Goal: Task Accomplishment & Management: Use online tool/utility

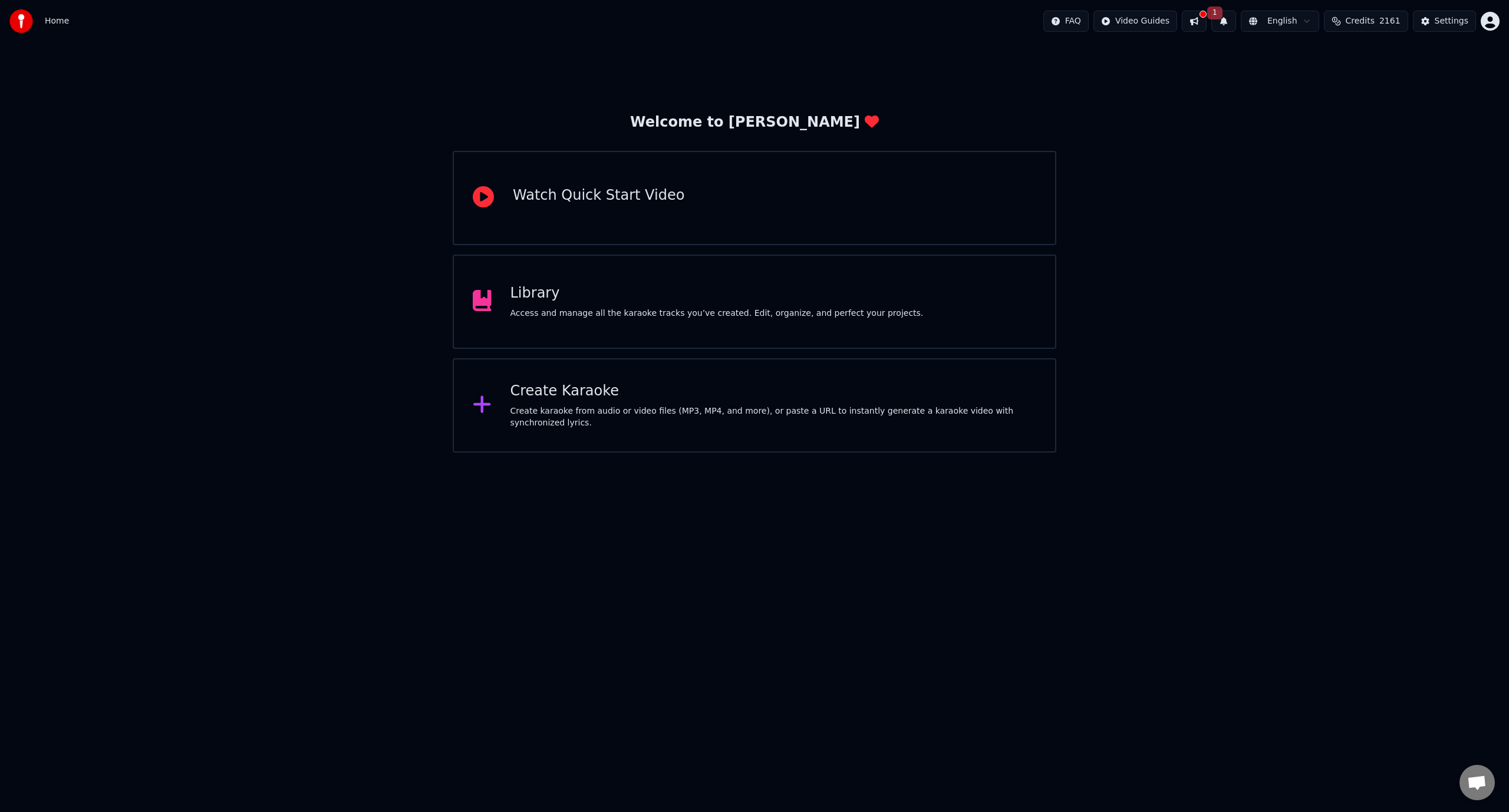
click at [1222, 15] on span "1" at bounding box center [1215, 13] width 15 height 13
click at [1207, 21] on button at bounding box center [1194, 21] width 25 height 21
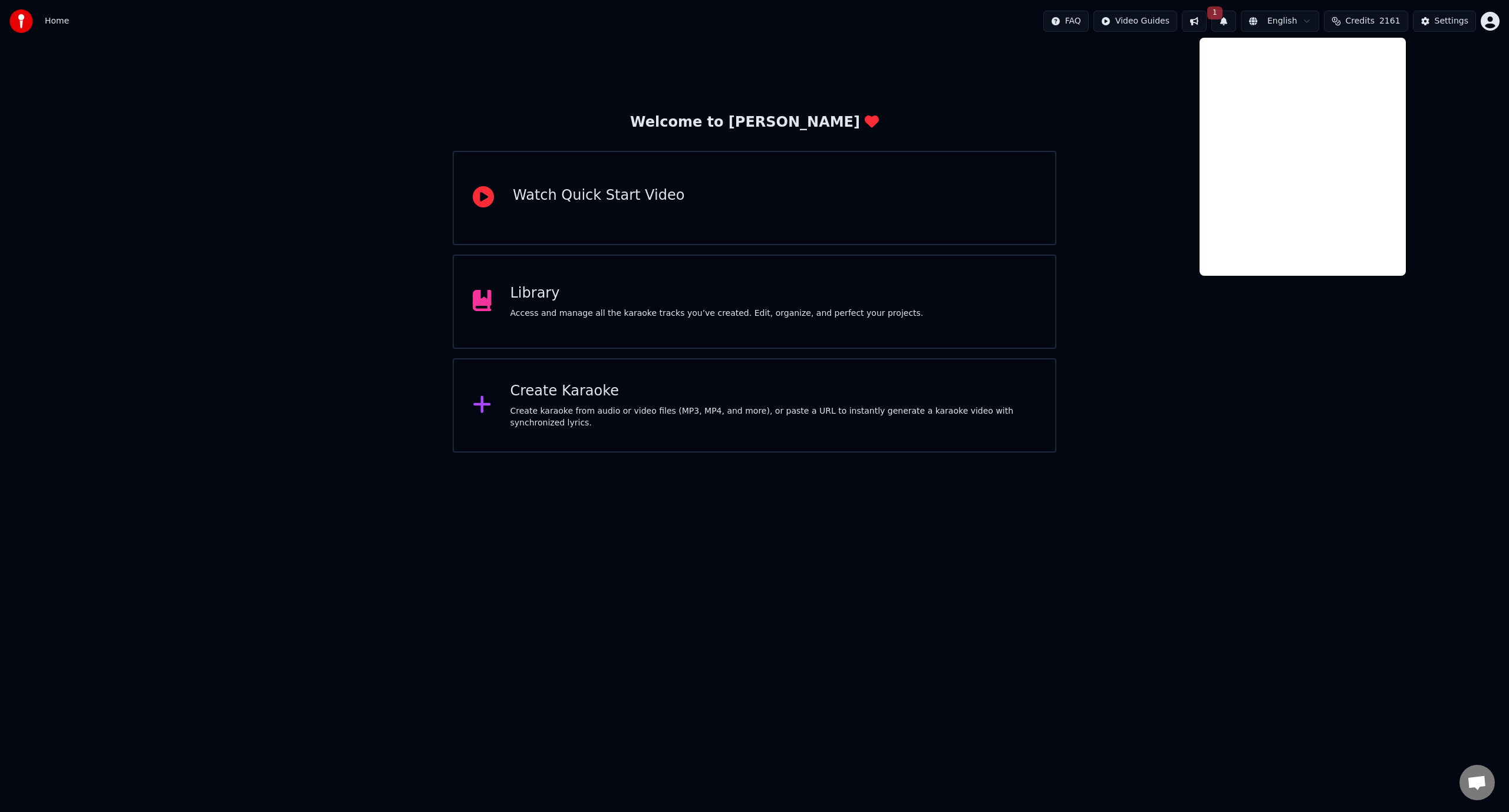
click at [712, 301] on div "Library" at bounding box center [717, 293] width 413 height 19
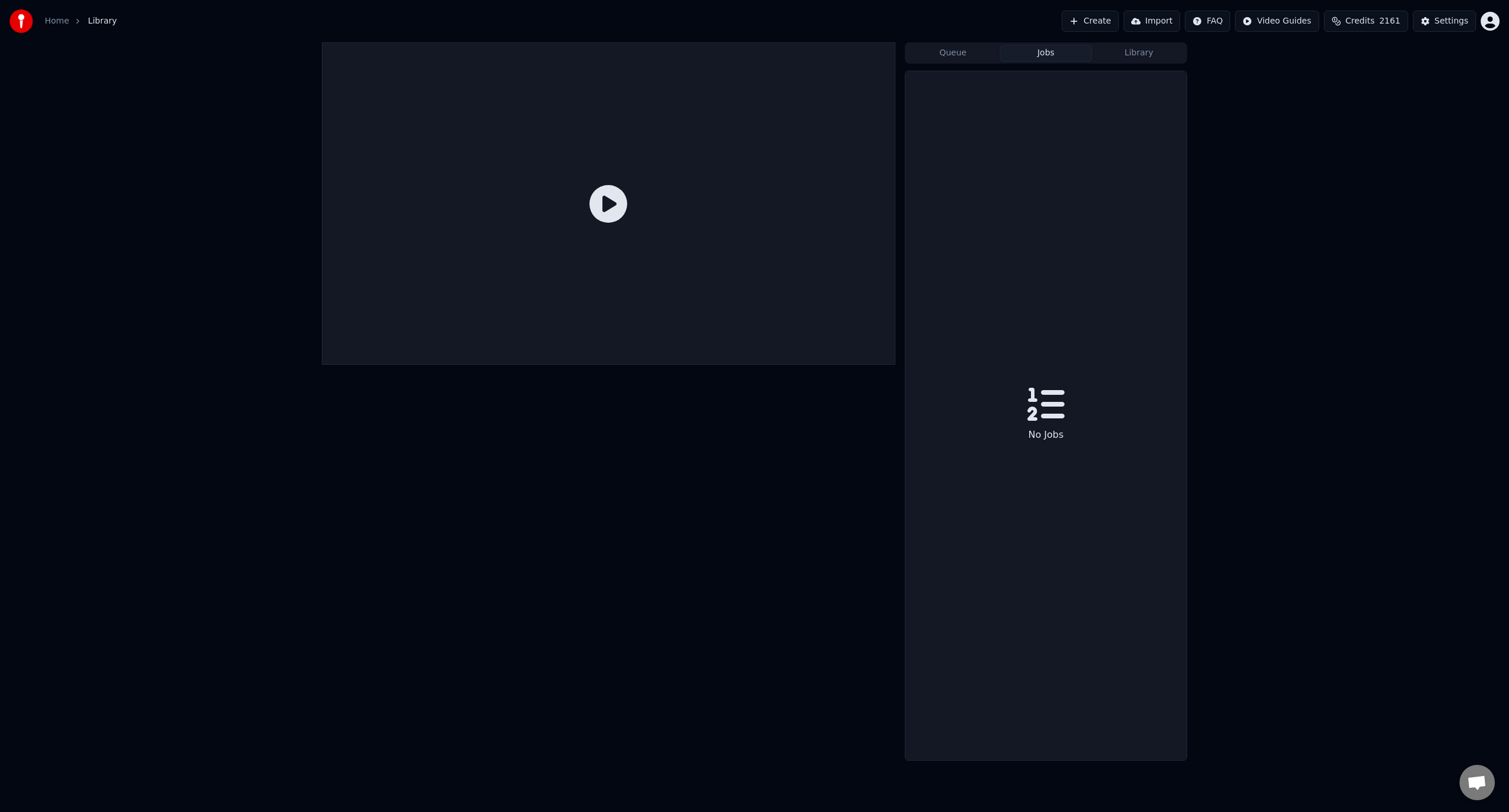
click at [1032, 54] on button "Jobs" at bounding box center [1046, 53] width 93 height 17
click at [952, 52] on button "Queue" at bounding box center [953, 53] width 93 height 17
click at [1149, 55] on button "Library" at bounding box center [1139, 53] width 93 height 17
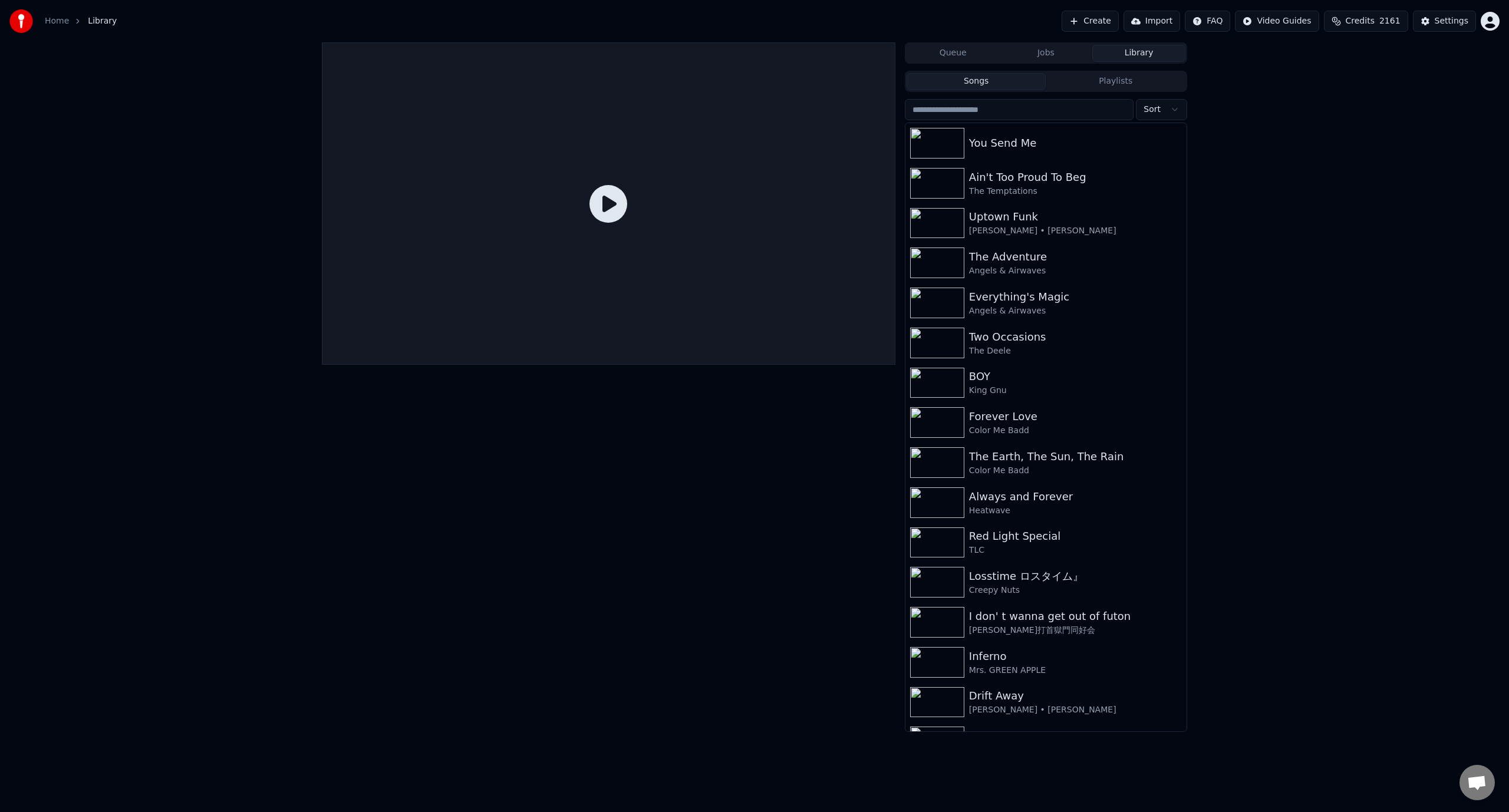
click at [1335, 295] on div "Queue Jobs Library Songs Playlists Sort You Send Me Ain't Too Proud To Beg The …" at bounding box center [754, 387] width 1509 height 689
click at [1109, 84] on button "Playlists" at bounding box center [1115, 81] width 140 height 17
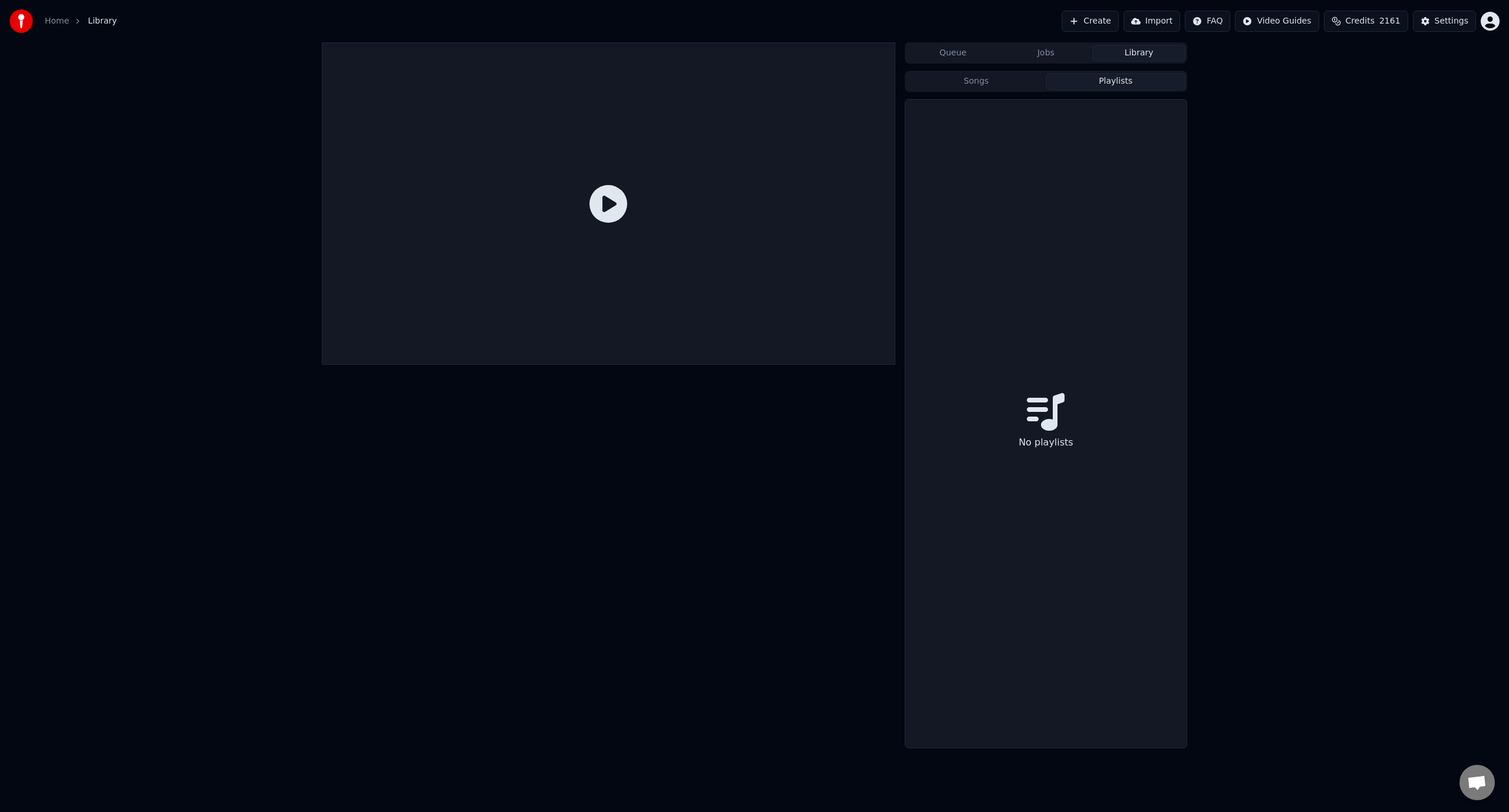
click at [1138, 55] on button "Library" at bounding box center [1139, 53] width 93 height 17
click at [1052, 49] on button "Jobs" at bounding box center [1046, 53] width 93 height 17
click at [1149, 54] on button "Library" at bounding box center [1139, 53] width 93 height 17
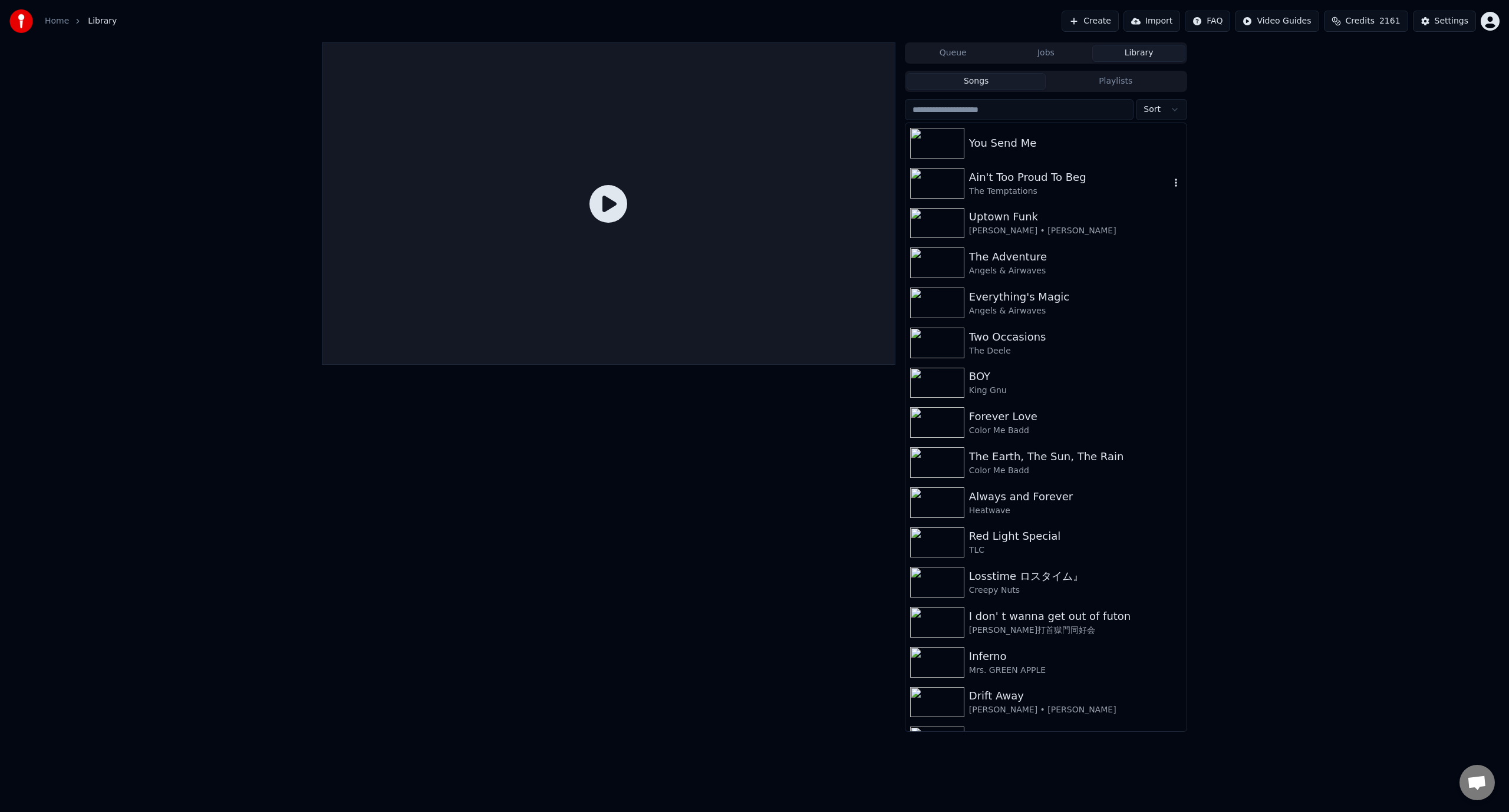
click at [994, 184] on div "Ain't Too Proud To Beg" at bounding box center [1069, 177] width 201 height 16
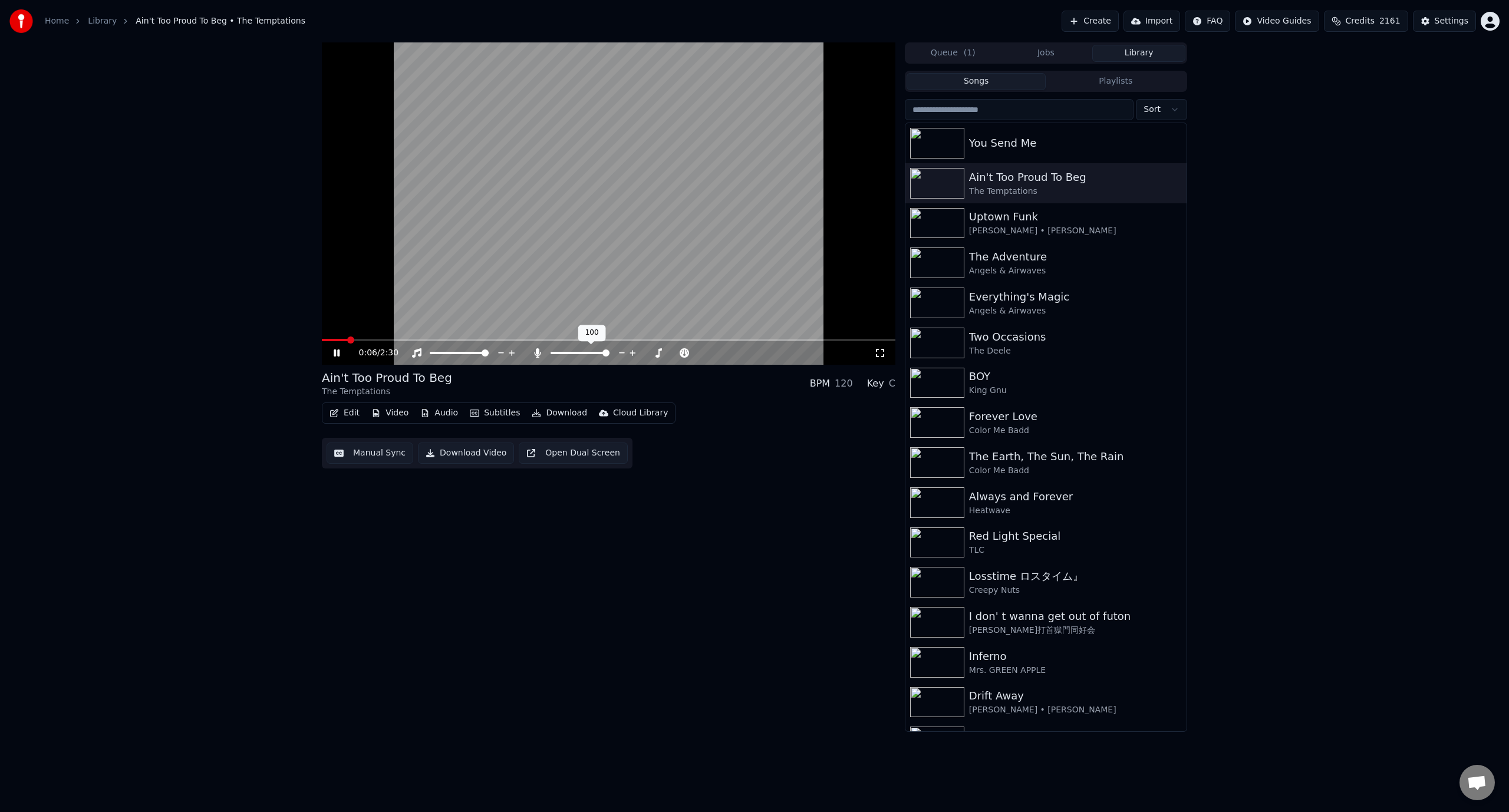
click at [610, 354] on span at bounding box center [580, 352] width 59 height 2
click at [599, 208] on video at bounding box center [608, 203] width 574 height 322
click at [1014, 221] on div "Uptown Funk" at bounding box center [1069, 217] width 201 height 16
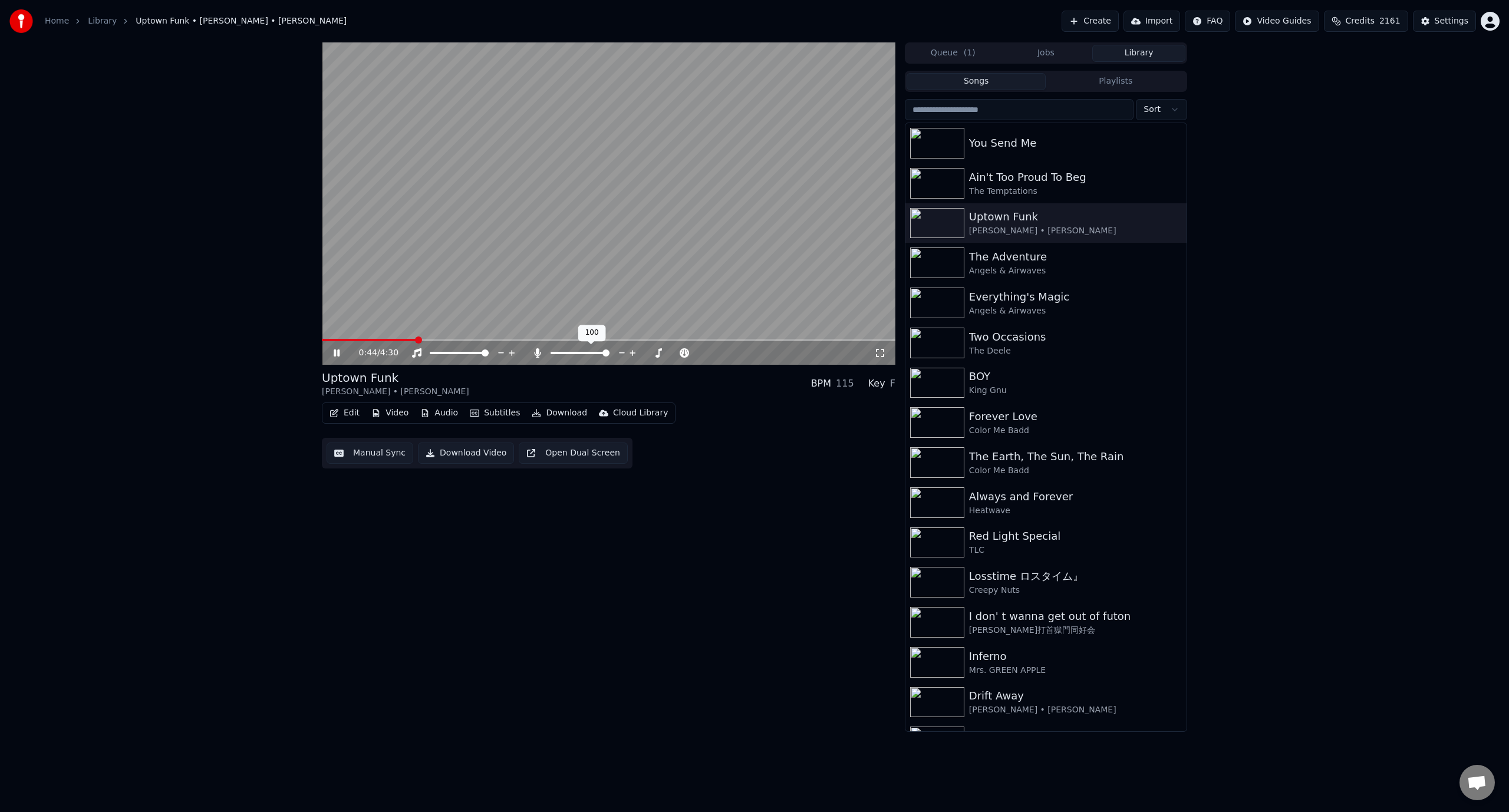
click at [610, 351] on span at bounding box center [580, 352] width 59 height 2
click at [495, 167] on video at bounding box center [608, 203] width 574 height 322
click at [380, 454] on button "Manual Sync" at bounding box center [370, 453] width 87 height 21
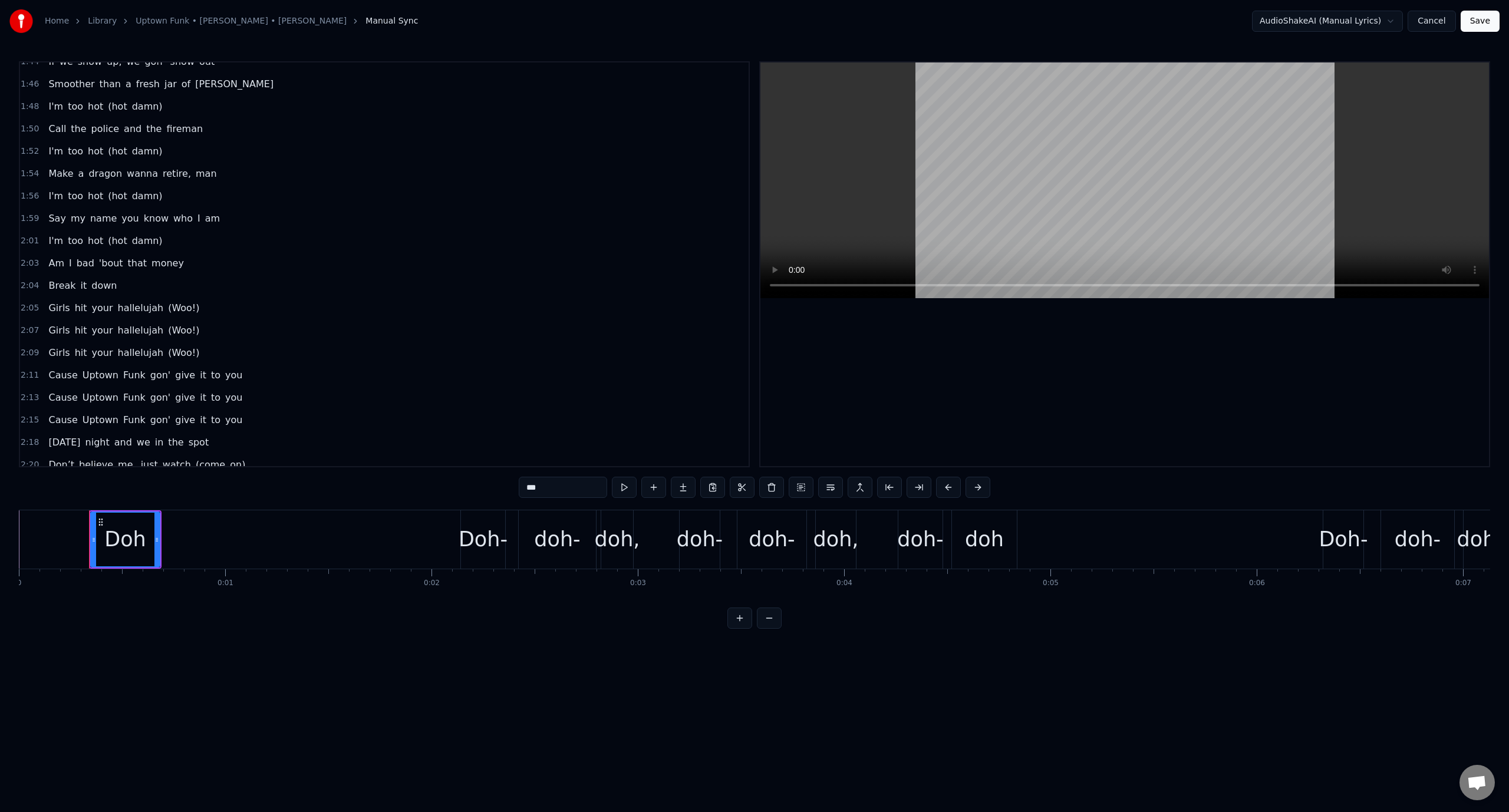
scroll to position [1064, 0]
click at [60, 458] on span "Don’t" at bounding box center [61, 464] width 28 height 13
type input "*****"
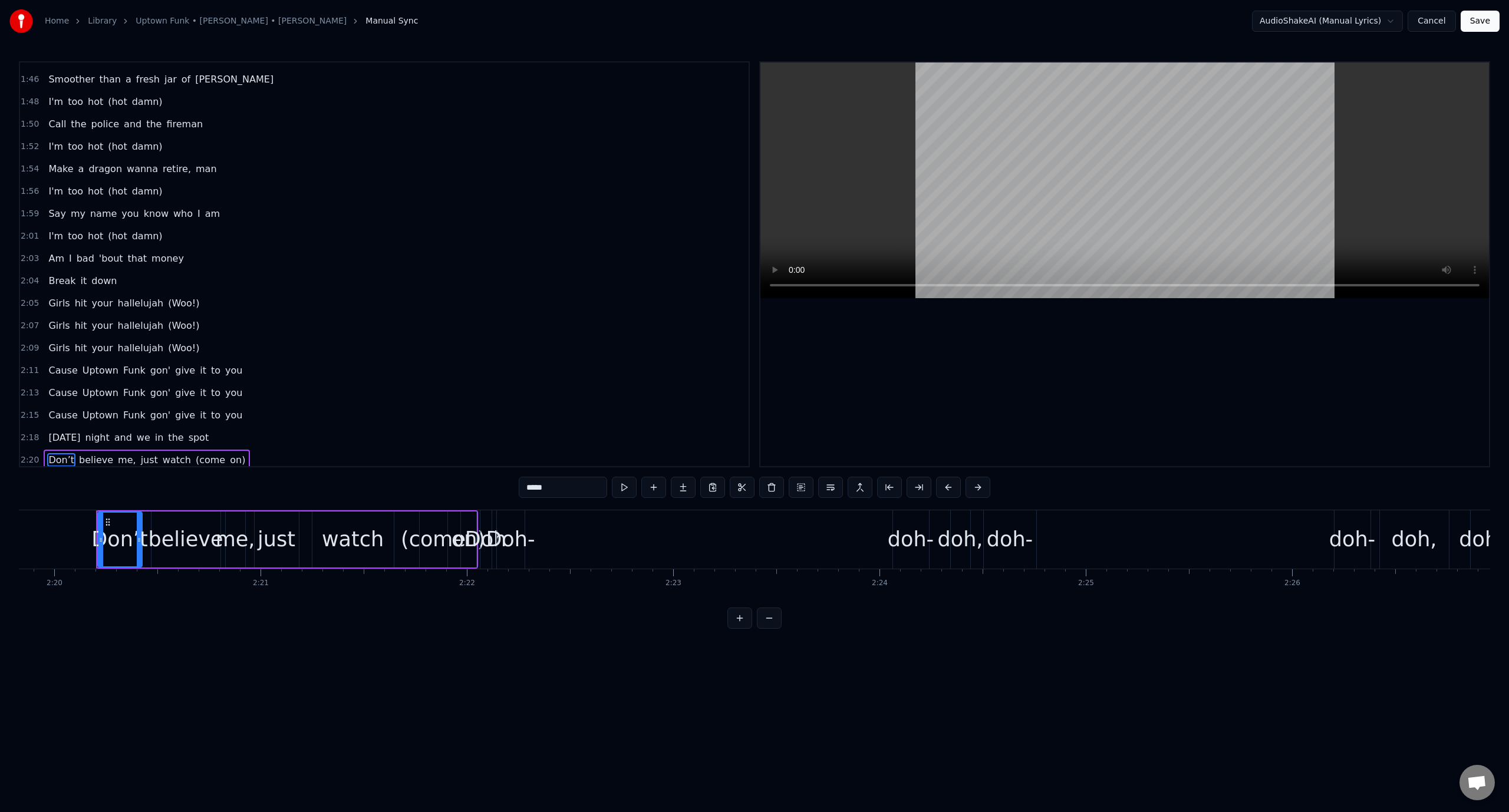
scroll to position [0, 28865]
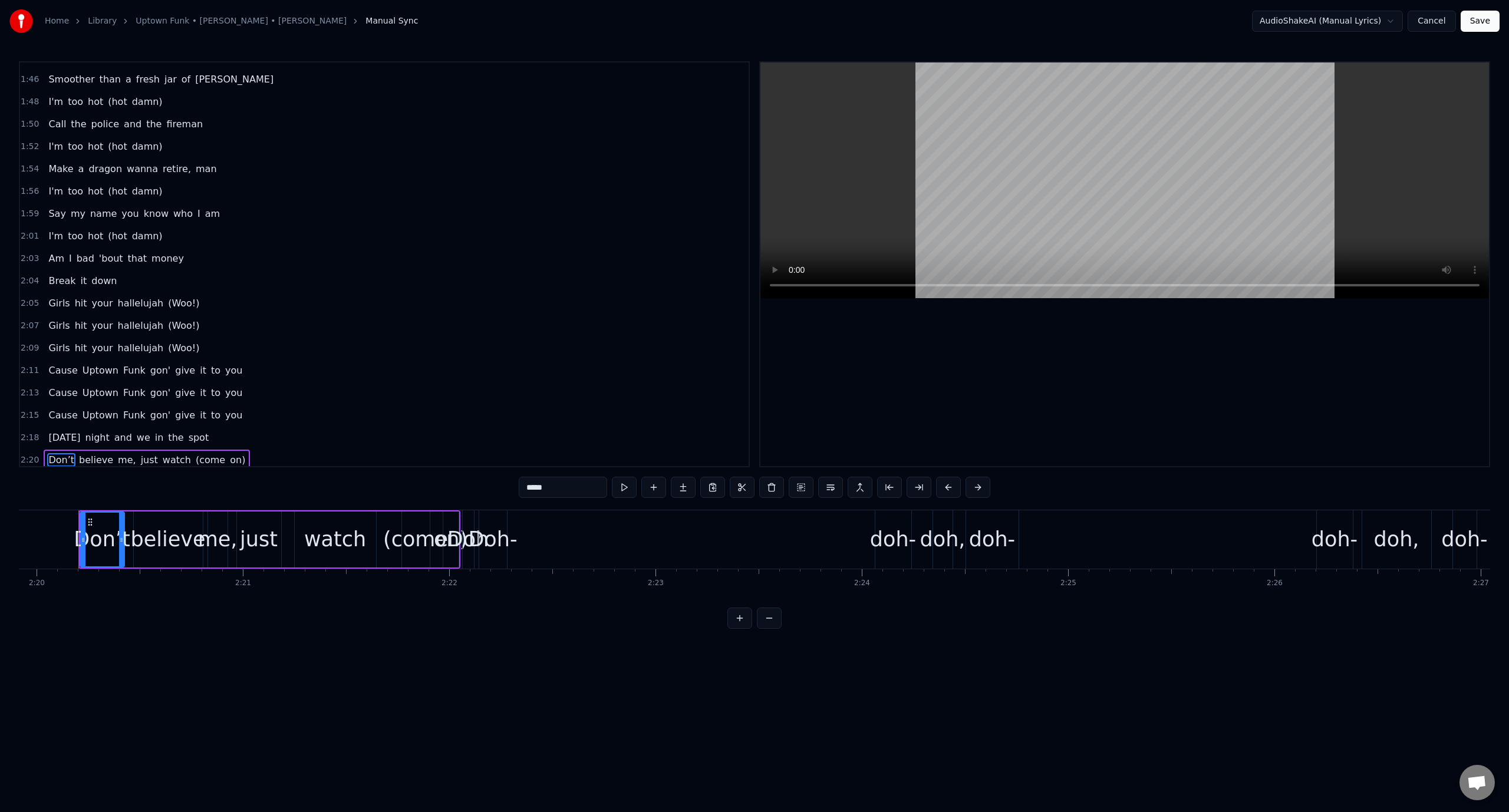
click at [1139, 156] on video at bounding box center [1124, 180] width 729 height 236
click at [1121, 170] on video at bounding box center [1124, 180] width 729 height 236
click at [524, 548] on div "Doh- doh- doh, [GEOGRAPHIC_DATA], doh- doh (Ah!)" at bounding box center [1130, 539] width 1302 height 58
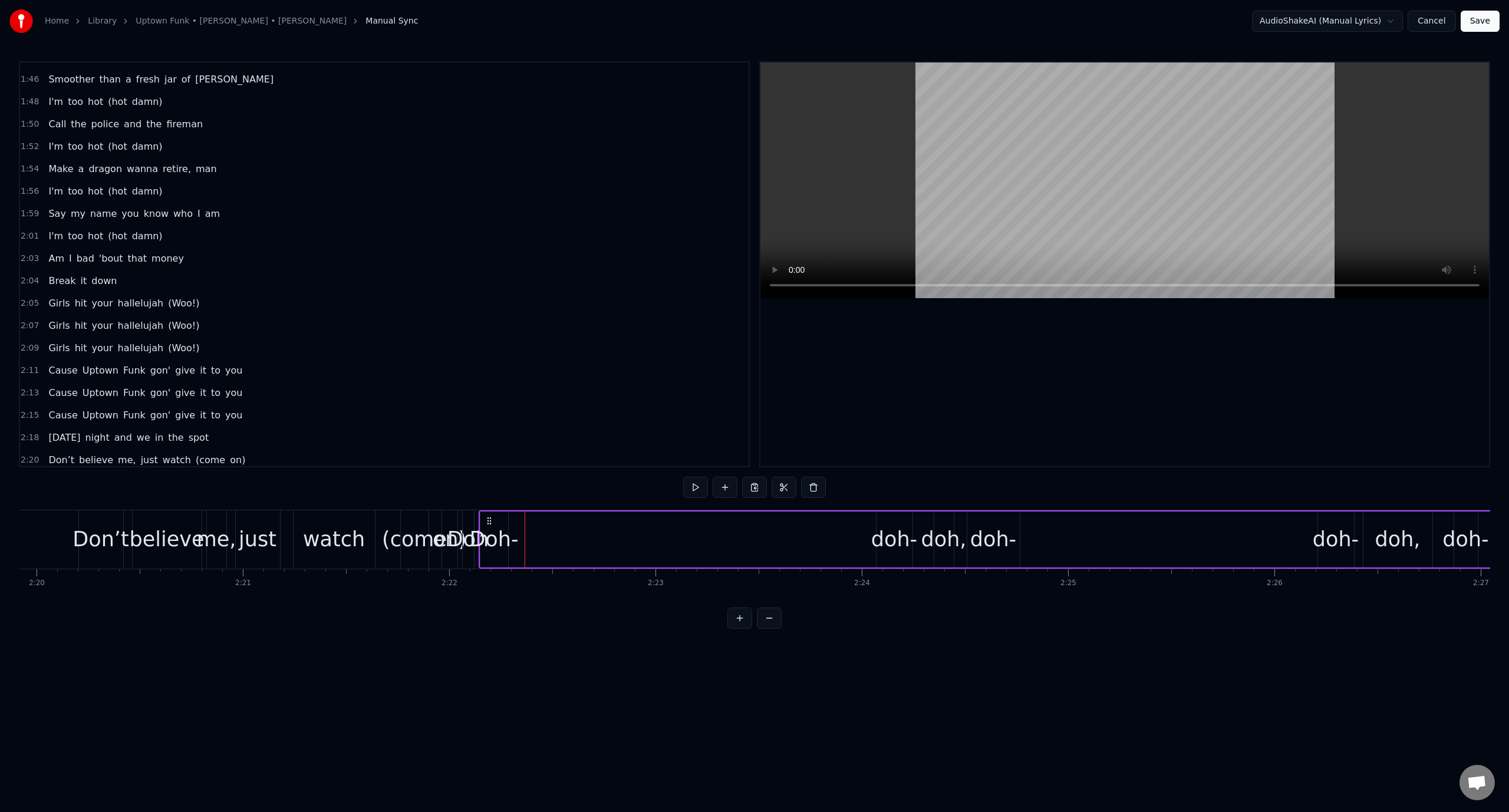
click at [405, 536] on div "(come" at bounding box center [414, 539] width 65 height 31
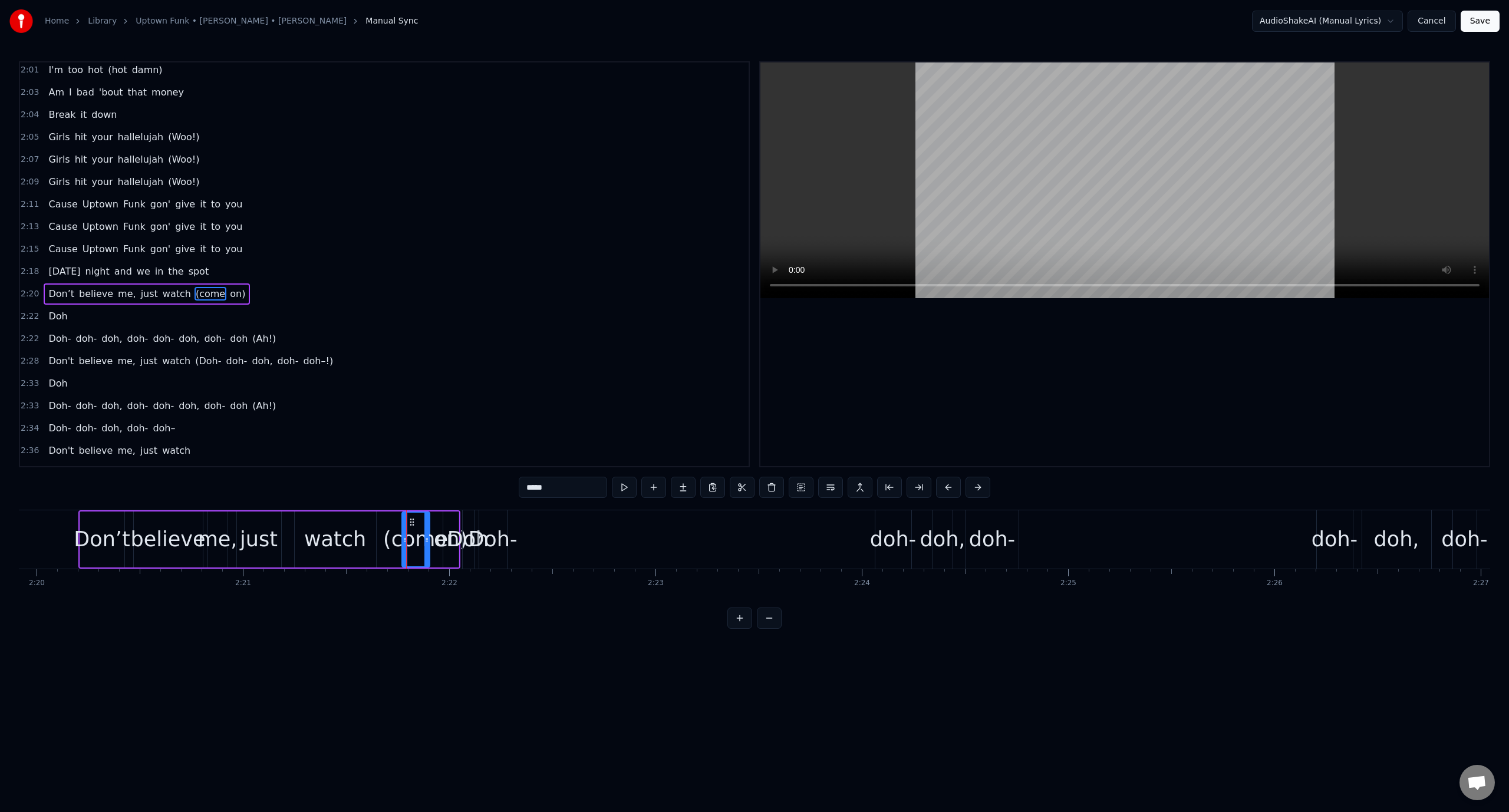
scroll to position [1238, 0]
click at [498, 540] on div "Doh-" at bounding box center [492, 539] width 49 height 31
type input "****"
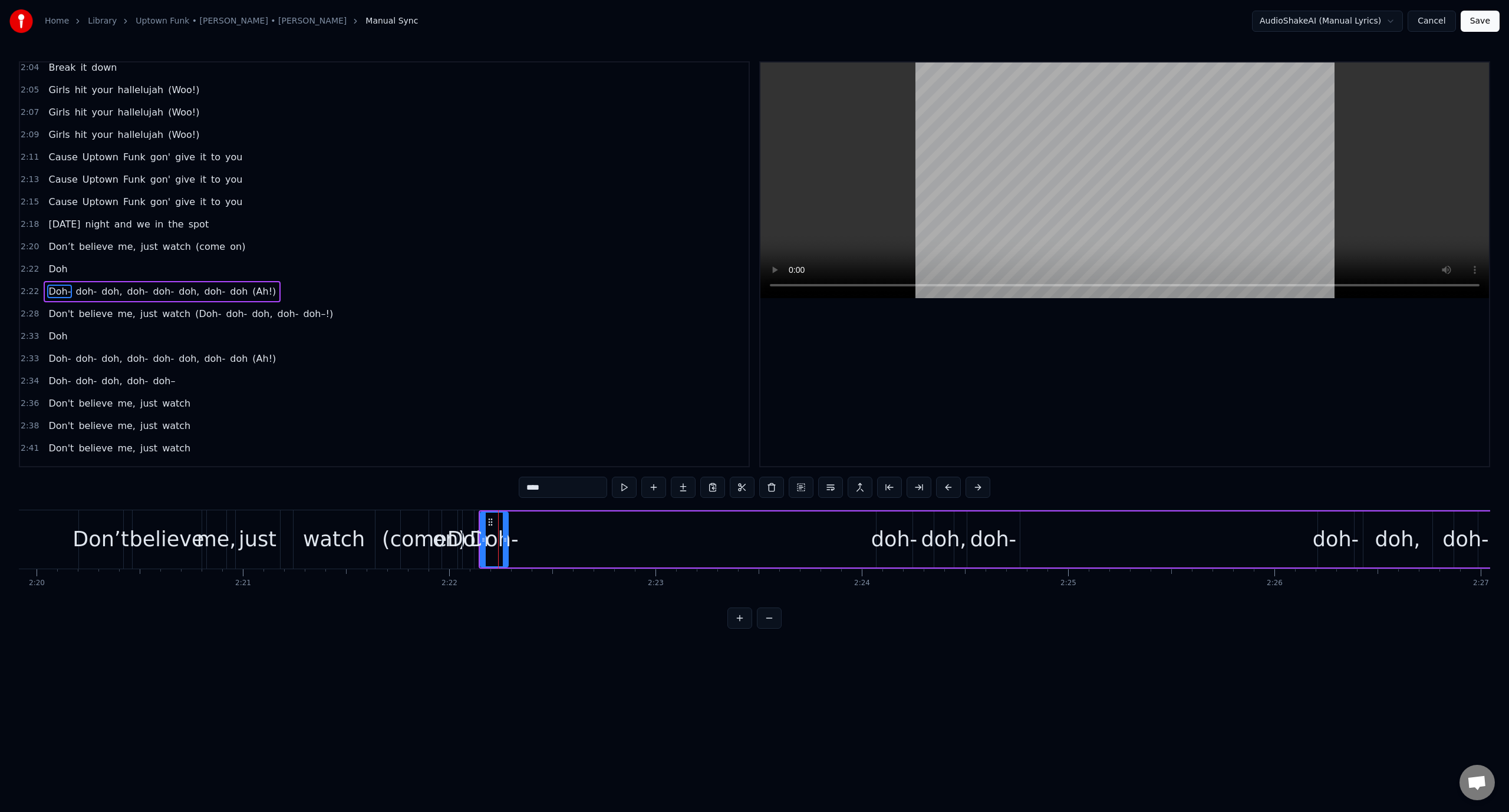
scroll to position [1282, 0]
click at [376, 534] on div "Don’t believe me, just watch (come on)" at bounding box center [269, 539] width 382 height 58
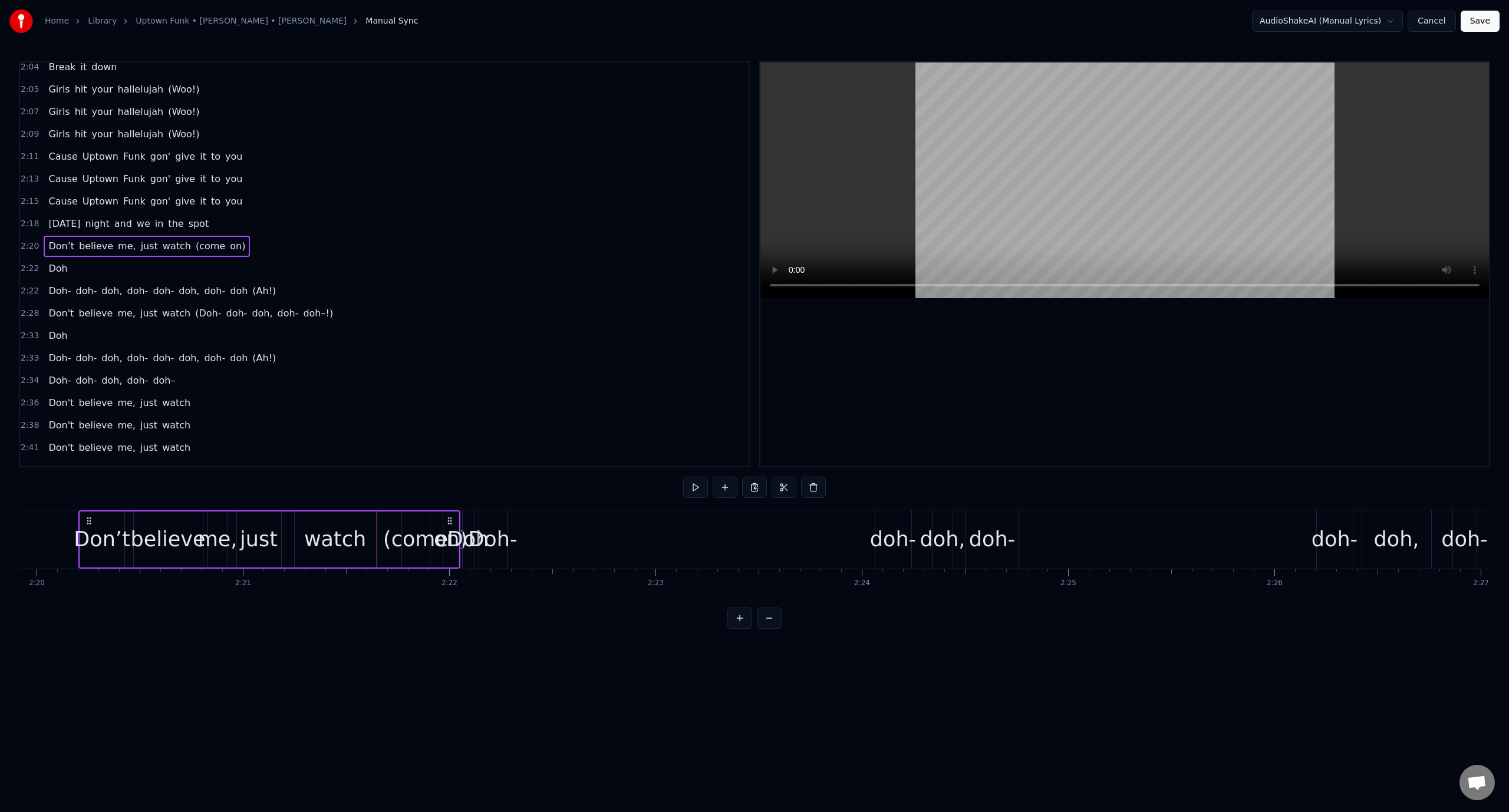
click at [915, 162] on video at bounding box center [1124, 180] width 729 height 236
click at [501, 535] on div "Doh-" at bounding box center [492, 539] width 49 height 31
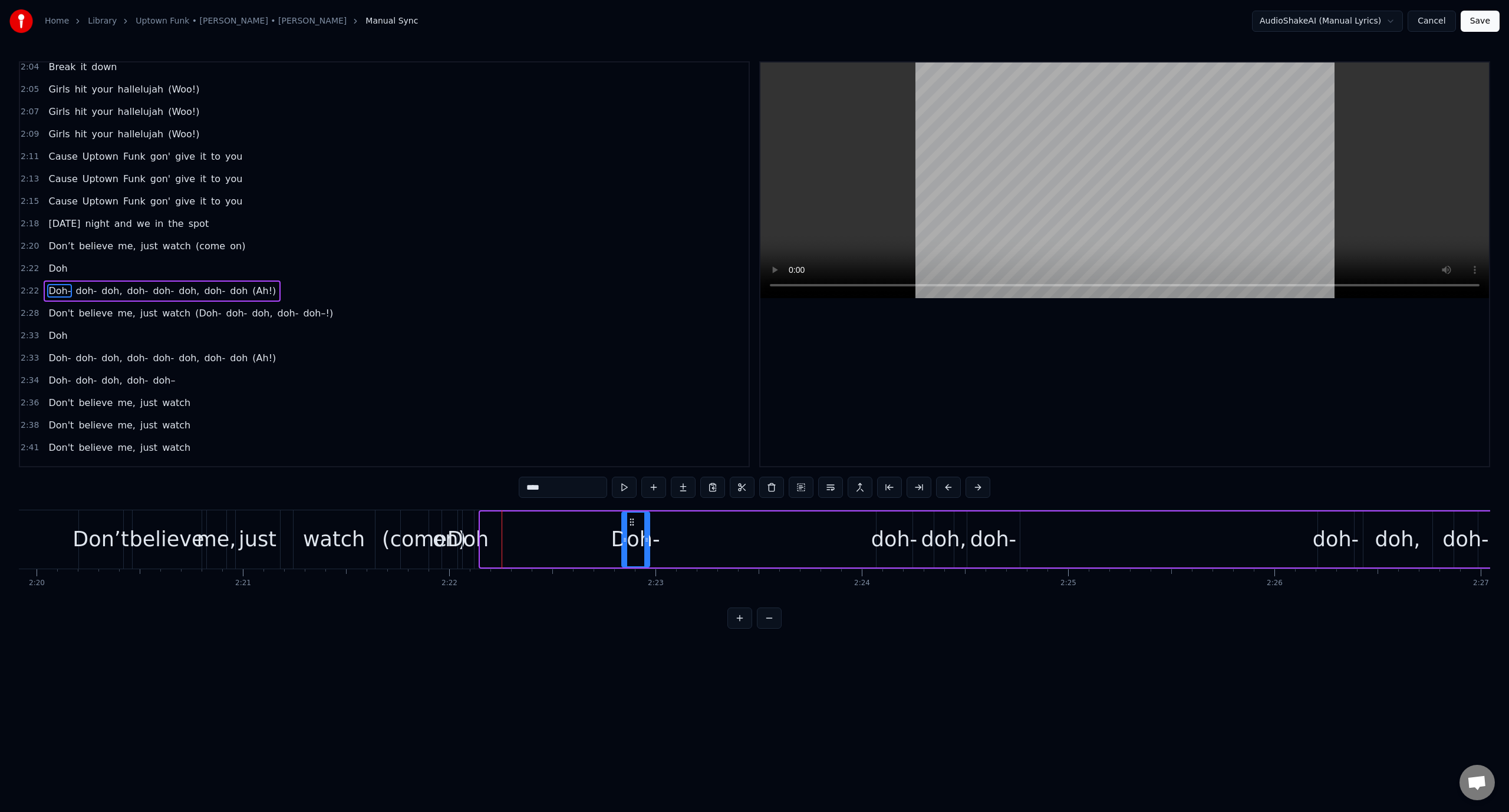
drag, startPoint x: 489, startPoint y: 517, endPoint x: 637, endPoint y: 514, distance: 148.0
click at [637, 514] on div "Doh-" at bounding box center [635, 539] width 26 height 54
click at [474, 543] on div "Doh" at bounding box center [468, 539] width 42 height 31
type input "***"
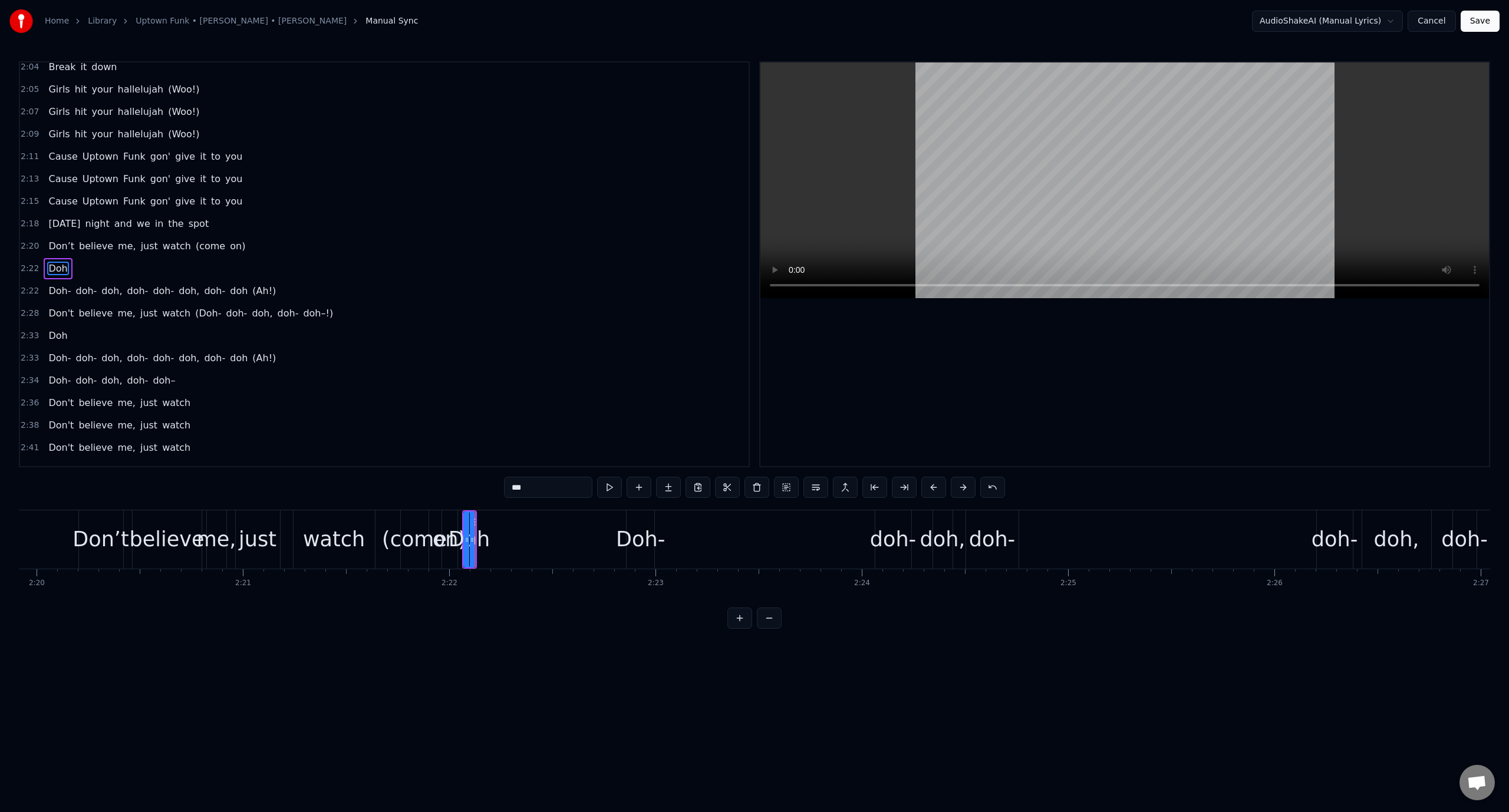
scroll to position [1261, 0]
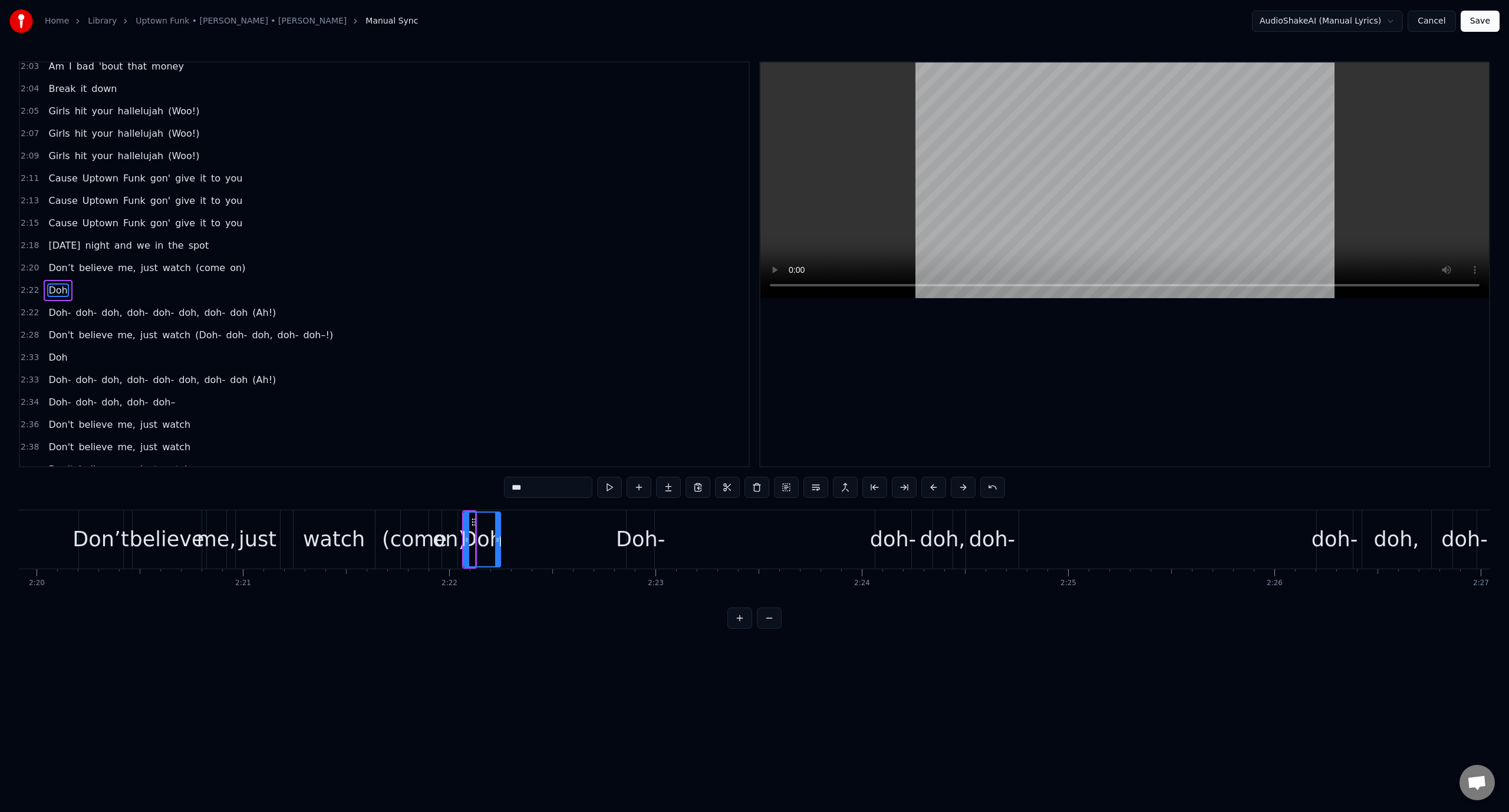
drag, startPoint x: 472, startPoint y: 538, endPoint x: 498, endPoint y: 538, distance: 26.0
click at [498, 538] on icon at bounding box center [498, 539] width 4 height 10
drag, startPoint x: 473, startPoint y: 520, endPoint x: 524, endPoint y: 523, distance: 51.1
click at [524, 523] on icon at bounding box center [525, 522] width 10 height 10
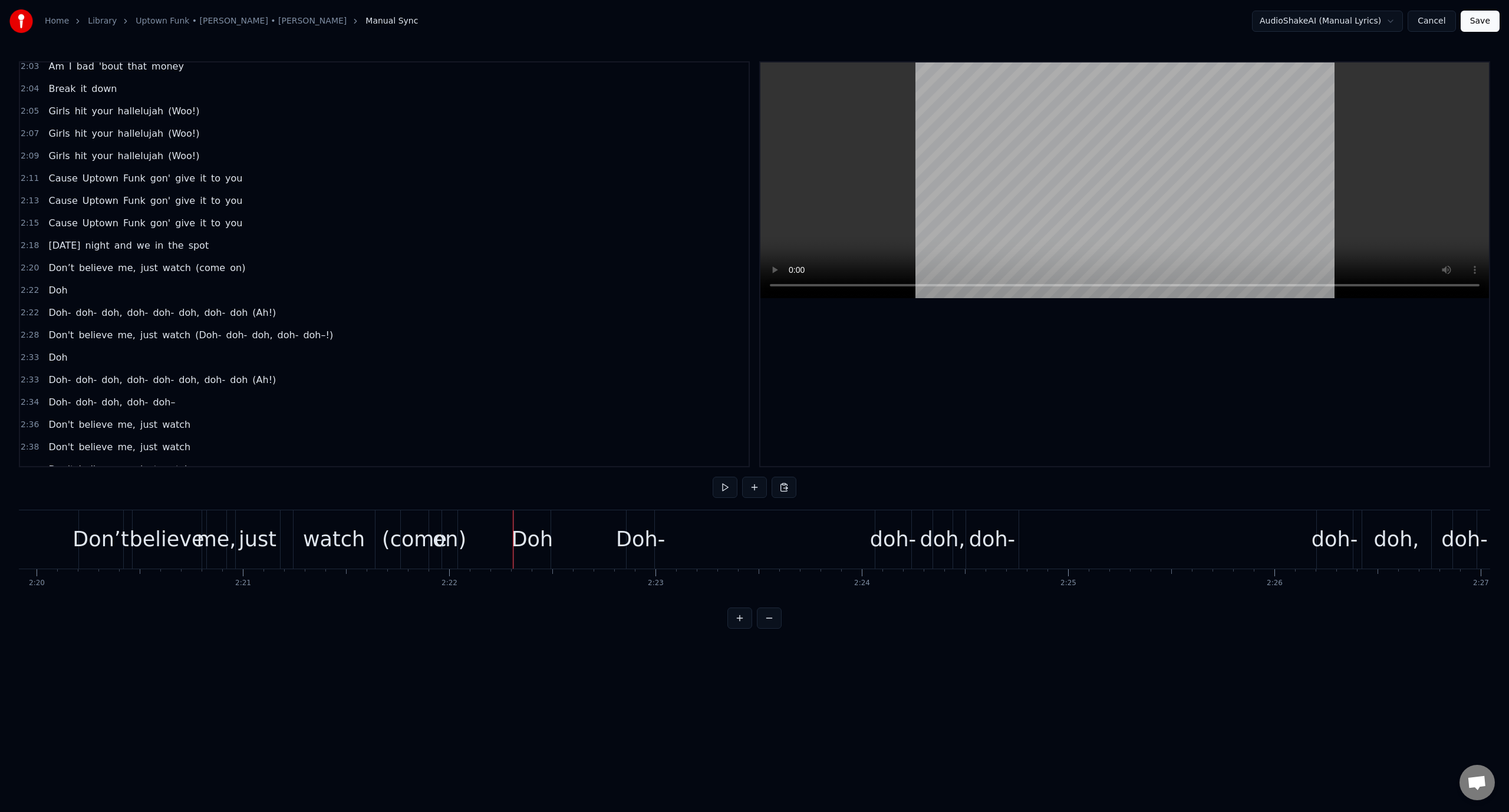
click at [526, 517] on div "Doh" at bounding box center [532, 539] width 37 height 58
drag, startPoint x: 524, startPoint y: 517, endPoint x: 500, endPoint y: 518, distance: 24.0
click at [500, 518] on icon at bounding box center [502, 522] width 10 height 10
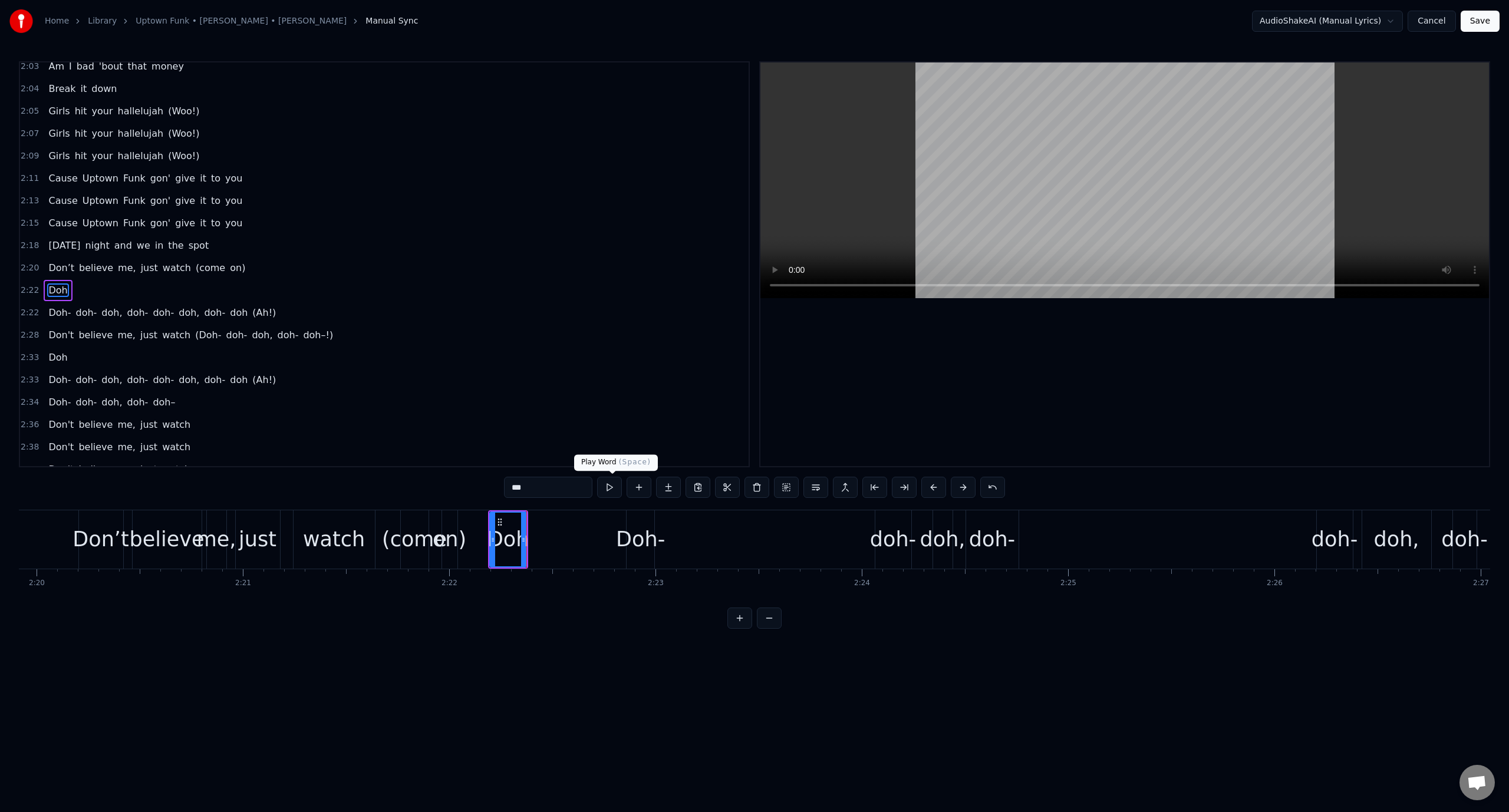
click at [612, 482] on button at bounding box center [609, 487] width 25 height 21
drag, startPoint x: 524, startPoint y: 535, endPoint x: 534, endPoint y: 535, distance: 10.0
click at [534, 535] on icon at bounding box center [534, 539] width 4 height 10
click at [499, 517] on div at bounding box center [498, 539] width 4 height 54
click at [616, 489] on button at bounding box center [609, 487] width 25 height 21
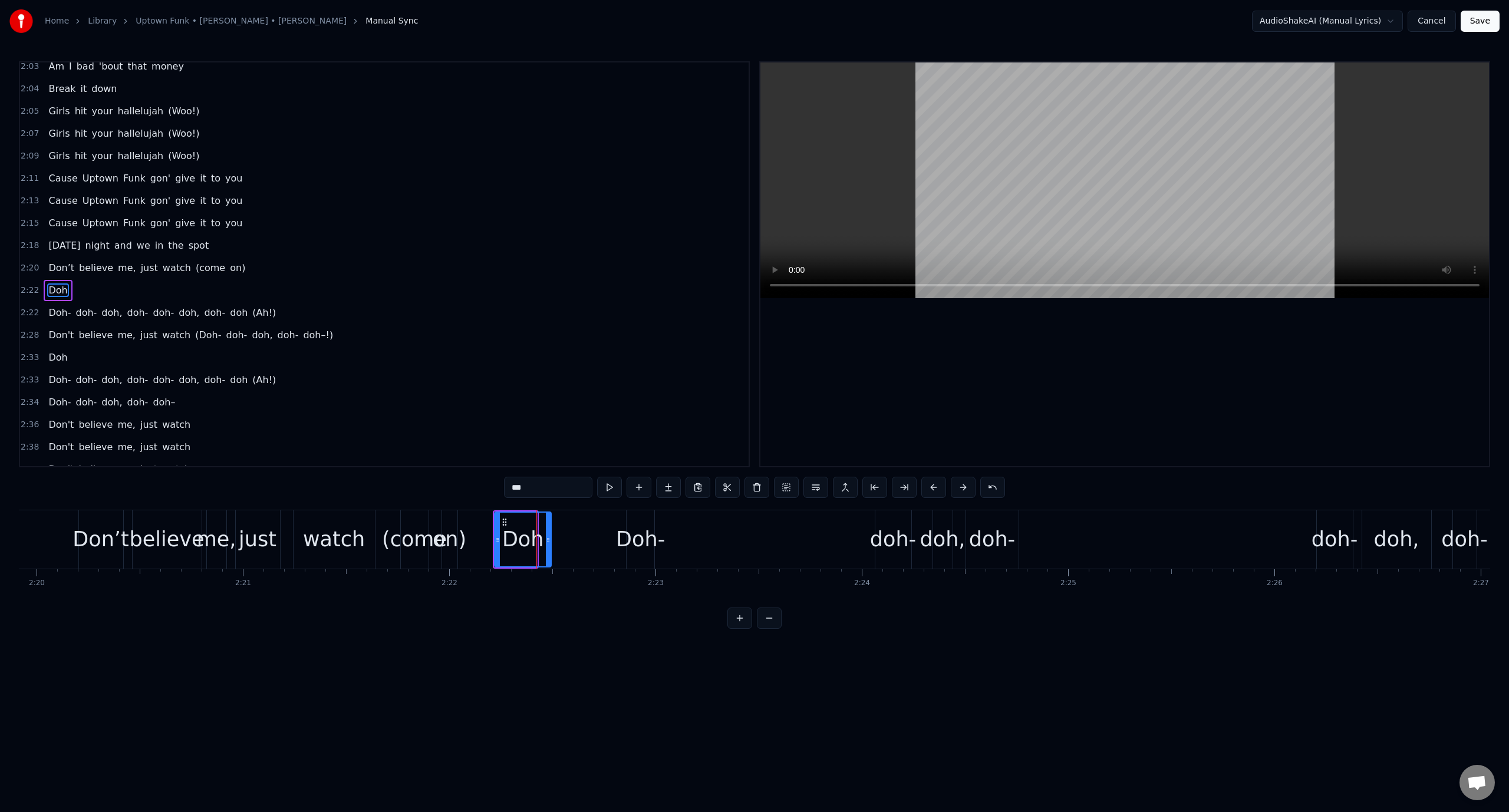
drag, startPoint x: 535, startPoint y: 541, endPoint x: 549, endPoint y: 538, distance: 14.3
click at [549, 538] on icon at bounding box center [548, 539] width 4 height 10
click at [635, 540] on div "Doh-" at bounding box center [640, 539] width 49 height 31
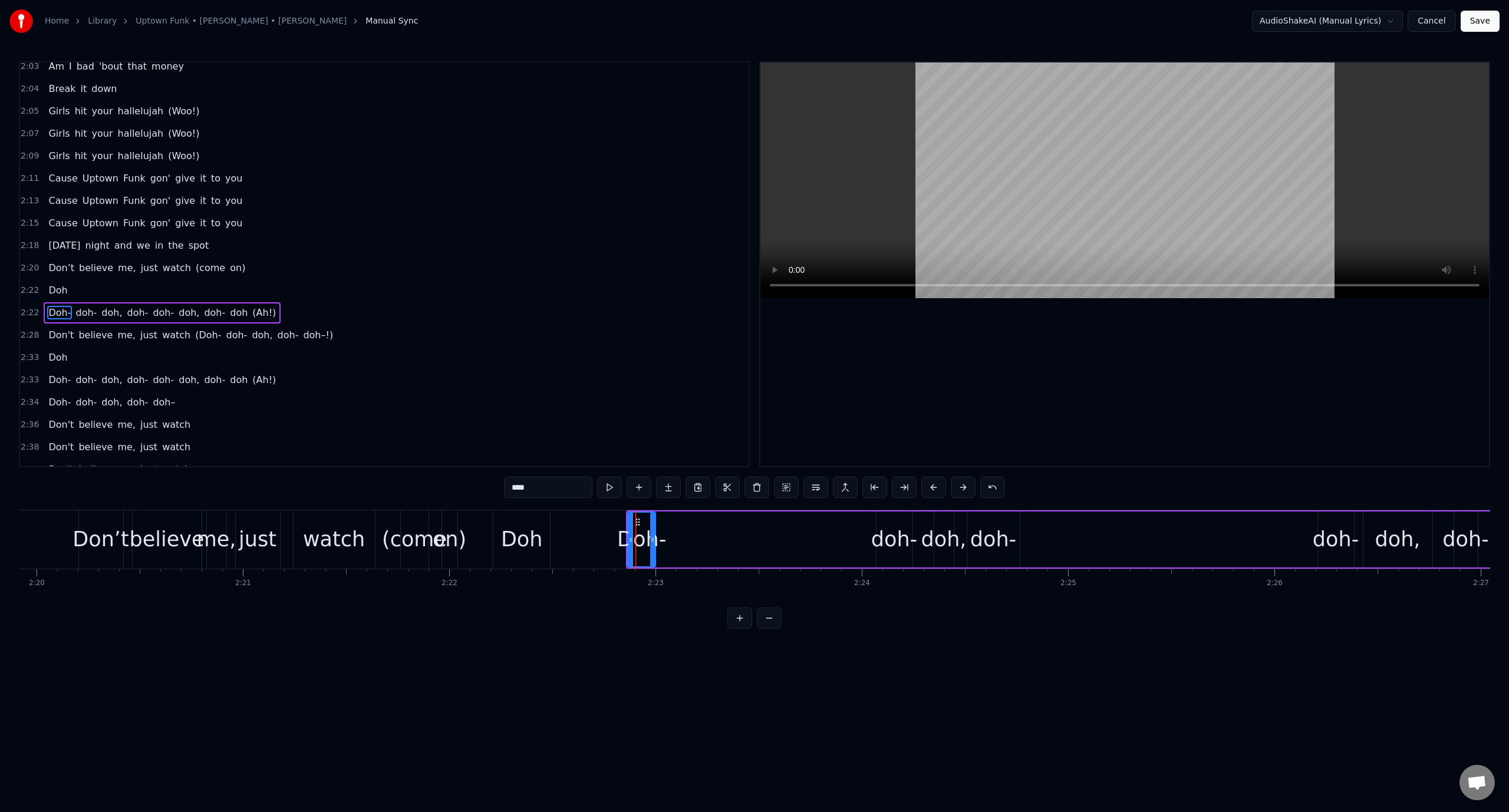
scroll to position [1282, 0]
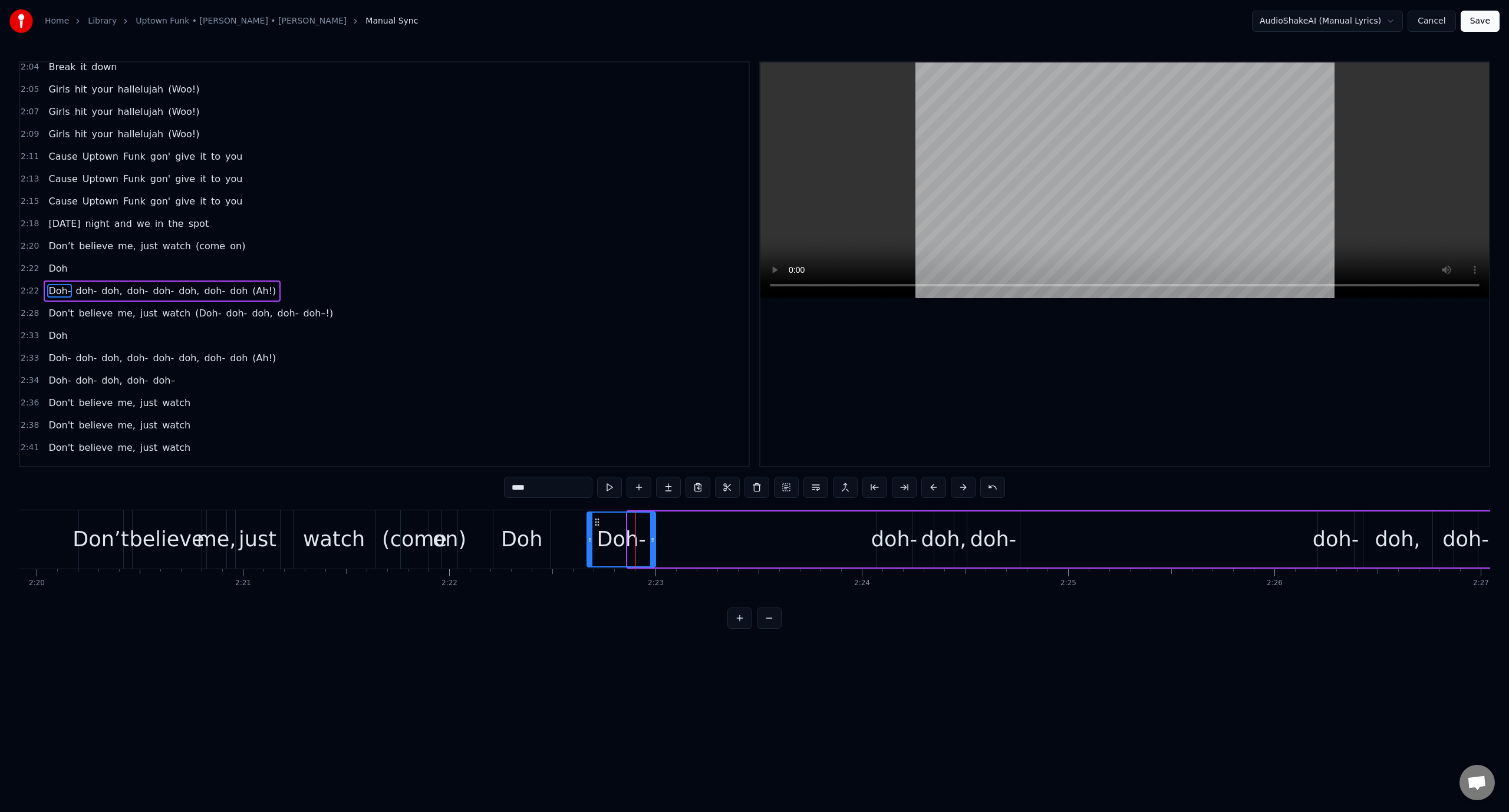
drag, startPoint x: 628, startPoint y: 540, endPoint x: 587, endPoint y: 540, distance: 41.0
click at [588, 540] on icon at bounding box center [590, 539] width 4 height 10
click at [614, 487] on button at bounding box center [609, 487] width 25 height 21
click at [506, 540] on div "Doh" at bounding box center [522, 539] width 42 height 31
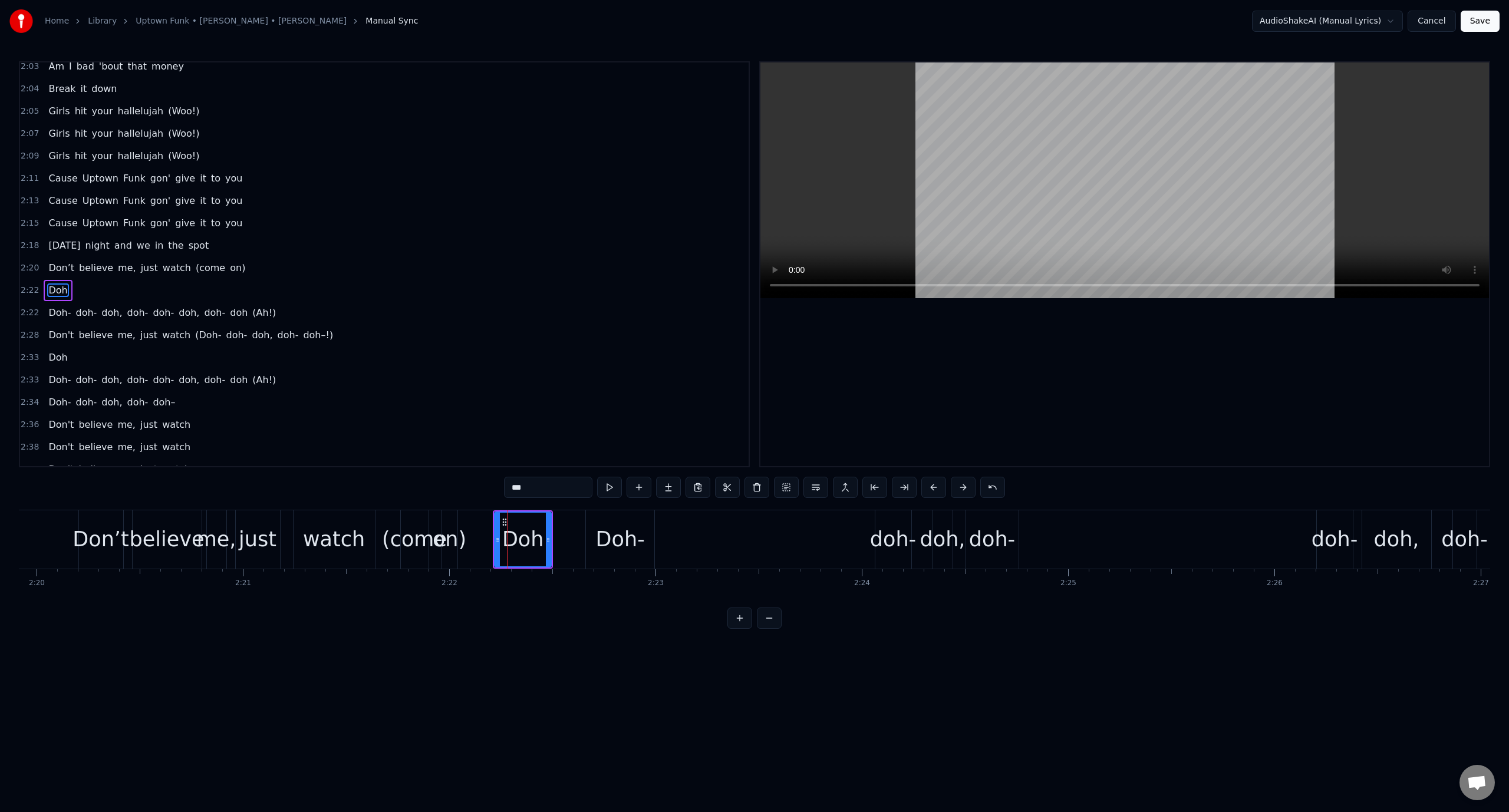
click at [867, 156] on video at bounding box center [1124, 180] width 729 height 236
click at [618, 526] on div "Doh-" at bounding box center [620, 539] width 49 height 31
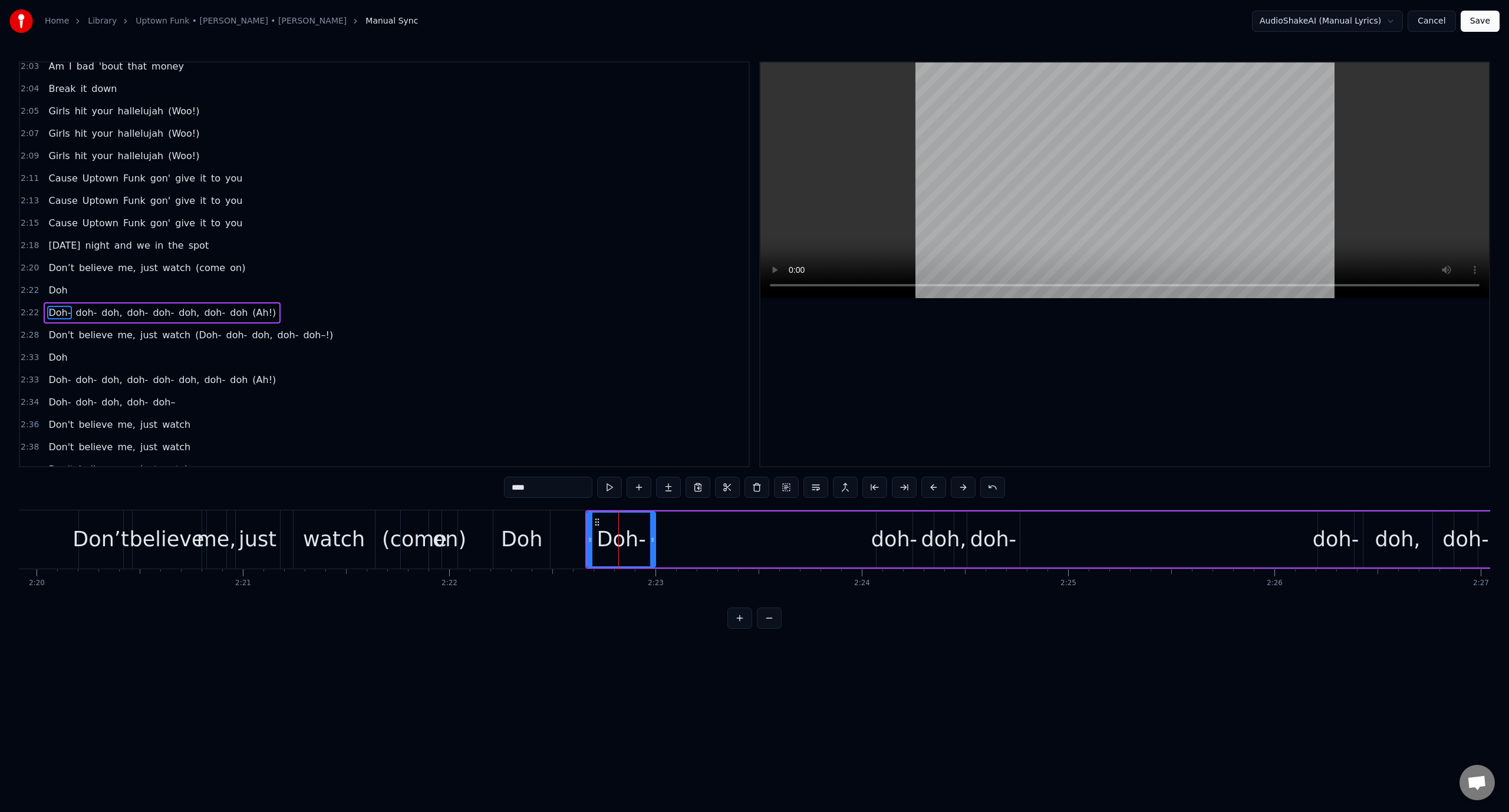
scroll to position [1282, 0]
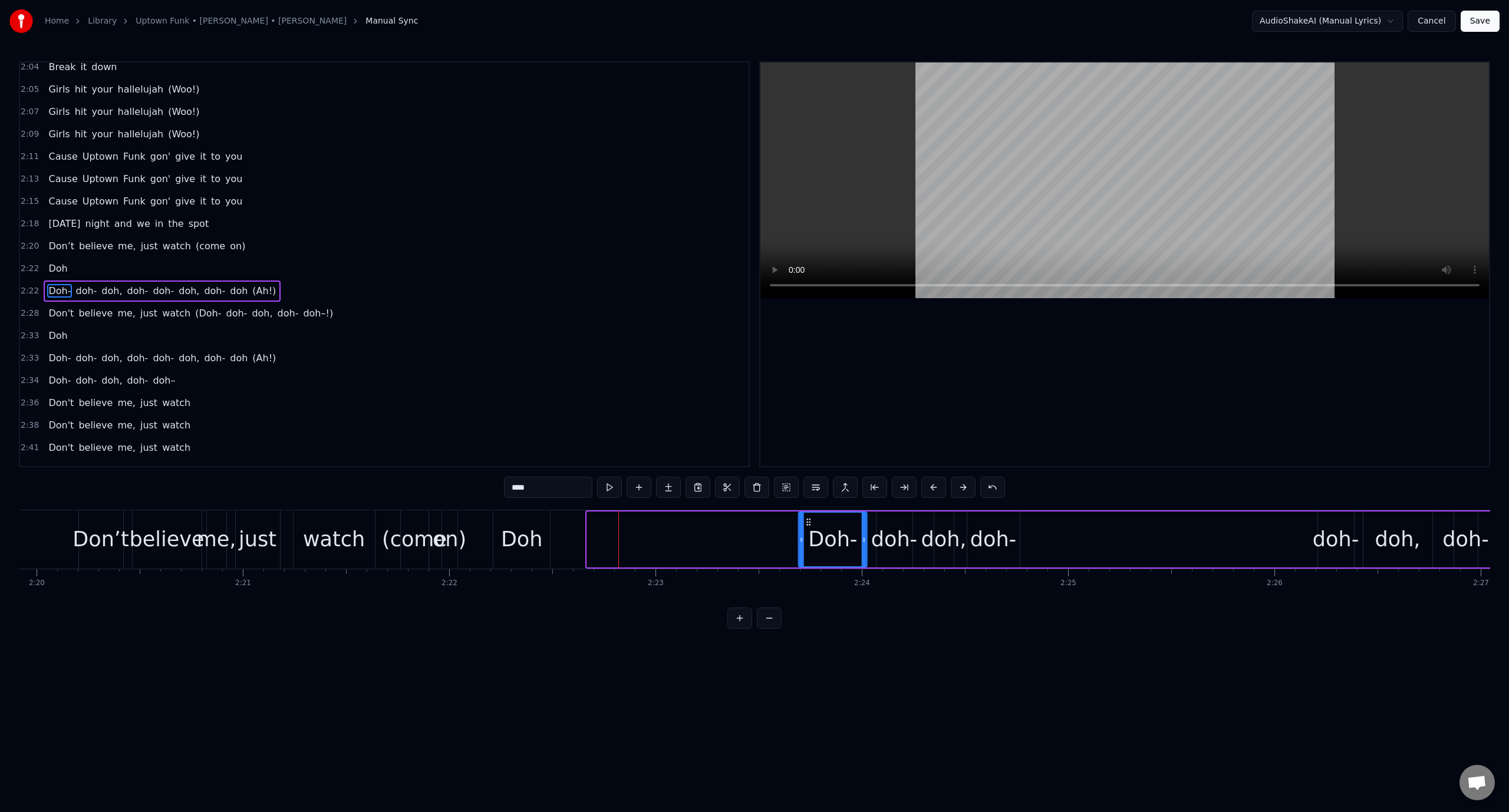
drag, startPoint x: 597, startPoint y: 520, endPoint x: 809, endPoint y: 520, distance: 212.0
click at [809, 520] on icon at bounding box center [809, 522] width 10 height 10
drag, startPoint x: 799, startPoint y: 544, endPoint x: 808, endPoint y: 544, distance: 9.0
click at [809, 544] on div at bounding box center [811, 539] width 4 height 54
click at [303, 538] on div "watch" at bounding box center [334, 539] width 82 height 58
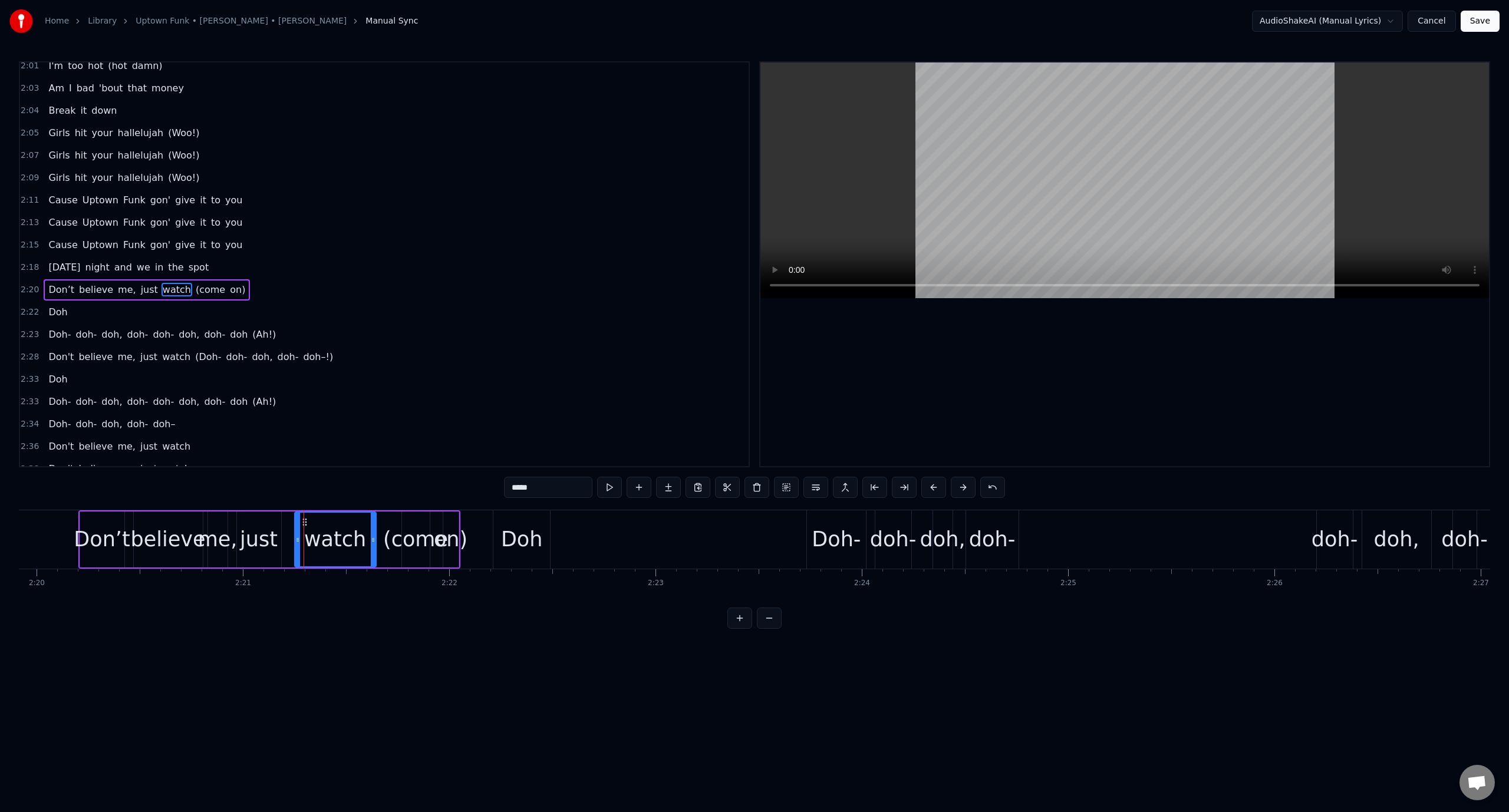
scroll to position [1238, 0]
click at [1026, 147] on video at bounding box center [1124, 180] width 729 height 236
click at [1014, 154] on video at bounding box center [1124, 180] width 729 height 236
click at [821, 536] on div "Doh-" at bounding box center [836, 539] width 49 height 31
type input "****"
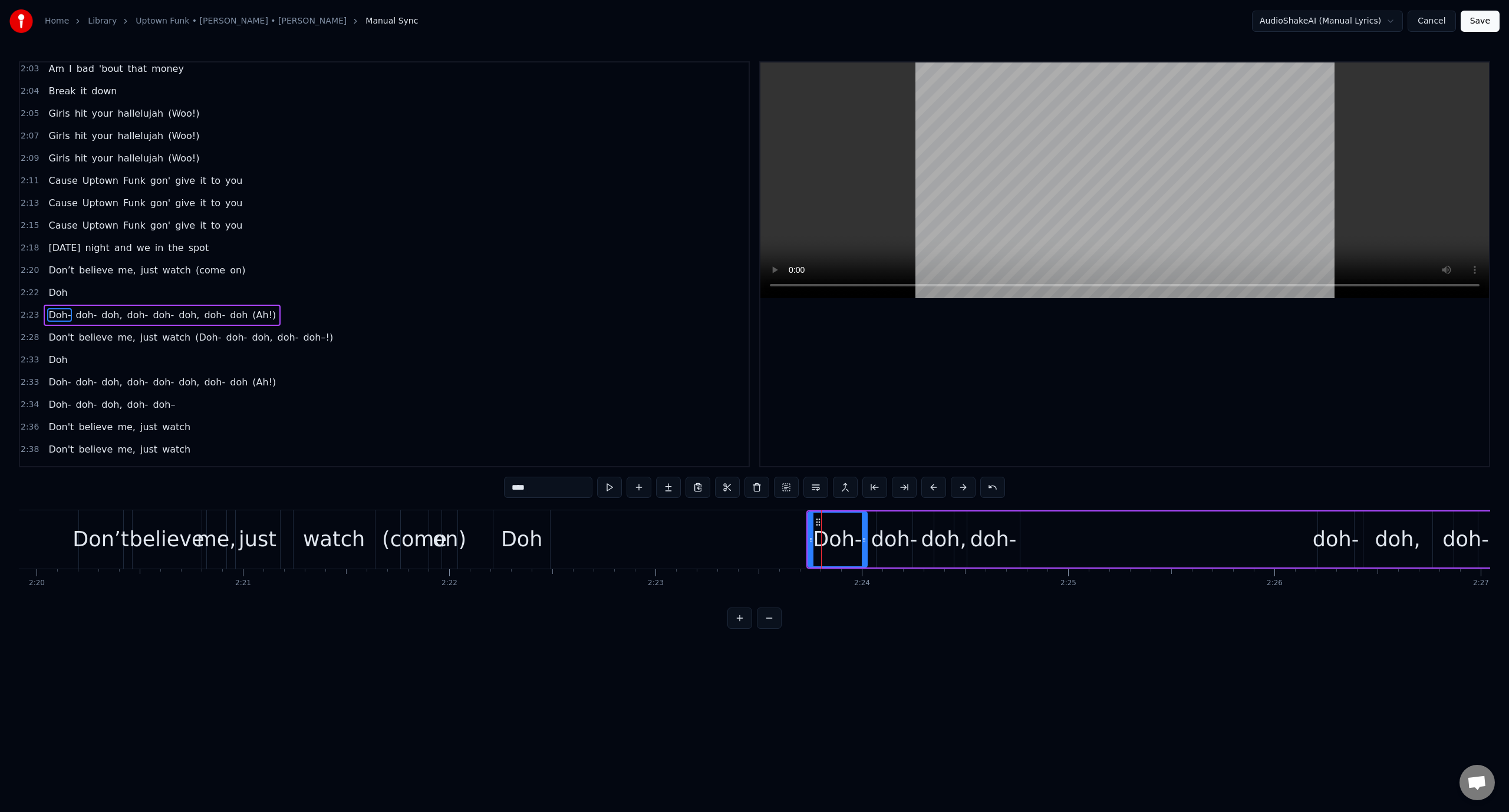
scroll to position [1282, 0]
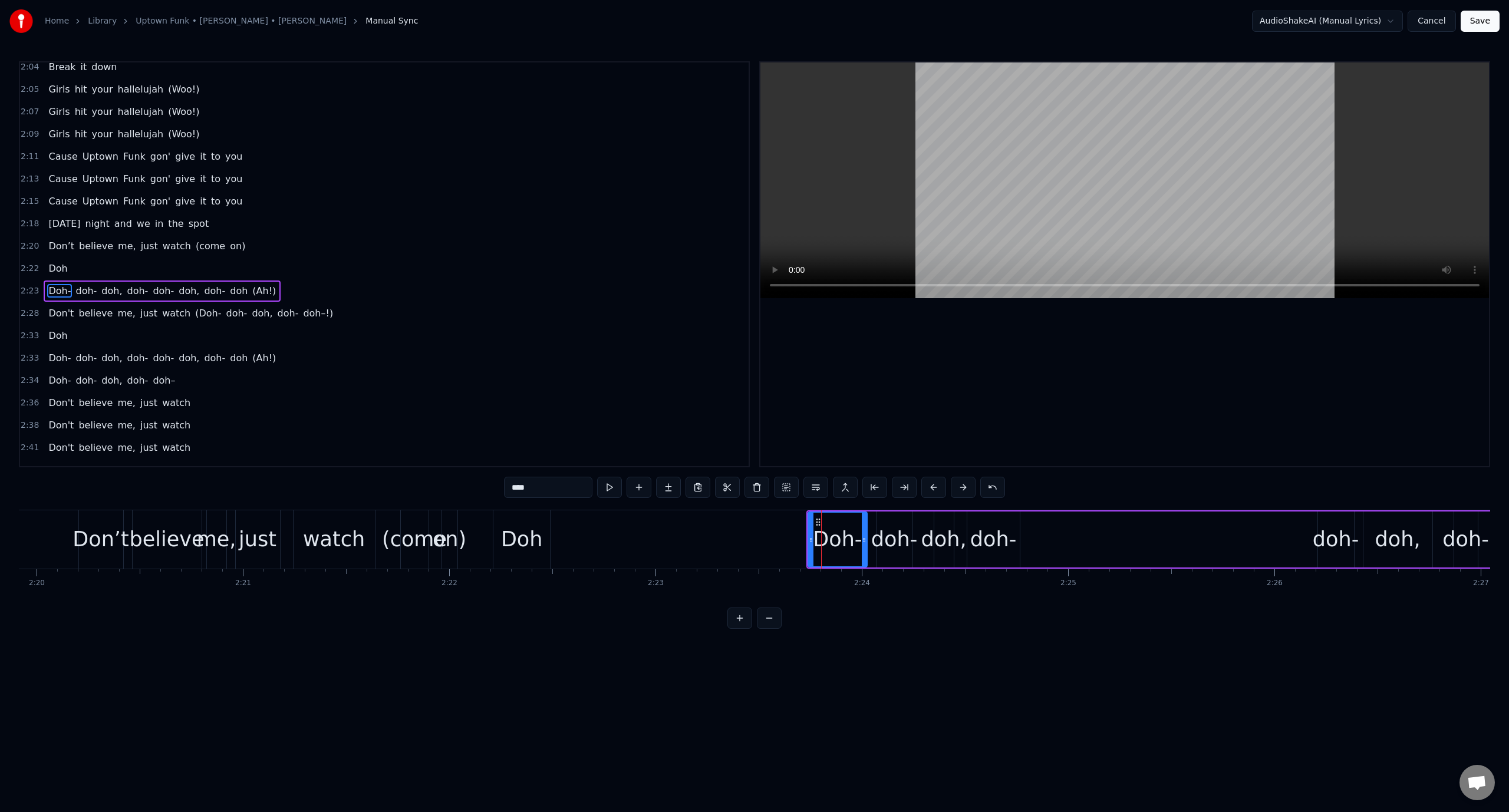
click at [812, 182] on video at bounding box center [1124, 180] width 729 height 236
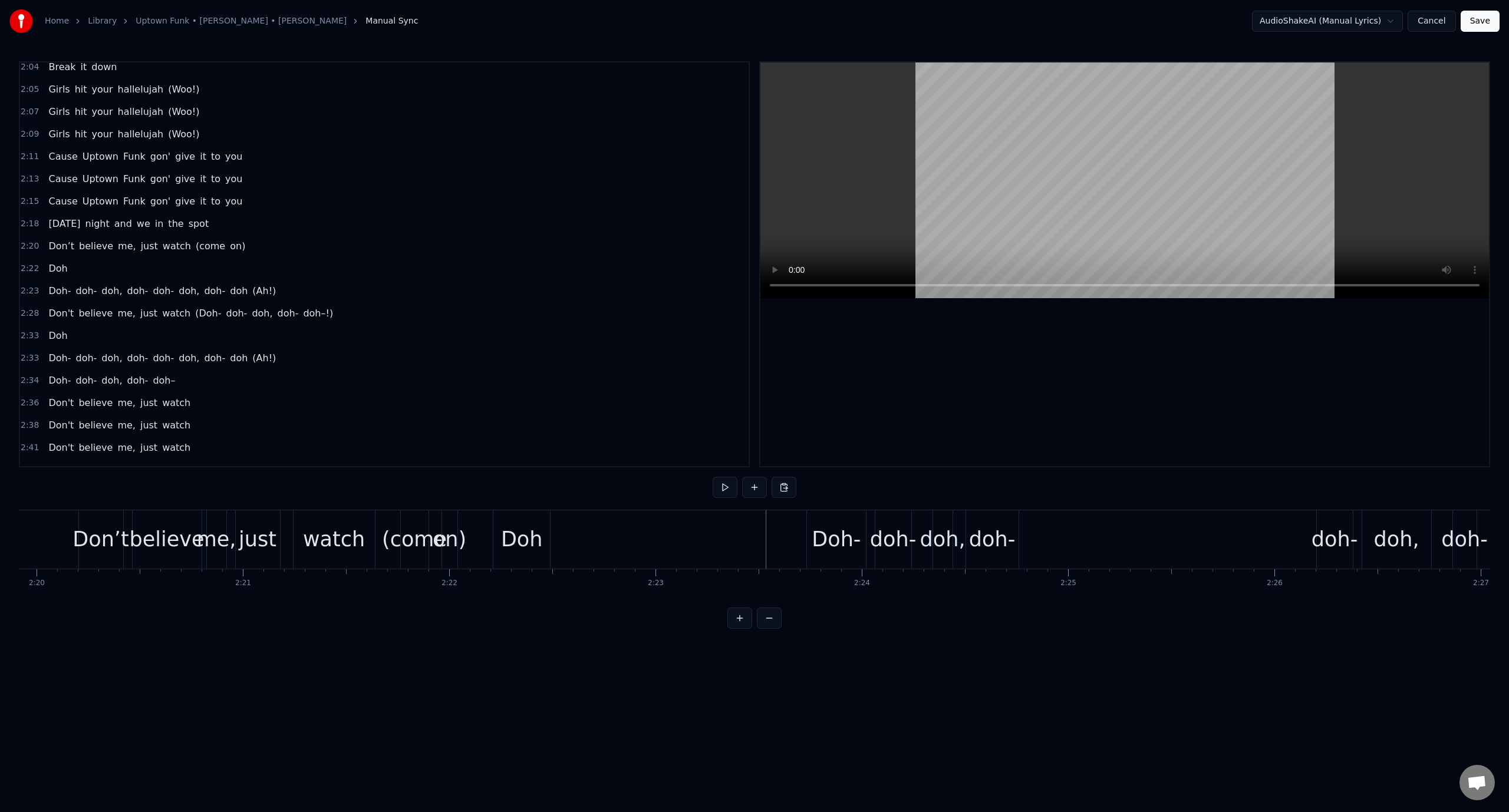
click at [743, 626] on button at bounding box center [739, 618] width 25 height 21
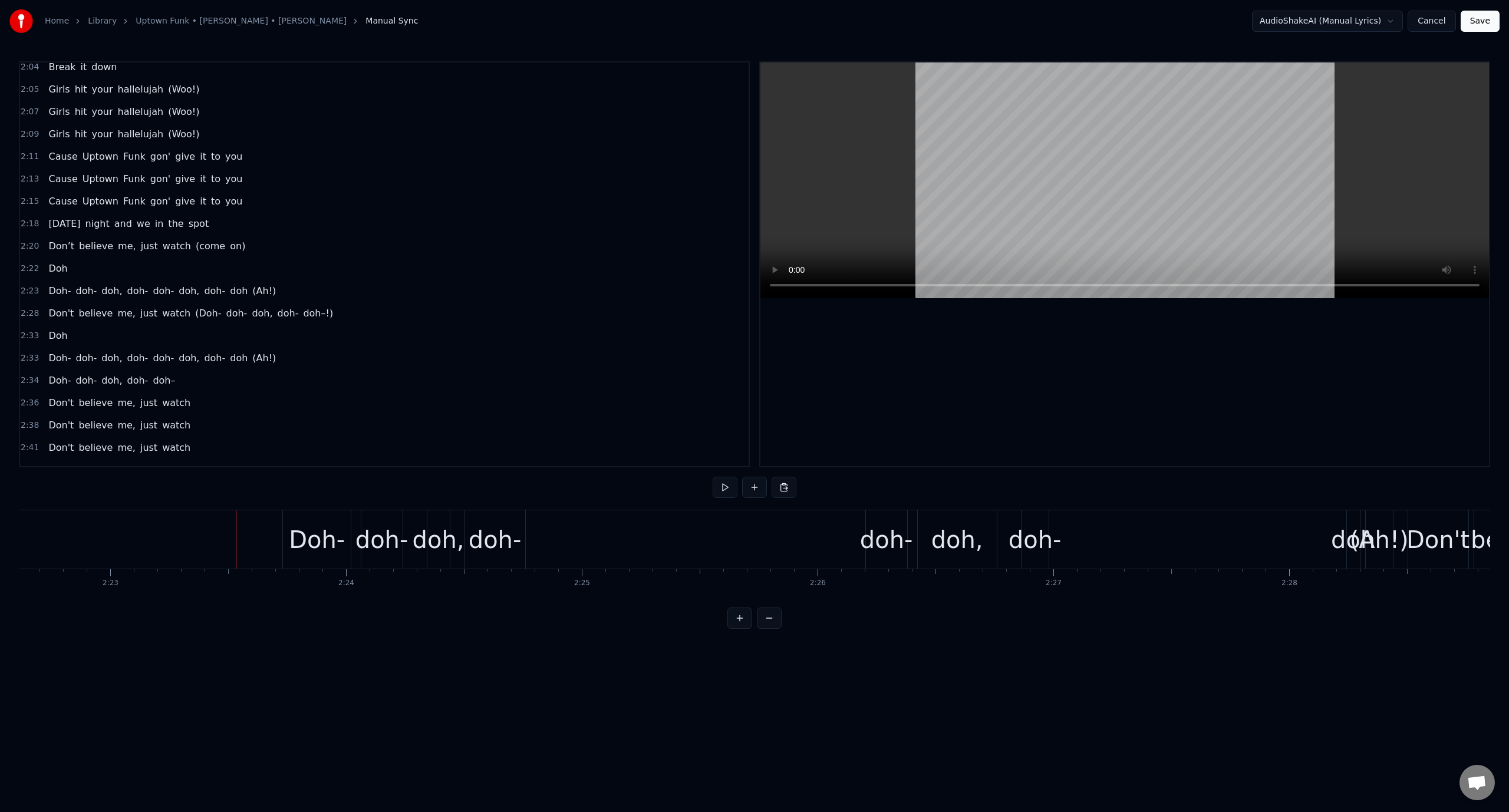
scroll to position [0, 33783]
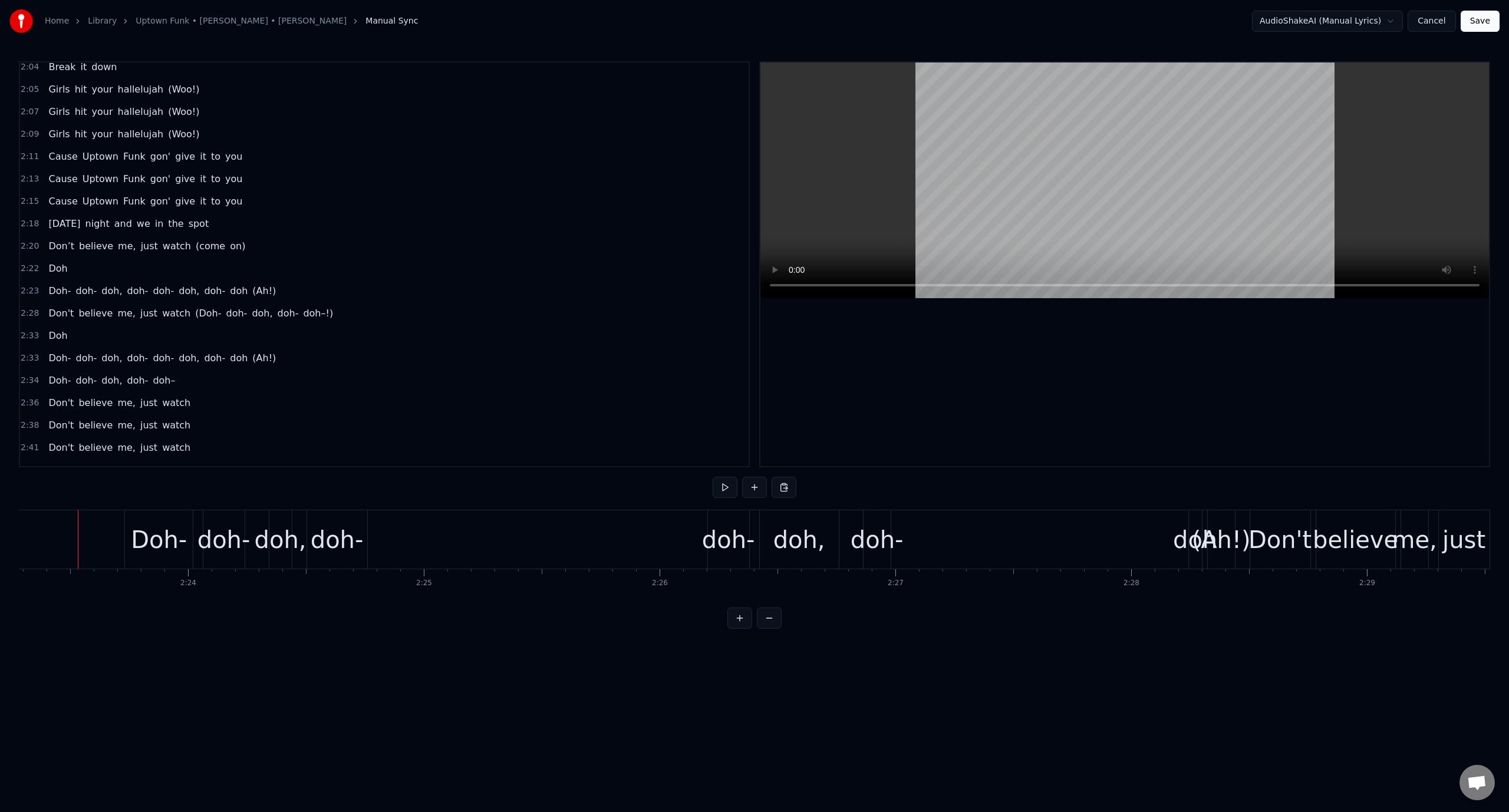
click at [940, 149] on video at bounding box center [1124, 180] width 729 height 236
click at [940, 149] on video at bounding box center [1124, 180] width 729 height 236
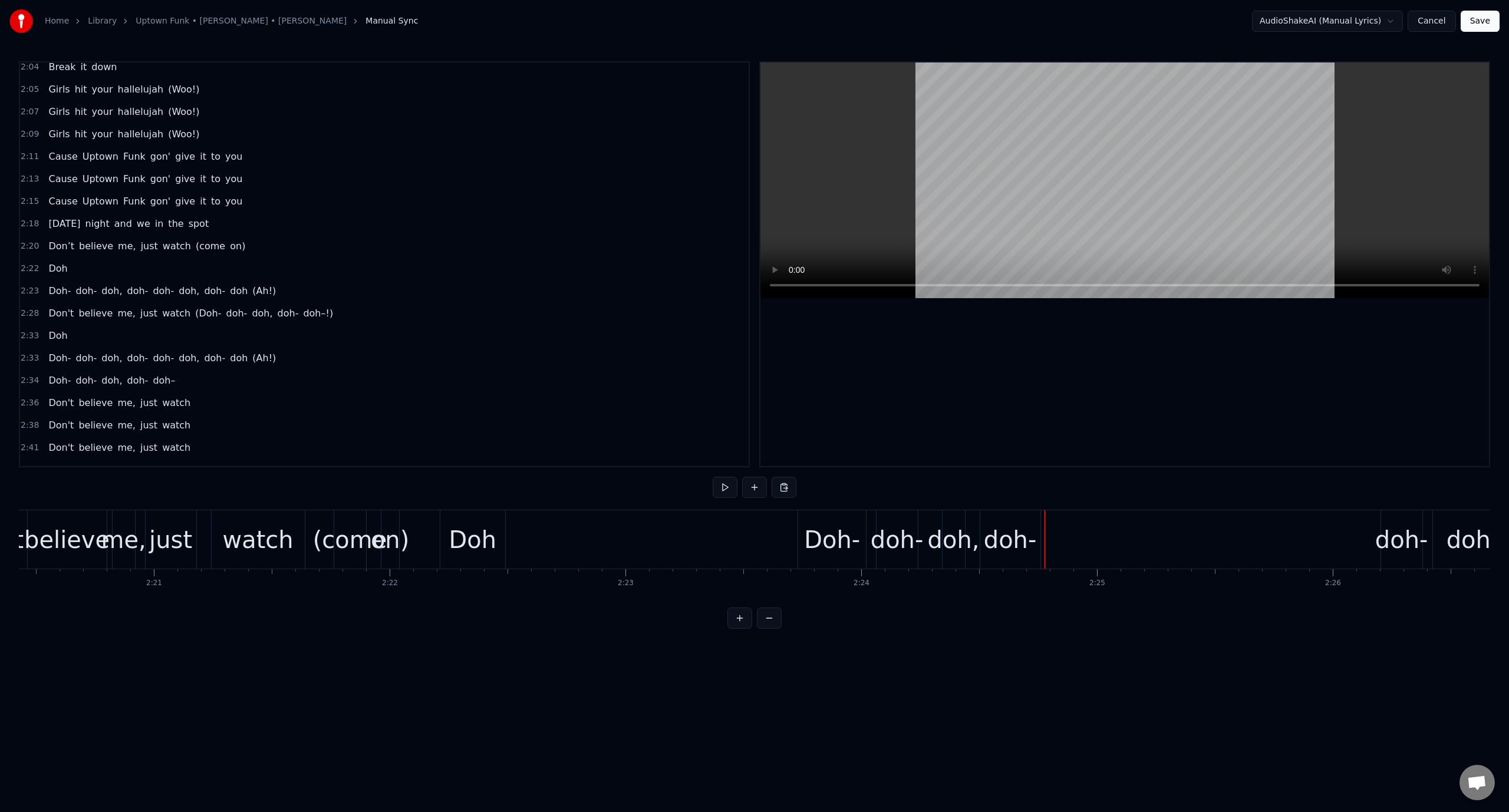
scroll to position [0, 33214]
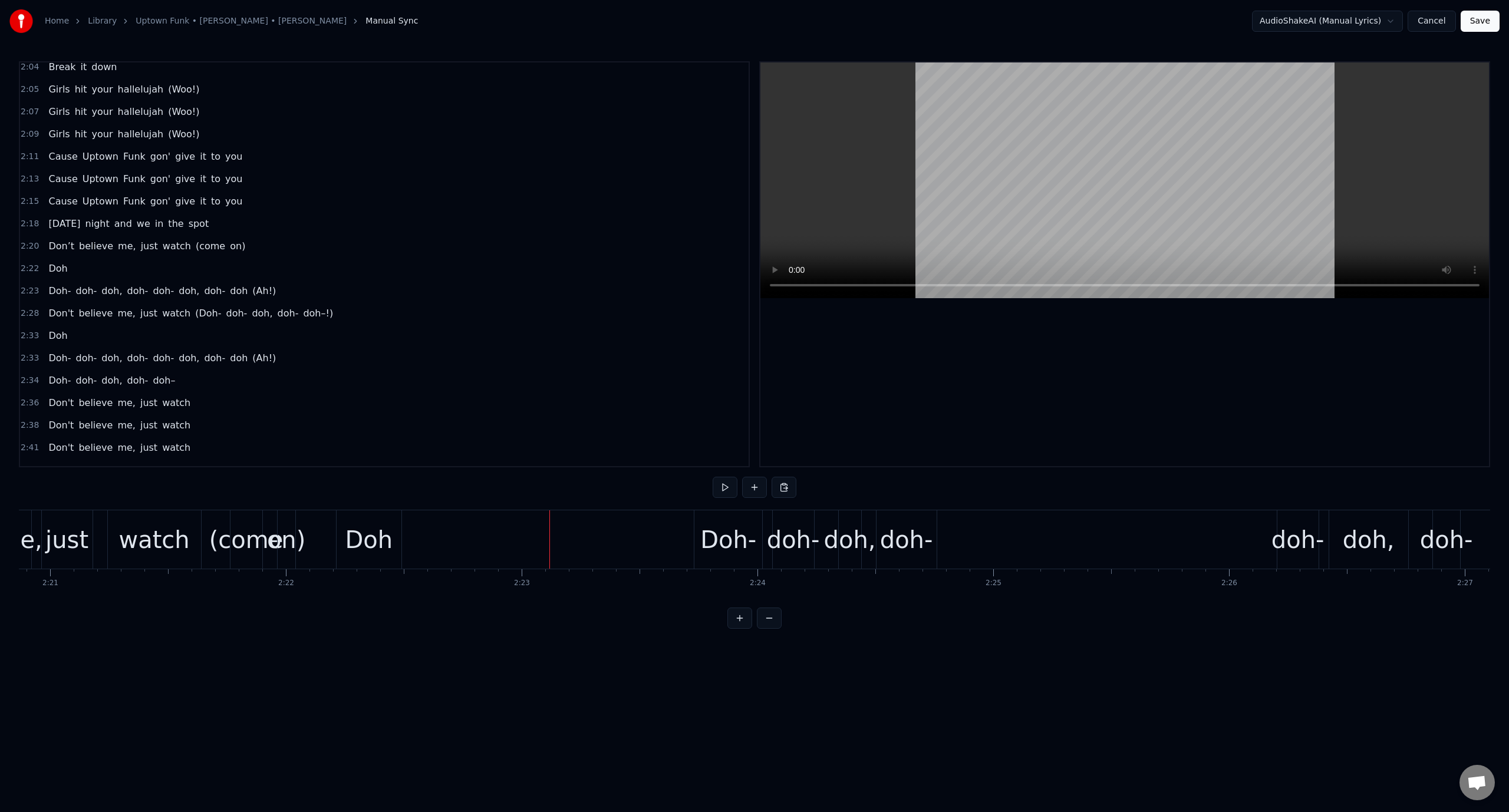
click at [869, 218] on video at bounding box center [1124, 180] width 729 height 236
click at [907, 183] on video at bounding box center [1124, 180] width 729 height 236
click at [901, 547] on div "doh-" at bounding box center [906, 539] width 53 height 35
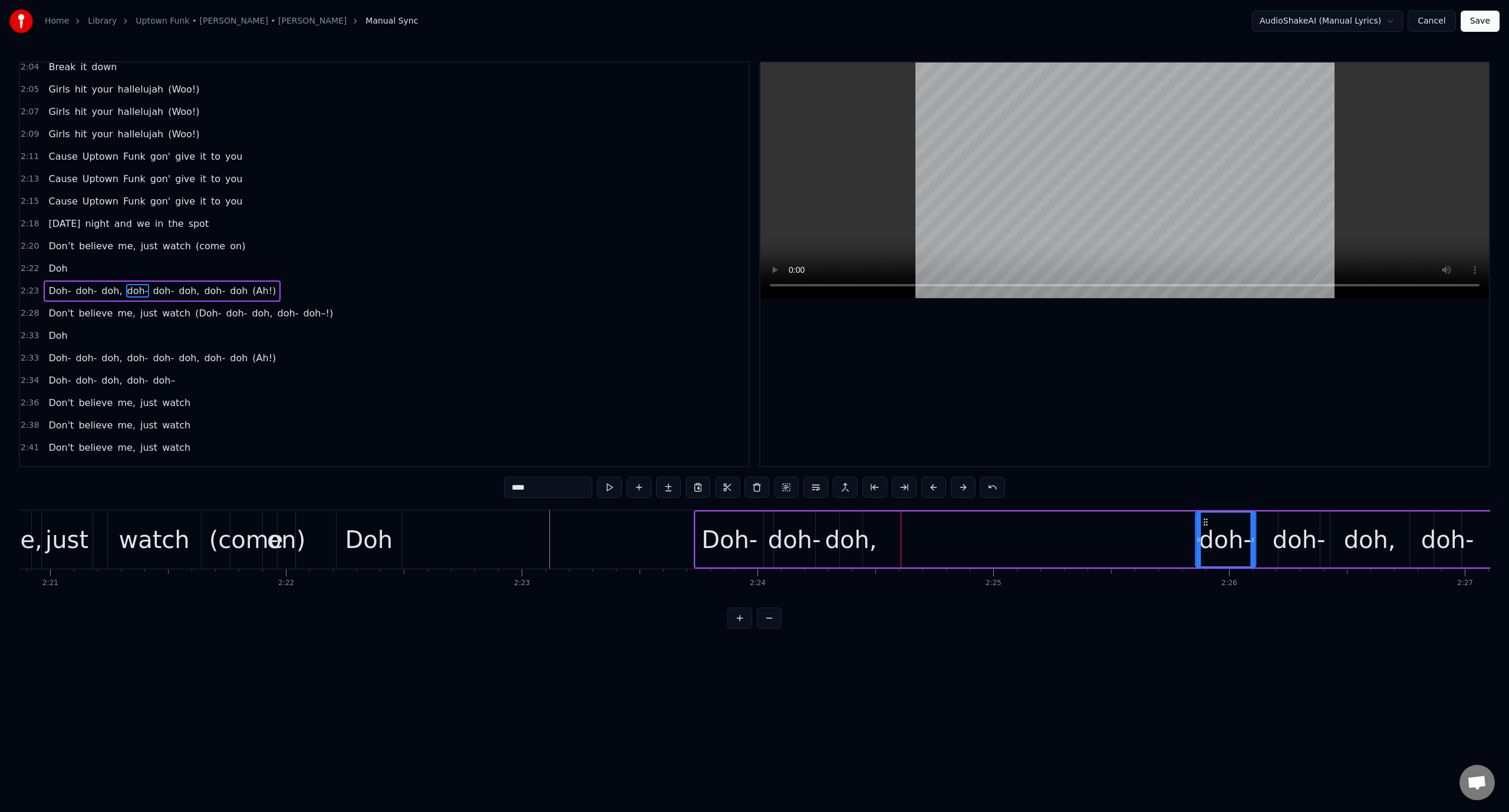
drag, startPoint x: 890, startPoint y: 518, endPoint x: 1206, endPoint y: 510, distance: 316.1
click at [1206, 510] on div "Doh- doh- doh, [GEOGRAPHIC_DATA], doh- doh (Ah!)" at bounding box center [1250, 539] width 1113 height 58
click at [851, 538] on div "doh," at bounding box center [851, 539] width 52 height 35
drag, startPoint x: 857, startPoint y: 536, endPoint x: 868, endPoint y: 532, distance: 11.7
click at [893, 536] on icon at bounding box center [891, 539] width 4 height 10
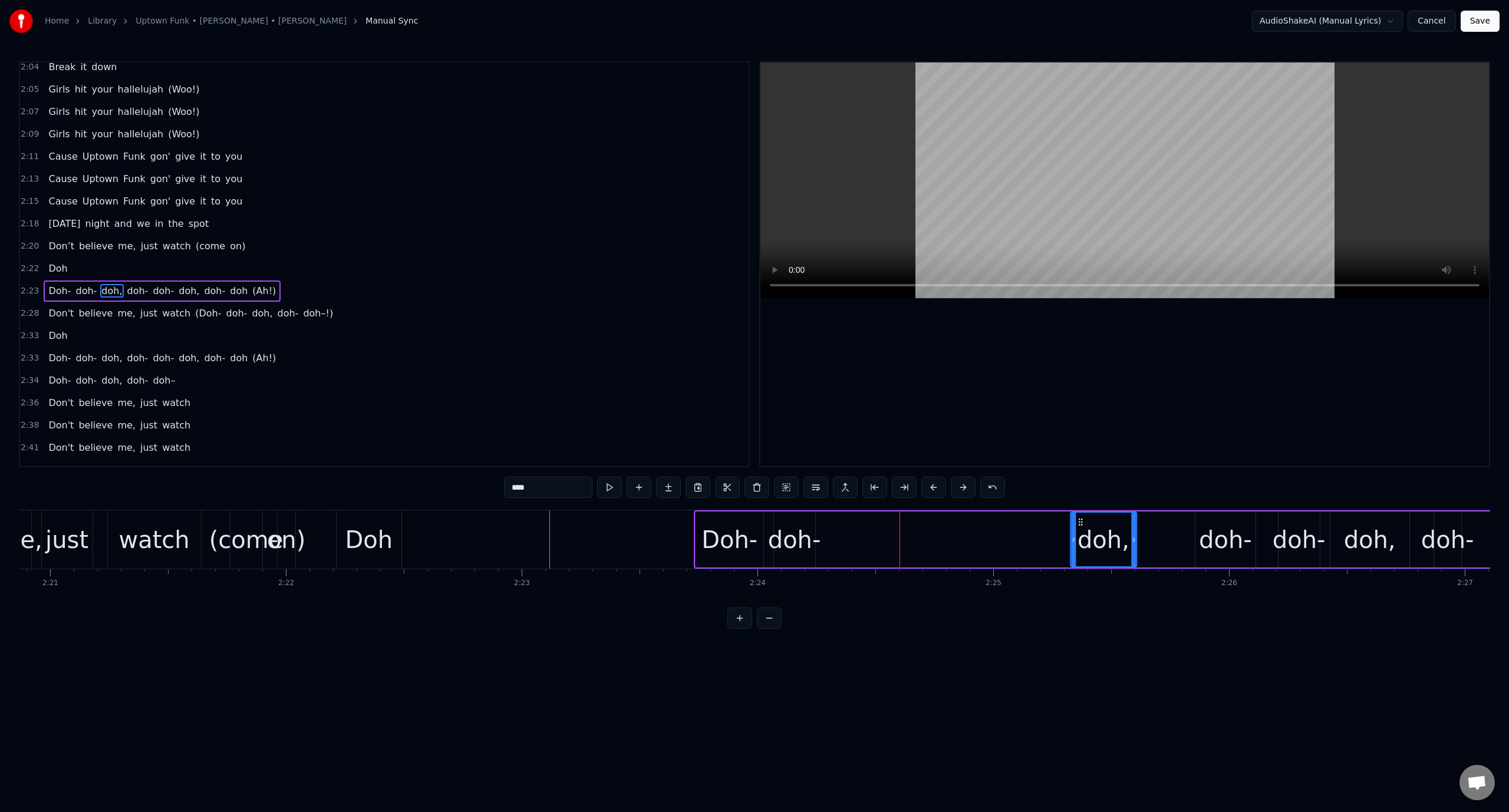
drag, startPoint x: 855, startPoint y: 523, endPoint x: 1083, endPoint y: 528, distance: 228.1
click at [1083, 528] on div "doh," at bounding box center [1104, 539] width 65 height 54
drag, startPoint x: 1133, startPoint y: 536, endPoint x: 1172, endPoint y: 535, distance: 39.0
click at [1172, 535] on icon at bounding box center [1169, 539] width 4 height 10
click at [1132, 544] on div "doh," at bounding box center [1122, 539] width 52 height 35
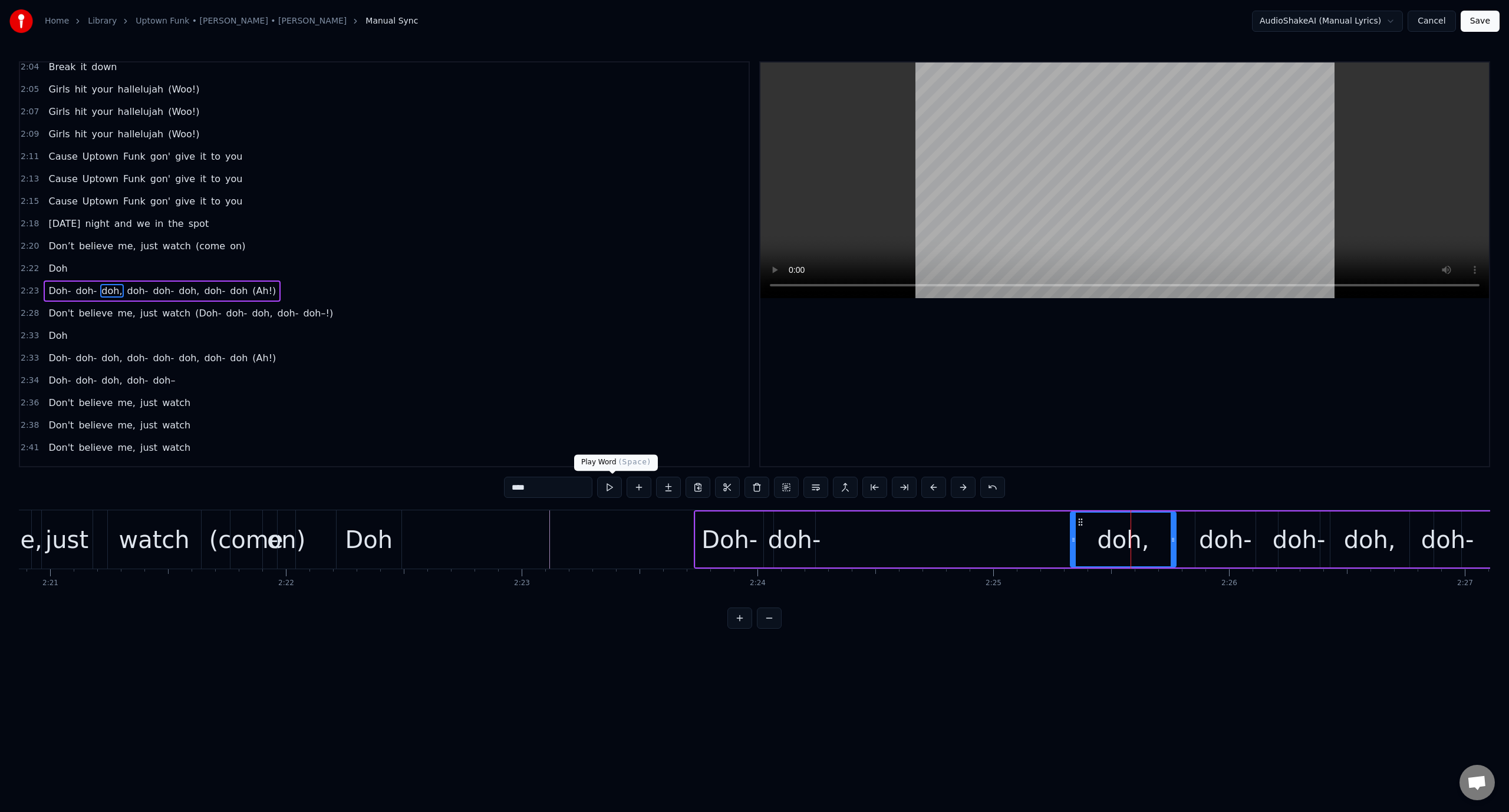
click at [614, 489] on button at bounding box center [609, 487] width 25 height 21
click at [792, 532] on div "doh-" at bounding box center [795, 539] width 53 height 35
type input "****"
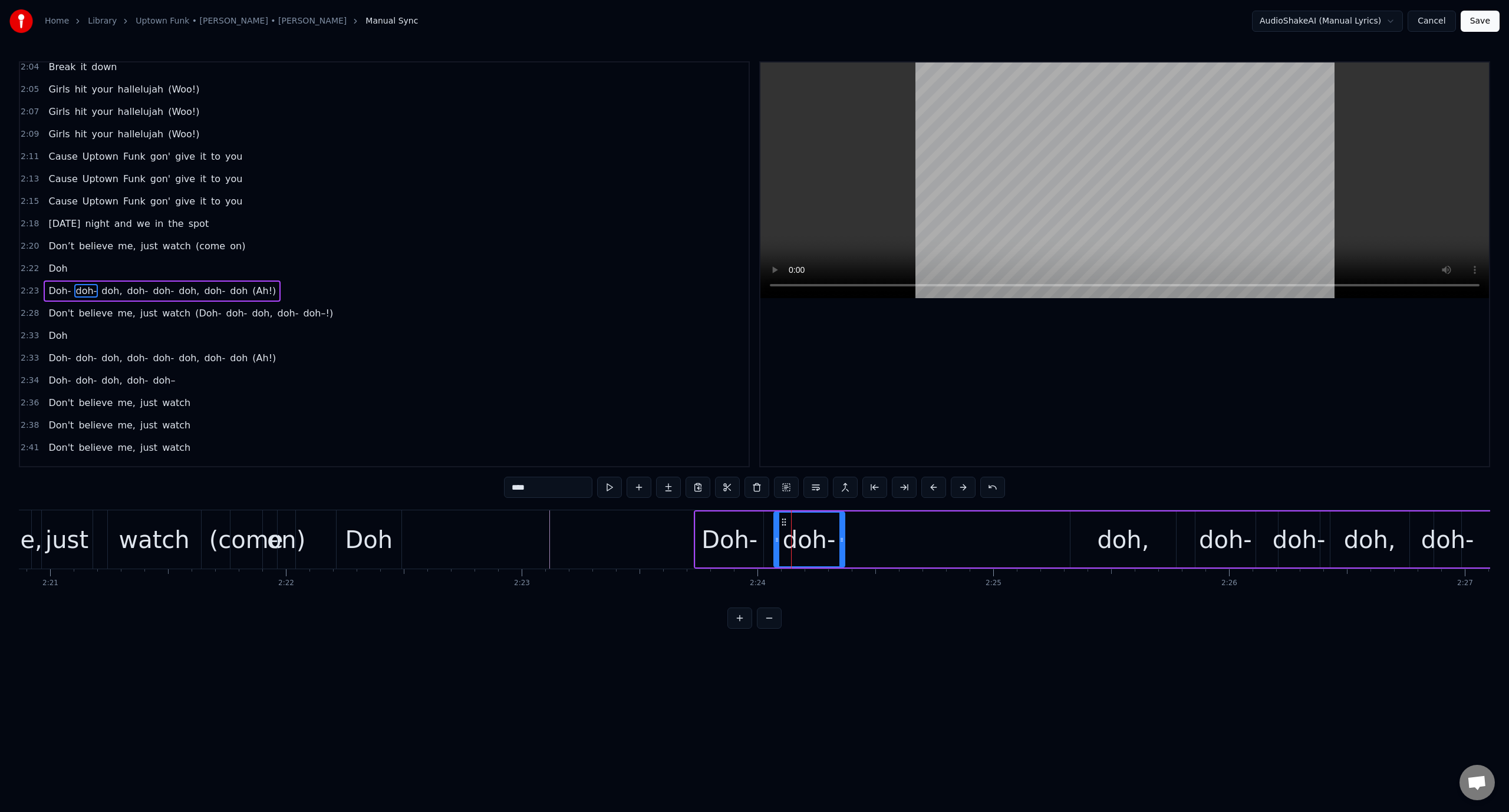
drag, startPoint x: 810, startPoint y: 535, endPoint x: 852, endPoint y: 532, distance: 42.1
click at [844, 532] on div at bounding box center [842, 539] width 4 height 54
drag, startPoint x: 782, startPoint y: 520, endPoint x: 891, endPoint y: 530, distance: 109.5
click at [893, 530] on div "doh-" at bounding box center [926, 539] width 82 height 54
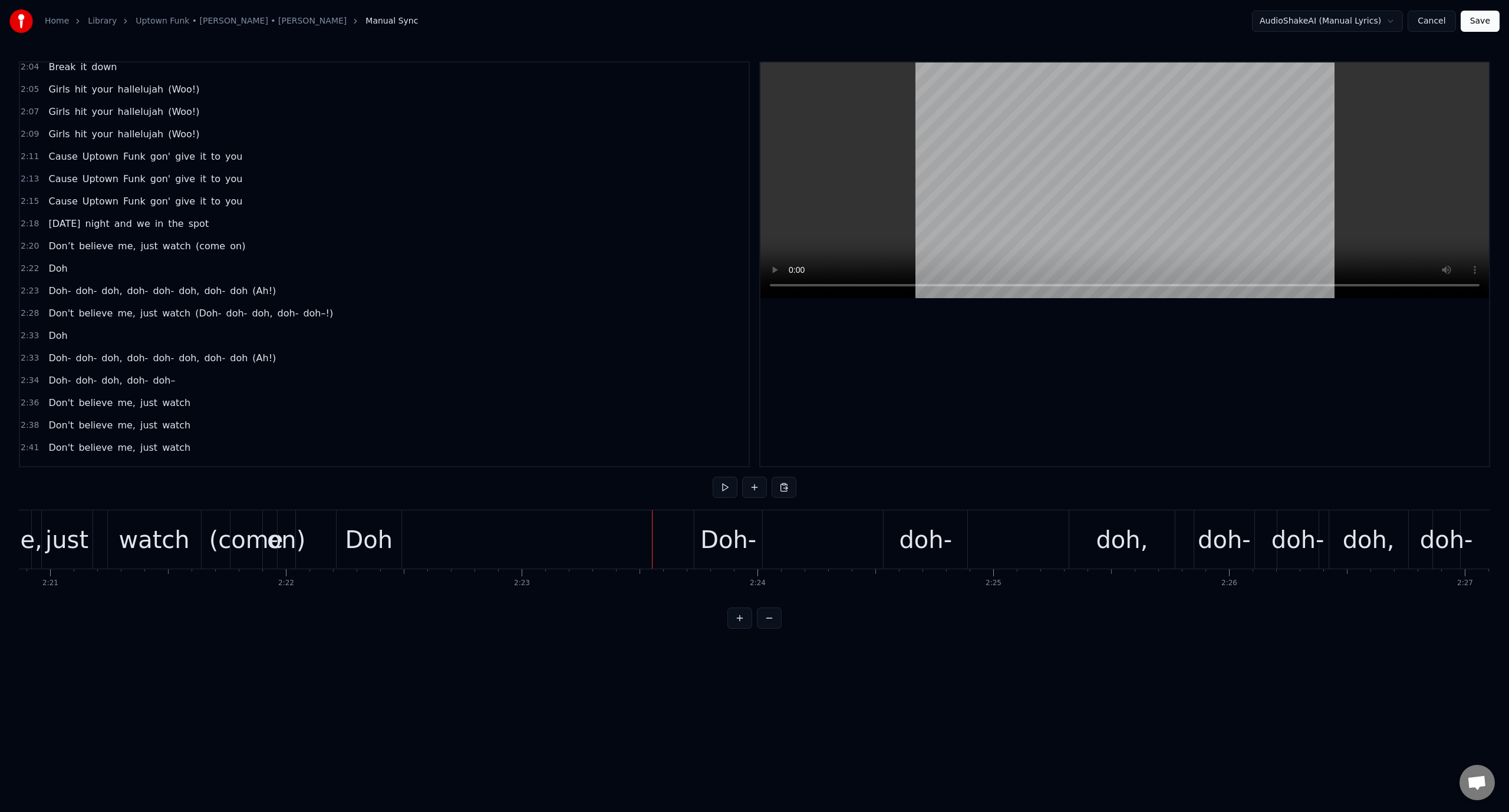
click at [901, 188] on video at bounding box center [1124, 180] width 729 height 236
click at [749, 553] on div "Doh-" at bounding box center [728, 539] width 56 height 35
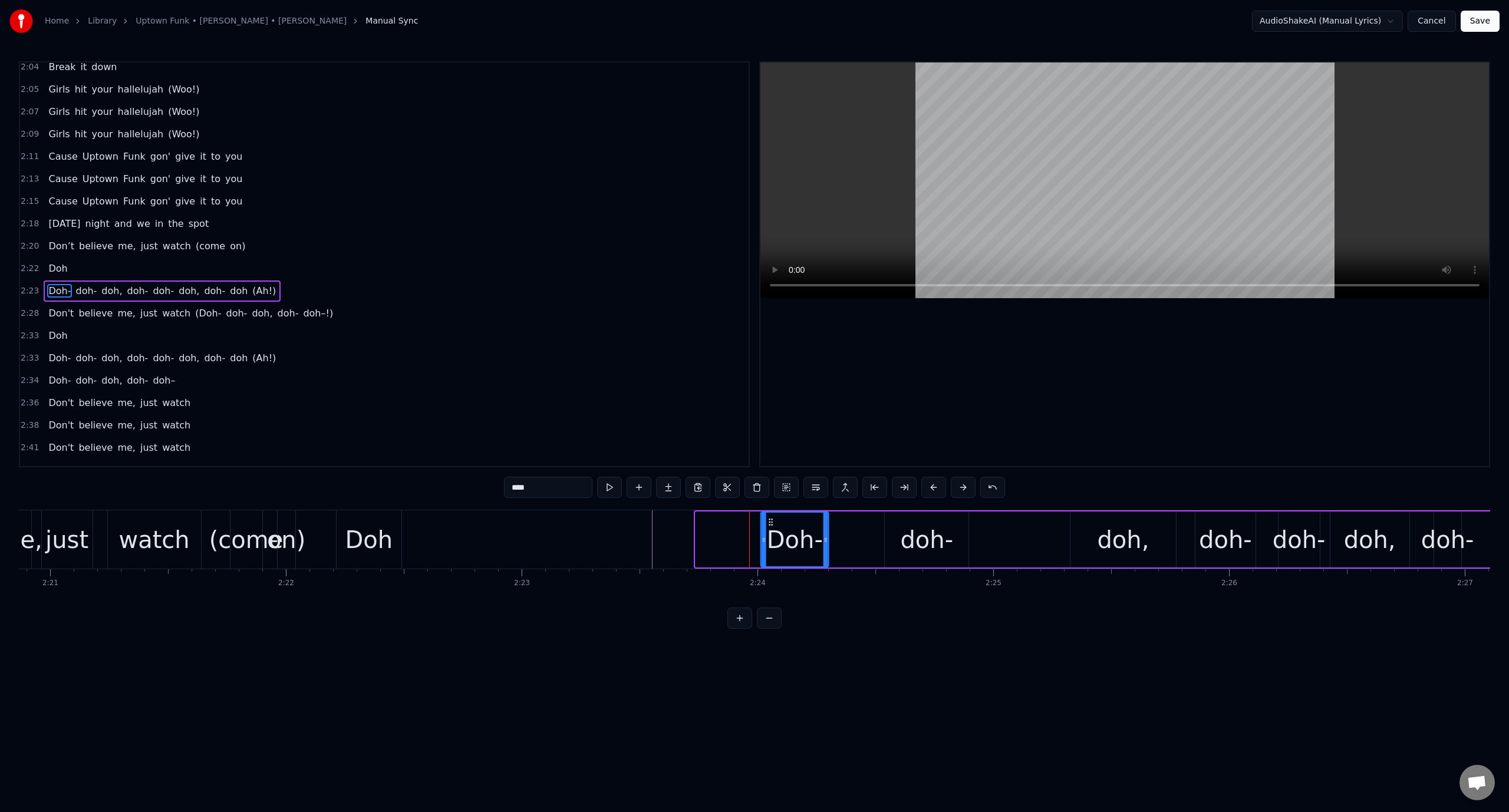
drag, startPoint x: 704, startPoint y: 520, endPoint x: 769, endPoint y: 524, distance: 65.1
click at [769, 524] on icon at bounding box center [771, 522] width 10 height 10
click at [604, 487] on button at bounding box center [609, 487] width 25 height 21
drag, startPoint x: 827, startPoint y: 539, endPoint x: 812, endPoint y: 539, distance: 15.0
click at [812, 539] on icon at bounding box center [811, 539] width 4 height 10
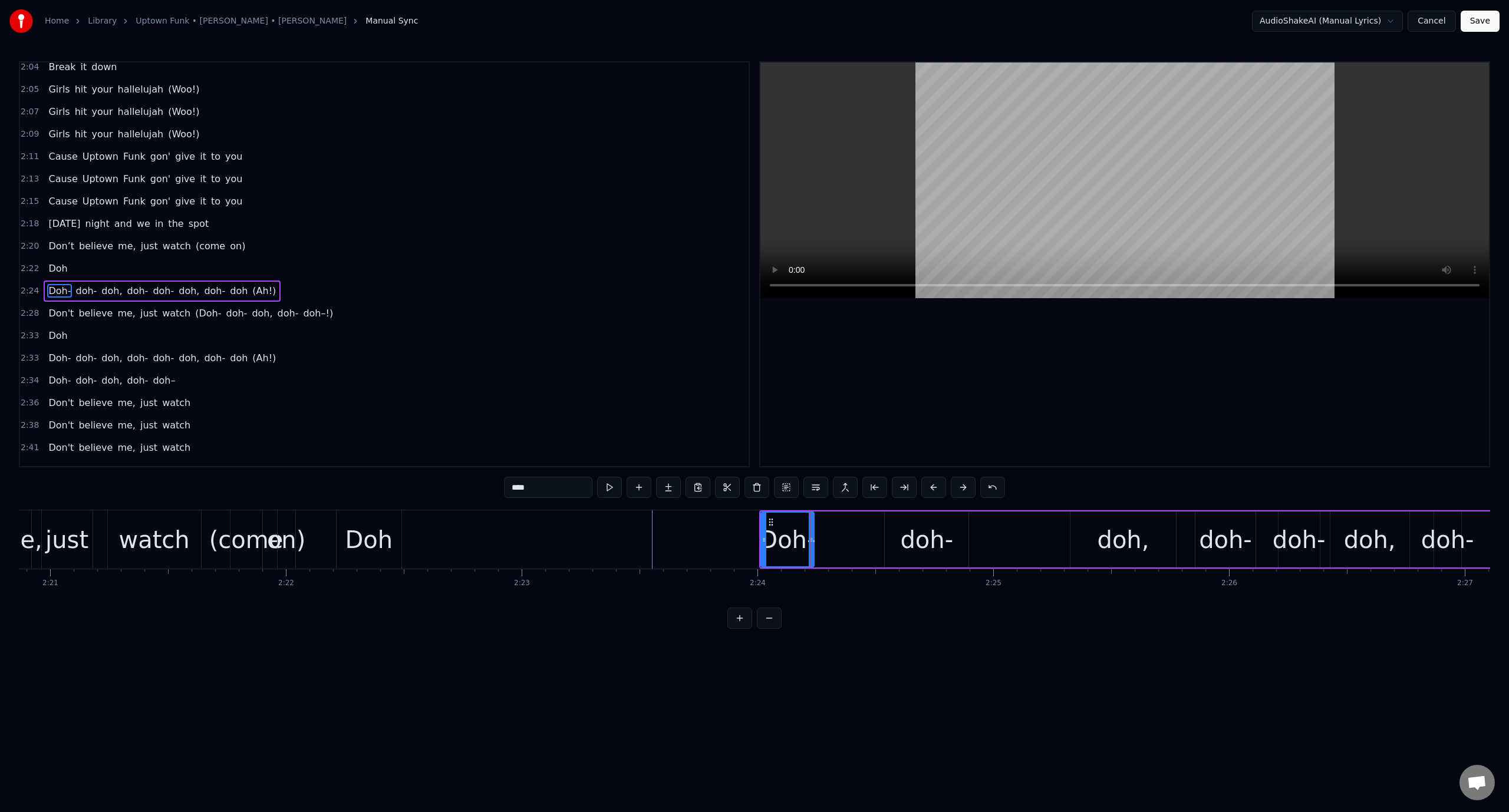
click at [923, 526] on div "doh-" at bounding box center [926, 539] width 53 height 35
drag, startPoint x: 919, startPoint y: 532, endPoint x: 889, endPoint y: 536, distance: 30.3
click at [889, 536] on div "doh-" at bounding box center [926, 539] width 82 height 54
drag, startPoint x: 891, startPoint y: 520, endPoint x: 832, endPoint y: 524, distance: 59.1
click at [832, 524] on icon at bounding box center [835, 522] width 10 height 10
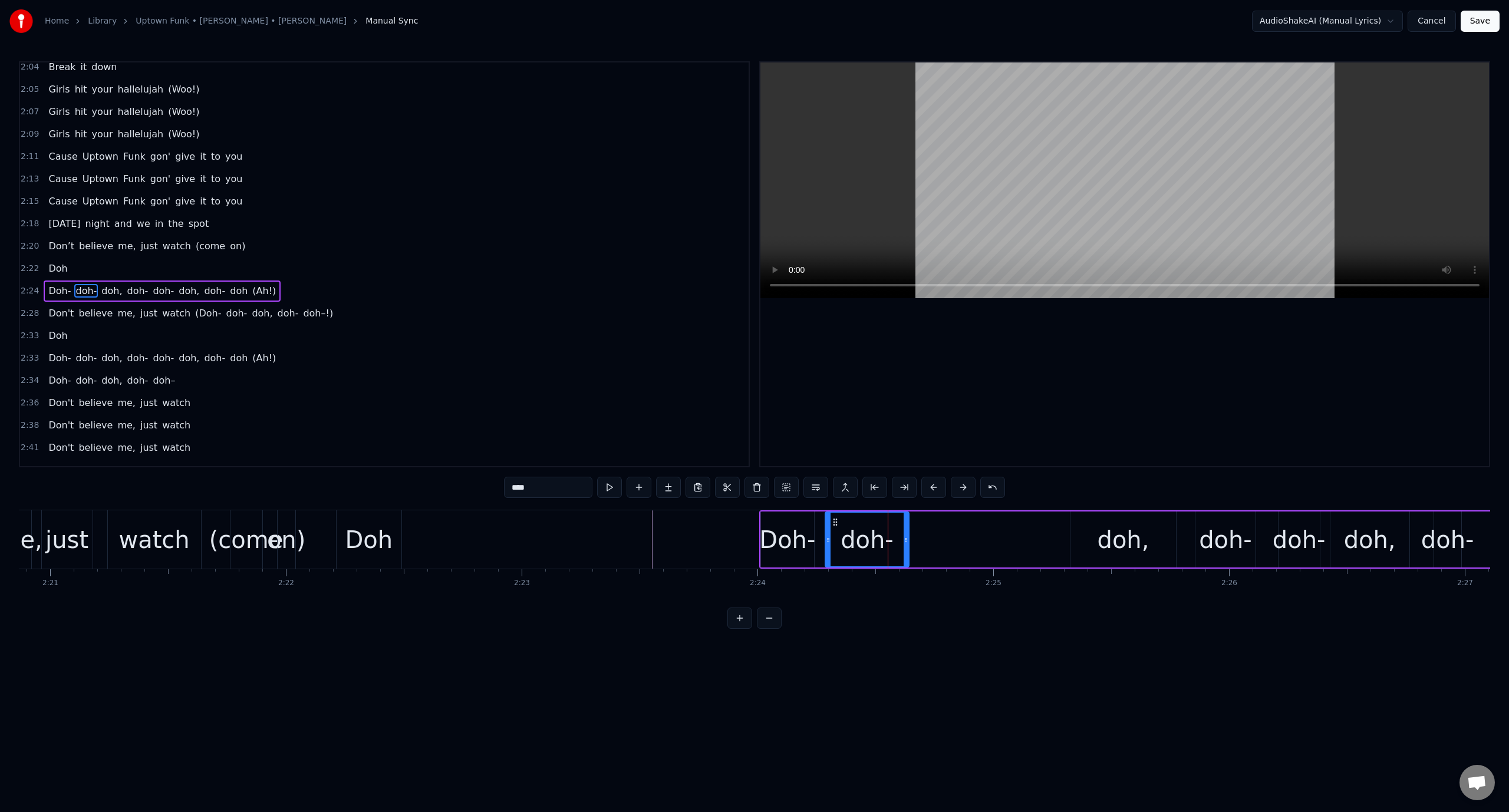
click at [842, 541] on div "doh-" at bounding box center [867, 539] width 53 height 35
click at [608, 482] on button at bounding box center [609, 487] width 25 height 21
drag, startPoint x: 907, startPoint y: 541, endPoint x: 916, endPoint y: 541, distance: 9.0
click at [916, 541] on icon at bounding box center [916, 539] width 4 height 10
click at [1093, 539] on div "doh," at bounding box center [1123, 539] width 105 height 56
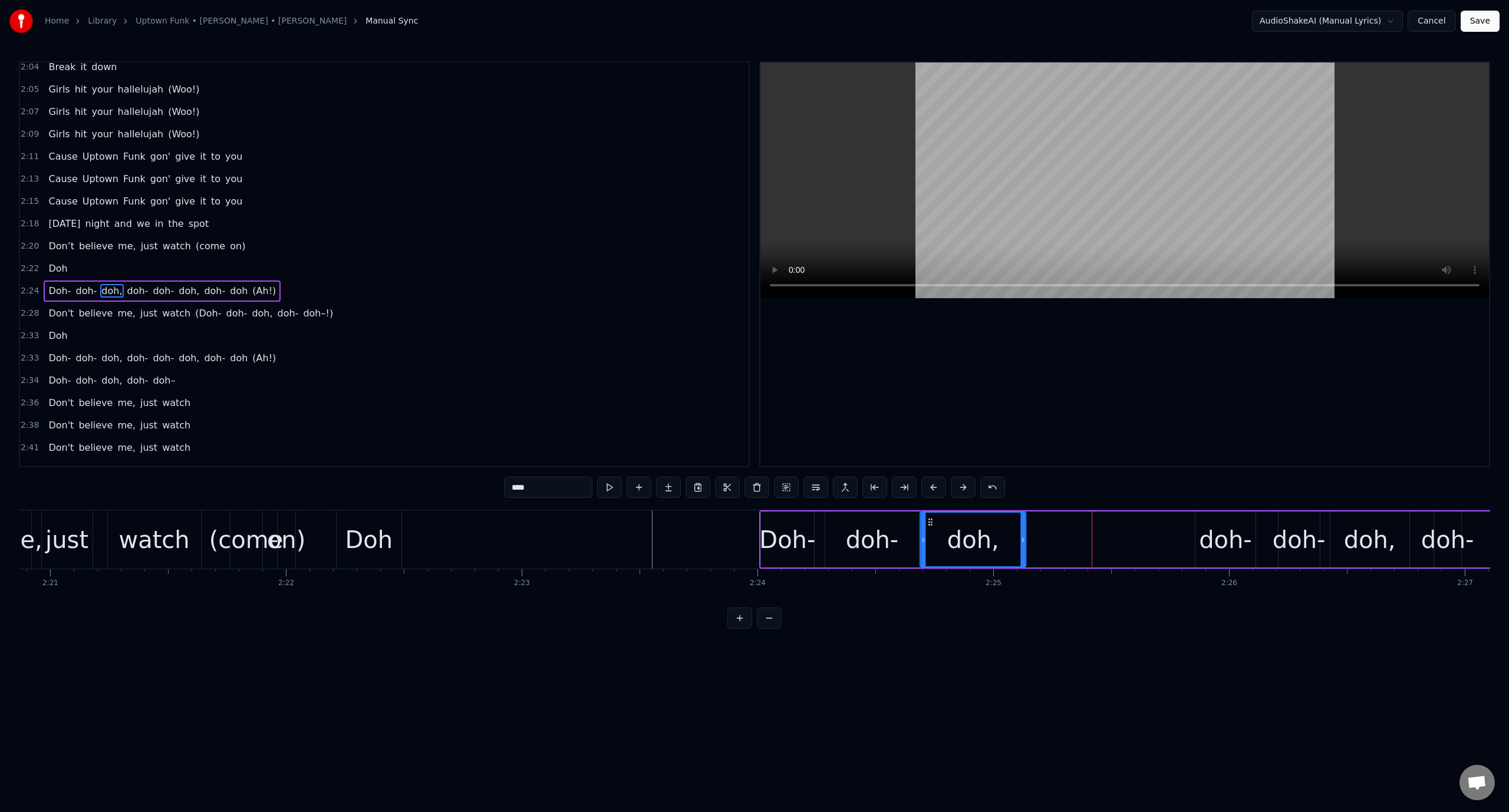
drag, startPoint x: 1078, startPoint y: 520, endPoint x: 928, endPoint y: 535, distance: 150.7
click at [928, 535] on div "doh," at bounding box center [973, 539] width 104 height 54
click at [944, 534] on div "doh," at bounding box center [973, 539] width 104 height 54
click at [608, 487] on button at bounding box center [609, 487] width 25 height 21
click at [775, 538] on div "Doh-" at bounding box center [787, 539] width 56 height 35
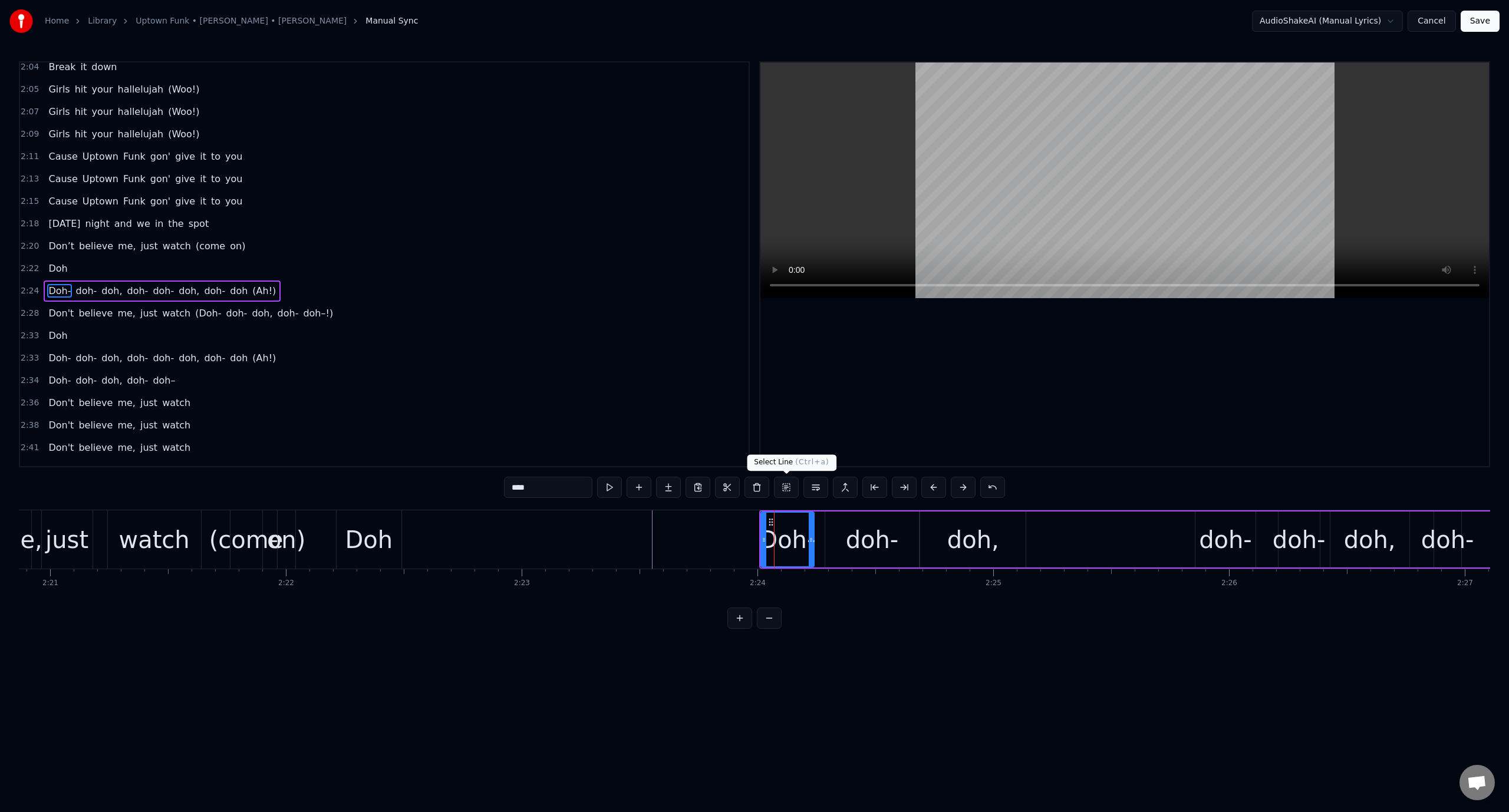
click at [845, 120] on video at bounding box center [1124, 180] width 729 height 236
click at [843, 120] on video at bounding box center [1124, 180] width 729 height 236
click at [994, 544] on div "doh," at bounding box center [973, 539] width 52 height 35
drag, startPoint x: 1020, startPoint y: 542, endPoint x: 975, endPoint y: 548, distance: 45.4
click at [977, 548] on div at bounding box center [979, 539] width 4 height 54
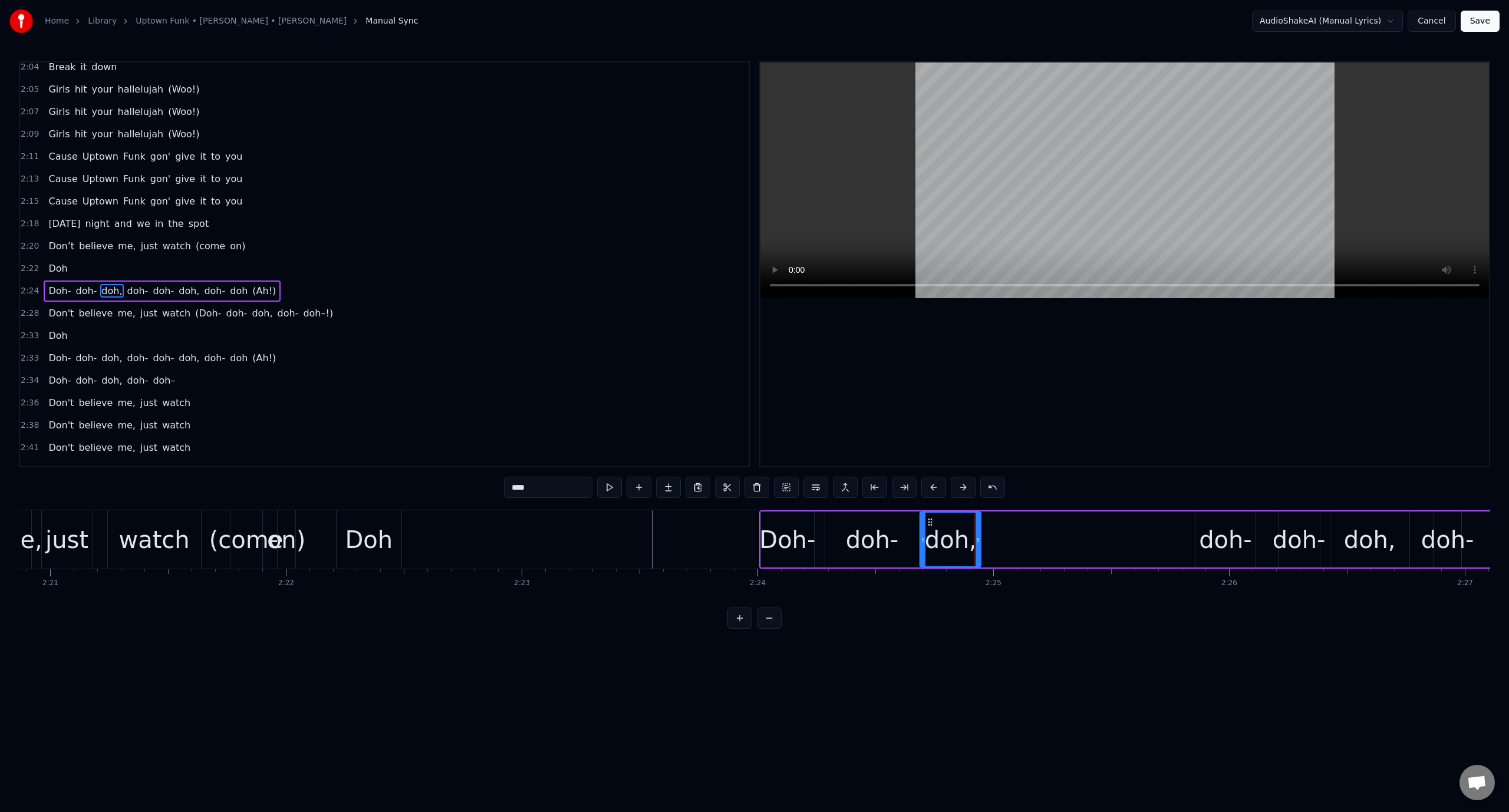
click at [1224, 532] on div "doh-" at bounding box center [1225, 539] width 53 height 35
drag, startPoint x: 1205, startPoint y: 520, endPoint x: 1009, endPoint y: 551, distance: 198.4
click at [1009, 551] on div "doh-" at bounding box center [1030, 539] width 59 height 54
click at [796, 547] on div "Doh-" at bounding box center [787, 539] width 56 height 35
click at [867, 152] on video at bounding box center [1124, 180] width 729 height 236
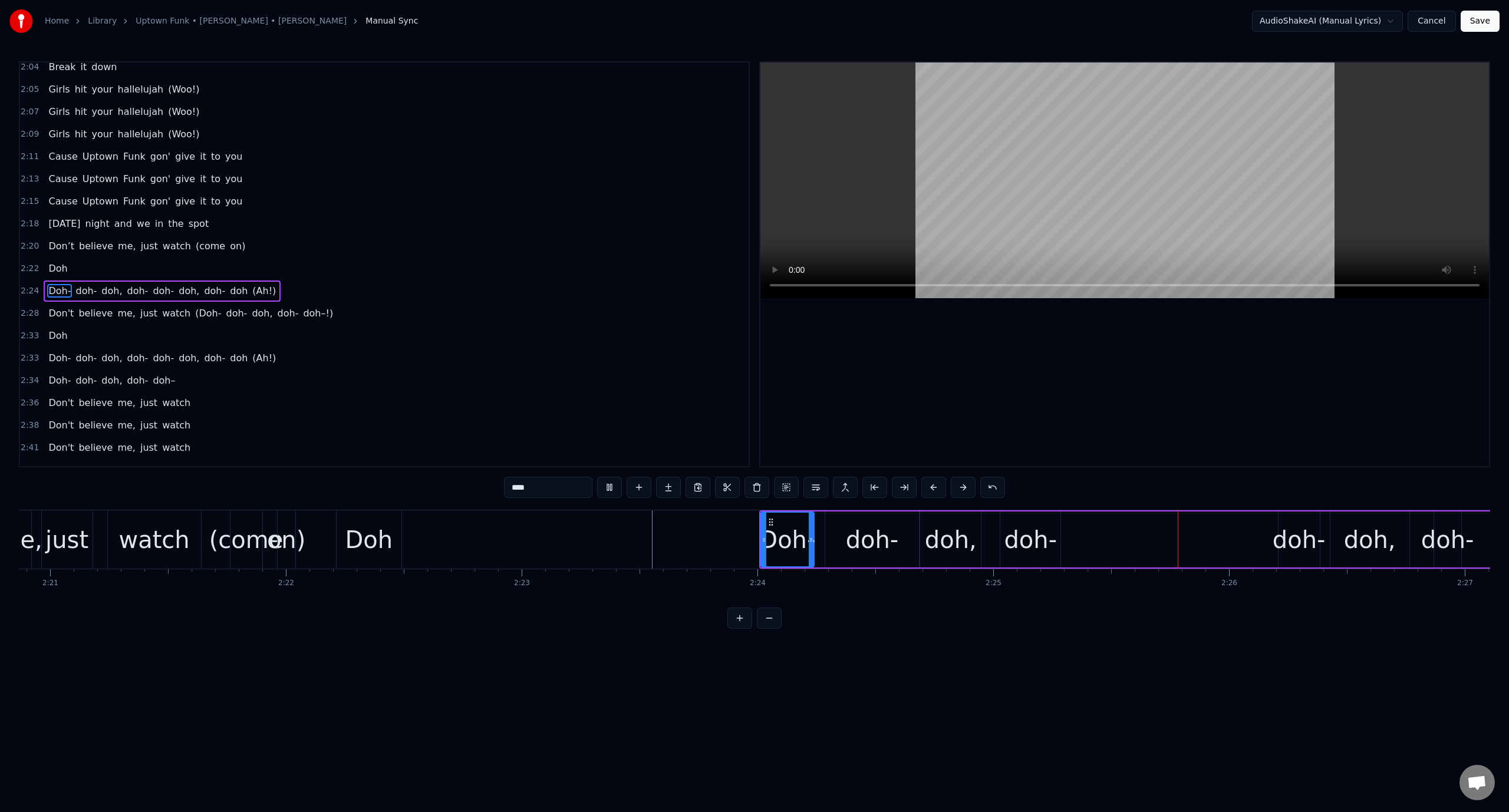
click at [867, 152] on video at bounding box center [1124, 180] width 729 height 236
click at [1298, 538] on div "doh-" at bounding box center [1299, 539] width 53 height 35
drag, startPoint x: 1288, startPoint y: 518, endPoint x: 1078, endPoint y: 541, distance: 211.3
click at [1078, 541] on div "doh-" at bounding box center [1089, 539] width 40 height 54
drag, startPoint x: 1107, startPoint y: 543, endPoint x: 1133, endPoint y: 541, distance: 26.1
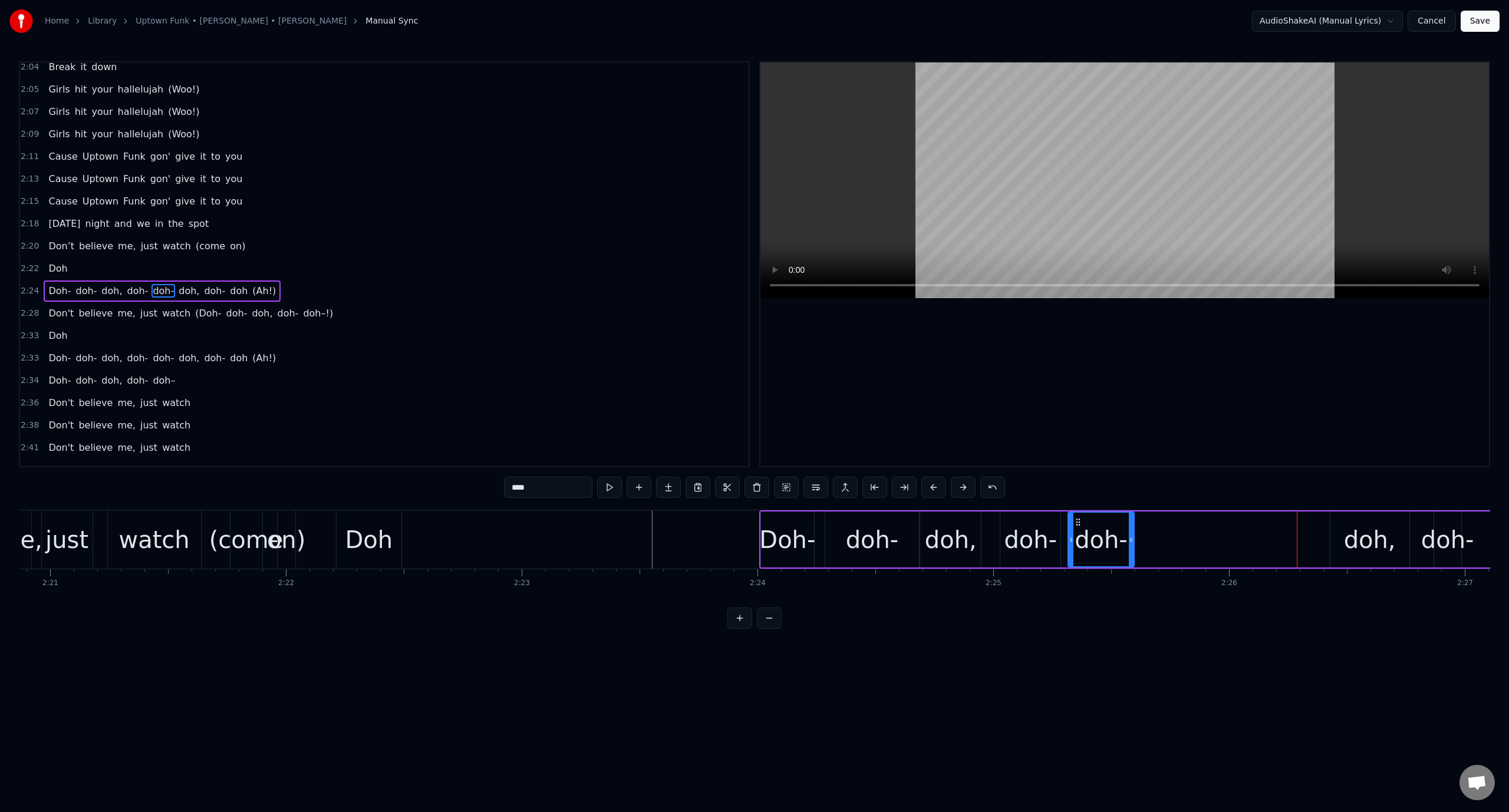
click at [1133, 541] on icon at bounding box center [1131, 539] width 4 height 10
click at [611, 485] on button at bounding box center [609, 487] width 25 height 21
click at [1347, 529] on div "doh," at bounding box center [1369, 539] width 52 height 35
drag, startPoint x: 1337, startPoint y: 518, endPoint x: 1174, endPoint y: 538, distance: 164.2
click at [1174, 538] on div "doh," at bounding box center [1207, 539] width 78 height 54
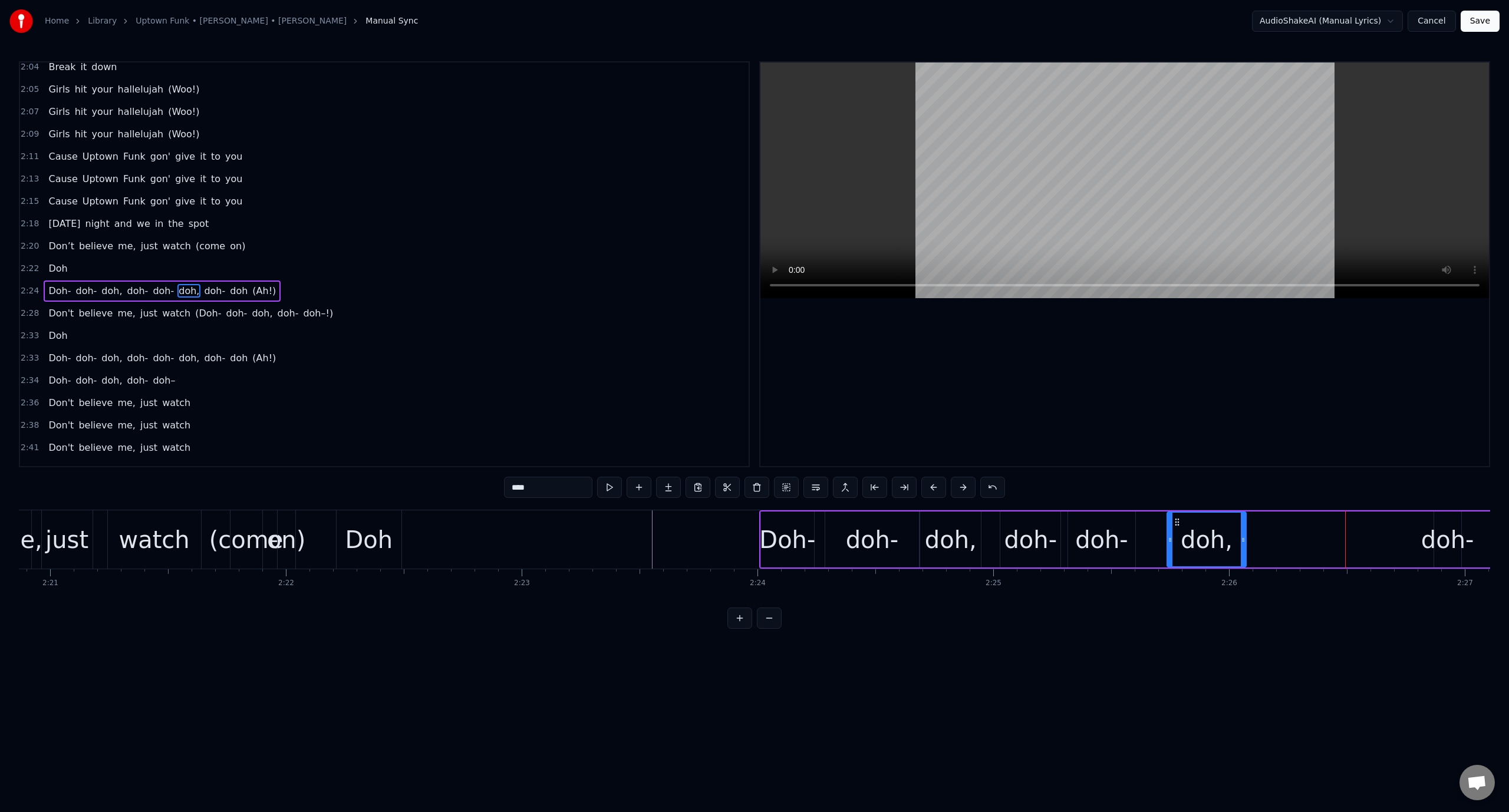
click at [1075, 537] on div "doh-" at bounding box center [1102, 539] width 67 height 56
type input "****"
click at [905, 70] on video at bounding box center [1124, 180] width 729 height 236
click at [910, 146] on video at bounding box center [1124, 180] width 729 height 236
click at [1489, 597] on div "Doh Doh- doh- doh, doh- doh- doh, [GEOGRAPHIC_DATA], [GEOGRAPHIC_DATA], [GEOGRA…" at bounding box center [754, 554] width 1472 height 88
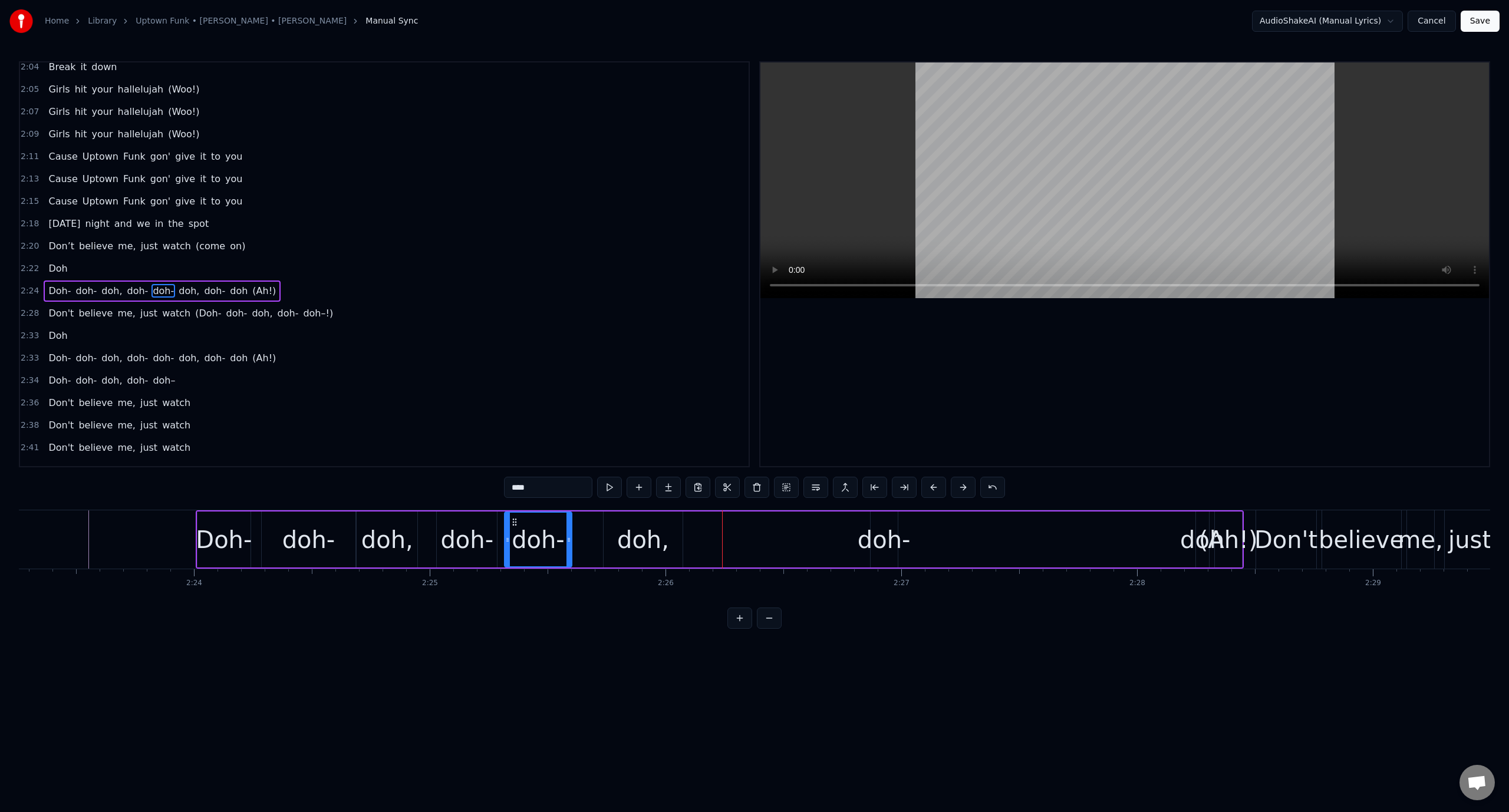
scroll to position [0, 33797]
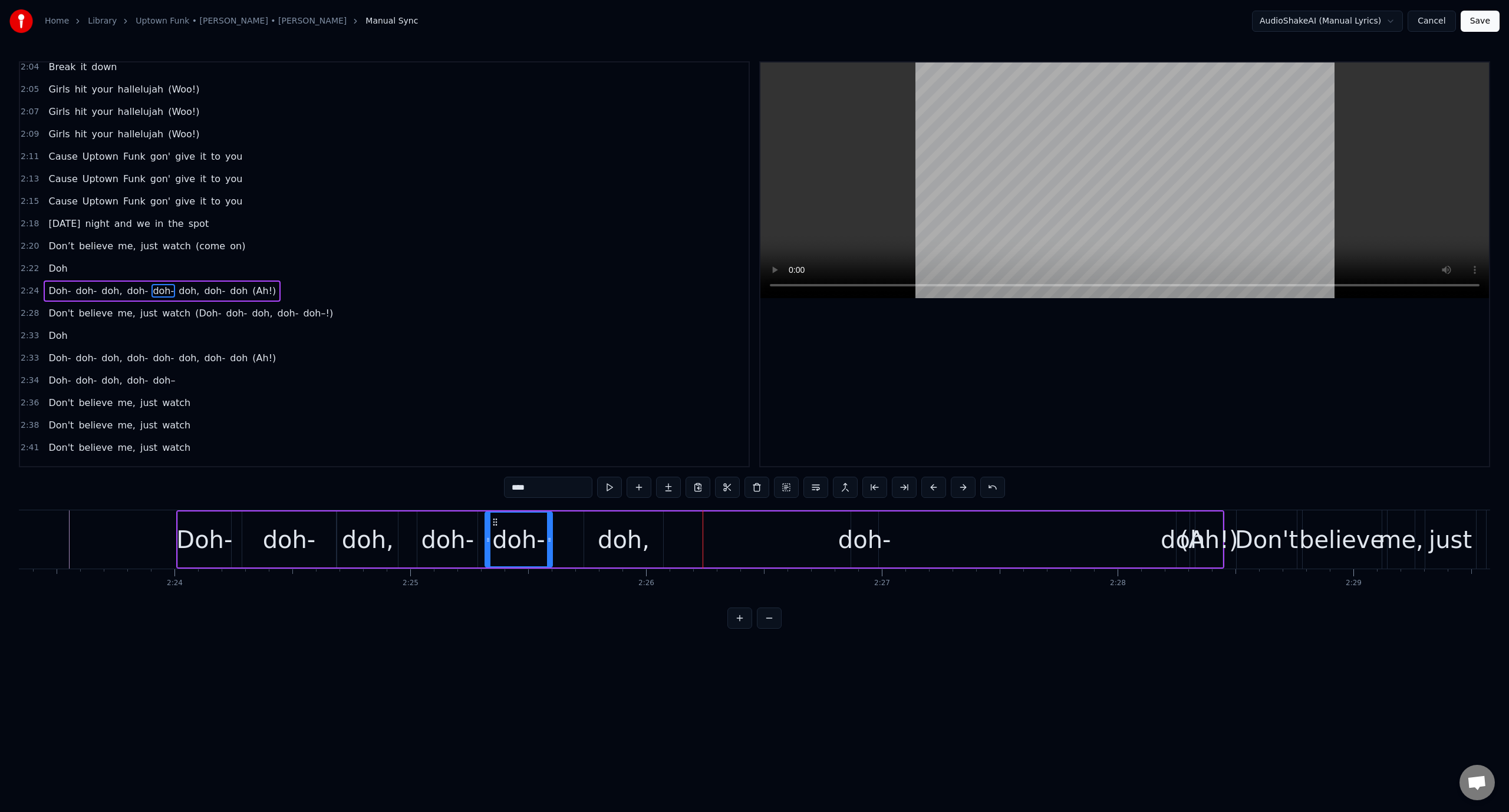
click at [916, 540] on div "Doh- doh- doh, [GEOGRAPHIC_DATA], doh- doh (Ah!)" at bounding box center [700, 539] width 1048 height 58
click at [863, 541] on div "doh-" at bounding box center [864, 539] width 53 height 35
drag, startPoint x: 851, startPoint y: 540, endPoint x: 777, endPoint y: 547, distance: 74.3
click at [783, 547] on div at bounding box center [786, 539] width 4 height 54
drag, startPoint x: 785, startPoint y: 520, endPoint x: 682, endPoint y: 526, distance: 103.2
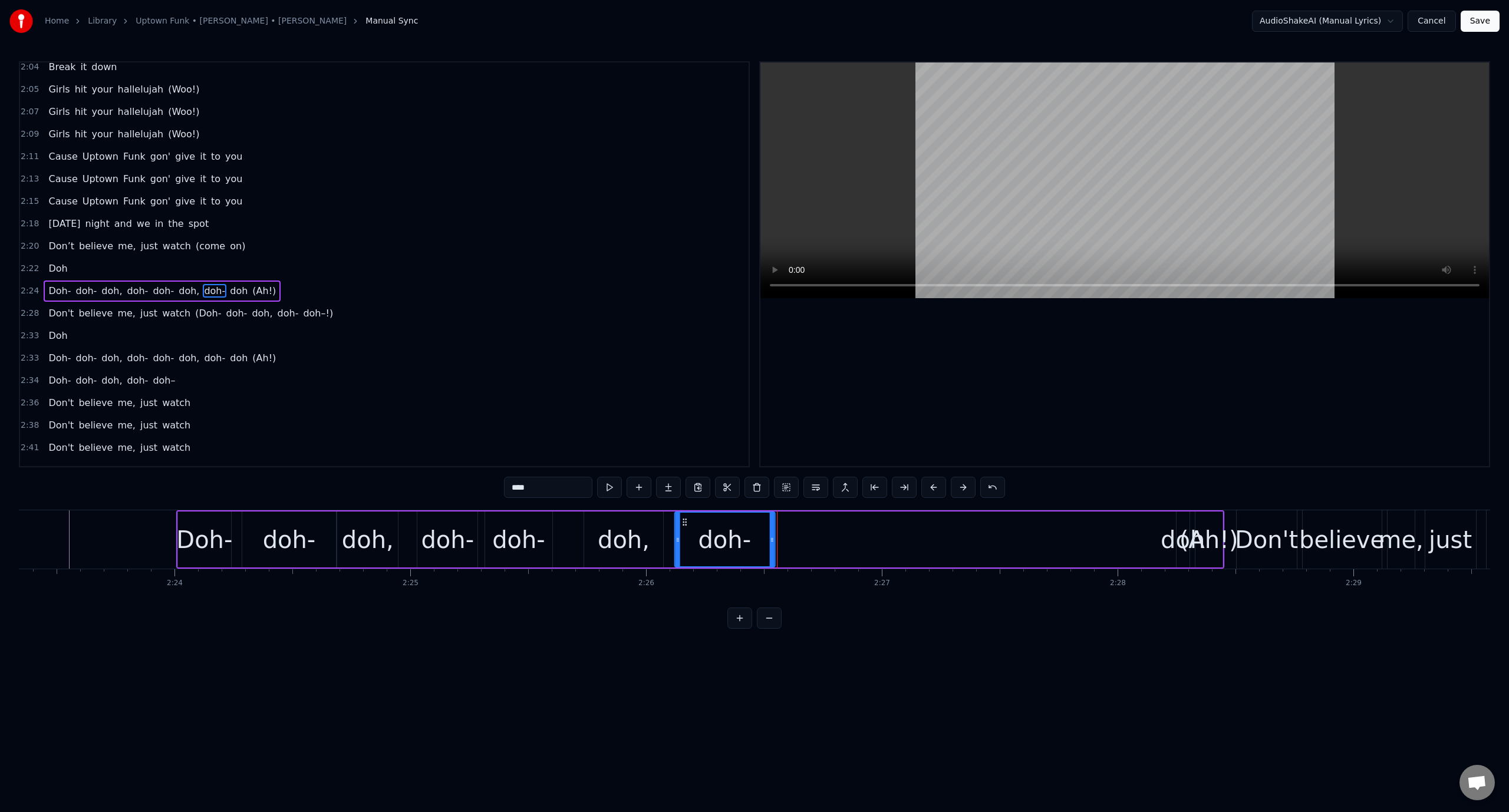
click at [682, 526] on icon at bounding box center [684, 522] width 10 height 10
click at [697, 526] on div "doh-" at bounding box center [724, 539] width 99 height 54
click at [600, 483] on button at bounding box center [609, 487] width 25 height 21
click at [604, 483] on button at bounding box center [609, 487] width 25 height 21
click at [1178, 537] on div "doh" at bounding box center [1182, 539] width 44 height 35
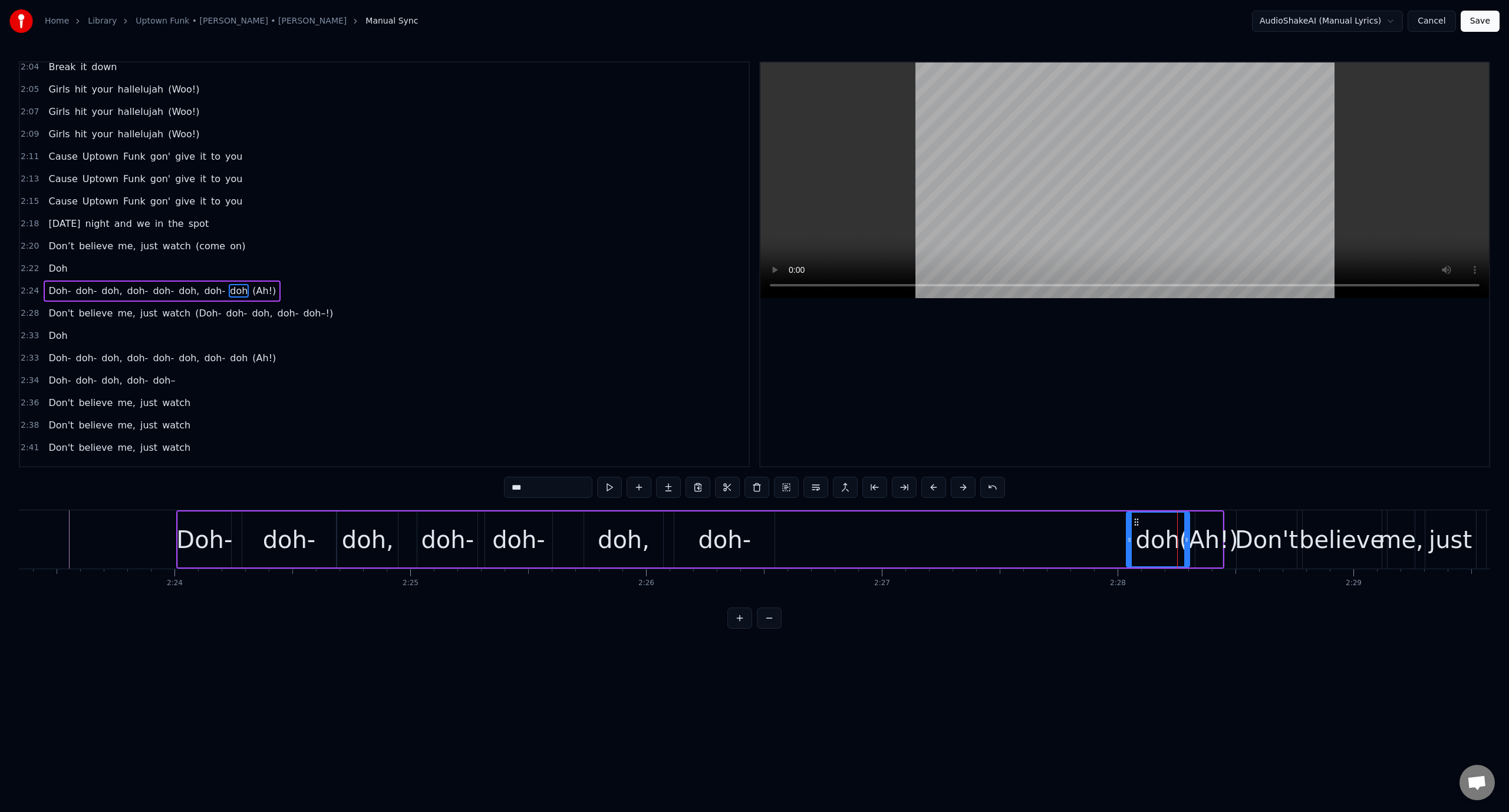
drag, startPoint x: 1178, startPoint y: 537, endPoint x: 1123, endPoint y: 543, distance: 55.3
click at [1127, 543] on icon at bounding box center [1129, 539] width 4 height 10
drag, startPoint x: 1132, startPoint y: 520, endPoint x: 793, endPoint y: 548, distance: 340.2
click at [793, 548] on div "doh" at bounding box center [818, 539] width 66 height 54
click at [1216, 533] on div "(Ah!)" at bounding box center [1209, 539] width 59 height 35
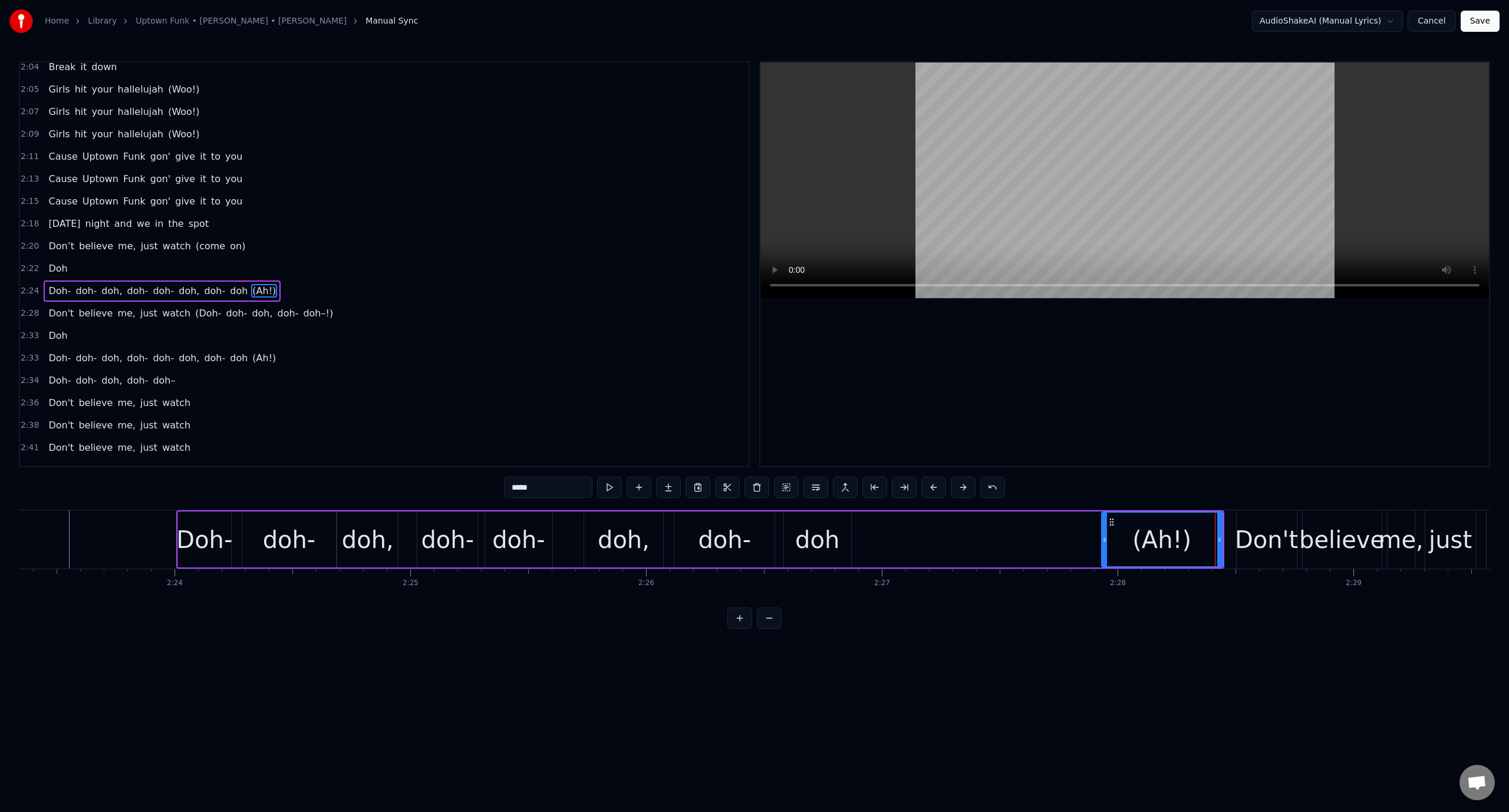
drag, startPoint x: 1198, startPoint y: 537, endPoint x: 1095, endPoint y: 550, distance: 103.8
click at [1102, 550] on div at bounding box center [1104, 539] width 4 height 54
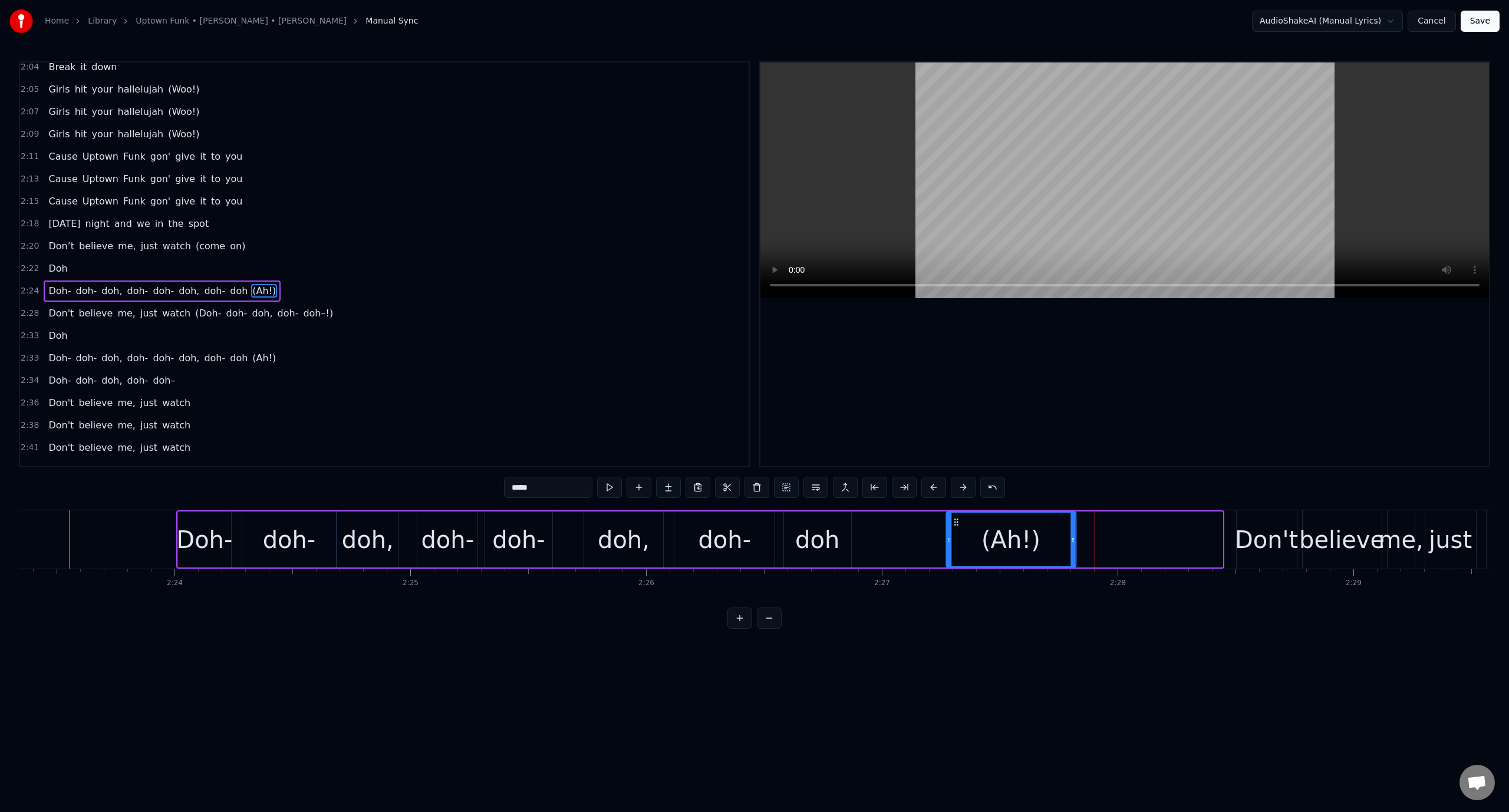
drag, startPoint x: 1100, startPoint y: 520, endPoint x: 926, endPoint y: 535, distance: 174.6
click at [946, 535] on div "(Ah!)" at bounding box center [1011, 539] width 129 height 54
click at [946, 541] on div "(Ah!)" at bounding box center [983, 539] width 129 height 54
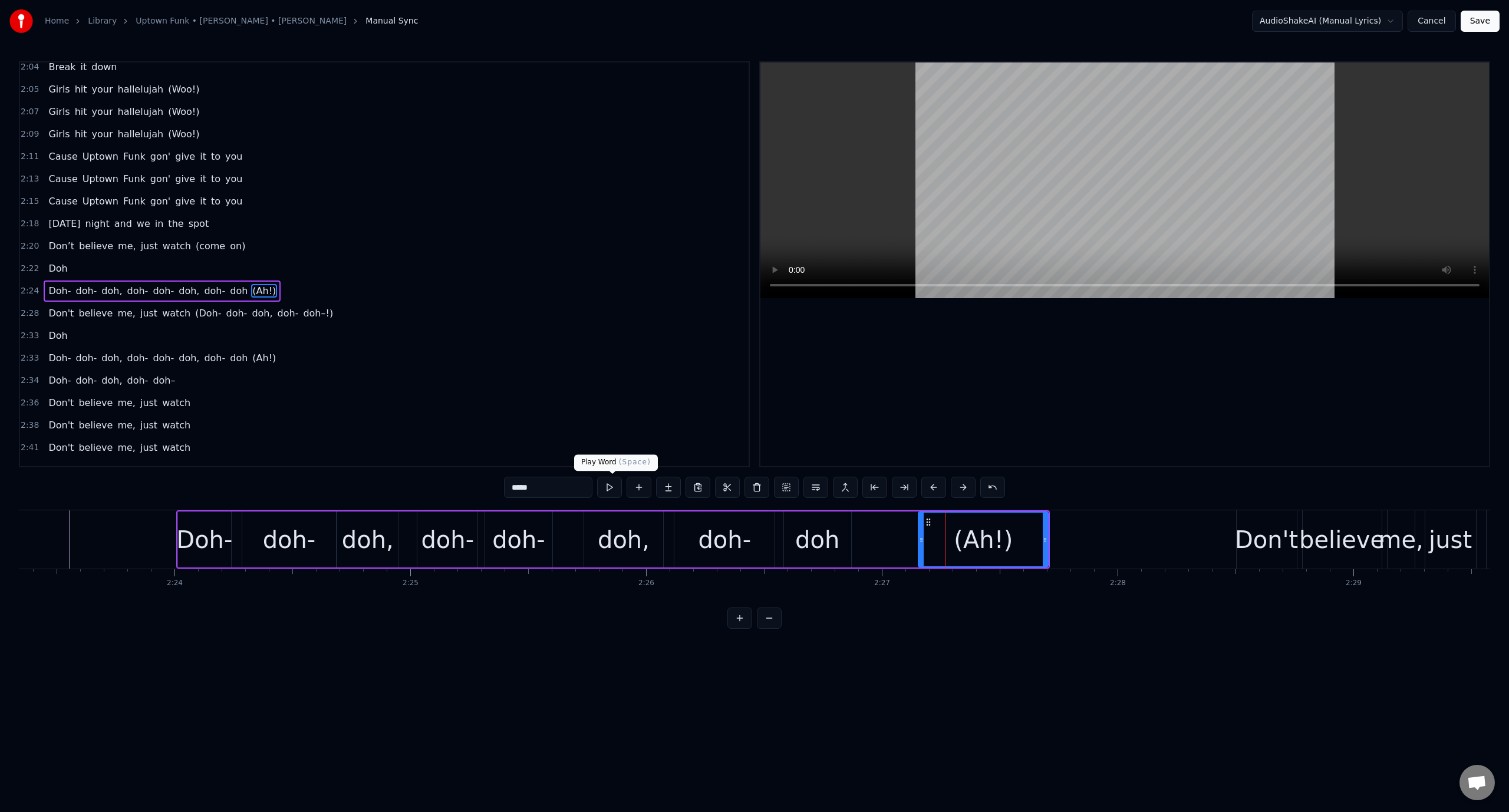
click at [610, 487] on button at bounding box center [609, 487] width 25 height 21
click at [551, 535] on div "doh-" at bounding box center [518, 539] width 68 height 56
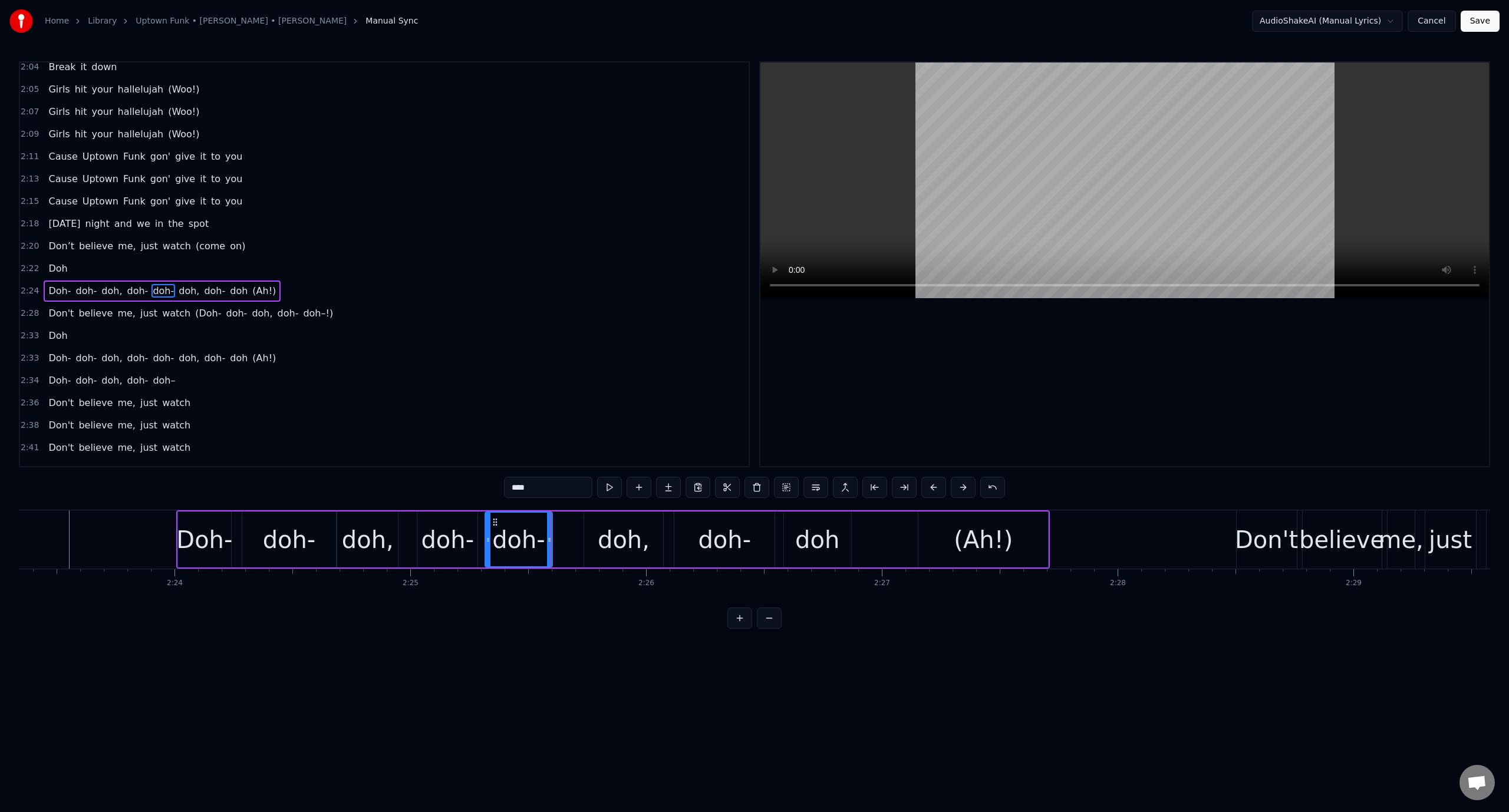
click at [988, 160] on video at bounding box center [1124, 180] width 729 height 236
click at [224, 544] on div "Doh-" at bounding box center [204, 539] width 56 height 35
click at [1028, 157] on video at bounding box center [1124, 180] width 729 height 236
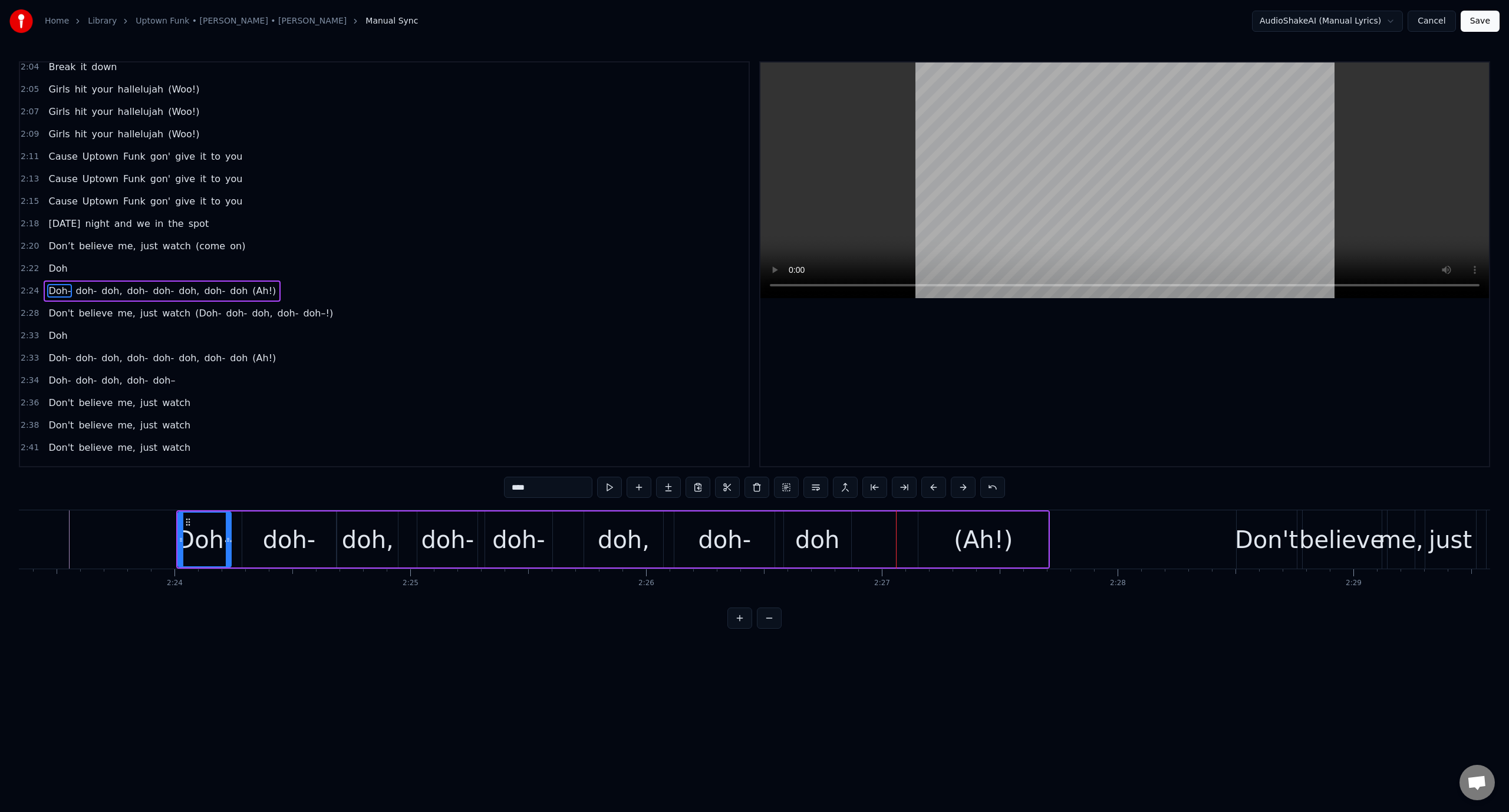
click at [957, 543] on div "(Ah!)" at bounding box center [983, 539] width 129 height 56
type input "*****"
click at [756, 490] on button at bounding box center [756, 487] width 25 height 21
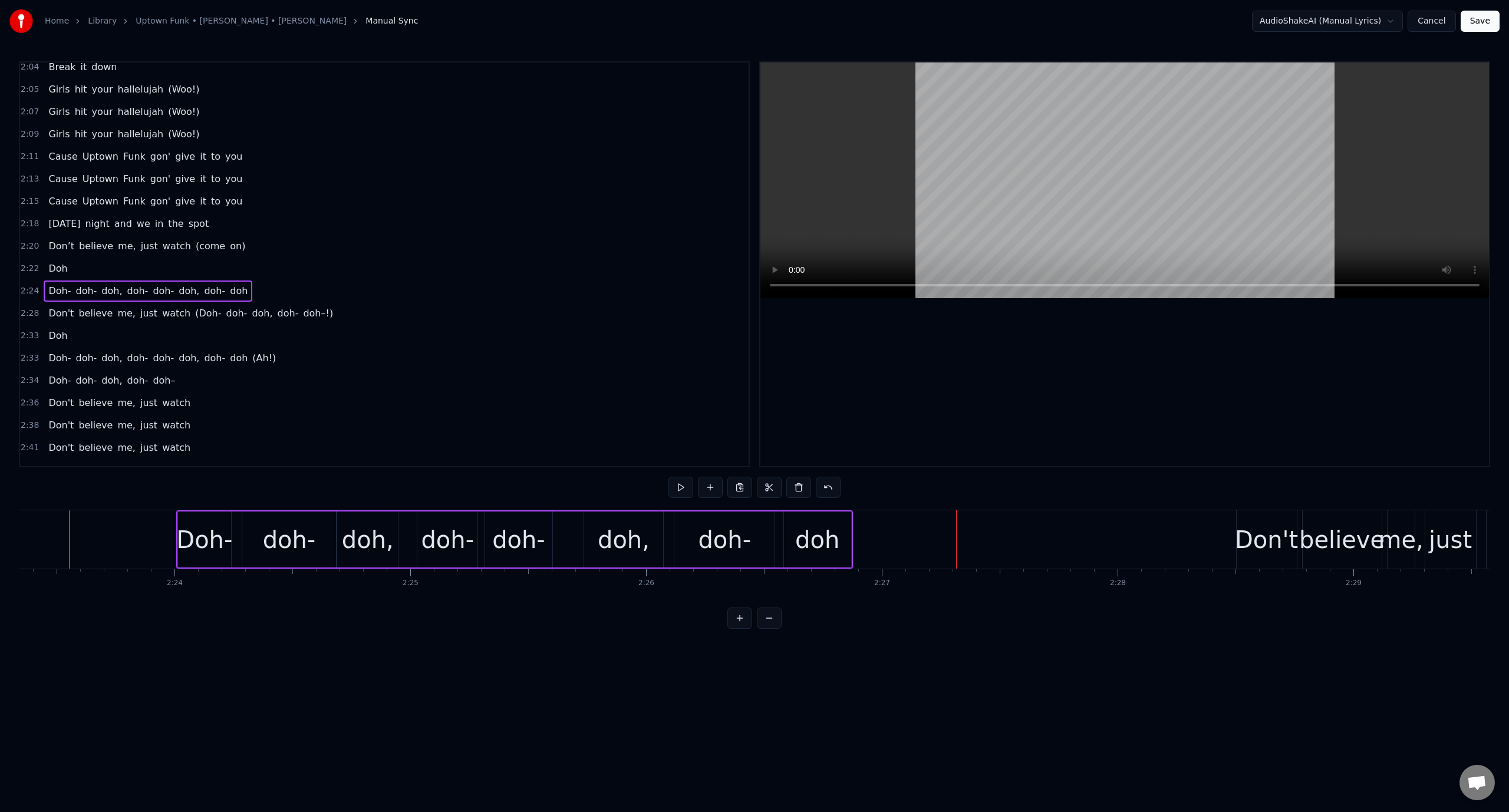
click at [812, 528] on div "doh" at bounding box center [817, 539] width 44 height 35
click at [610, 483] on button at bounding box center [609, 487] width 25 height 21
drag, startPoint x: 845, startPoint y: 556, endPoint x: 870, endPoint y: 550, distance: 25.7
click at [871, 550] on div at bounding box center [873, 539] width 4 height 54
click at [940, 196] on video at bounding box center [1124, 180] width 729 height 236
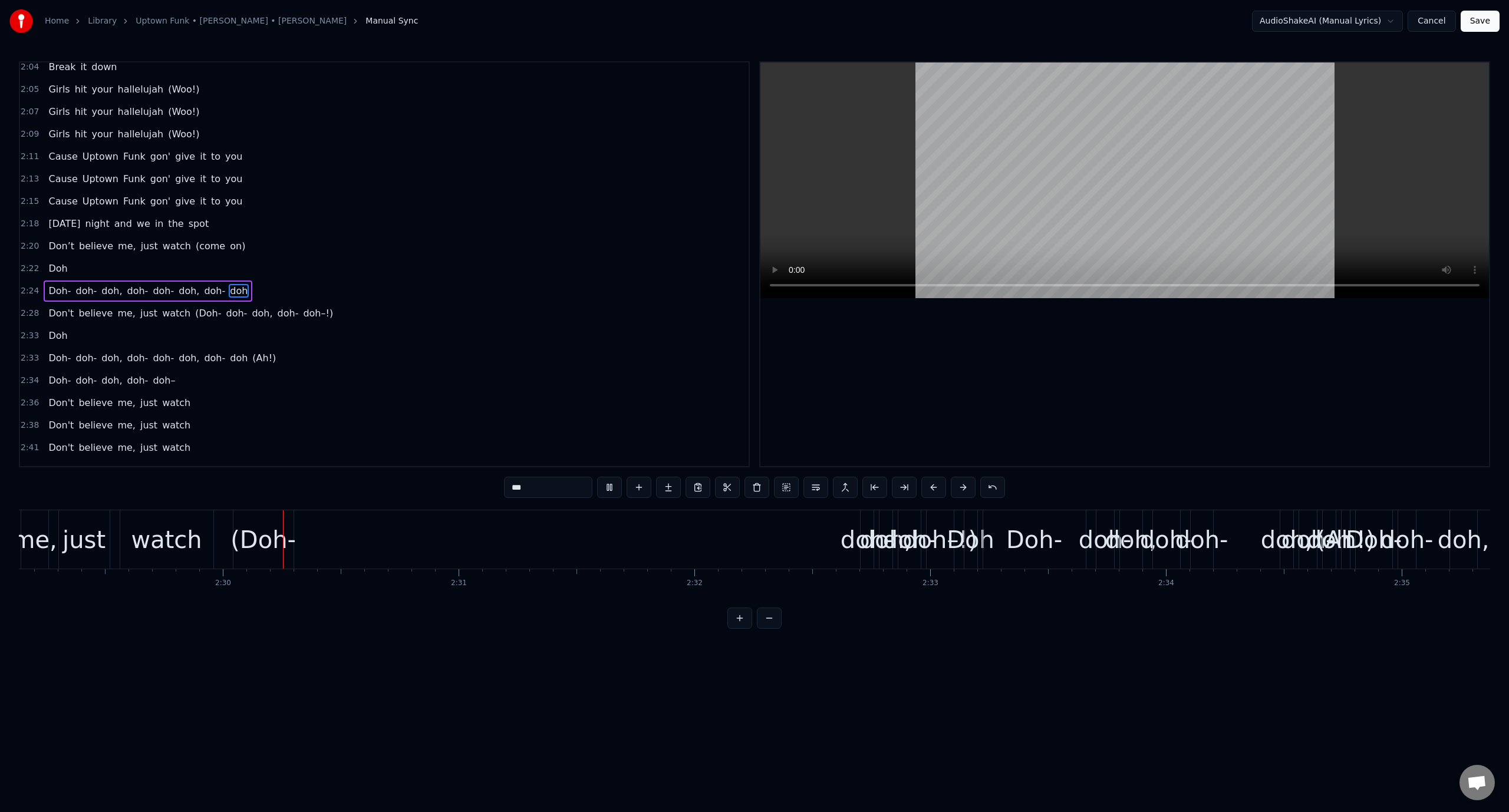
scroll to position [0, 35201]
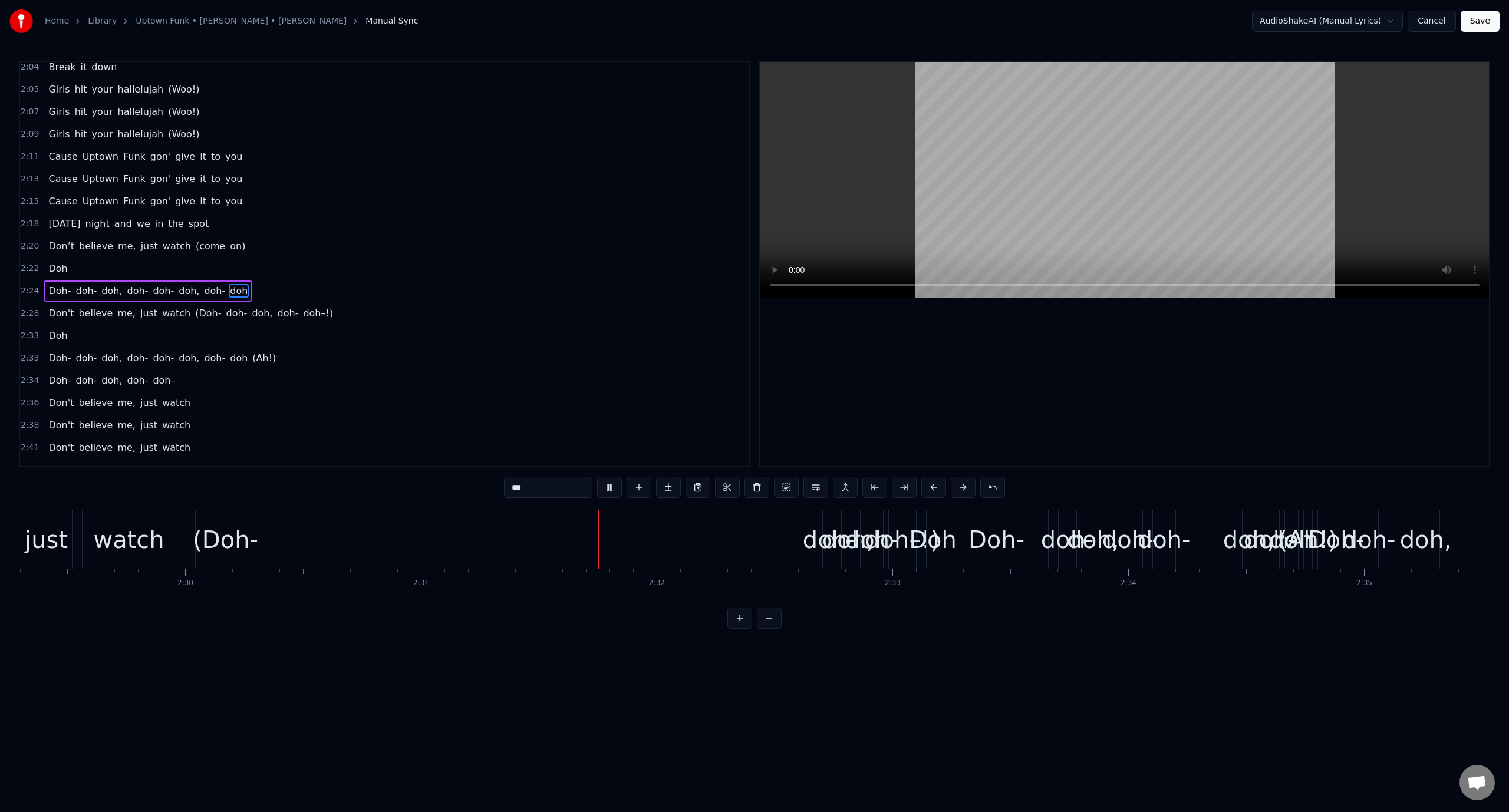
click at [940, 196] on video at bounding box center [1124, 180] width 729 height 236
click at [361, 543] on div "Don't believe me, just watch (Doh- doh- doh, doh- doh–!)" at bounding box center [375, 539] width 1087 height 58
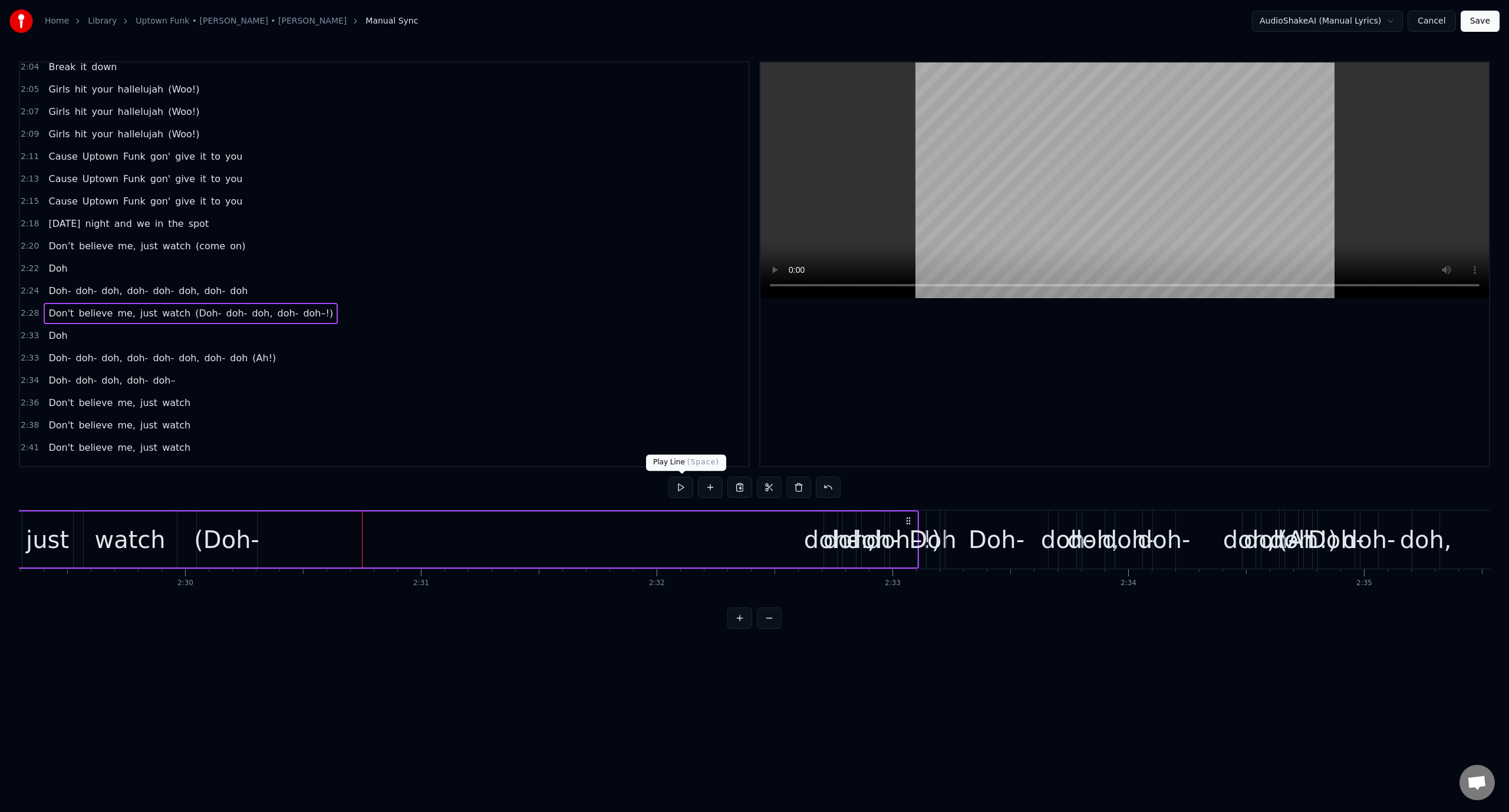
click at [680, 487] on button at bounding box center [680, 487] width 25 height 21
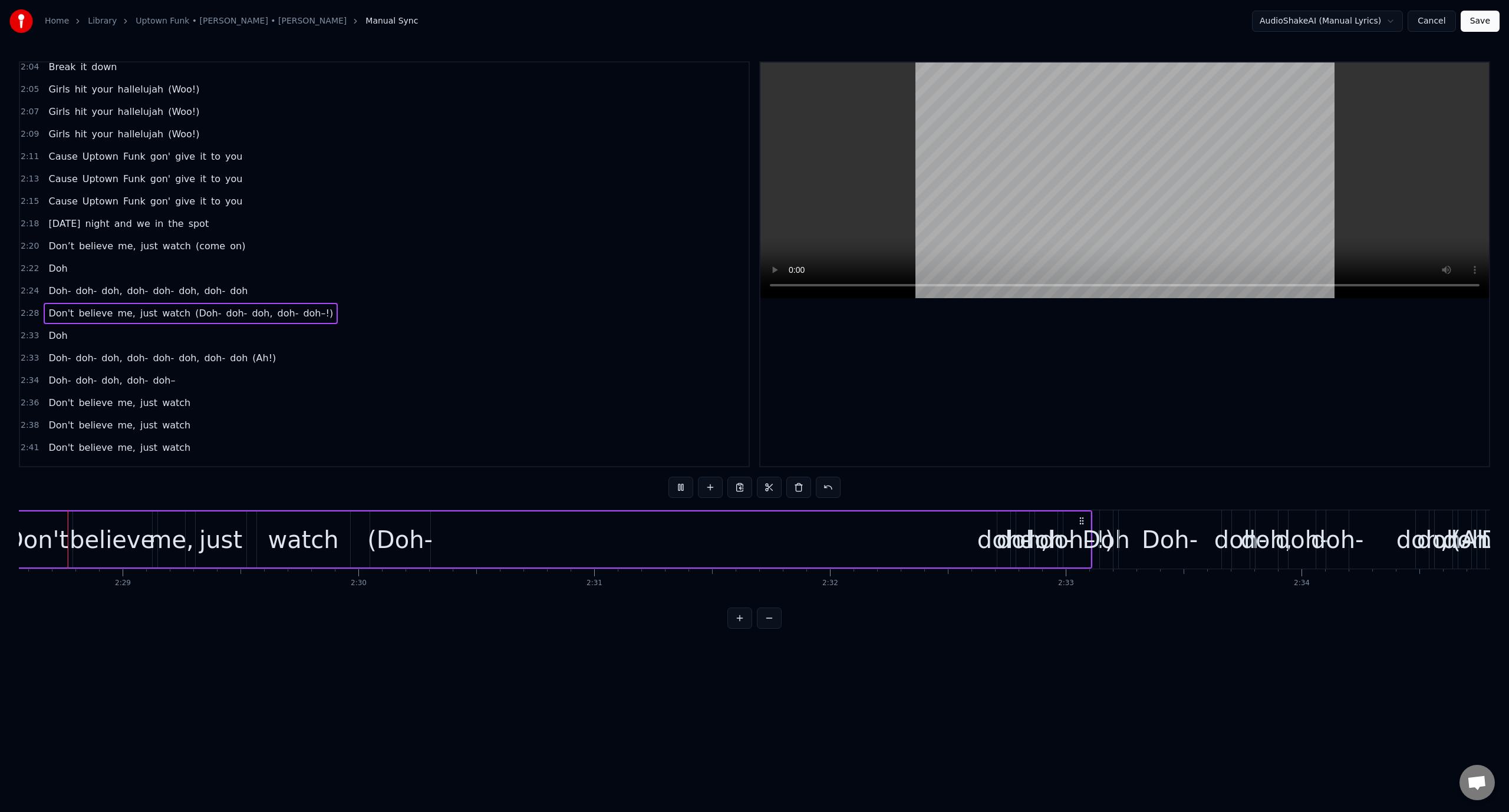
scroll to position [0, 35001]
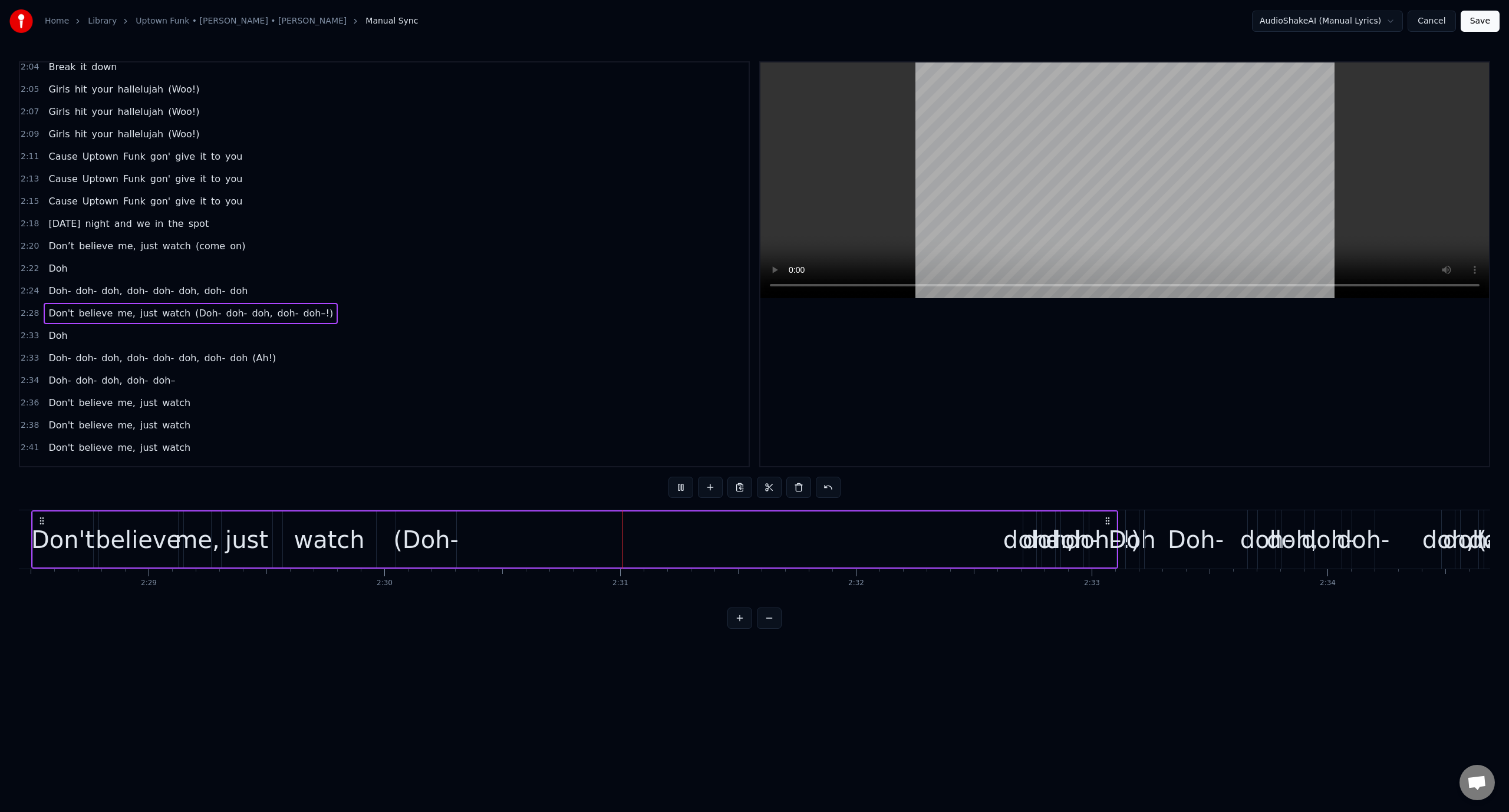
click at [680, 487] on button at bounding box center [680, 487] width 25 height 21
click at [414, 544] on div "(Doh-" at bounding box center [426, 539] width 65 height 35
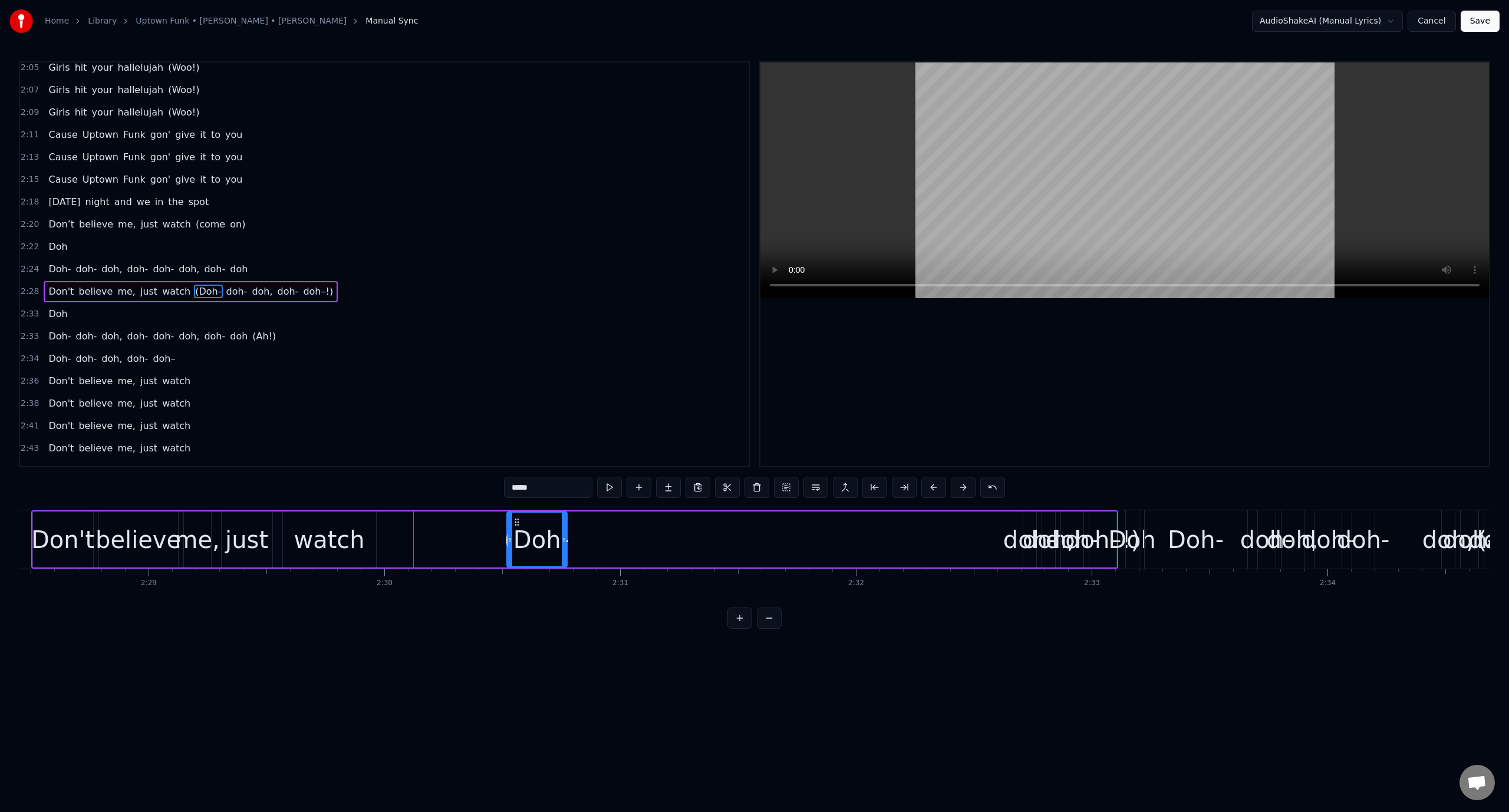
drag, startPoint x: 402, startPoint y: 520, endPoint x: 512, endPoint y: 515, distance: 110.1
click at [512, 515] on div "(Doh-" at bounding box center [536, 539] width 59 height 54
click at [548, 527] on div "(Doh-" at bounding box center [536, 539] width 65 height 35
drag, startPoint x: 396, startPoint y: 541, endPoint x: 464, endPoint y: 526, distance: 69.6
click at [397, 541] on div "Don't believe me, just watch (Doh- doh- doh, doh- doh–!)" at bounding box center [575, 539] width 1087 height 58
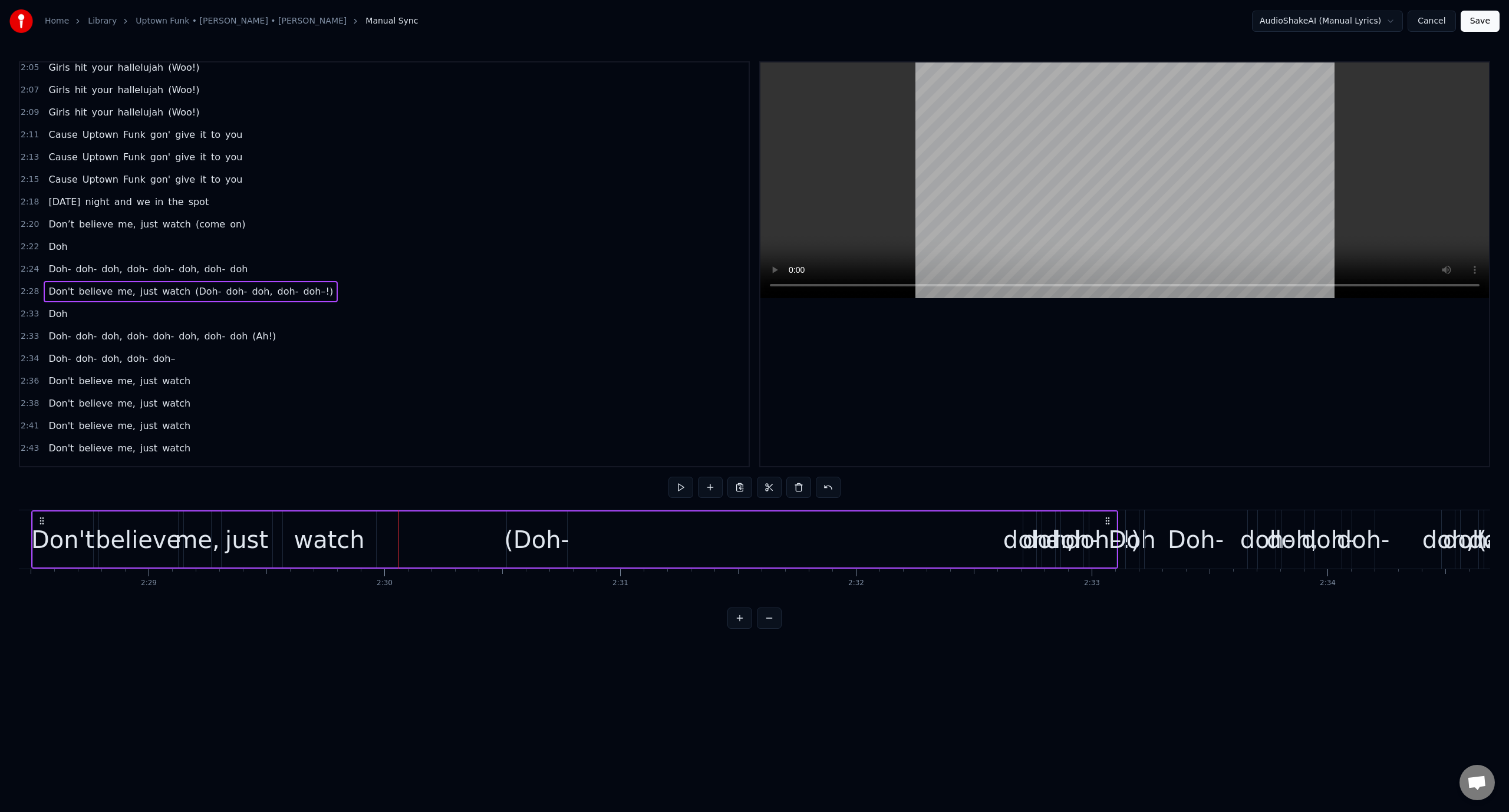
click at [870, 233] on video at bounding box center [1124, 180] width 729 height 236
click at [1025, 536] on div "doh," at bounding box center [1048, 539] width 52 height 35
click at [1022, 537] on div "doh-" at bounding box center [1029, 539] width 53 height 35
type input "****"
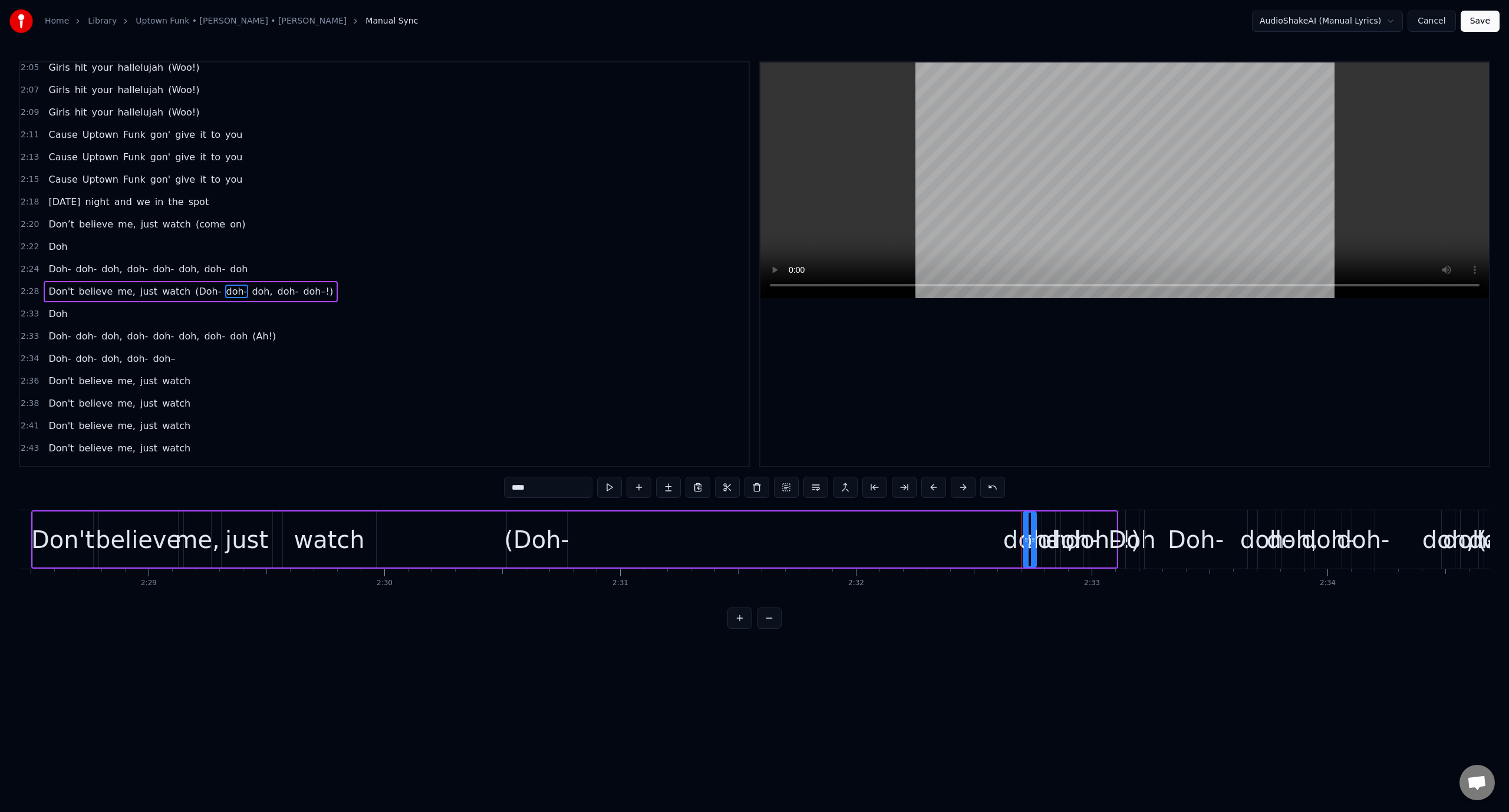
drag, startPoint x: 1022, startPoint y: 537, endPoint x: 1003, endPoint y: 538, distance: 19.0
click at [1003, 538] on div "Don't believe me, just watch (Doh- doh- doh, doh- doh–!)" at bounding box center [575, 539] width 1087 height 58
click at [1024, 538] on div "doh-" at bounding box center [1029, 539] width 53 height 35
drag, startPoint x: 1023, startPoint y: 538, endPoint x: 1008, endPoint y: 538, distance: 15.0
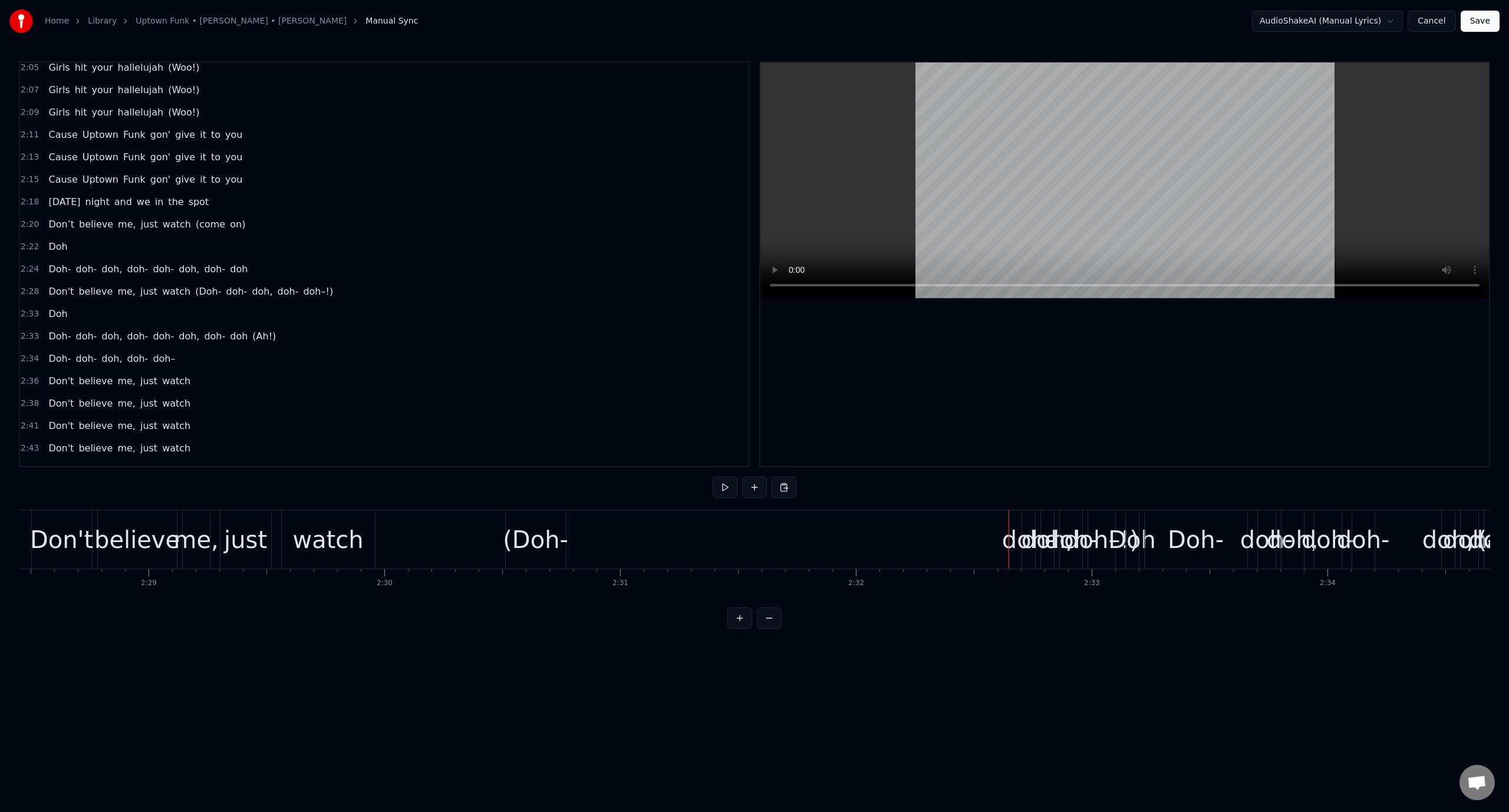
click at [1023, 536] on div "doh," at bounding box center [1047, 539] width 52 height 35
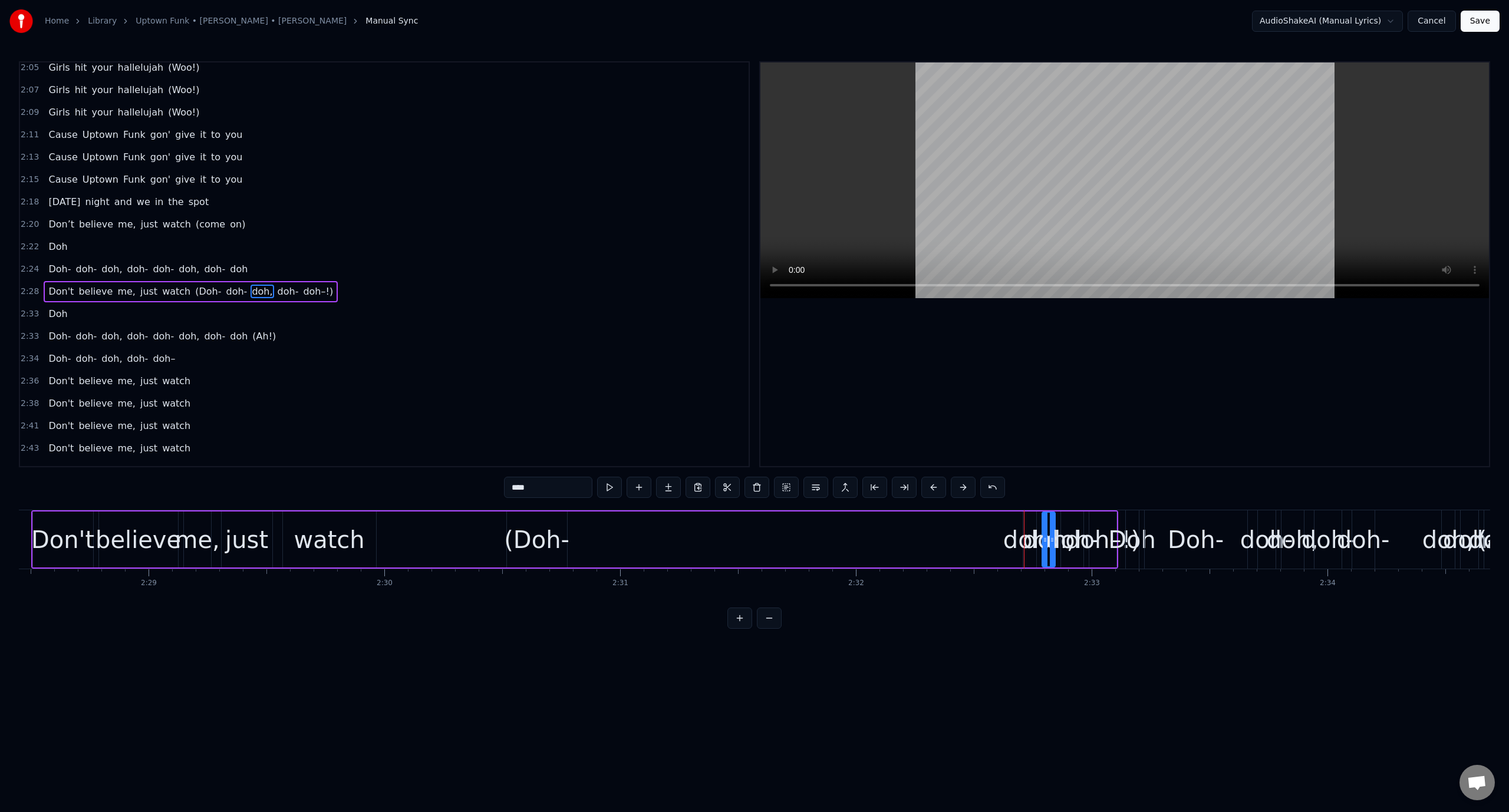
click at [1024, 534] on div at bounding box center [1024, 539] width 1 height 58
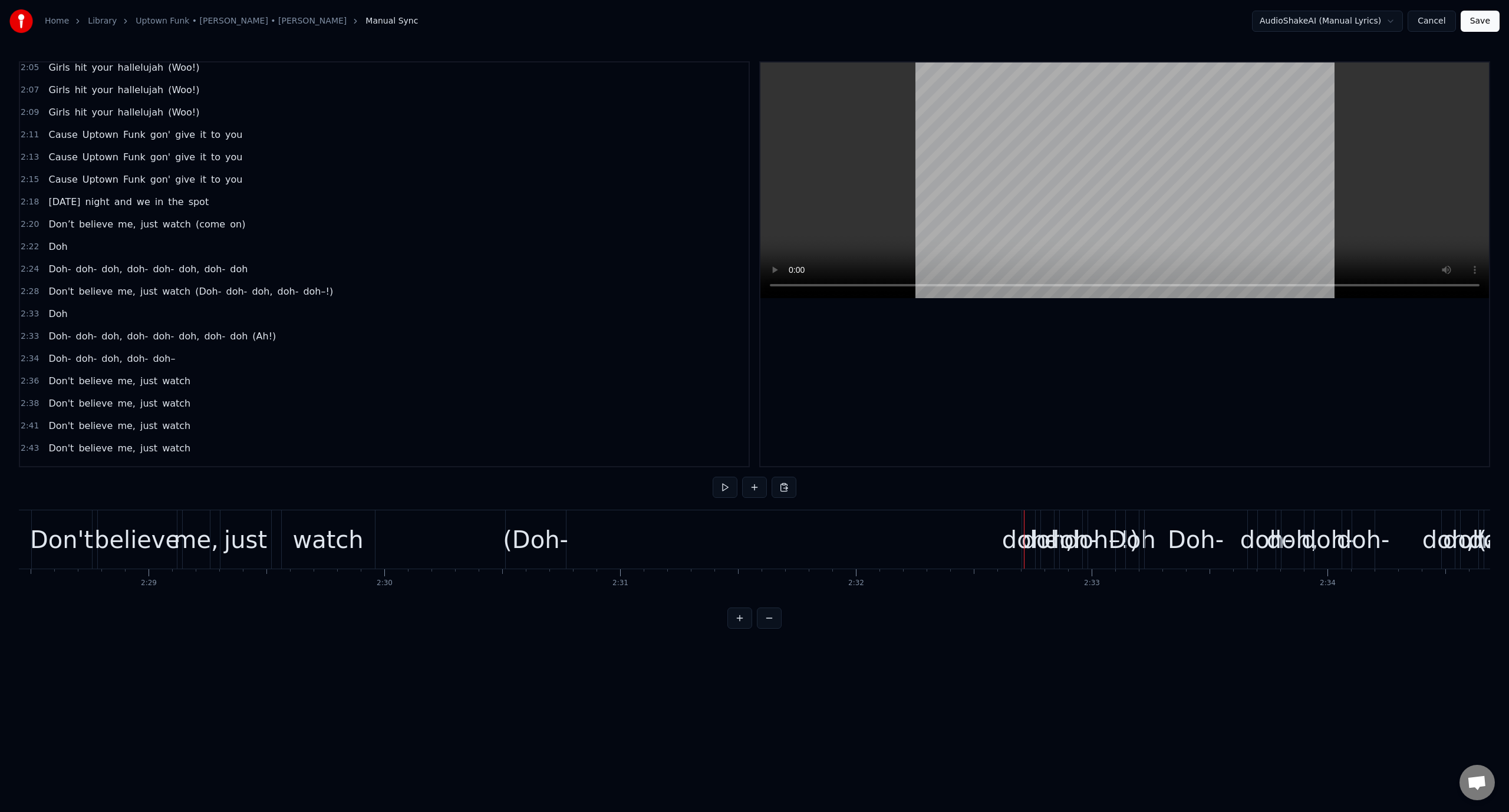
click at [1024, 534] on div at bounding box center [1024, 539] width 1 height 58
click at [1016, 544] on div "doh-" at bounding box center [1028, 539] width 53 height 35
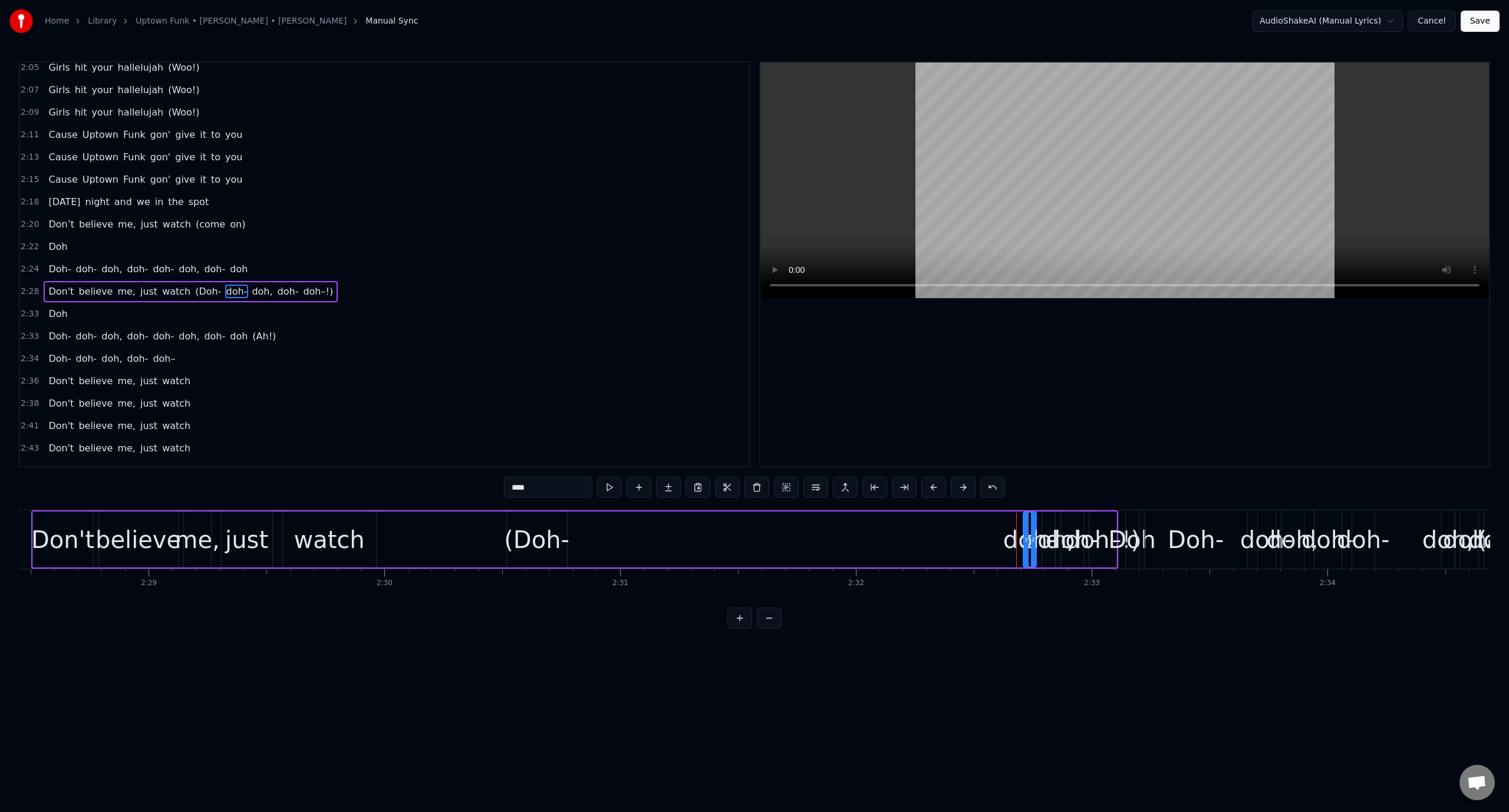
click at [994, 538] on div "Don't believe me, just watch (Doh- doh- doh, doh- doh–!)" at bounding box center [575, 539] width 1087 height 58
click at [1009, 538] on div "doh-" at bounding box center [1029, 539] width 53 height 35
drag, startPoint x: 1024, startPoint y: 538, endPoint x: 1003, endPoint y: 541, distance: 21.2
click at [1003, 541] on icon at bounding box center [1005, 539] width 4 height 10
drag, startPoint x: 1013, startPoint y: 517, endPoint x: 898, endPoint y: 528, distance: 115.5
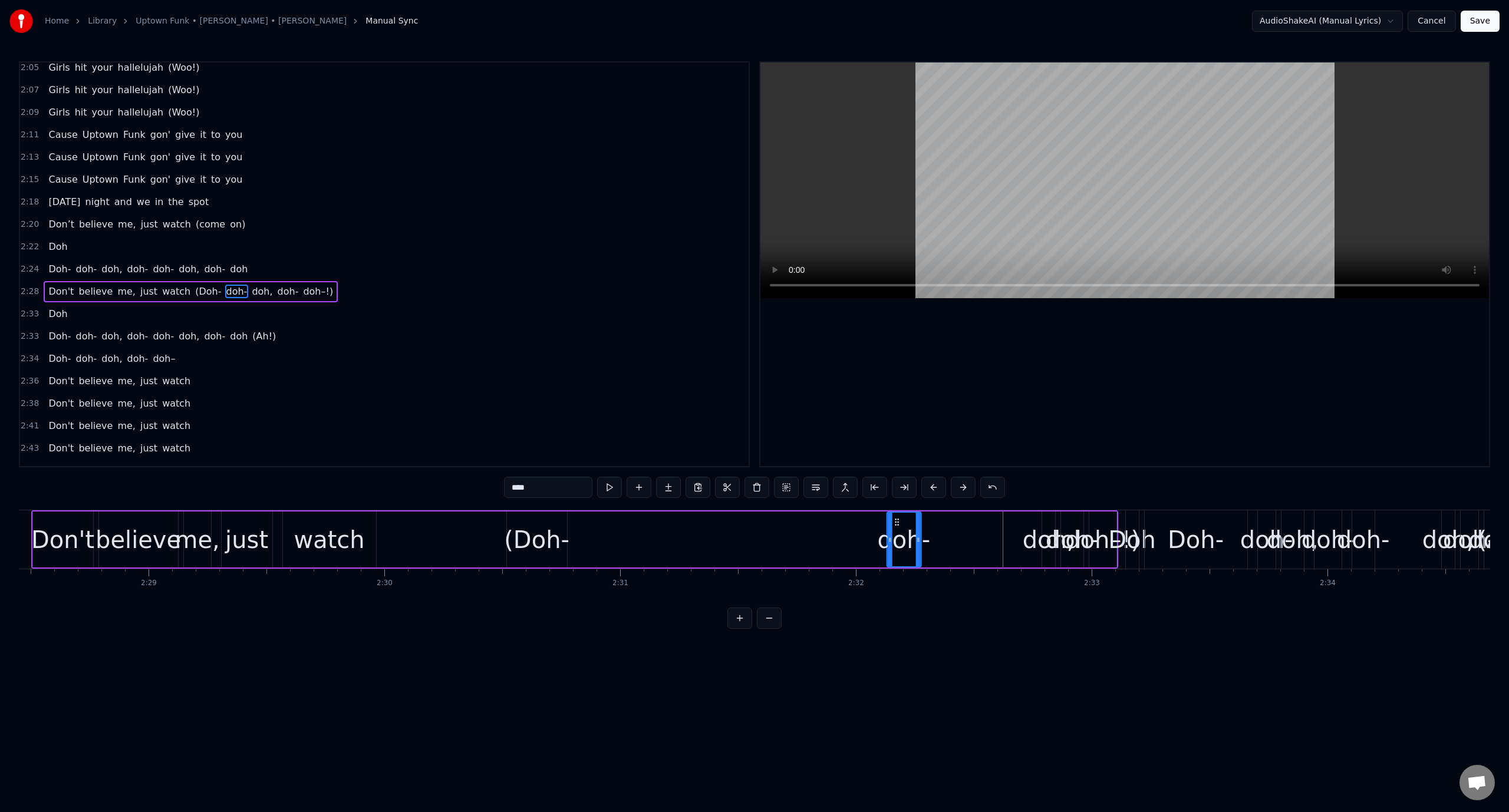
click at [898, 528] on div "doh-" at bounding box center [904, 539] width 33 height 54
click at [898, 528] on div "doh-" at bounding box center [903, 539] width 53 height 35
click at [606, 490] on button at bounding box center [609, 487] width 25 height 21
click at [577, 552] on div "Don't believe me, just watch (Doh- doh- doh, doh- doh–!)" at bounding box center [575, 539] width 1087 height 58
click at [946, 151] on video at bounding box center [1124, 180] width 729 height 236
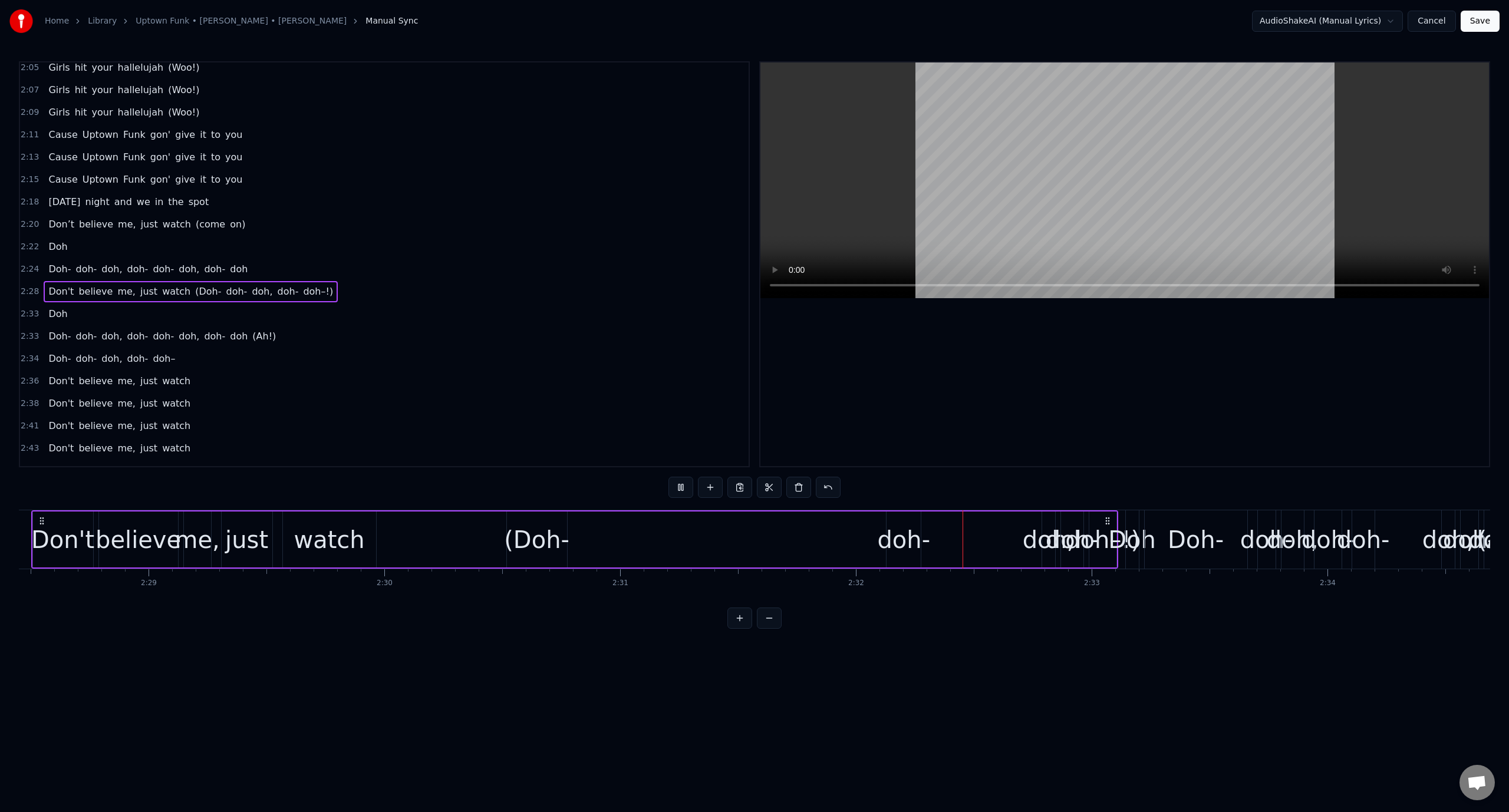
click at [946, 152] on video at bounding box center [1124, 180] width 729 height 236
drag, startPoint x: 907, startPoint y: 532, endPoint x: 946, endPoint y: 530, distance: 39.1
click at [946, 530] on div "Don't believe me, just watch (Doh- doh- doh, doh- doh–!)" at bounding box center [575, 539] width 1087 height 58
click at [907, 524] on div "doh-" at bounding box center [903, 539] width 53 height 35
drag, startPoint x: 896, startPoint y: 512, endPoint x: 929, endPoint y: 514, distance: 33.1
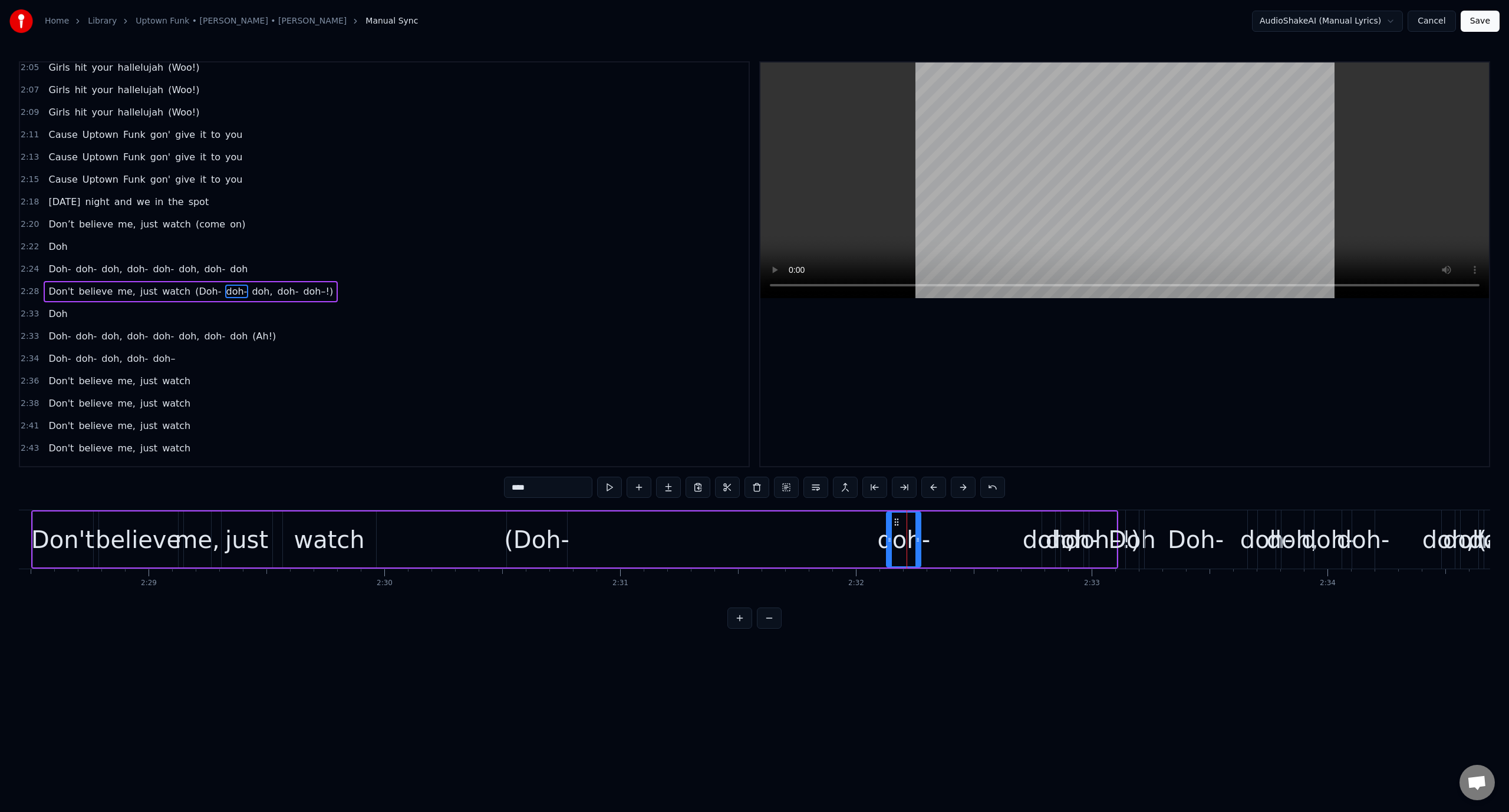
click at [929, 514] on div "Don't believe me, just watch (Doh- doh- doh, doh- doh–!)" at bounding box center [575, 539] width 1087 height 58
click at [898, 522] on div "doh-" at bounding box center [903, 539] width 53 height 35
drag, startPoint x: 896, startPoint y: 516, endPoint x: 939, endPoint y: 518, distance: 43.0
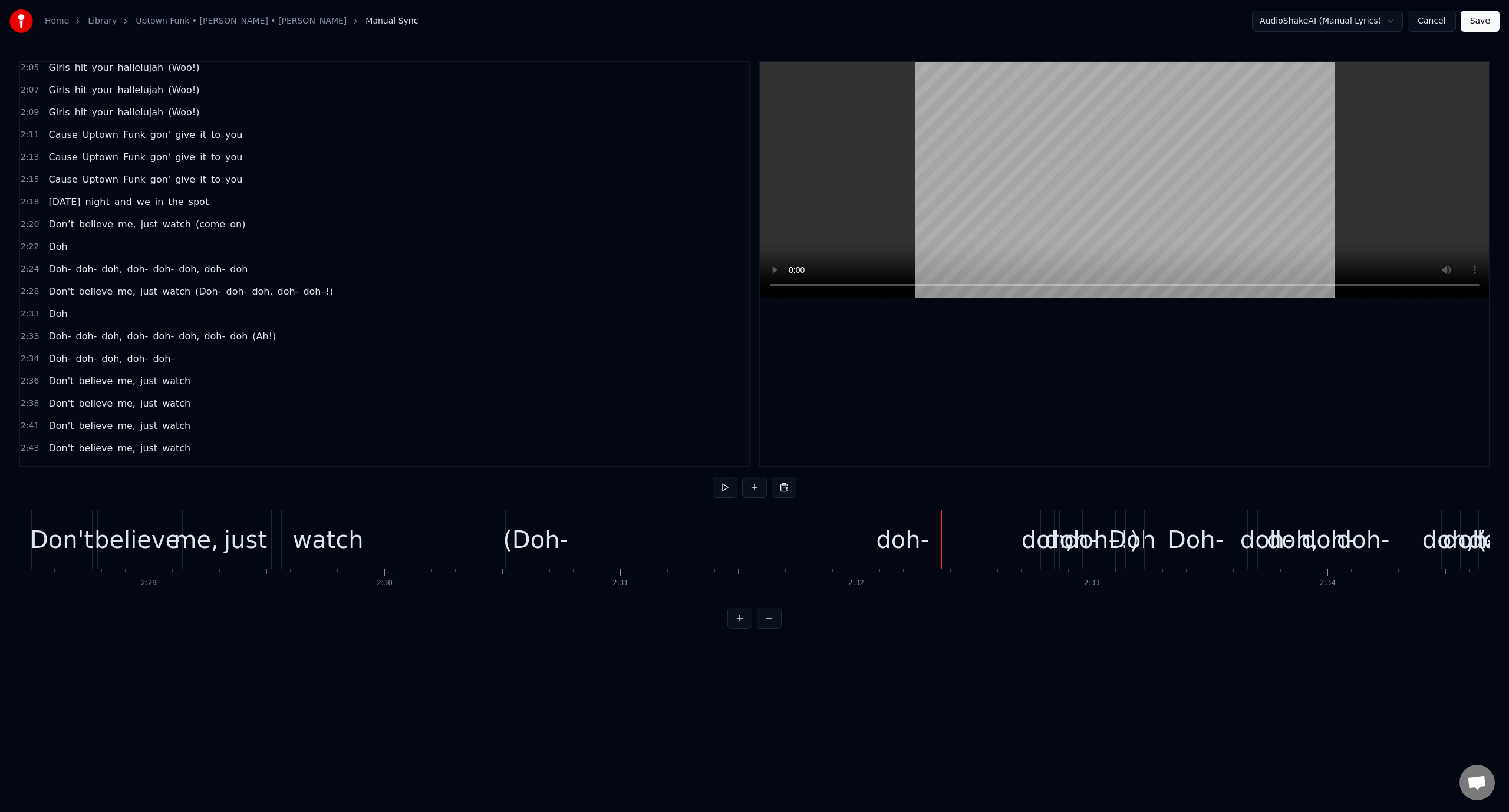
click at [893, 523] on div "doh-" at bounding box center [902, 539] width 53 height 35
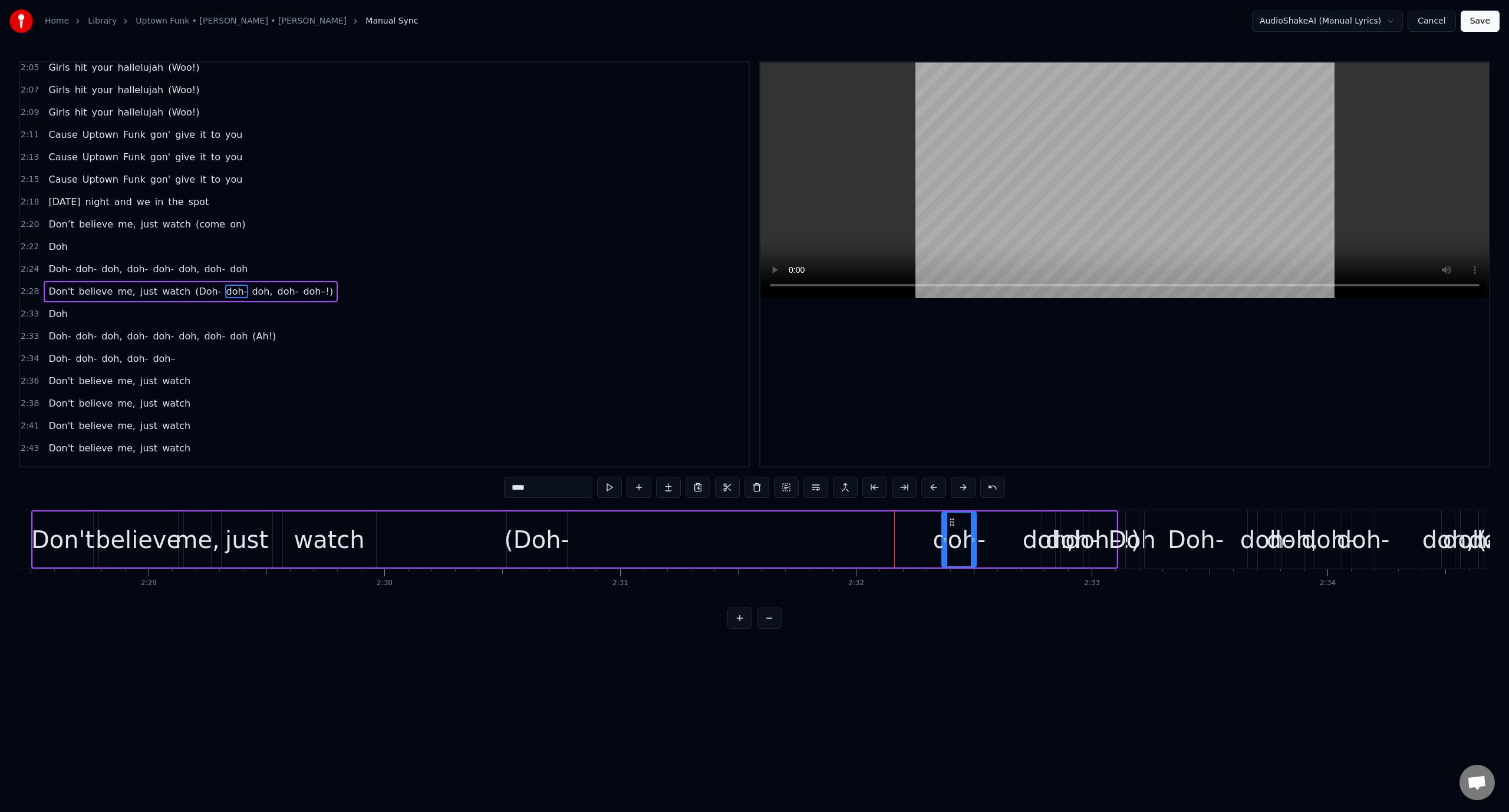
drag, startPoint x: 896, startPoint y: 520, endPoint x: 951, endPoint y: 529, distance: 55.7
click at [951, 529] on div "doh-" at bounding box center [959, 539] width 33 height 54
click at [735, 621] on button at bounding box center [739, 618] width 25 height 21
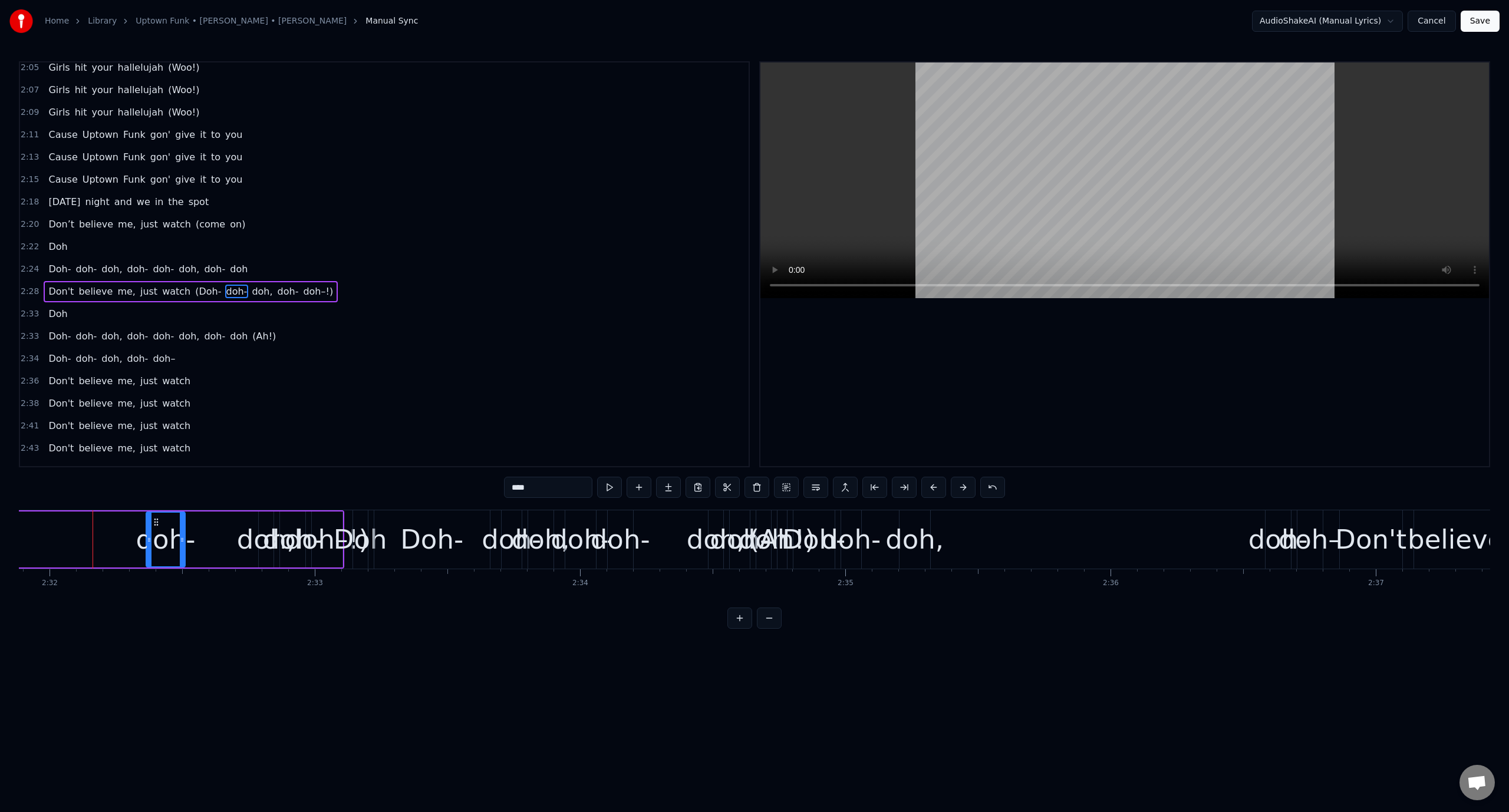
scroll to position [0, 40302]
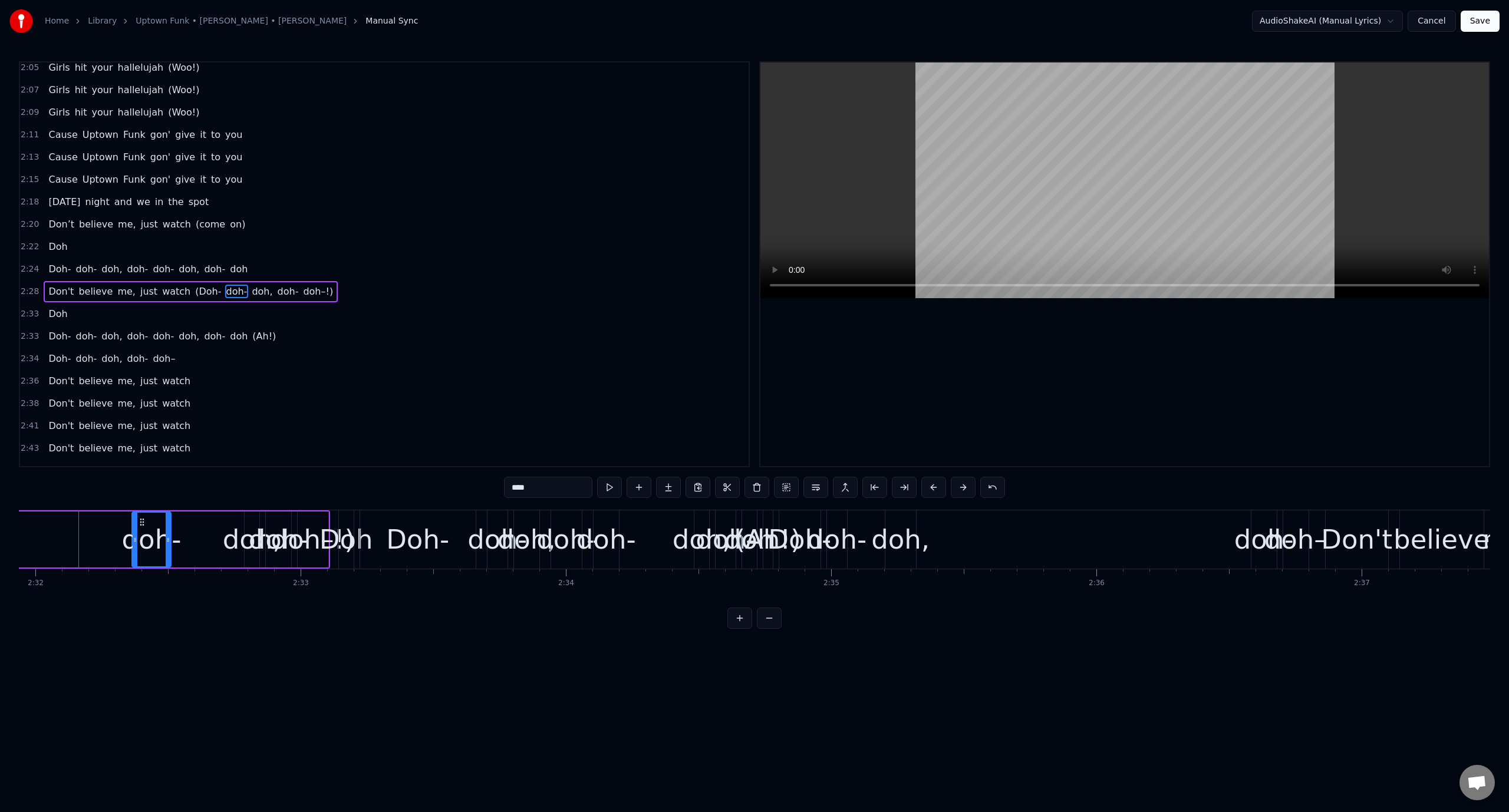
click at [747, 624] on button at bounding box center [739, 618] width 25 height 21
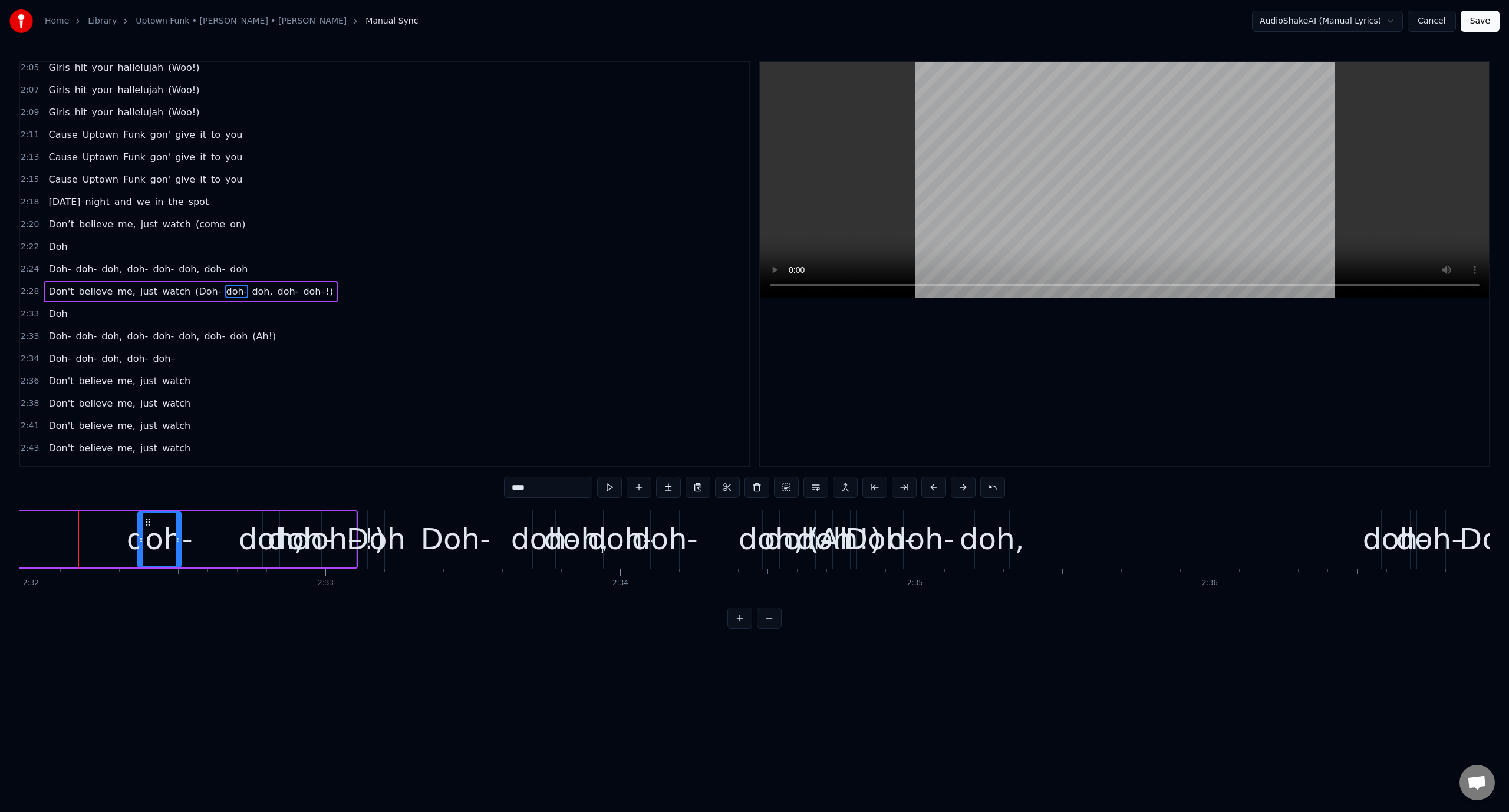
click at [747, 624] on button at bounding box center [739, 618] width 25 height 21
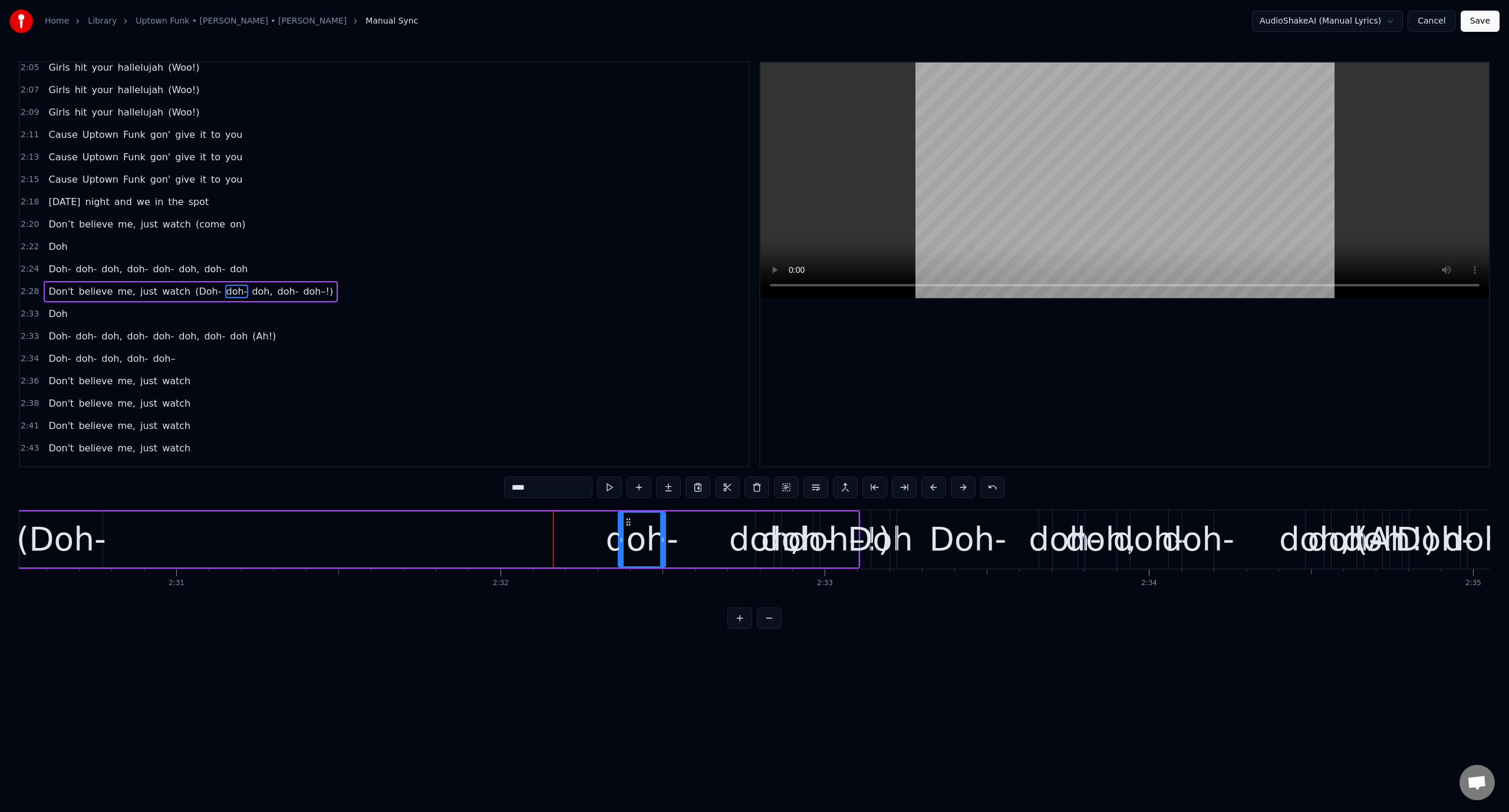
scroll to position [0, 48844]
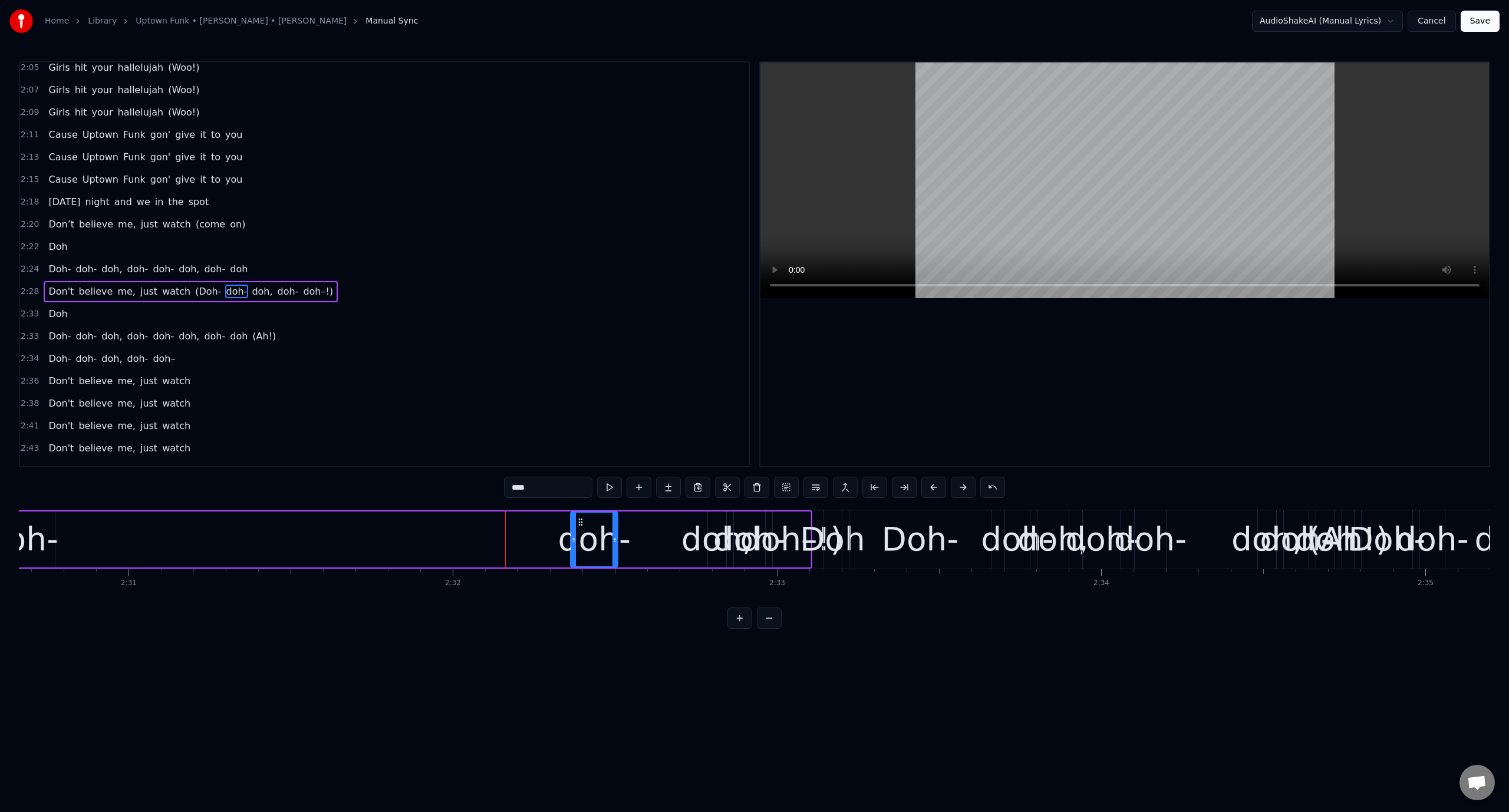
click at [599, 544] on div "doh-" at bounding box center [594, 539] width 73 height 49
click at [610, 481] on button at bounding box center [609, 487] width 25 height 21
click at [717, 544] on div "doh-" at bounding box center [749, 539] width 73 height 49
click at [713, 532] on div "doh," at bounding box center [717, 539] width 71 height 49
drag, startPoint x: 710, startPoint y: 526, endPoint x: 686, endPoint y: 526, distance: 24.0
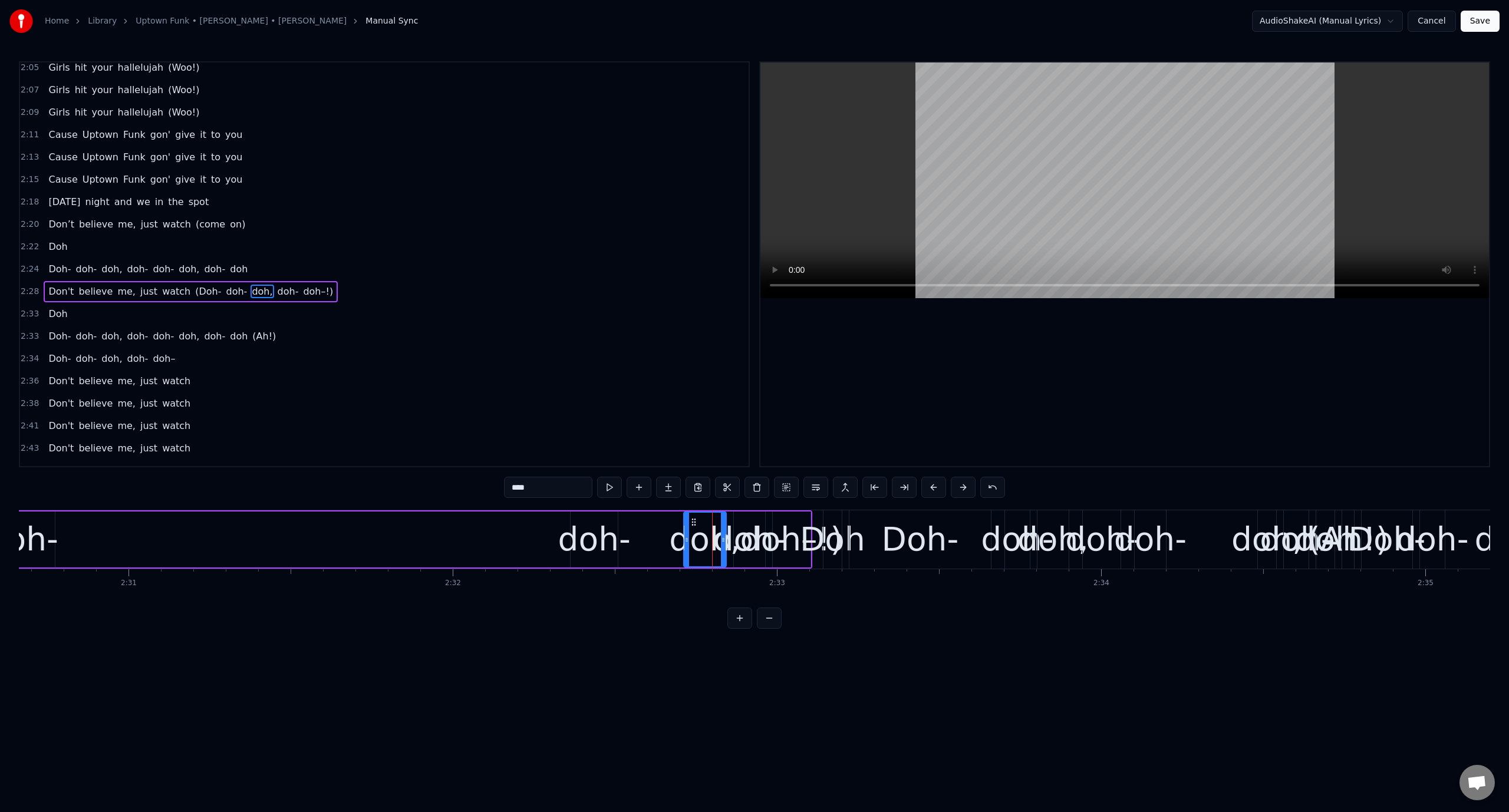
click at [686, 526] on div at bounding box center [687, 539] width 4 height 54
drag, startPoint x: 694, startPoint y: 518, endPoint x: 634, endPoint y: 520, distance: 60.0
click at [633, 520] on icon at bounding box center [630, 522] width 10 height 10
click at [743, 525] on div "doh-" at bounding box center [749, 539] width 73 height 49
drag, startPoint x: 741, startPoint y: 520, endPoint x: 679, endPoint y: 520, distance: 62.0
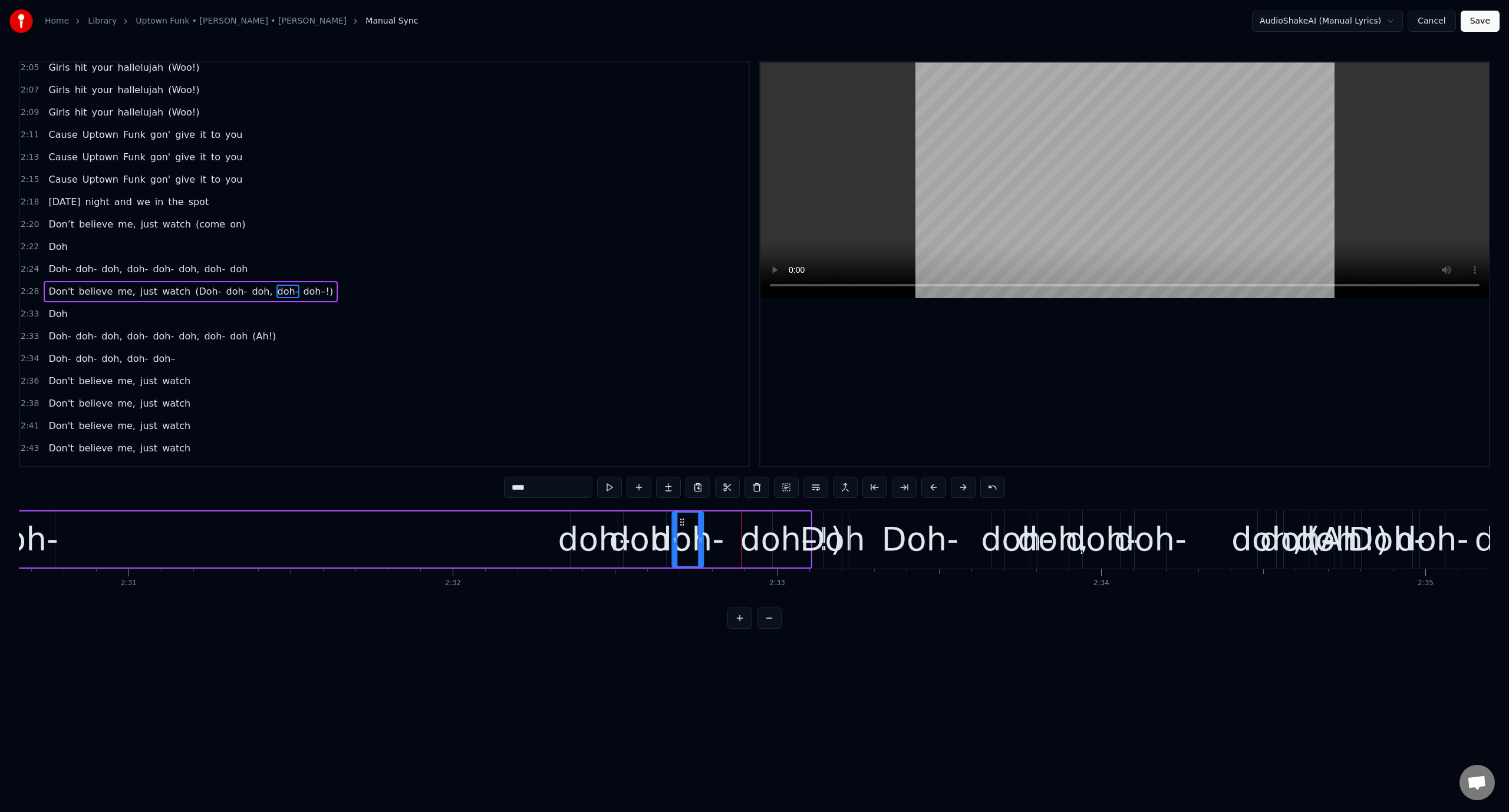
click at [679, 520] on icon at bounding box center [682, 522] width 10 height 10
click at [566, 520] on div "doh-" at bounding box center [594, 539] width 73 height 49
click at [827, 112] on video at bounding box center [1124, 180] width 729 height 236
click at [785, 542] on div "doh–!)" at bounding box center [792, 539] width 102 height 49
click at [691, 549] on div "doh-" at bounding box center [688, 539] width 73 height 49
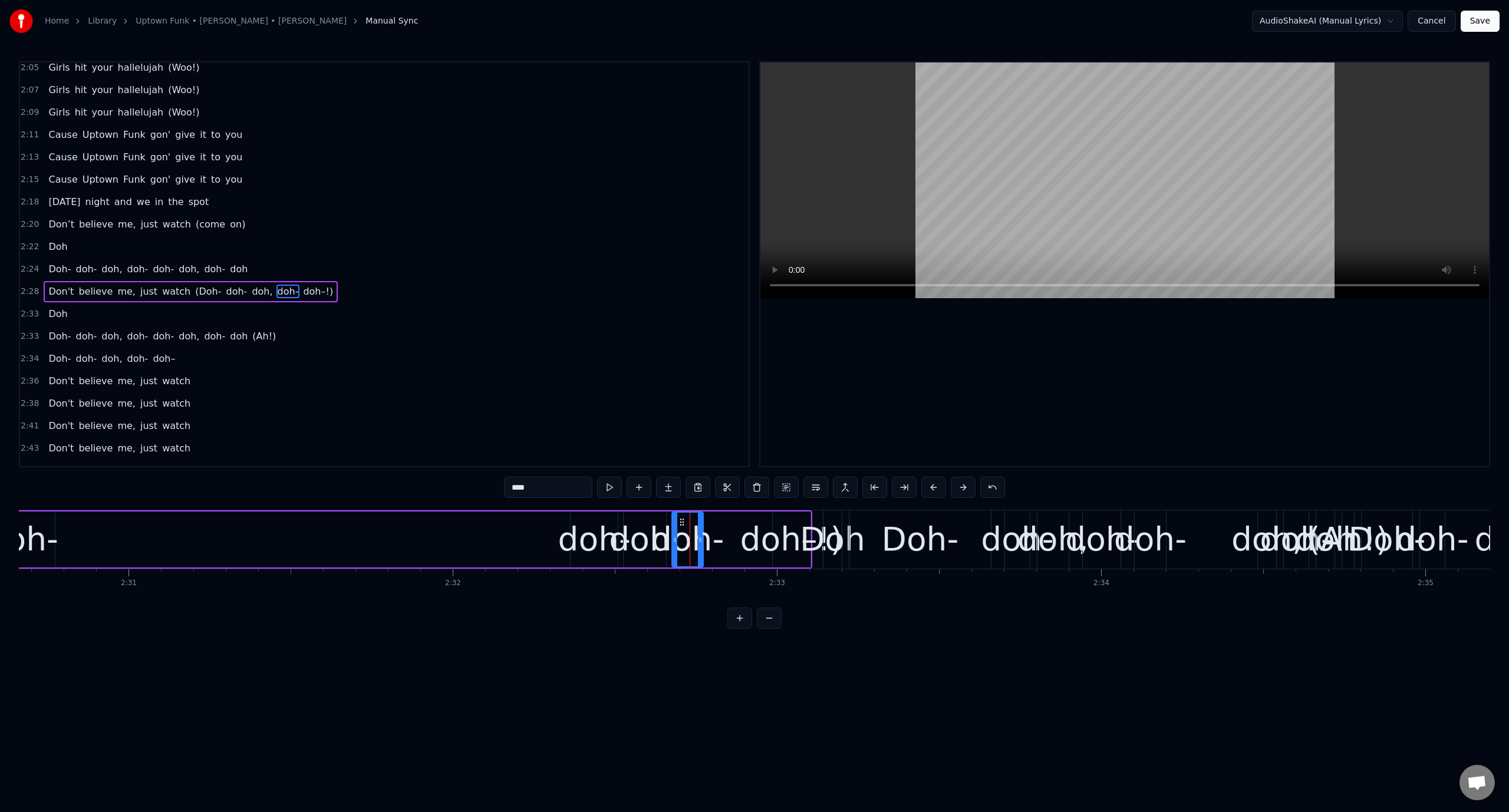
click at [784, 538] on div "doh–!)" at bounding box center [792, 539] width 102 height 49
type input "******"
click at [83, 548] on div "Don't believe me, just watch (Doh- doh- doh, doh- doh–!)" at bounding box center [65, 539] width 1493 height 58
click at [1020, 180] on video at bounding box center [1124, 180] width 729 height 236
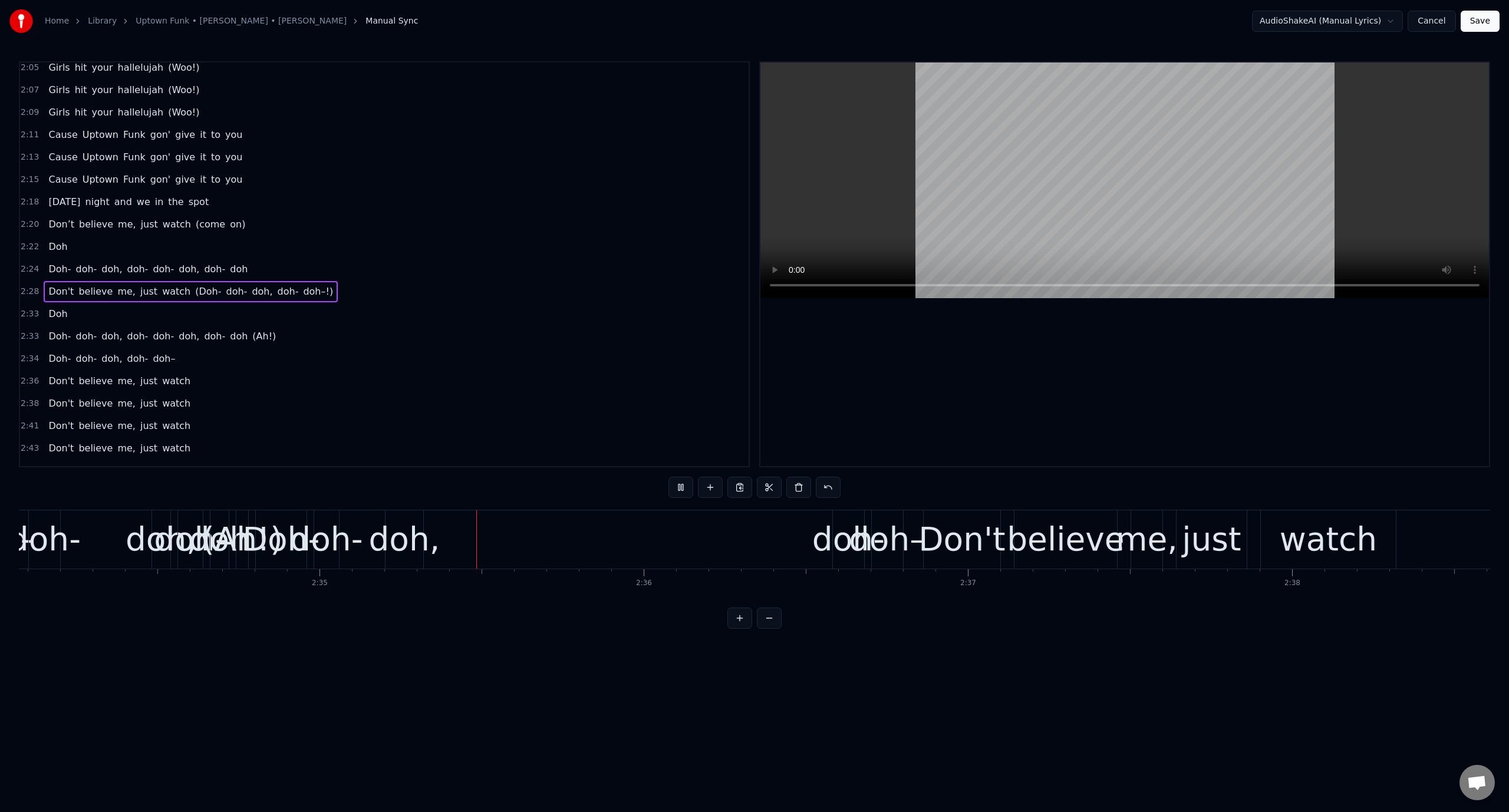
click at [979, 179] on video at bounding box center [1124, 180] width 729 height 236
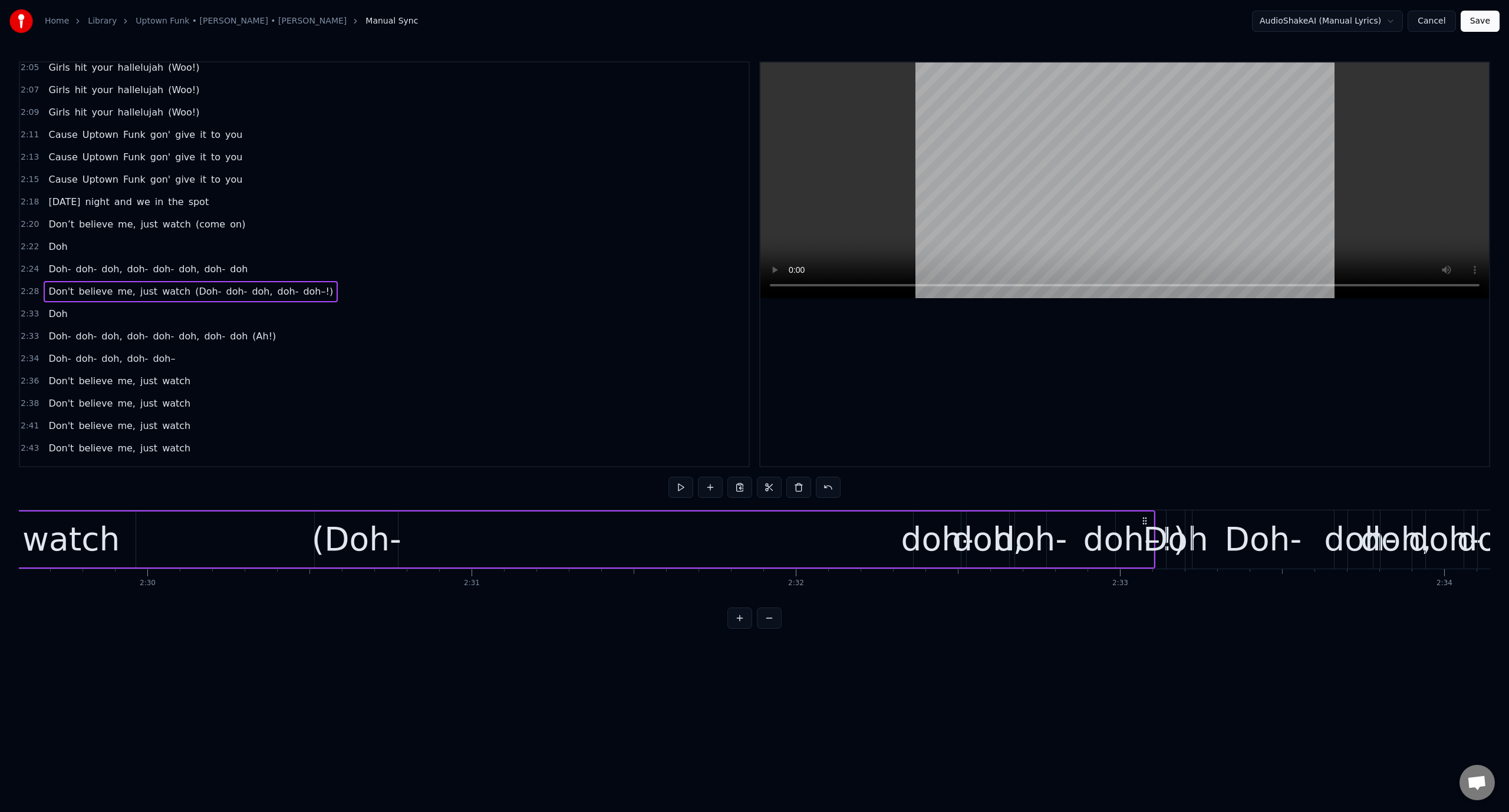
scroll to position [0, 48596]
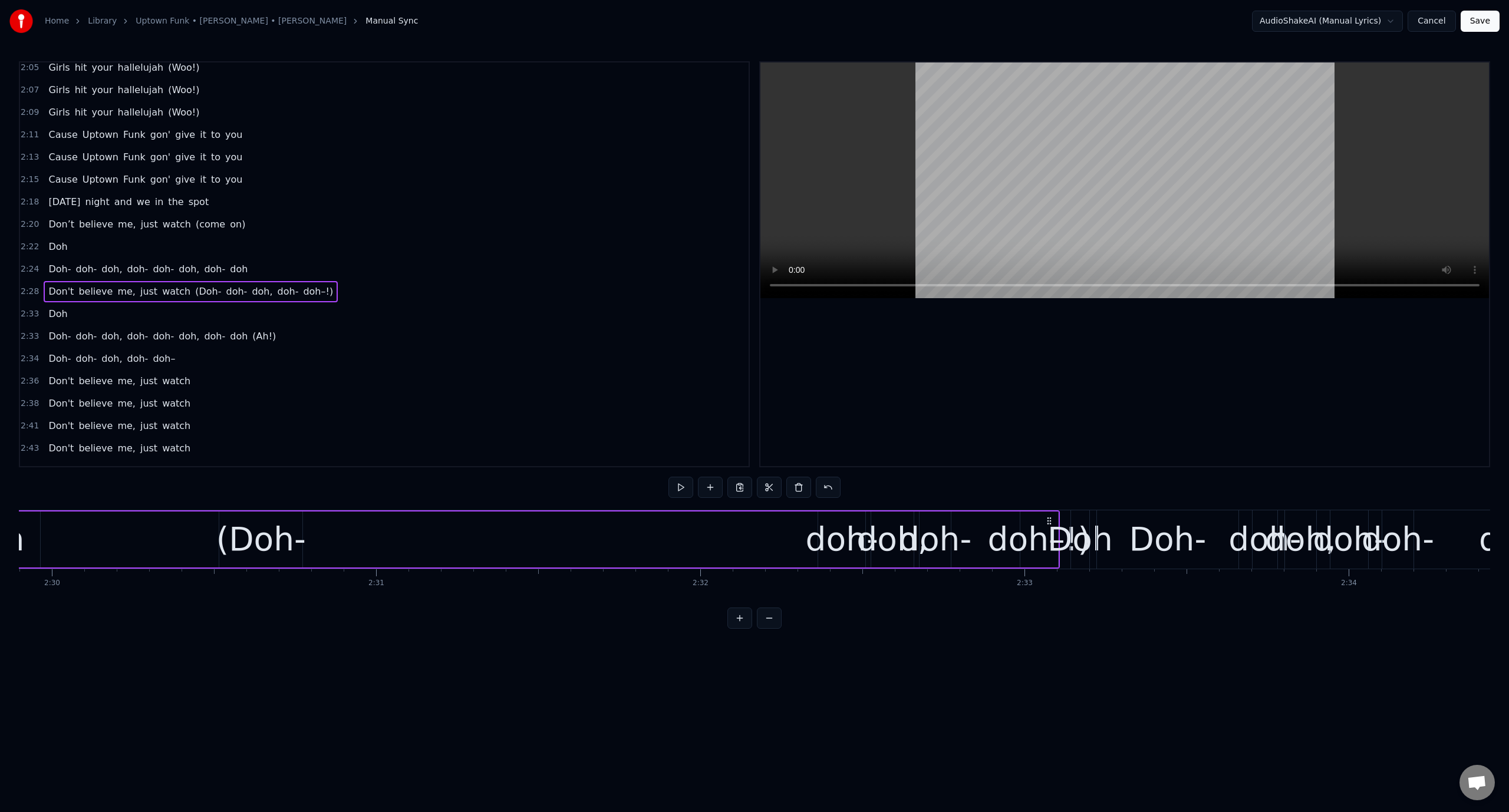
click at [272, 549] on div "(Doh-" at bounding box center [261, 539] width 90 height 49
click at [925, 129] on video at bounding box center [1124, 180] width 729 height 236
click at [924, 129] on video at bounding box center [1124, 180] width 729 height 236
click at [1032, 538] on div "doh–!)" at bounding box center [1038, 539] width 102 height 49
click at [930, 540] on div "doh-" at bounding box center [935, 539] width 73 height 49
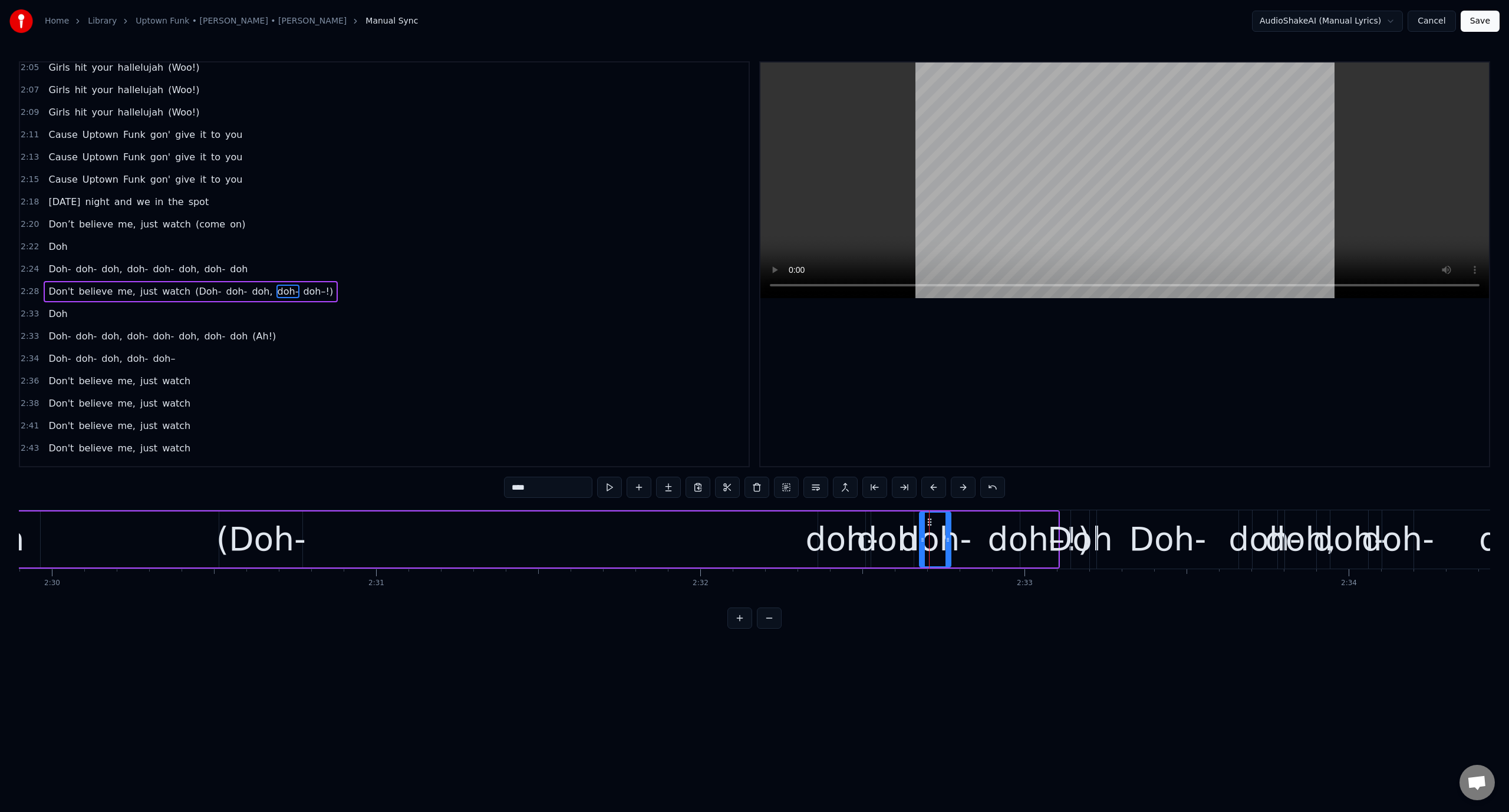
type input "******"
drag, startPoint x: 1030, startPoint y: 520, endPoint x: 928, endPoint y: 528, distance: 102.3
click at [928, 528] on div "doh–!)" at bounding box center [937, 539] width 37 height 54
click at [762, 551] on div "Don't believe me, just watch (Doh- doh- doh, doh–!)" at bounding box center [261, 539] width 1391 height 58
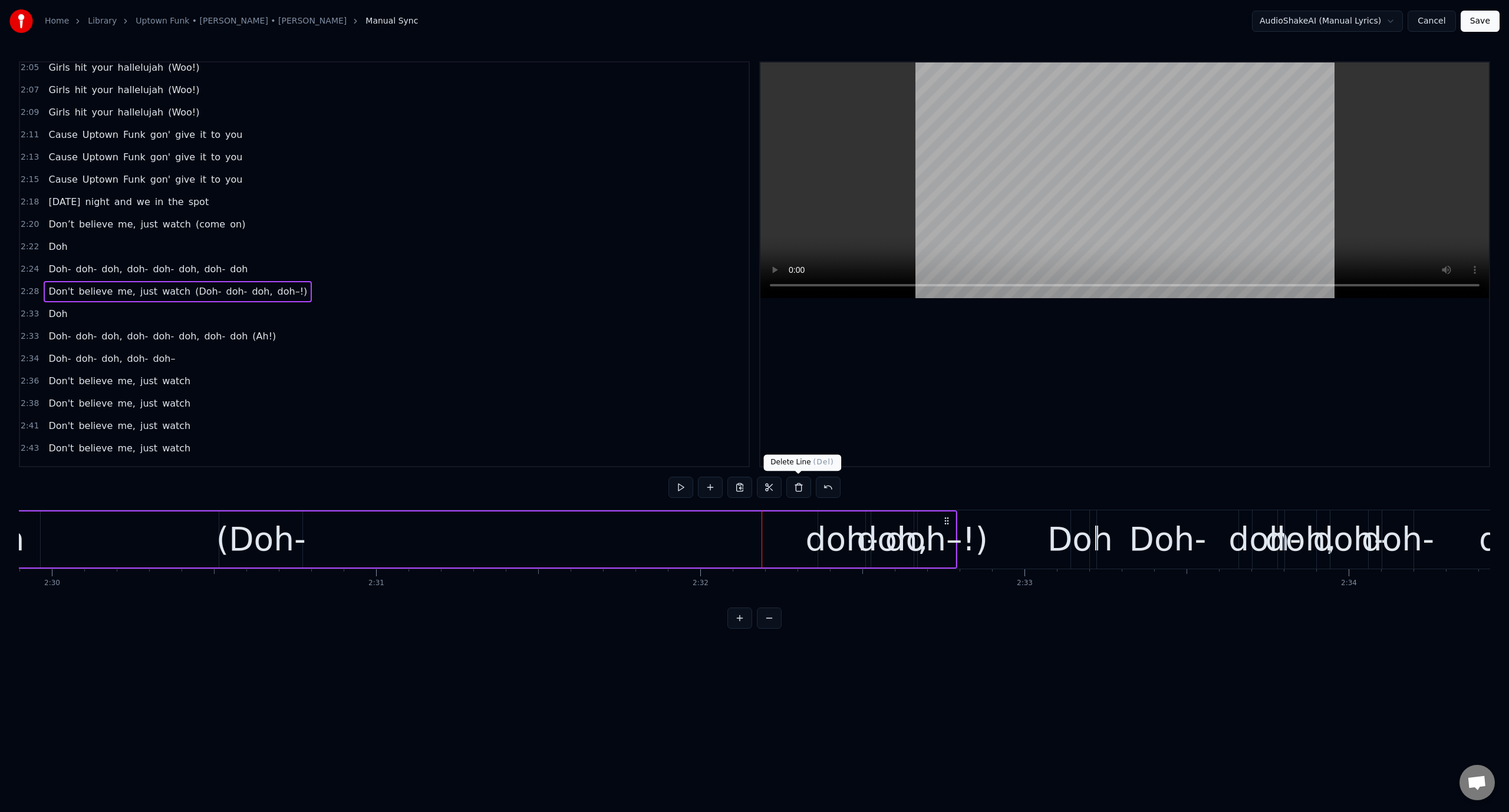
click at [934, 166] on video at bounding box center [1124, 180] width 729 height 236
click at [934, 166] on video at bounding box center [1124, 180] width 729 height 236
click at [771, 538] on div "Don't believe me, just watch (Doh- doh- doh, doh–!)" at bounding box center [261, 539] width 1391 height 58
click at [870, 223] on video at bounding box center [1124, 180] width 729 height 236
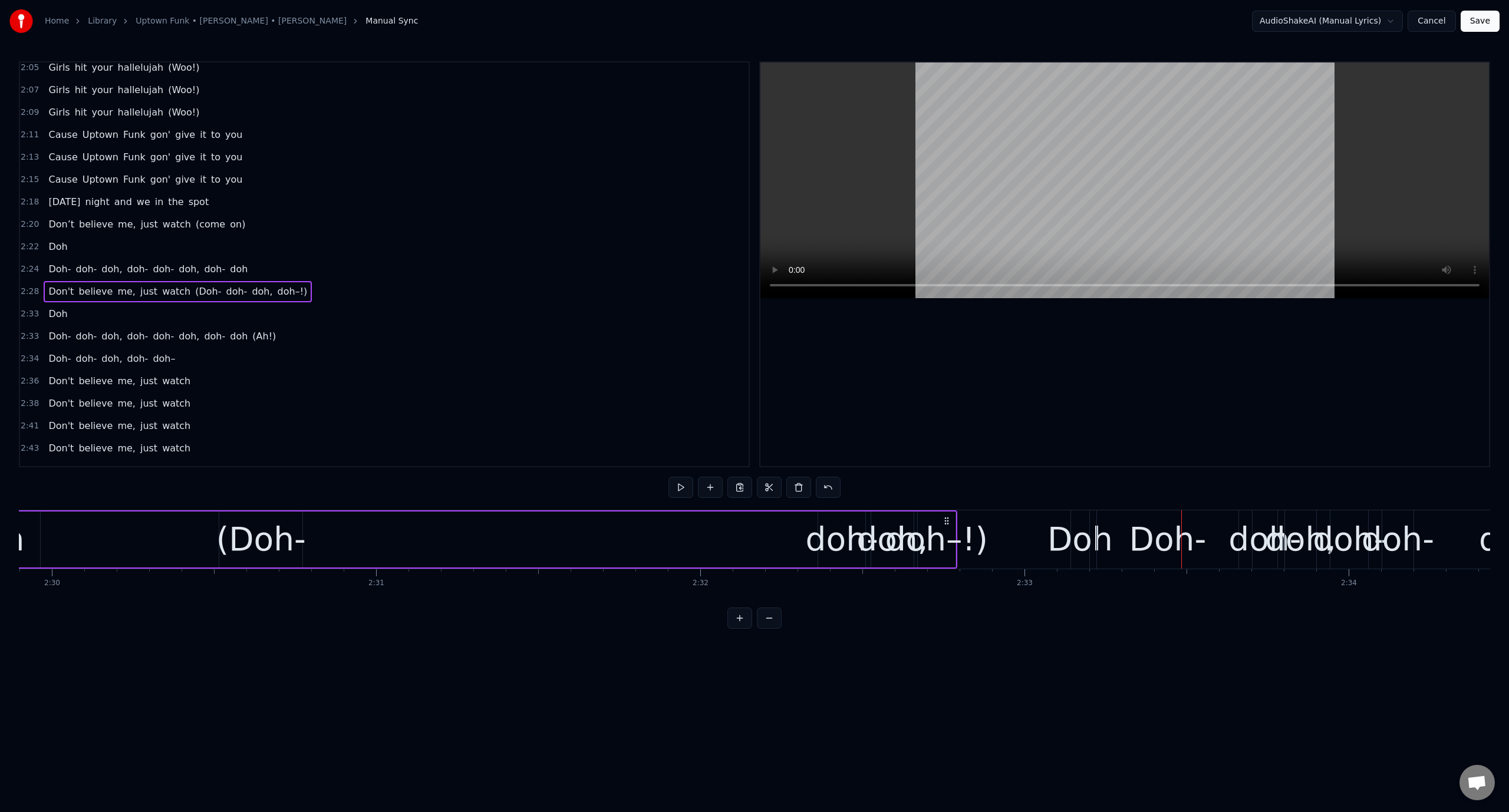
click at [948, 534] on div "doh–!)" at bounding box center [936, 539] width 102 height 49
drag, startPoint x: 923, startPoint y: 515, endPoint x: 952, endPoint y: 515, distance: 29.0
click at [952, 515] on div "doh–!)" at bounding box center [937, 539] width 37 height 54
drag, startPoint x: 926, startPoint y: 523, endPoint x: 982, endPoint y: 522, distance: 56.0
click at [982, 522] on icon at bounding box center [982, 522] width 10 height 10
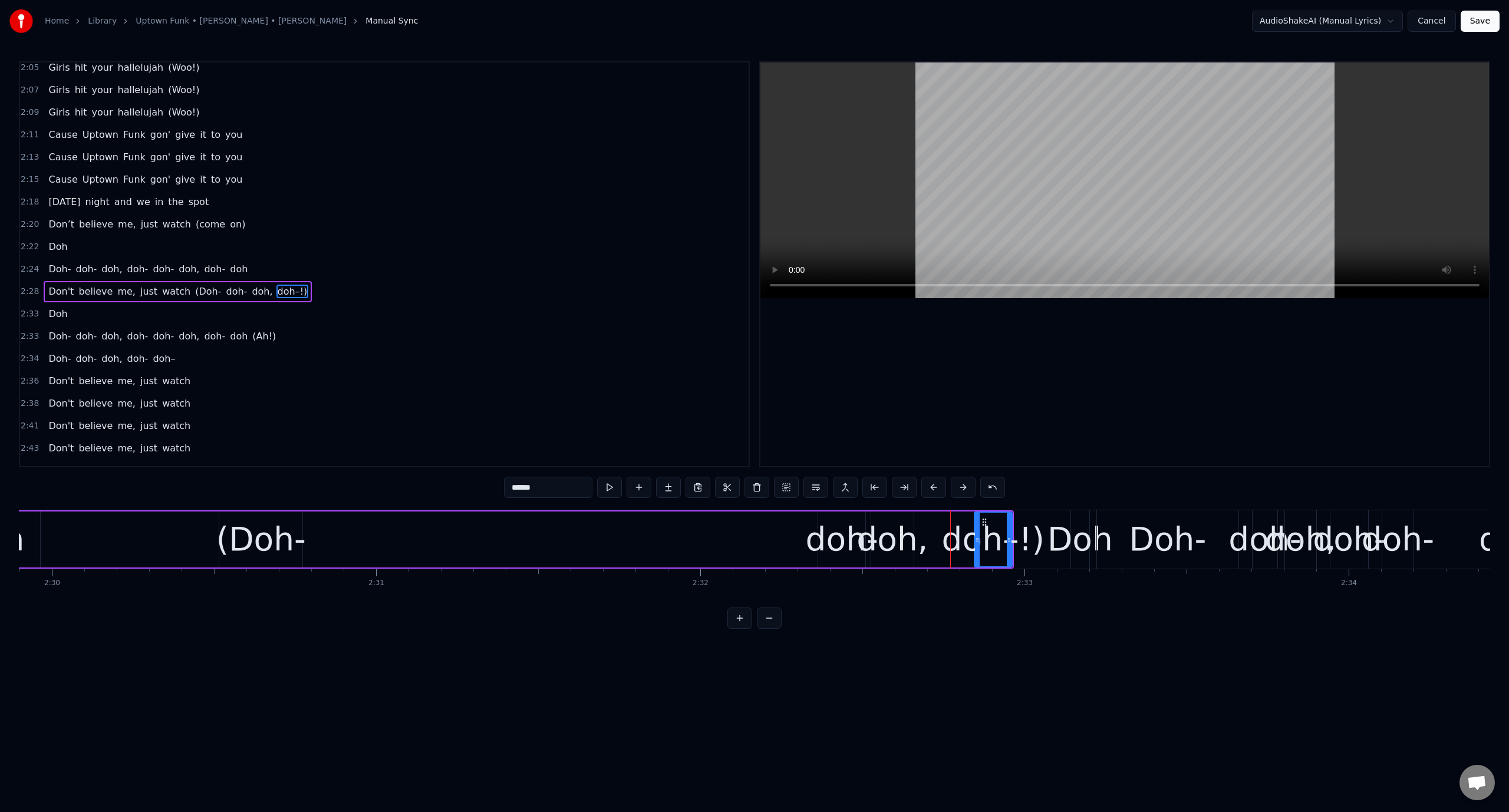
click at [887, 532] on div "doh," at bounding box center [892, 539] width 71 height 49
type input "****"
click at [806, 535] on div "Don't believe me, just watch (Doh- doh- doh, doh–!)" at bounding box center [290, 539] width 1448 height 58
click at [907, 190] on video at bounding box center [1124, 180] width 729 height 236
click at [907, 190] on video at bounding box center [1124, 180] width 729 height 236
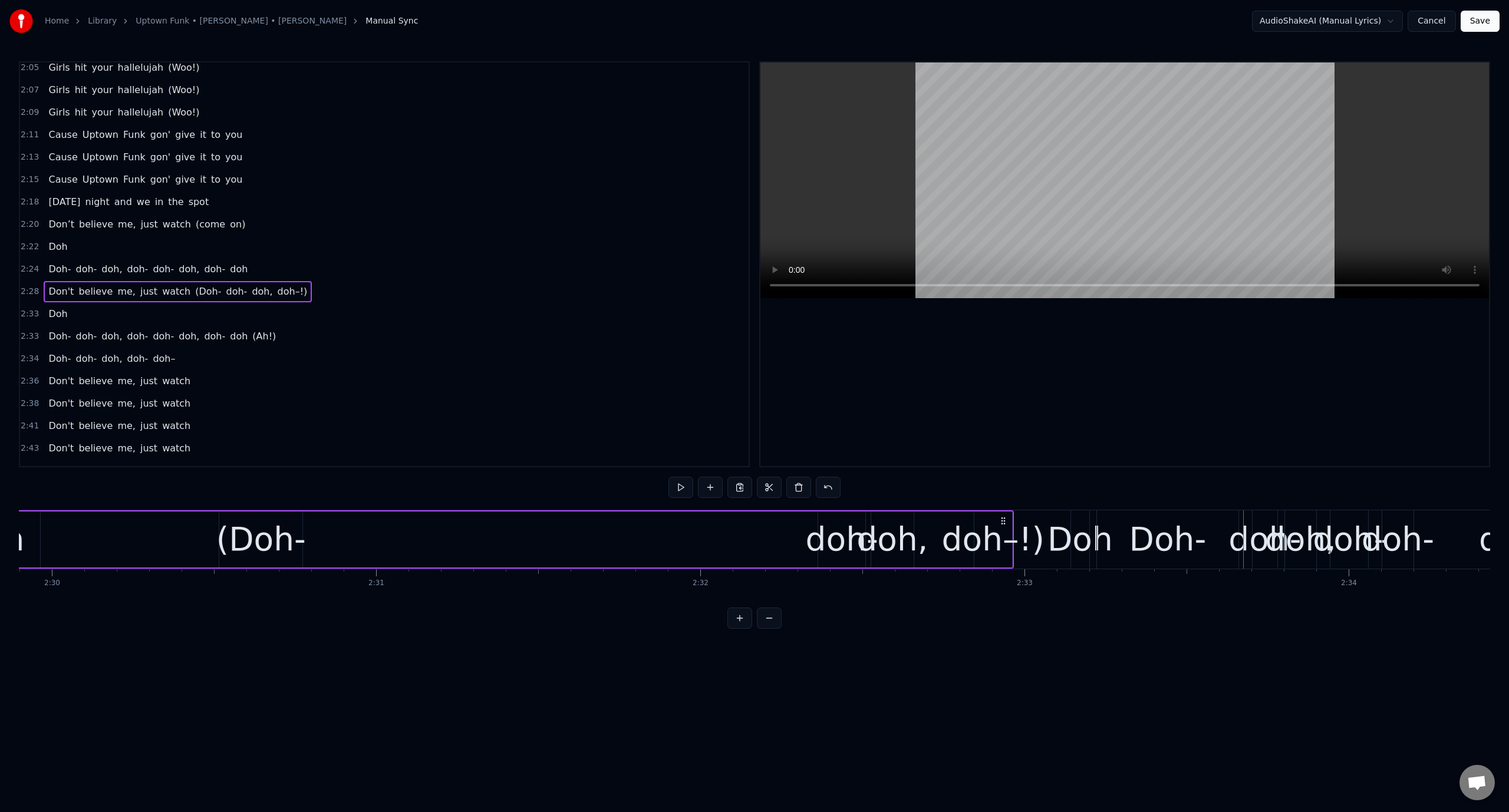
click at [1075, 549] on div "Doh" at bounding box center [1080, 539] width 65 height 49
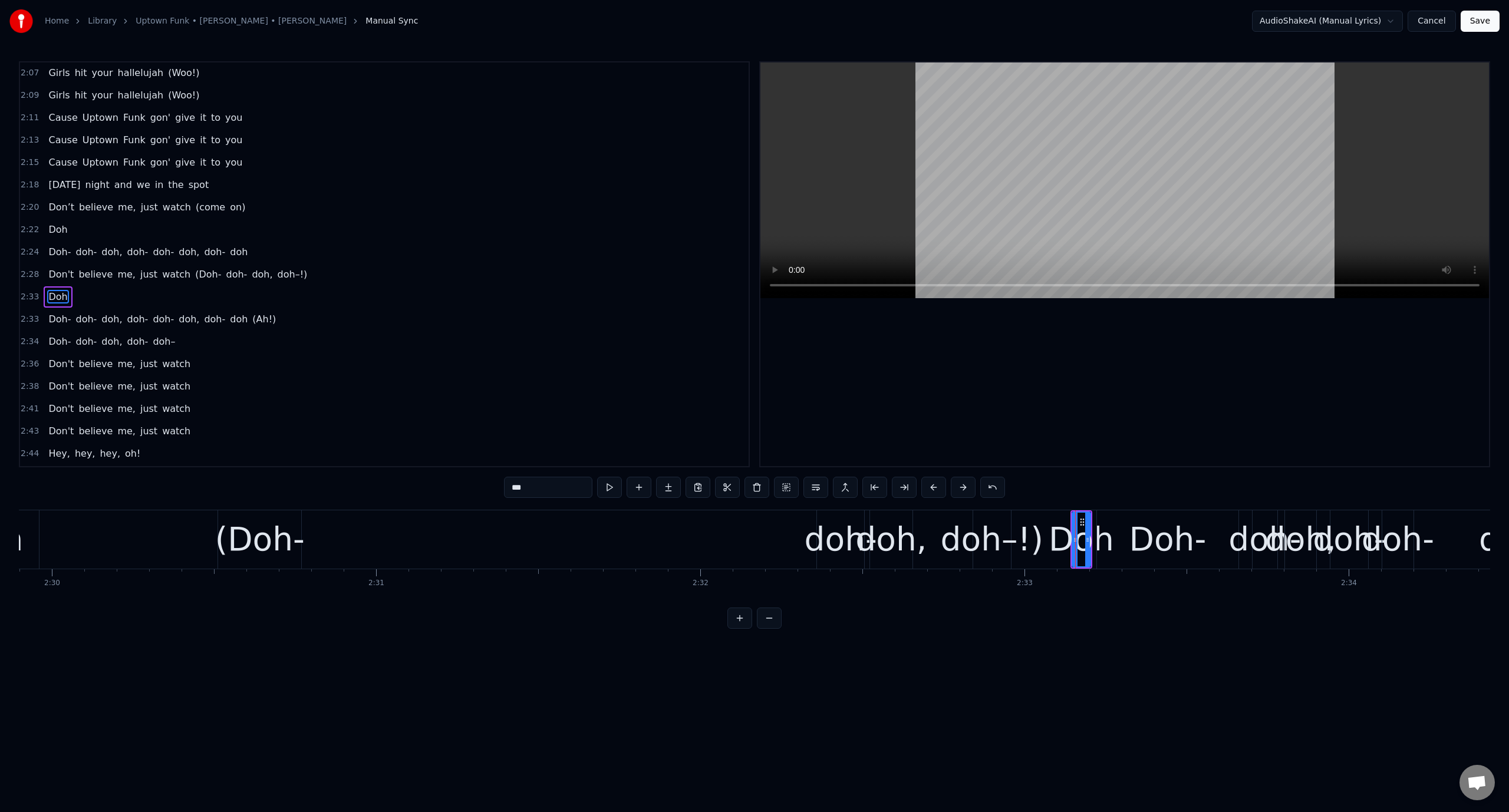
scroll to position [1326, 0]
click at [607, 487] on button at bounding box center [609, 487] width 25 height 21
drag, startPoint x: 1074, startPoint y: 532, endPoint x: 1052, endPoint y: 532, distance: 22.0
click at [1052, 532] on div at bounding box center [1053, 539] width 4 height 54
click at [616, 485] on button at bounding box center [609, 487] width 25 height 21
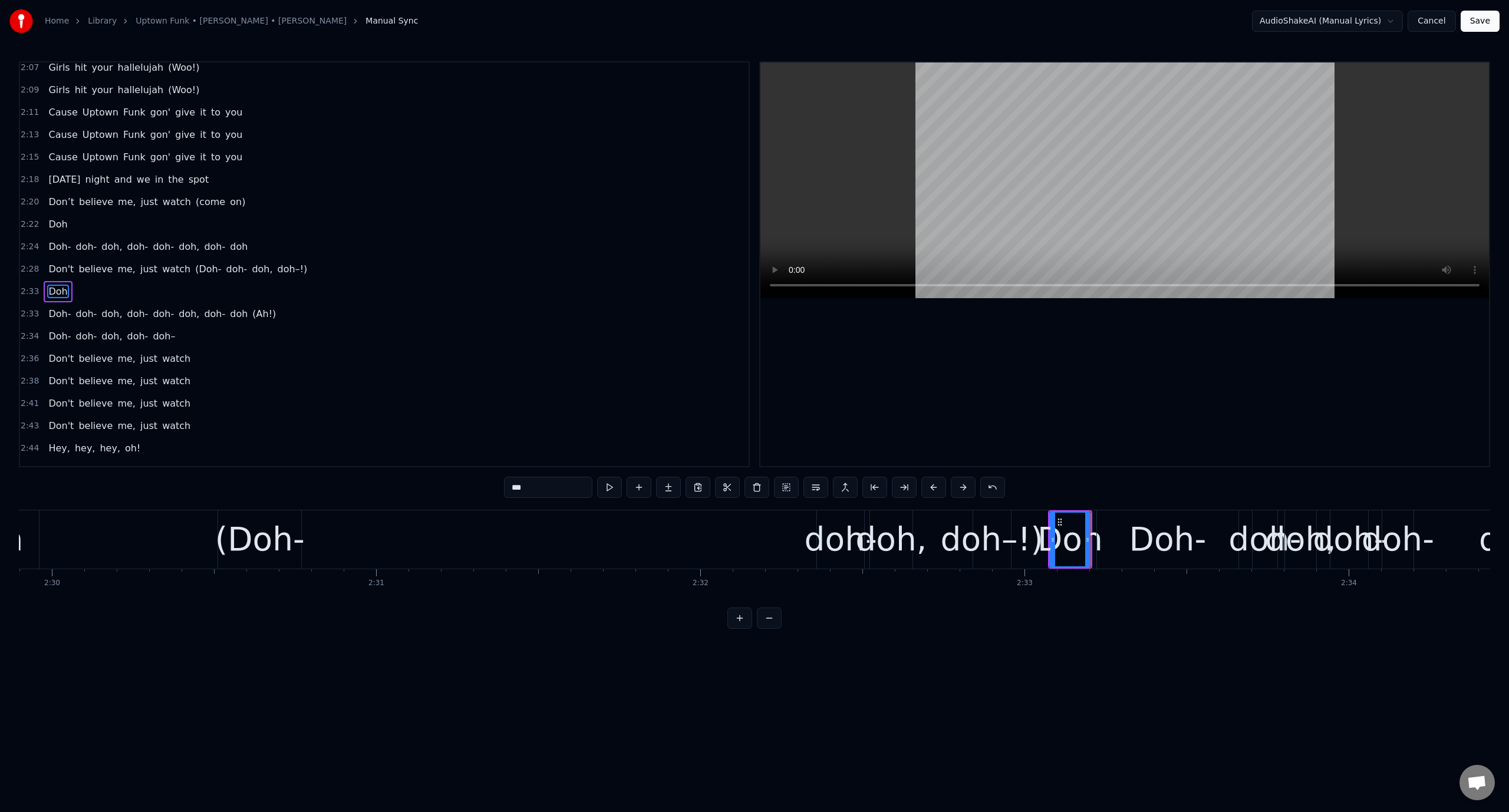
click at [884, 185] on video at bounding box center [1124, 180] width 729 height 236
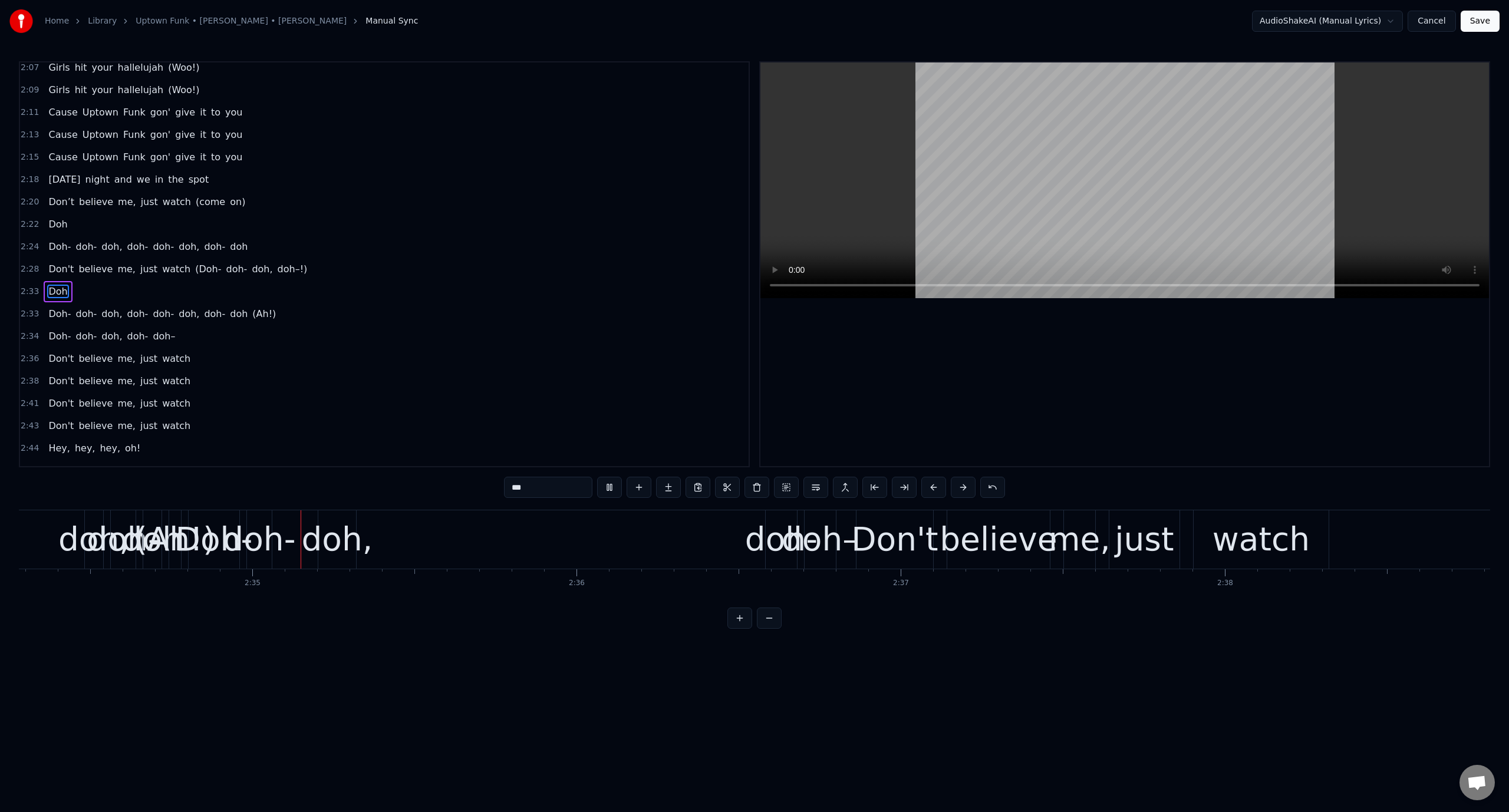
scroll to position [0, 50021]
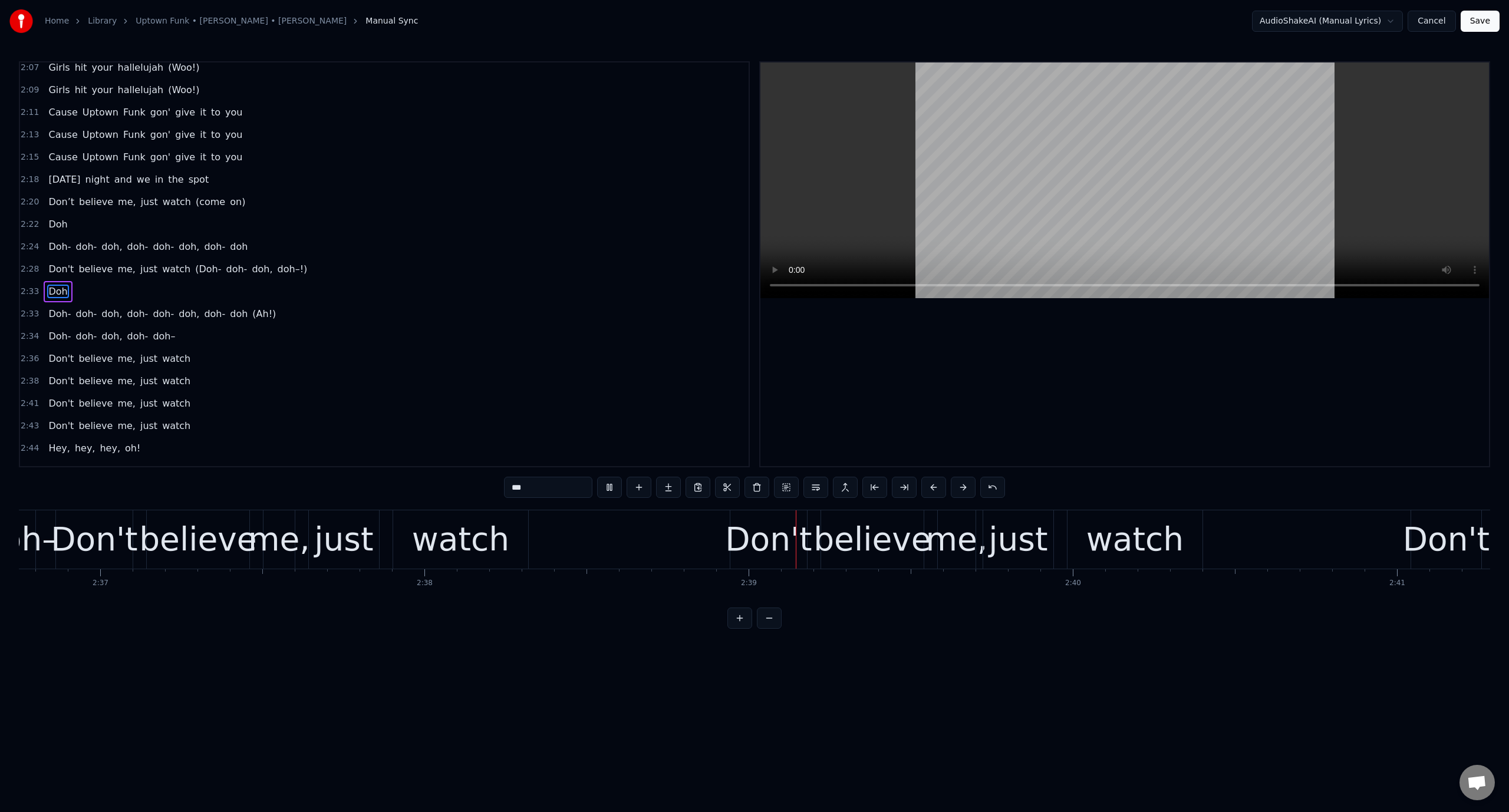
click at [884, 185] on video at bounding box center [1124, 180] width 729 height 236
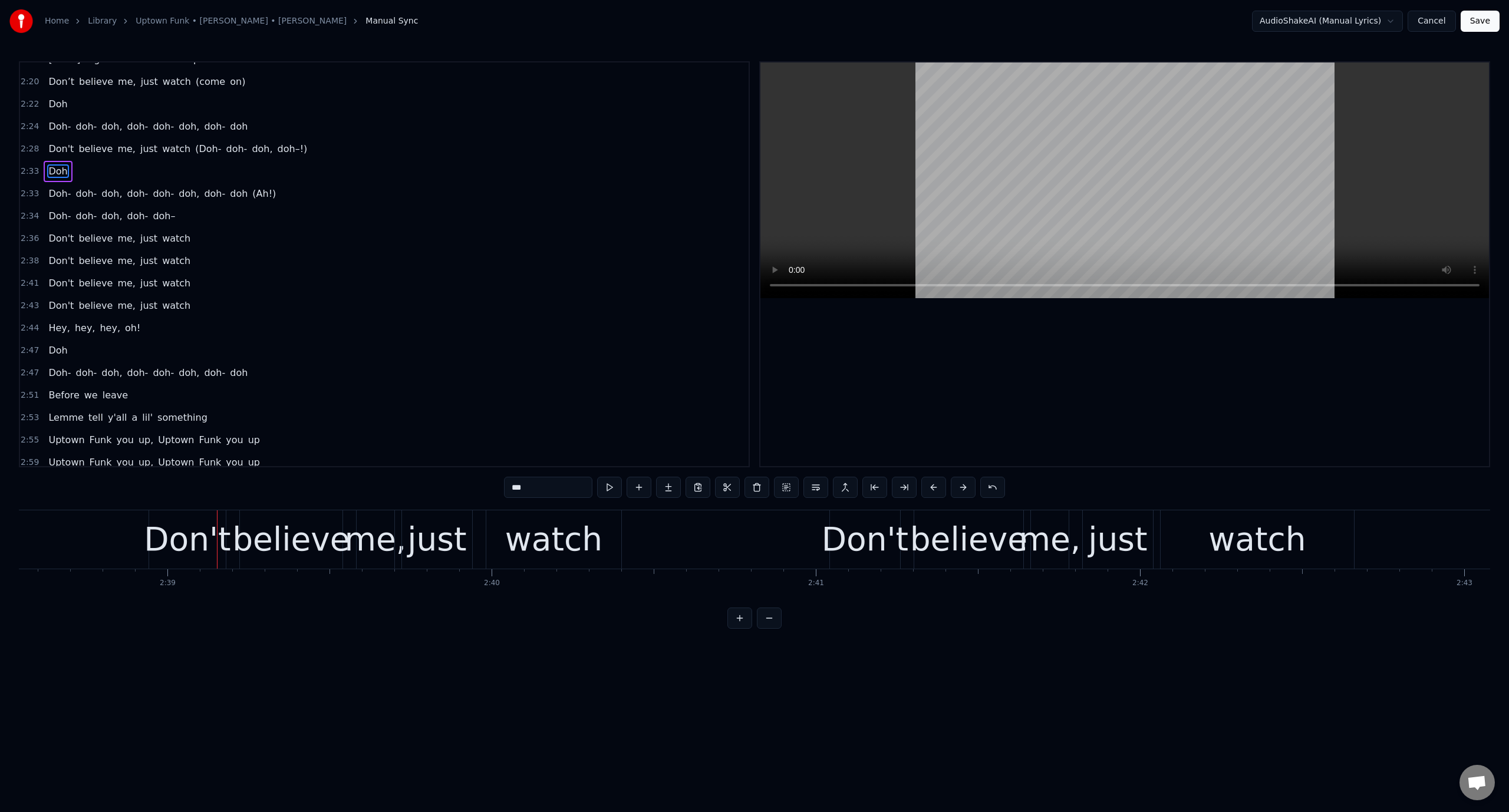
scroll to position [1445, 0]
click at [122, 234] on span "me," at bounding box center [126, 241] width 21 height 13
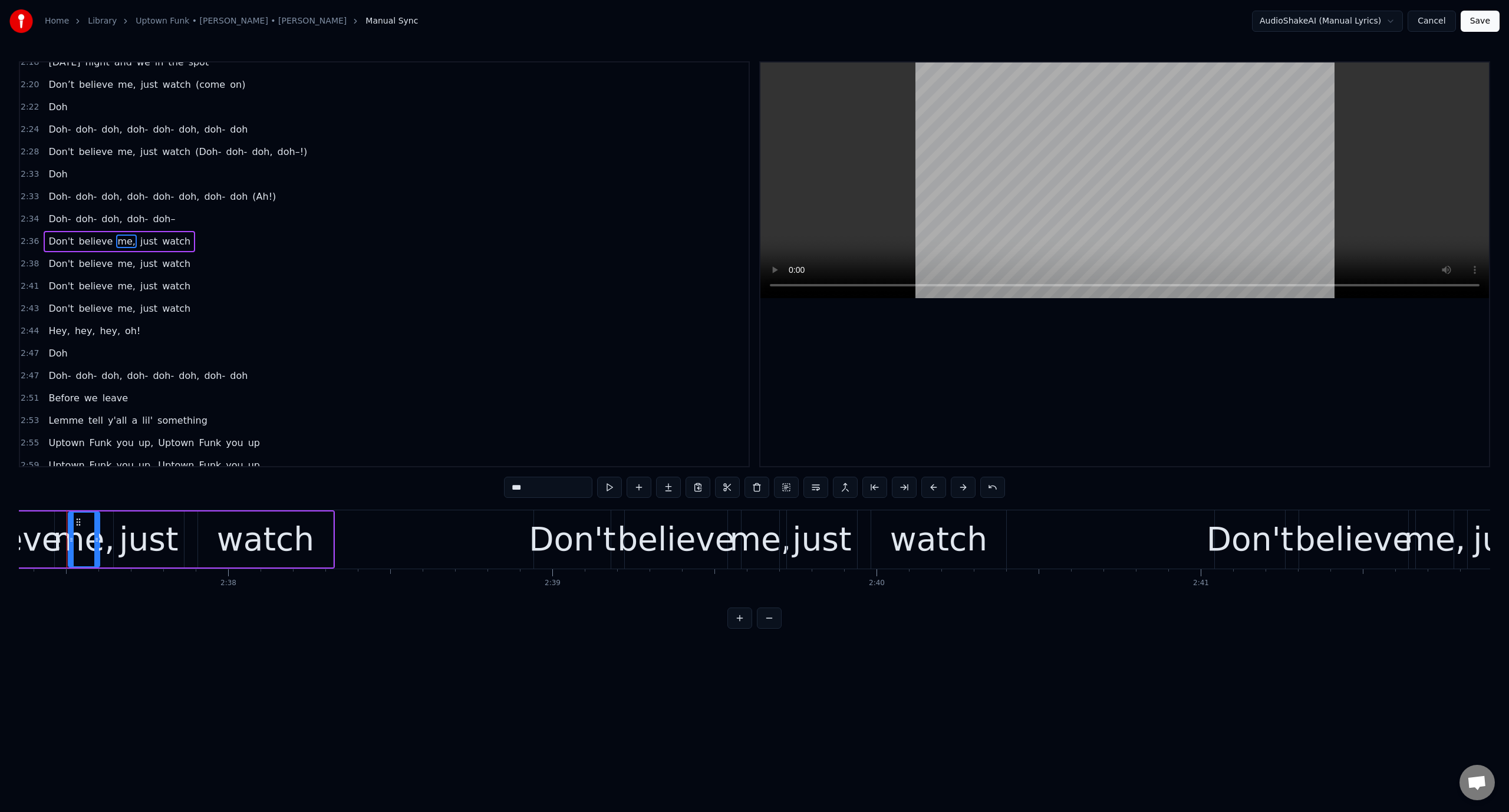
scroll to position [0, 51002]
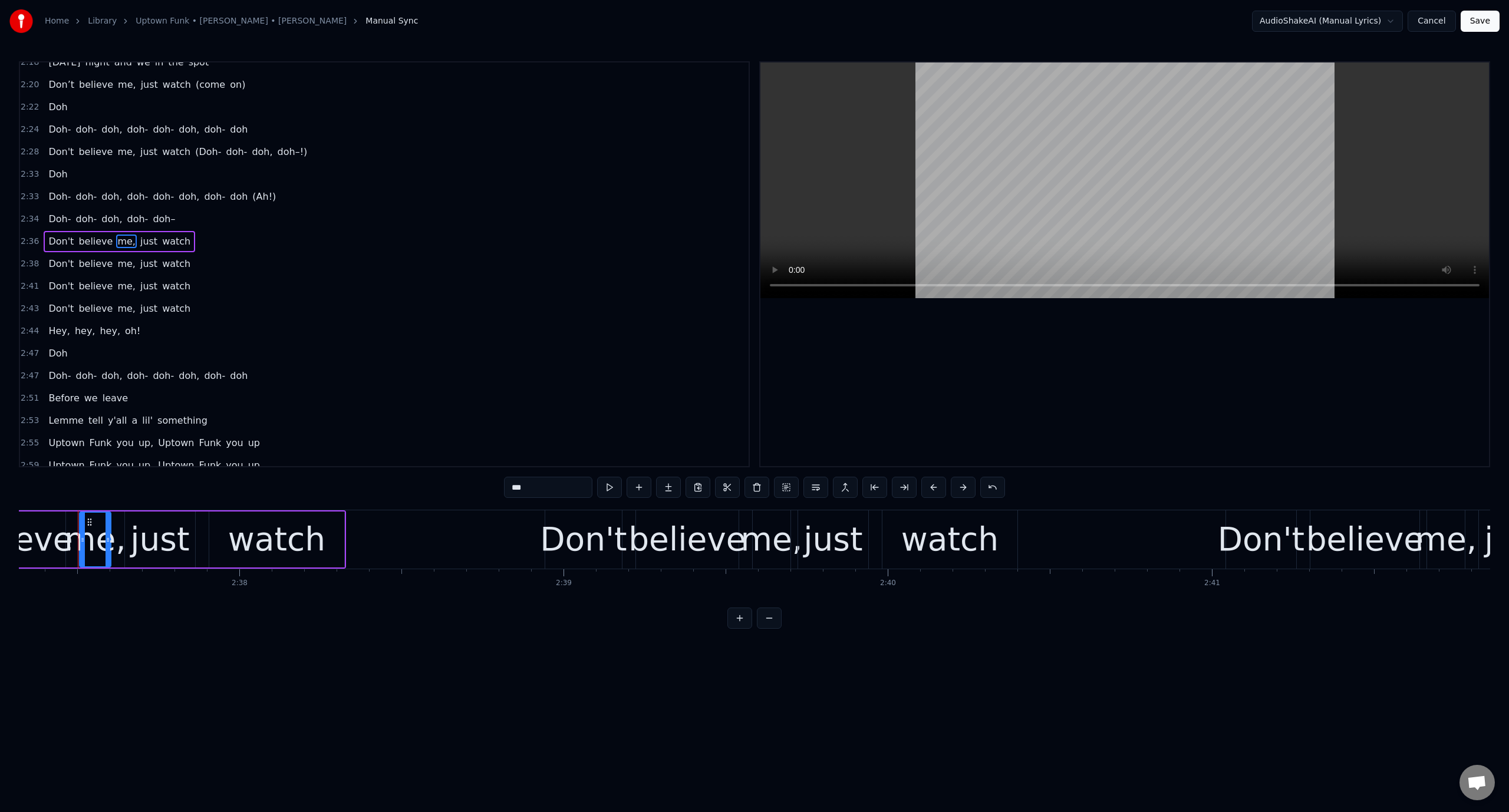
click at [882, 144] on video at bounding box center [1124, 180] width 729 height 236
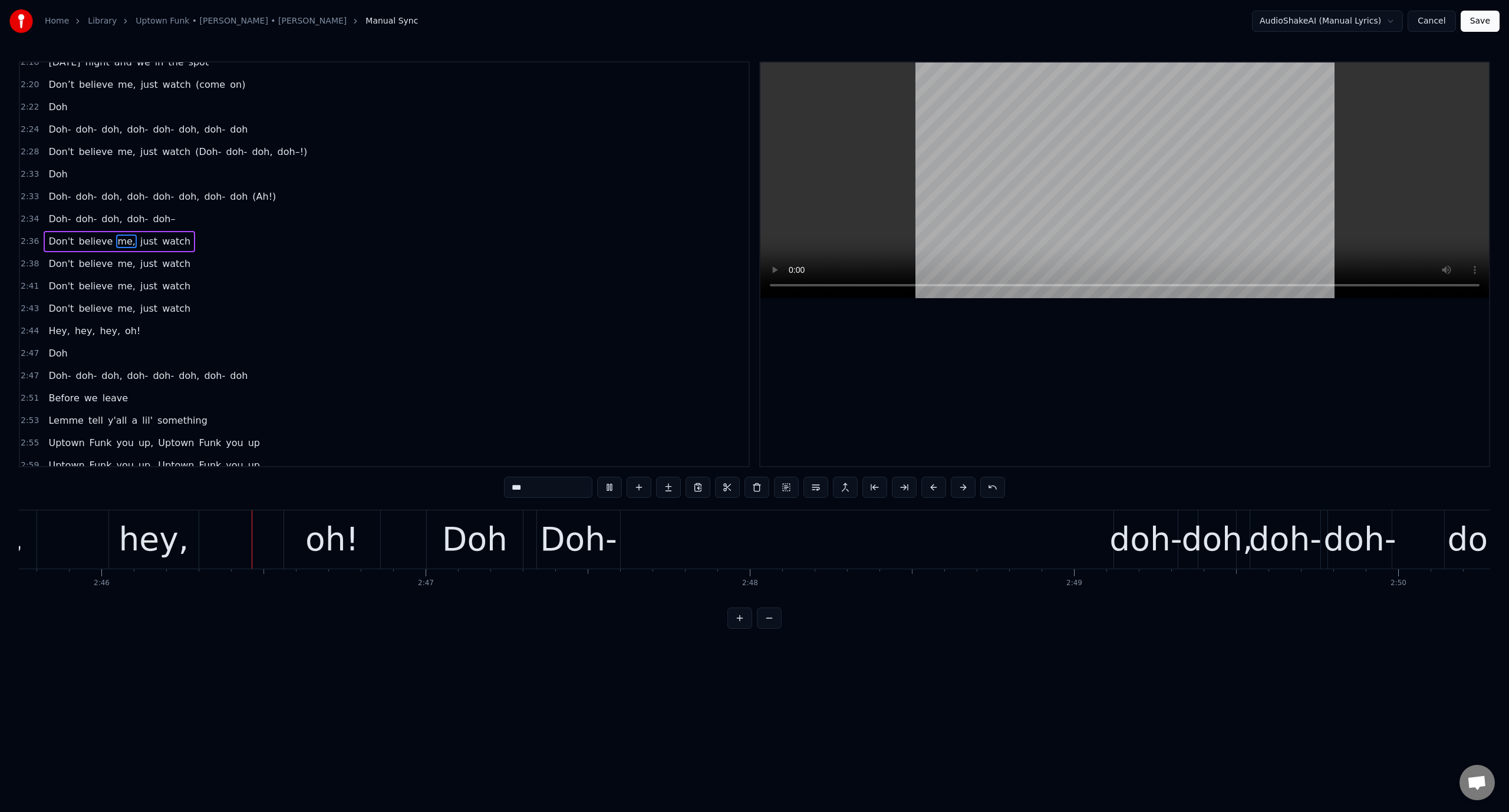
scroll to position [0, 53737]
click at [882, 143] on video at bounding box center [1124, 180] width 729 height 236
click at [607, 540] on div "Doh-" at bounding box center [575, 539] width 77 height 49
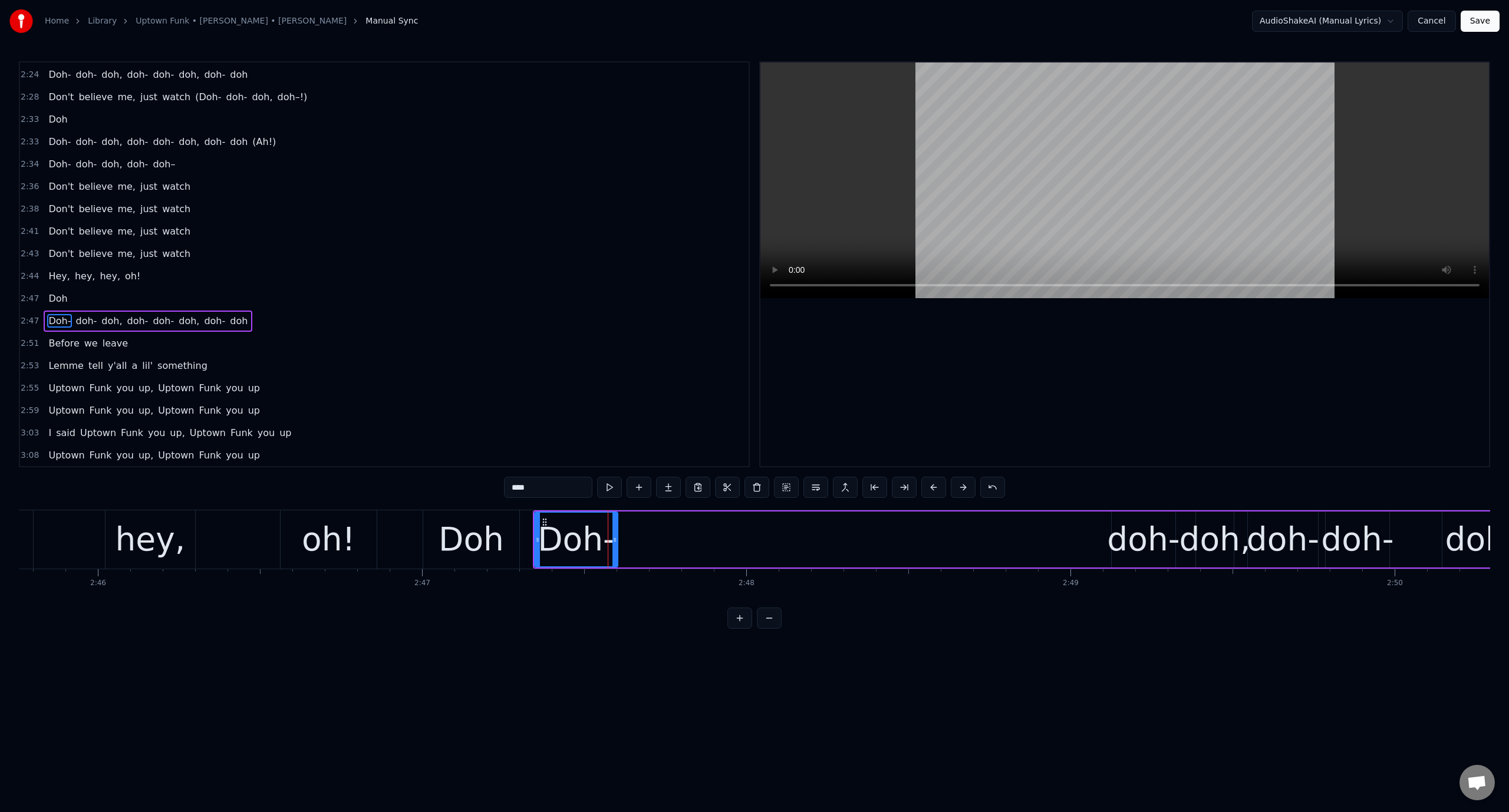
scroll to position [1525, 0]
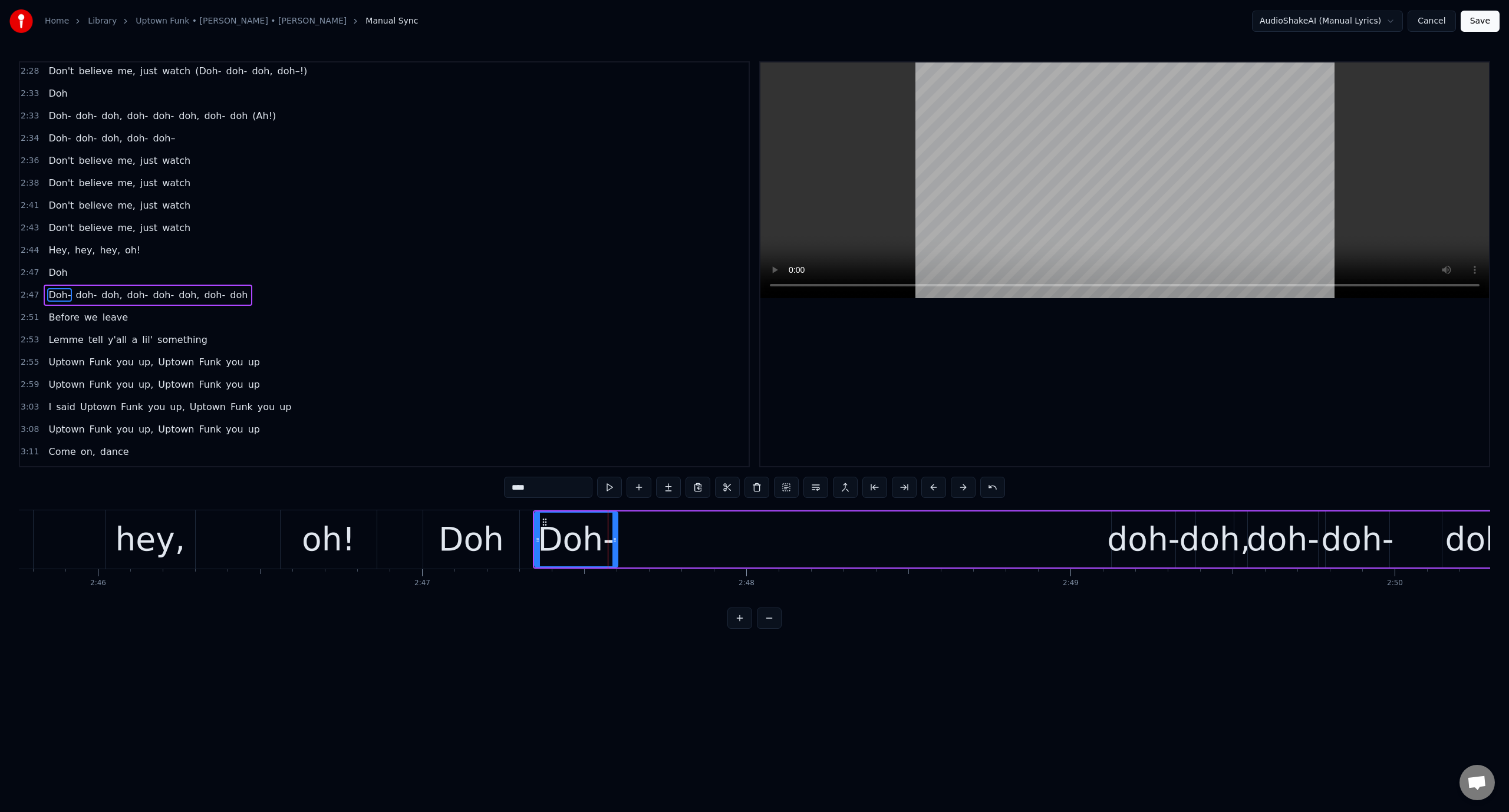
click at [290, 542] on div "oh!" at bounding box center [328, 539] width 96 height 58
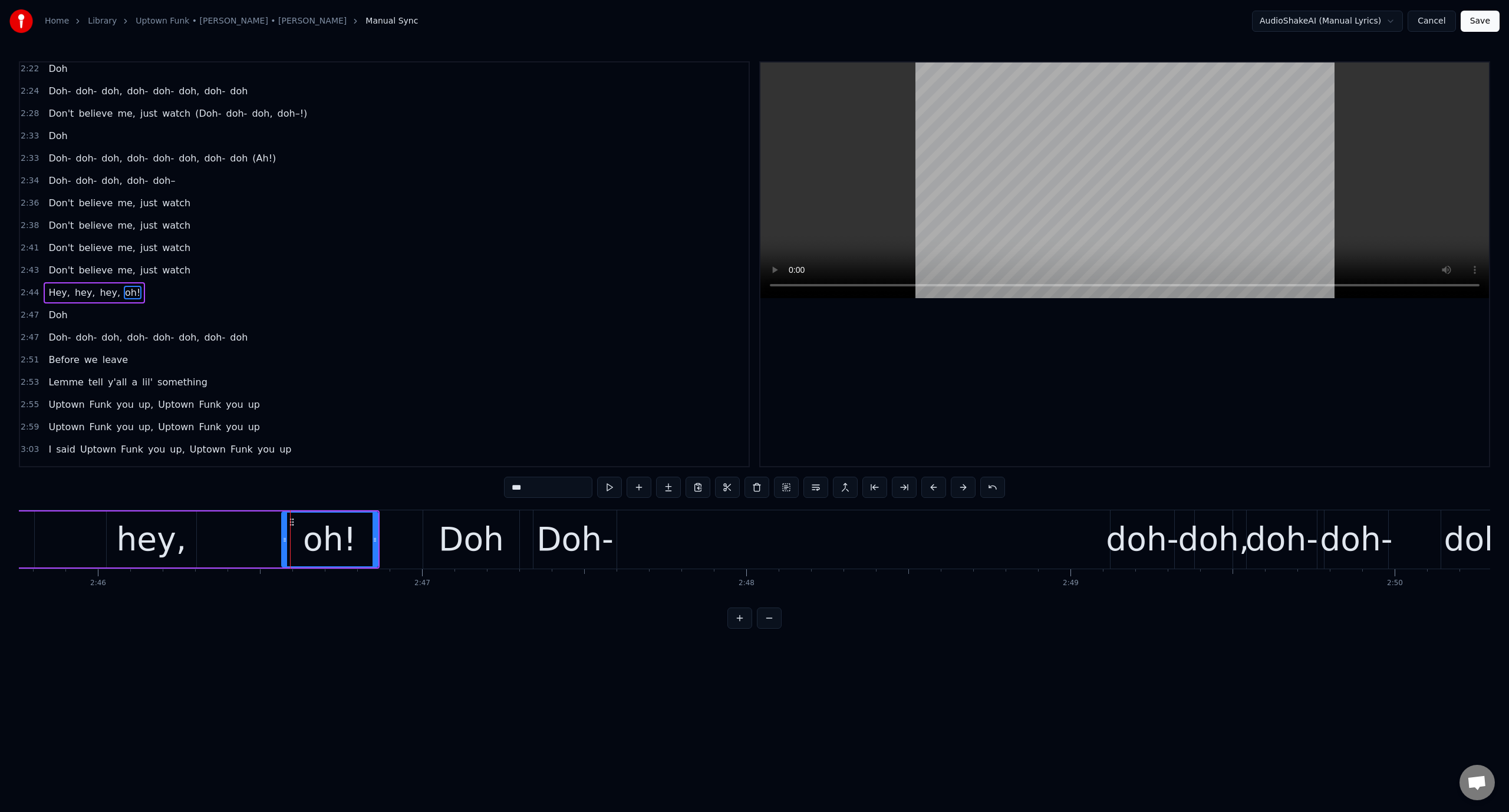
scroll to position [1480, 0]
click at [965, 120] on video at bounding box center [1124, 180] width 729 height 236
drag, startPoint x: 965, startPoint y: 120, endPoint x: 964, endPoint y: 131, distance: 11.0
click at [964, 120] on video at bounding box center [1124, 180] width 729 height 236
click at [560, 542] on div "Doh-" at bounding box center [575, 539] width 77 height 49
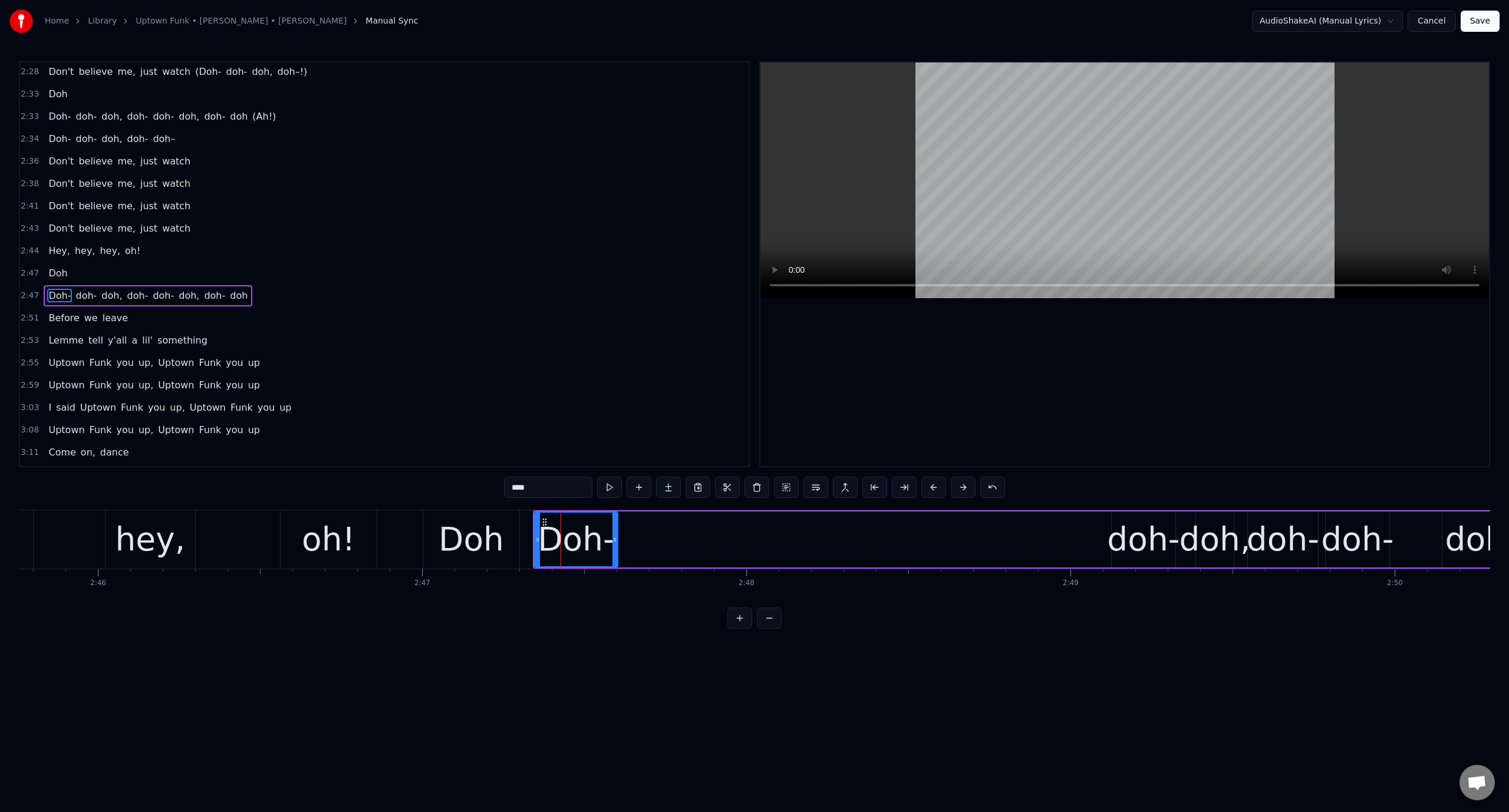
scroll to position [1525, 0]
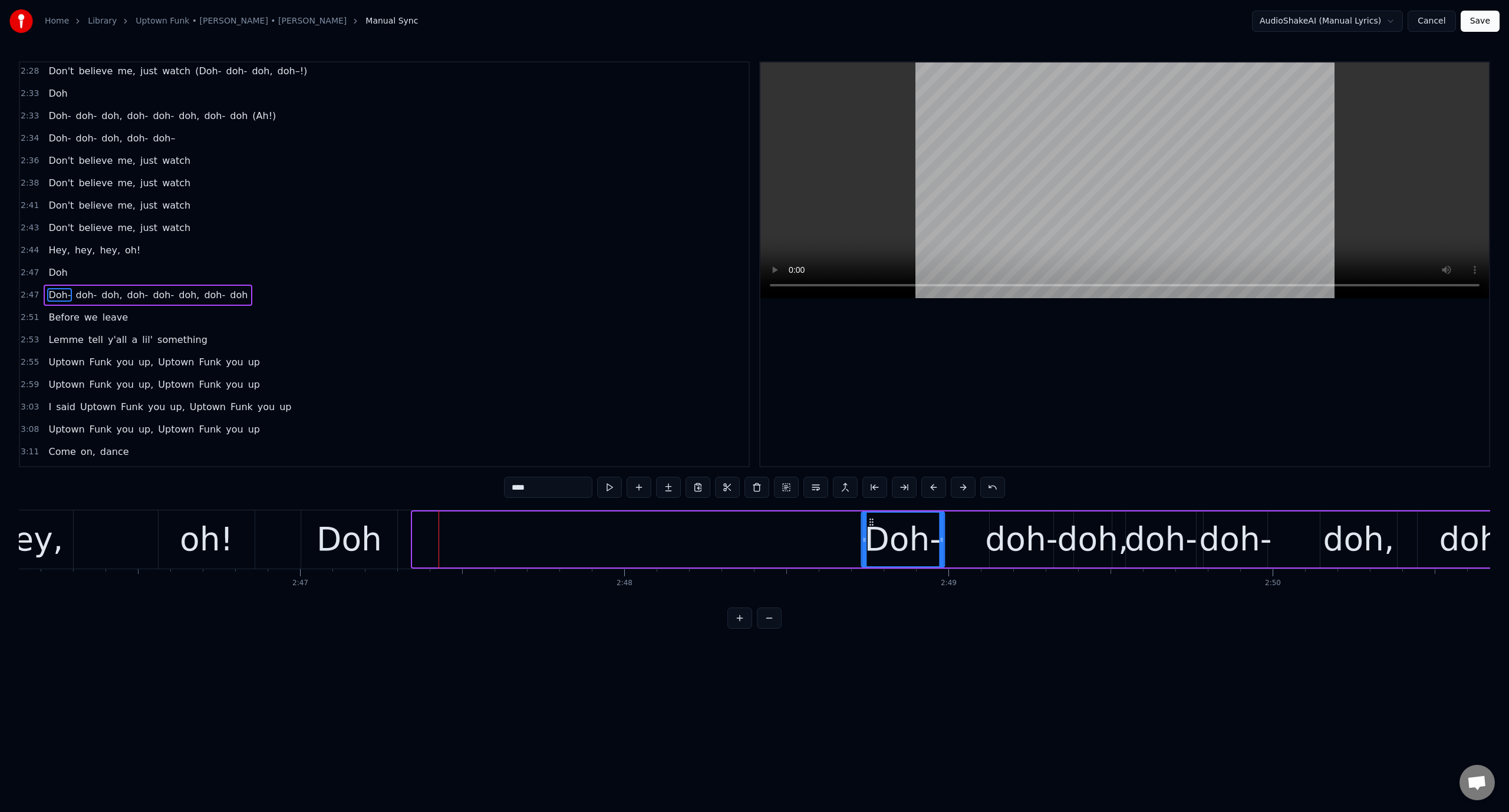
drag, startPoint x: 543, startPoint y: 518, endPoint x: 1165, endPoint y: 600, distance: 627.4
click at [1221, 591] on div "Doh Doh- doh- doh, doh- doh- doh, [GEOGRAPHIC_DATA], [GEOGRAPHIC_DATA], [GEOGRA…" at bounding box center [754, 554] width 1472 height 88
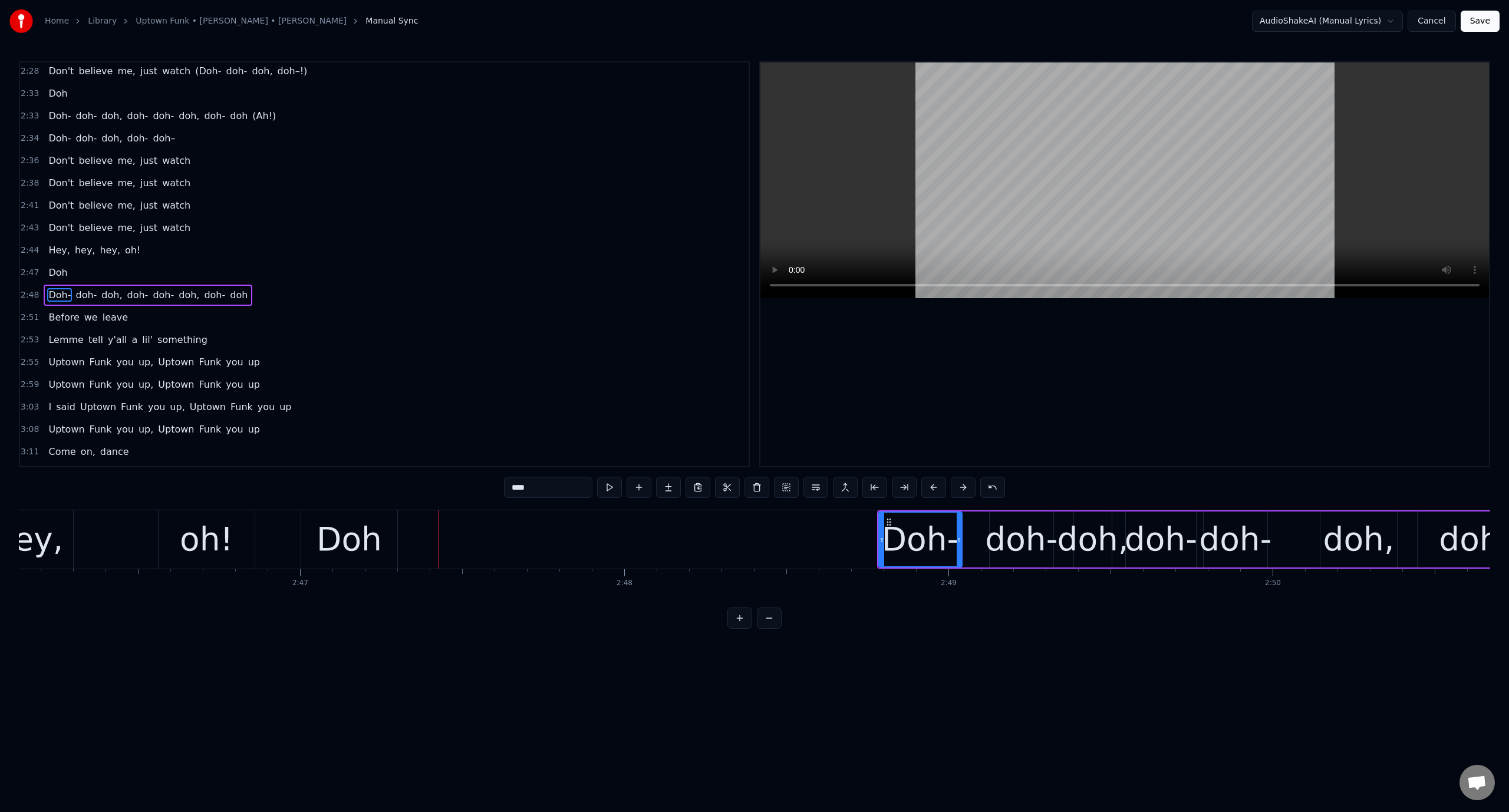
scroll to position [0, 53862]
click at [337, 553] on div "Doh" at bounding box center [346, 539] width 65 height 49
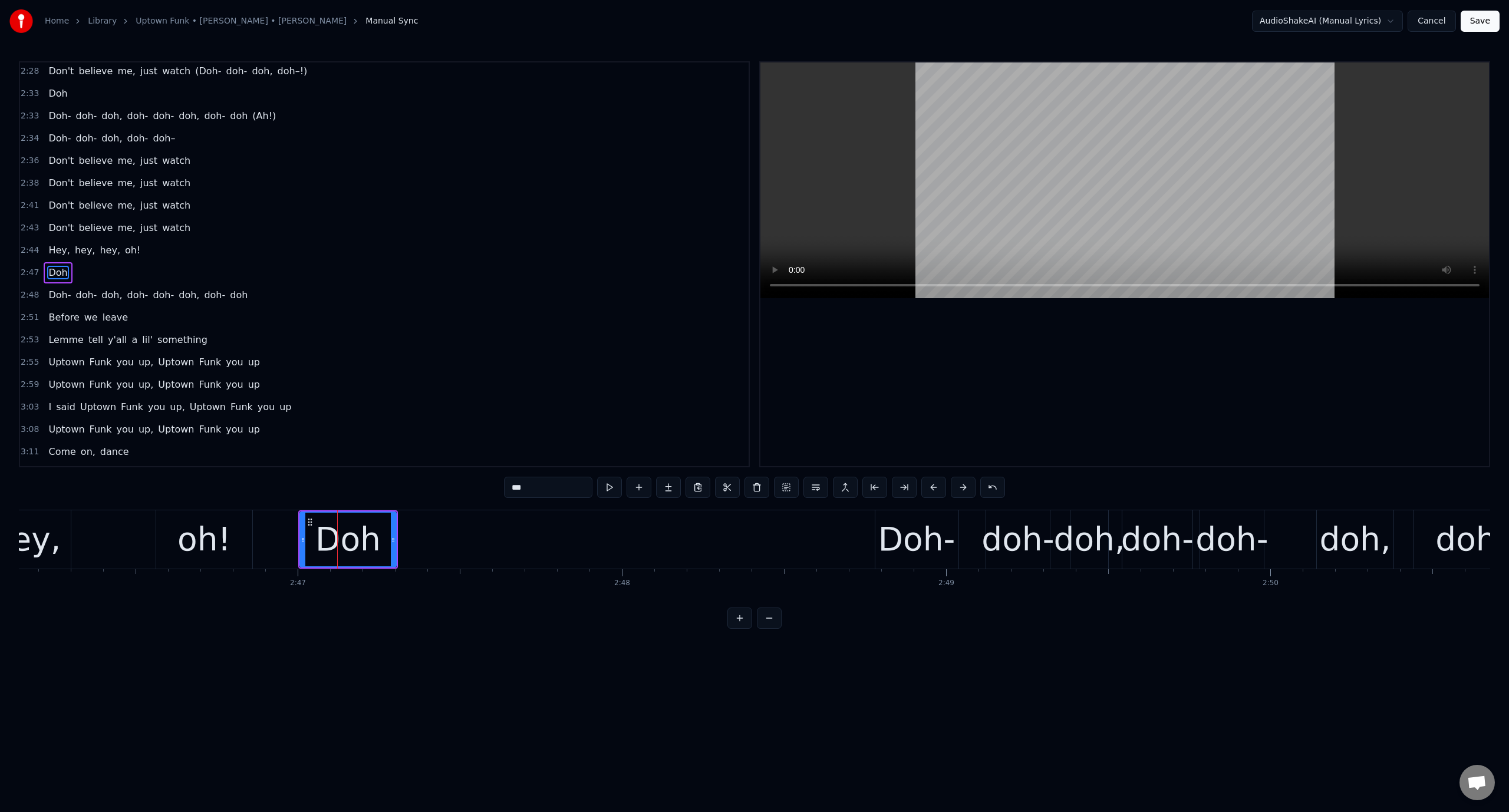
scroll to position [1502, 0]
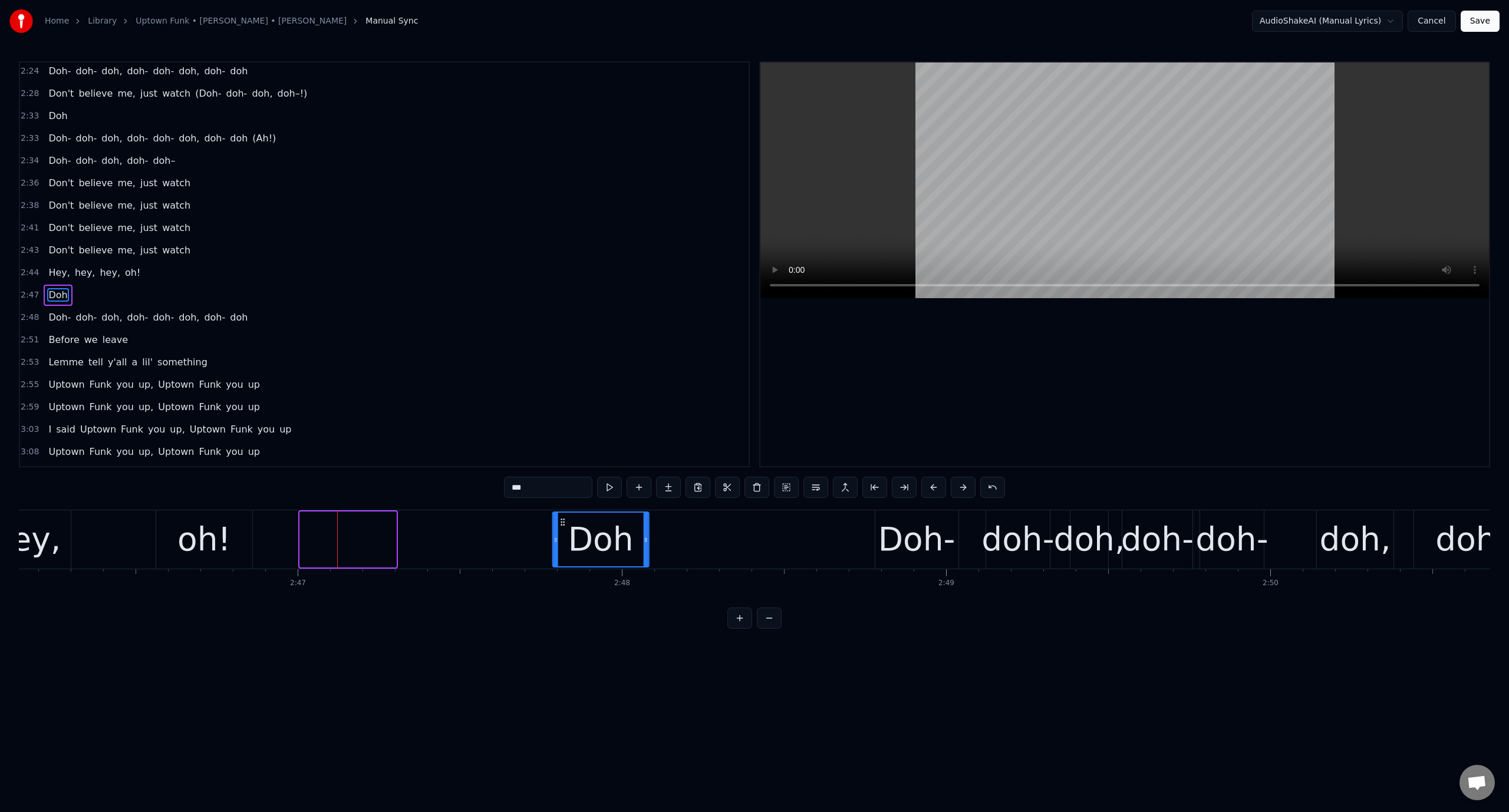
drag, startPoint x: 307, startPoint y: 518, endPoint x: 559, endPoint y: 536, distance: 252.6
click at [559, 536] on div "Doh" at bounding box center [601, 539] width 95 height 54
click at [244, 535] on div "oh!" at bounding box center [204, 539] width 96 height 58
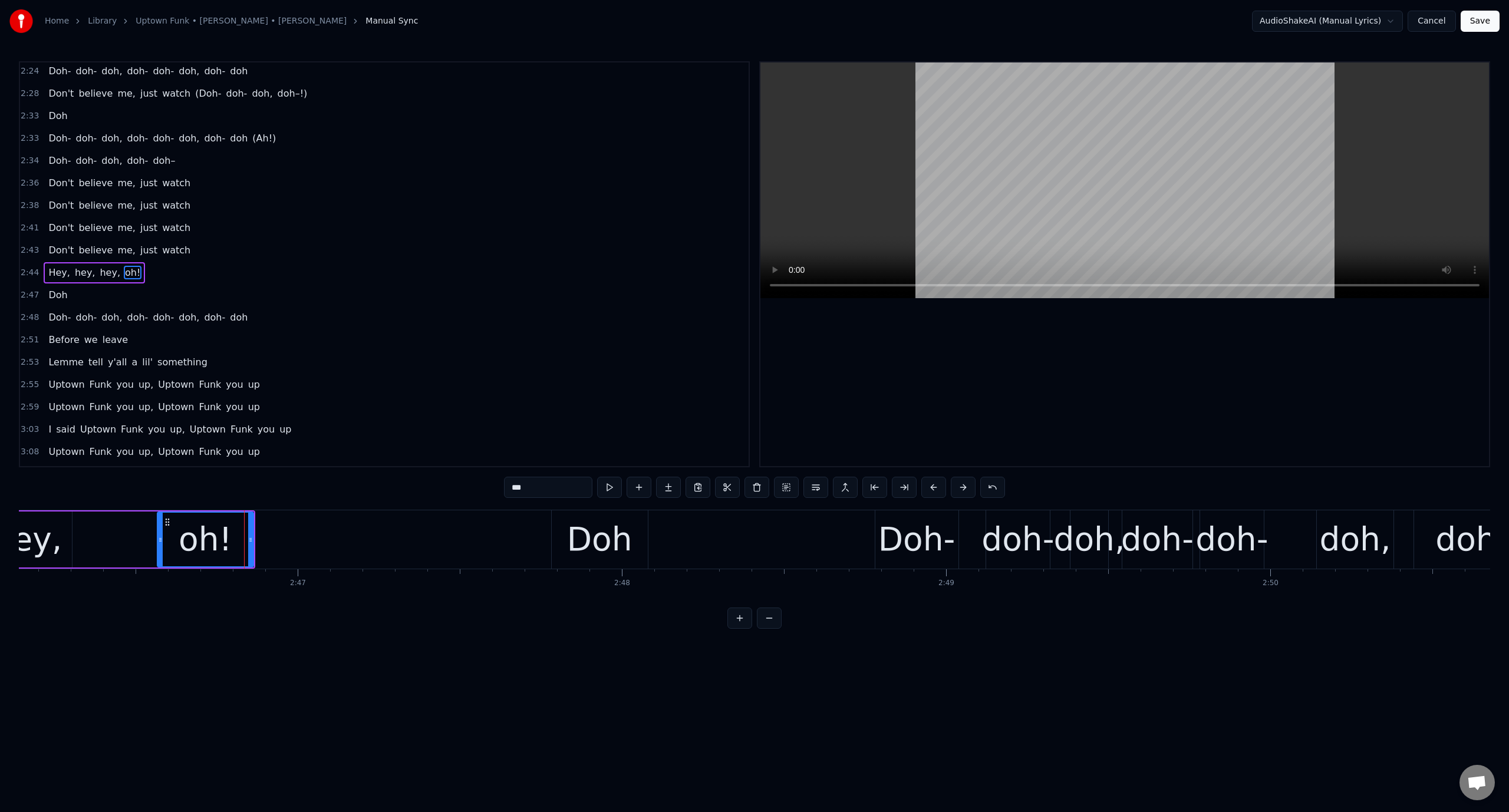
scroll to position [1480, 0]
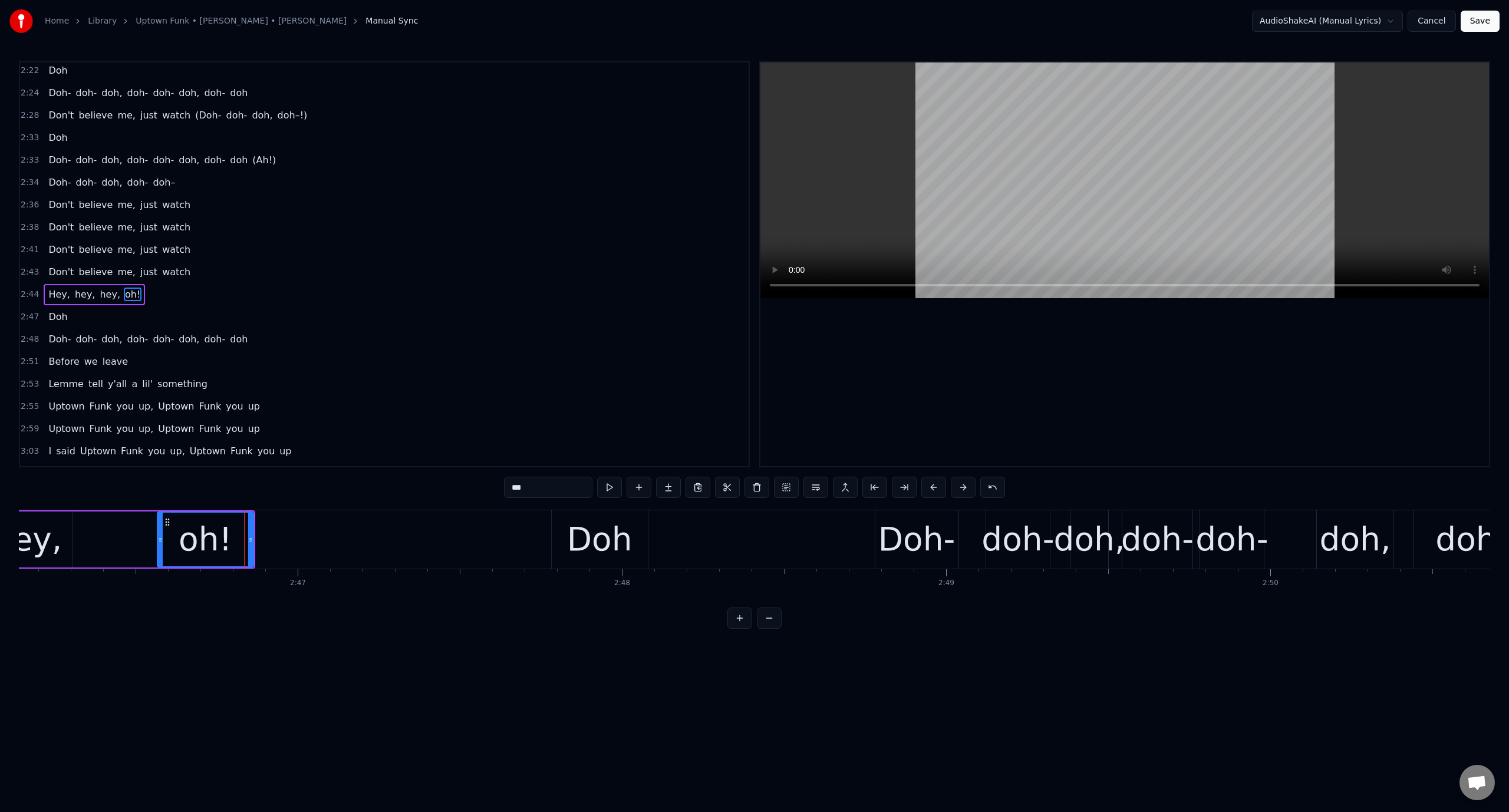
click at [1024, 121] on video at bounding box center [1124, 180] width 729 height 236
click at [1022, 123] on video at bounding box center [1124, 180] width 729 height 236
drag, startPoint x: 248, startPoint y: 542, endPoint x: 421, endPoint y: 539, distance: 173.0
click at [421, 539] on icon at bounding box center [423, 539] width 4 height 10
click at [215, 538] on div "oh!" at bounding box center [291, 539] width 267 height 54
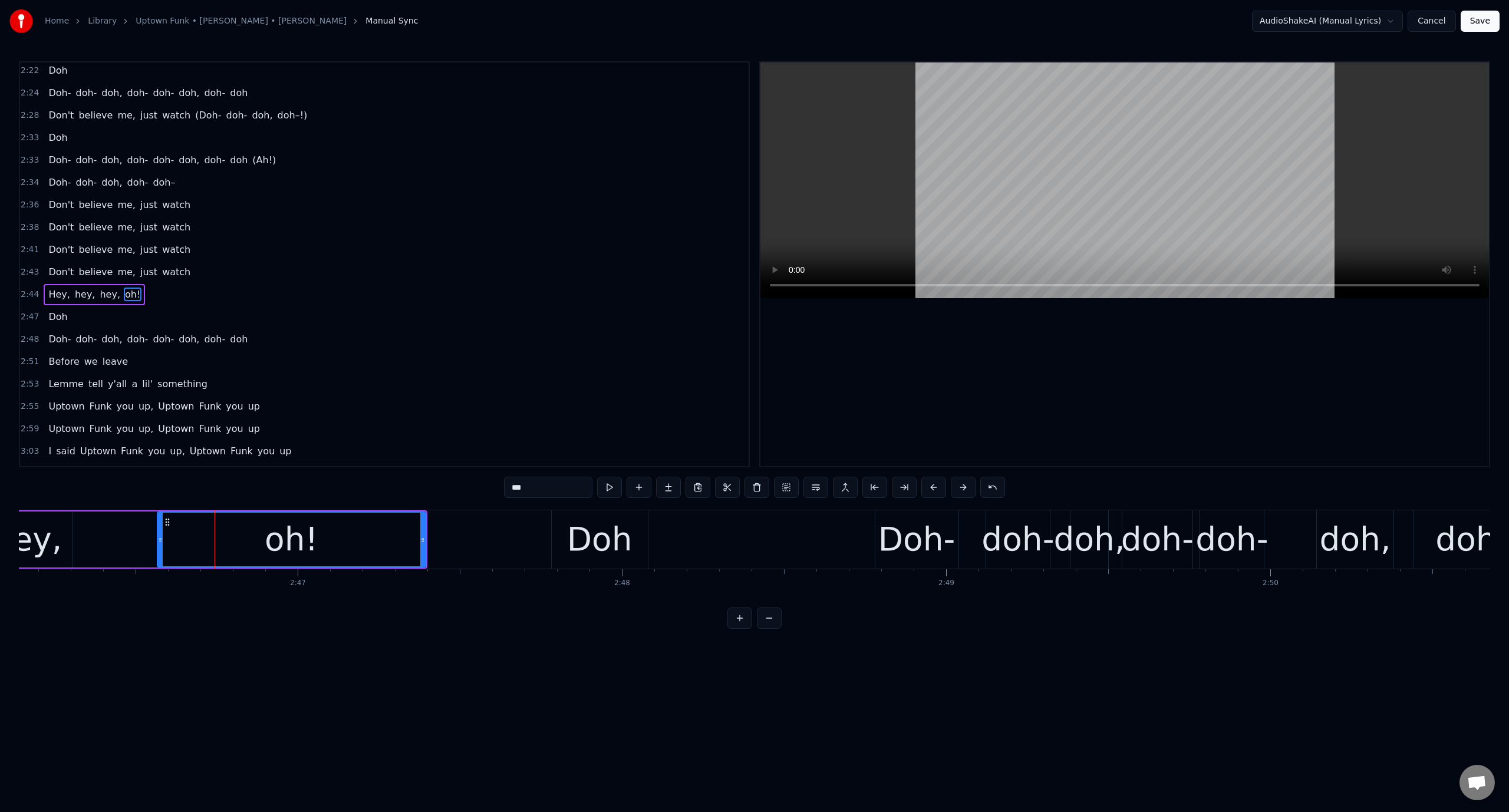
click at [955, 196] on video at bounding box center [1124, 180] width 729 height 236
drag, startPoint x: 423, startPoint y: 539, endPoint x: 399, endPoint y: 544, distance: 24.5
click at [399, 544] on div at bounding box center [398, 539] width 4 height 54
click at [561, 531] on div "Doh" at bounding box center [599, 539] width 96 height 58
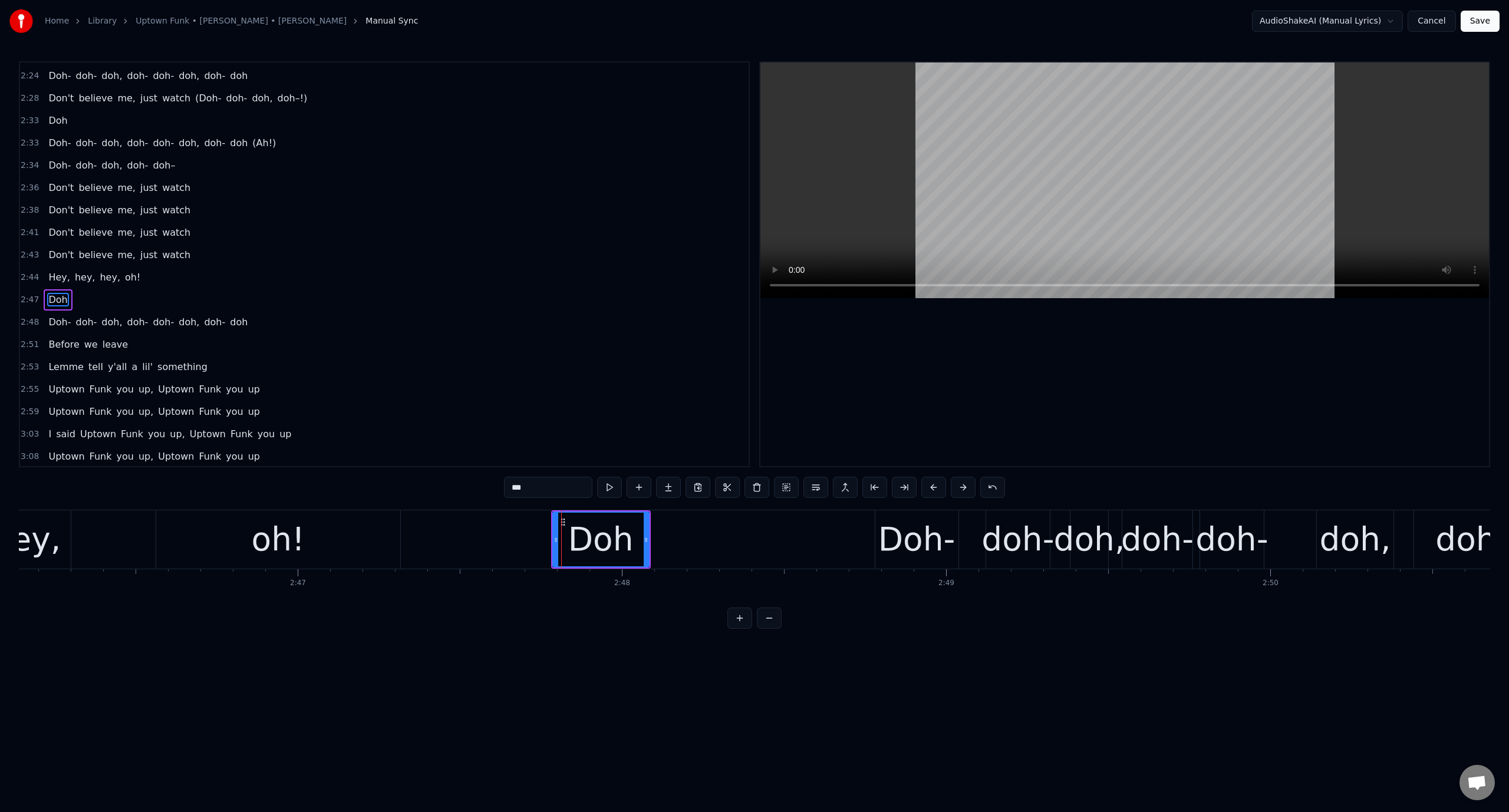
scroll to position [1502, 0]
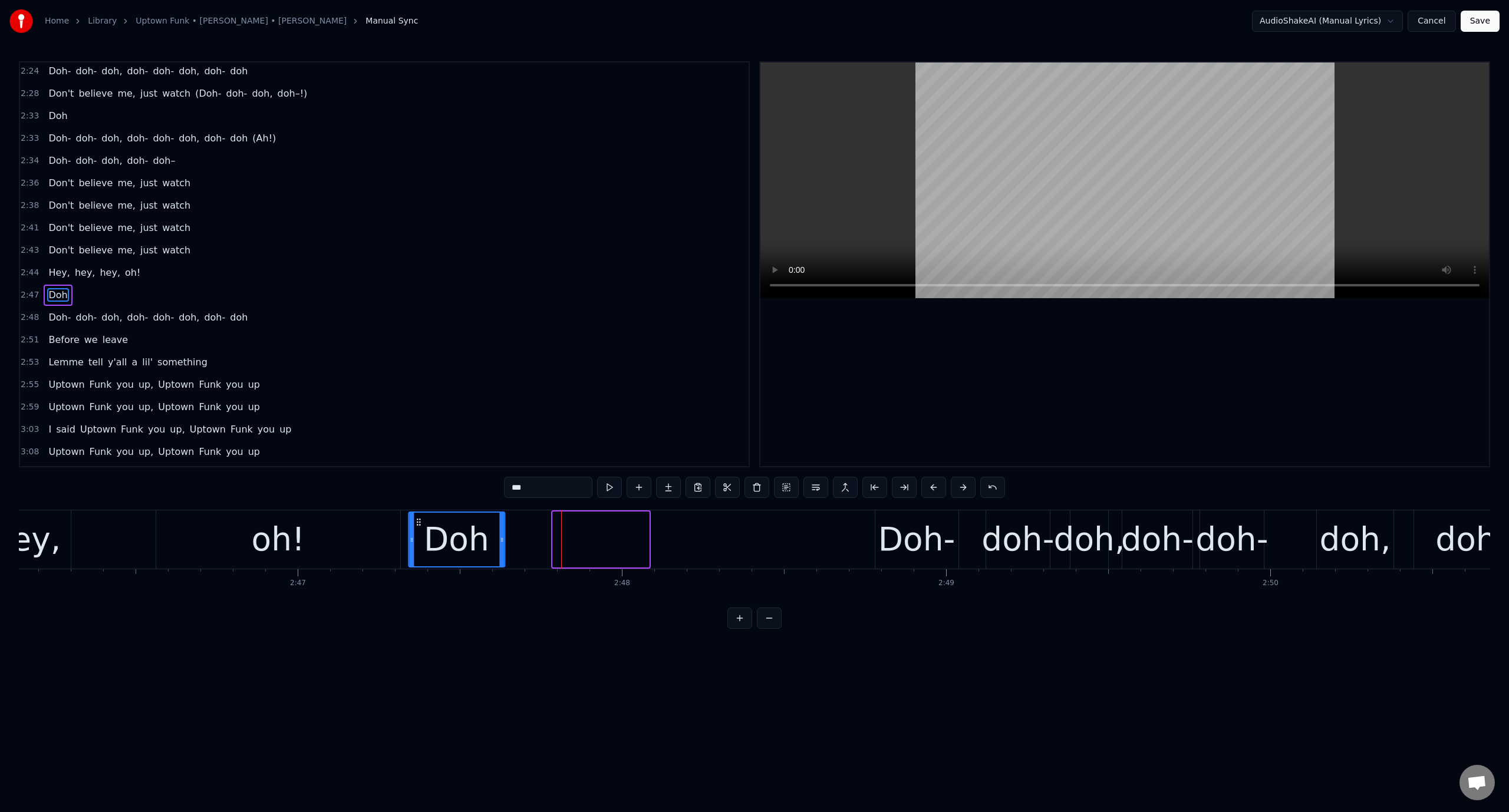
drag, startPoint x: 563, startPoint y: 518, endPoint x: 418, endPoint y: 539, distance: 146.5
click at [418, 539] on div "Doh" at bounding box center [456, 539] width 95 height 54
click at [297, 546] on div "oh!" at bounding box center [278, 539] width 54 height 49
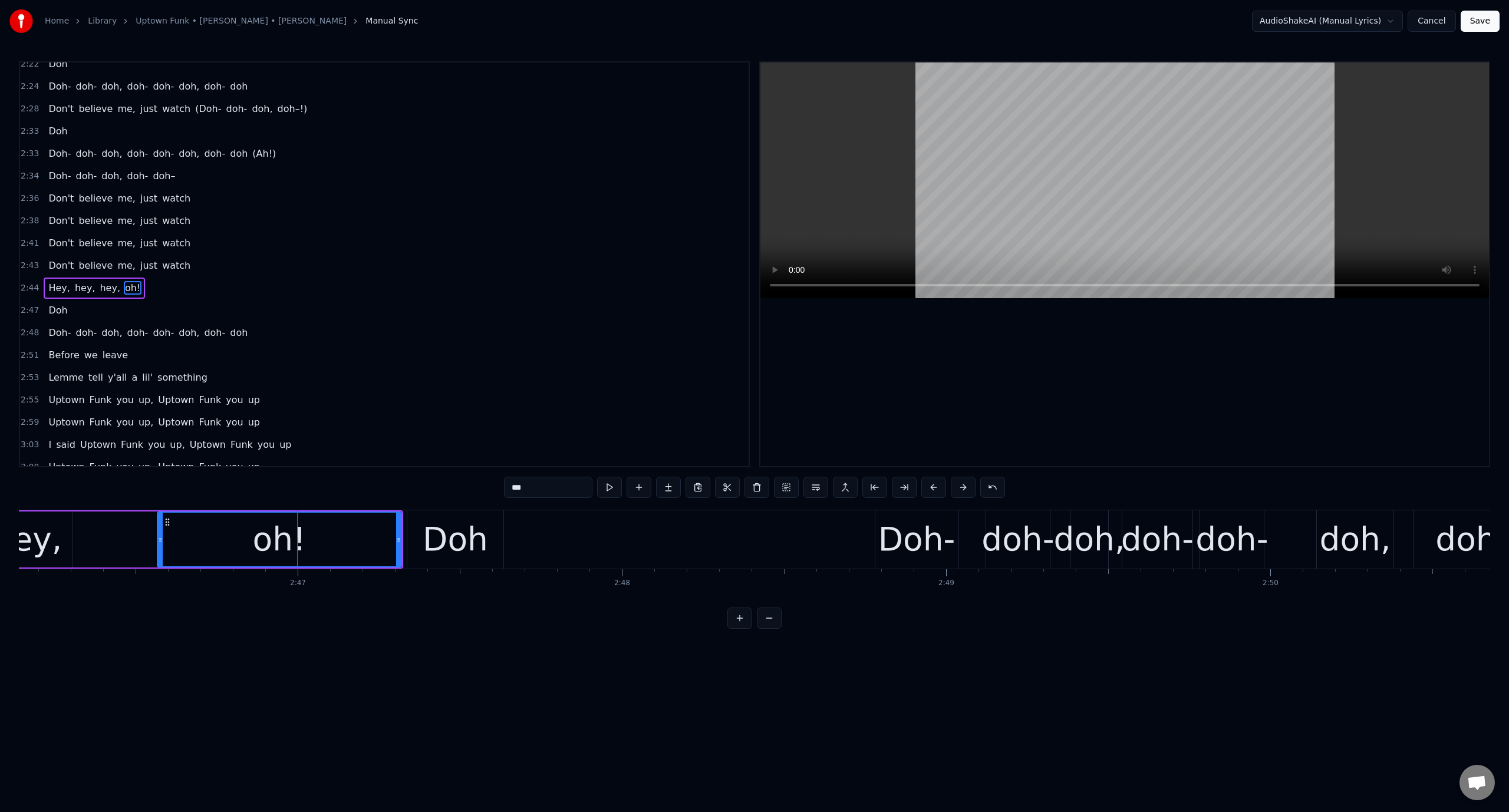
scroll to position [1480, 0]
click at [1172, 162] on video at bounding box center [1124, 180] width 729 height 236
click at [1166, 165] on video at bounding box center [1124, 180] width 729 height 236
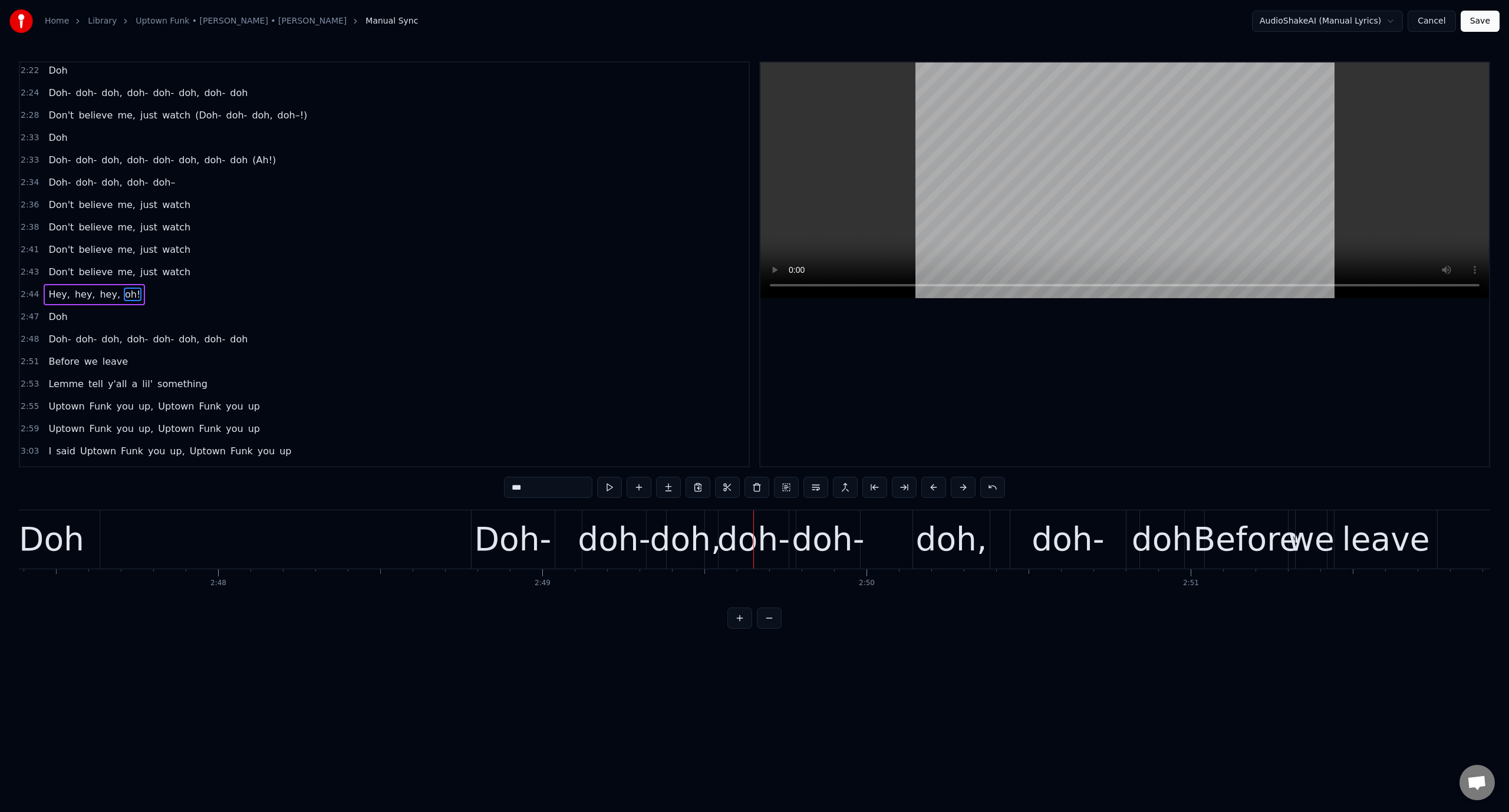
scroll to position [0, 54289]
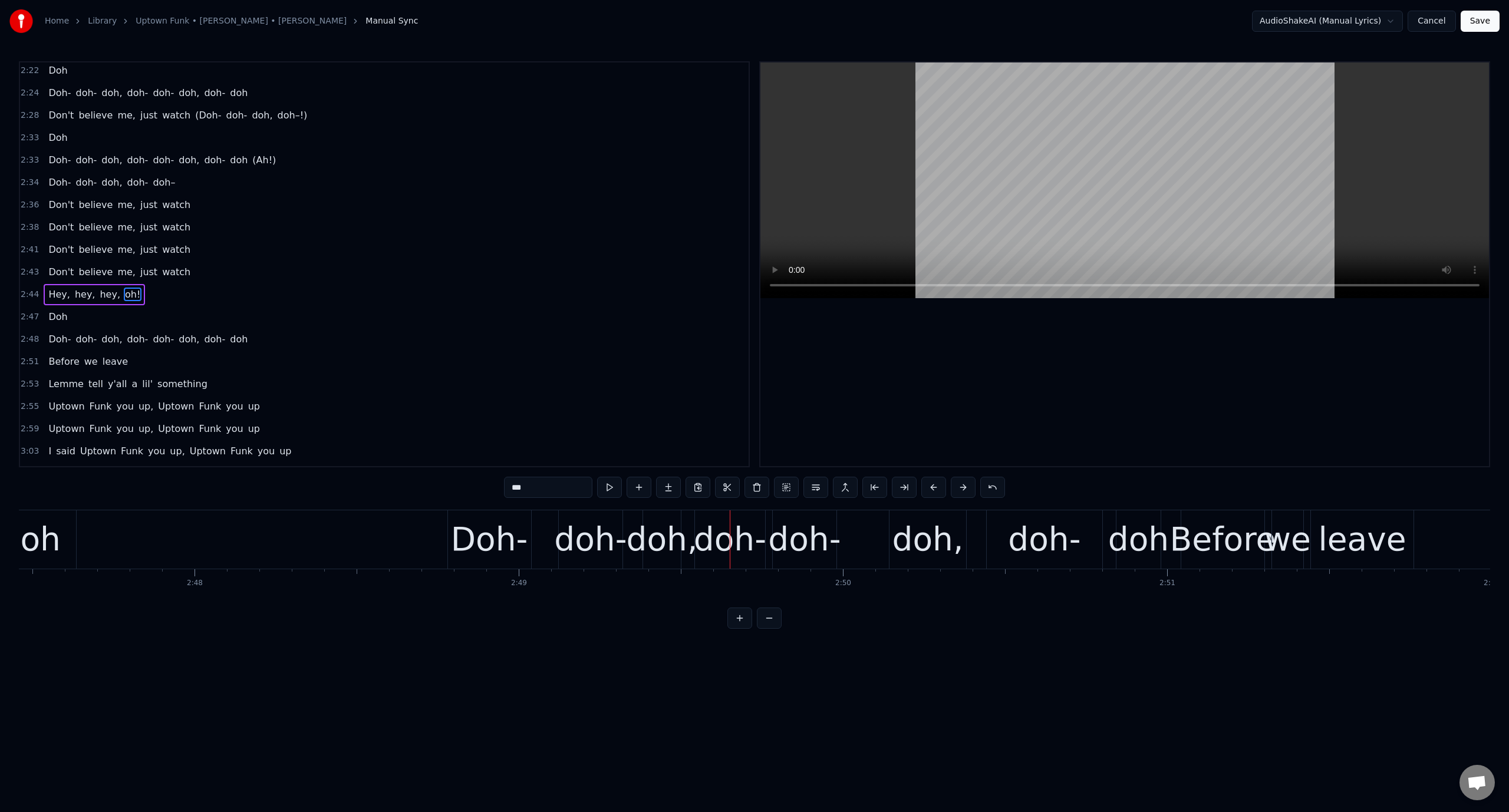
click at [483, 540] on div "Doh-" at bounding box center [489, 539] width 77 height 49
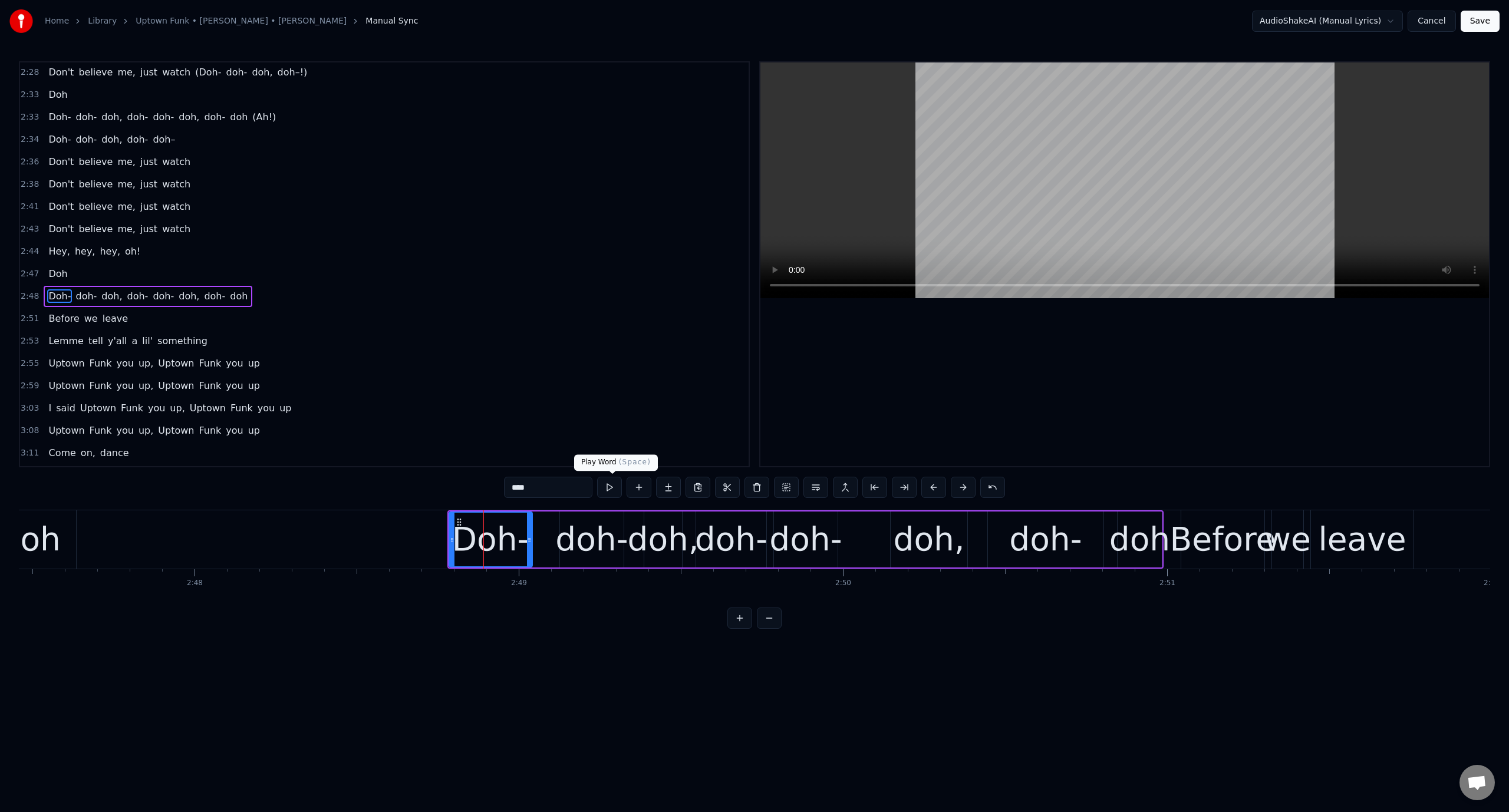
scroll to position [1525, 0]
click at [610, 490] on button at bounding box center [609, 487] width 25 height 21
click at [575, 553] on div "doh-" at bounding box center [591, 539] width 73 height 49
drag, startPoint x: 563, startPoint y: 540, endPoint x: 599, endPoint y: 540, distance: 36.0
click at [599, 540] on icon at bounding box center [598, 539] width 4 height 10
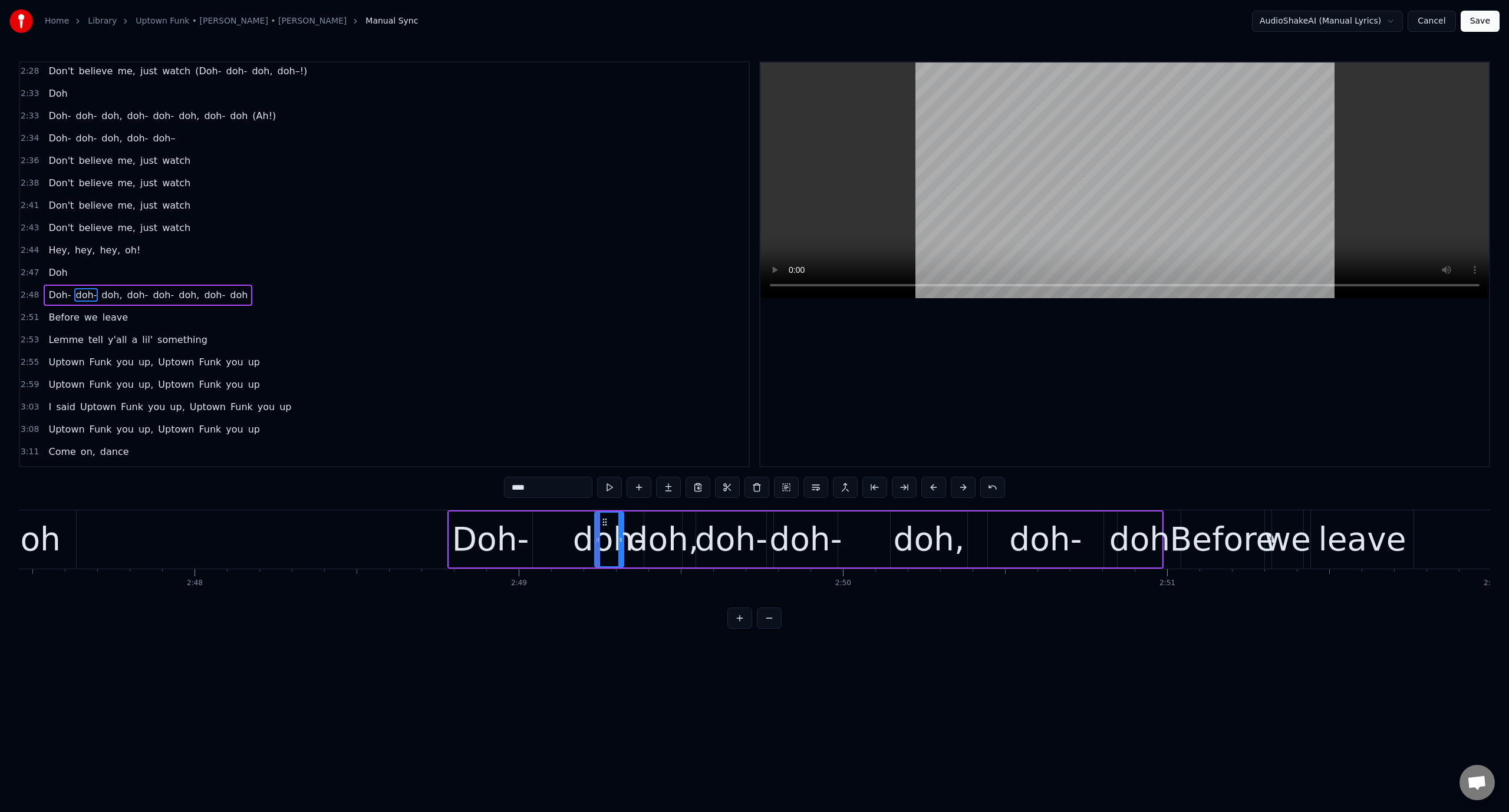
click at [493, 532] on div "Doh-" at bounding box center [490, 539] width 77 height 49
type input "****"
drag, startPoint x: 456, startPoint y: 520, endPoint x: 516, endPoint y: 520, distance: 60.0
click at [516, 520] on icon at bounding box center [517, 522] width 10 height 10
drag, startPoint x: 510, startPoint y: 538, endPoint x: 566, endPoint y: 538, distance: 56.0
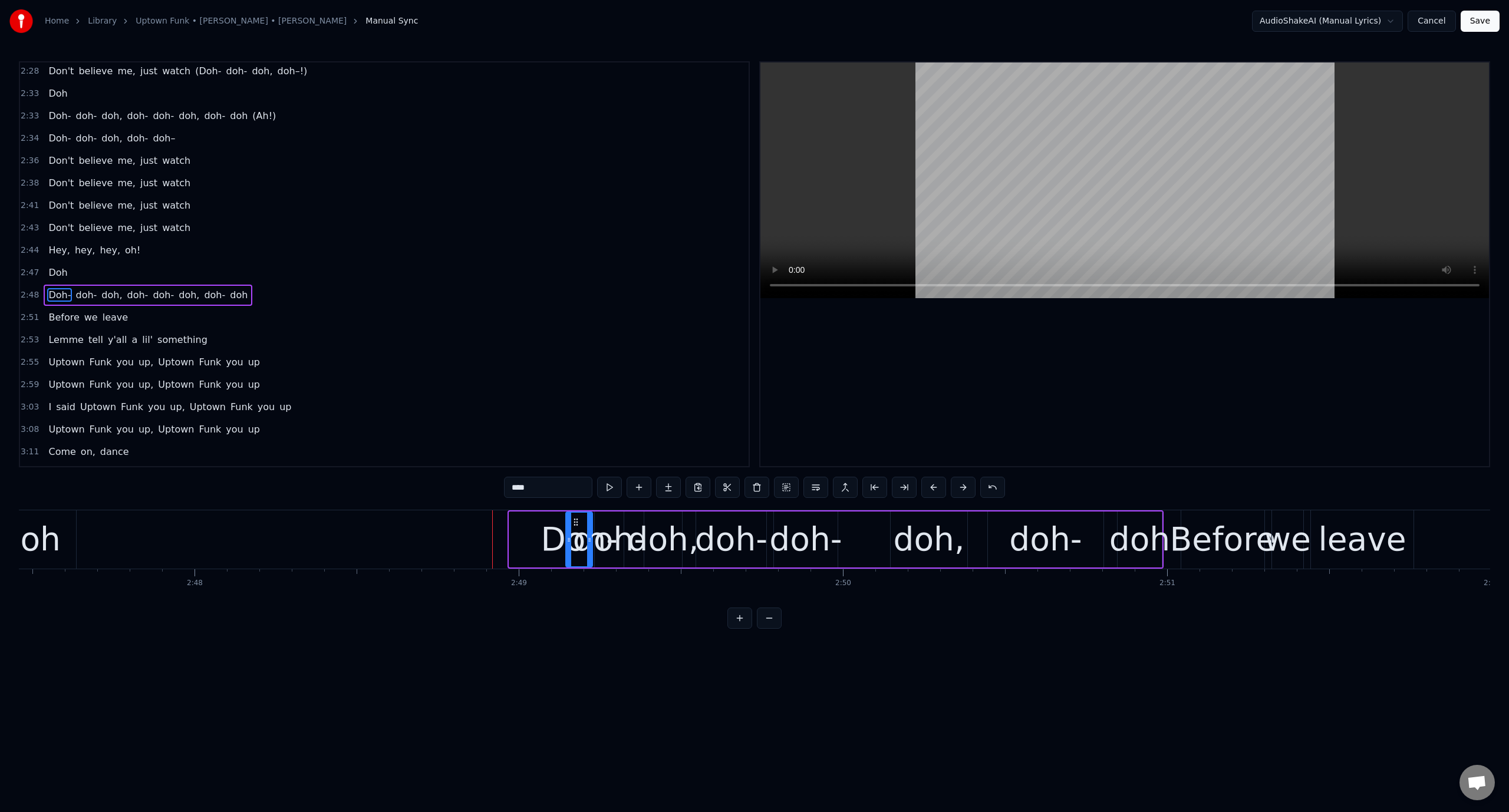
click at [567, 538] on icon at bounding box center [569, 539] width 4 height 10
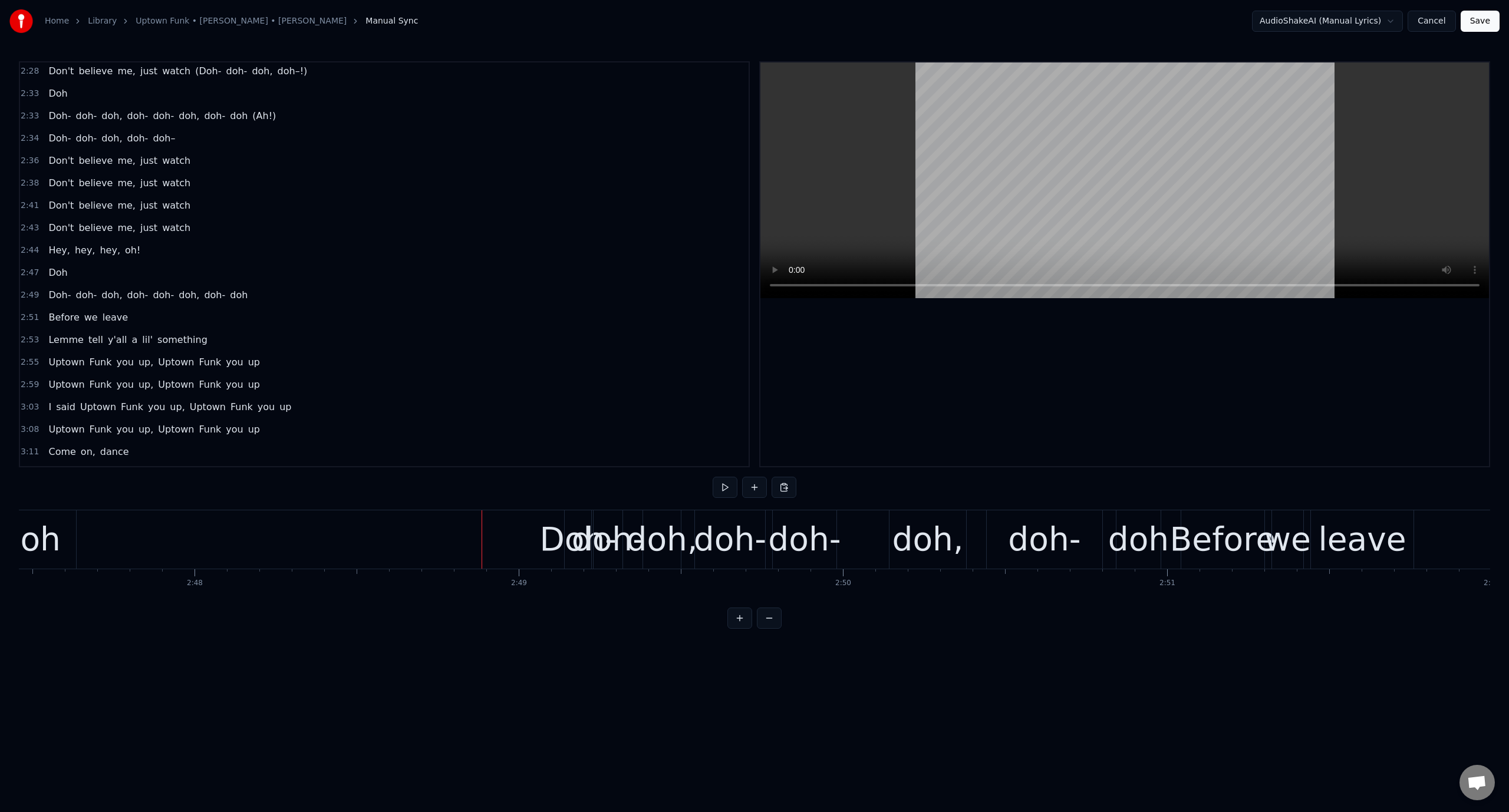
click at [1020, 128] on video at bounding box center [1124, 180] width 729 height 236
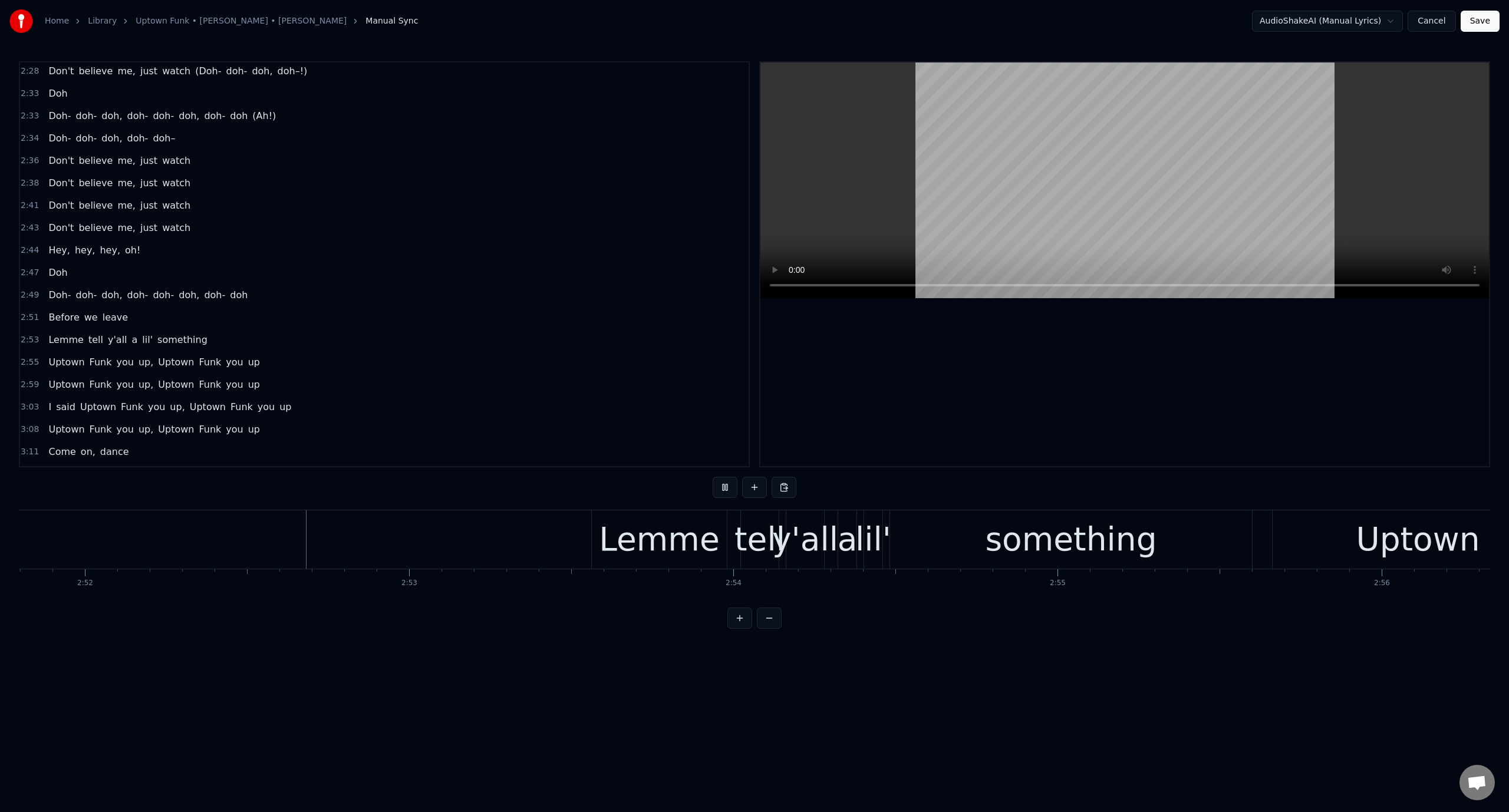
scroll to position [0, 55712]
click at [993, 144] on video at bounding box center [1124, 180] width 729 height 236
click at [929, 543] on div "something" at bounding box center [1055, 539] width 362 height 58
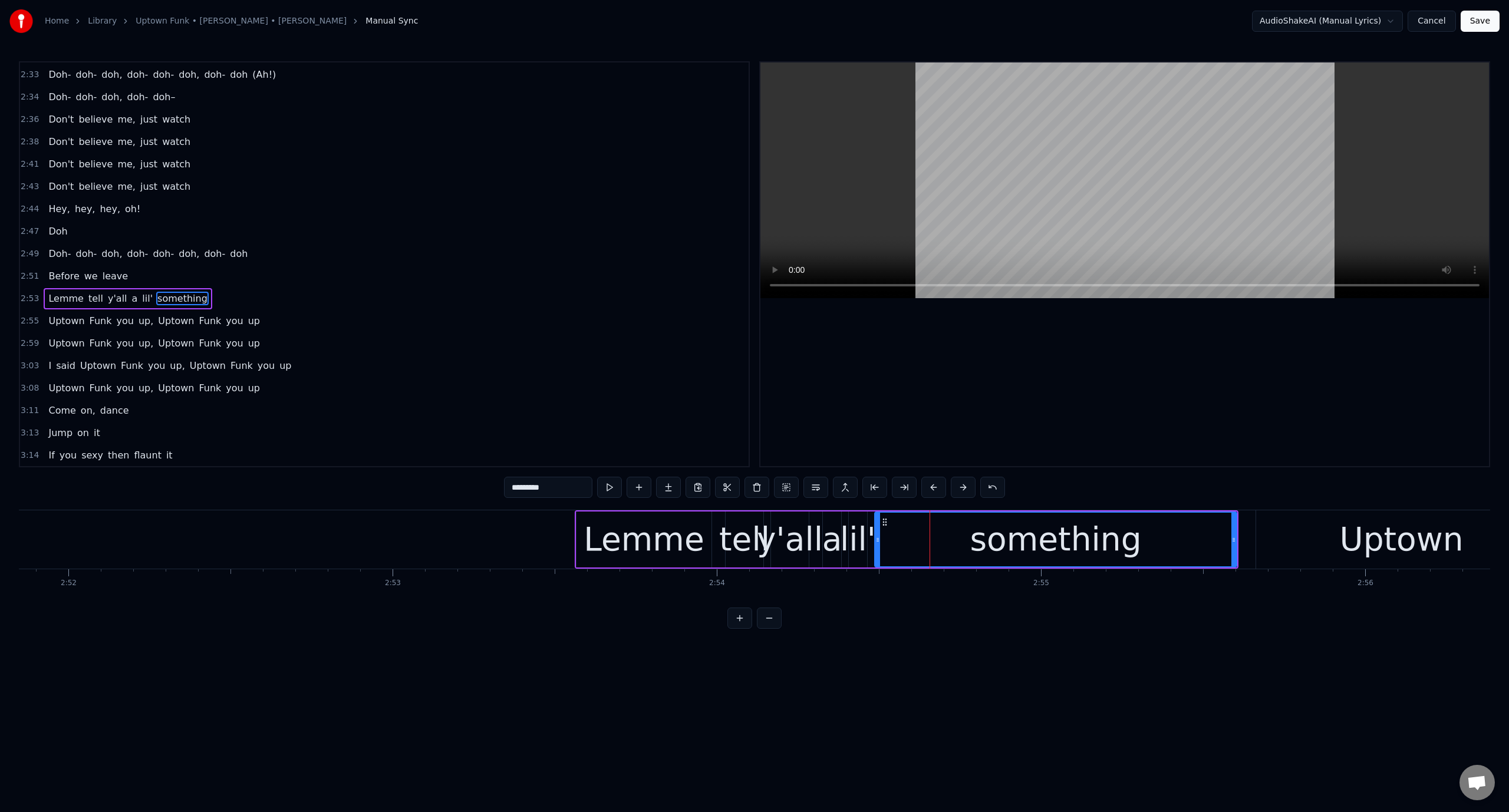
scroll to position [1568, 0]
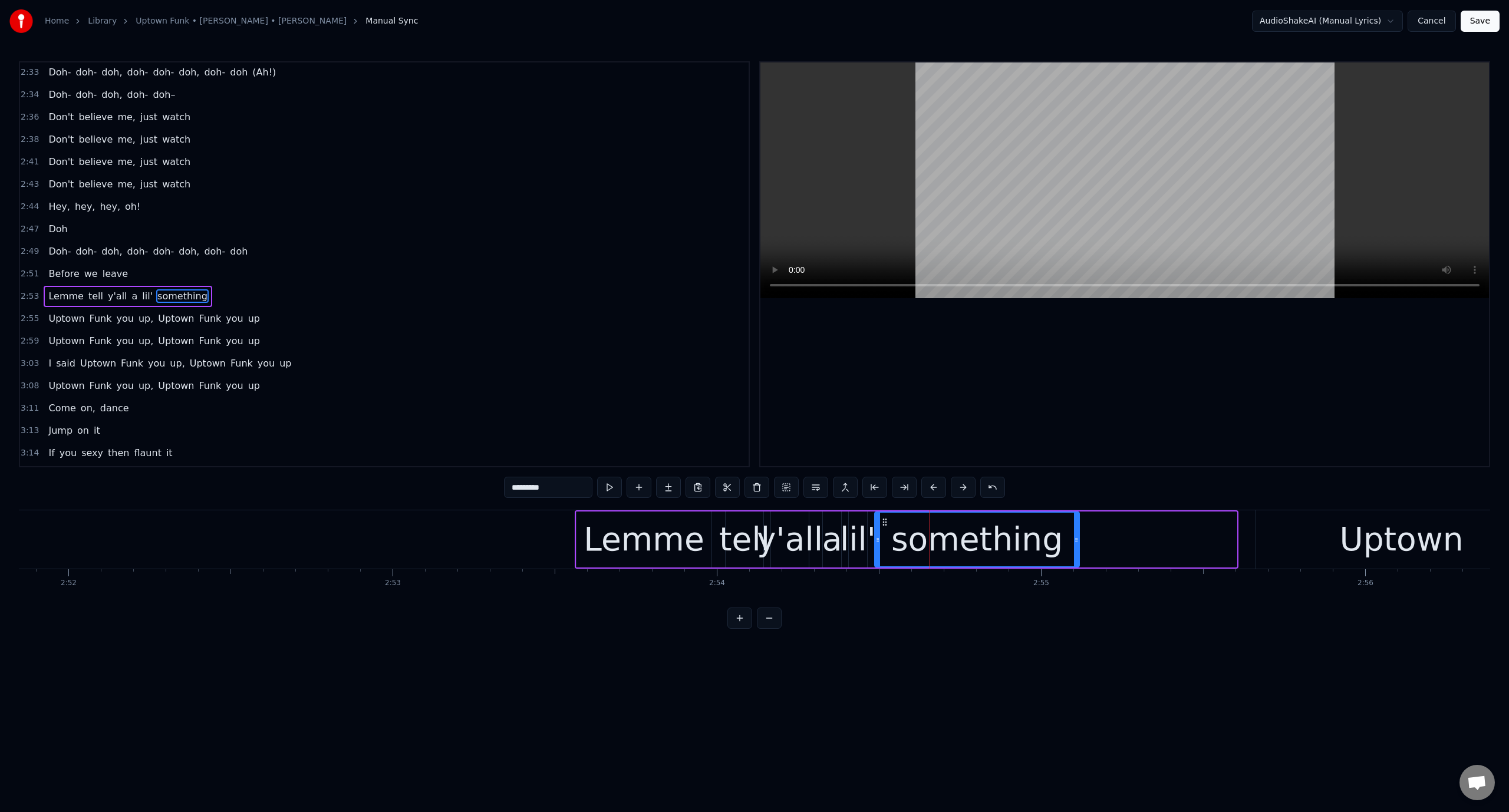
drag, startPoint x: 1234, startPoint y: 540, endPoint x: 1063, endPoint y: 570, distance: 173.6
click at [1076, 570] on div "Doh Doh- doh- doh, doh- doh- doh, [GEOGRAPHIC_DATA], [GEOGRAPHIC_DATA], [GEOGRA…" at bounding box center [754, 554] width 1472 height 88
click at [607, 483] on button at bounding box center [609, 487] width 25 height 21
drag, startPoint x: 1073, startPoint y: 542, endPoint x: 981, endPoint y: 553, distance: 92.7
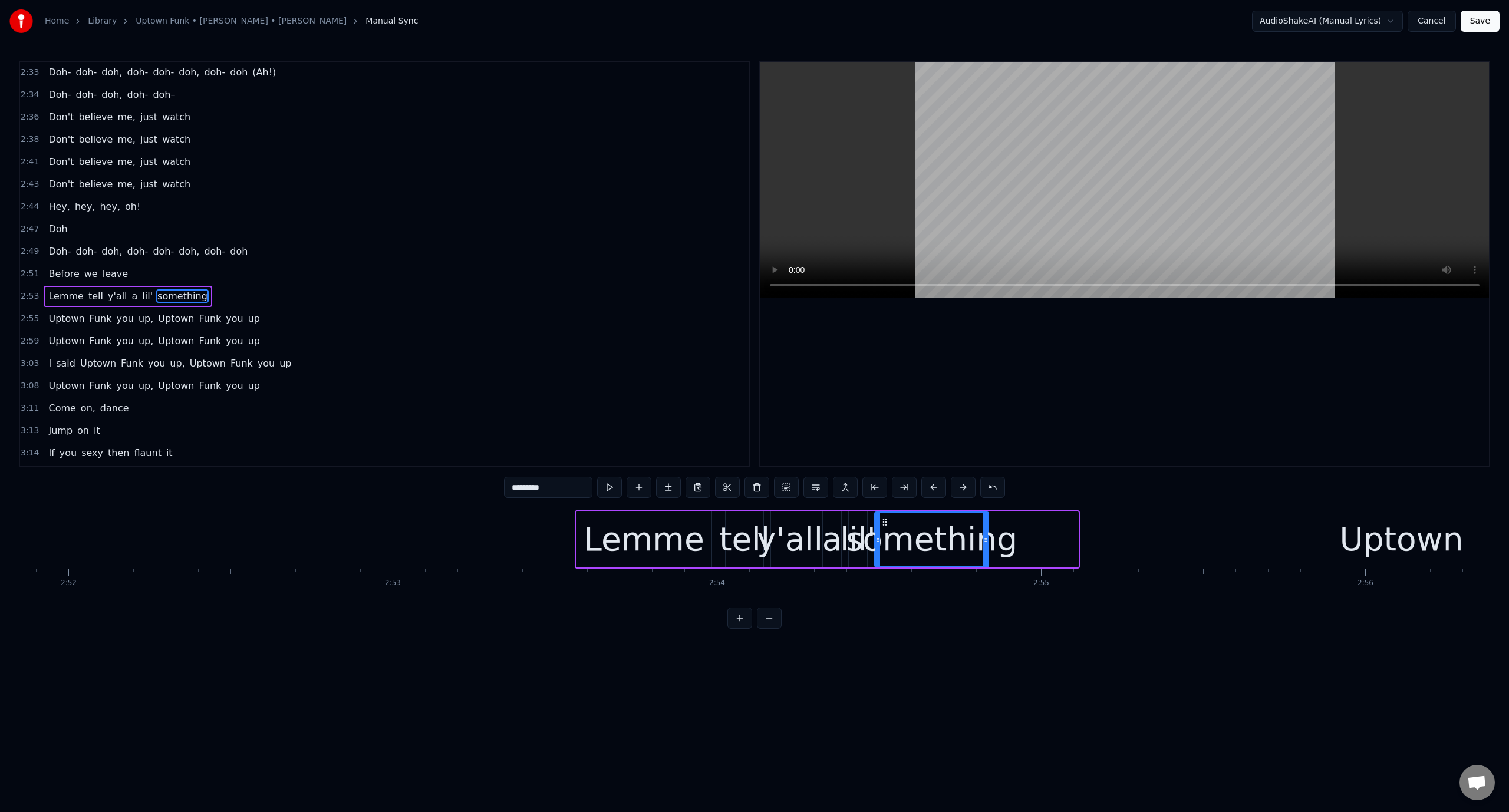
click at [983, 553] on div at bounding box center [985, 539] width 4 height 54
click at [605, 487] on button at bounding box center [609, 487] width 25 height 21
drag, startPoint x: 985, startPoint y: 535, endPoint x: 942, endPoint y: 535, distance: 43.0
click at [942, 535] on icon at bounding box center [944, 539] width 4 height 10
click at [940, 192] on video at bounding box center [1124, 180] width 729 height 236
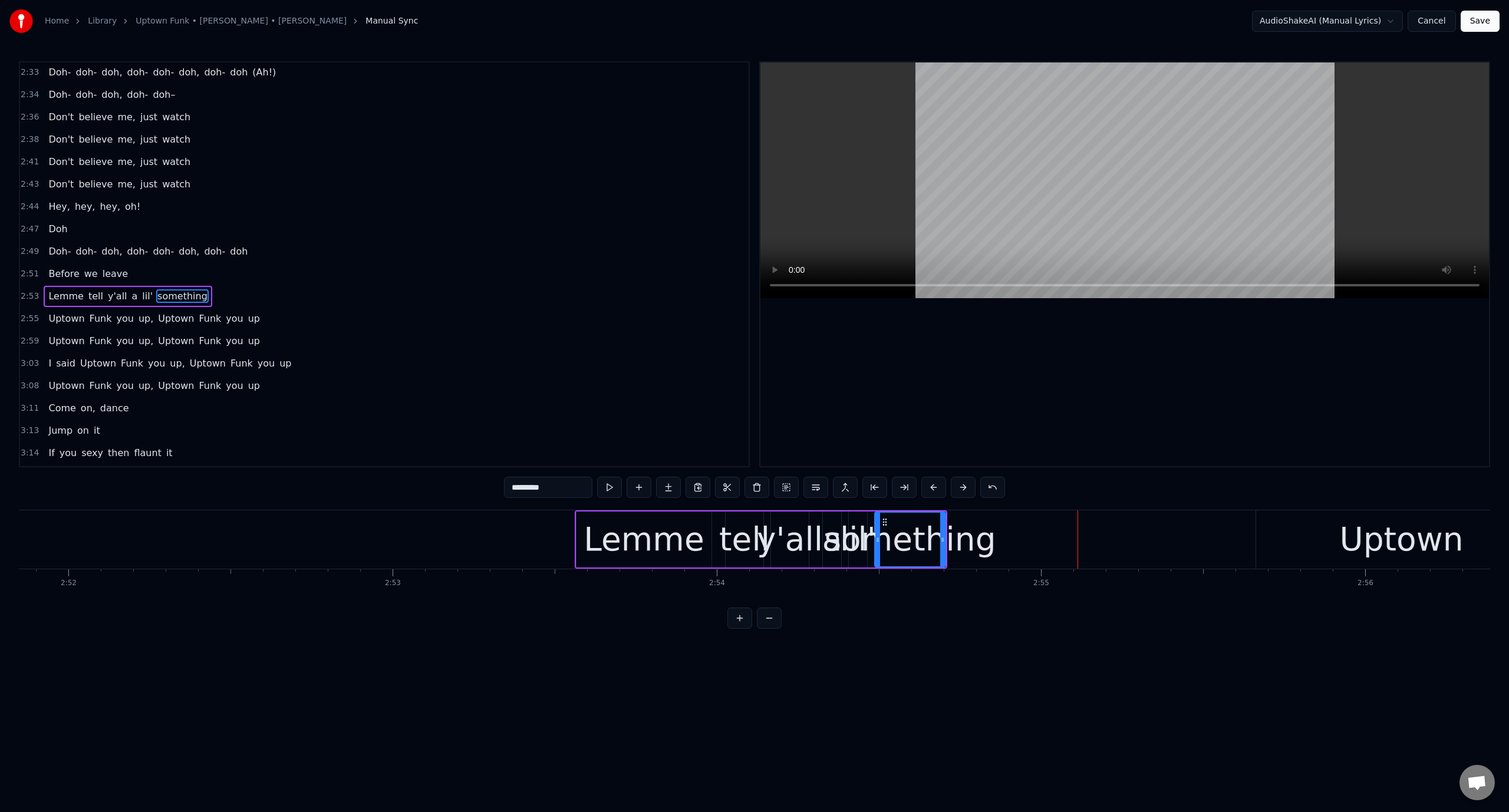
click at [929, 196] on video at bounding box center [1124, 180] width 729 height 236
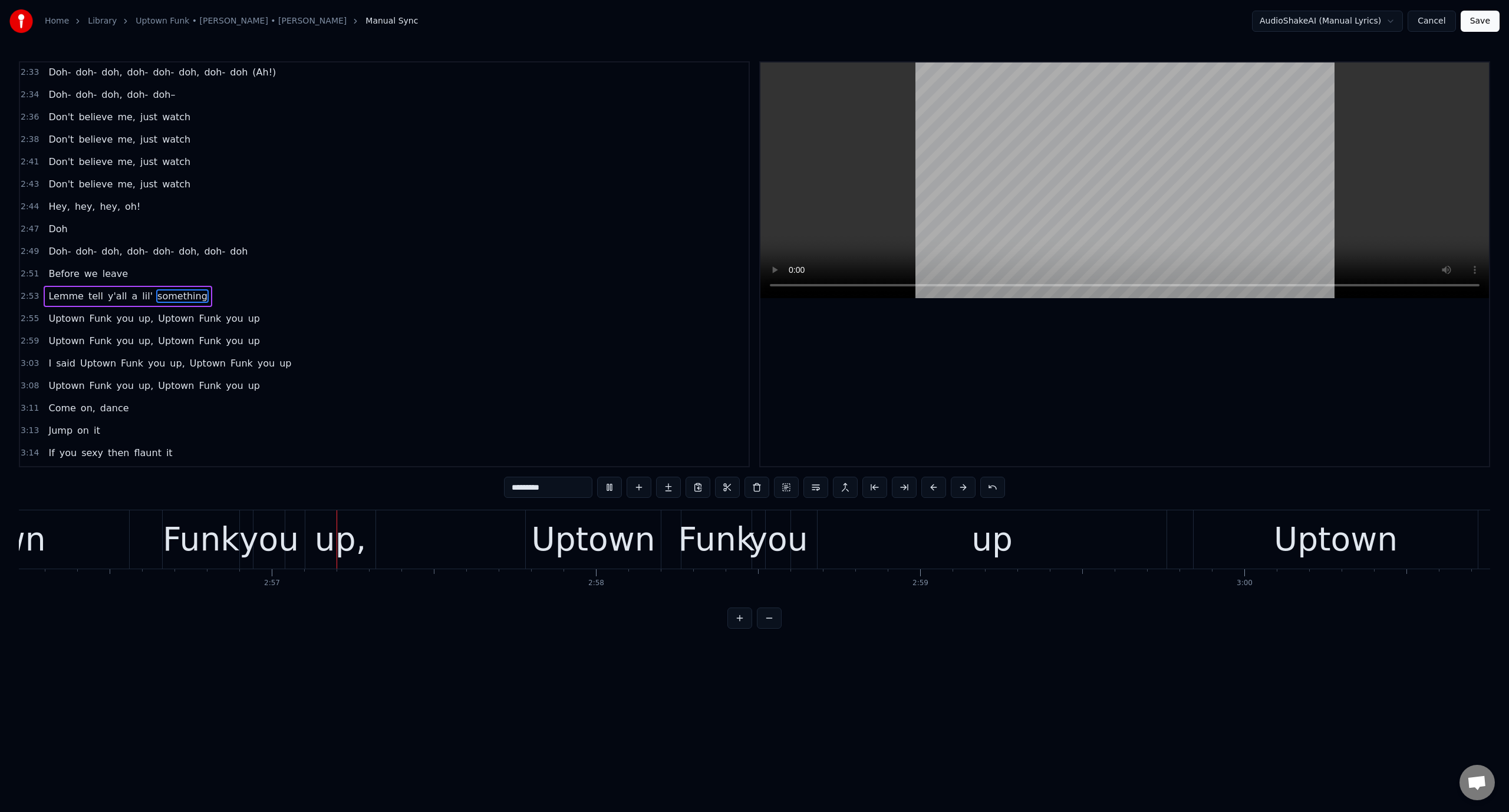
scroll to position [0, 57130]
click at [929, 196] on video at bounding box center [1124, 180] width 729 height 236
click at [976, 526] on div "up" at bounding box center [991, 539] width 41 height 49
type input "**"
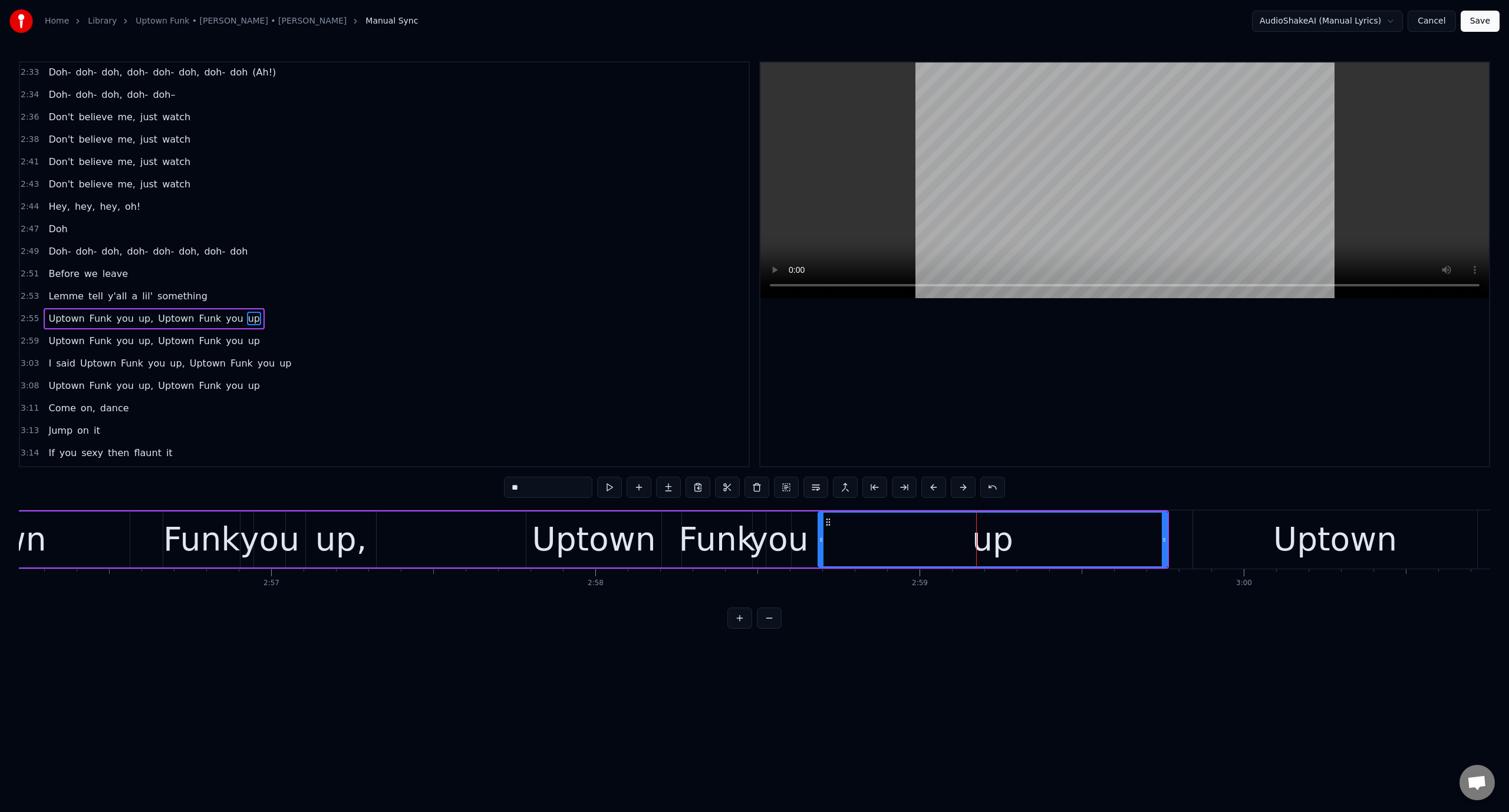
scroll to position [1590, 0]
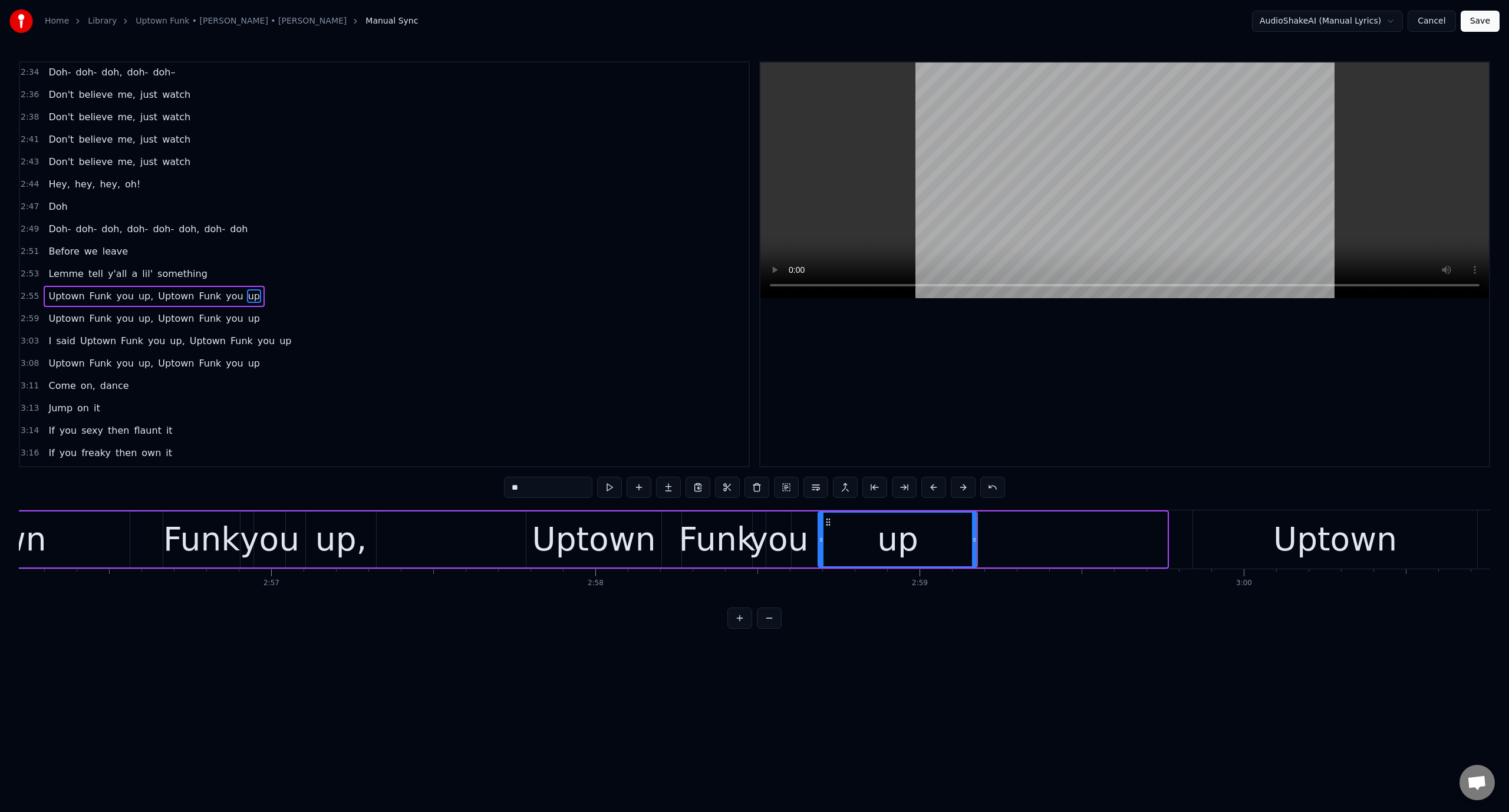
drag, startPoint x: 1163, startPoint y: 541, endPoint x: 949, endPoint y: 559, distance: 214.8
click at [972, 562] on div at bounding box center [974, 539] width 4 height 54
click at [610, 482] on button at bounding box center [609, 487] width 25 height 21
drag, startPoint x: 966, startPoint y: 544, endPoint x: 910, endPoint y: 551, distance: 56.4
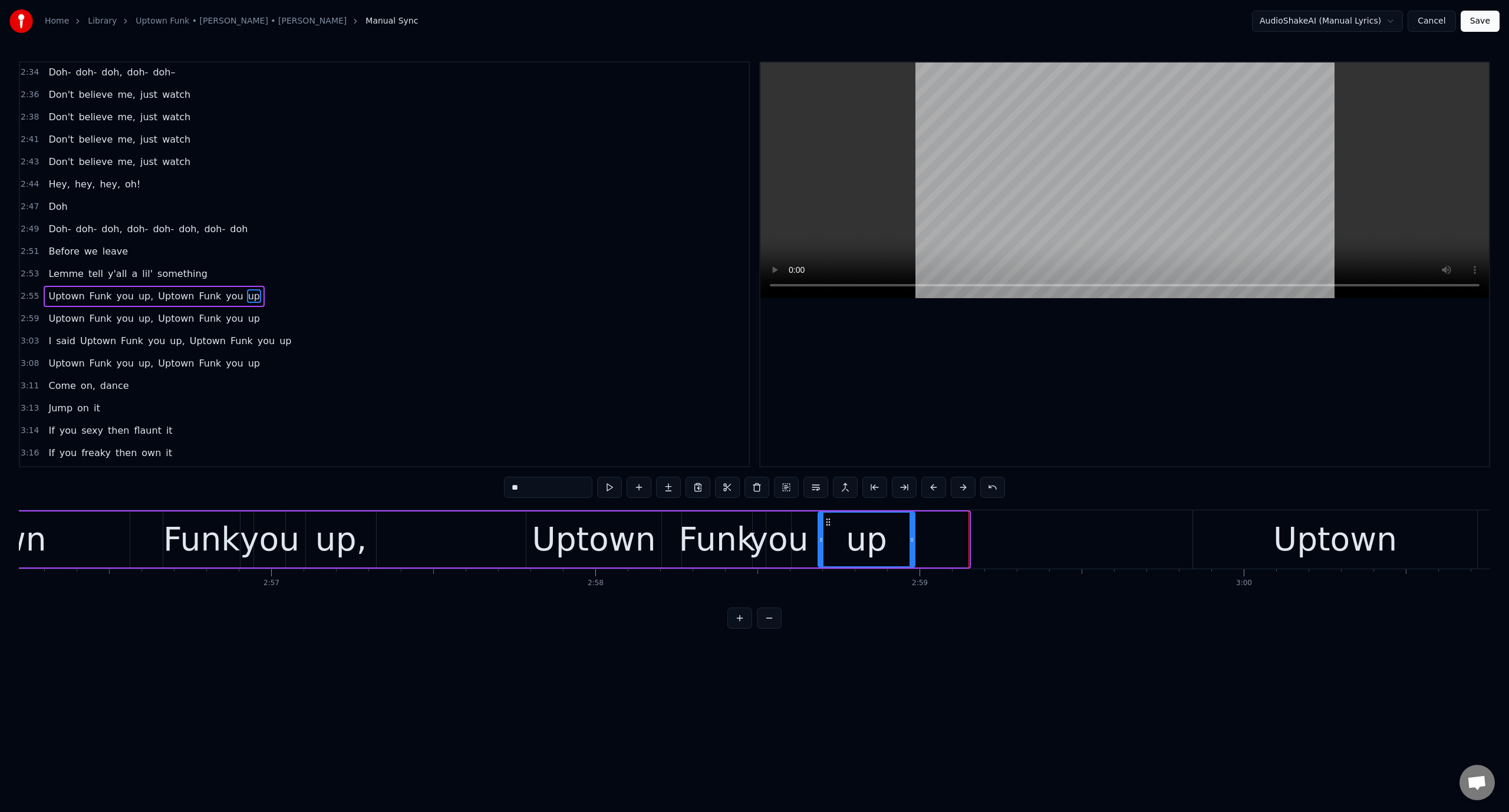
click at [910, 551] on div at bounding box center [912, 539] width 4 height 54
click at [1007, 185] on video at bounding box center [1124, 180] width 729 height 236
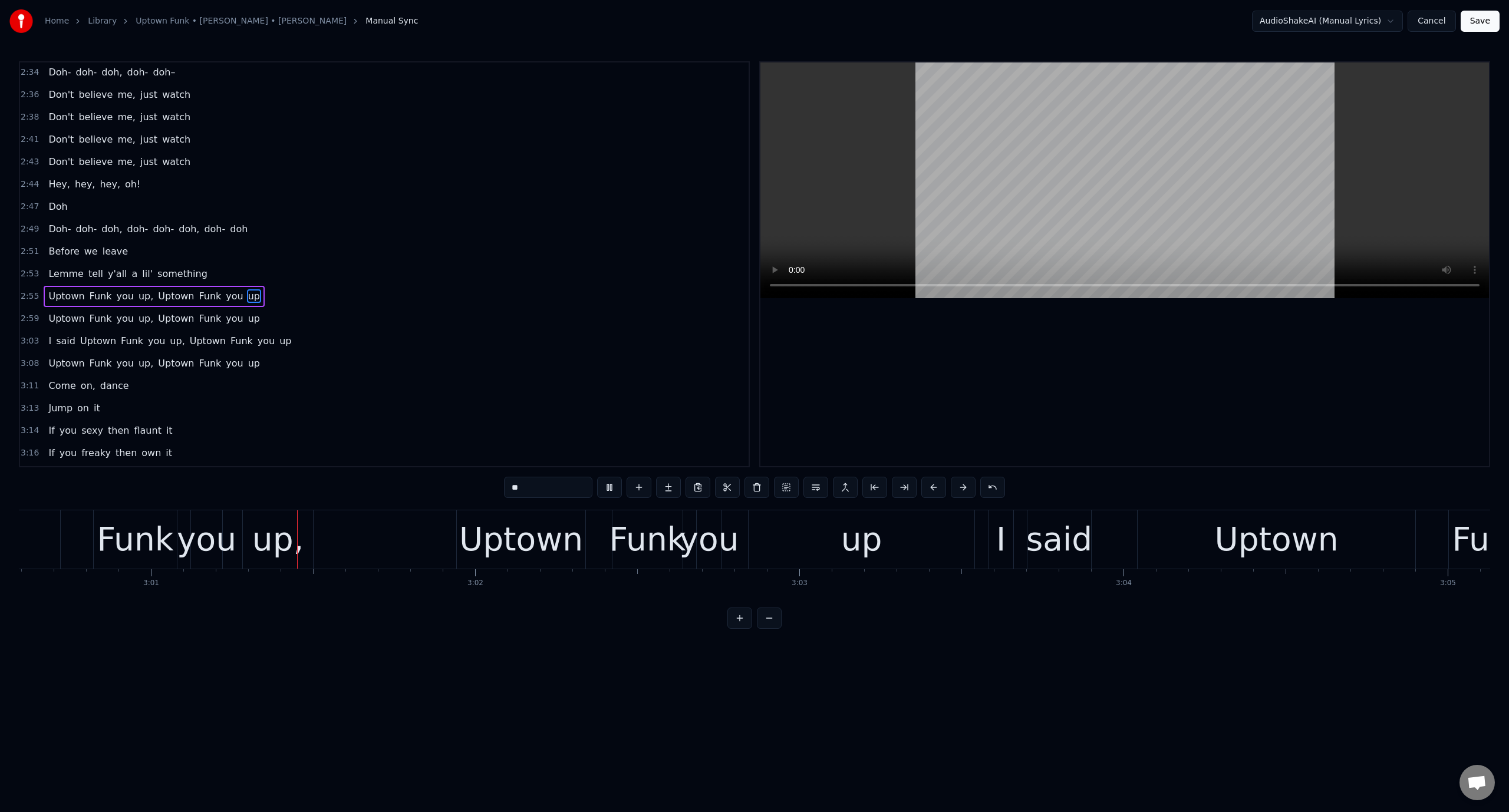
scroll to position [0, 58554]
click at [1007, 185] on video at bounding box center [1124, 180] width 729 height 236
click at [907, 517] on div "up" at bounding box center [855, 539] width 226 height 58
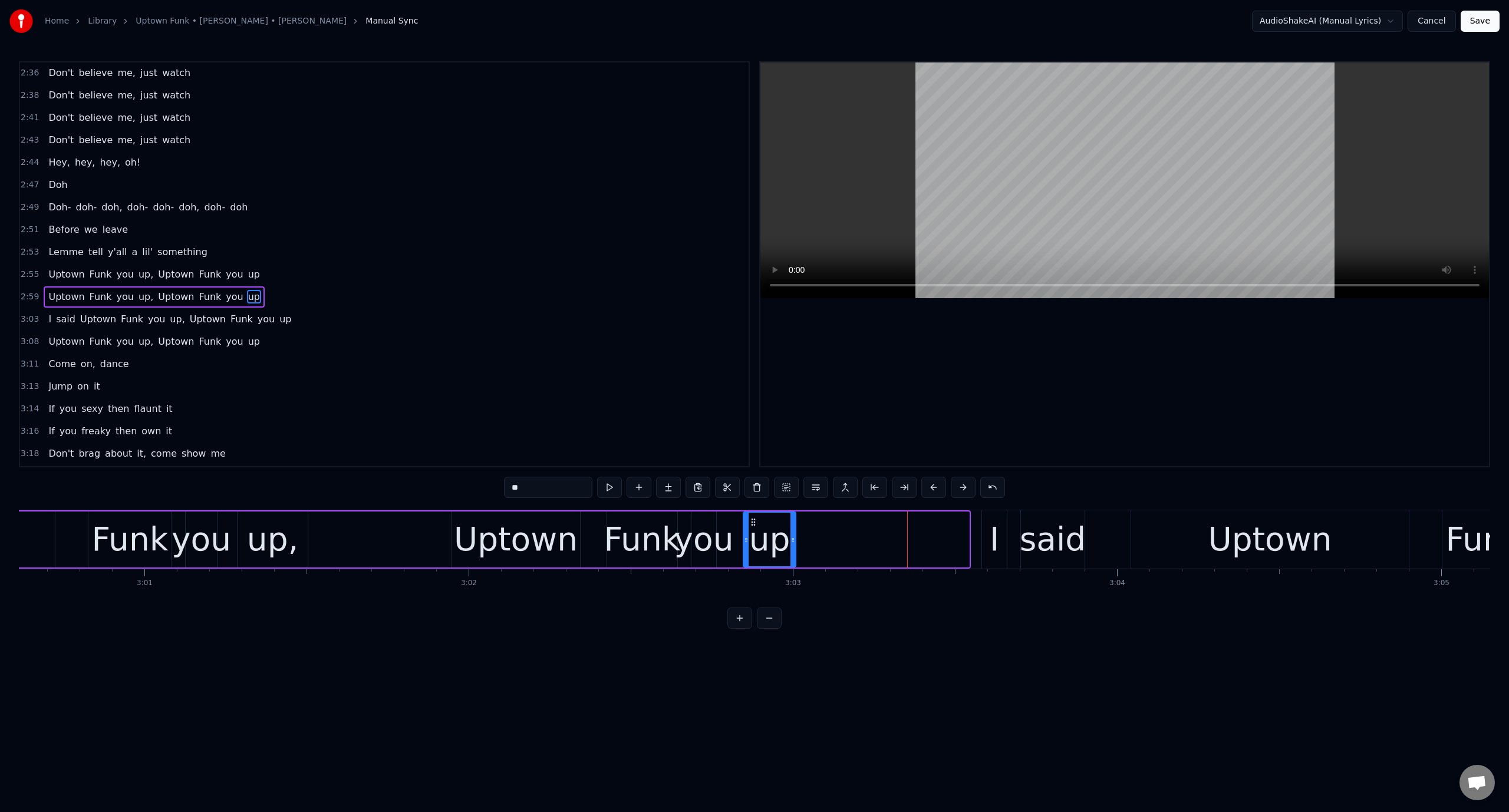
drag, startPoint x: 964, startPoint y: 541, endPoint x: 791, endPoint y: 555, distance: 173.6
click at [791, 555] on div at bounding box center [793, 539] width 4 height 54
click at [872, 197] on video at bounding box center [1124, 180] width 729 height 236
click at [866, 215] on video at bounding box center [1124, 180] width 729 height 236
click at [449, 529] on div "Uptown Funk you up, Uptown Funk you up" at bounding box center [283, 539] width 1029 height 58
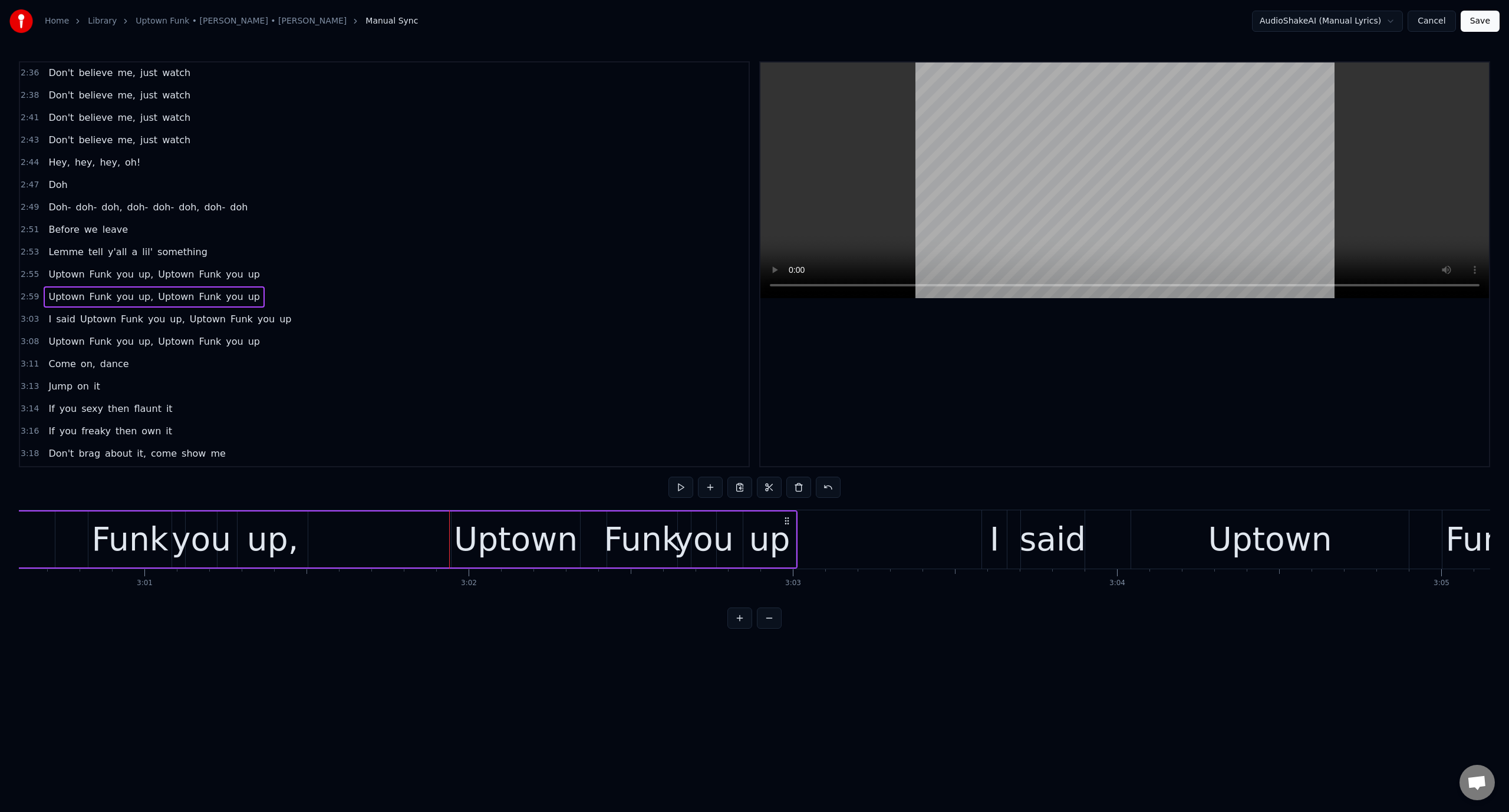
click at [949, 206] on video at bounding box center [1124, 180] width 729 height 236
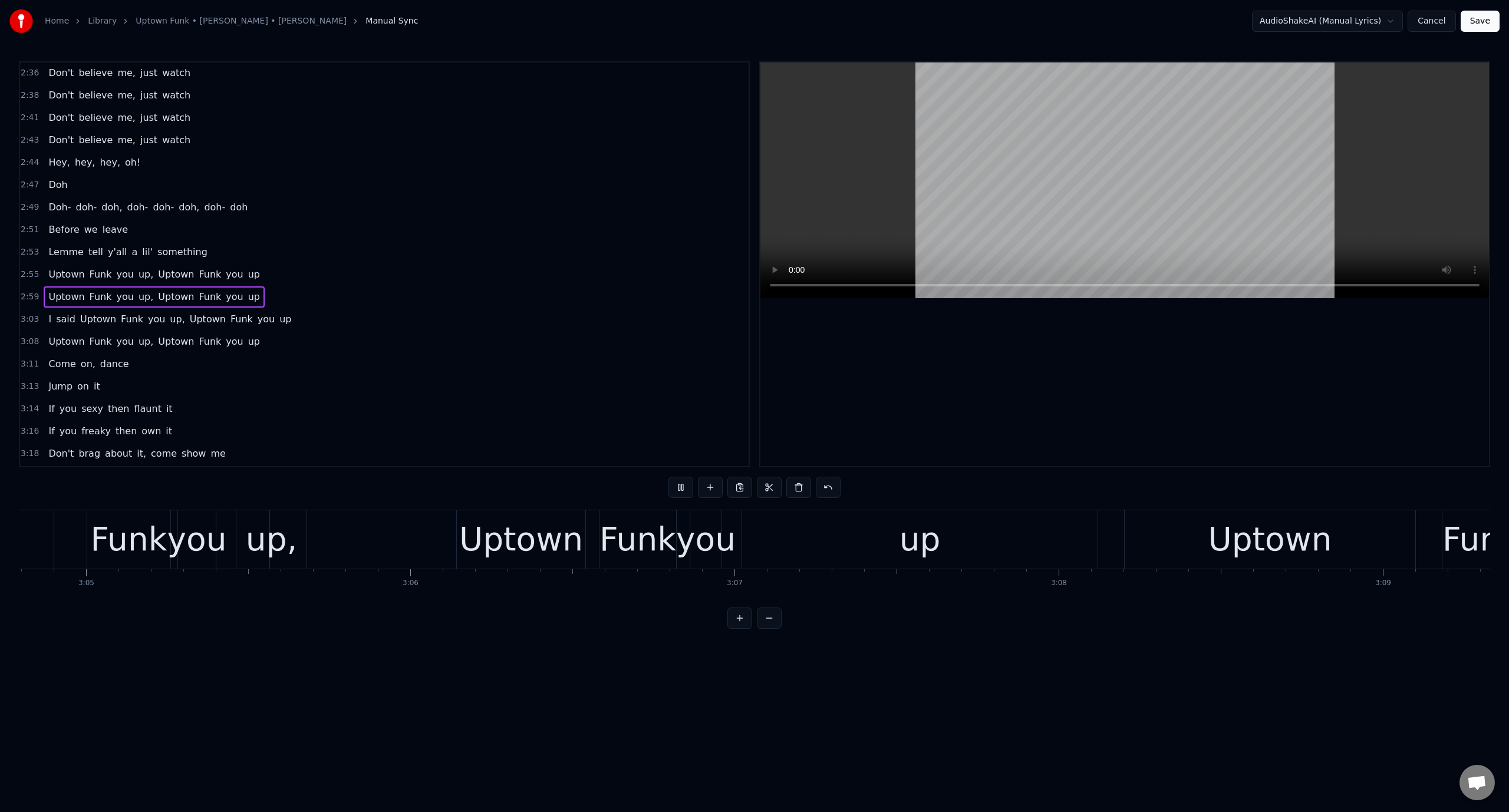
scroll to position [0, 59940]
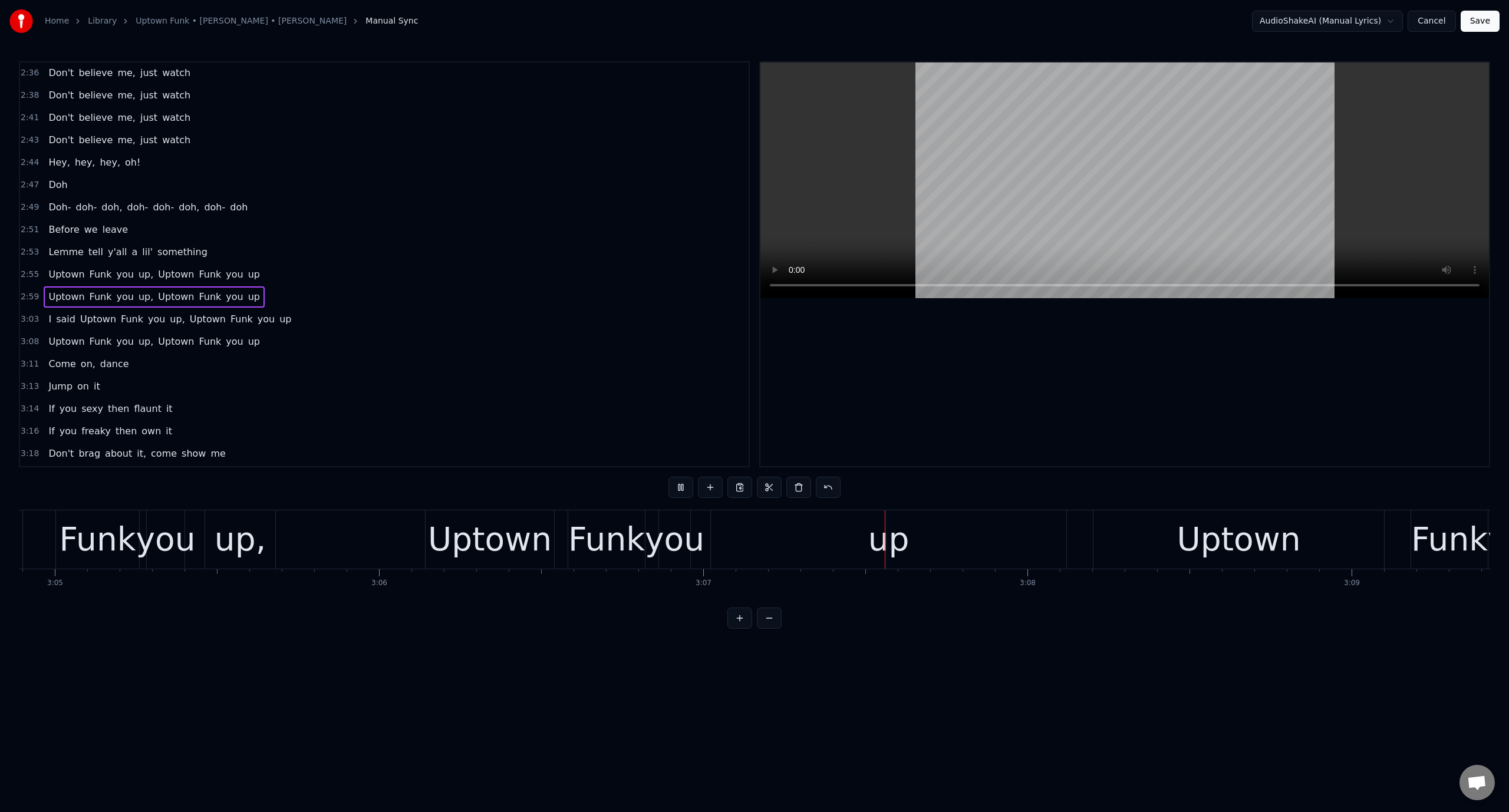
click at [949, 206] on video at bounding box center [1124, 180] width 729 height 236
click at [825, 499] on div at bounding box center [754, 488] width 172 height 24
click at [977, 535] on div "up" at bounding box center [888, 539] width 355 height 58
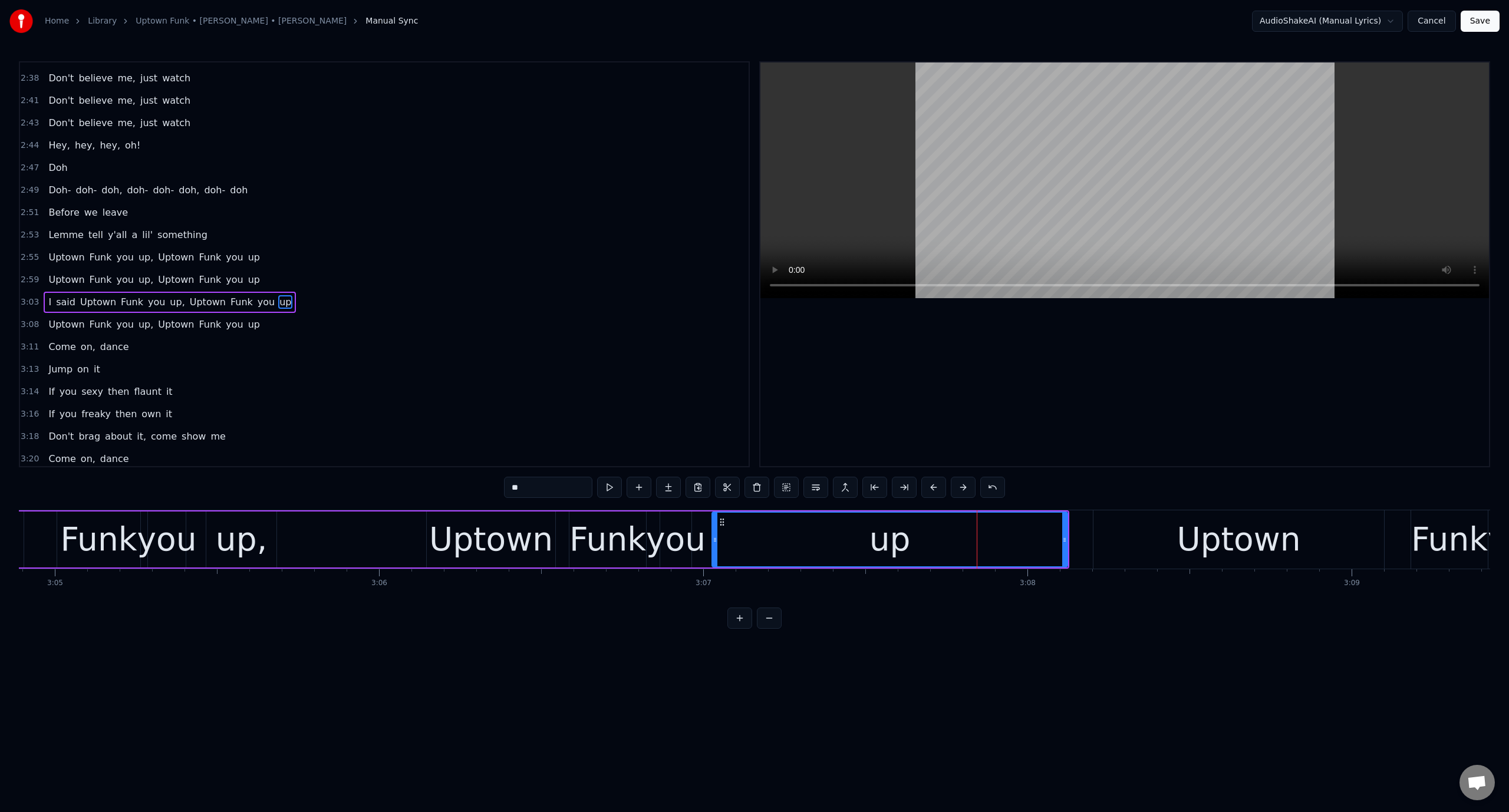
scroll to position [1634, 0]
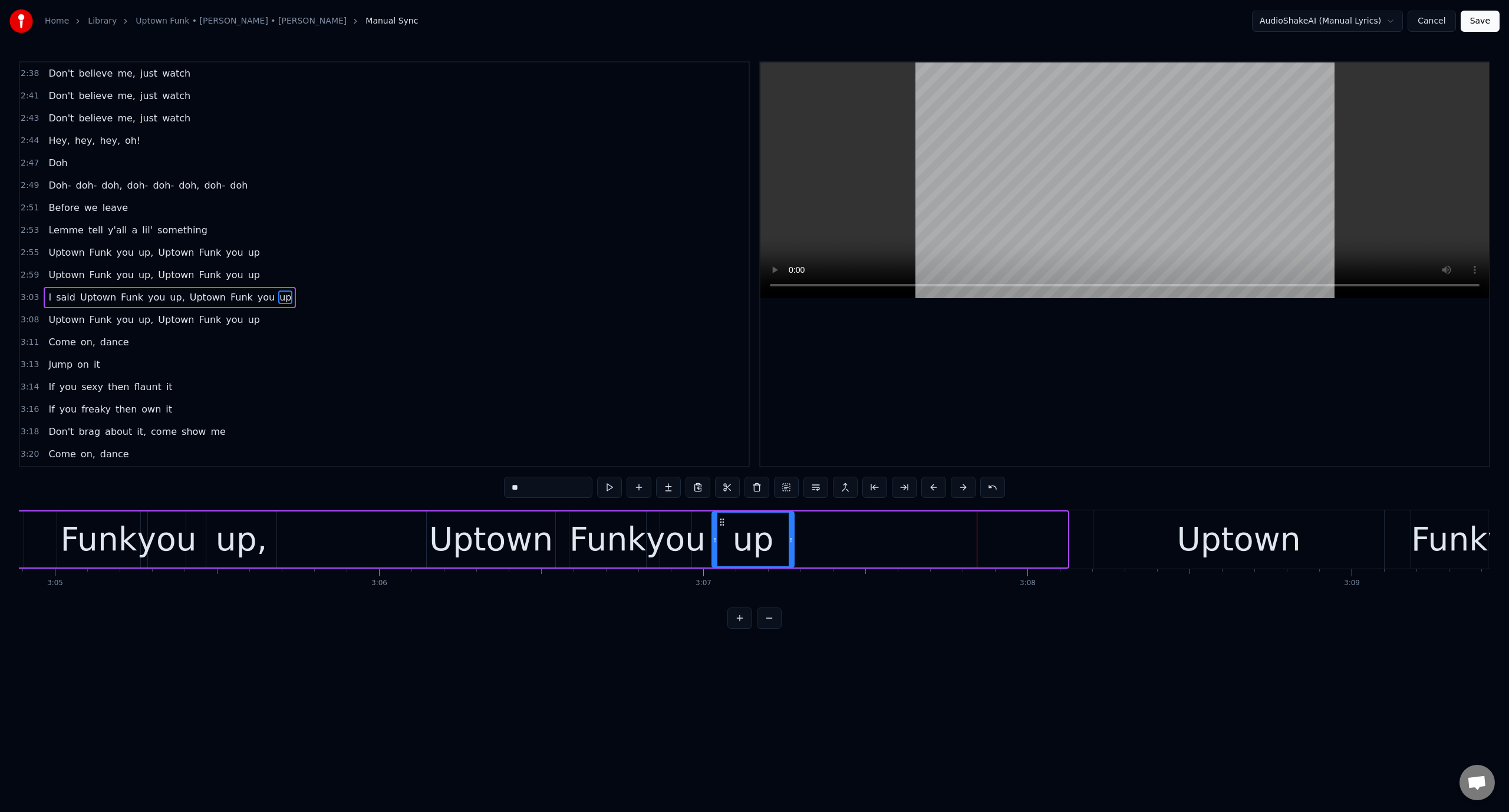
drag, startPoint x: 1063, startPoint y: 539, endPoint x: 789, endPoint y: 571, distance: 275.9
click at [789, 571] on div "Doh Doh- doh- doh, doh- doh- doh, [GEOGRAPHIC_DATA], [GEOGRAPHIC_DATA], [GEOGRA…" at bounding box center [754, 554] width 1472 height 88
click at [922, 222] on video at bounding box center [1124, 180] width 729 height 236
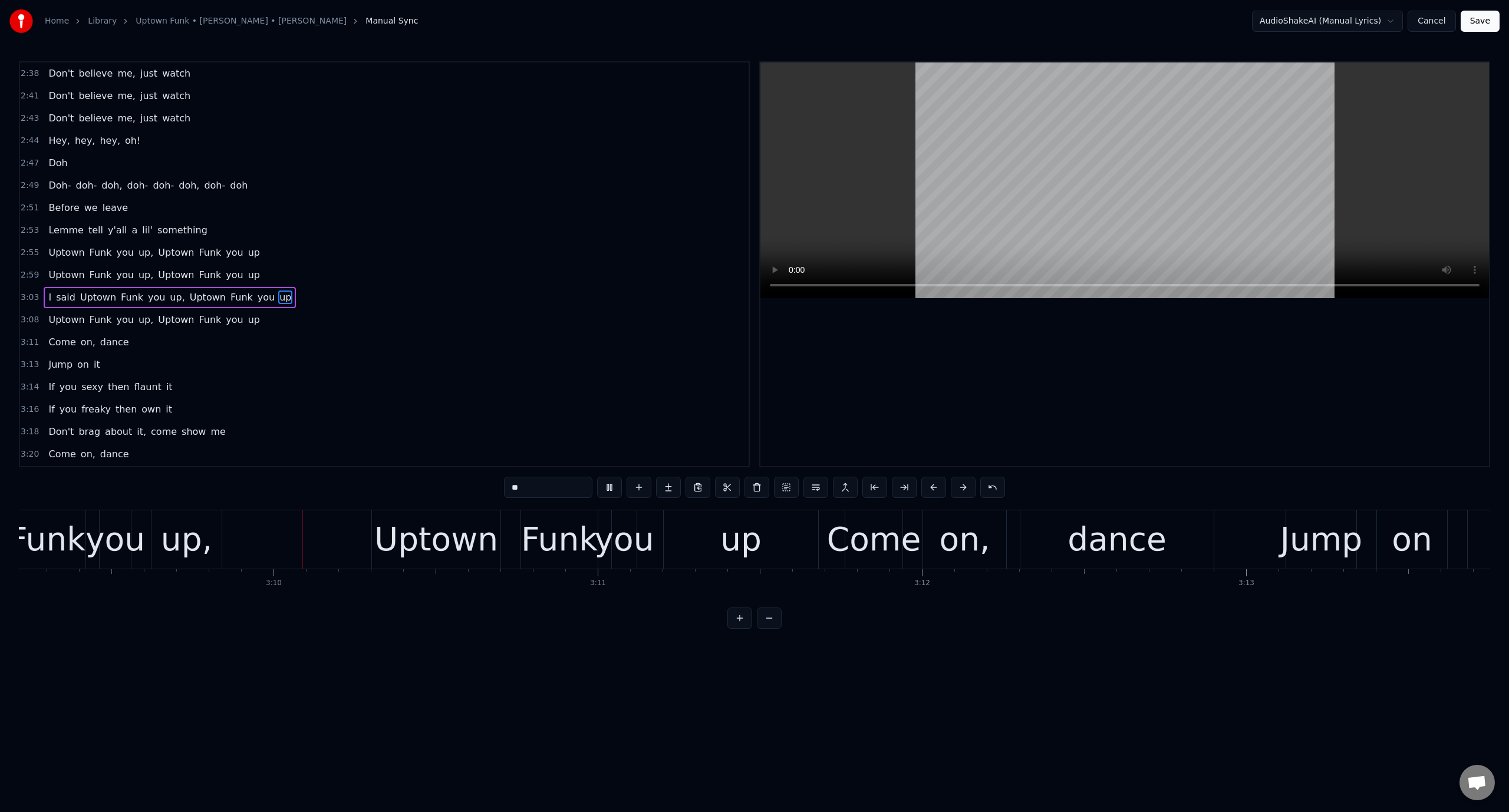
scroll to position [0, 61343]
click at [922, 222] on video at bounding box center [1124, 180] width 729 height 236
click at [802, 538] on div "up" at bounding box center [740, 539] width 154 height 58
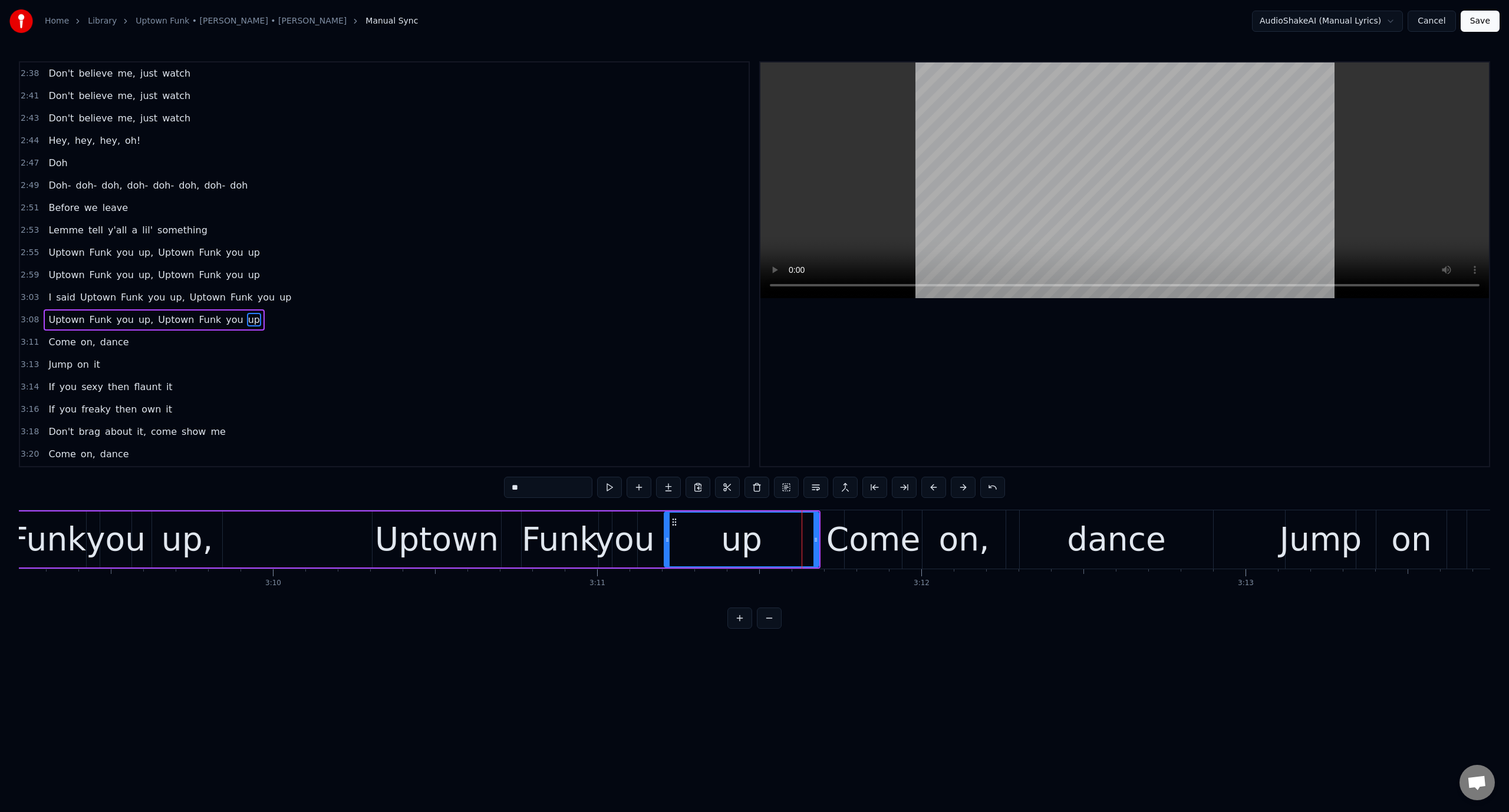
scroll to position [1657, 0]
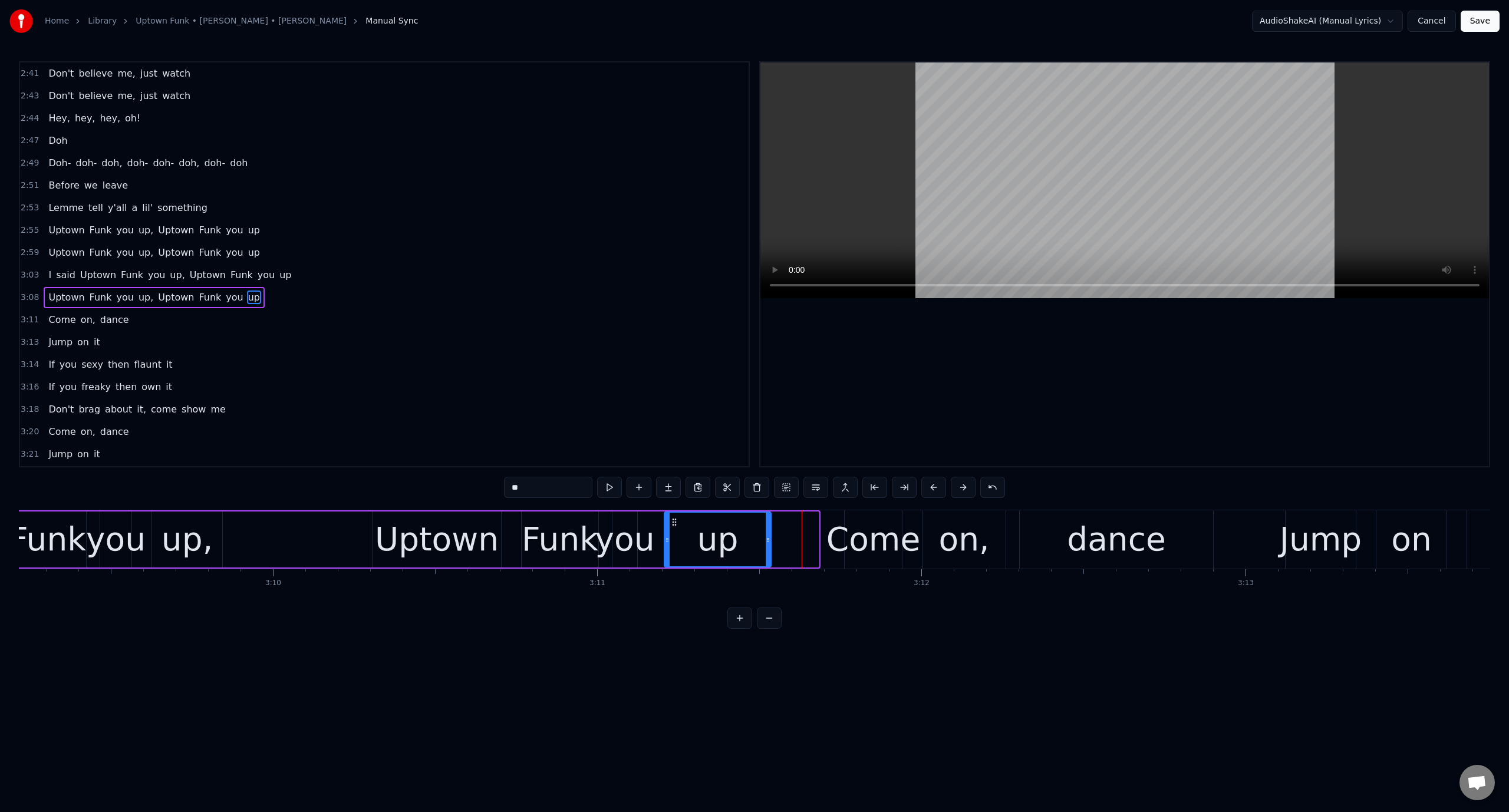
drag, startPoint x: 816, startPoint y: 540, endPoint x: 768, endPoint y: 541, distance: 48.0
click at [768, 541] on icon at bounding box center [768, 539] width 4 height 10
click at [887, 196] on video at bounding box center [1124, 180] width 729 height 236
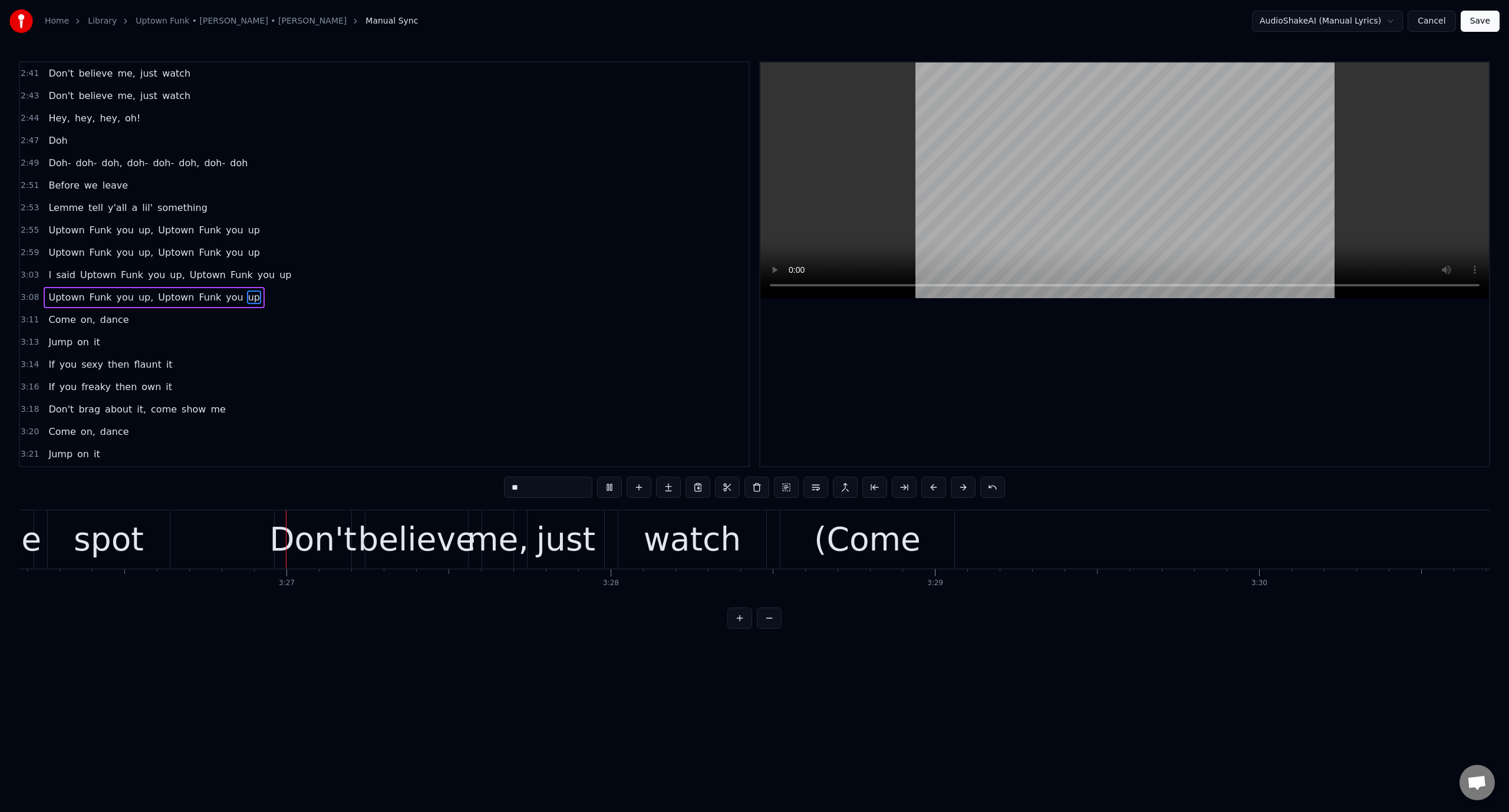
scroll to position [0, 66850]
click at [979, 131] on video at bounding box center [1124, 180] width 729 height 236
click at [786, 538] on div "(Come" at bounding box center [858, 539] width 174 height 58
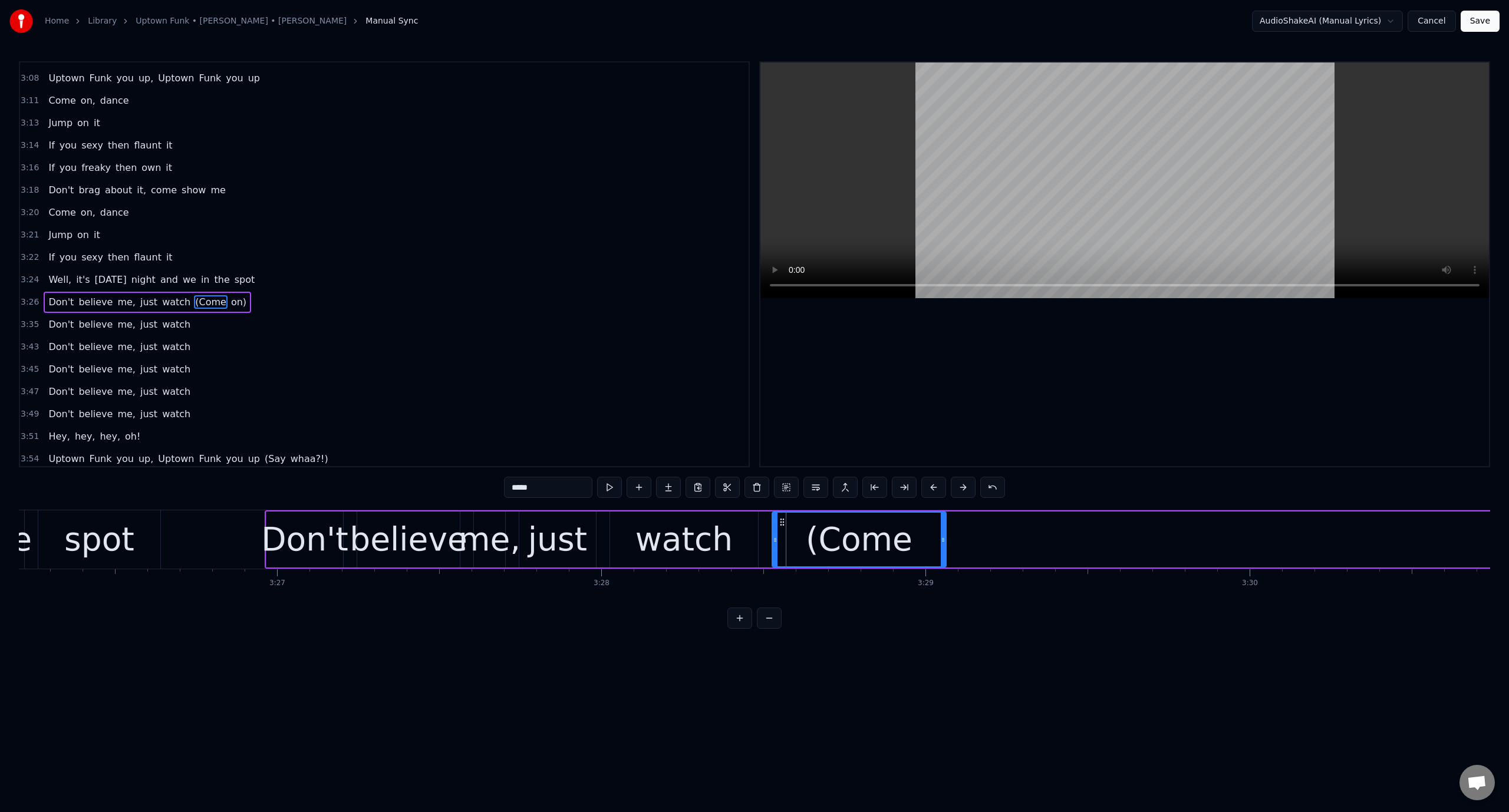
scroll to position [1876, 0]
click at [611, 479] on button at bounding box center [609, 487] width 25 height 21
drag, startPoint x: 783, startPoint y: 523, endPoint x: 772, endPoint y: 523, distance: 11.0
click at [772, 523] on icon at bounding box center [772, 522] width 10 height 10
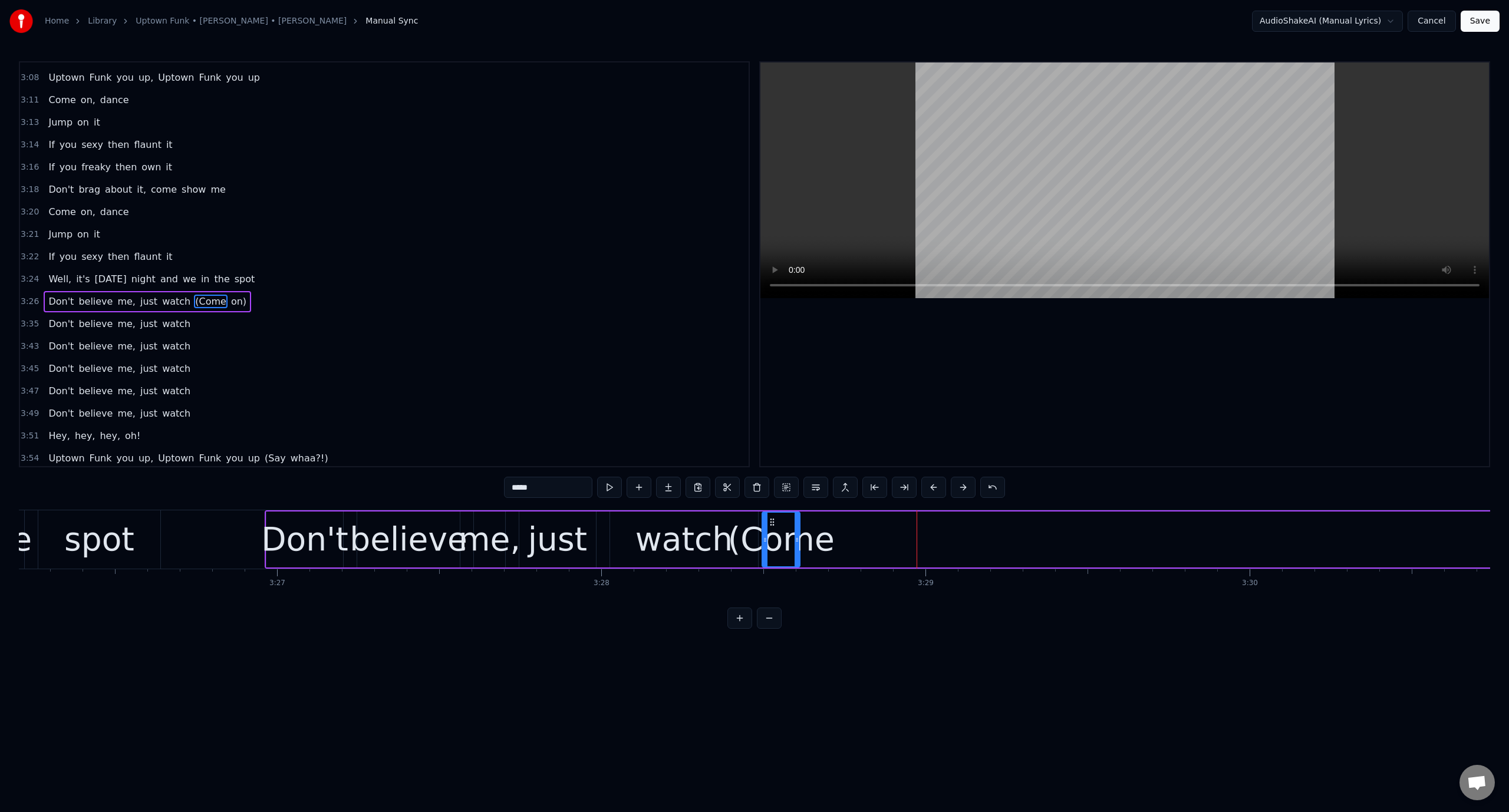
drag, startPoint x: 932, startPoint y: 538, endPoint x: 796, endPoint y: 557, distance: 137.3
click at [796, 557] on div at bounding box center [797, 539] width 4 height 54
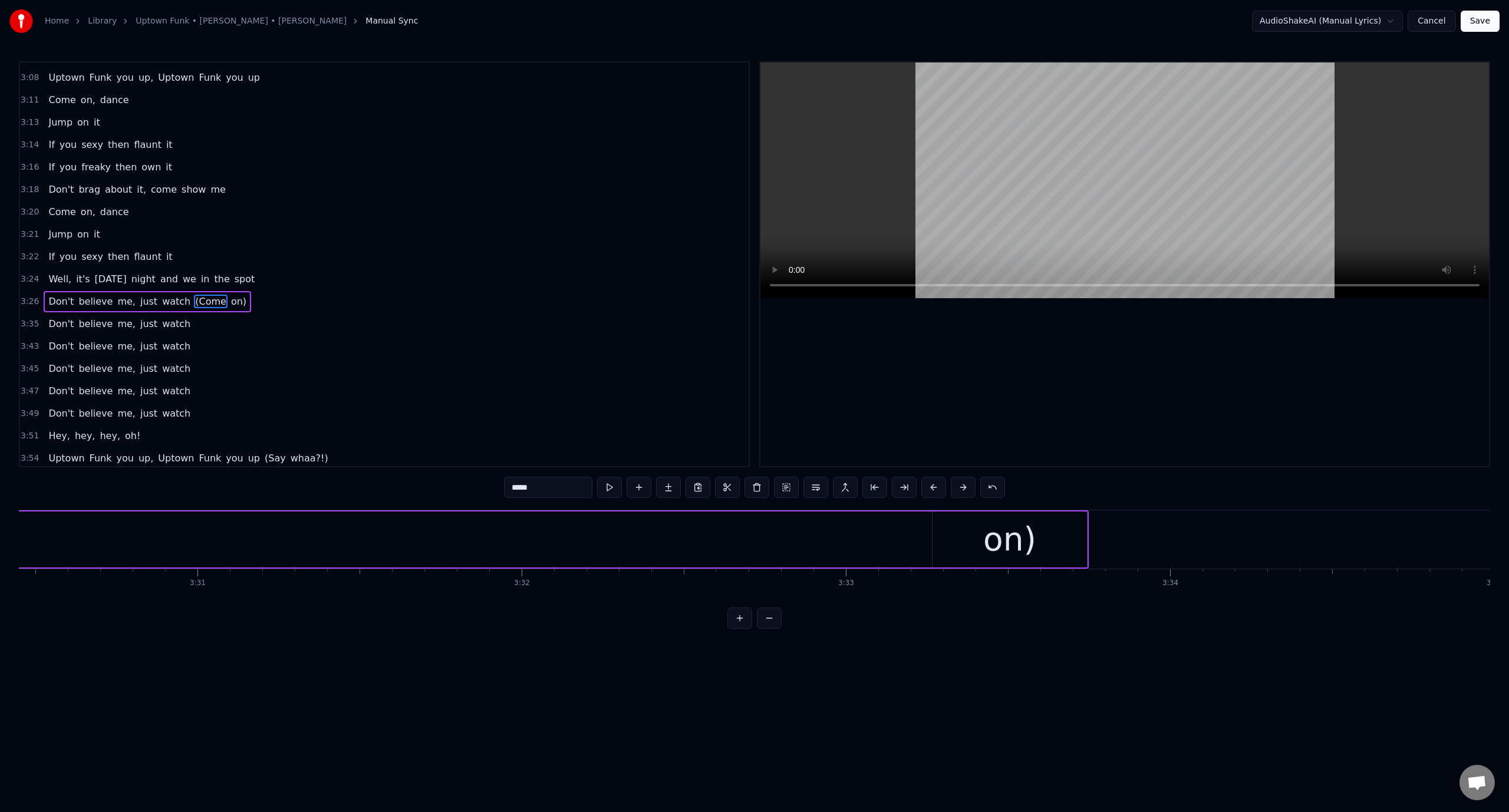
scroll to position [0, 67823]
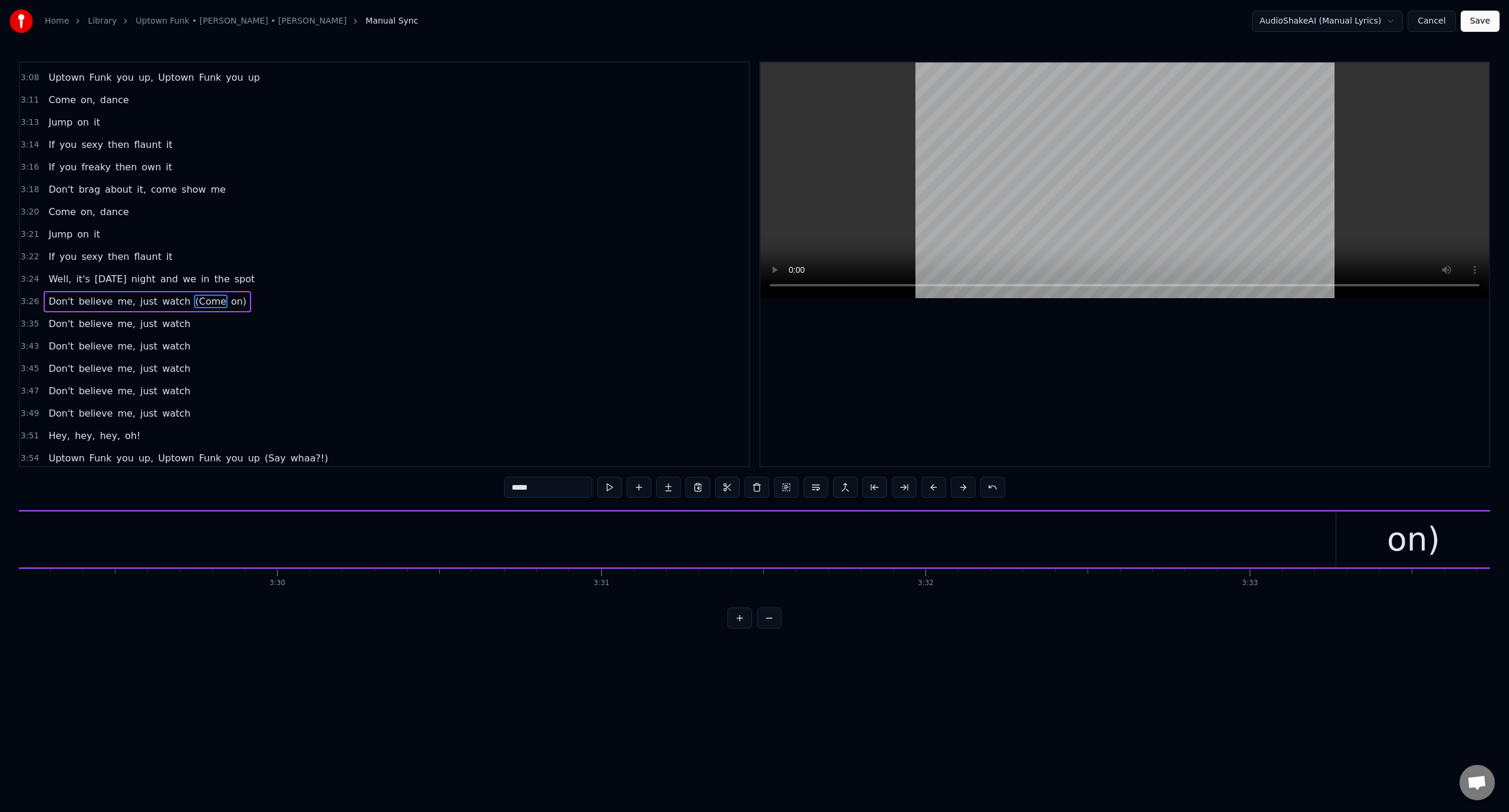
click at [1368, 543] on div "on)" at bounding box center [1413, 539] width 154 height 56
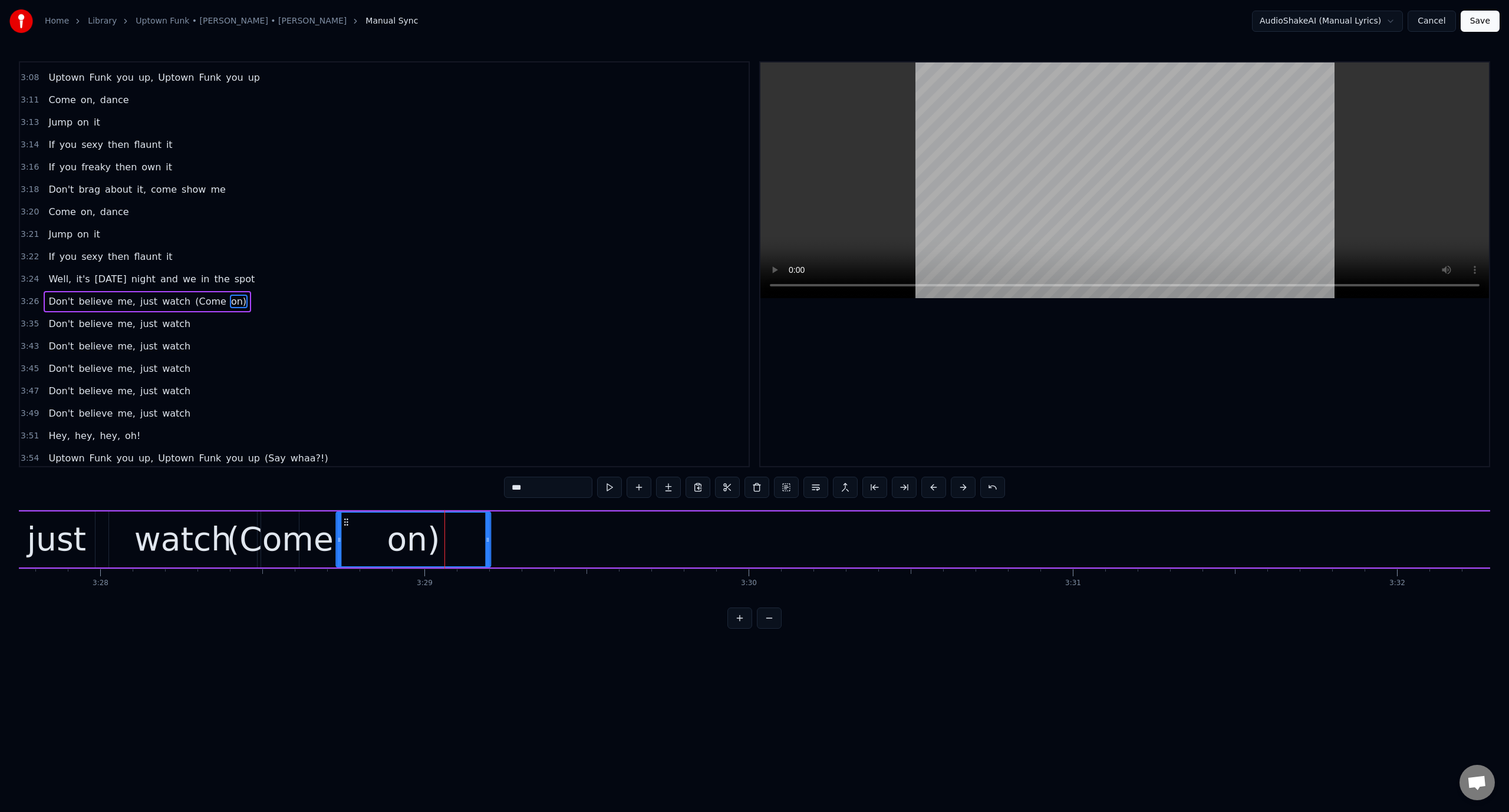
scroll to position [0, 67350]
drag, startPoint x: 1451, startPoint y: 520, endPoint x: 316, endPoint y: 554, distance: 1135.5
click at [316, 554] on div "on)" at bounding box center [389, 539] width 153 height 54
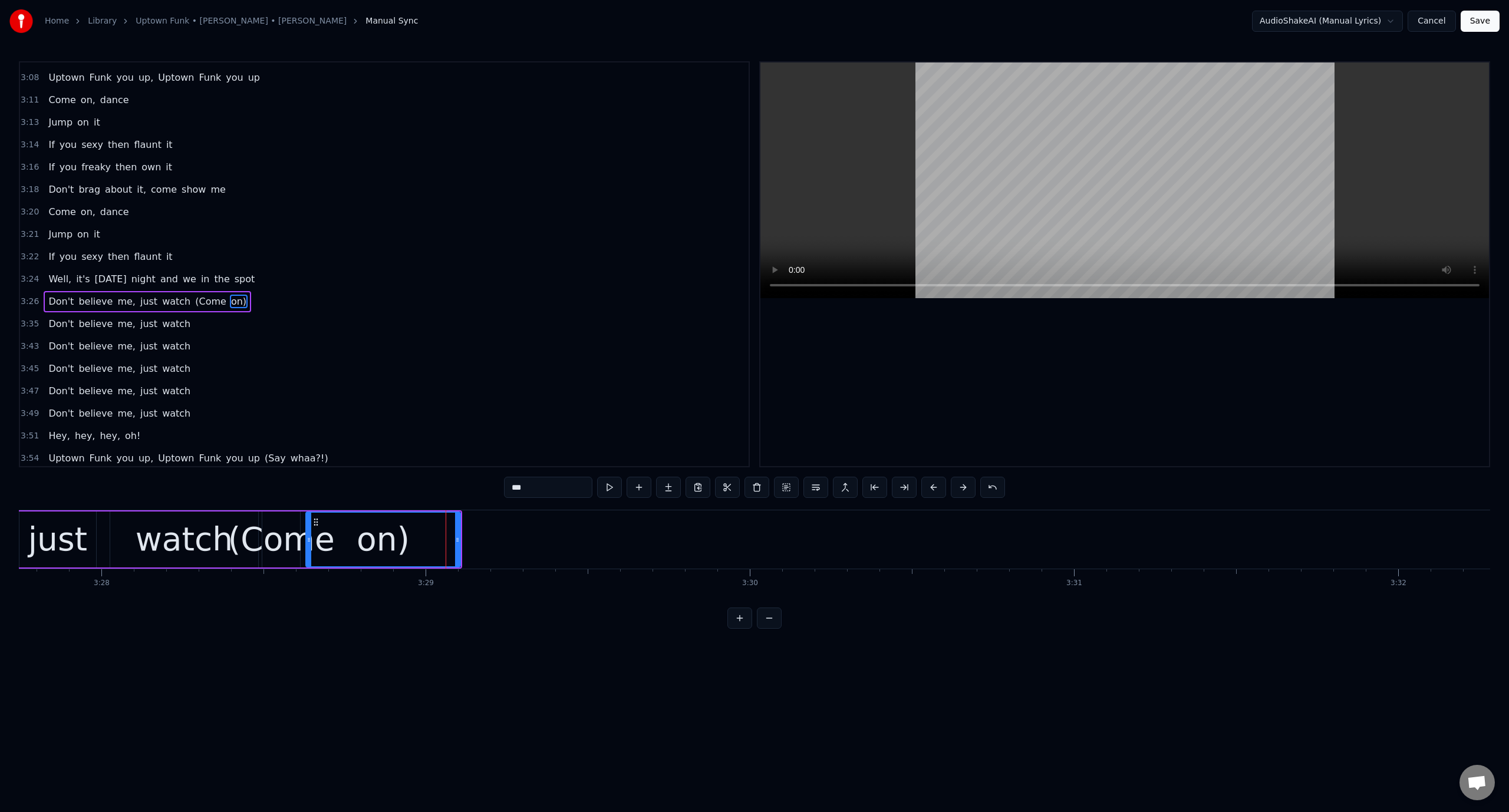
click at [348, 535] on div "on)" at bounding box center [383, 539] width 153 height 54
click at [616, 487] on button at bounding box center [609, 487] width 25 height 21
drag, startPoint x: 455, startPoint y: 532, endPoint x: 480, endPoint y: 532, distance: 25.0
click at [480, 532] on div at bounding box center [482, 539] width 4 height 54
click at [1006, 167] on video at bounding box center [1124, 180] width 729 height 236
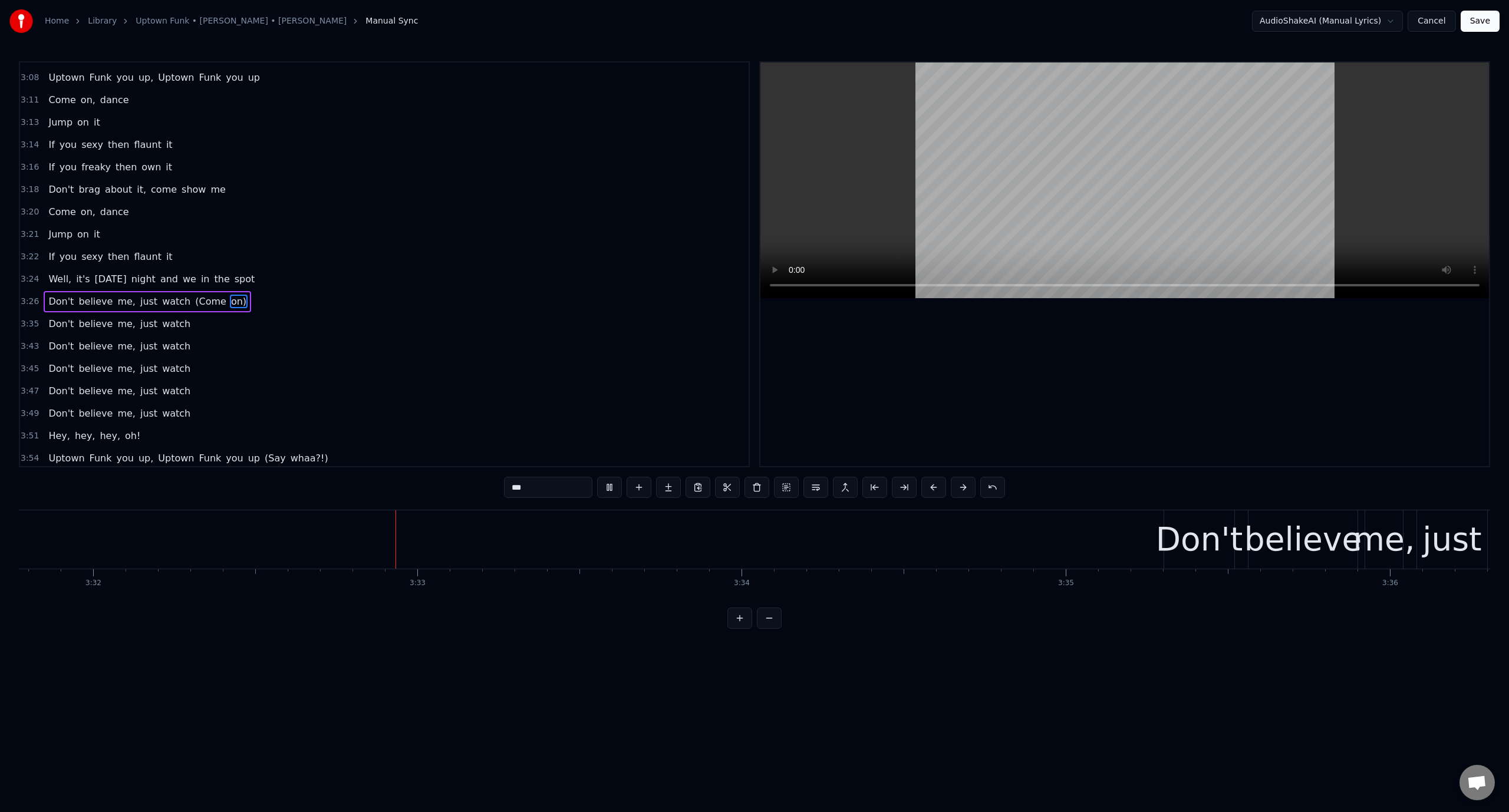
scroll to position [0, 68767]
click at [1000, 172] on video at bounding box center [1124, 180] width 729 height 236
click at [1114, 539] on div "watch" at bounding box center [1157, 539] width 2339 height 58
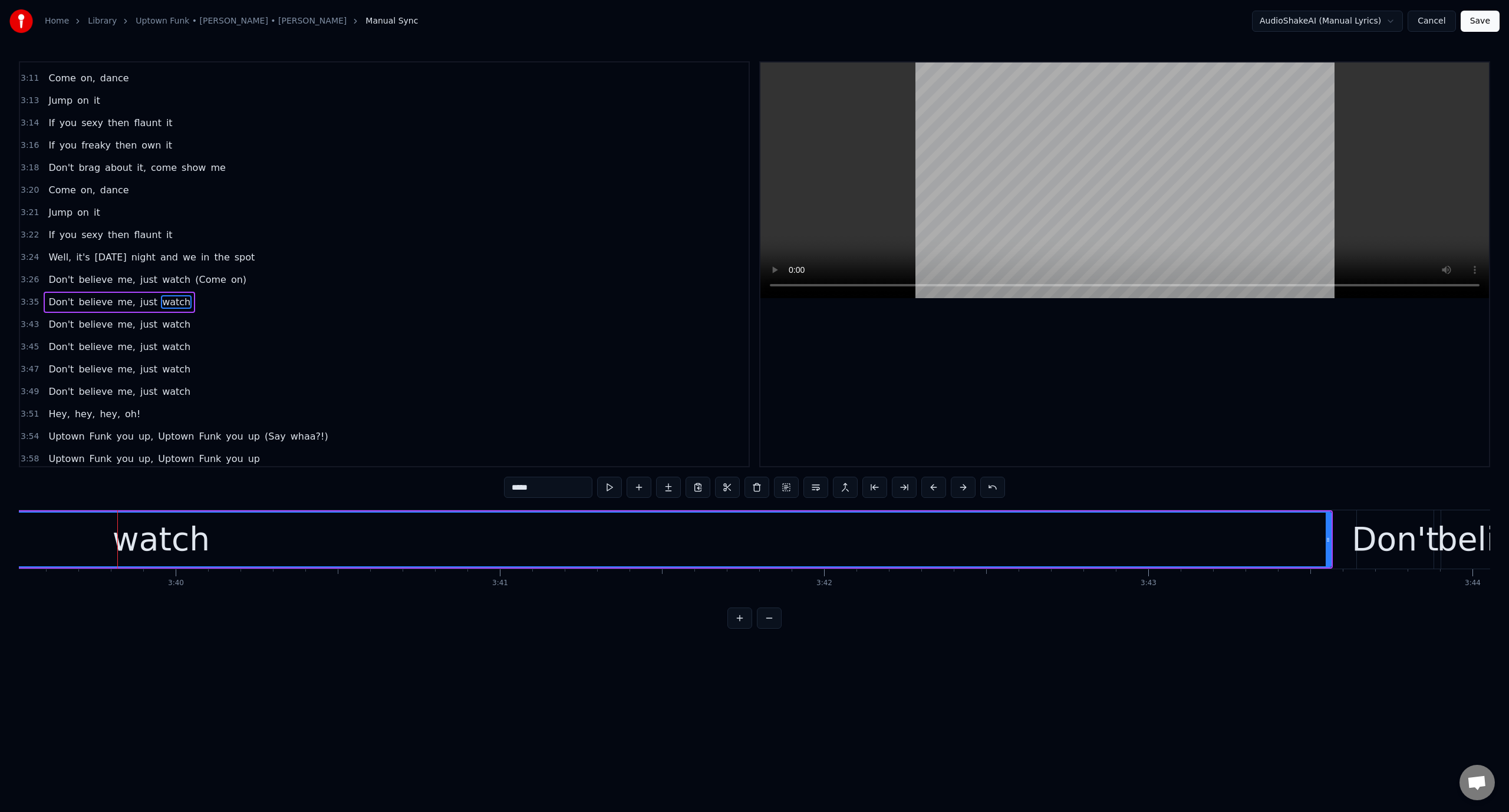
scroll to position [0, 71308]
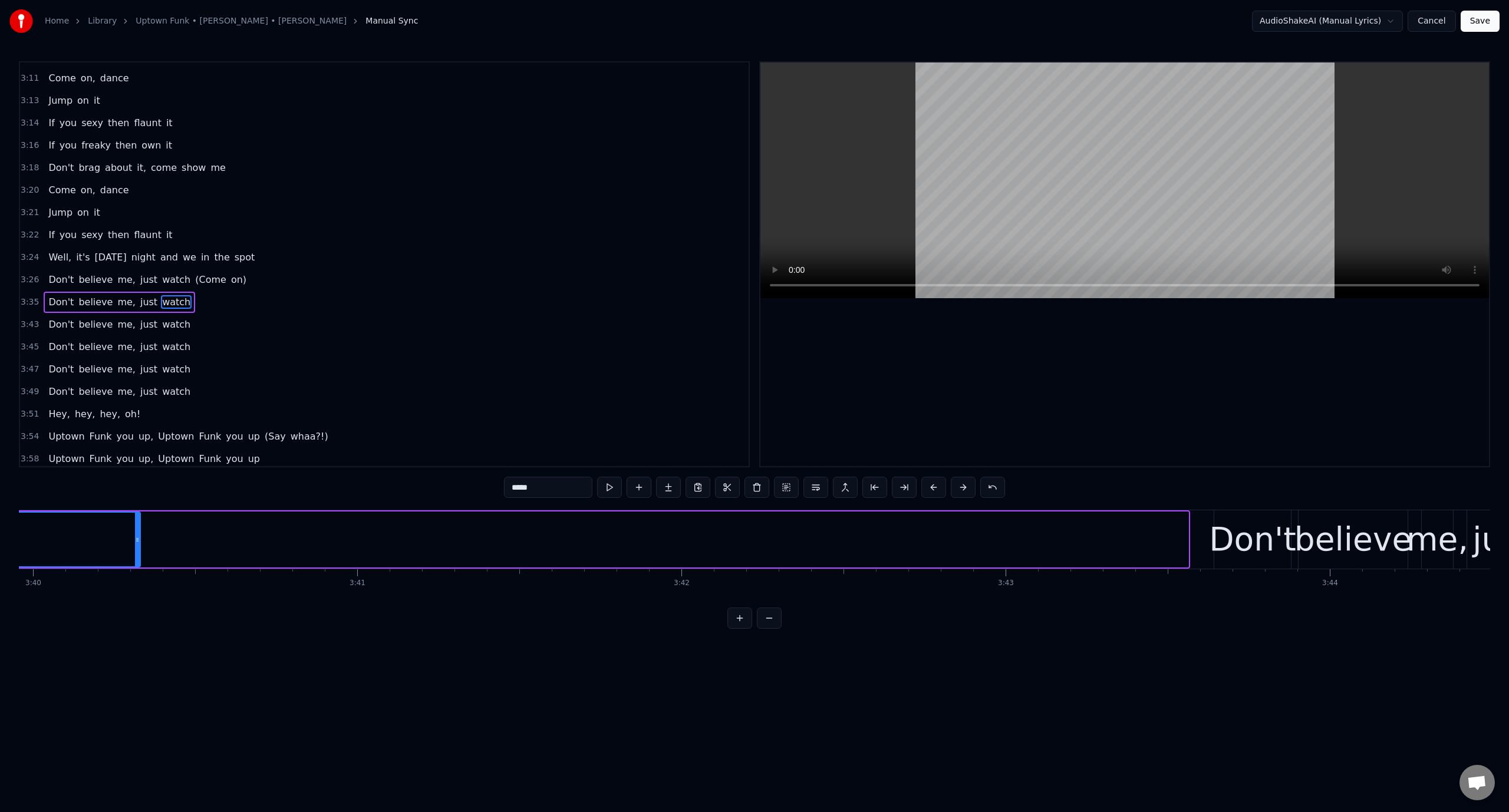
drag, startPoint x: 1186, startPoint y: 542, endPoint x: 138, endPoint y: 575, distance: 1048.5
click at [138, 575] on div "Doh Doh- doh- doh, doh- doh- doh, [GEOGRAPHIC_DATA], [GEOGRAPHIC_DATA], [GEOGRA…" at bounding box center [754, 554] width 1472 height 88
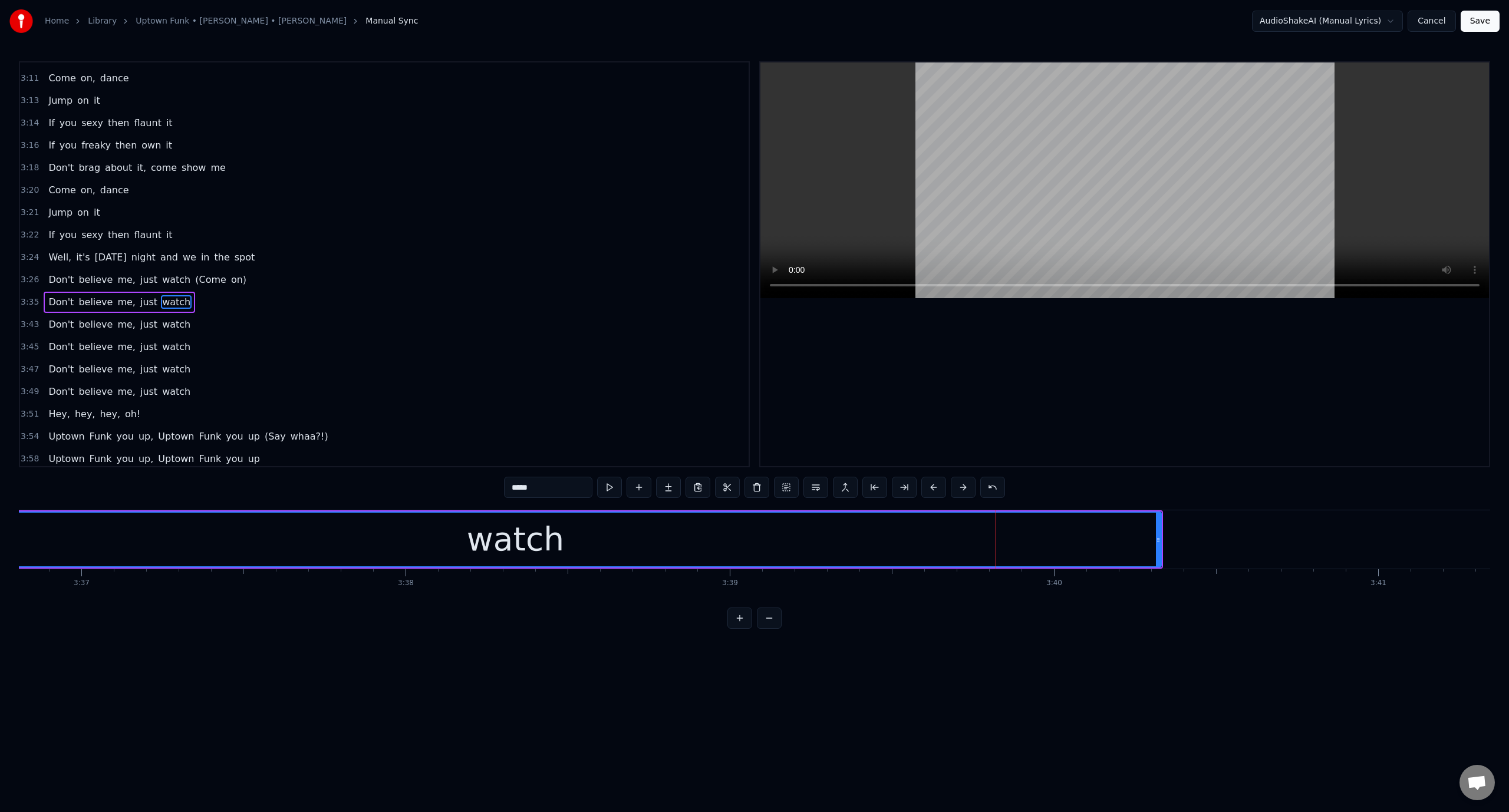
scroll to position [0, 70217]
click at [771, 629] on button at bounding box center [769, 618] width 25 height 21
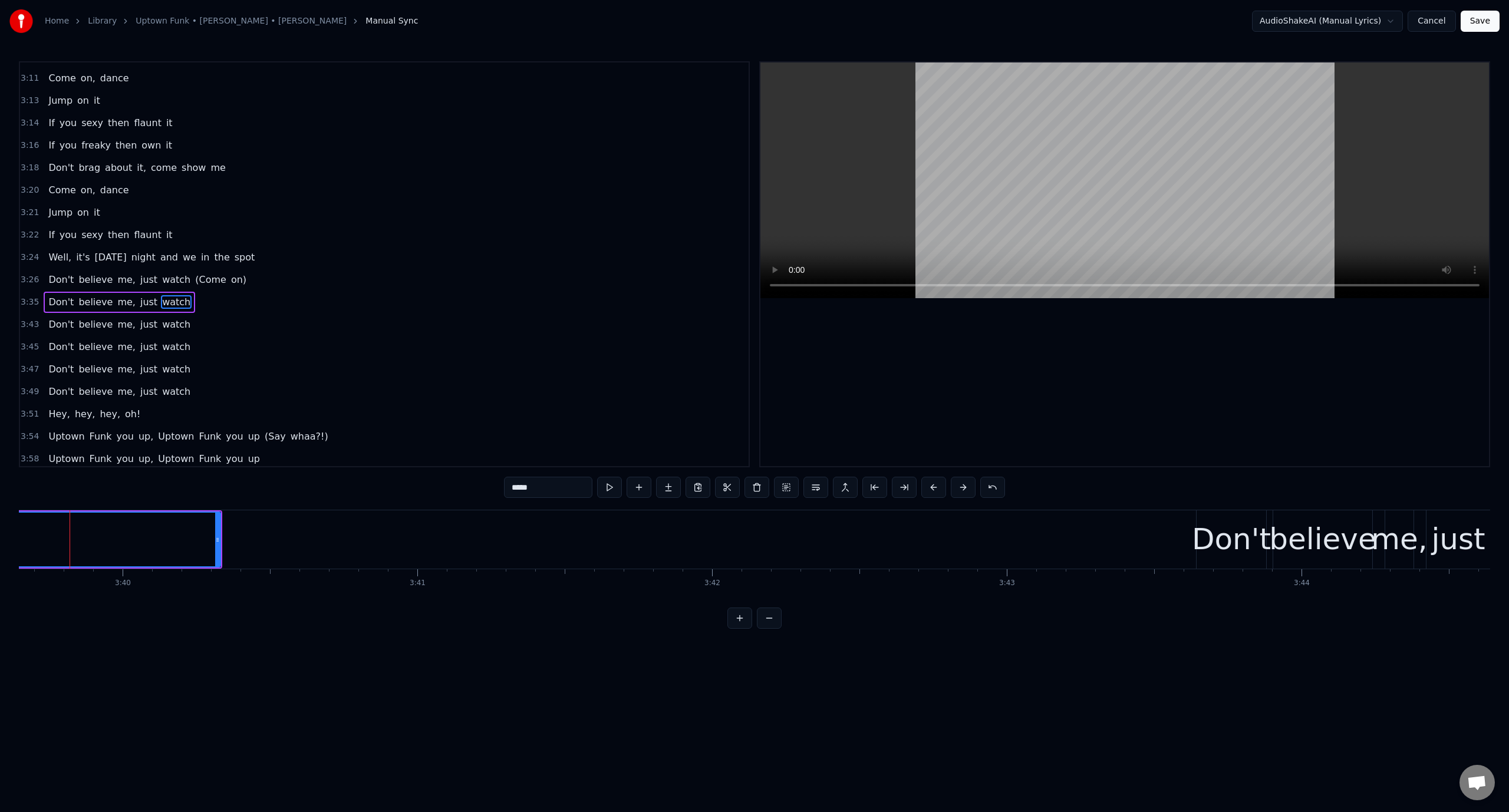
scroll to position [0, 64727]
click at [771, 629] on button at bounding box center [769, 618] width 25 height 21
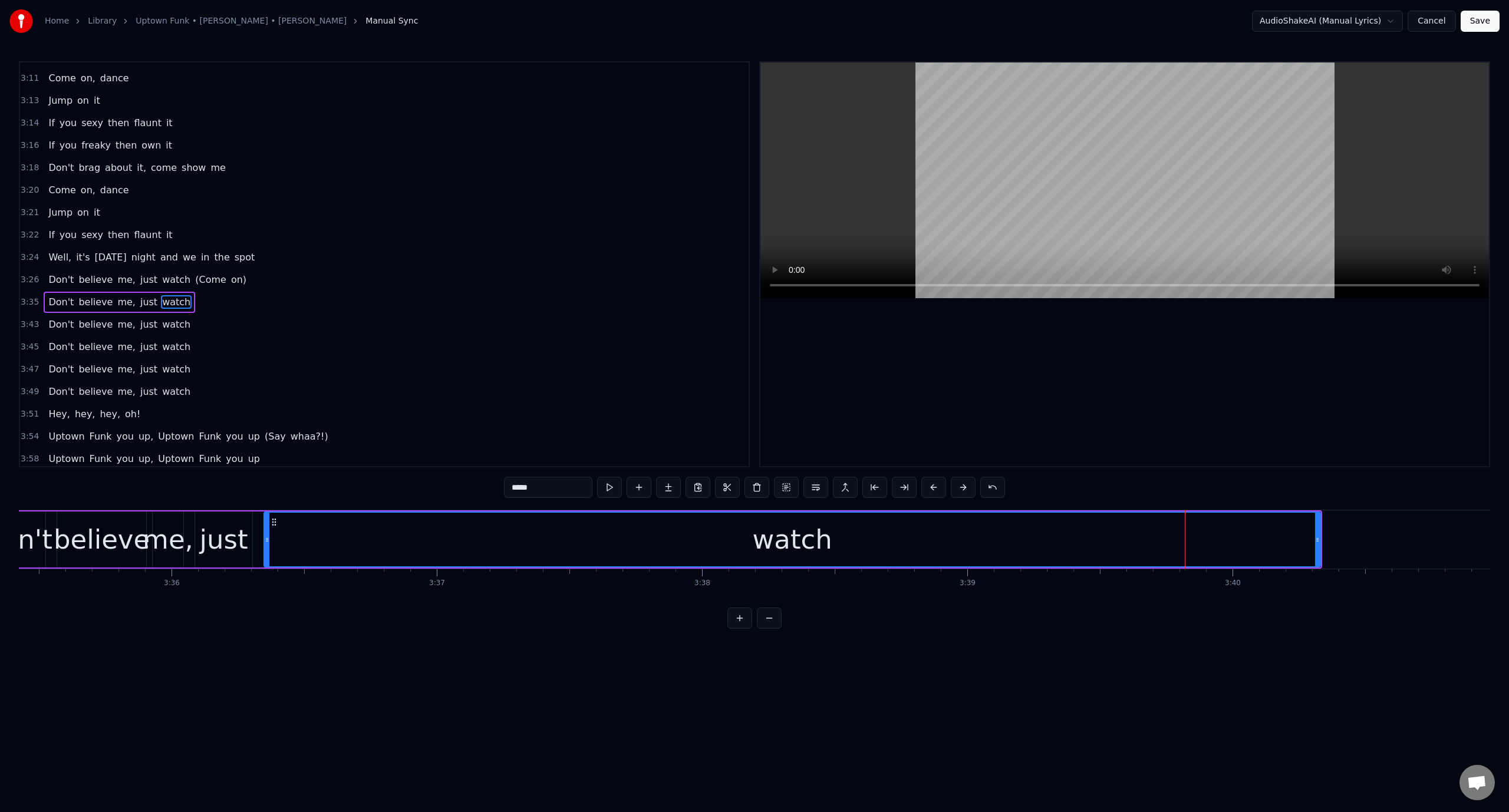
scroll to position [0, 57103]
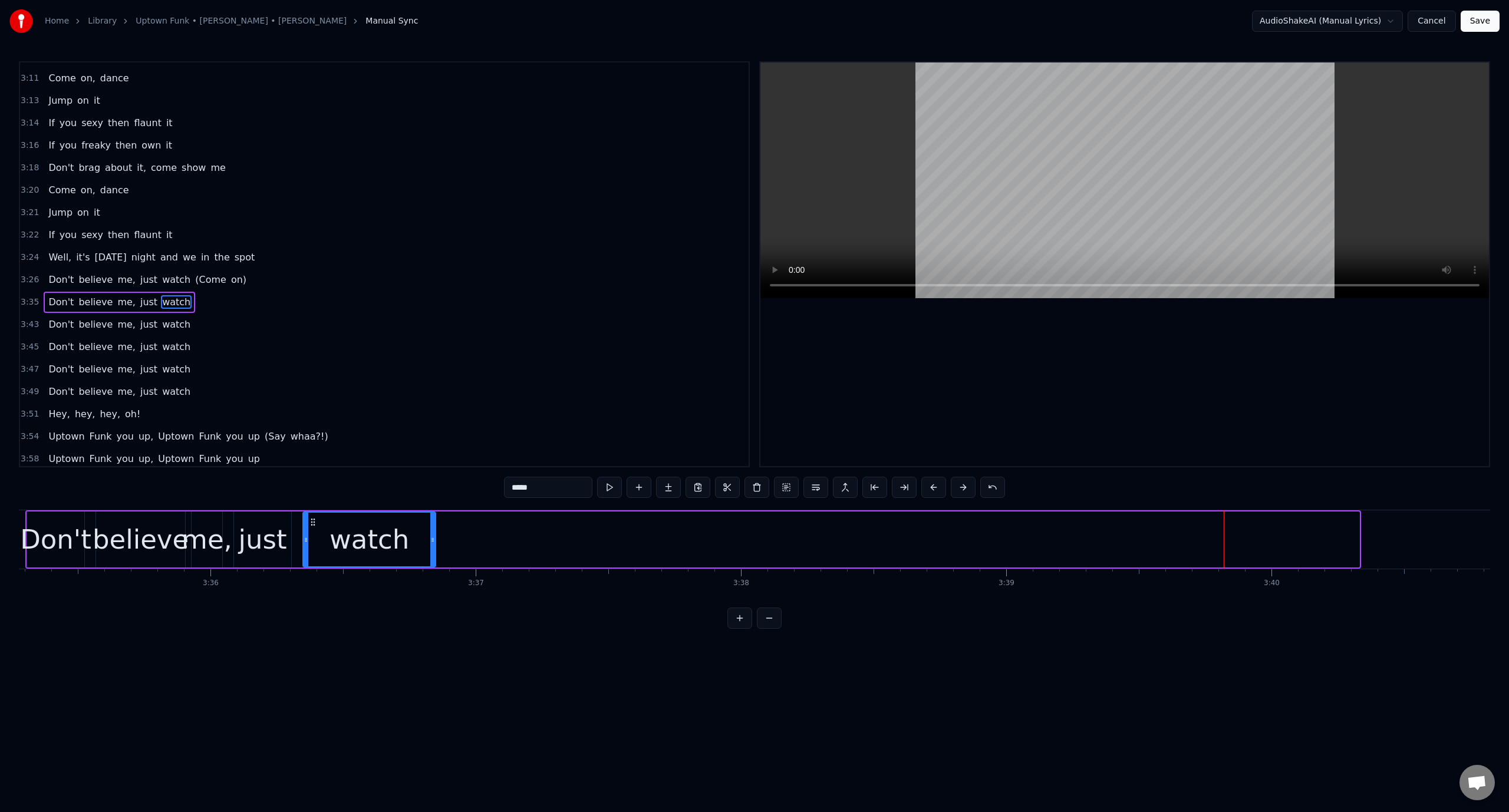
drag, startPoint x: 1357, startPoint y: 535, endPoint x: 433, endPoint y: 565, distance: 924.5
click at [433, 565] on div at bounding box center [432, 539] width 4 height 54
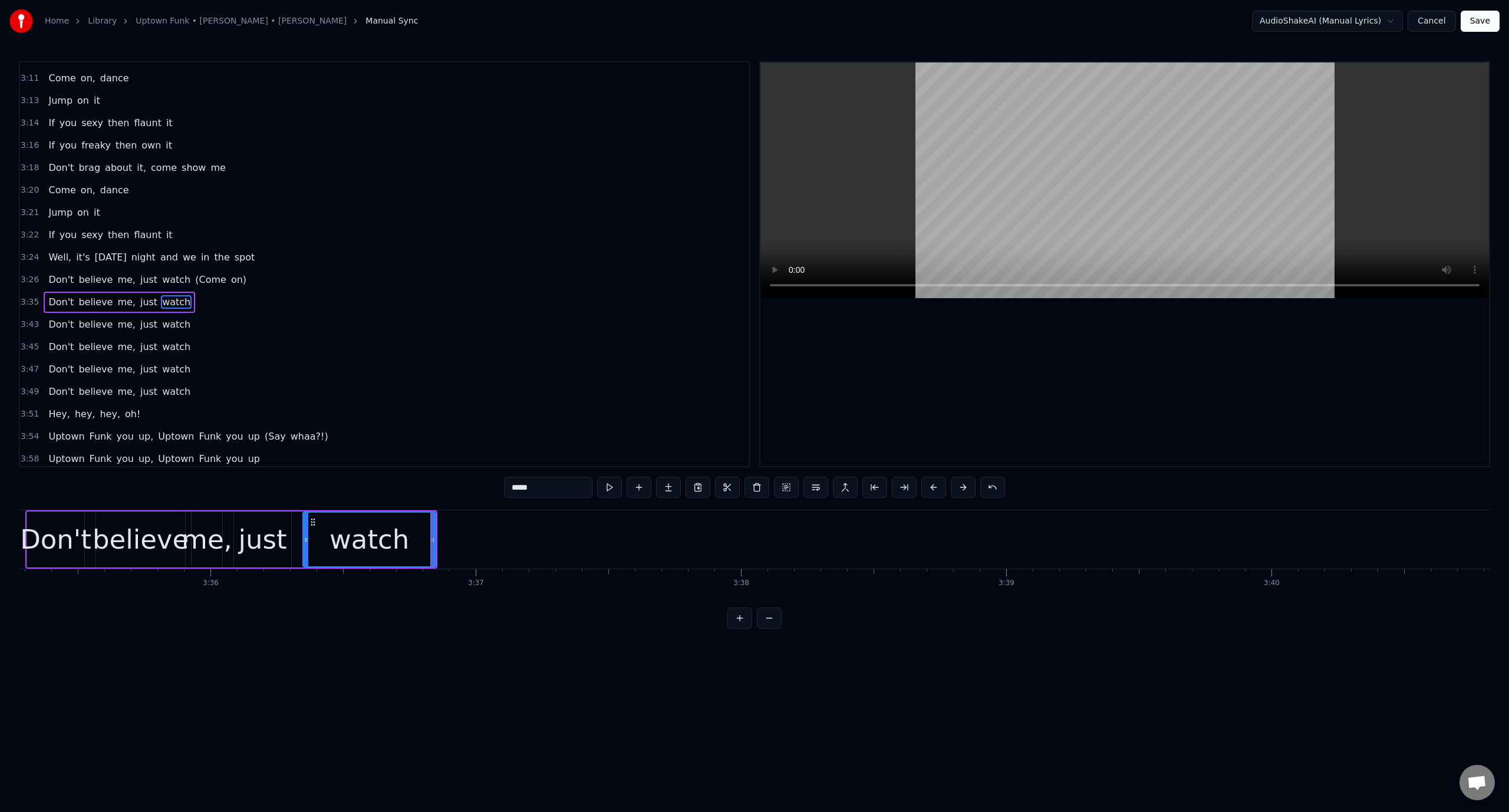
click at [307, 538] on icon at bounding box center [306, 539] width 4 height 10
click at [612, 489] on button at bounding box center [609, 487] width 25 height 21
drag, startPoint x: 432, startPoint y: 543, endPoint x: 456, endPoint y: 543, distance: 24.0
click at [456, 543] on icon at bounding box center [457, 539] width 4 height 10
click at [610, 487] on button at bounding box center [609, 487] width 25 height 21
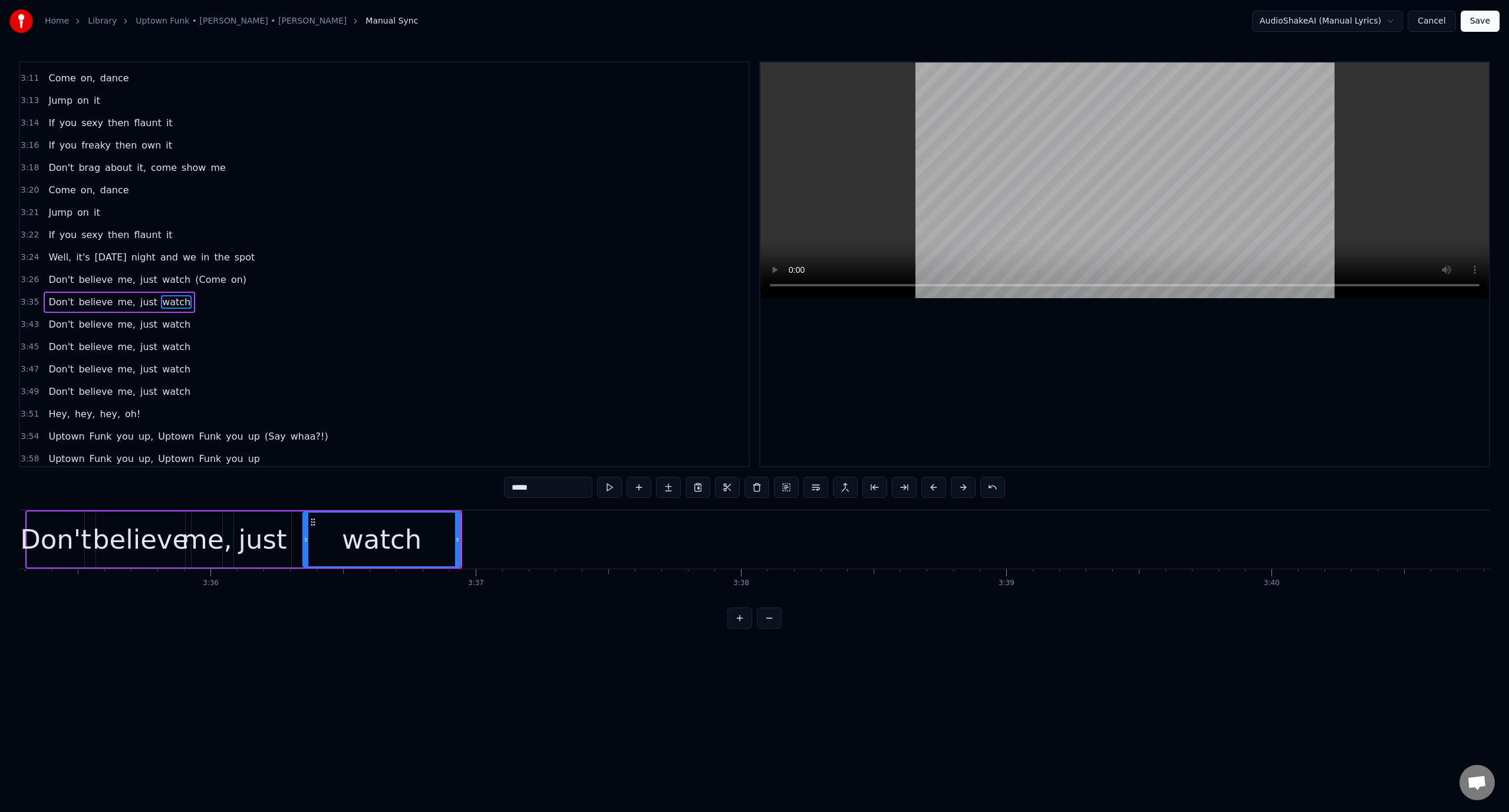
click at [1023, 180] on video at bounding box center [1124, 180] width 729 height 236
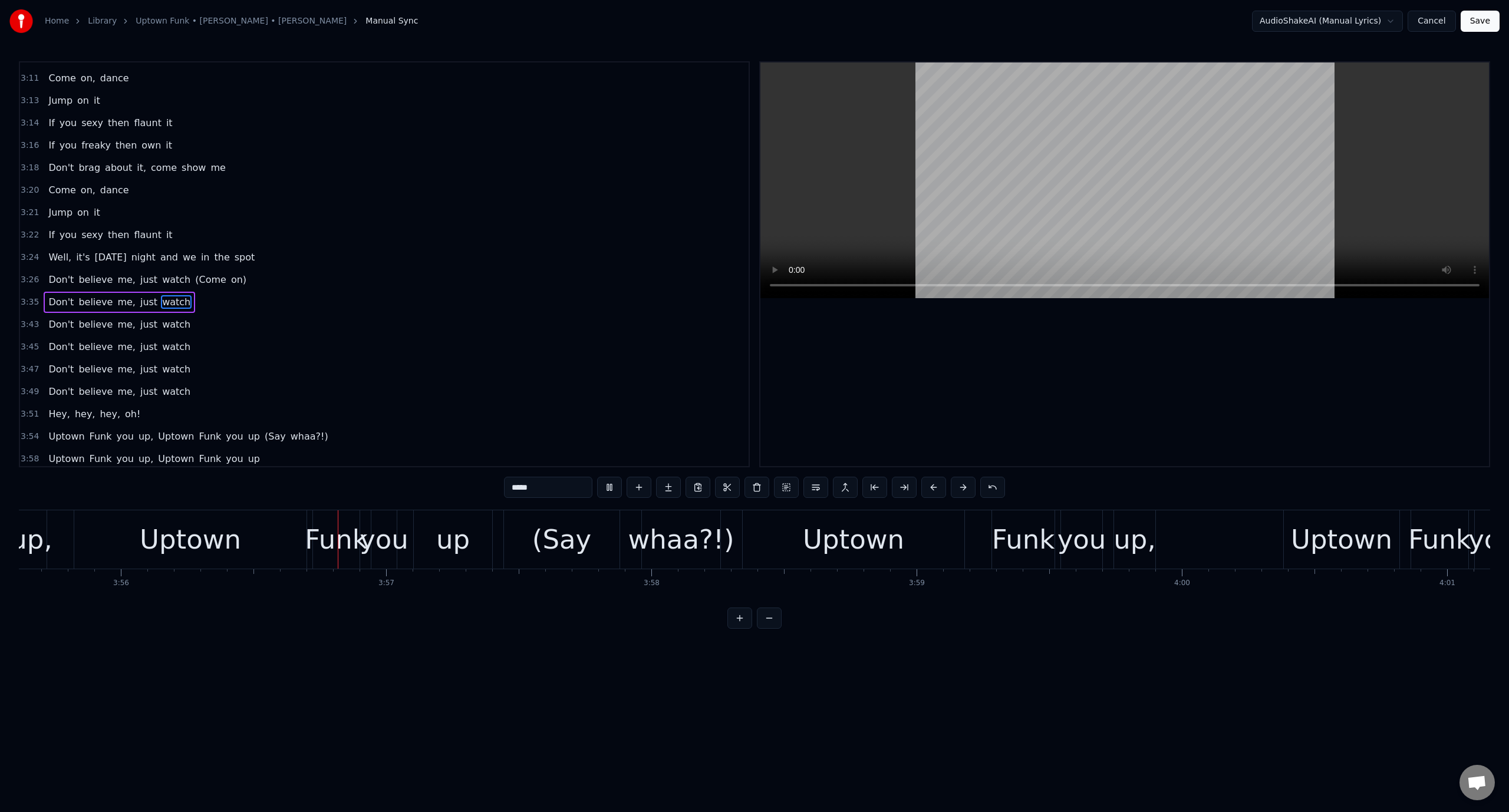
scroll to position [0, 62608]
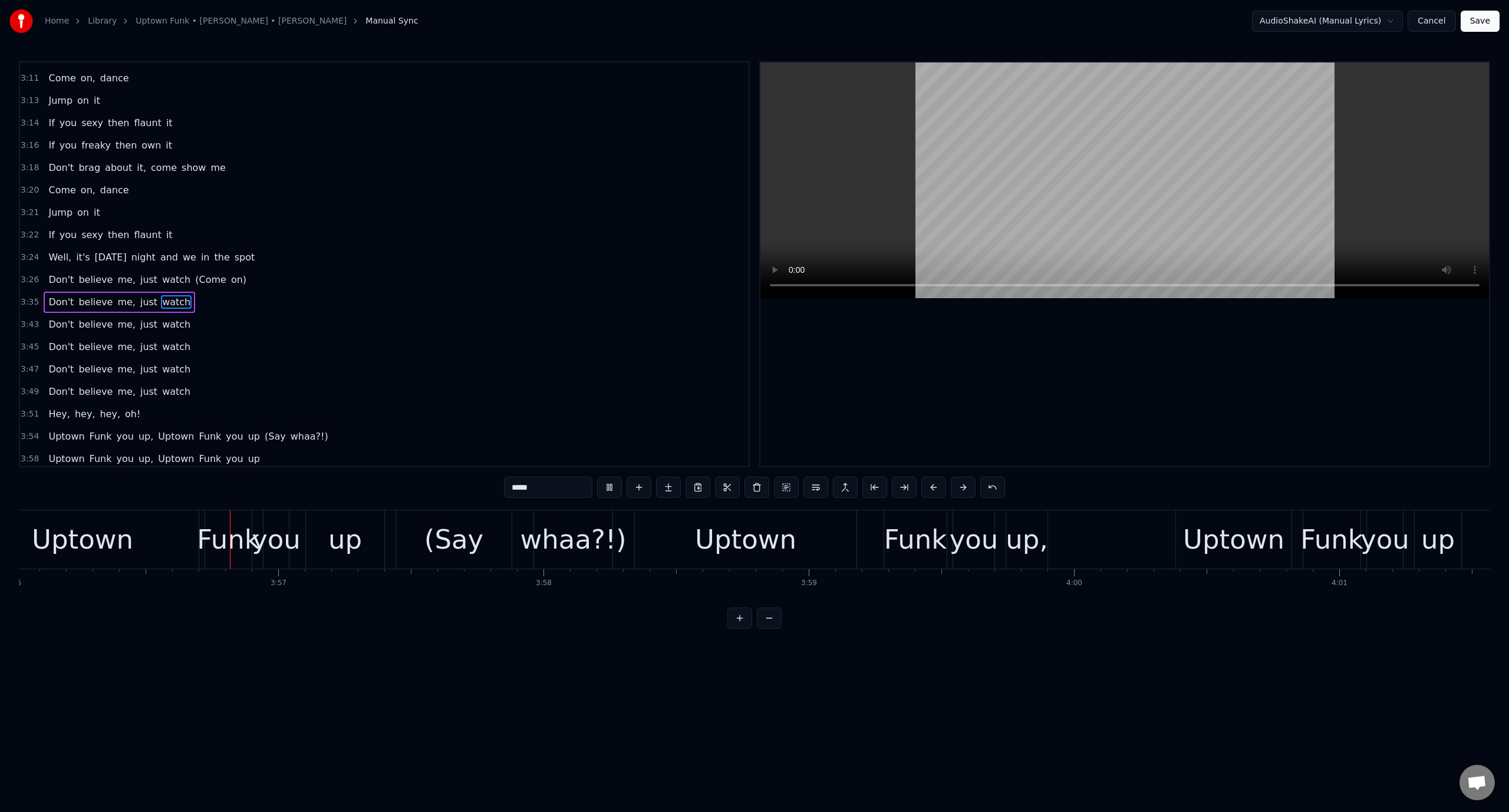
click at [1023, 180] on video at bounding box center [1124, 180] width 729 height 236
click at [118, 541] on div "Uptown" at bounding box center [79, 540] width 102 height 40
type input "******"
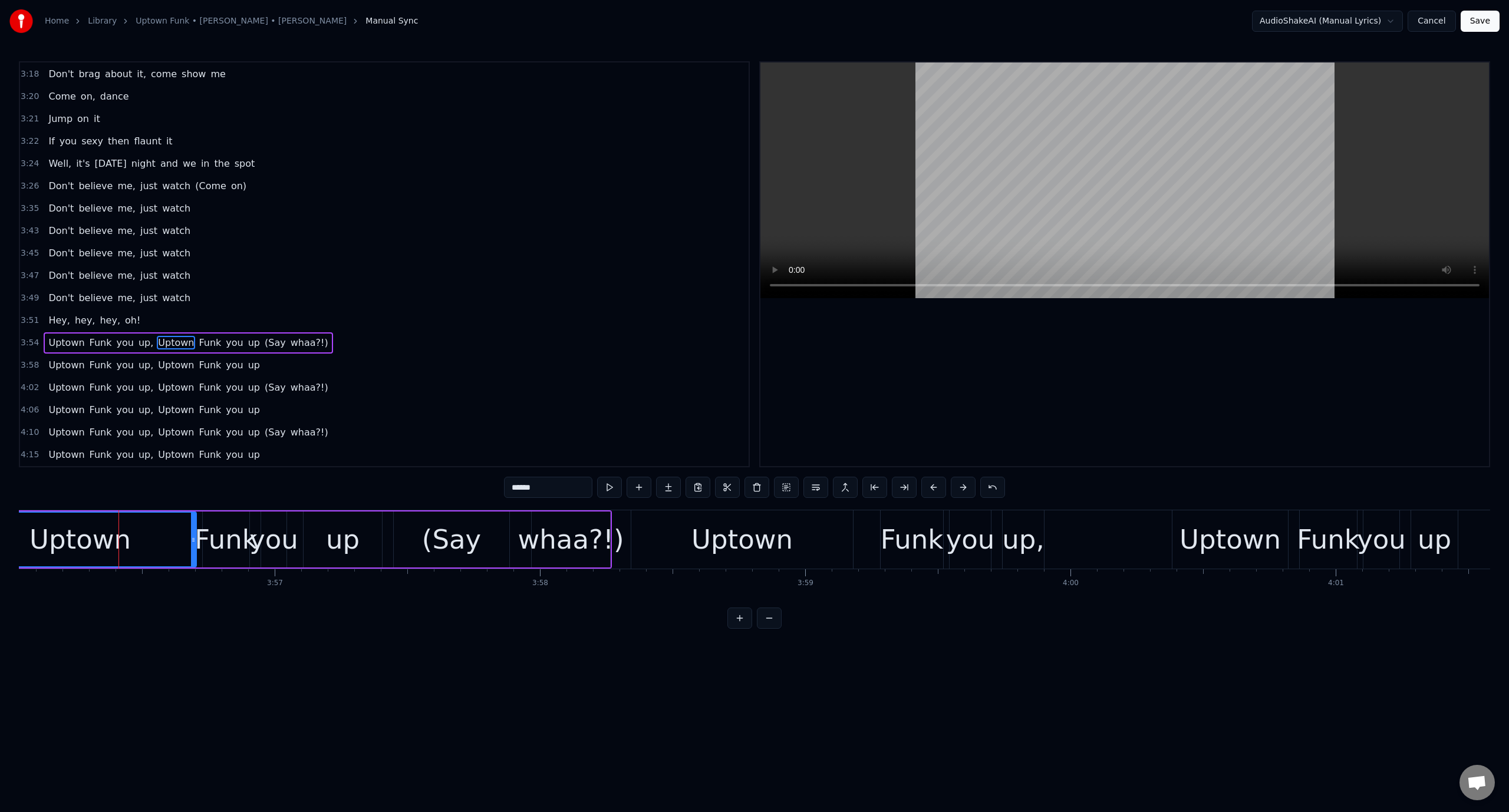
scroll to position [1993, 0]
drag, startPoint x: 1314, startPoint y: 596, endPoint x: 1303, endPoint y: 597, distance: 11.0
click at [1303, 597] on div "Doh Doh- doh- doh, doh- doh- doh, [GEOGRAPHIC_DATA], [GEOGRAPHIC_DATA], [GEOGRA…" at bounding box center [754, 554] width 1472 height 88
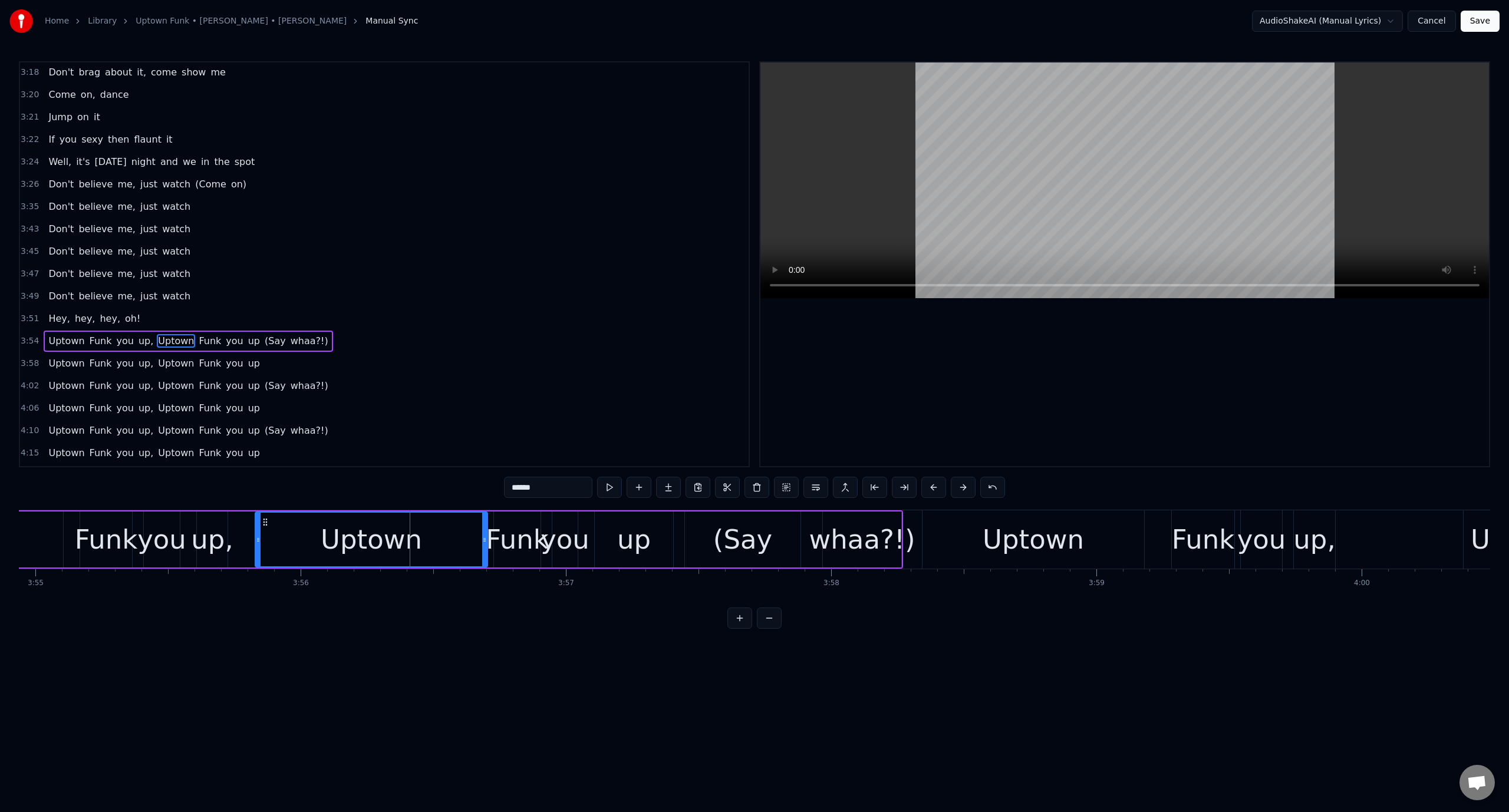
scroll to position [0, 62220]
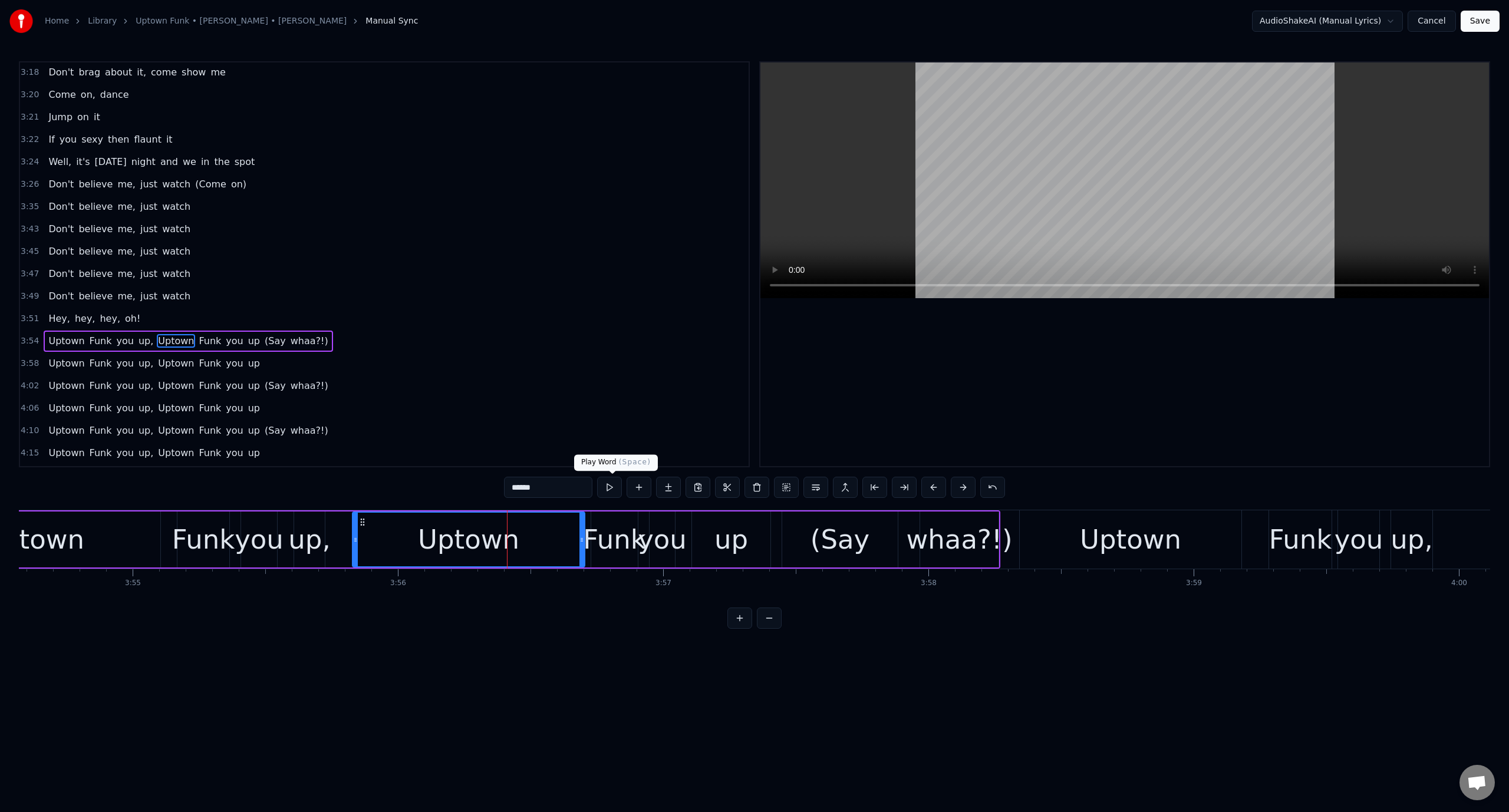
click at [615, 487] on button at bounding box center [609, 487] width 25 height 21
drag, startPoint x: 354, startPoint y: 532, endPoint x: 493, endPoint y: 532, distance: 139.0
click at [493, 532] on div at bounding box center [495, 539] width 4 height 54
click at [610, 485] on button at bounding box center [609, 487] width 25 height 21
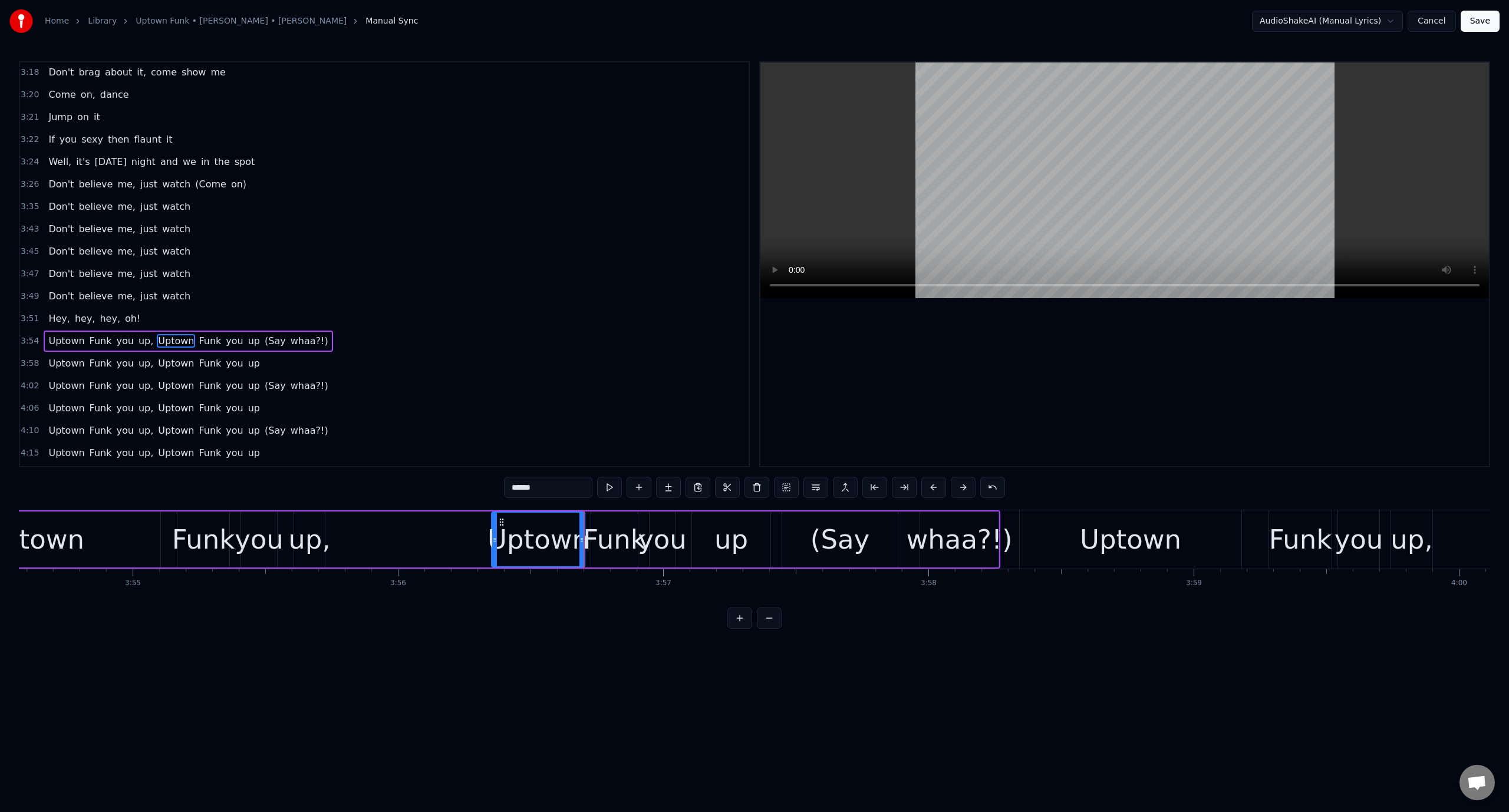
click at [528, 535] on div "Uptown" at bounding box center [539, 540] width 102 height 40
click at [613, 487] on button at bounding box center [609, 487] width 25 height 21
drag, startPoint x: 486, startPoint y: 531, endPoint x: 480, endPoint y: 531, distance: 6.0
click at [480, 531] on div "Uptown Funk you up, Uptown Funk you up (Say whaa?!)" at bounding box center [453, 539] width 1095 height 58
click at [493, 538] on div "Uptown" at bounding box center [539, 540] width 102 height 40
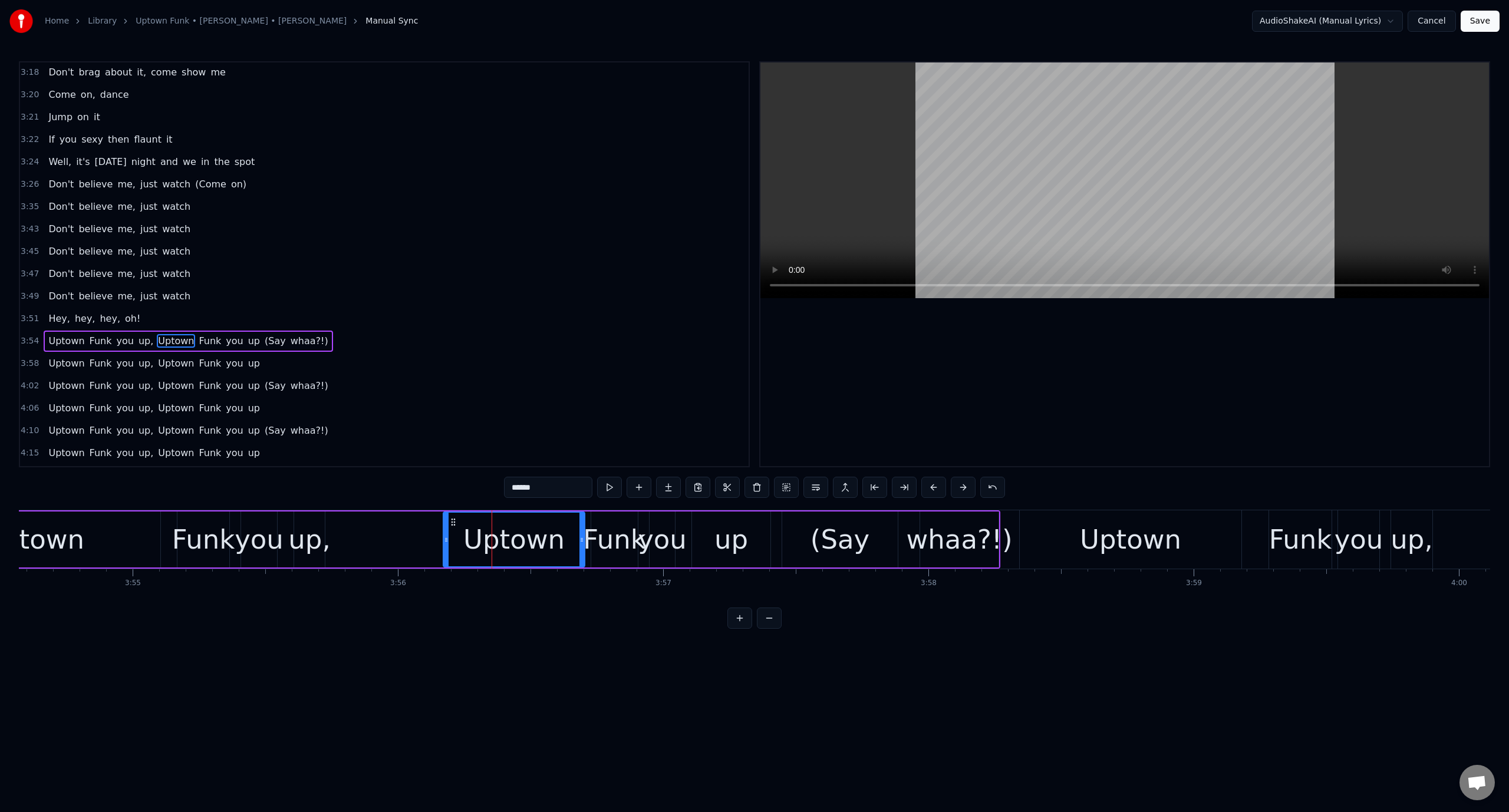
drag, startPoint x: 494, startPoint y: 538, endPoint x: 446, endPoint y: 535, distance: 48.1
click at [446, 535] on icon at bounding box center [446, 539] width 4 height 10
click at [610, 485] on button at bounding box center [609, 487] width 25 height 21
click at [958, 211] on video at bounding box center [1124, 180] width 729 height 236
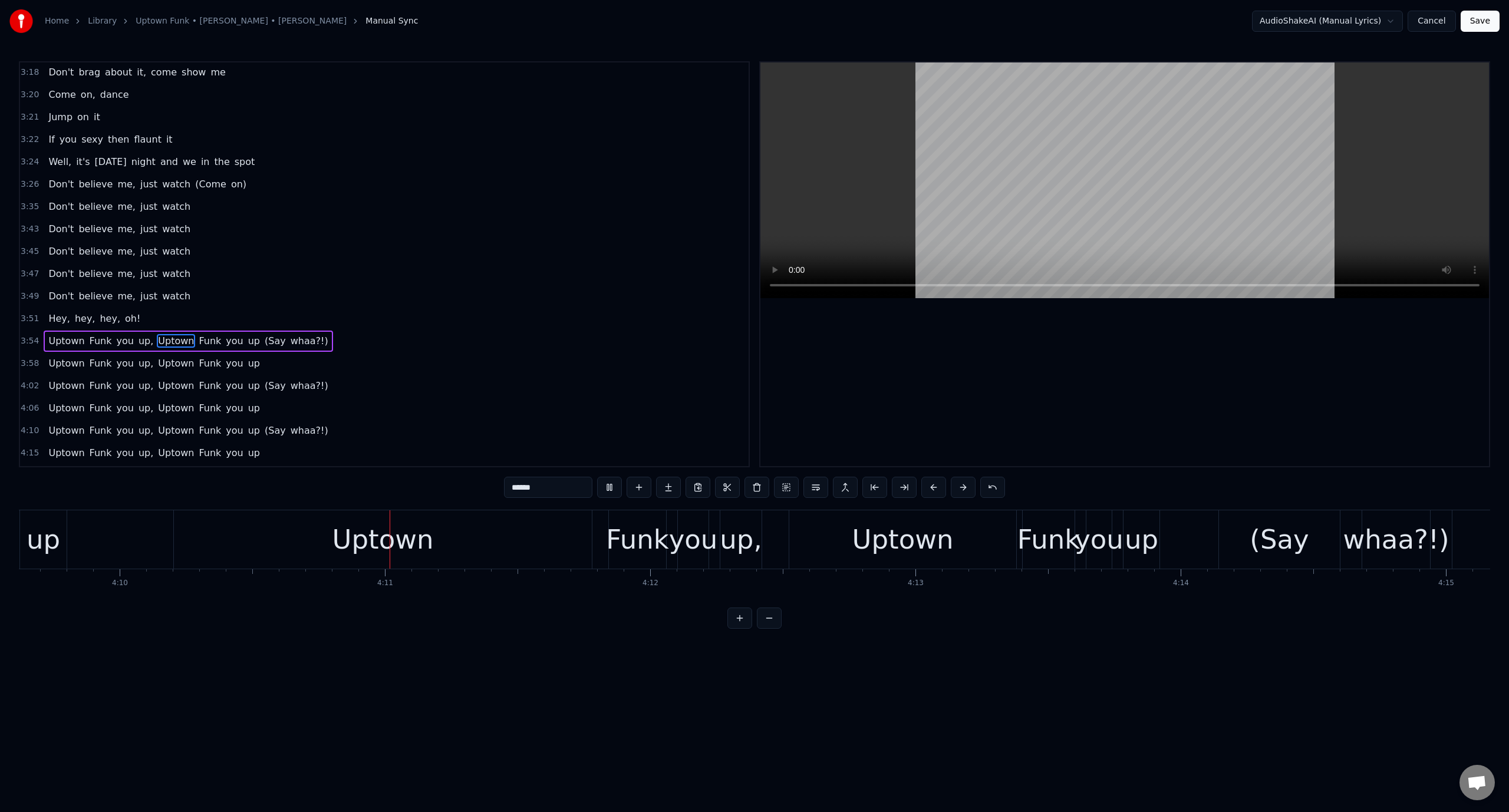
scroll to position [0, 66362]
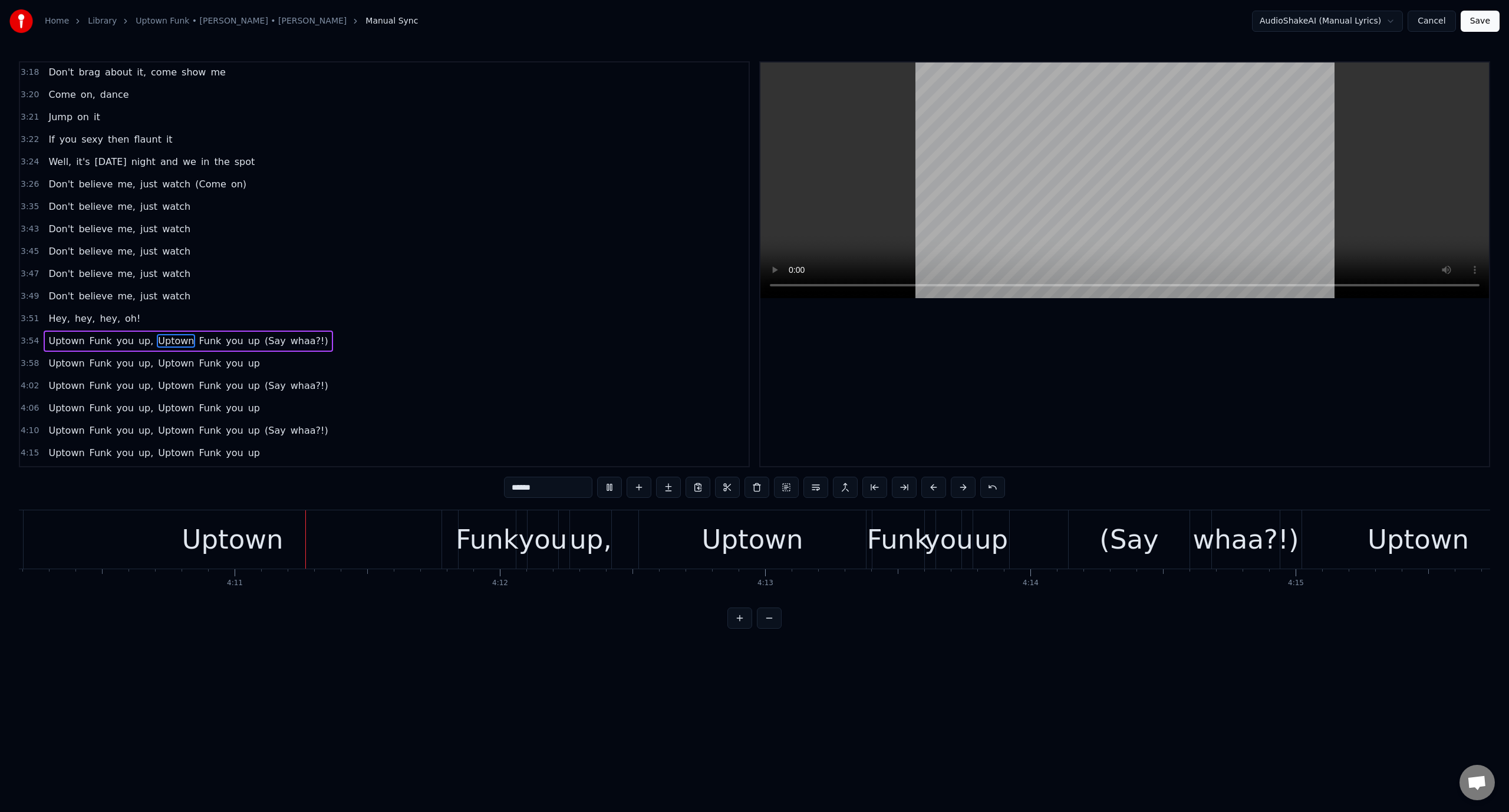
click at [958, 211] on video at bounding box center [1124, 180] width 729 height 236
click at [234, 551] on div "Uptown" at bounding box center [233, 540] width 102 height 40
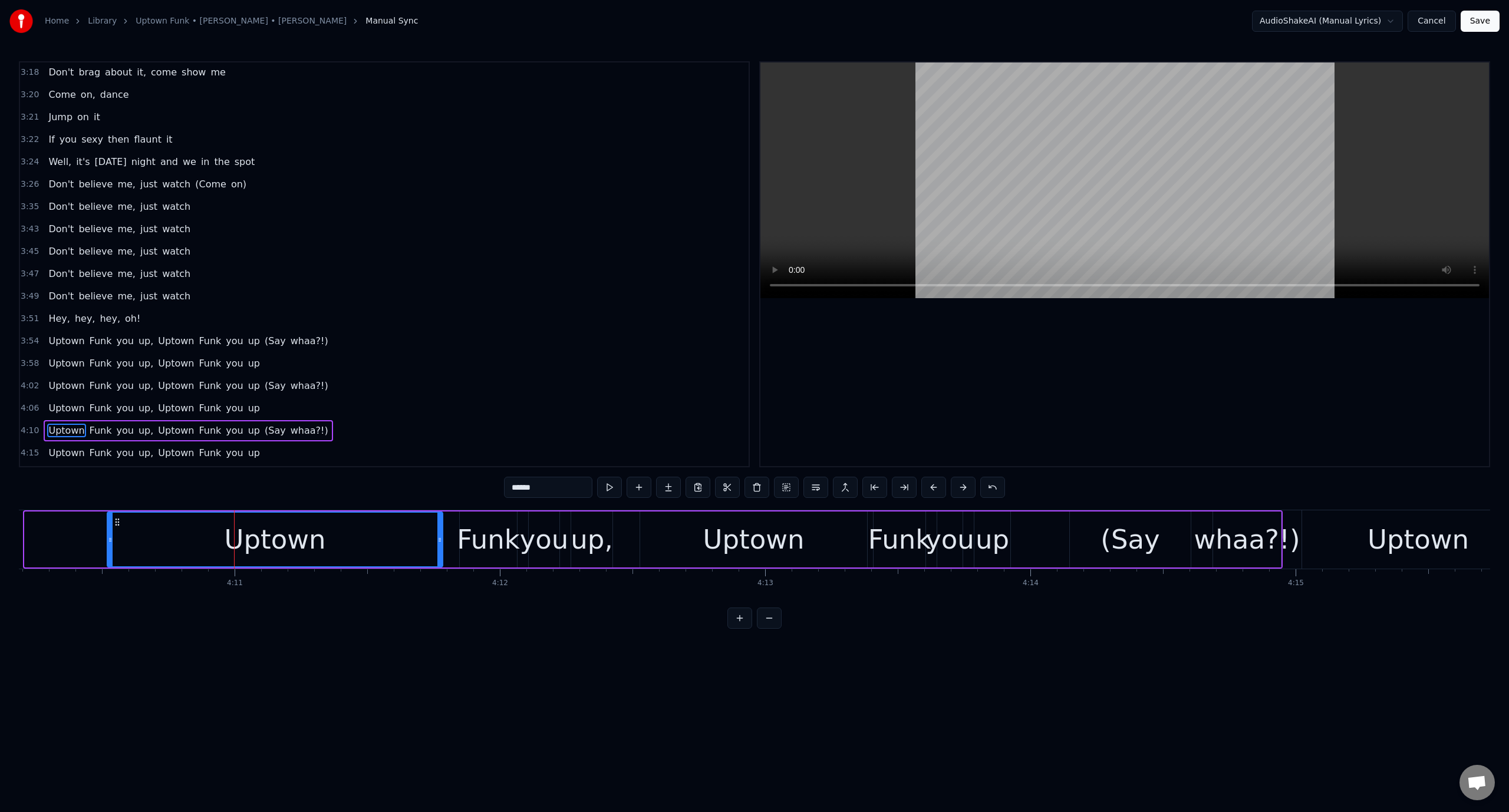
drag, startPoint x: 27, startPoint y: 535, endPoint x: 104, endPoint y: 549, distance: 78.3
click at [108, 544] on div at bounding box center [110, 539] width 4 height 54
click at [618, 488] on button at bounding box center [609, 487] width 25 height 21
drag, startPoint x: 108, startPoint y: 543, endPoint x: 164, endPoint y: 548, distance: 56.2
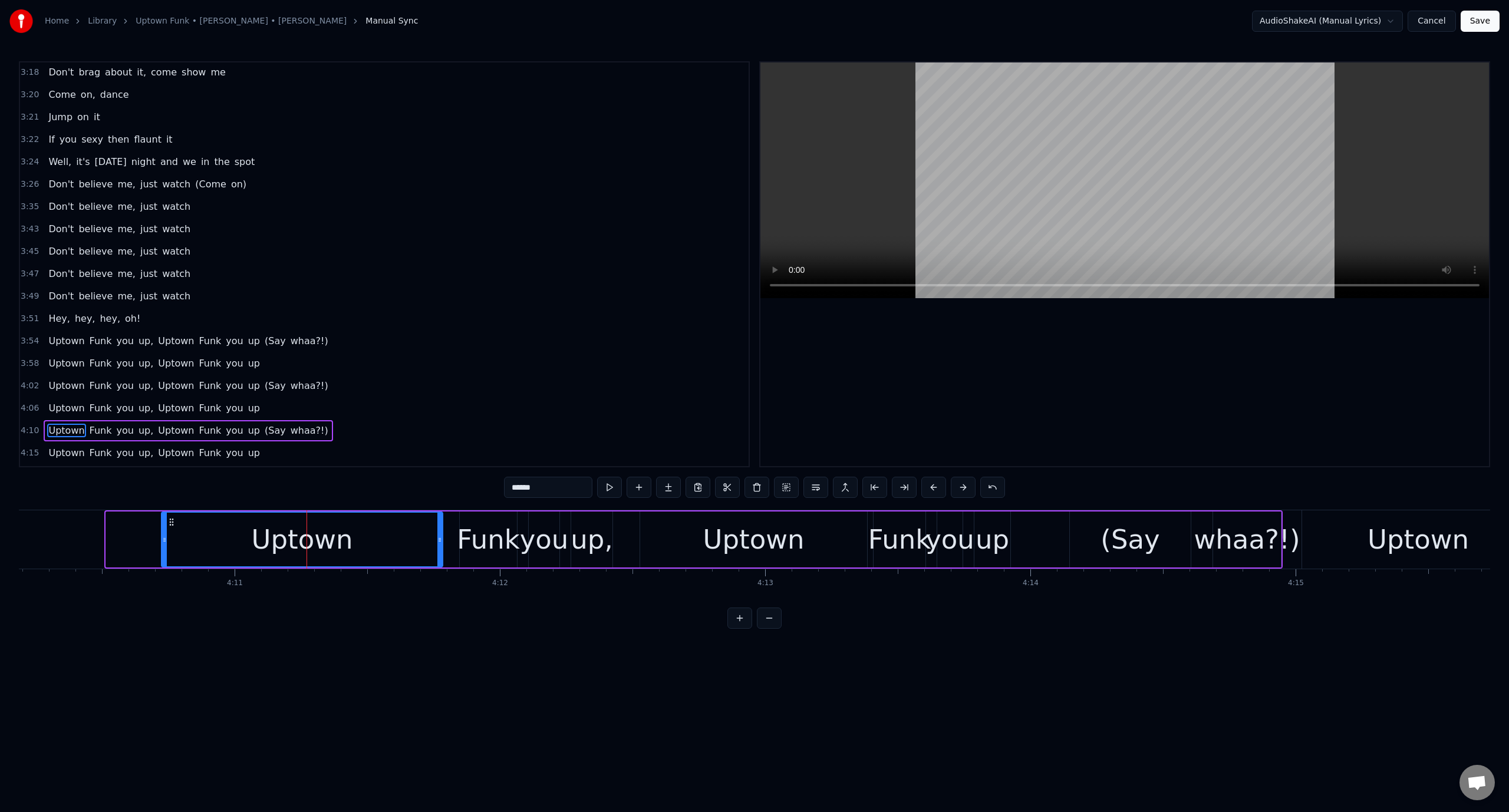
click at [164, 548] on div at bounding box center [165, 539] width 4 height 54
click at [610, 482] on button at bounding box center [609, 487] width 25 height 21
drag, startPoint x: 441, startPoint y: 543, endPoint x: 423, endPoint y: 543, distance: 18.0
click at [423, 543] on icon at bounding box center [424, 539] width 4 height 10
click at [476, 538] on div "Funk" at bounding box center [489, 540] width 63 height 40
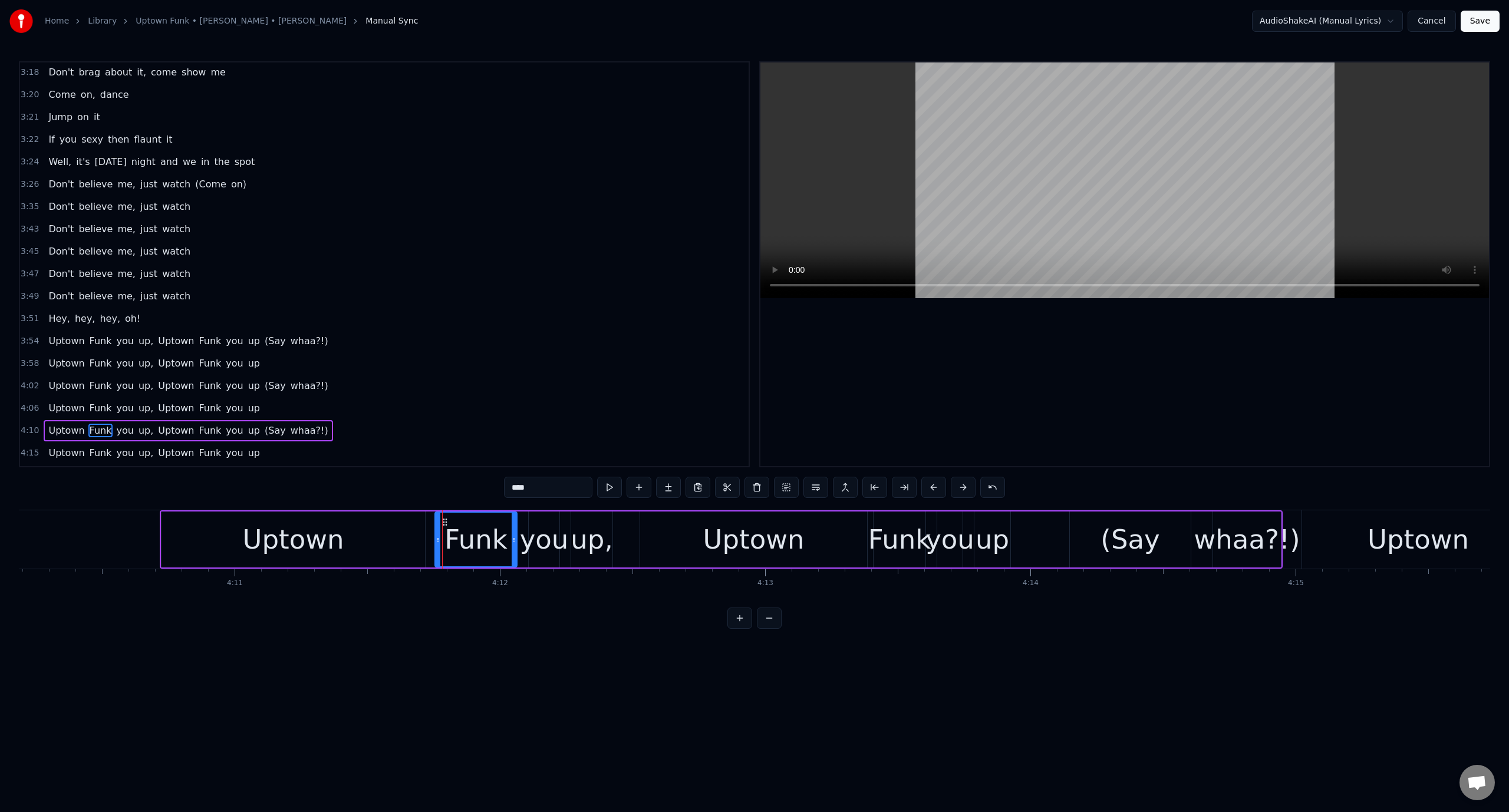
drag, startPoint x: 462, startPoint y: 535, endPoint x: 438, endPoint y: 535, distance: 24.0
click at [438, 535] on icon at bounding box center [438, 539] width 4 height 10
click at [981, 182] on video at bounding box center [1124, 180] width 729 height 236
click at [699, 543] on div "Uptown" at bounding box center [753, 539] width 227 height 56
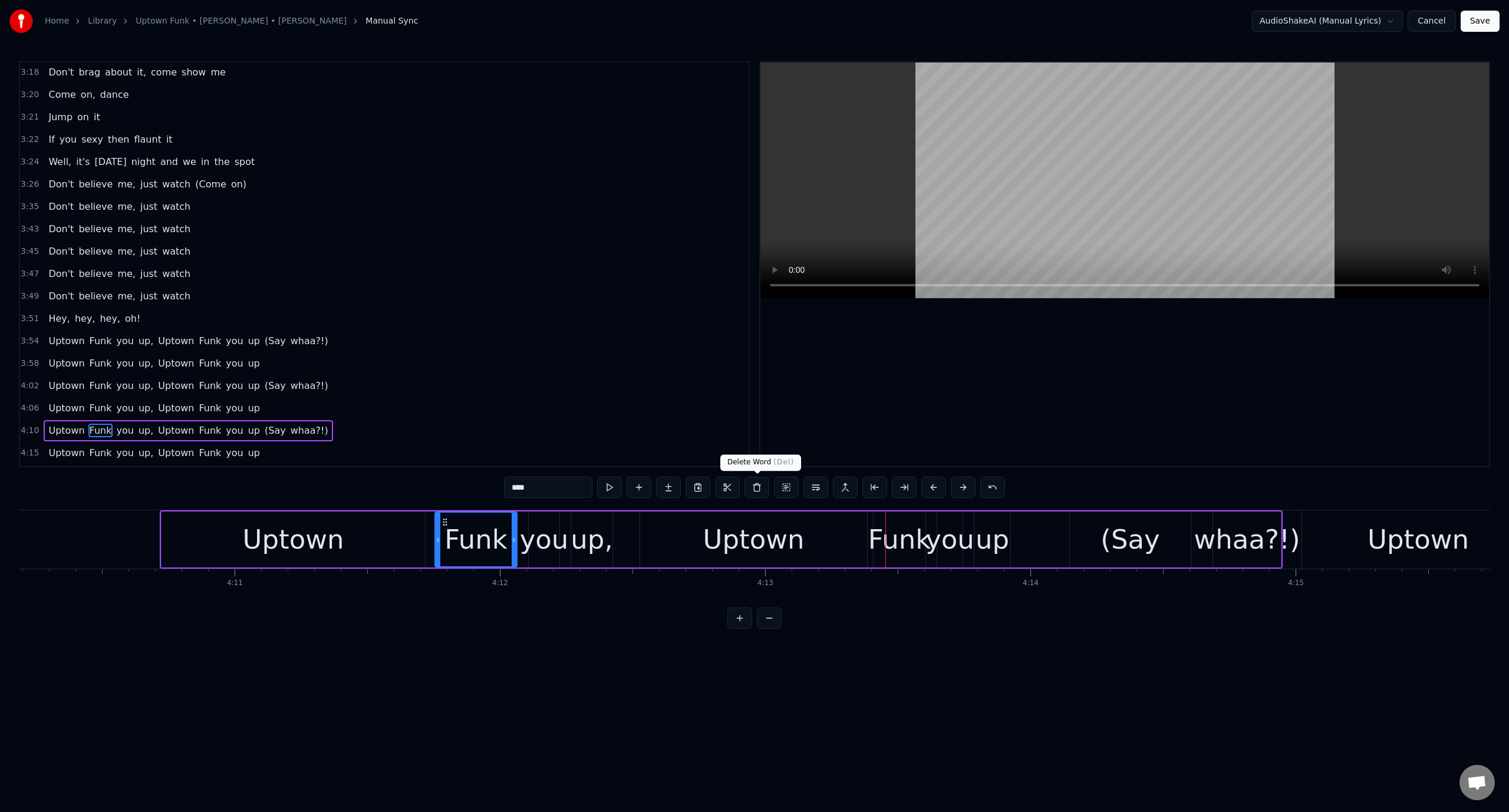
type input "******"
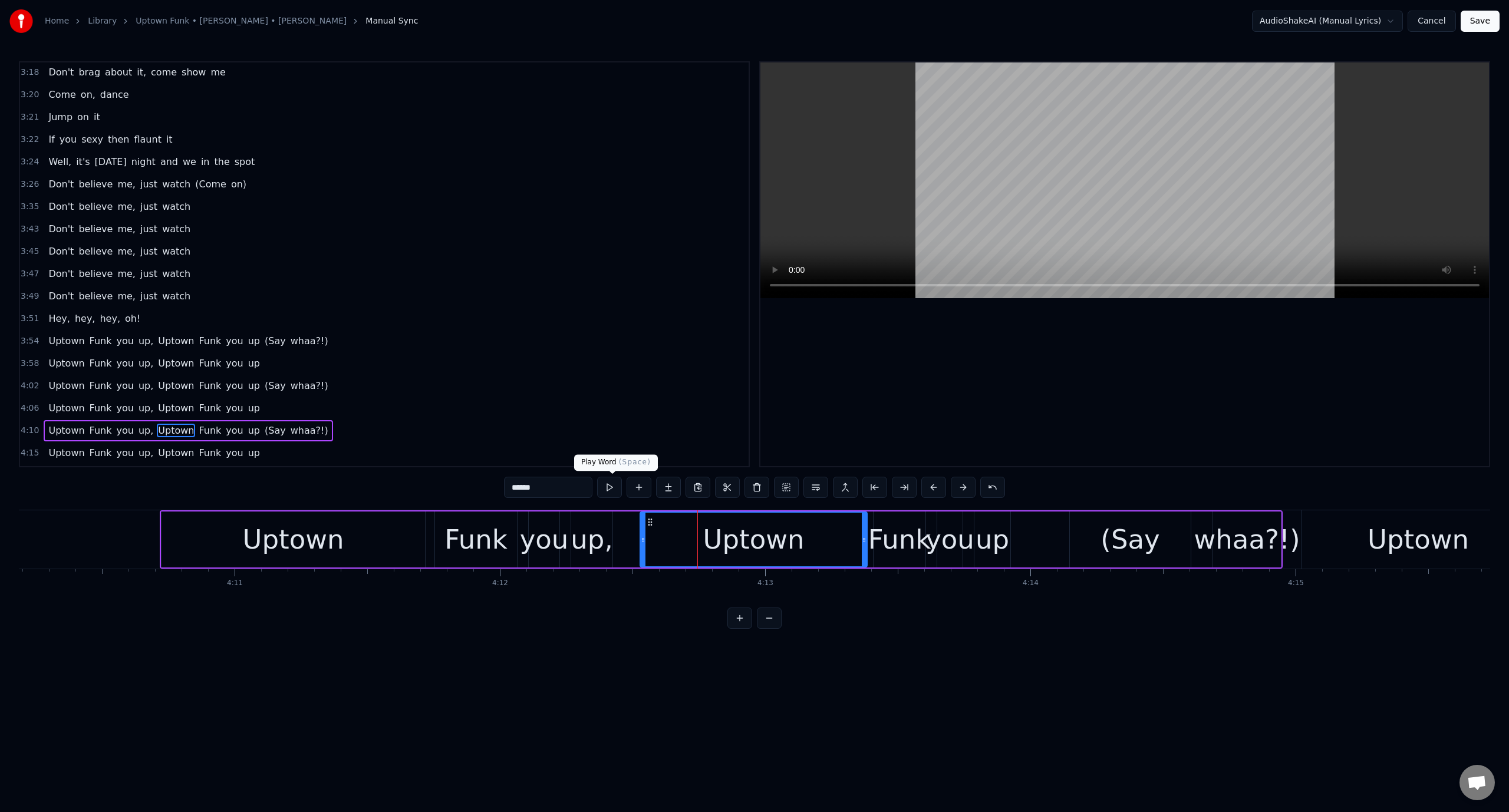
click at [612, 479] on button at bounding box center [609, 487] width 25 height 21
drag, startPoint x: 641, startPoint y: 543, endPoint x: 698, endPoint y: 541, distance: 57.0
click at [705, 541] on icon at bounding box center [707, 539] width 4 height 10
click at [611, 478] on button at bounding box center [609, 487] width 25 height 21
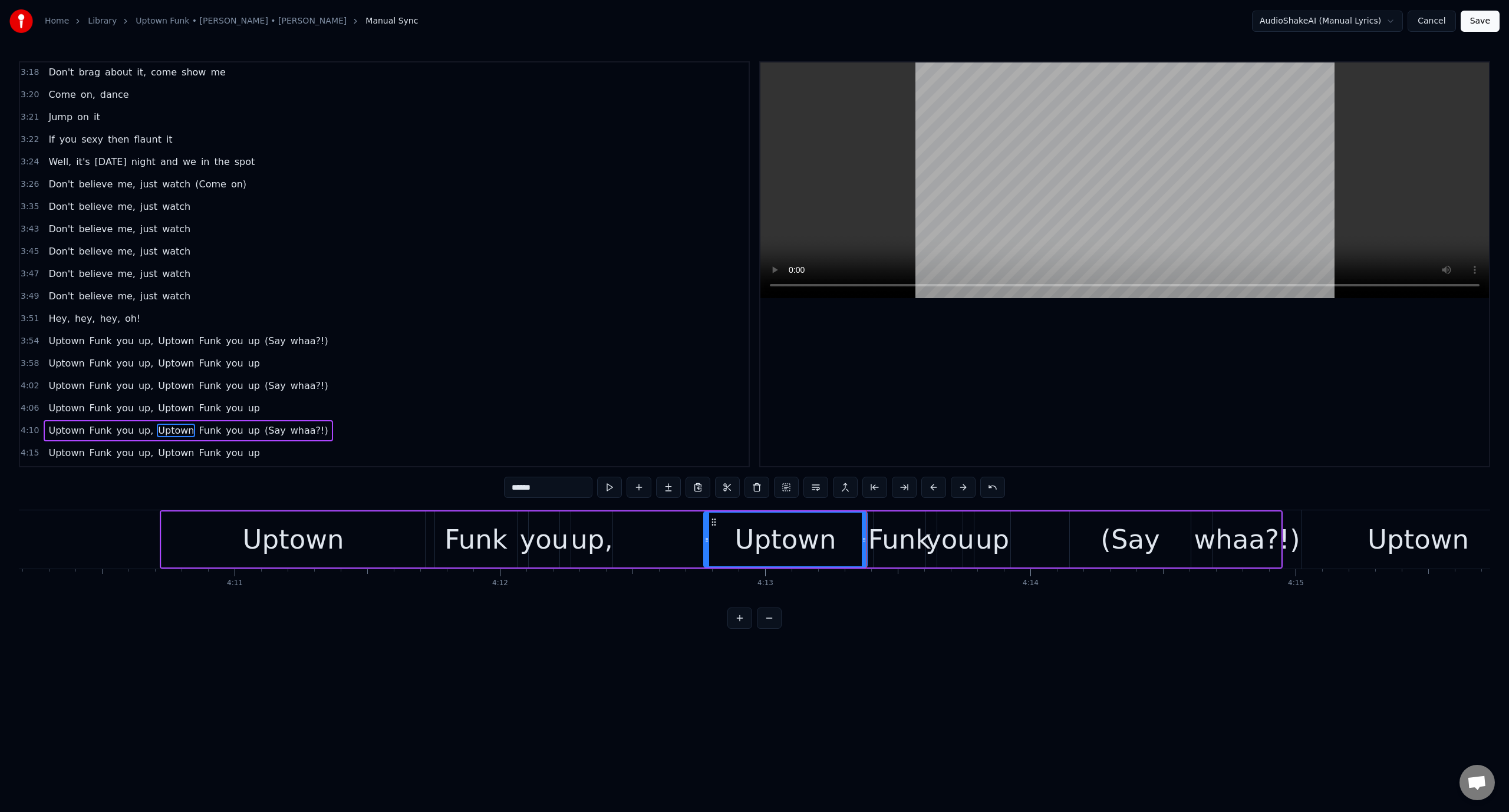
click at [1015, 184] on video at bounding box center [1124, 180] width 729 height 236
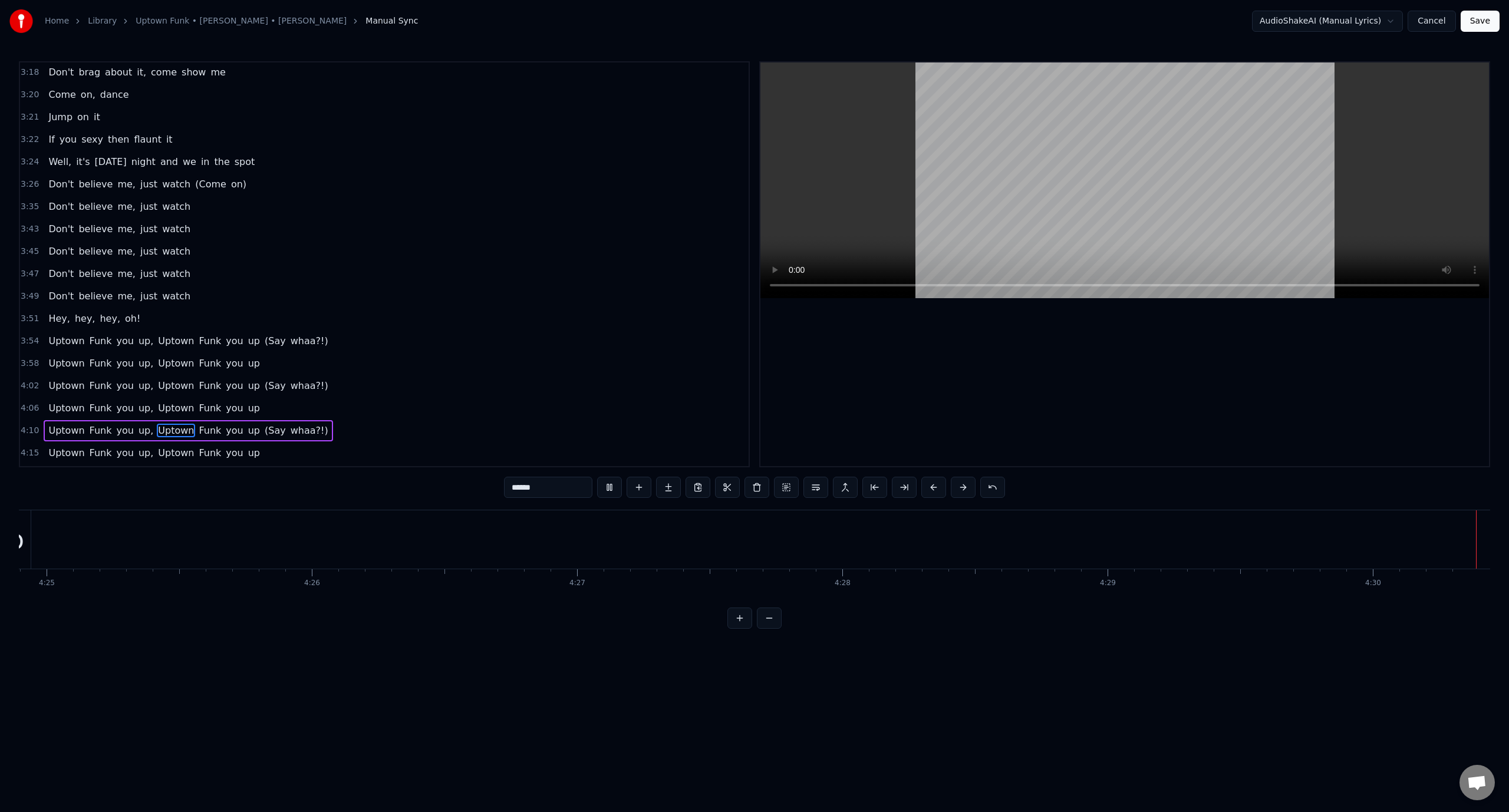
scroll to position [0, 70264]
click at [1476, 16] on button "Save" at bounding box center [1480, 21] width 39 height 21
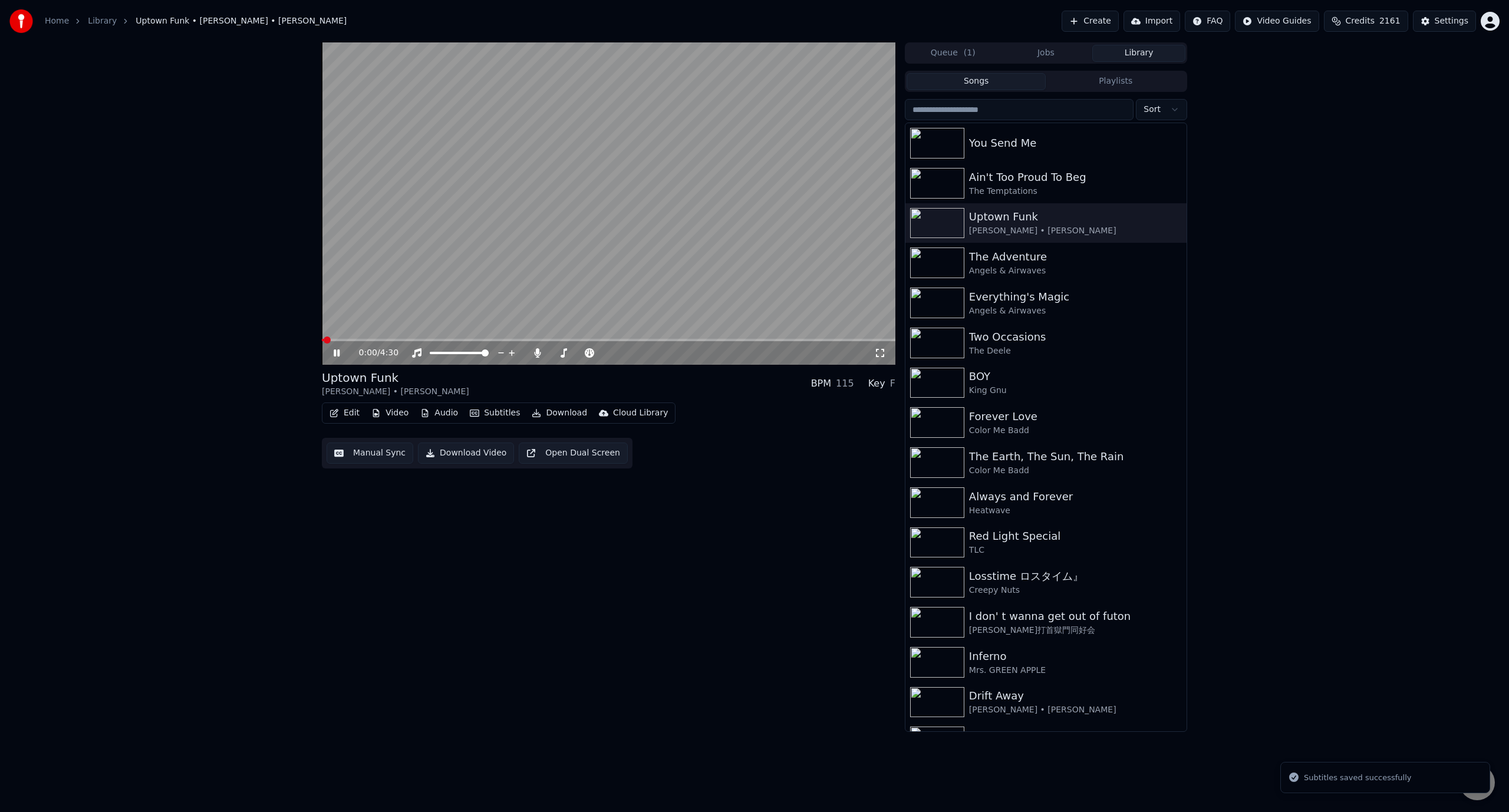
click at [798, 205] on video at bounding box center [608, 203] width 574 height 322
click at [535, 411] on button "Download" at bounding box center [559, 413] width 65 height 16
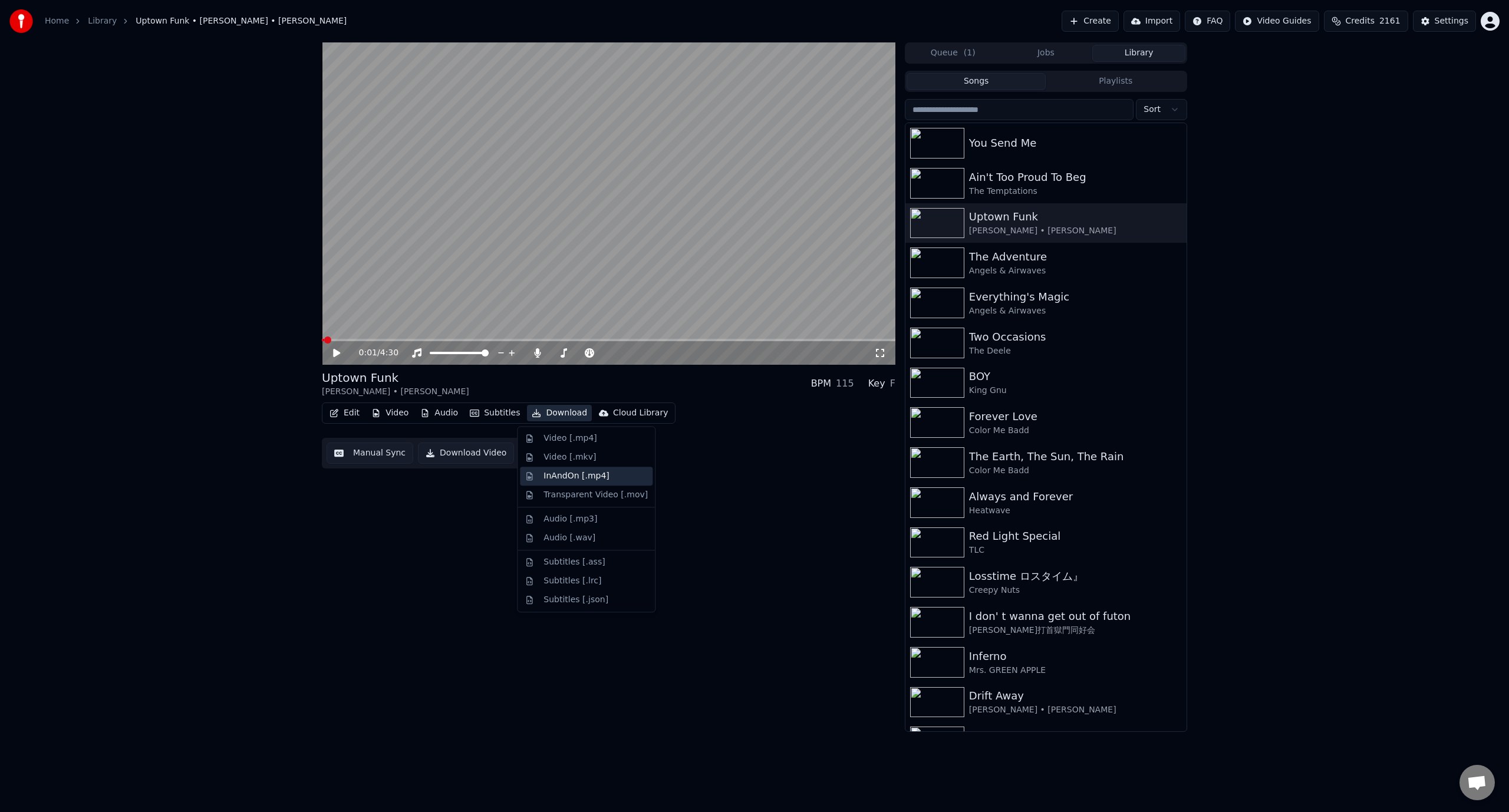
click at [590, 475] on div "InAndOn [.mp4]" at bounding box center [576, 476] width 66 height 12
click at [1142, 54] on button "Library" at bounding box center [1139, 53] width 93 height 17
click at [1041, 177] on div "Ain't Too Proud To Beg" at bounding box center [1069, 177] width 201 height 16
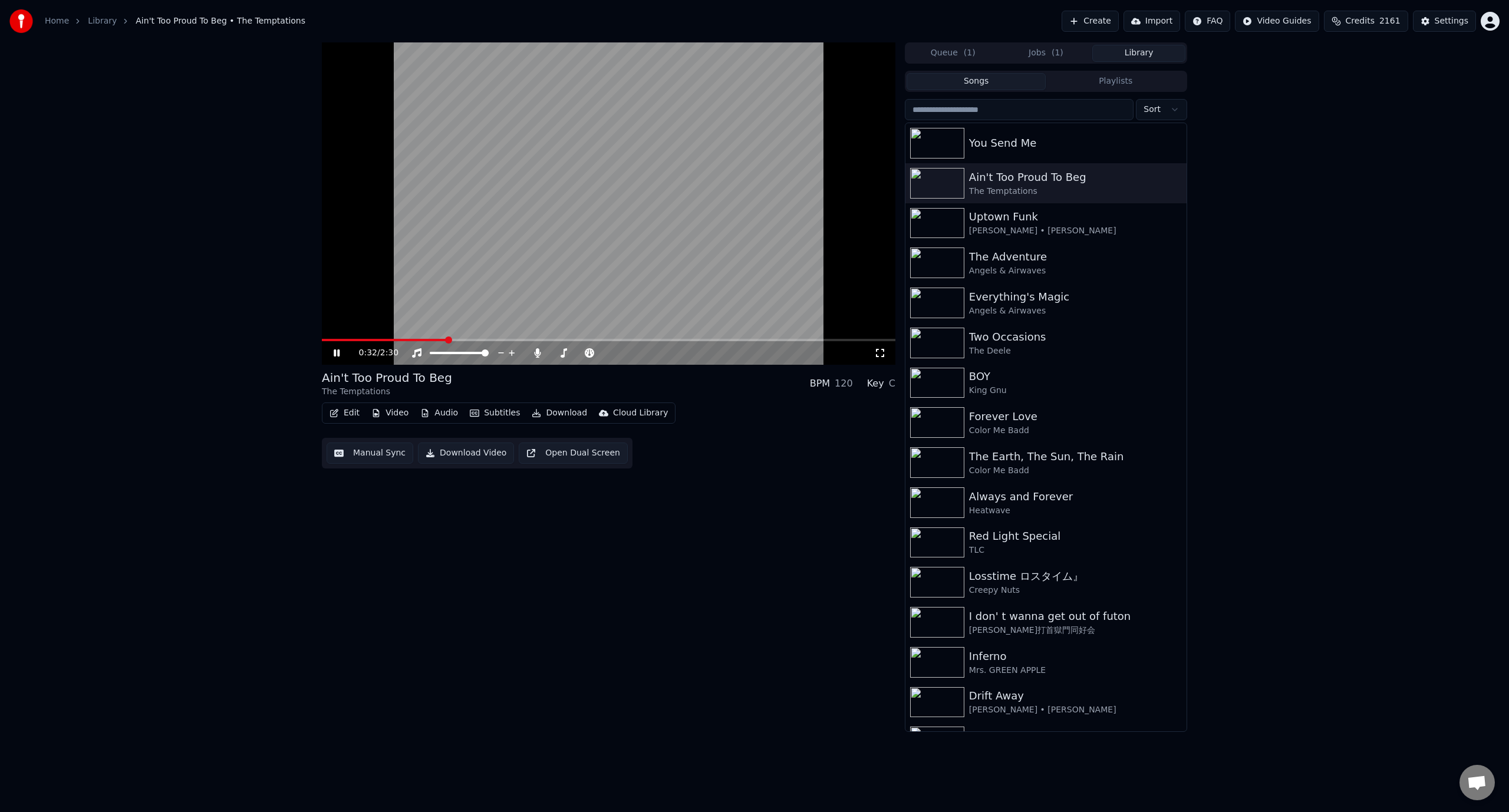
click at [616, 207] on video at bounding box center [608, 203] width 574 height 322
click at [377, 449] on button "Manual Sync" at bounding box center [370, 453] width 87 height 21
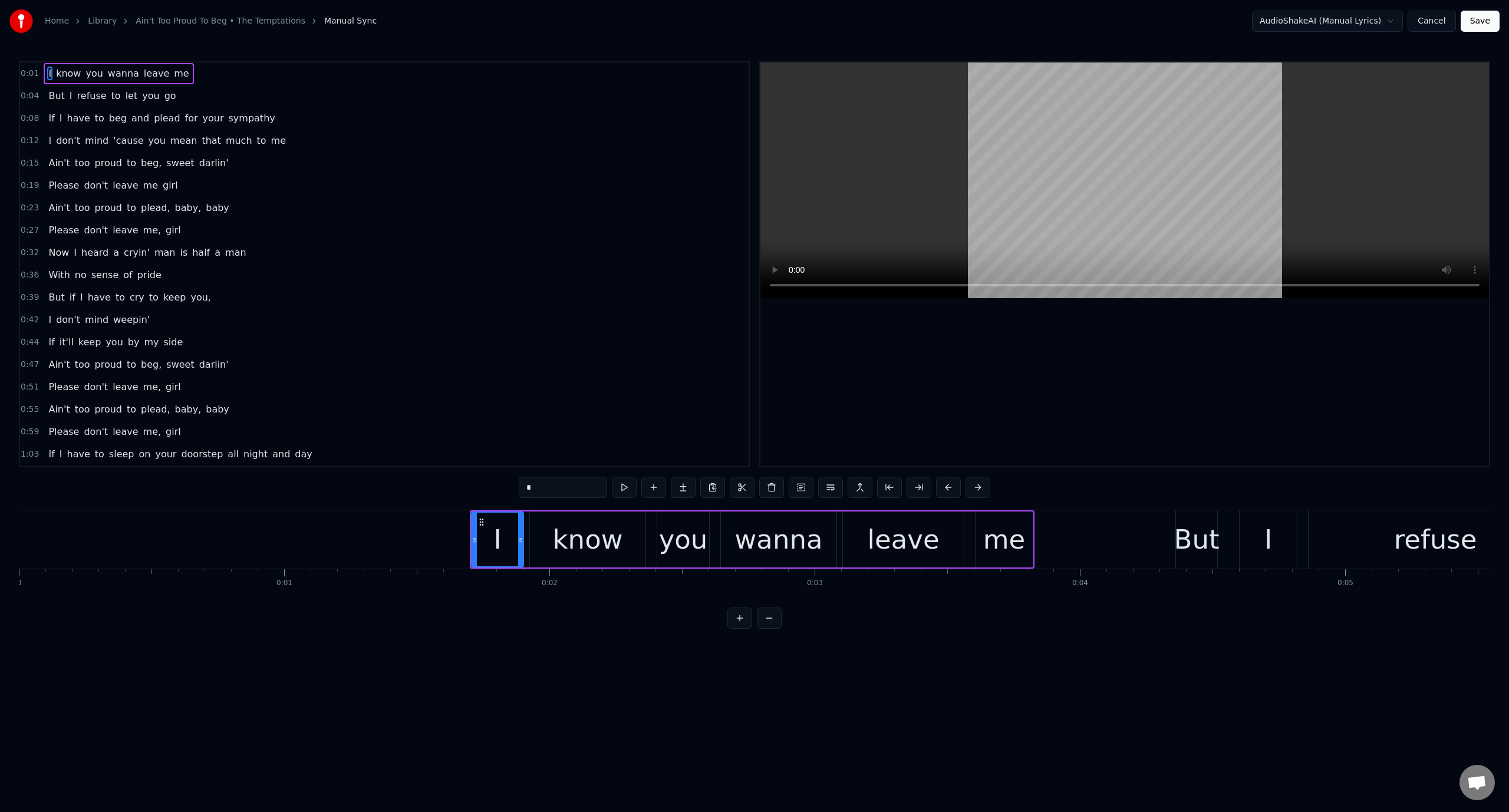
click at [57, 135] on span "don't" at bounding box center [67, 141] width 26 height 13
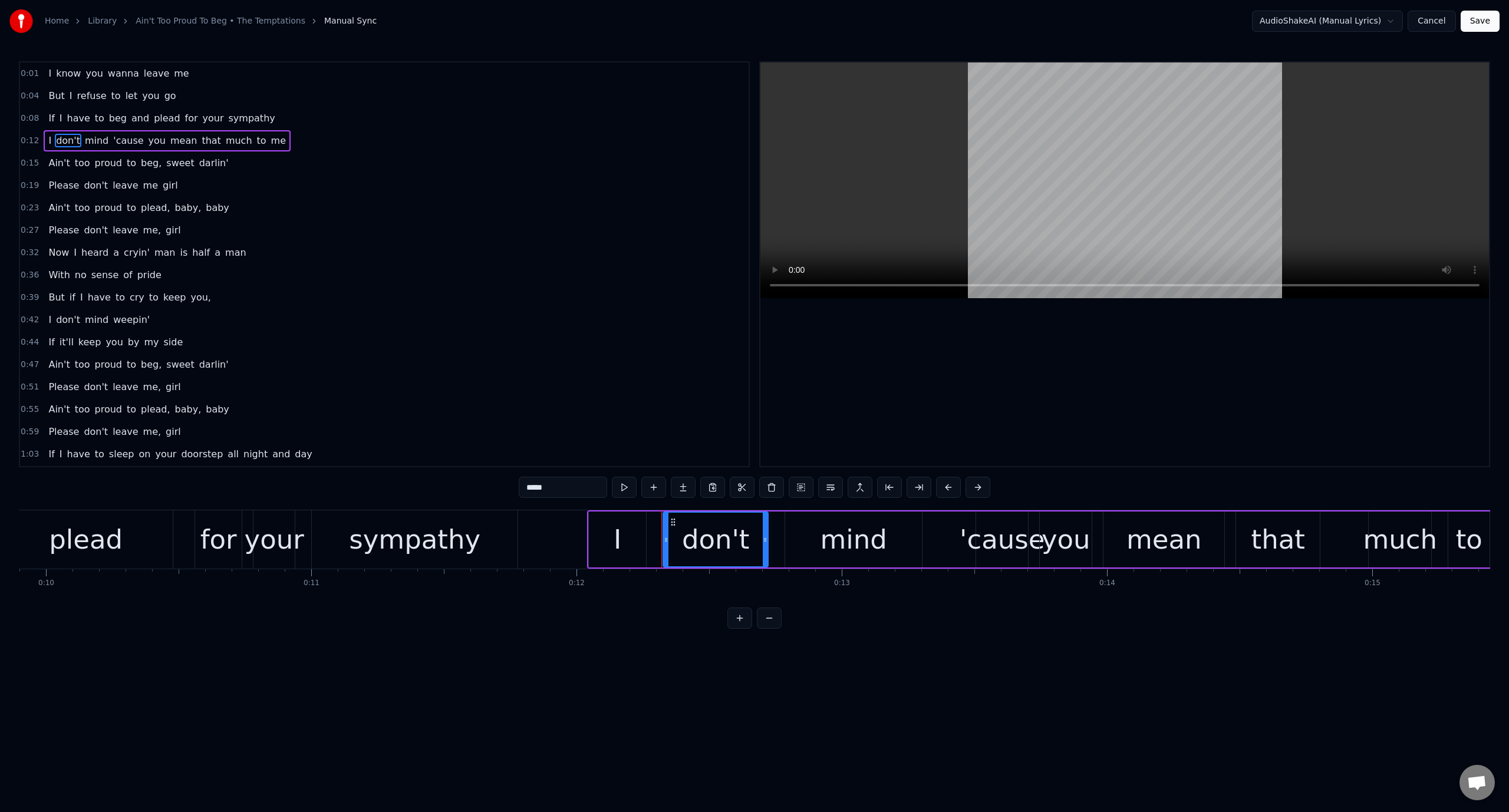
click at [1083, 178] on video at bounding box center [1124, 180] width 729 height 236
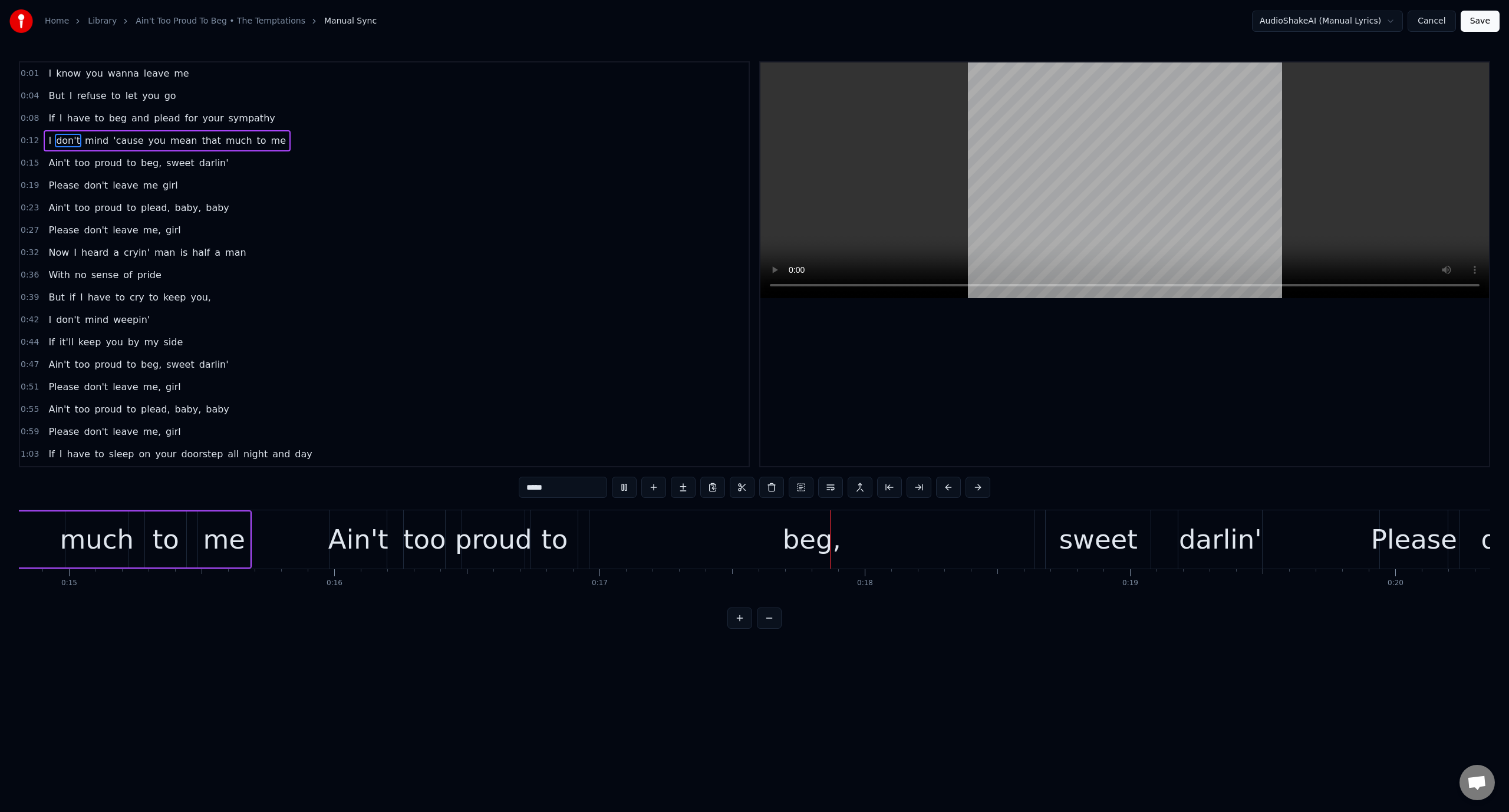
click at [1083, 179] on video at bounding box center [1124, 180] width 729 height 236
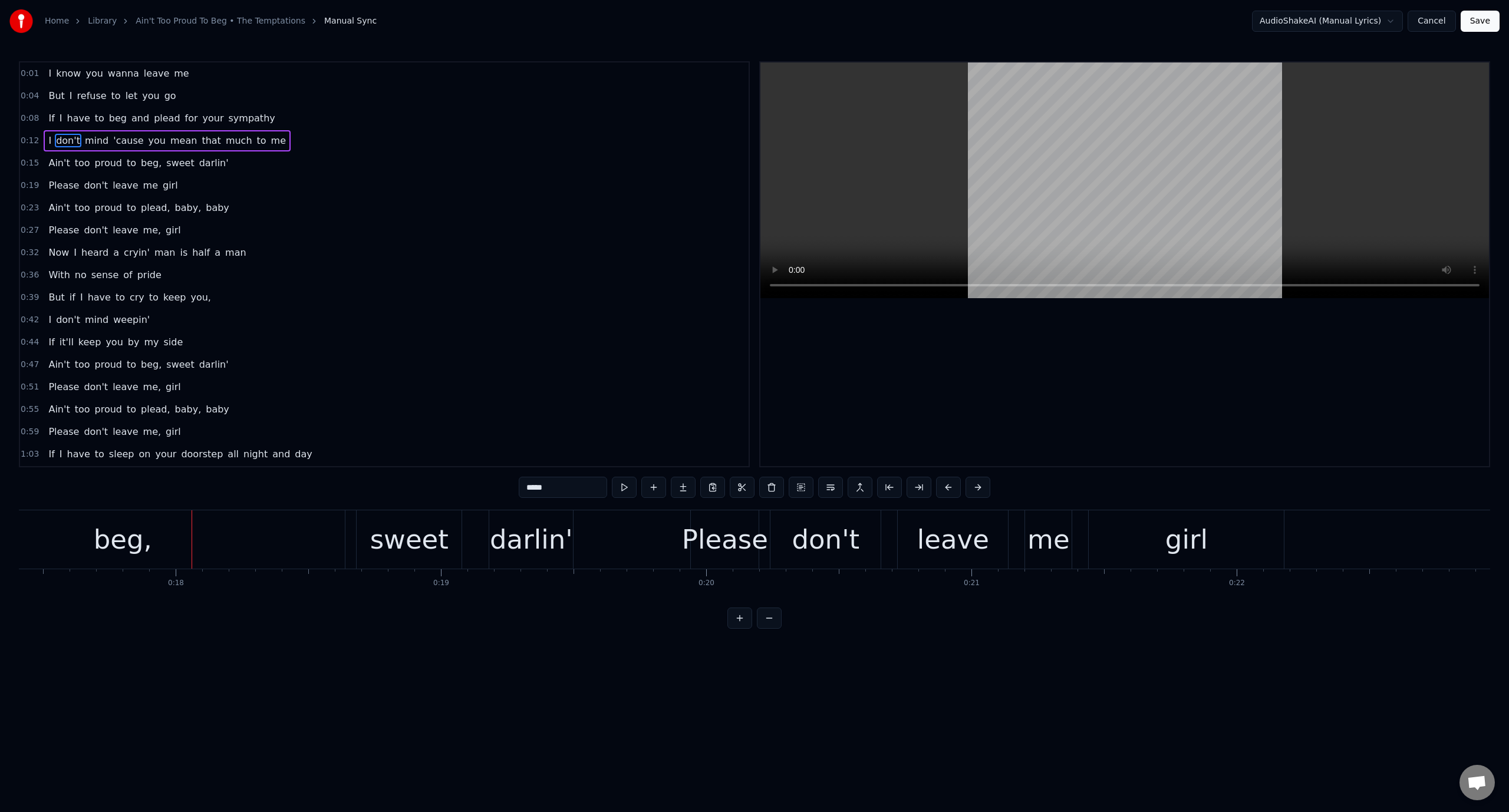
scroll to position [0, 4620]
click at [244, 543] on div "beg," at bounding box center [120, 539] width 444 height 58
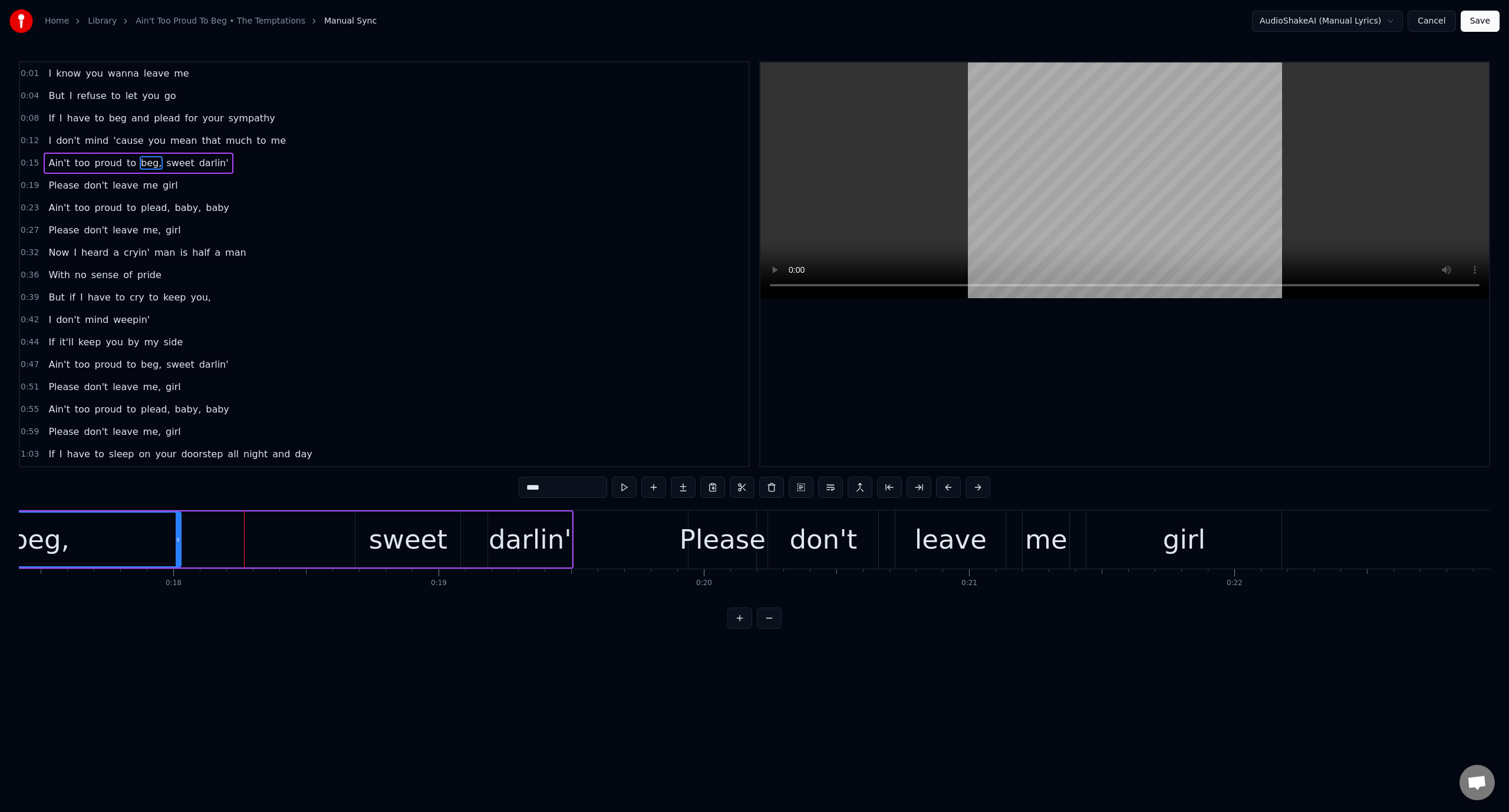
drag, startPoint x: 340, startPoint y: 540, endPoint x: 177, endPoint y: 558, distance: 164.0
click at [177, 558] on div at bounding box center [178, 539] width 4 height 54
click at [608, 490] on button at bounding box center [609, 487] width 25 height 21
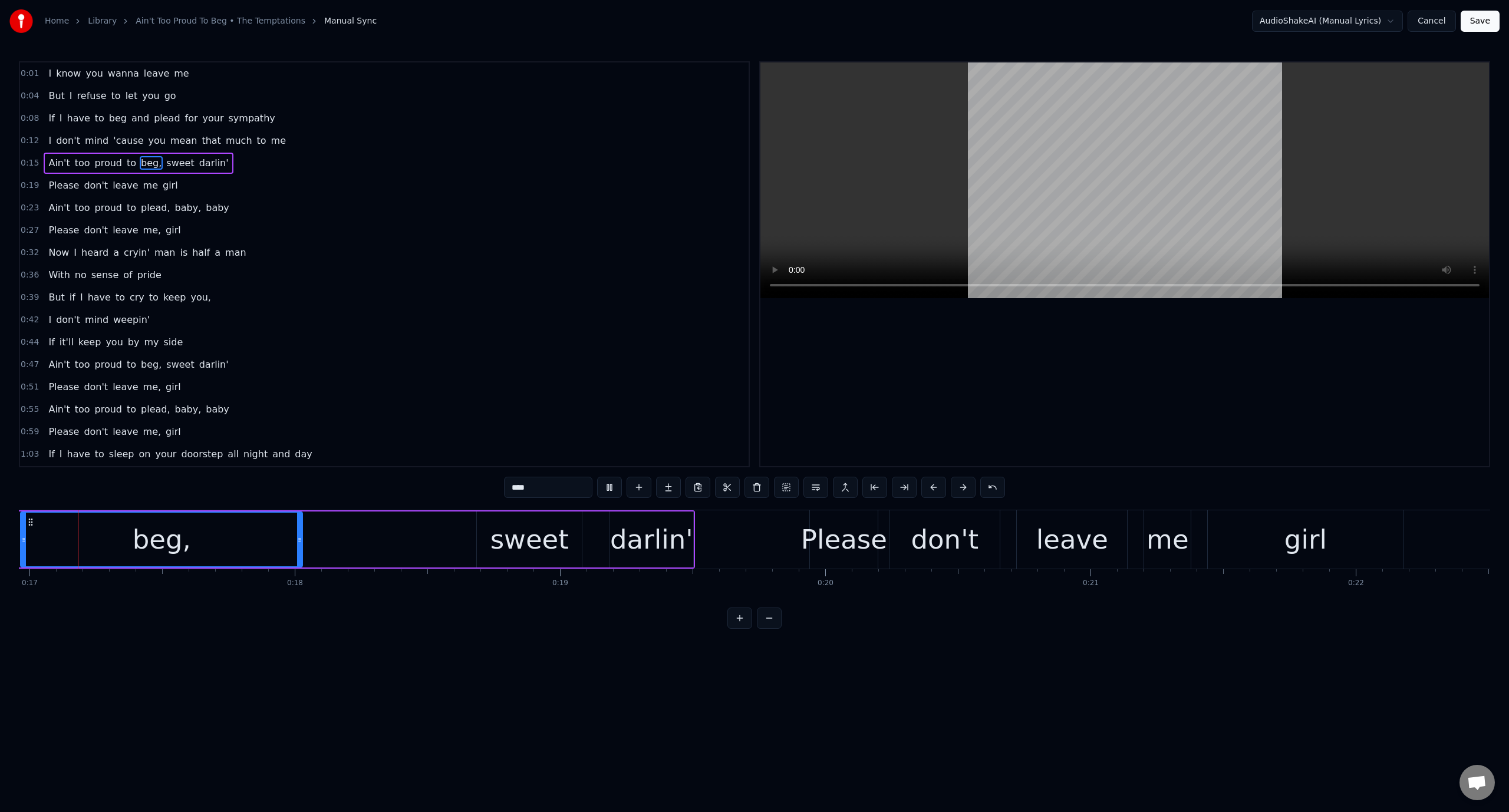
scroll to position [0, 4439]
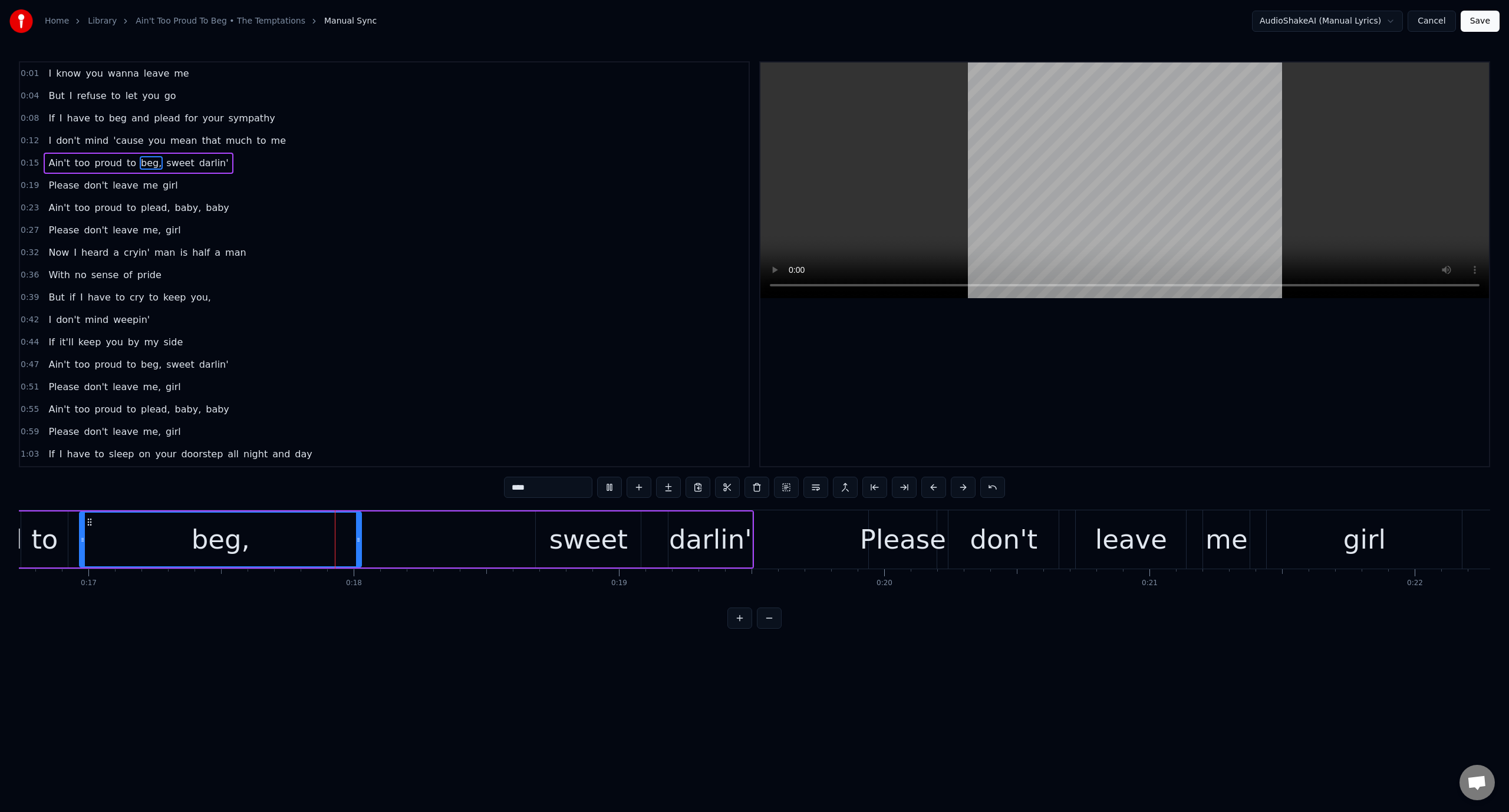
click at [608, 490] on button at bounding box center [609, 487] width 25 height 21
drag, startPoint x: 360, startPoint y: 543, endPoint x: 293, endPoint y: 546, distance: 67.1
click at [294, 546] on div at bounding box center [296, 539] width 4 height 54
click at [916, 196] on video at bounding box center [1124, 180] width 729 height 236
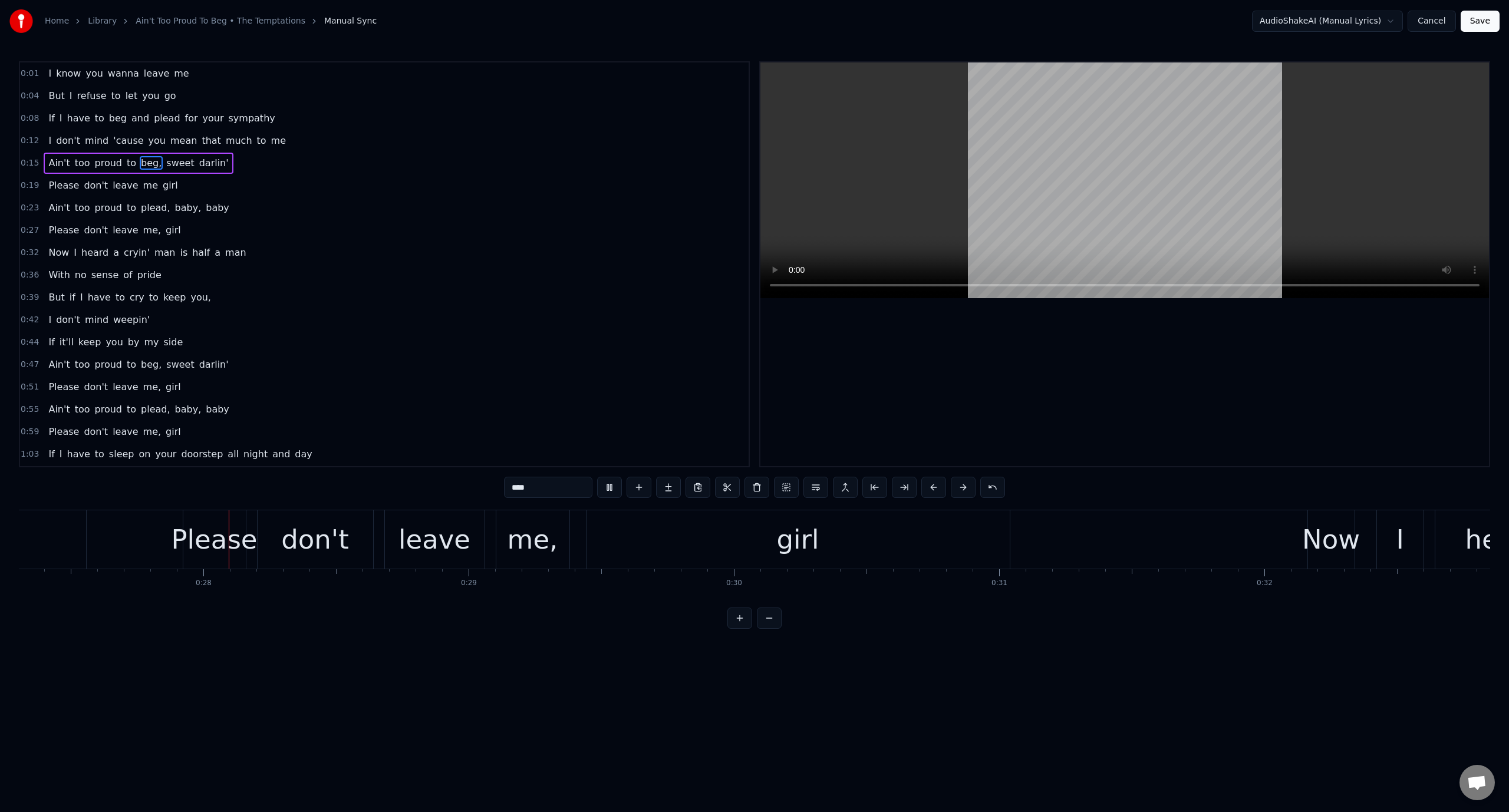
scroll to position [0, 7259]
click at [916, 196] on video at bounding box center [1124, 180] width 729 height 236
click at [979, 528] on div "girl" at bounding box center [782, 539] width 423 height 58
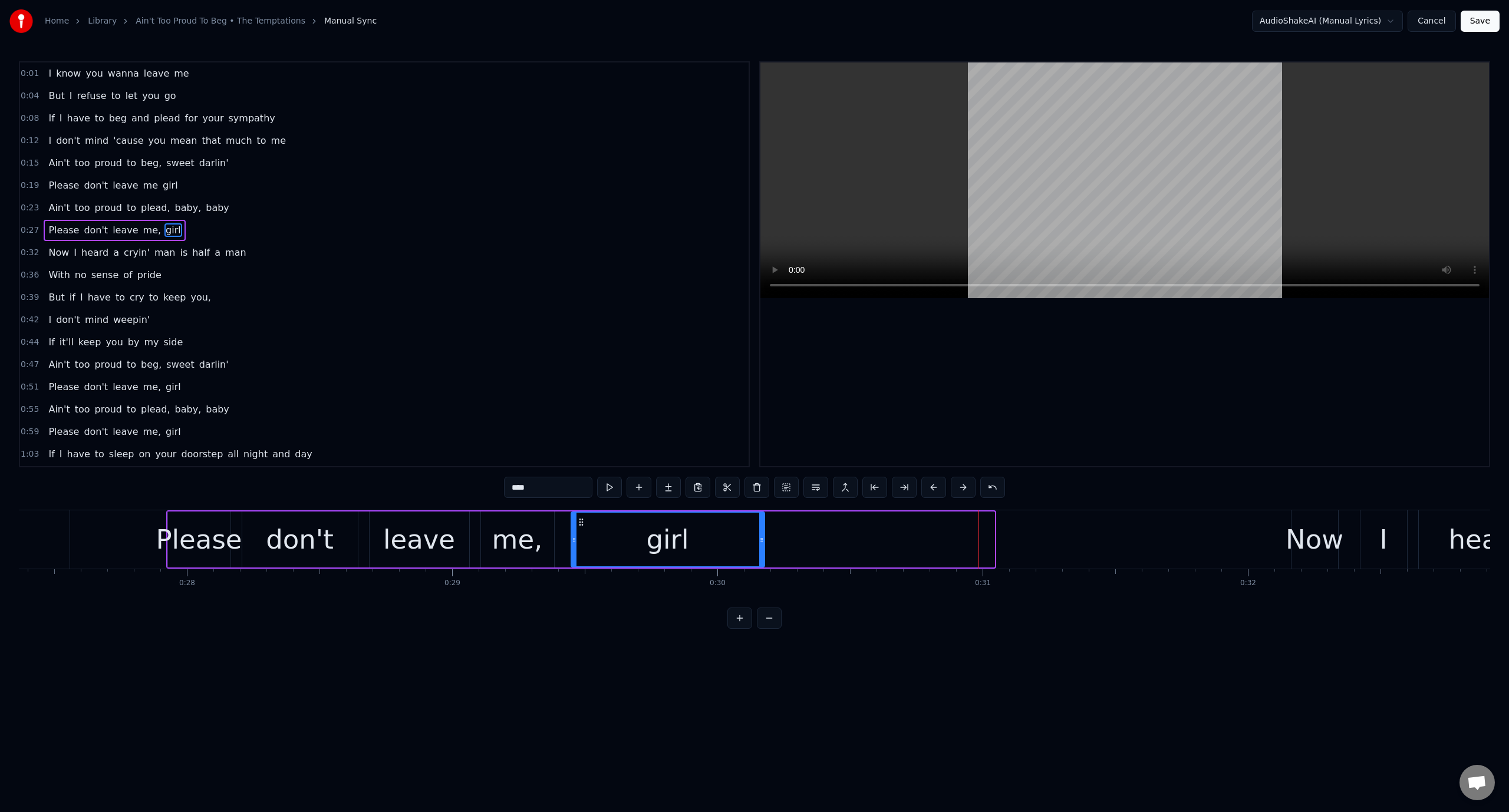
drag, startPoint x: 991, startPoint y: 534, endPoint x: 759, endPoint y: 554, distance: 232.9
click at [759, 554] on div at bounding box center [762, 539] width 4 height 54
click at [976, 137] on video at bounding box center [1124, 180] width 729 height 236
click at [508, 527] on div "me," at bounding box center [518, 540] width 51 height 40
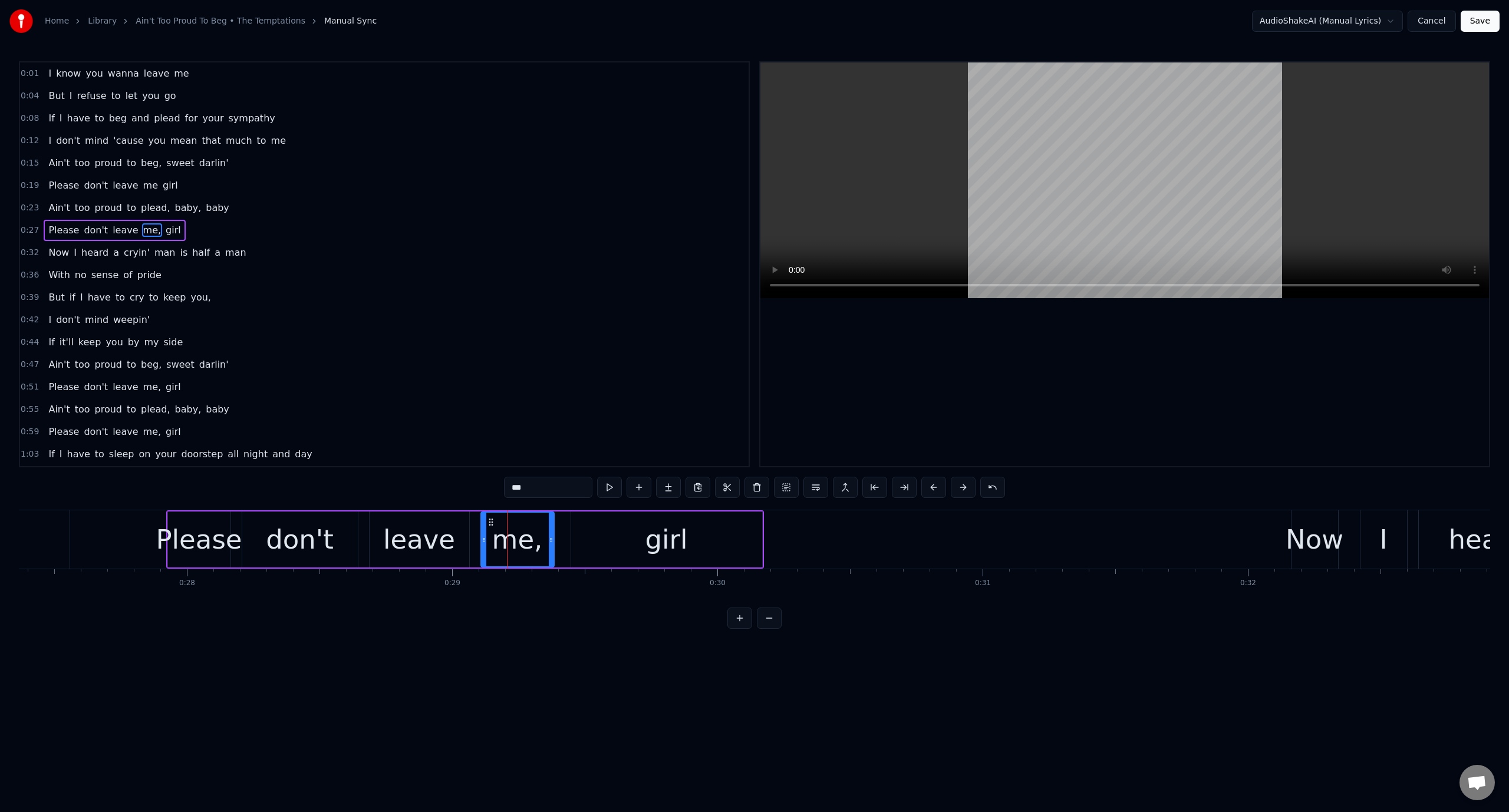
click at [983, 164] on video at bounding box center [1124, 180] width 729 height 236
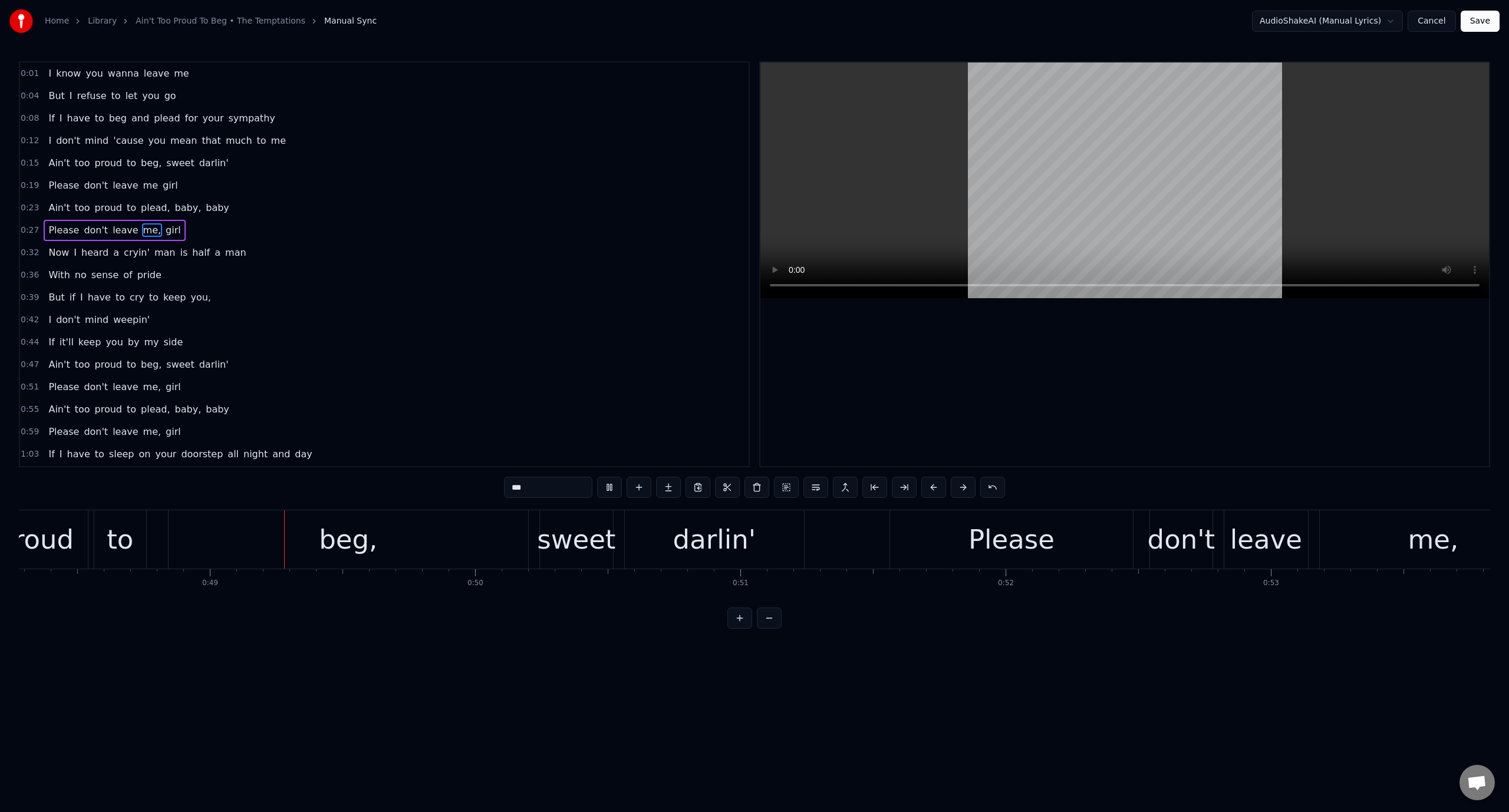
scroll to position [0, 12852]
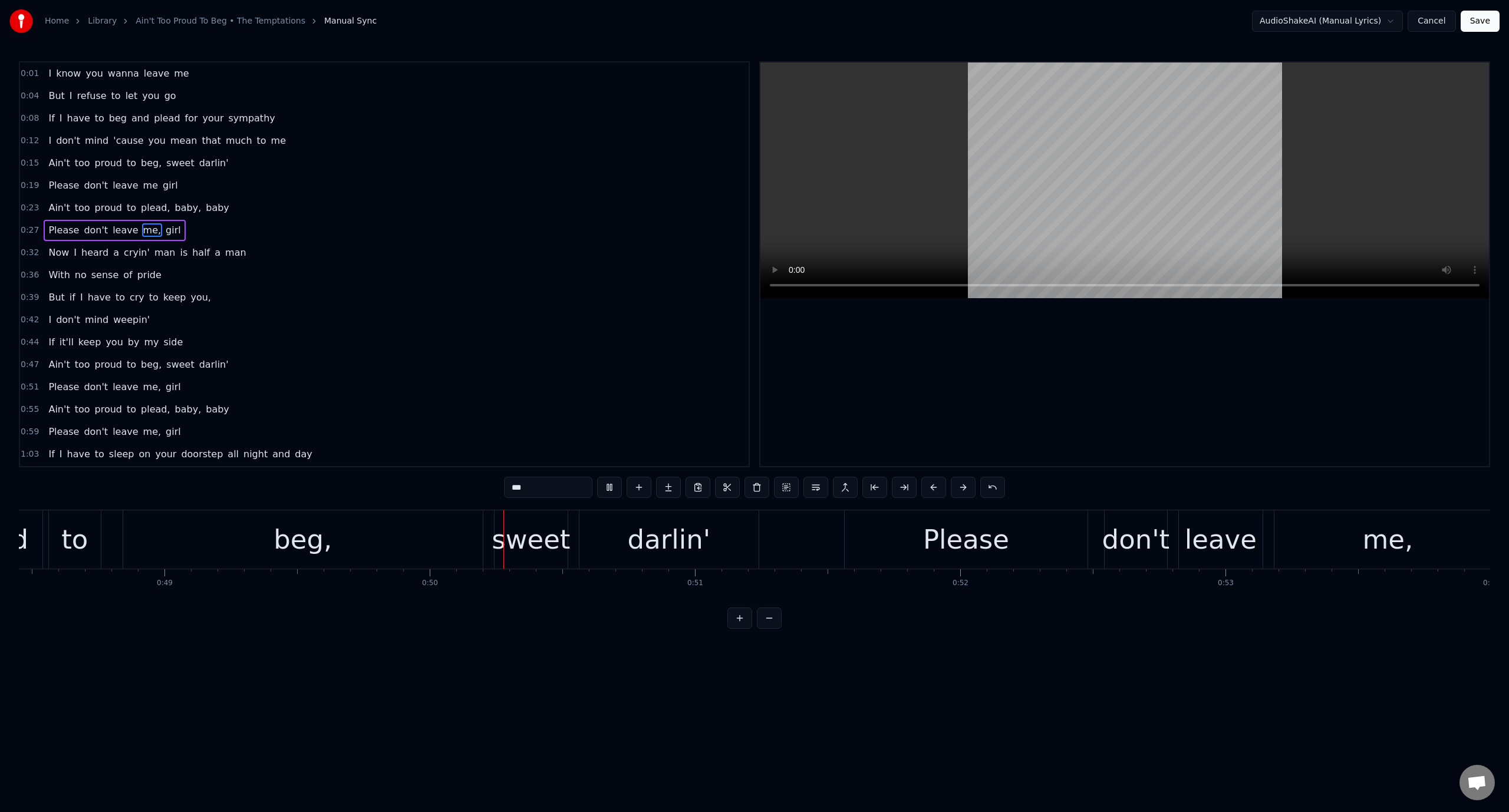
click at [975, 188] on video at bounding box center [1124, 180] width 729 height 236
click at [290, 547] on div "beg," at bounding box center [303, 540] width 58 height 40
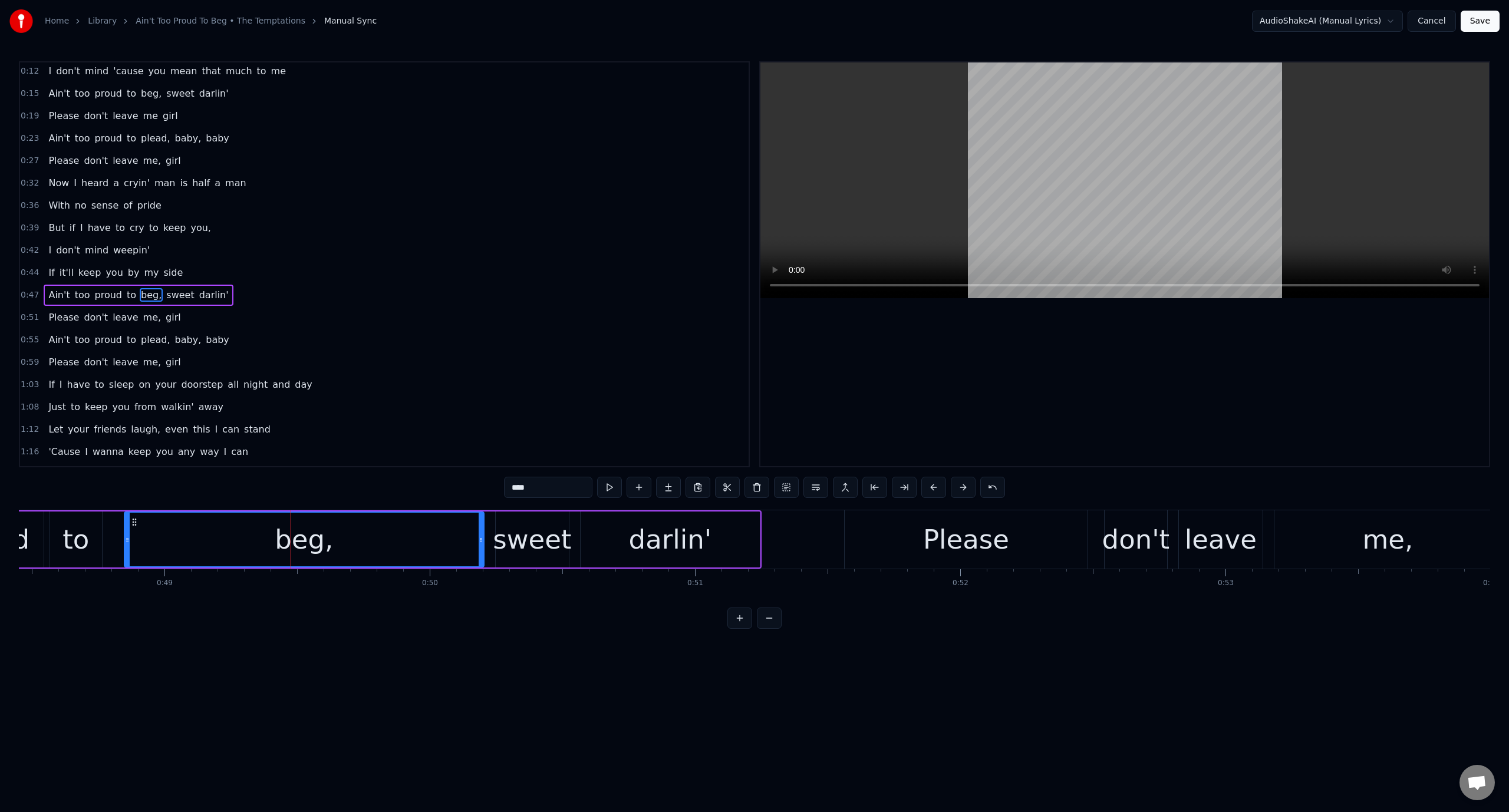
scroll to position [95, 0]
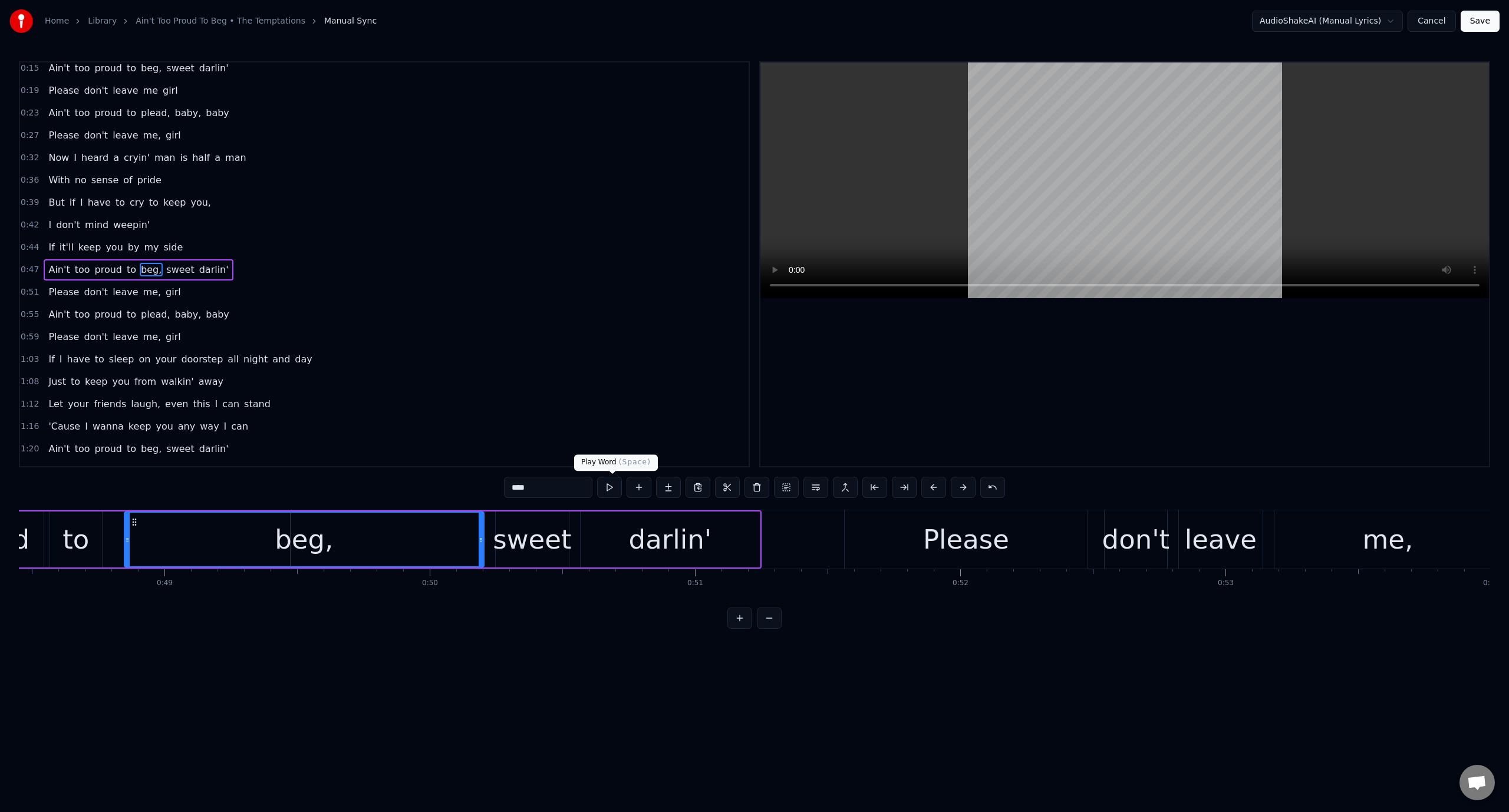
click at [616, 485] on button at bounding box center [609, 487] width 25 height 21
drag, startPoint x: 482, startPoint y: 547, endPoint x: 335, endPoint y: 558, distance: 147.4
click at [335, 558] on div at bounding box center [334, 539] width 4 height 54
click at [526, 540] on div "sweet" at bounding box center [532, 540] width 79 height 40
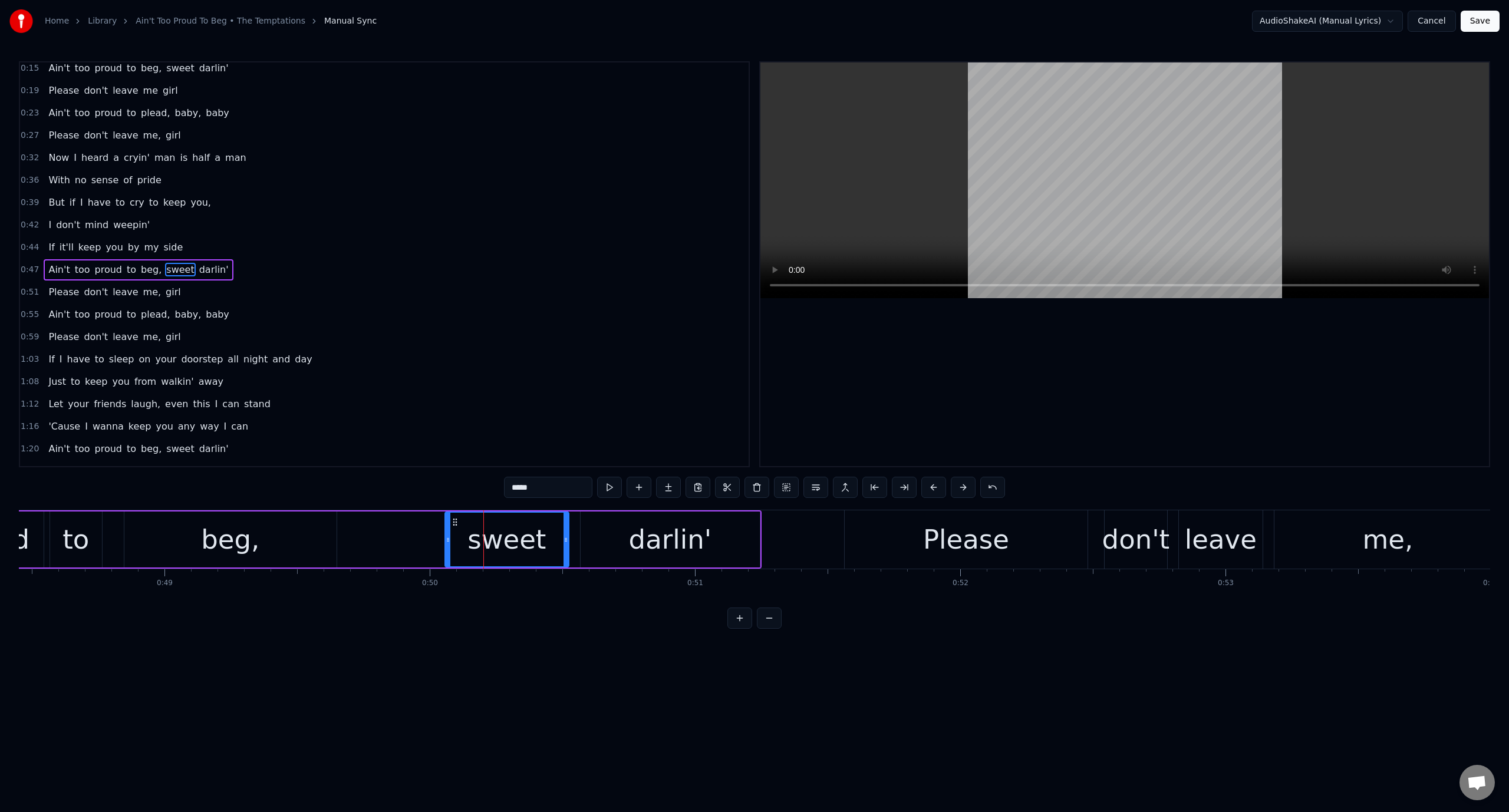
drag, startPoint x: 500, startPoint y: 541, endPoint x: 449, endPoint y: 543, distance: 51.0
click at [449, 543] on icon at bounding box center [448, 539] width 4 height 10
click at [923, 141] on video at bounding box center [1124, 180] width 729 height 236
click at [486, 533] on div "sweet" at bounding box center [506, 540] width 79 height 40
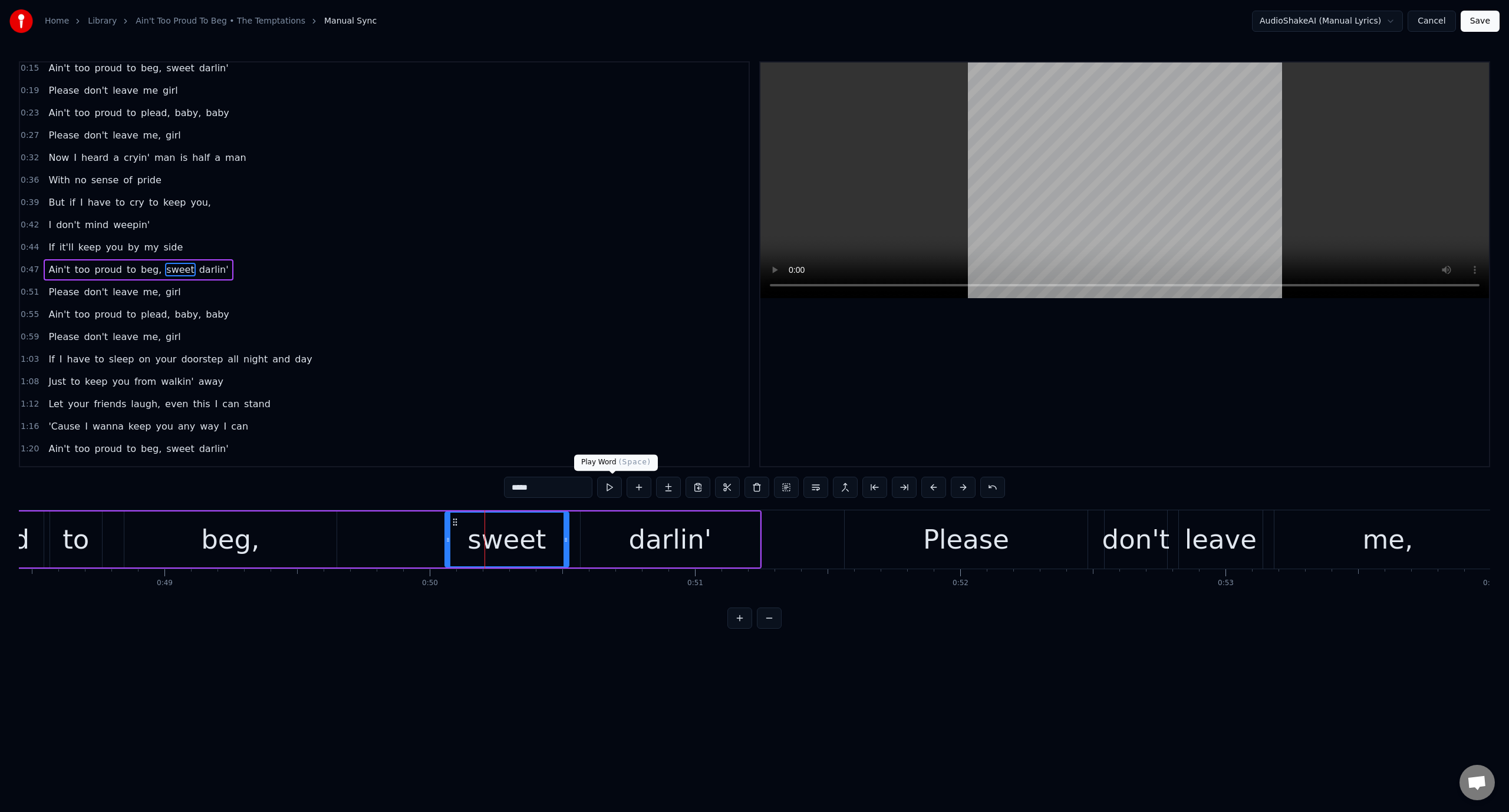
click at [620, 485] on button at bounding box center [609, 487] width 25 height 21
drag, startPoint x: 446, startPoint y: 541, endPoint x: 473, endPoint y: 541, distance: 27.0
click at [473, 541] on icon at bounding box center [475, 539] width 4 height 10
click at [954, 150] on video at bounding box center [1124, 180] width 729 height 236
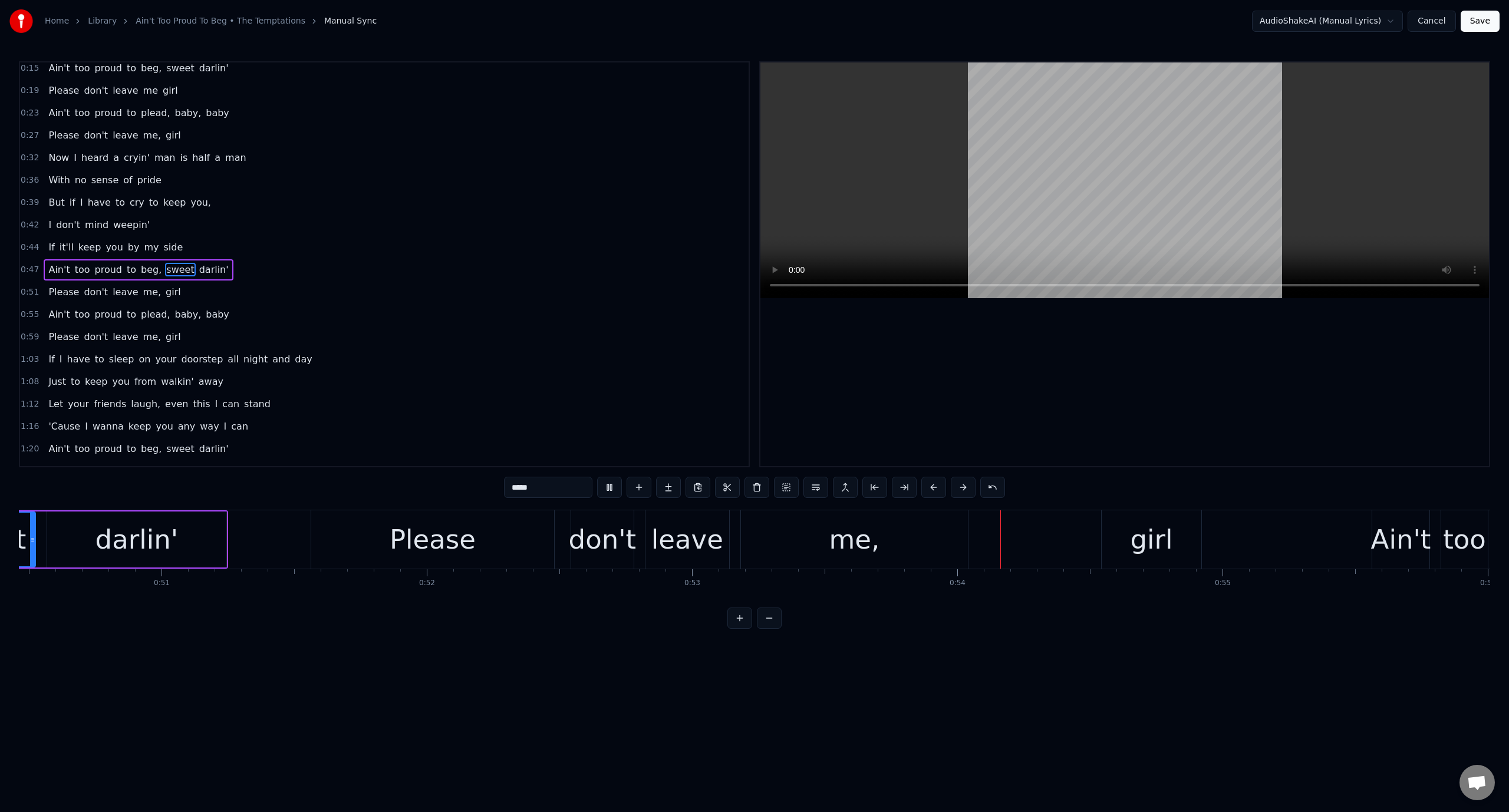
click at [950, 151] on video at bounding box center [1124, 180] width 729 height 236
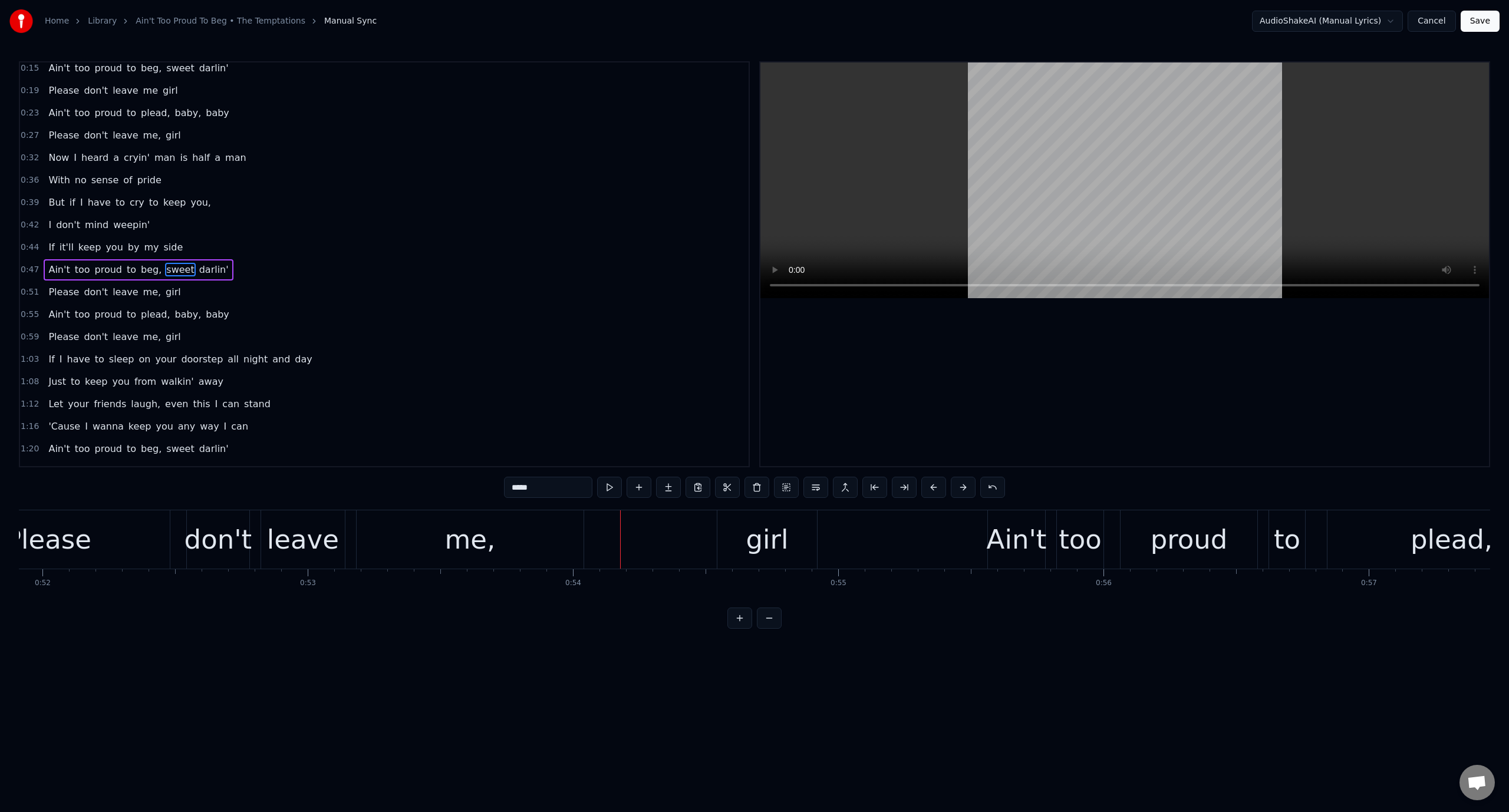
scroll to position [0, 13704]
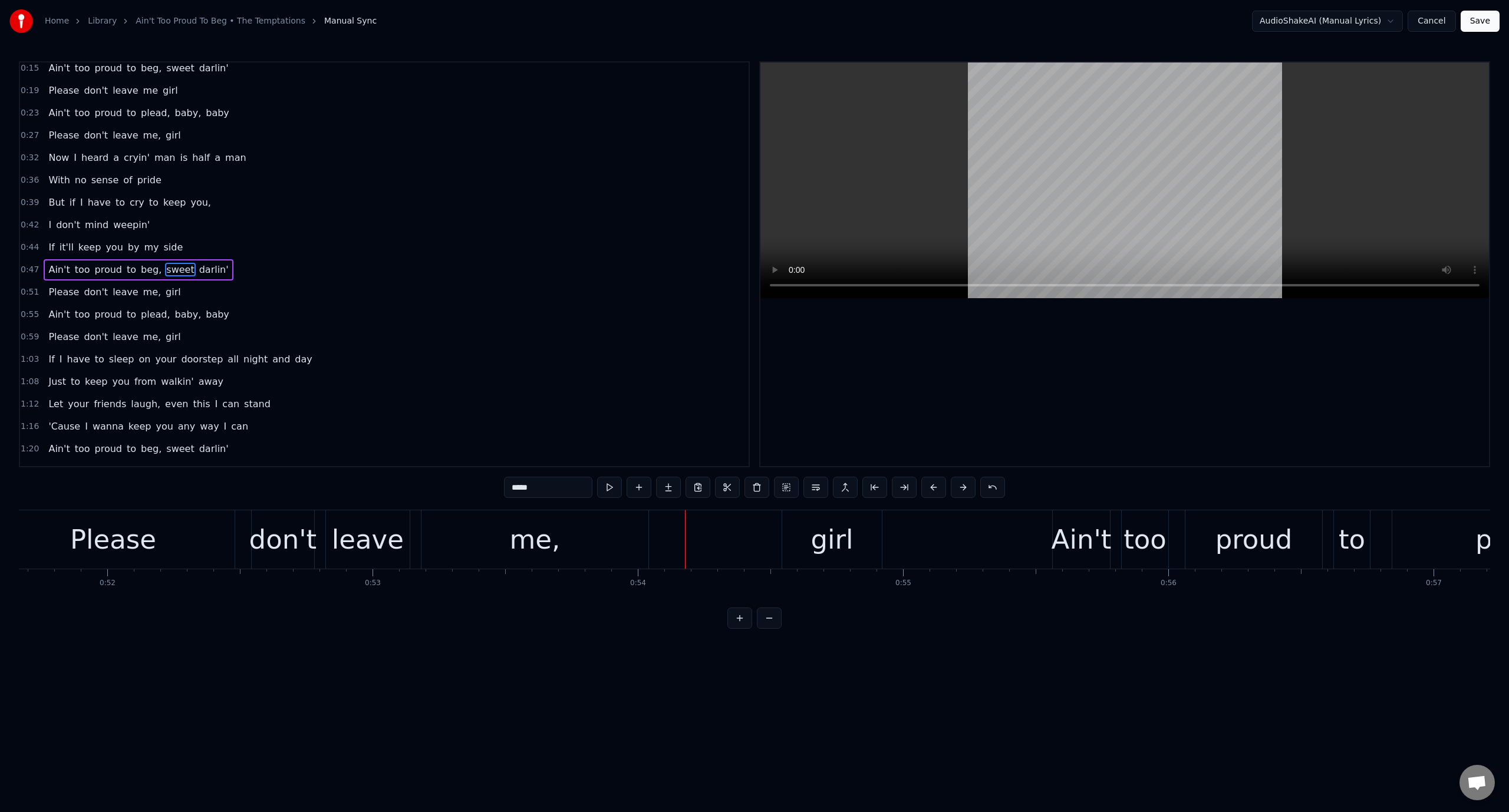
click at [123, 547] on div "Please" at bounding box center [113, 540] width 86 height 40
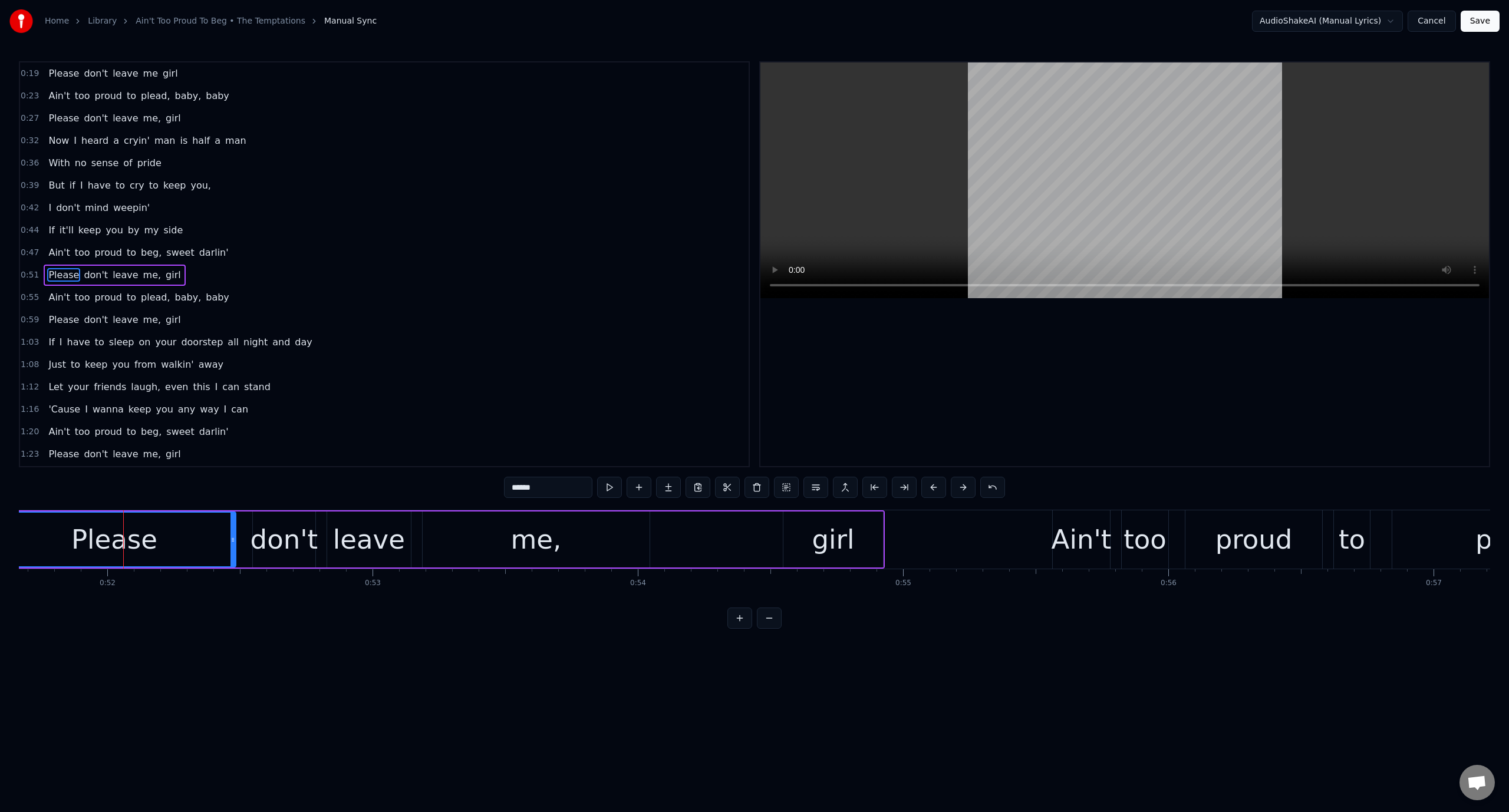
scroll to position [117, 0]
click at [610, 487] on button at bounding box center [609, 487] width 25 height 21
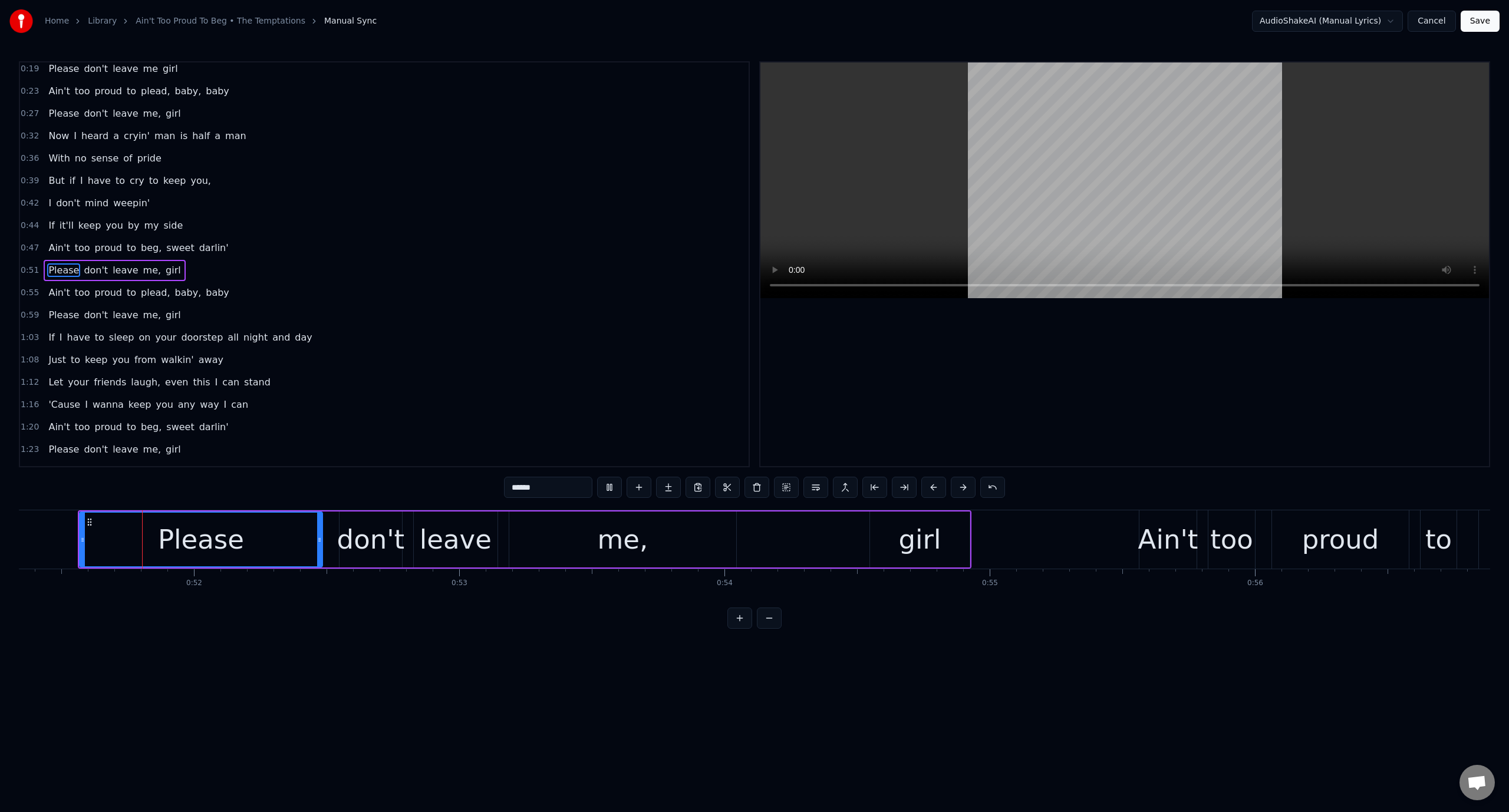
scroll to position [0, 13618]
click at [874, 197] on video at bounding box center [1124, 180] width 729 height 236
click at [713, 541] on div "me," at bounding box center [623, 539] width 227 height 56
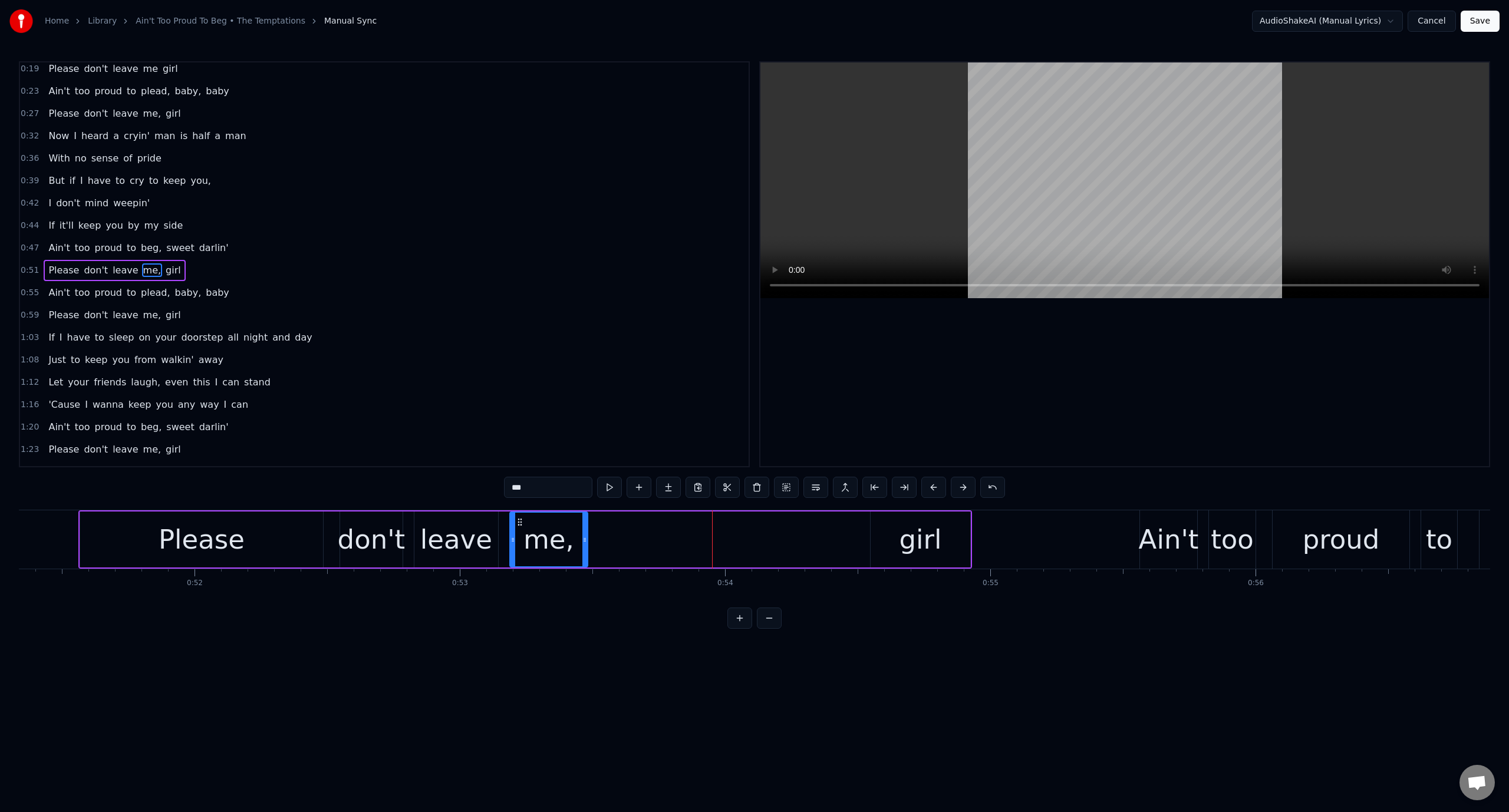
drag, startPoint x: 735, startPoint y: 541, endPoint x: 580, endPoint y: 562, distance: 156.4
click at [584, 564] on div at bounding box center [584, 539] width 4 height 54
click at [899, 538] on div "girl" at bounding box center [920, 539] width 100 height 56
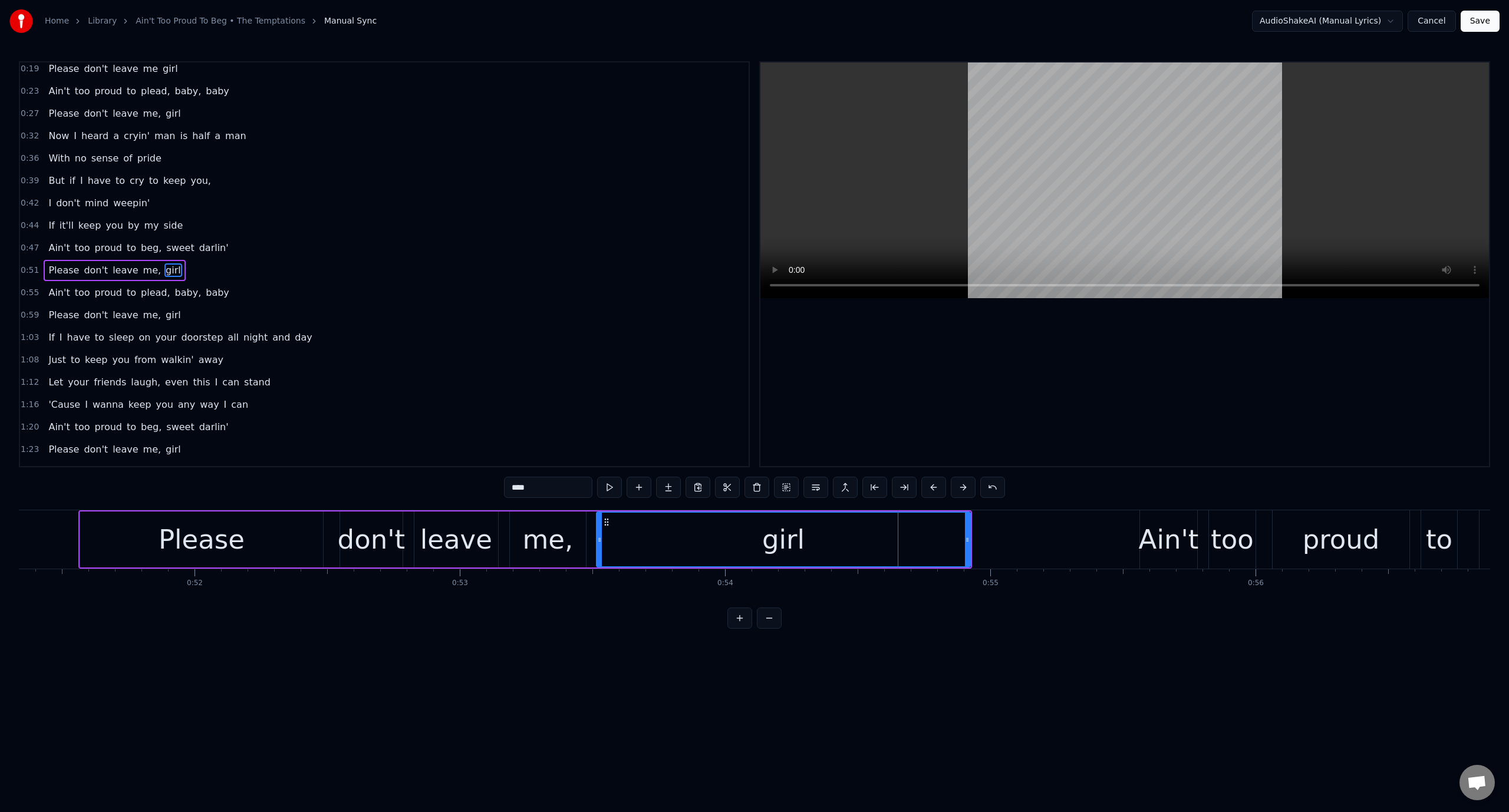
drag, startPoint x: 873, startPoint y: 543, endPoint x: 599, endPoint y: 562, distance: 274.7
click at [599, 562] on div at bounding box center [599, 539] width 4 height 54
click at [632, 536] on div "girl" at bounding box center [783, 539] width 373 height 54
click at [610, 480] on button at bounding box center [609, 487] width 25 height 21
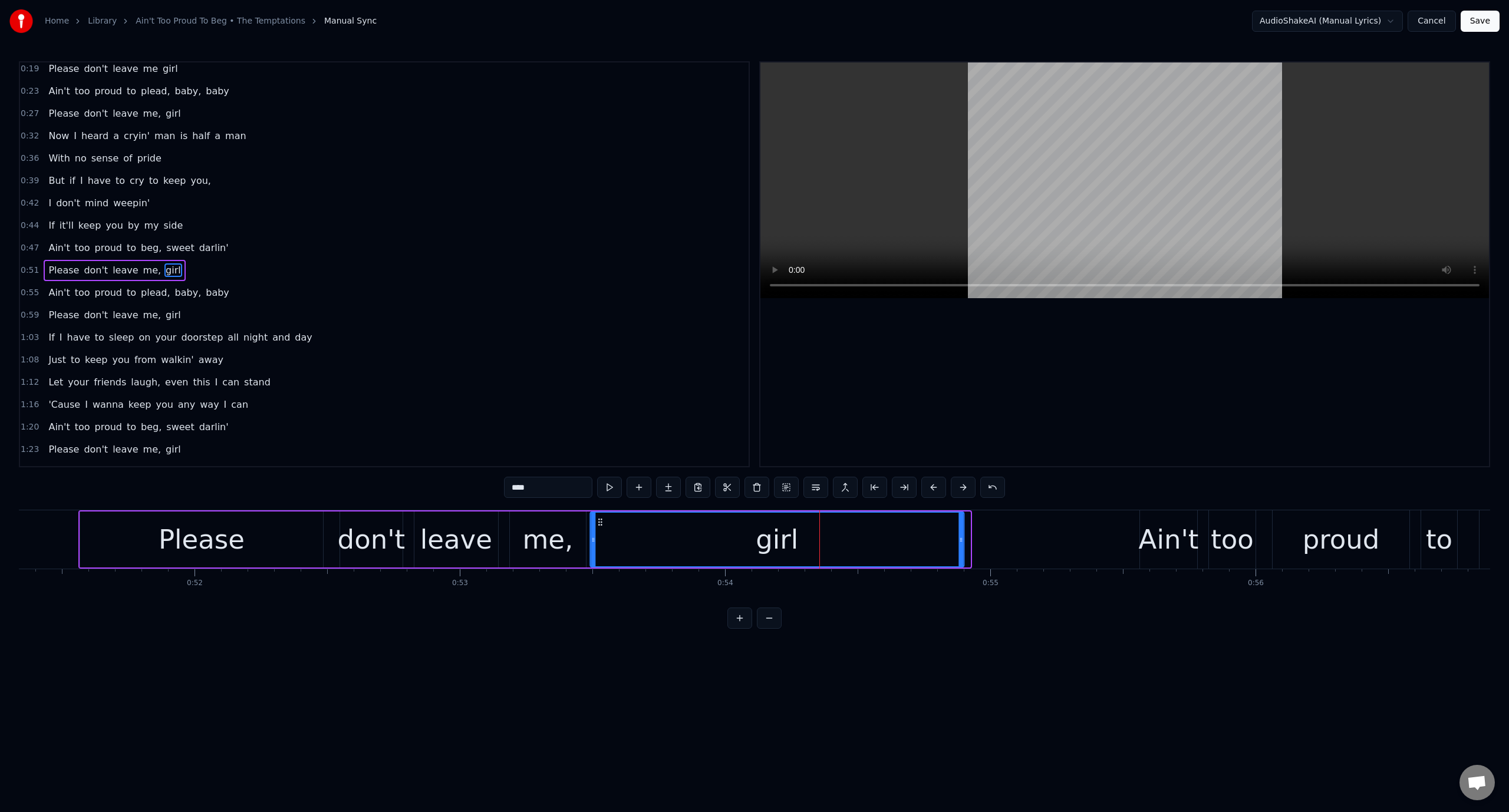
drag, startPoint x: 607, startPoint y: 520, endPoint x: 599, endPoint y: 520, distance: 8.0
click at [599, 520] on icon at bounding box center [600, 522] width 10 height 10
click at [537, 542] on div "me," at bounding box center [548, 540] width 51 height 40
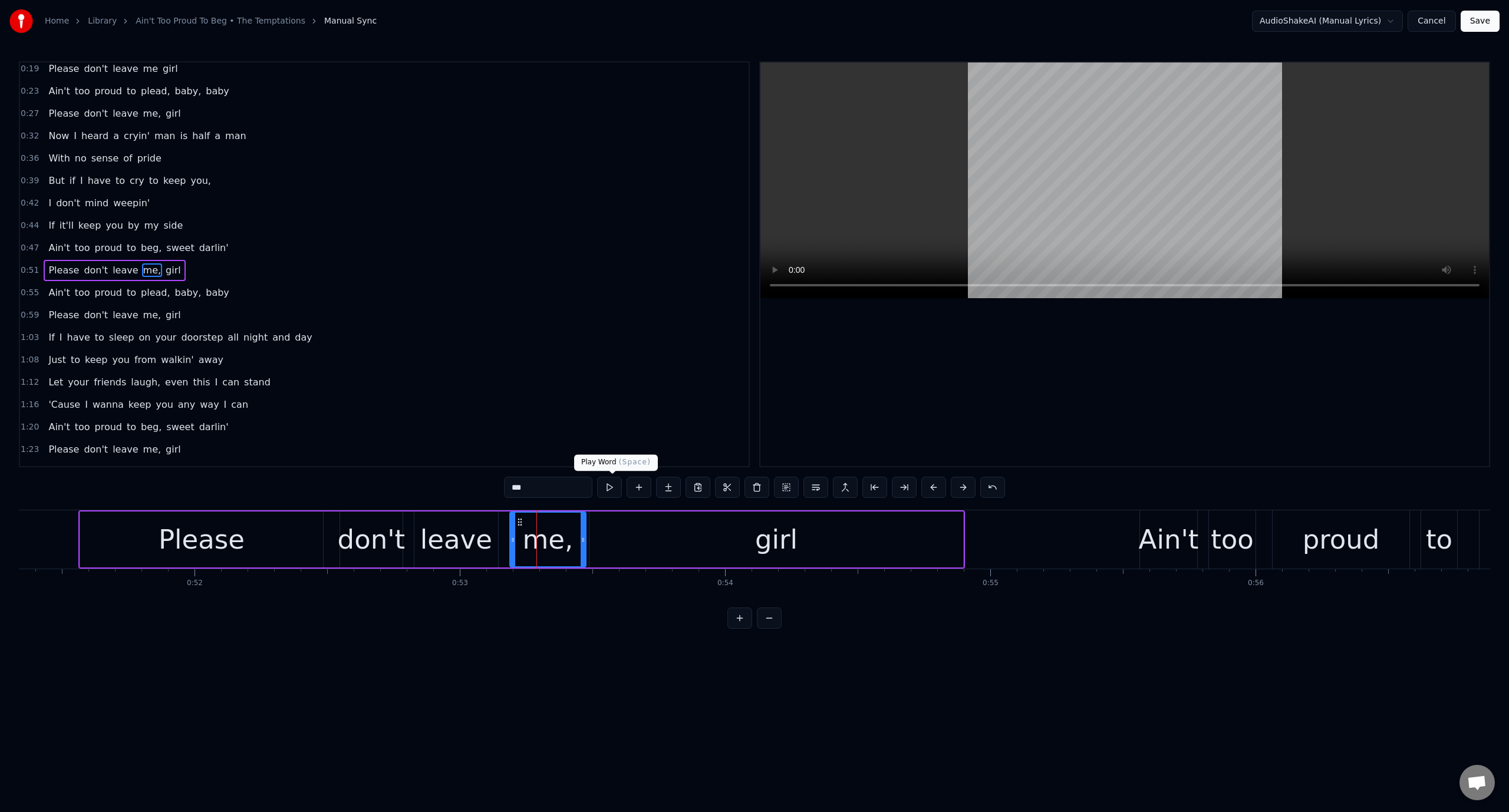
click at [608, 483] on button at bounding box center [609, 487] width 25 height 21
drag, startPoint x: 584, startPoint y: 540, endPoint x: 560, endPoint y: 542, distance: 24.1
click at [560, 542] on icon at bounding box center [559, 539] width 4 height 10
click at [633, 535] on div "girl" at bounding box center [777, 539] width 374 height 56
type input "****"
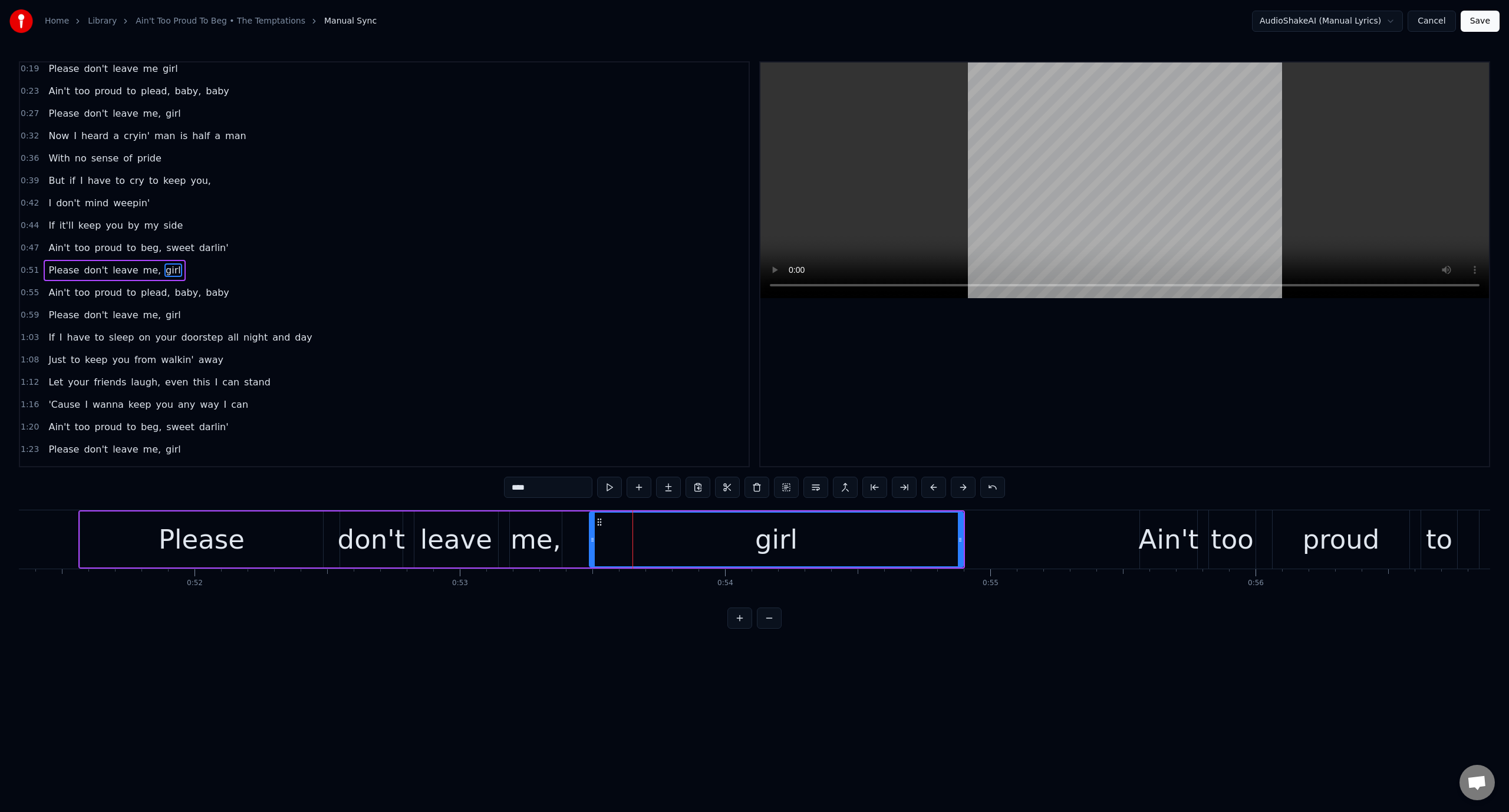
drag, startPoint x: 597, startPoint y: 516, endPoint x: 579, endPoint y: 520, distance: 18.4
click at [575, 518] on div "Please don't leave me, girl" at bounding box center [521, 539] width 887 height 58
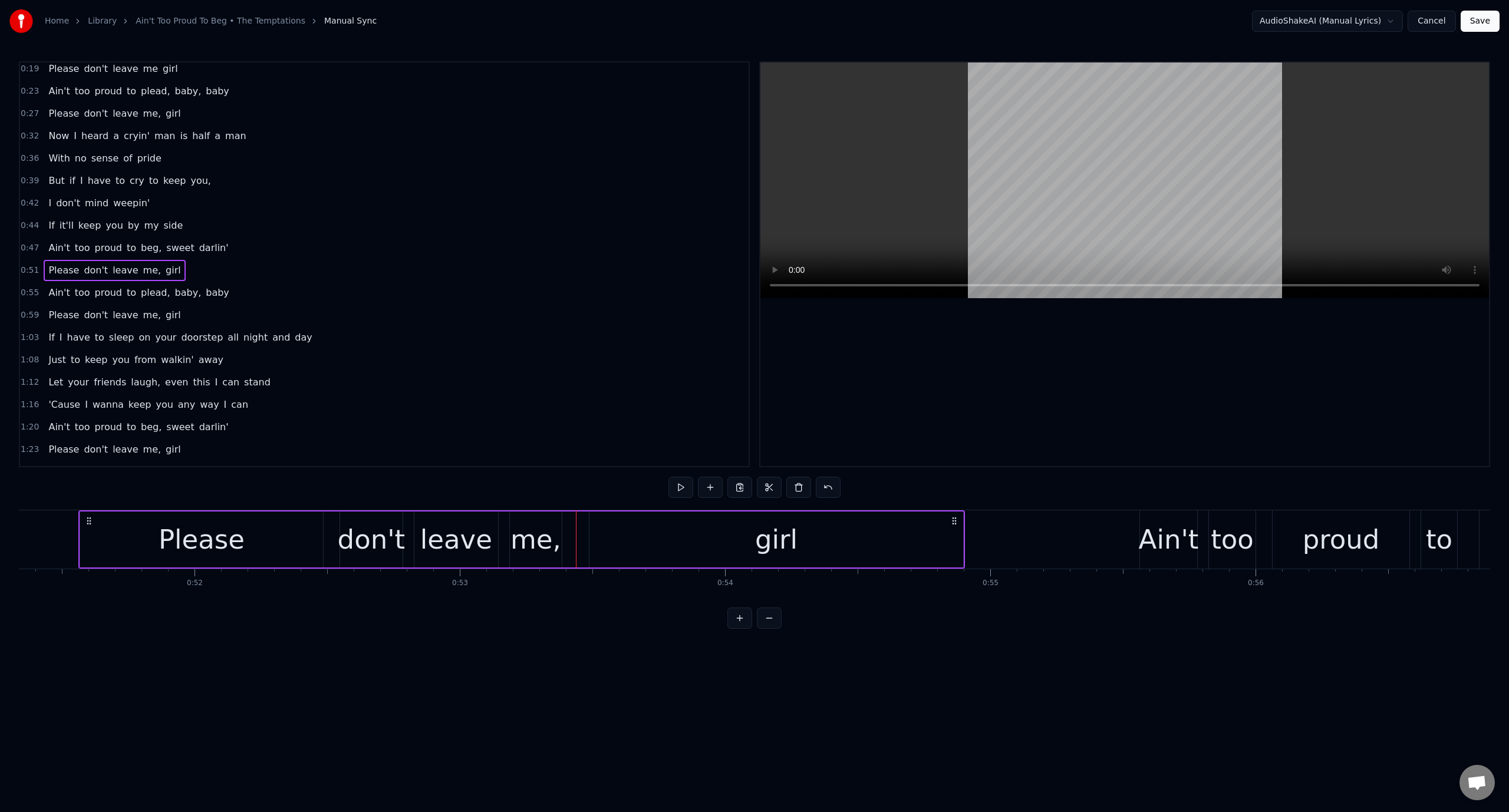
click at [600, 523] on div "girl" at bounding box center [777, 539] width 374 height 56
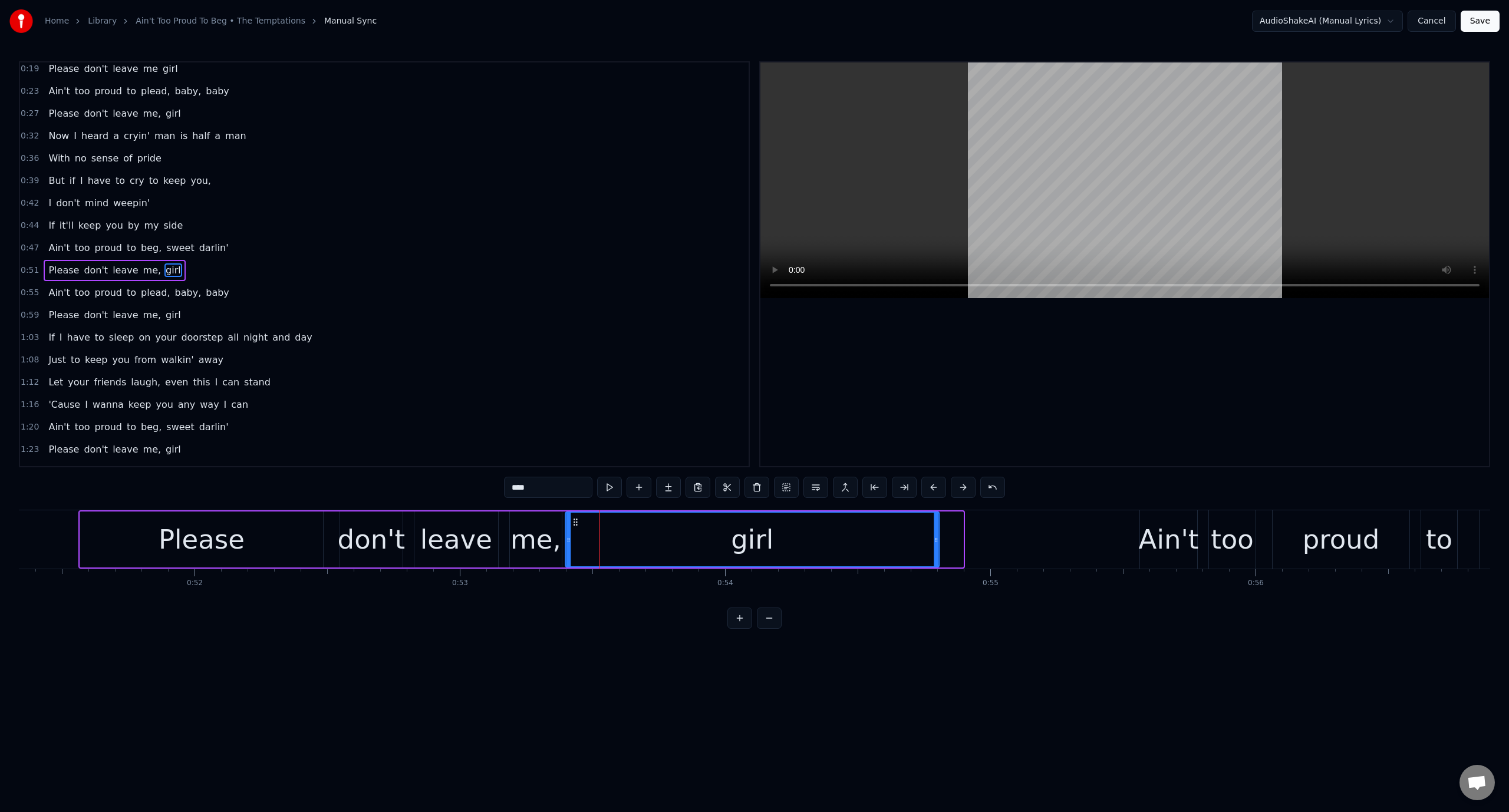
drag, startPoint x: 600, startPoint y: 519, endPoint x: 577, endPoint y: 525, distance: 23.8
click at [577, 525] on icon at bounding box center [575, 522] width 10 height 10
click at [649, 516] on div "girl" at bounding box center [752, 539] width 373 height 54
click at [610, 485] on button at bounding box center [609, 487] width 25 height 21
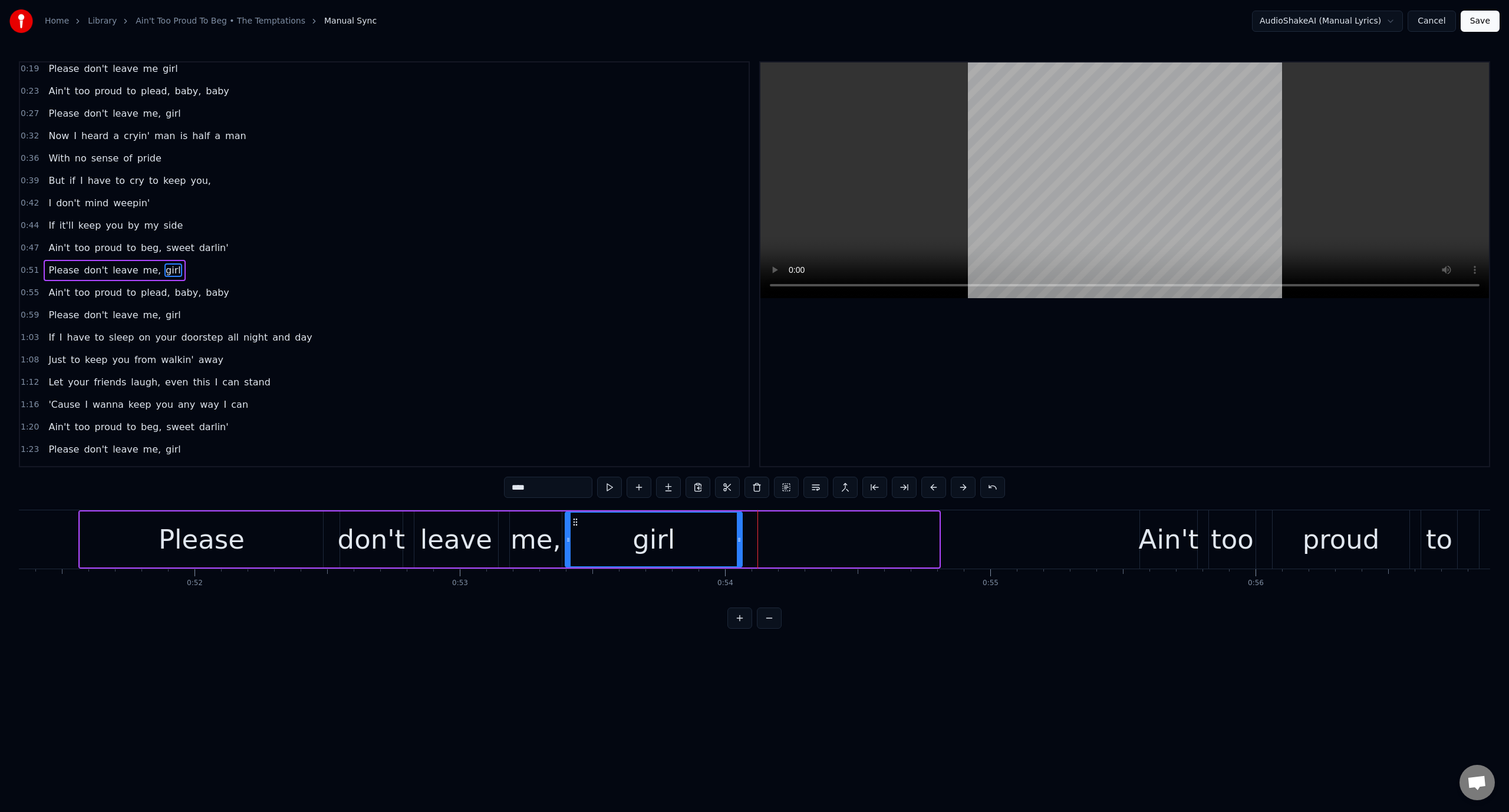
drag, startPoint x: 935, startPoint y: 542, endPoint x: 738, endPoint y: 564, distance: 198.2
click at [738, 564] on div at bounding box center [739, 539] width 4 height 54
click at [255, 538] on div "Please" at bounding box center [201, 539] width 243 height 56
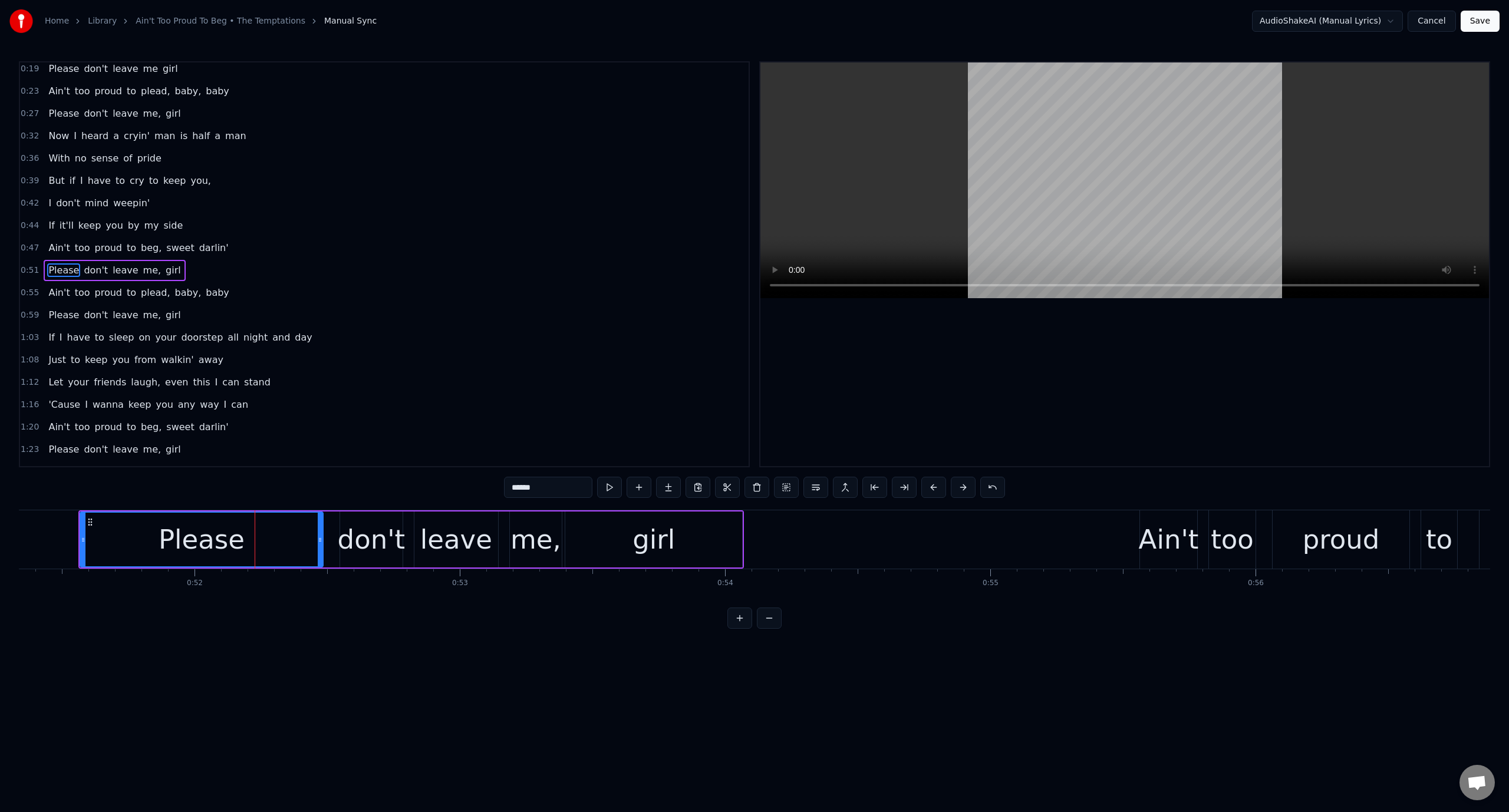
click at [358, 538] on div "don't" at bounding box center [371, 540] width 68 height 40
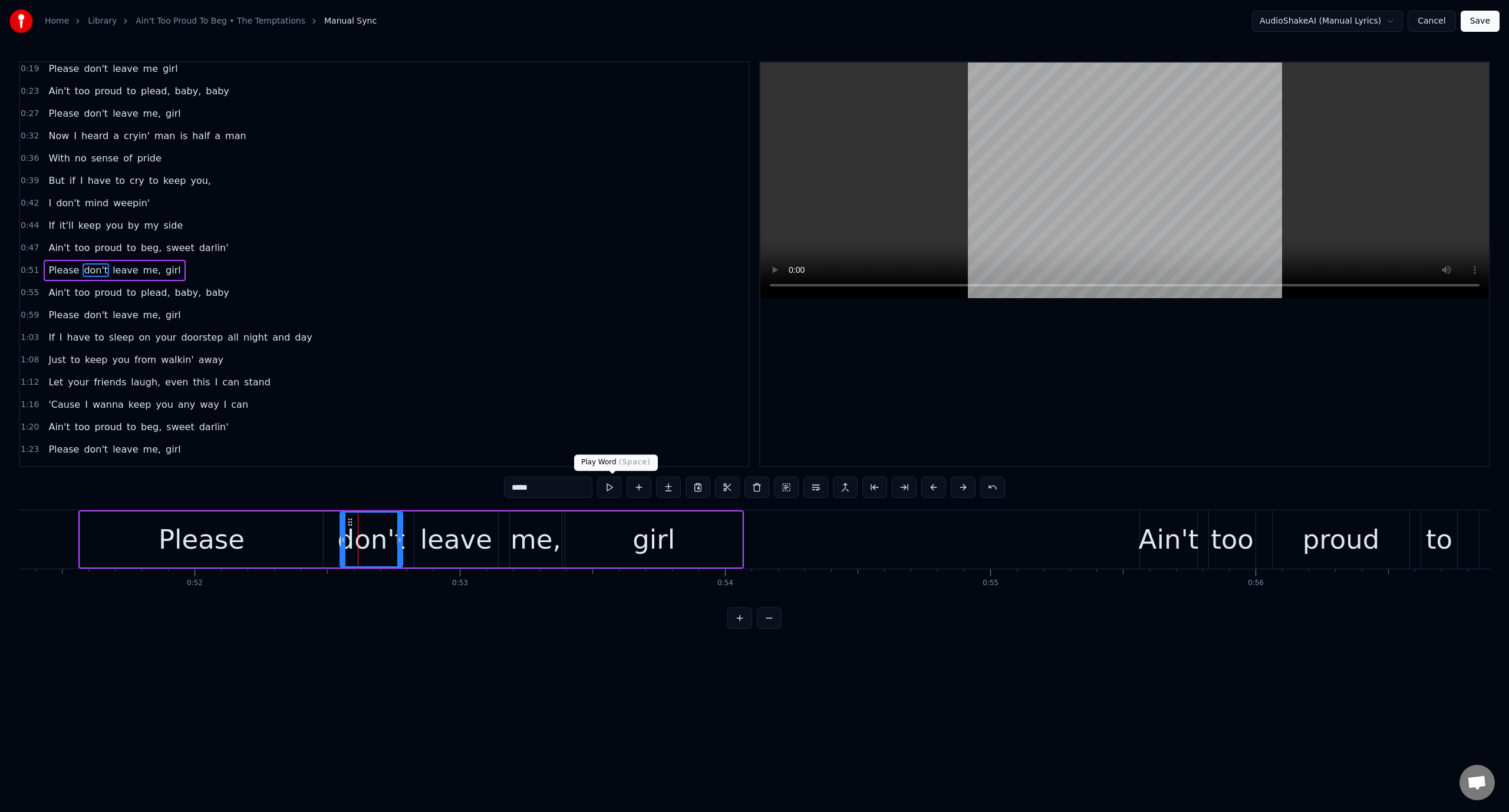
click at [612, 487] on button at bounding box center [609, 487] width 25 height 21
drag, startPoint x: 350, startPoint y: 521, endPoint x: 337, endPoint y: 520, distance: 13.0
click at [337, 520] on icon at bounding box center [337, 522] width 10 height 10
click at [613, 481] on button at bounding box center [609, 487] width 25 height 21
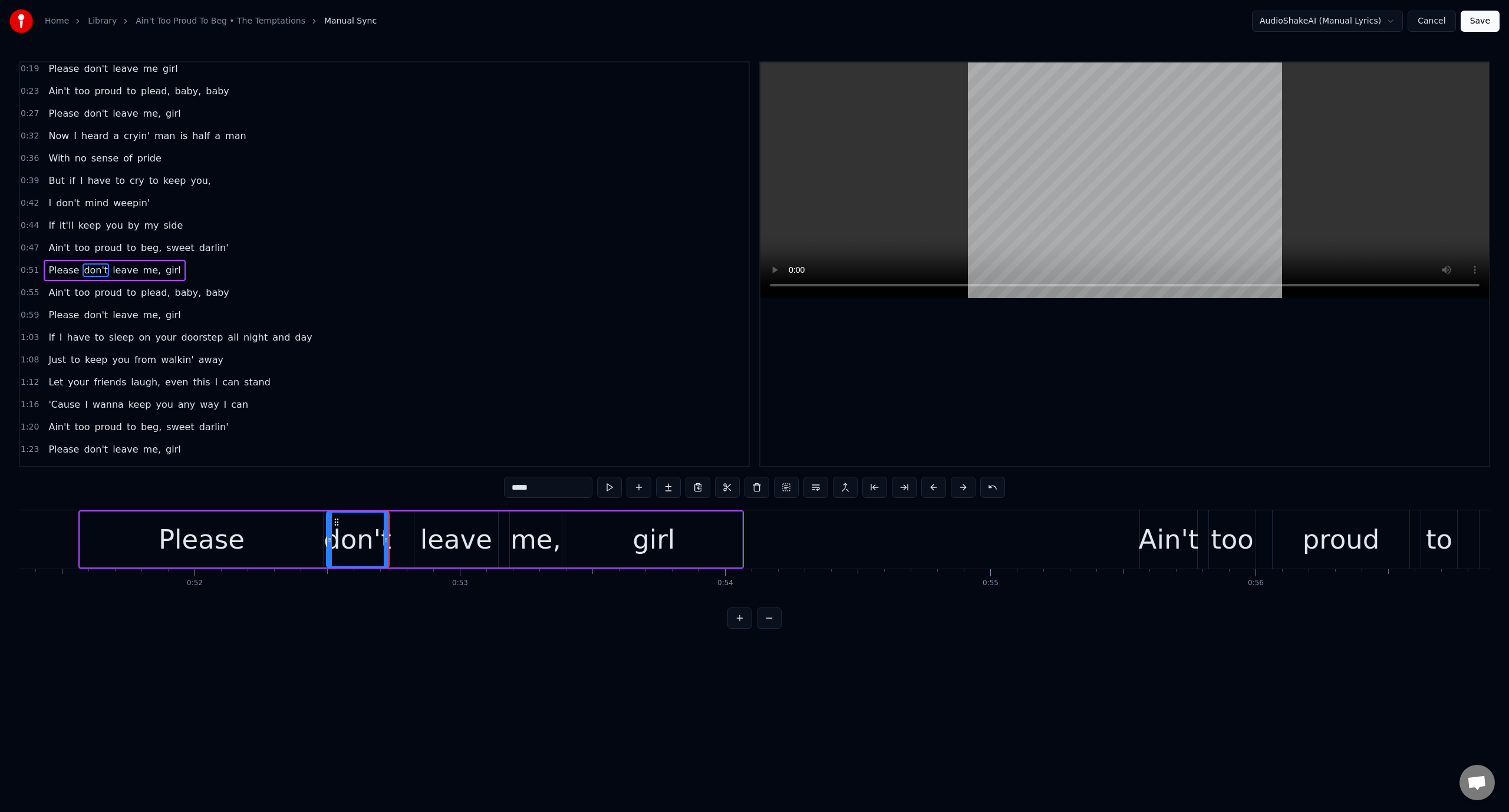
click at [456, 532] on div "leave" at bounding box center [456, 540] width 72 height 40
drag, startPoint x: 427, startPoint y: 522, endPoint x: 410, endPoint y: 522, distance: 17.0
click at [410, 522] on icon at bounding box center [406, 522] width 10 height 10
click at [608, 485] on button at bounding box center [609, 487] width 25 height 21
click at [928, 182] on video at bounding box center [1124, 180] width 729 height 236
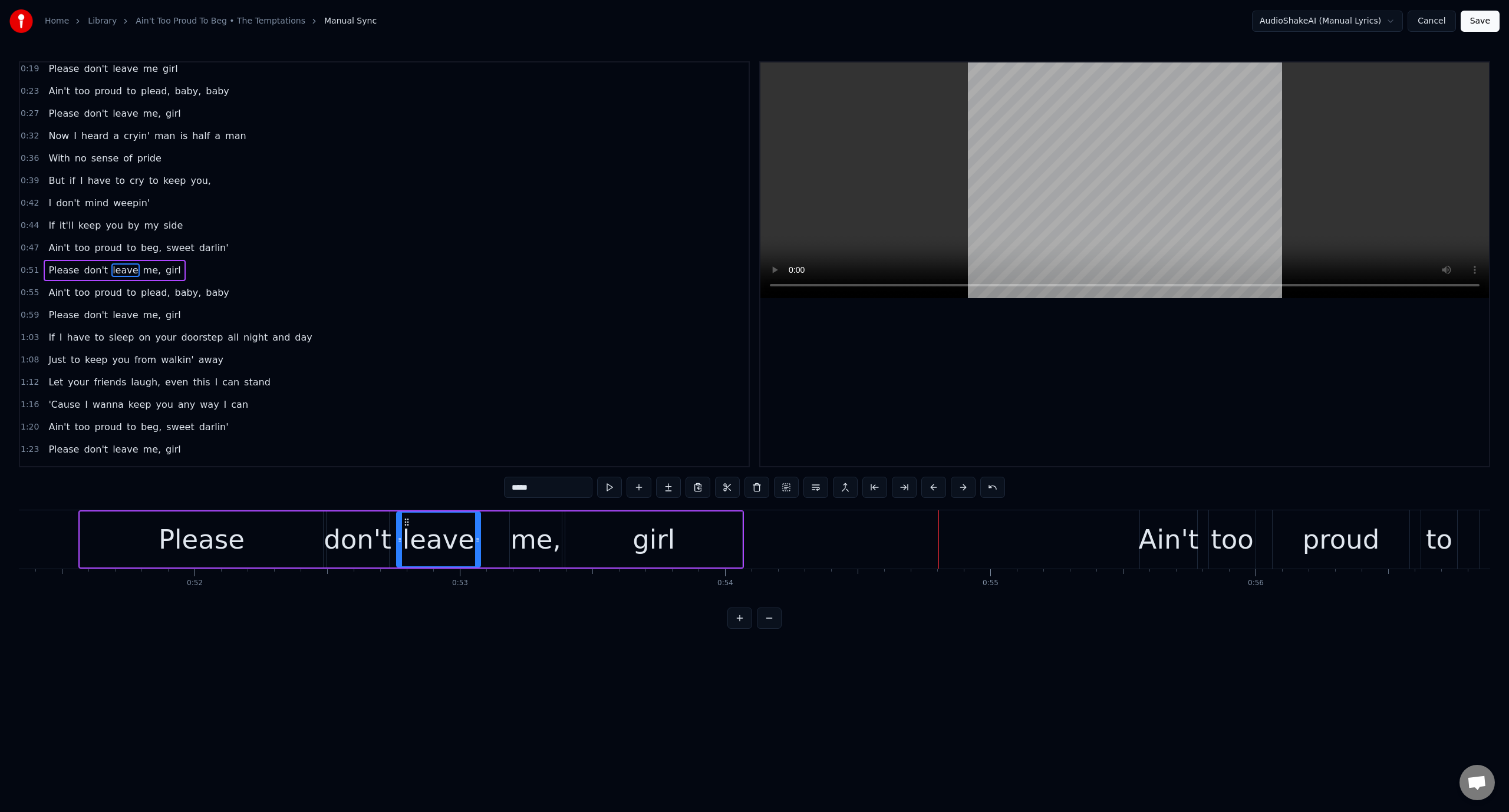
click at [928, 182] on video at bounding box center [1124, 180] width 729 height 236
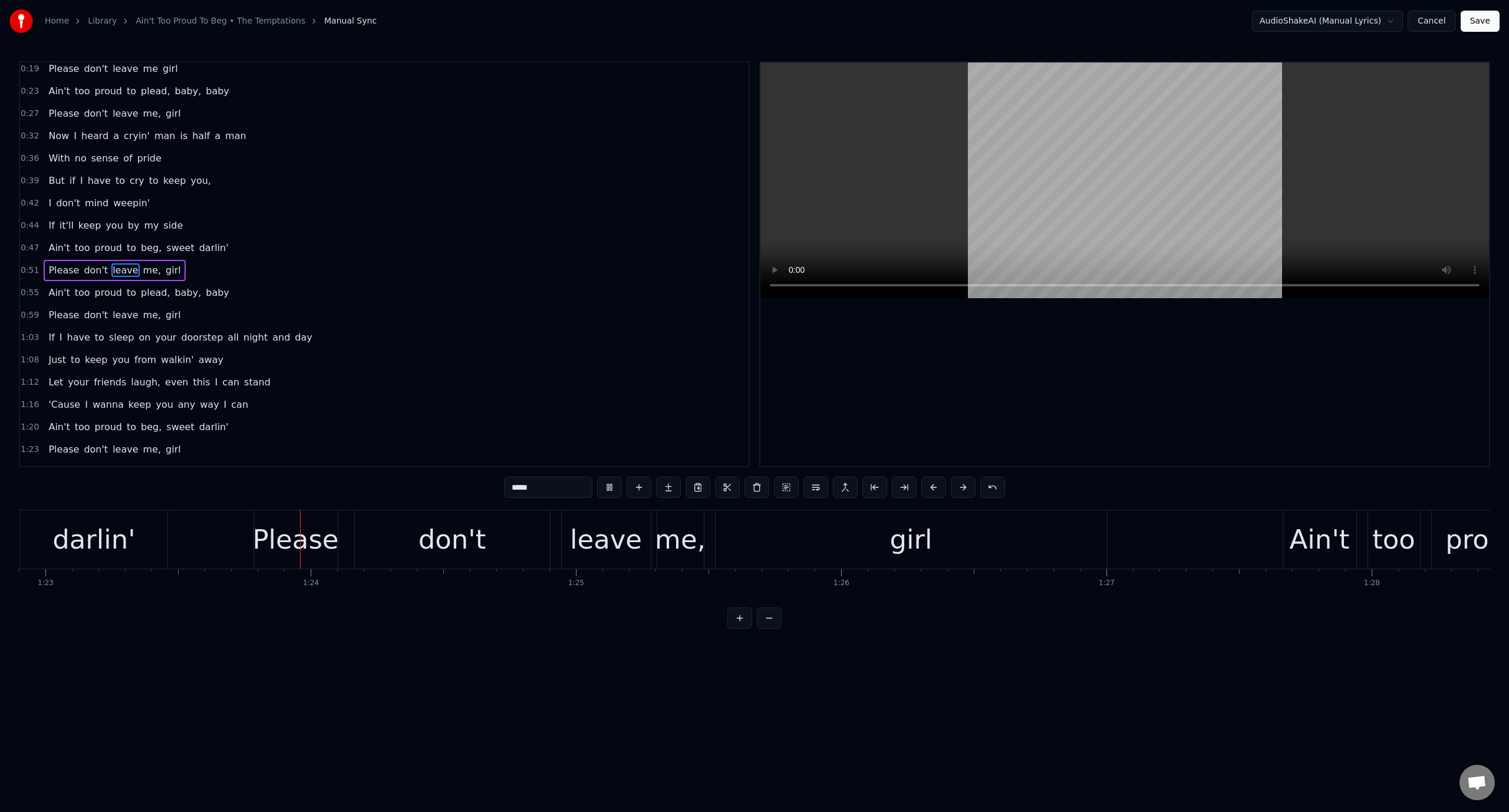
scroll to position [0, 22034]
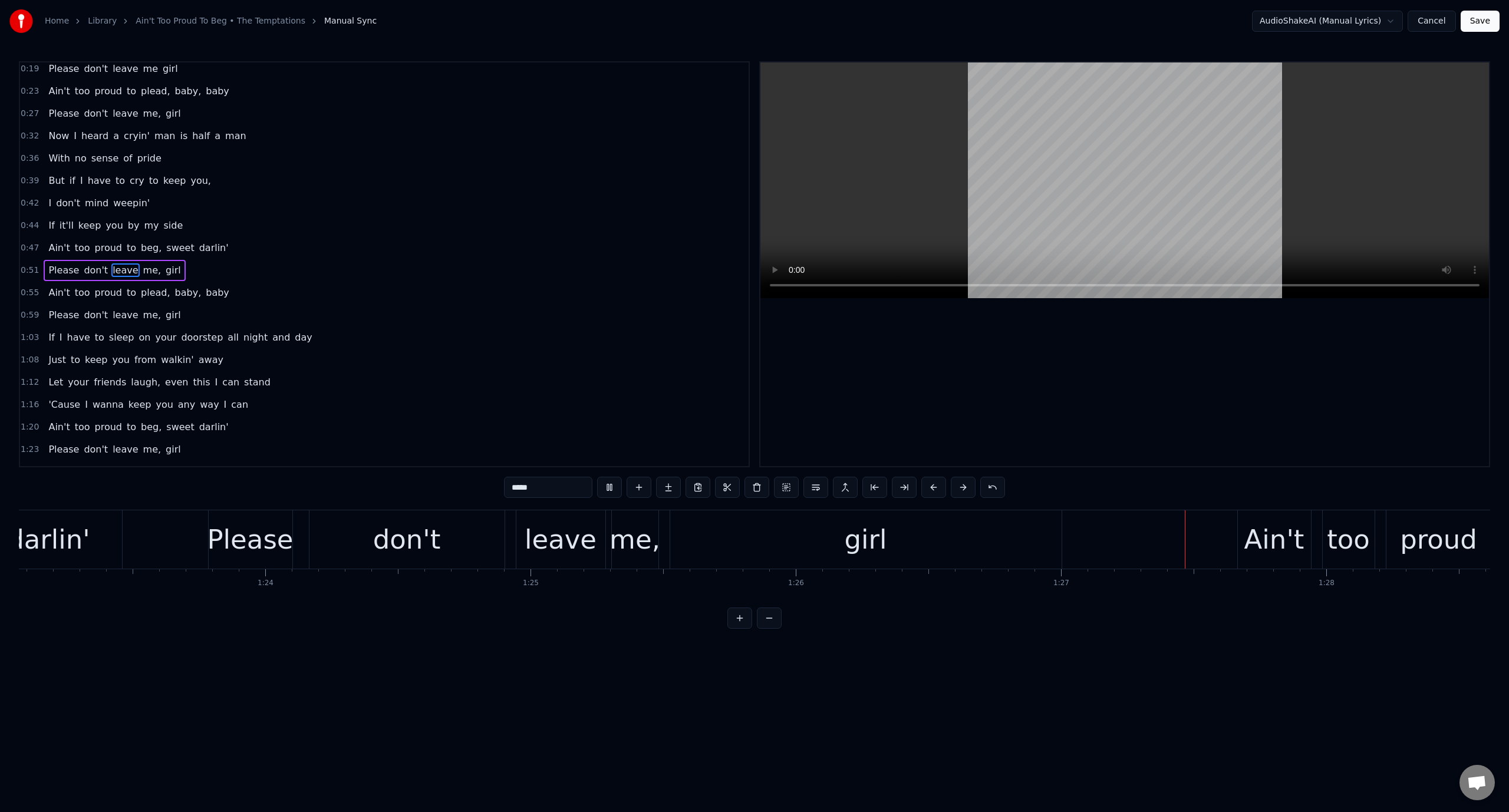
click at [1136, 185] on video at bounding box center [1124, 180] width 729 height 236
click at [212, 535] on div "Please" at bounding box center [251, 539] width 84 height 58
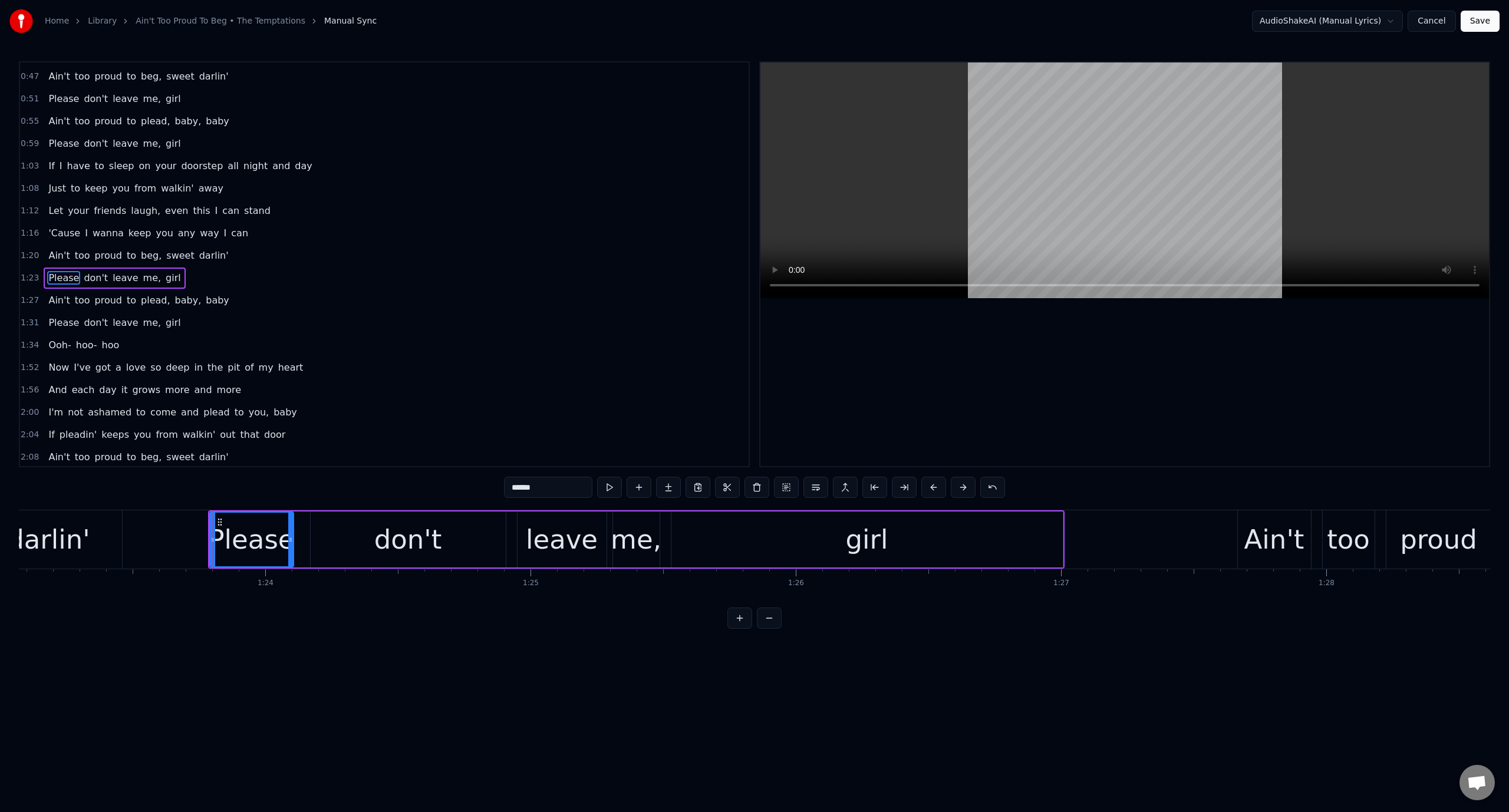
scroll to position [293, 0]
click at [1064, 162] on video at bounding box center [1124, 180] width 729 height 236
click at [940, 178] on video at bounding box center [1124, 180] width 729 height 236
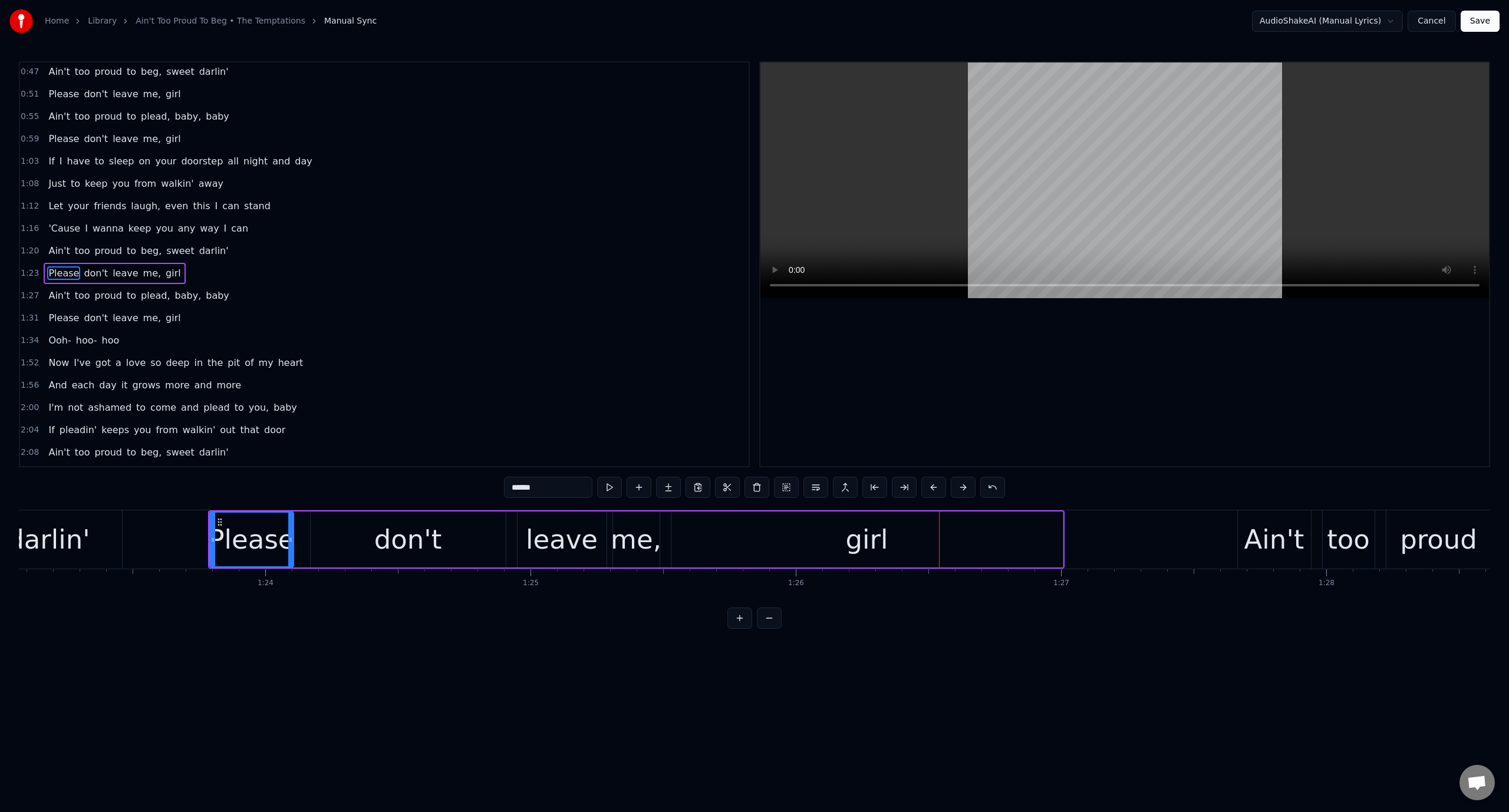
click at [1039, 540] on div "girl" at bounding box center [866, 539] width 391 height 56
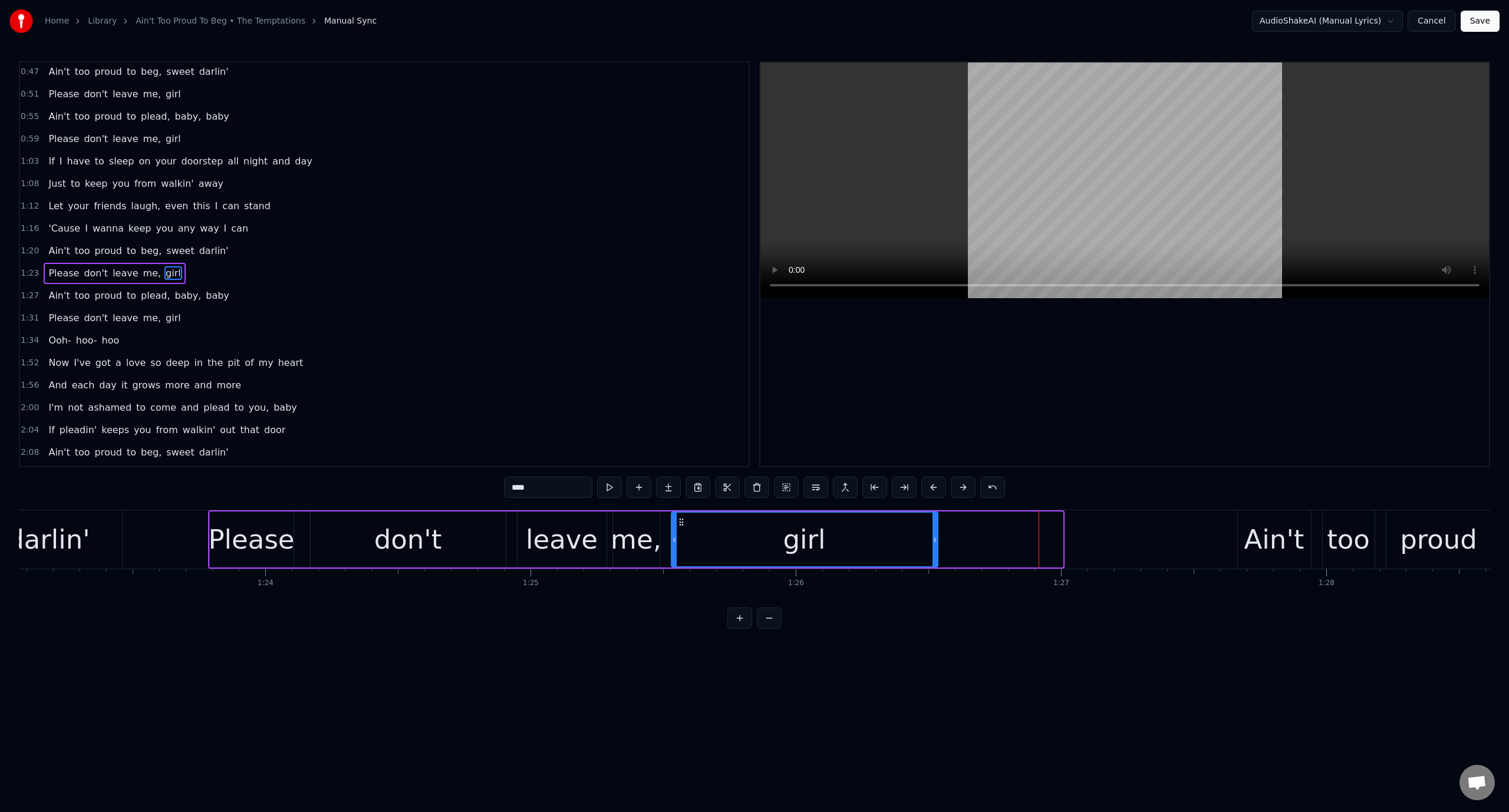
drag, startPoint x: 1059, startPoint y: 538, endPoint x: 934, endPoint y: 551, distance: 125.7
click at [934, 551] on div at bounding box center [934, 539] width 4 height 54
click at [230, 542] on div "Please" at bounding box center [251, 540] width 86 height 40
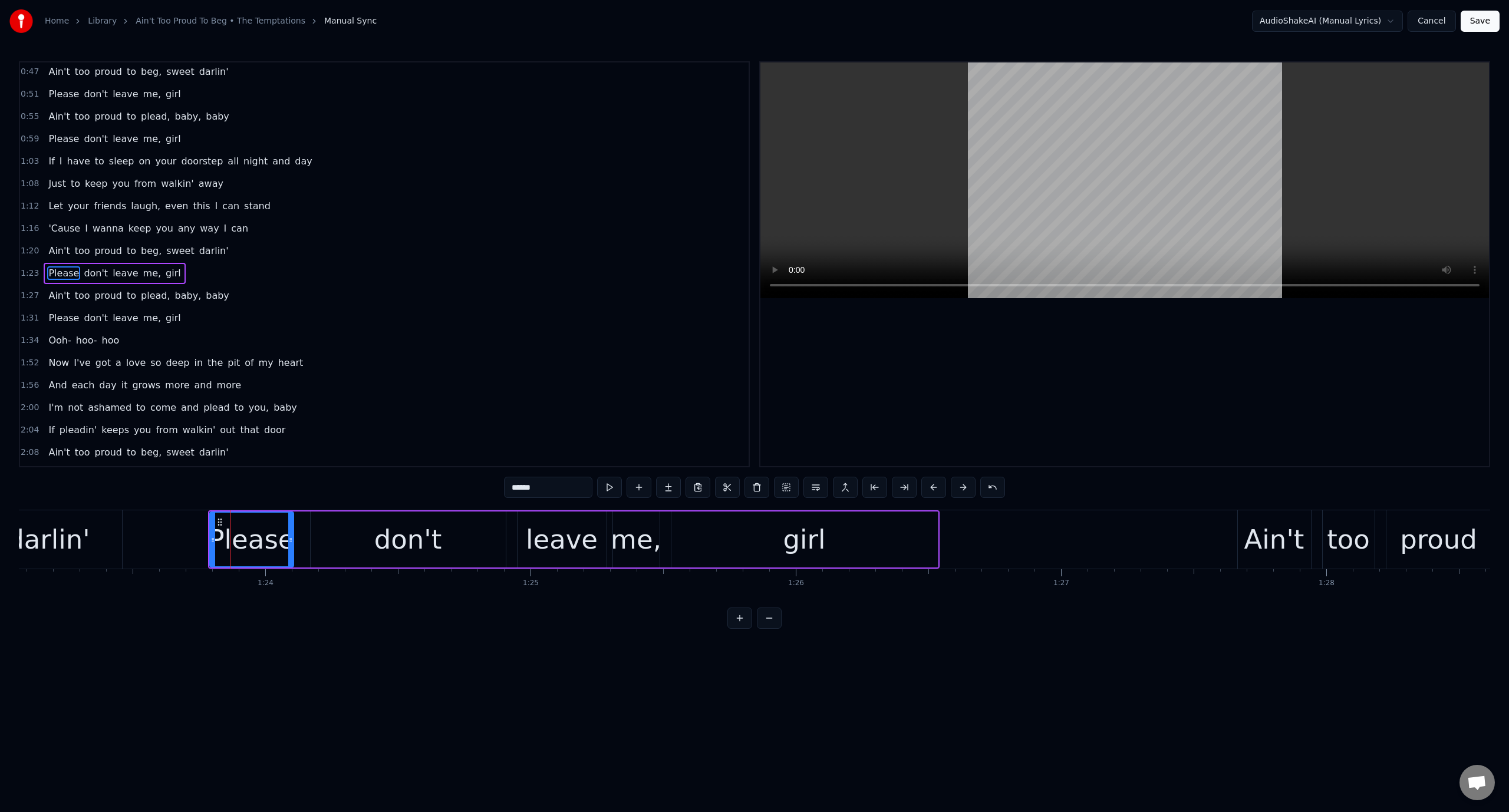
click at [922, 145] on video at bounding box center [1124, 180] width 729 height 236
click at [923, 149] on video at bounding box center [1124, 180] width 729 height 236
click at [340, 545] on div "don't" at bounding box center [408, 539] width 195 height 56
drag, startPoint x: 313, startPoint y: 540, endPoint x: 436, endPoint y: 553, distance: 123.7
click at [436, 553] on div at bounding box center [437, 539] width 4 height 54
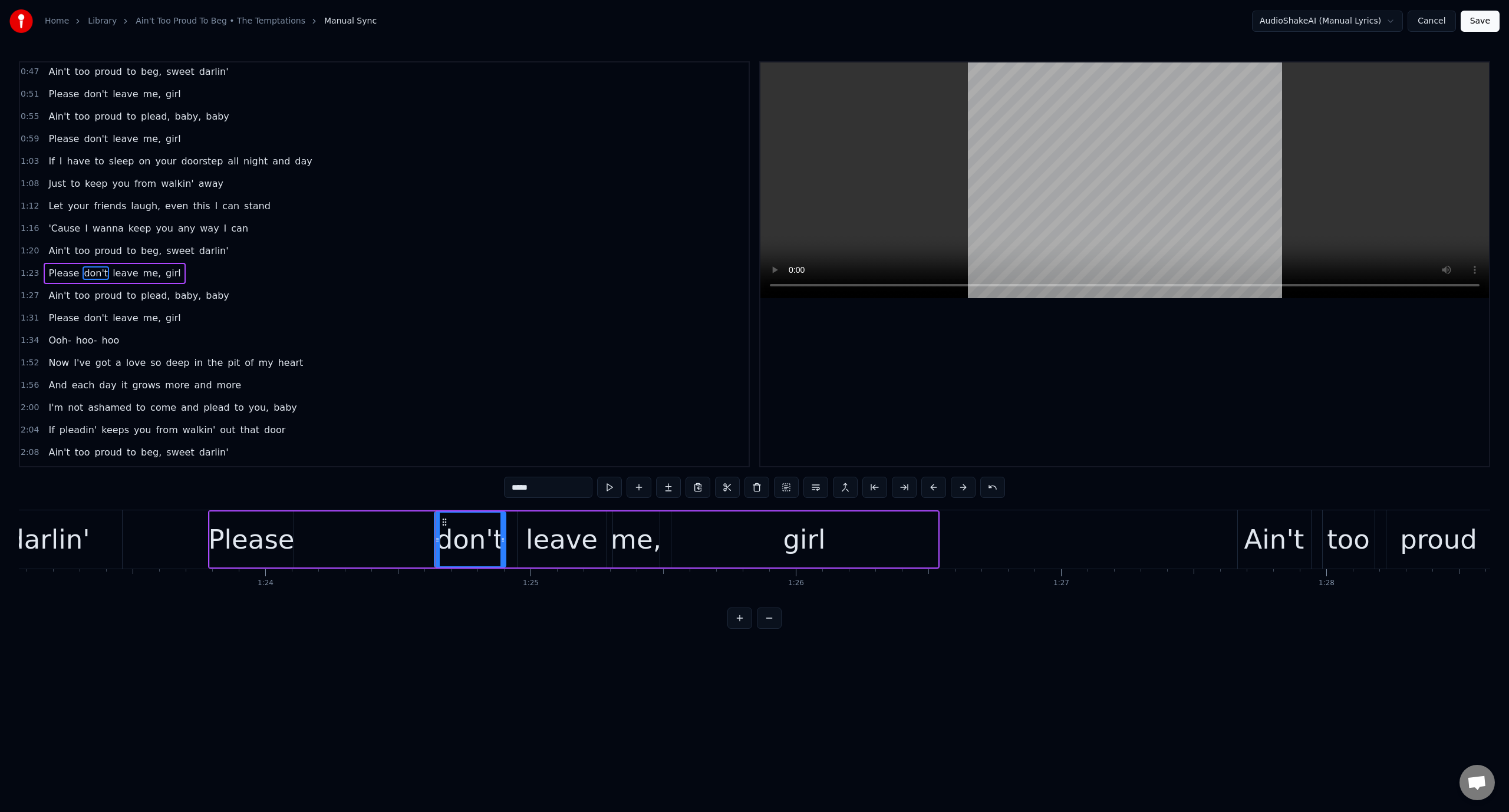
click at [270, 524] on div "Please" at bounding box center [251, 540] width 86 height 40
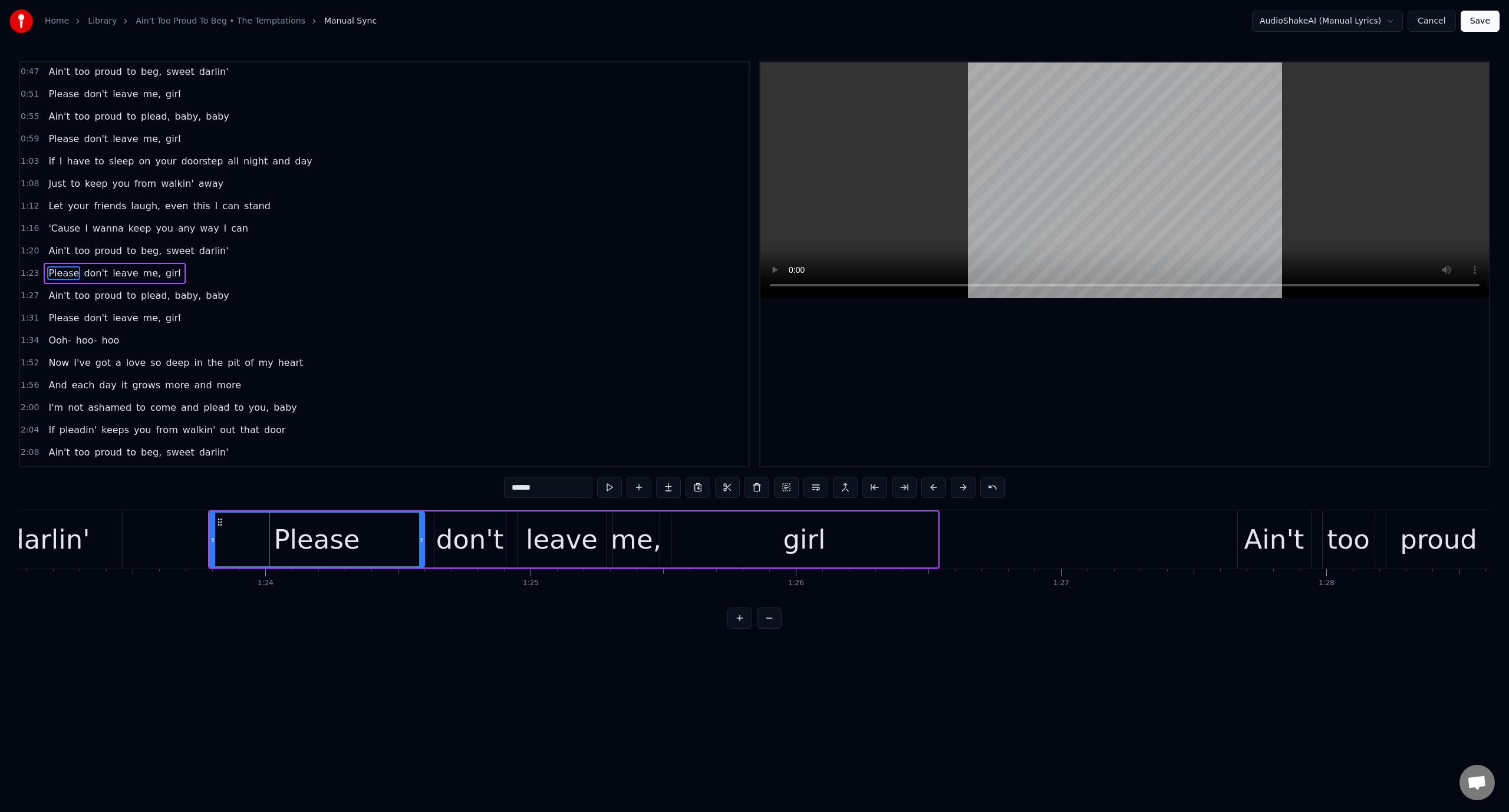
drag, startPoint x: 290, startPoint y: 540, endPoint x: 424, endPoint y: 548, distance: 134.2
click at [421, 547] on div at bounding box center [421, 539] width 4 height 54
click at [453, 532] on div "don't" at bounding box center [470, 540] width 68 height 40
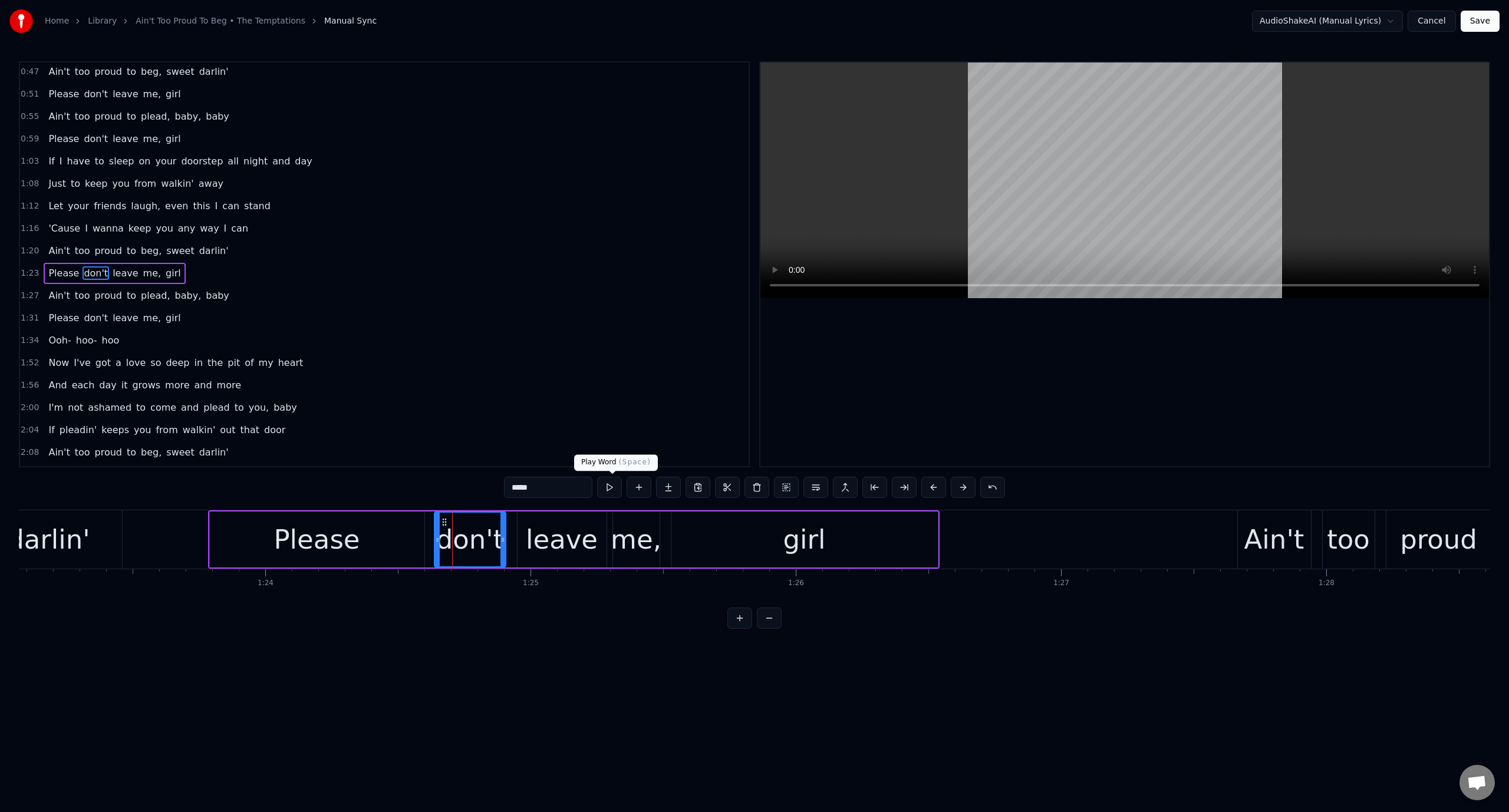
click at [616, 490] on button at bounding box center [609, 487] width 25 height 21
click at [549, 537] on div "leave" at bounding box center [562, 540] width 72 height 40
click at [616, 484] on button at bounding box center [609, 487] width 25 height 21
drag, startPoint x: 602, startPoint y: 535, endPoint x: 588, endPoint y: 535, distance: 14.0
click at [588, 535] on icon at bounding box center [589, 539] width 4 height 10
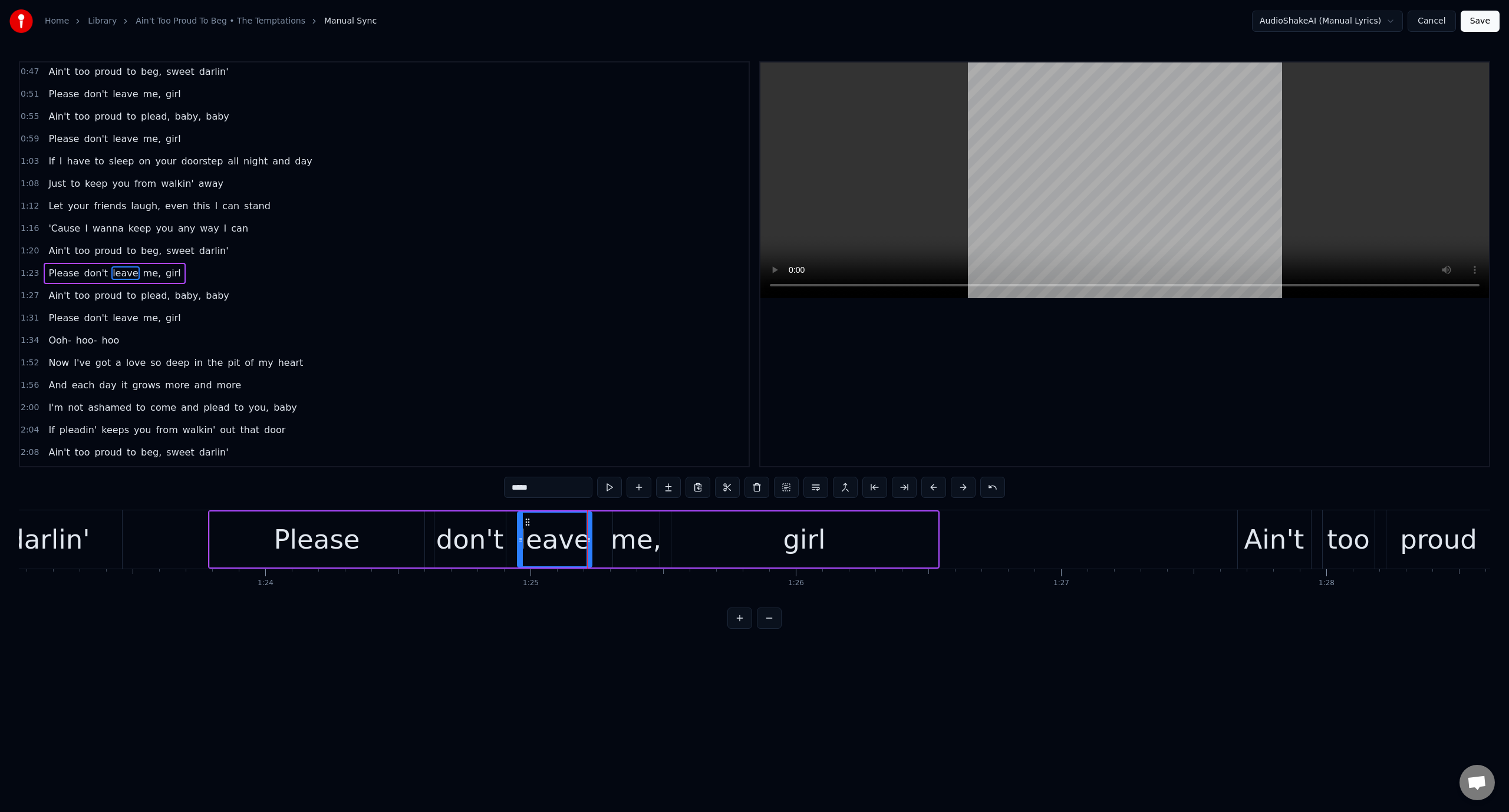
click at [620, 535] on div "me," at bounding box center [636, 540] width 51 height 40
drag, startPoint x: 616, startPoint y: 540, endPoint x: 602, endPoint y: 541, distance: 14.0
click at [602, 541] on icon at bounding box center [602, 539] width 4 height 10
click at [608, 476] on button at bounding box center [609, 487] width 25 height 21
click at [322, 536] on div "Please" at bounding box center [316, 540] width 86 height 40
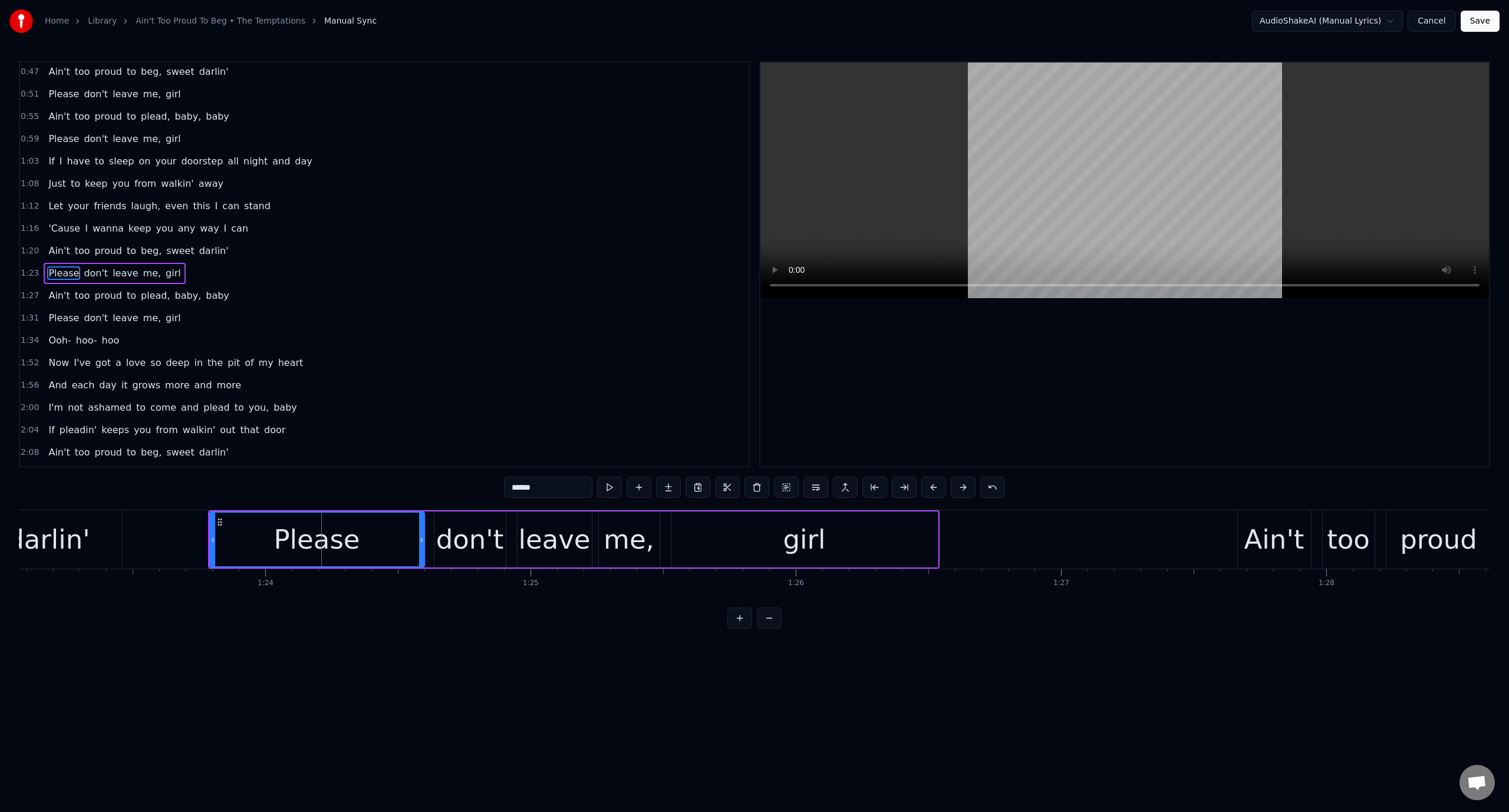
click at [477, 540] on div "don't" at bounding box center [470, 540] width 68 height 40
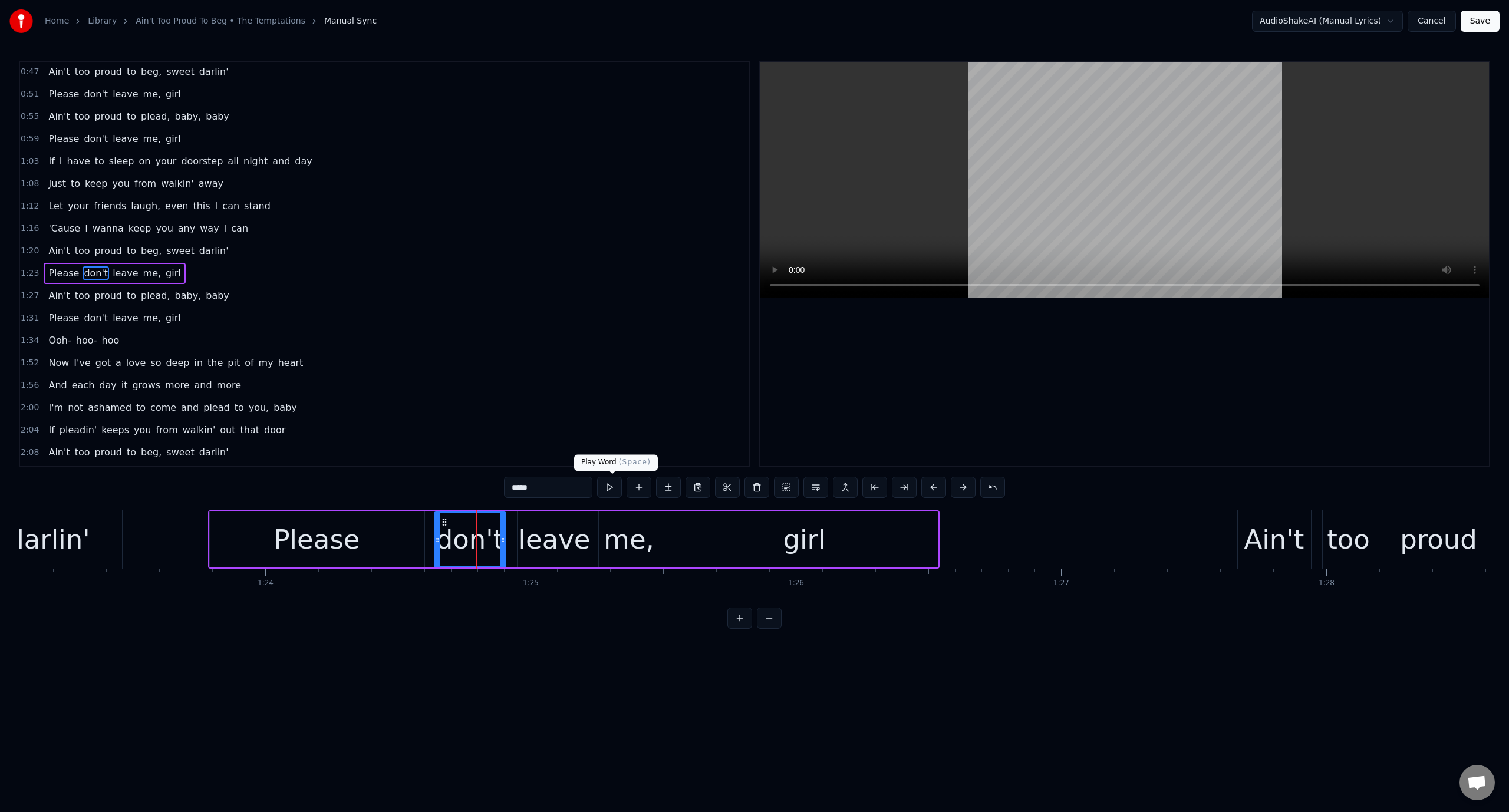
click at [610, 482] on button at bounding box center [609, 487] width 25 height 21
click at [927, 188] on video at bounding box center [1124, 180] width 729 height 236
click at [932, 186] on video at bounding box center [1124, 180] width 729 height 236
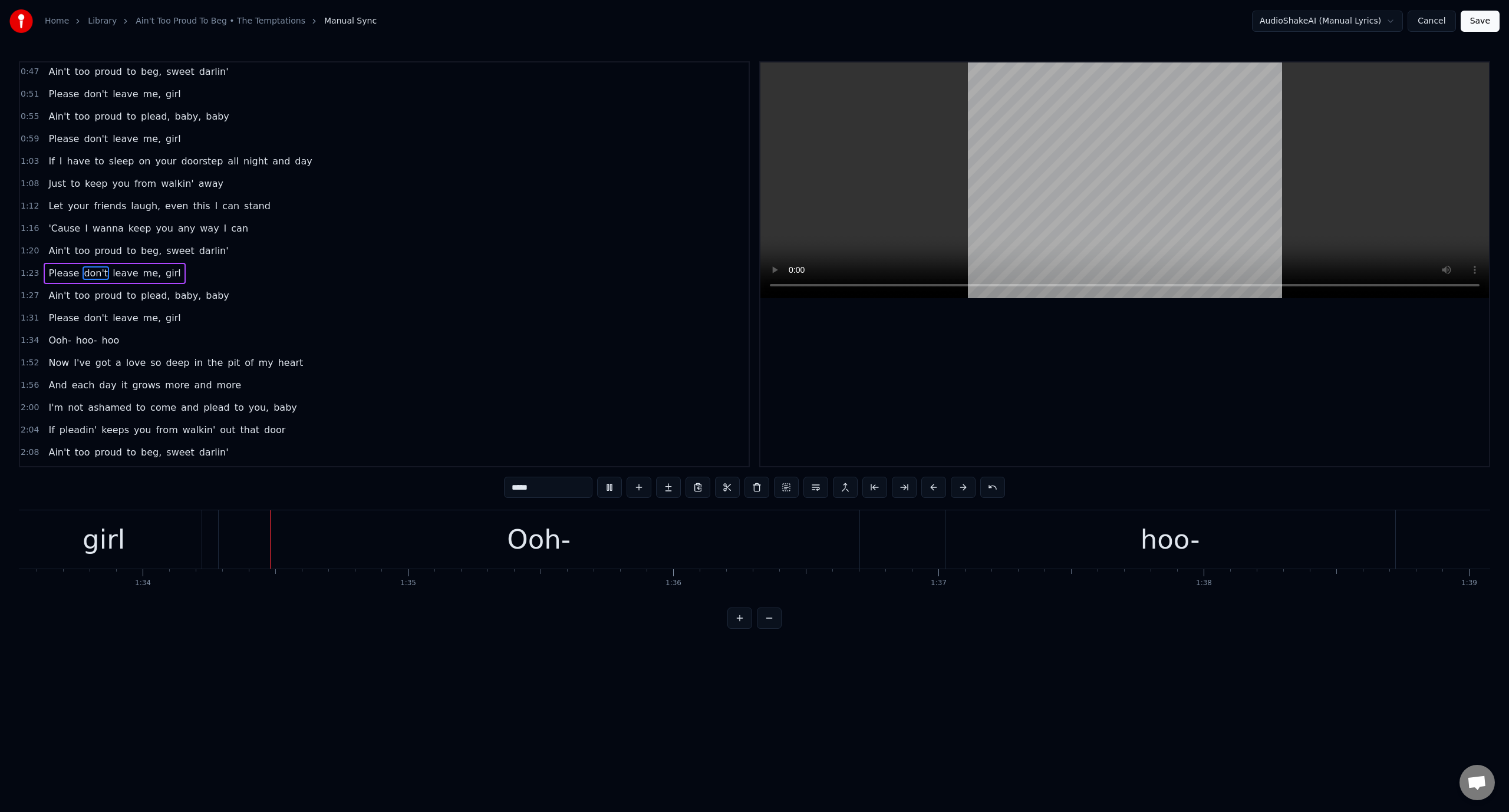
scroll to position [0, 24814]
click at [1037, 182] on video at bounding box center [1124, 180] width 729 height 236
click at [739, 533] on div "Ooh-" at bounding box center [535, 539] width 640 height 58
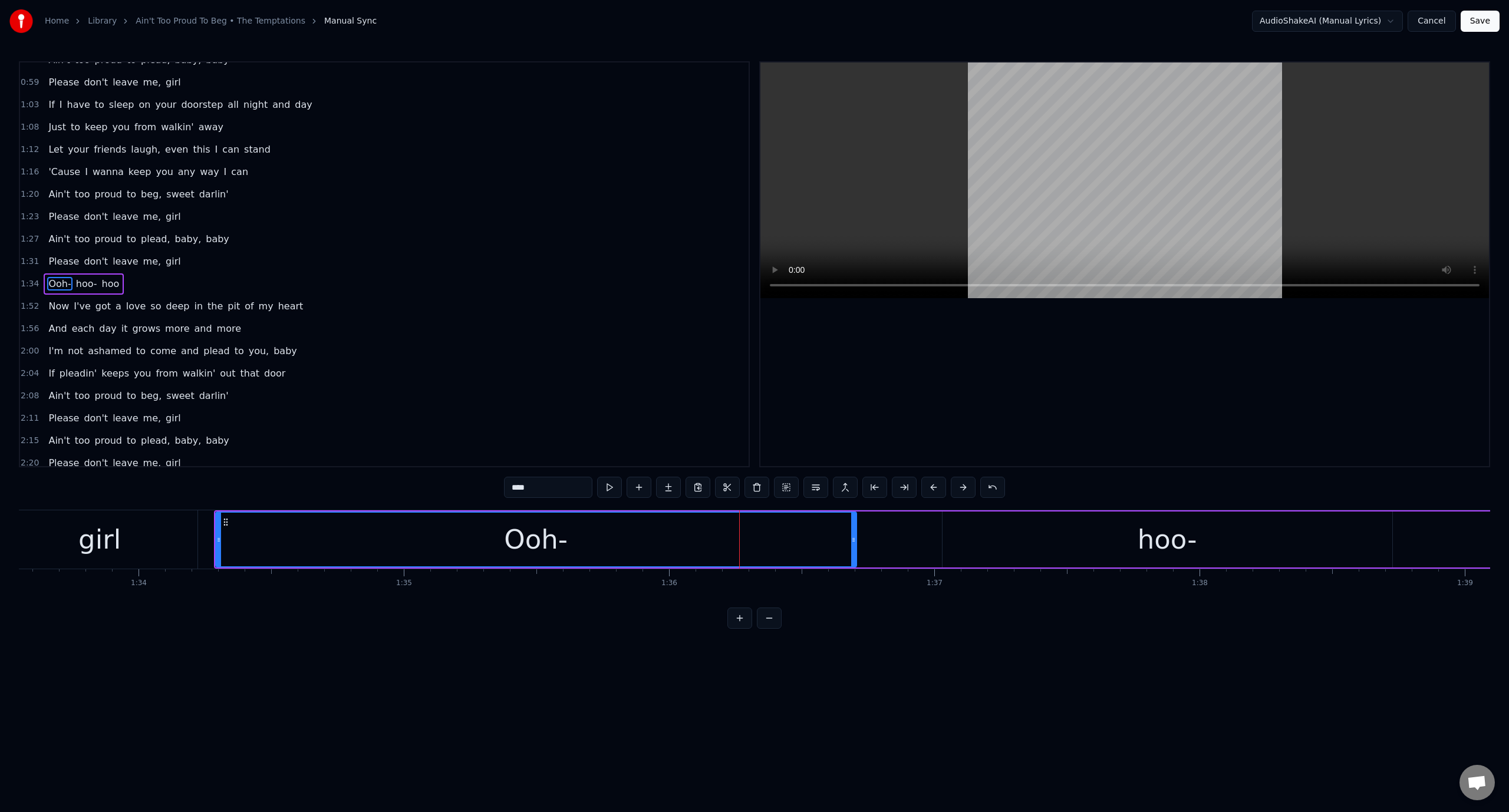
scroll to position [359, 0]
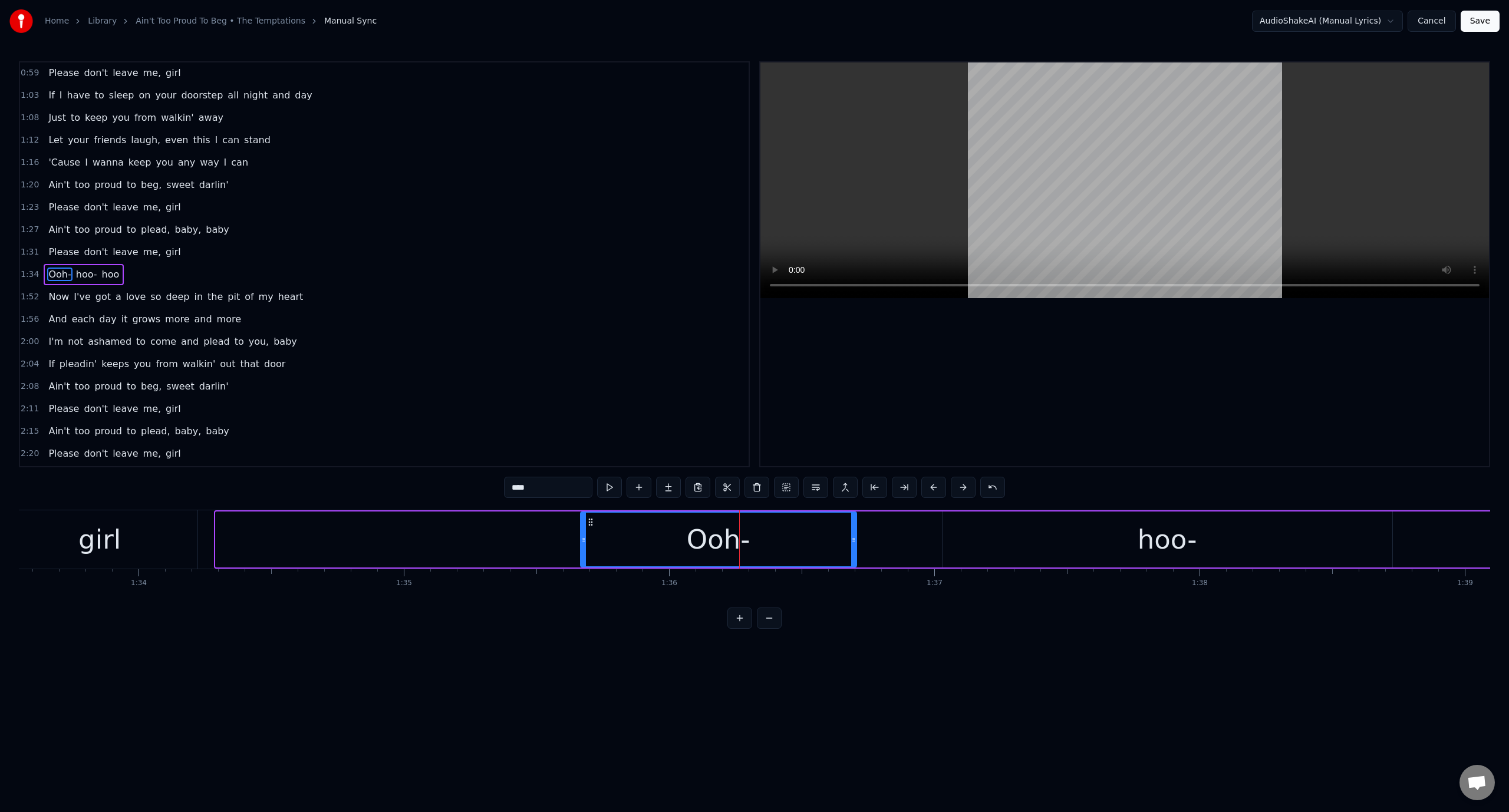
drag, startPoint x: 218, startPoint y: 540, endPoint x: 575, endPoint y: 570, distance: 358.3
click at [575, 570] on div "I know you wanna leave me But I refuse to let you go If I have to beg and plead…" at bounding box center [754, 554] width 1472 height 88
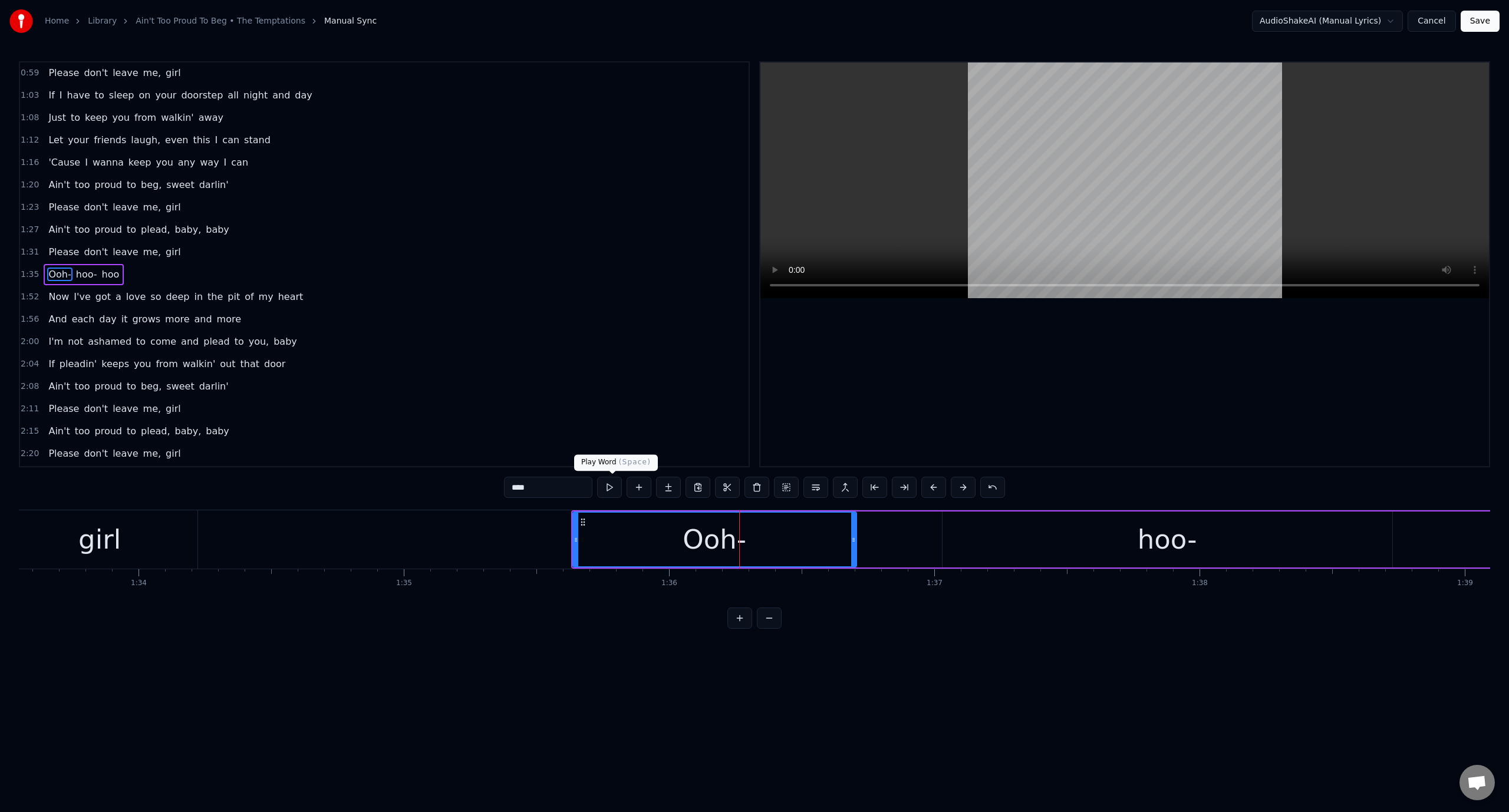
click at [610, 476] on span at bounding box center [613, 474] width 6 height 6
click at [610, 481] on button at bounding box center [609, 487] width 25 height 21
drag, startPoint x: 572, startPoint y: 544, endPoint x: 590, endPoint y: 544, distance: 18.0
click at [590, 544] on div "Ooh-" at bounding box center [714, 539] width 285 height 56
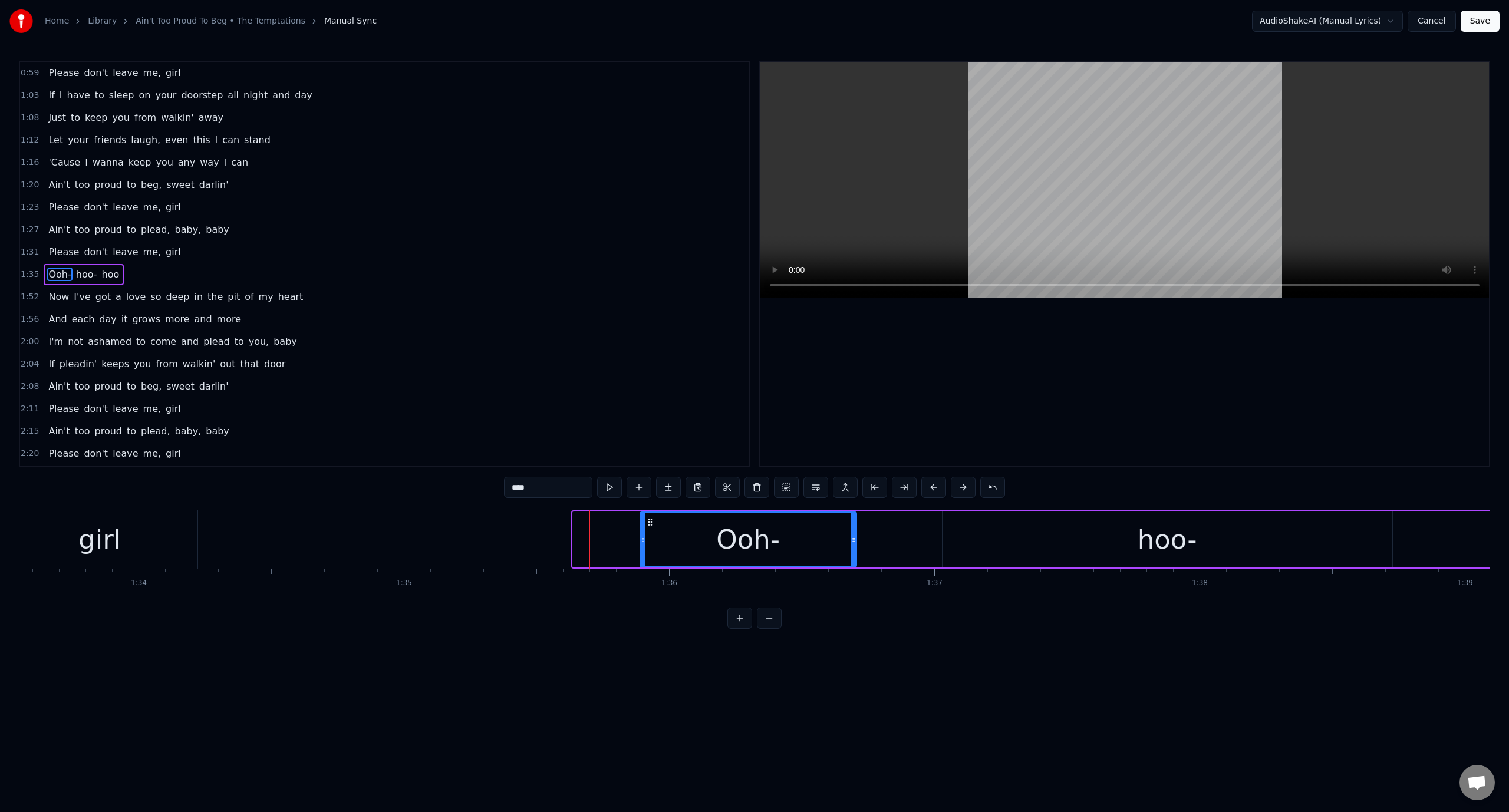
drag, startPoint x: 577, startPoint y: 538, endPoint x: 643, endPoint y: 541, distance: 66.1
click at [643, 541] on icon at bounding box center [643, 539] width 4 height 10
click at [935, 190] on video at bounding box center [1124, 180] width 729 height 236
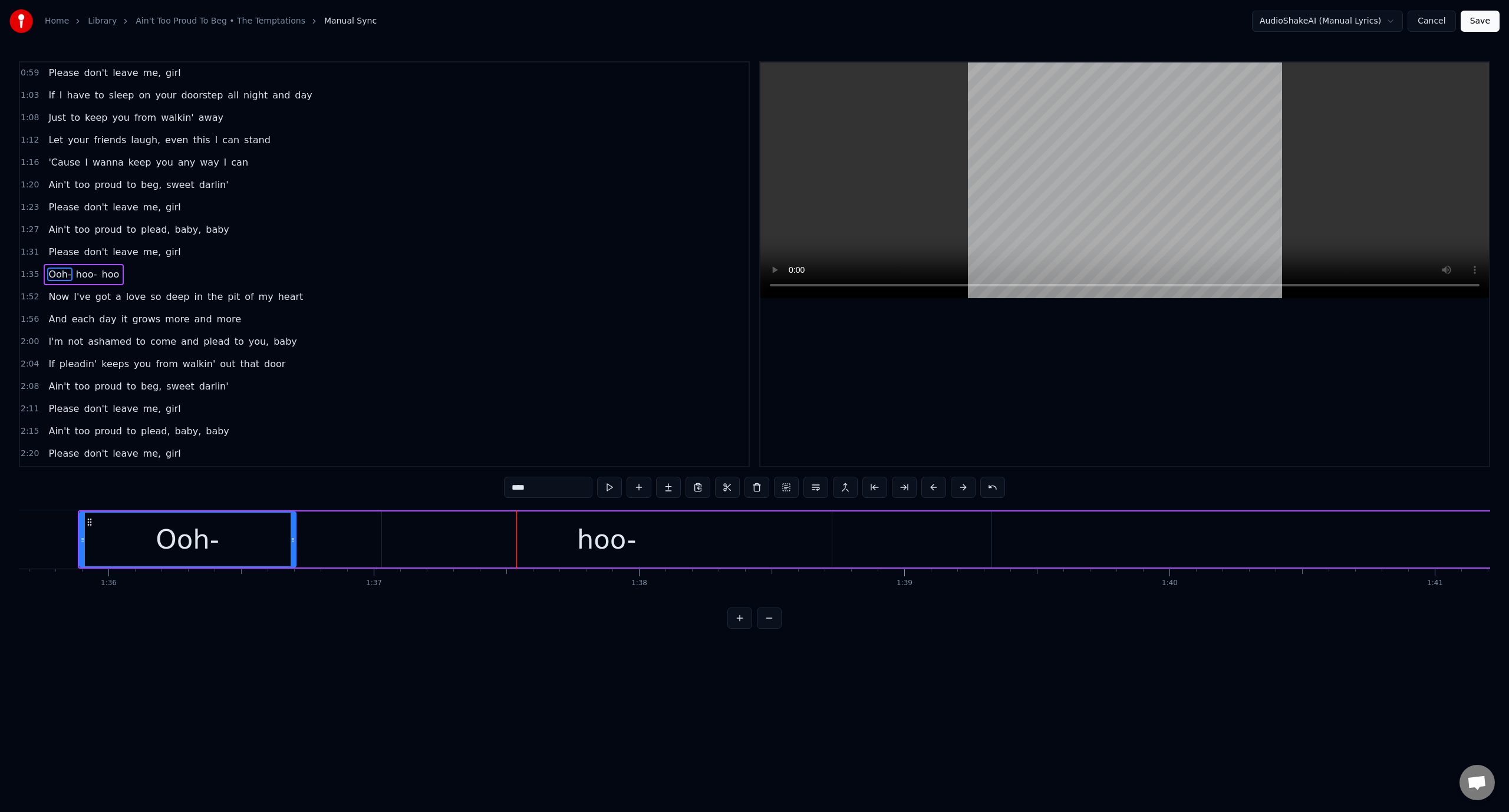
scroll to position [0, 25381]
click at [430, 535] on div "hoo-" at bounding box center [600, 539] width 450 height 56
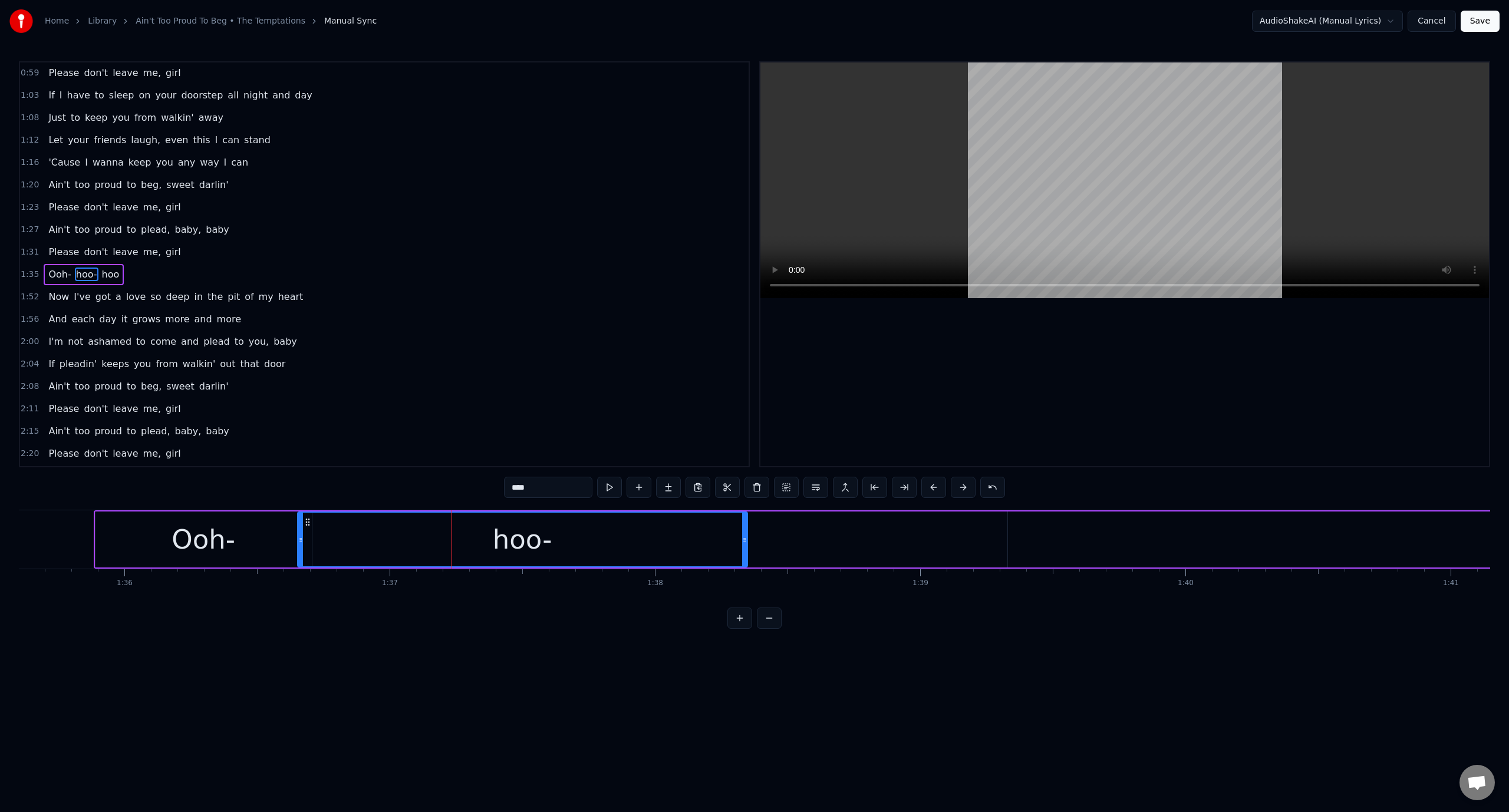
scroll to position [0, 25354]
drag, startPoint x: 386, startPoint y: 517, endPoint x: 332, endPoint y: 523, distance: 54.3
click at [332, 523] on icon at bounding box center [331, 522] width 10 height 10
click at [607, 484] on button at bounding box center [609, 487] width 25 height 21
click at [607, 486] on button at bounding box center [609, 487] width 25 height 21
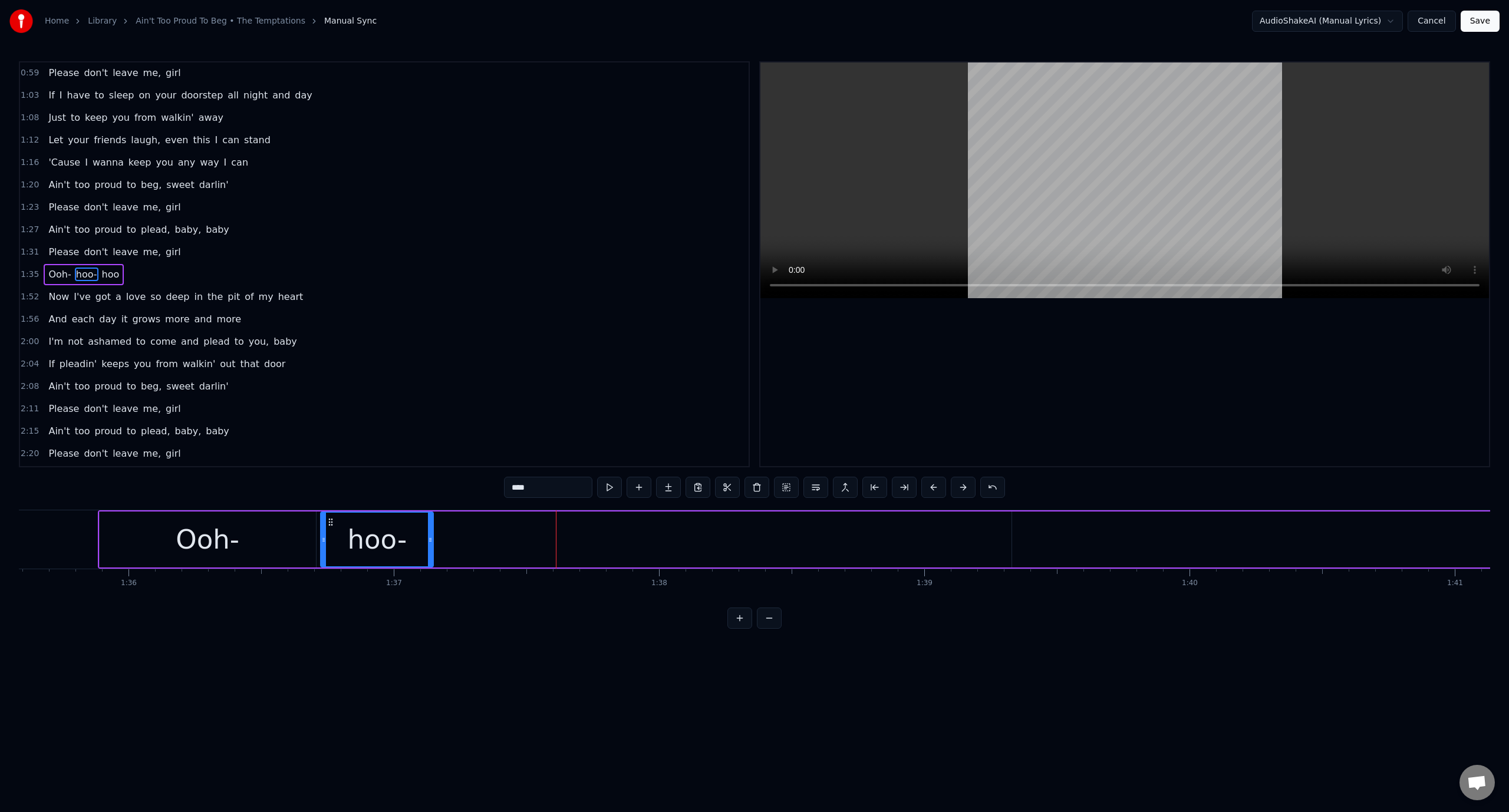
drag, startPoint x: 768, startPoint y: 526, endPoint x: 432, endPoint y: 551, distance: 336.9
click at [432, 551] on div at bounding box center [430, 539] width 4 height 54
click at [616, 495] on button at bounding box center [609, 487] width 25 height 21
drag, startPoint x: 1101, startPoint y: 540, endPoint x: 1053, endPoint y: 544, distance: 48.2
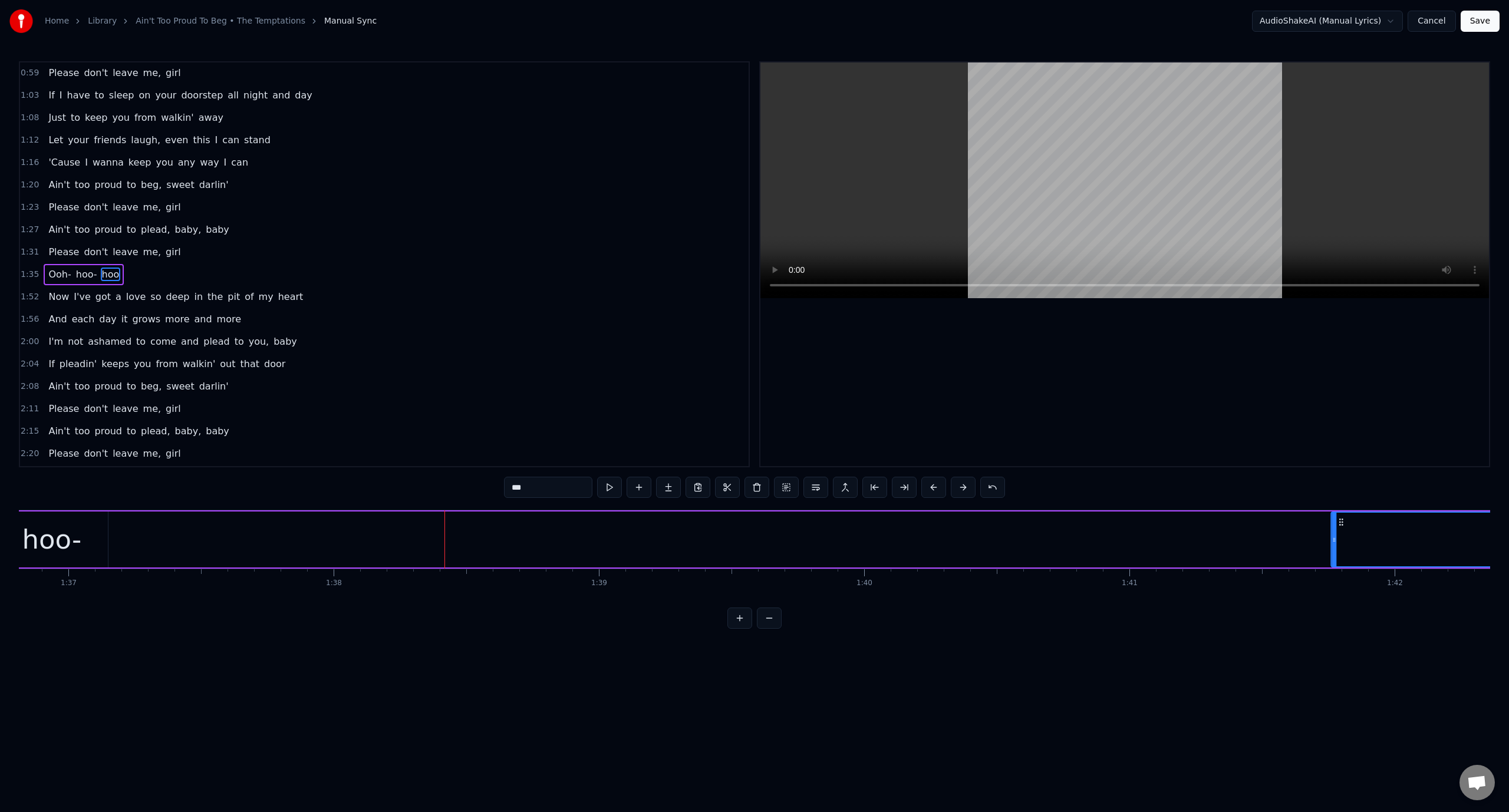
drag, startPoint x: 1022, startPoint y: 523, endPoint x: 1350, endPoint y: 551, distance: 329.2
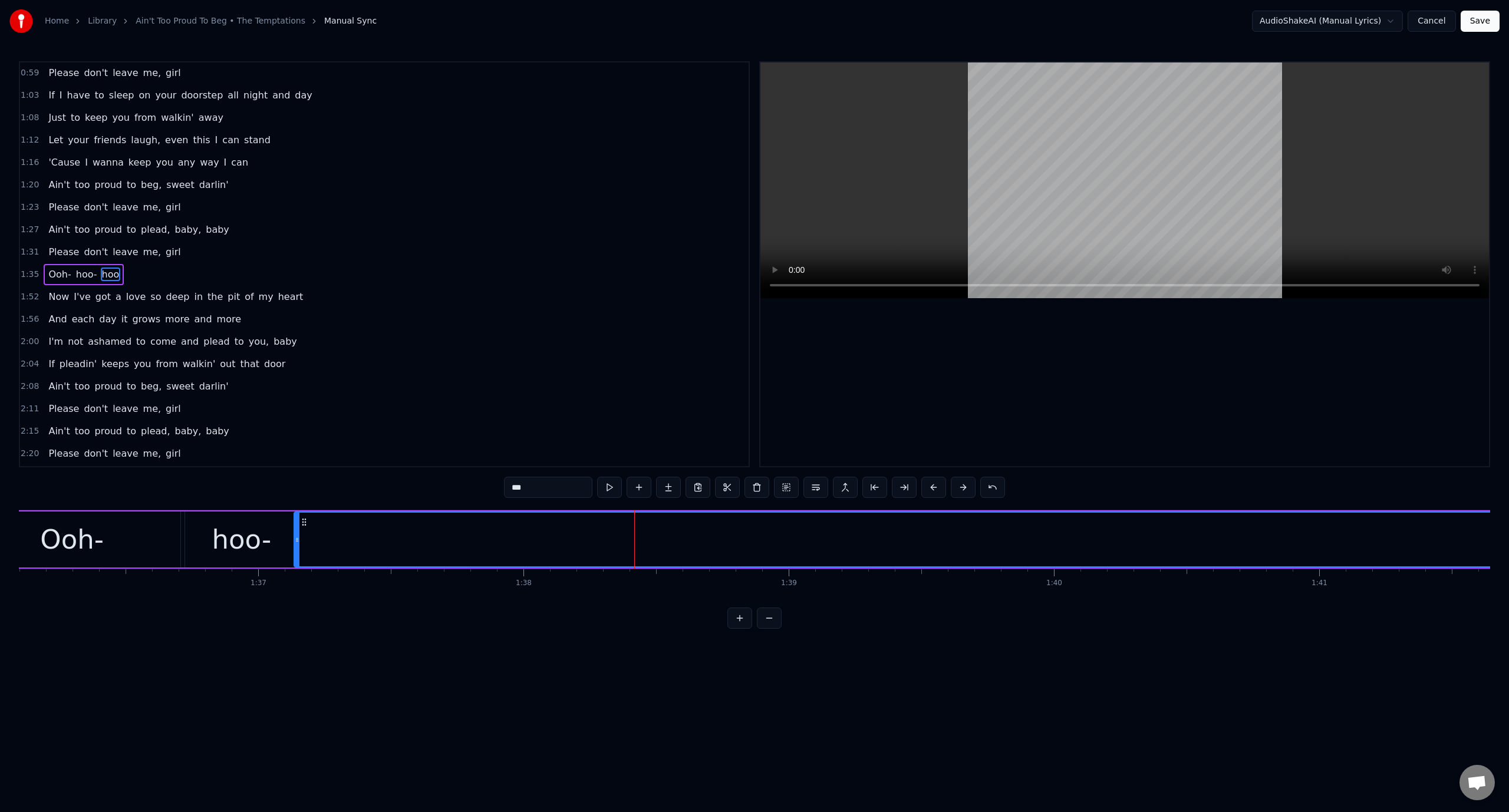
scroll to position [0, 25488]
drag, startPoint x: 1348, startPoint y: 517, endPoint x: 328, endPoint y: 551, distance: 1020.6
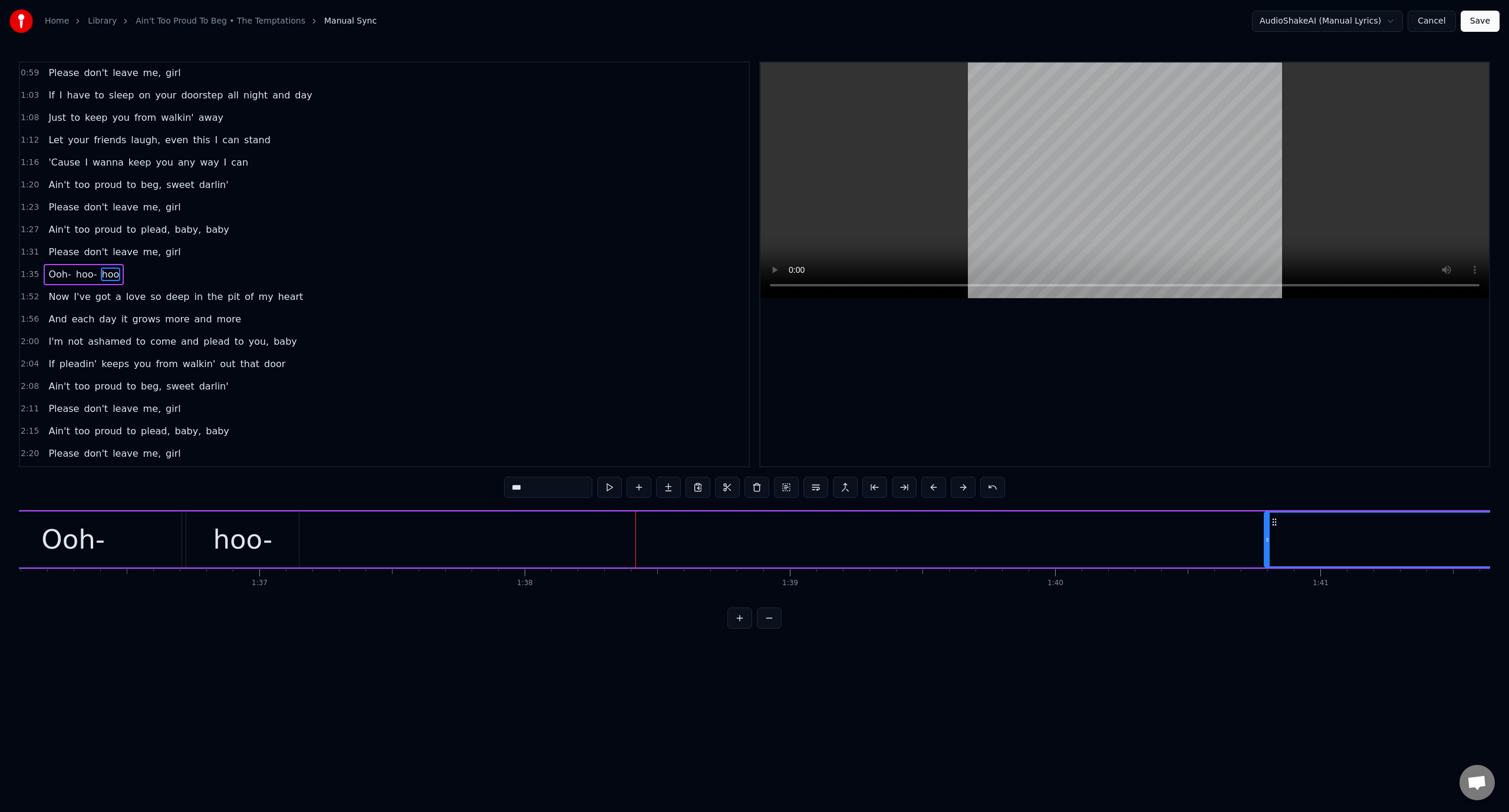
drag, startPoint x: 321, startPoint y: 542, endPoint x: 1274, endPoint y: 590, distance: 954.2
click at [1275, 590] on div "I know you wanna leave me But I refuse to let you go If I have to beg and plead…" at bounding box center [754, 554] width 1472 height 88
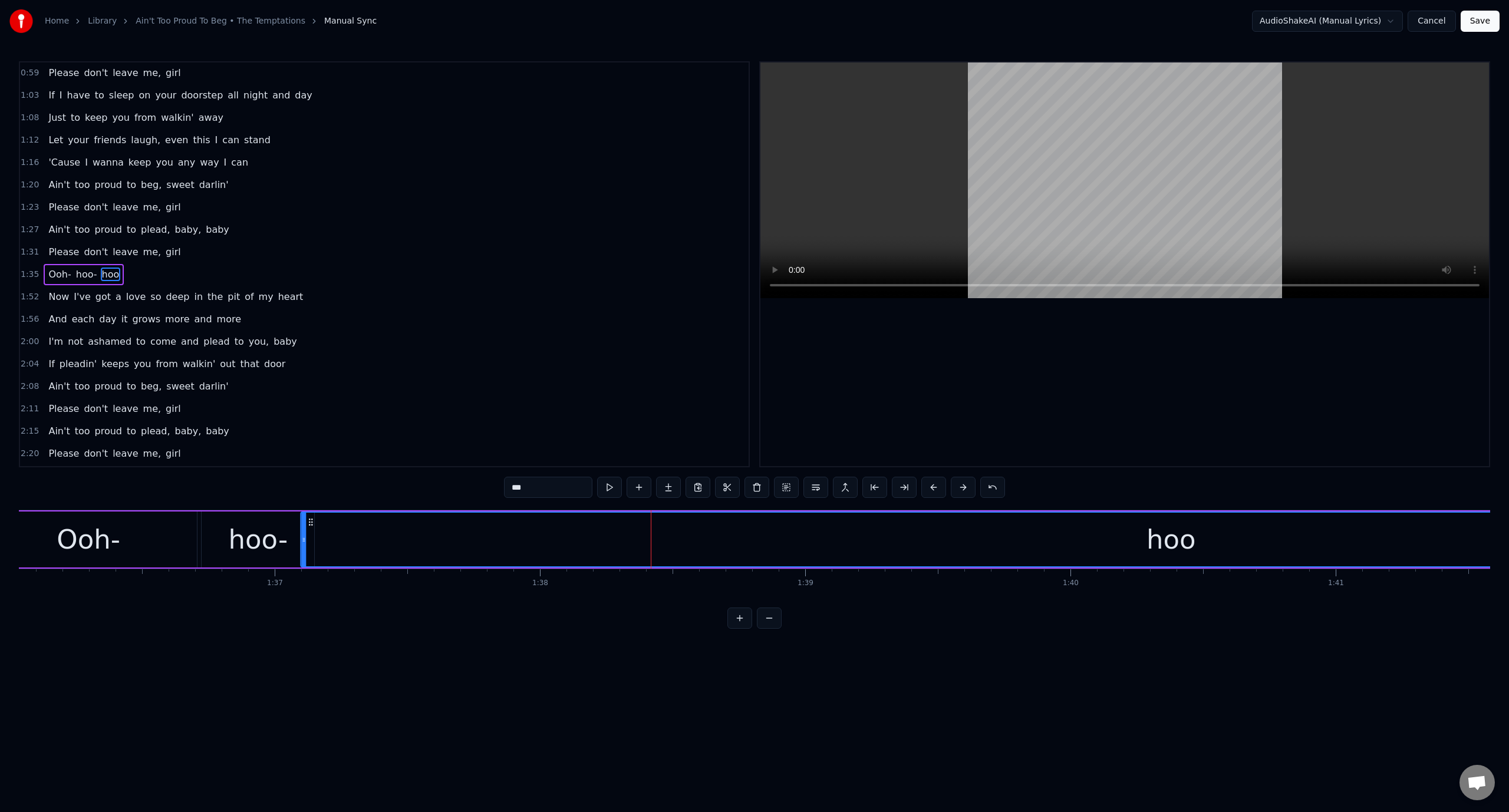
scroll to position [0, 25464]
drag, startPoint x: 1280, startPoint y: 519, endPoint x: 343, endPoint y: 534, distance: 937.1
click at [345, 535] on div "hoo" at bounding box center [1208, 539] width 1739 height 54
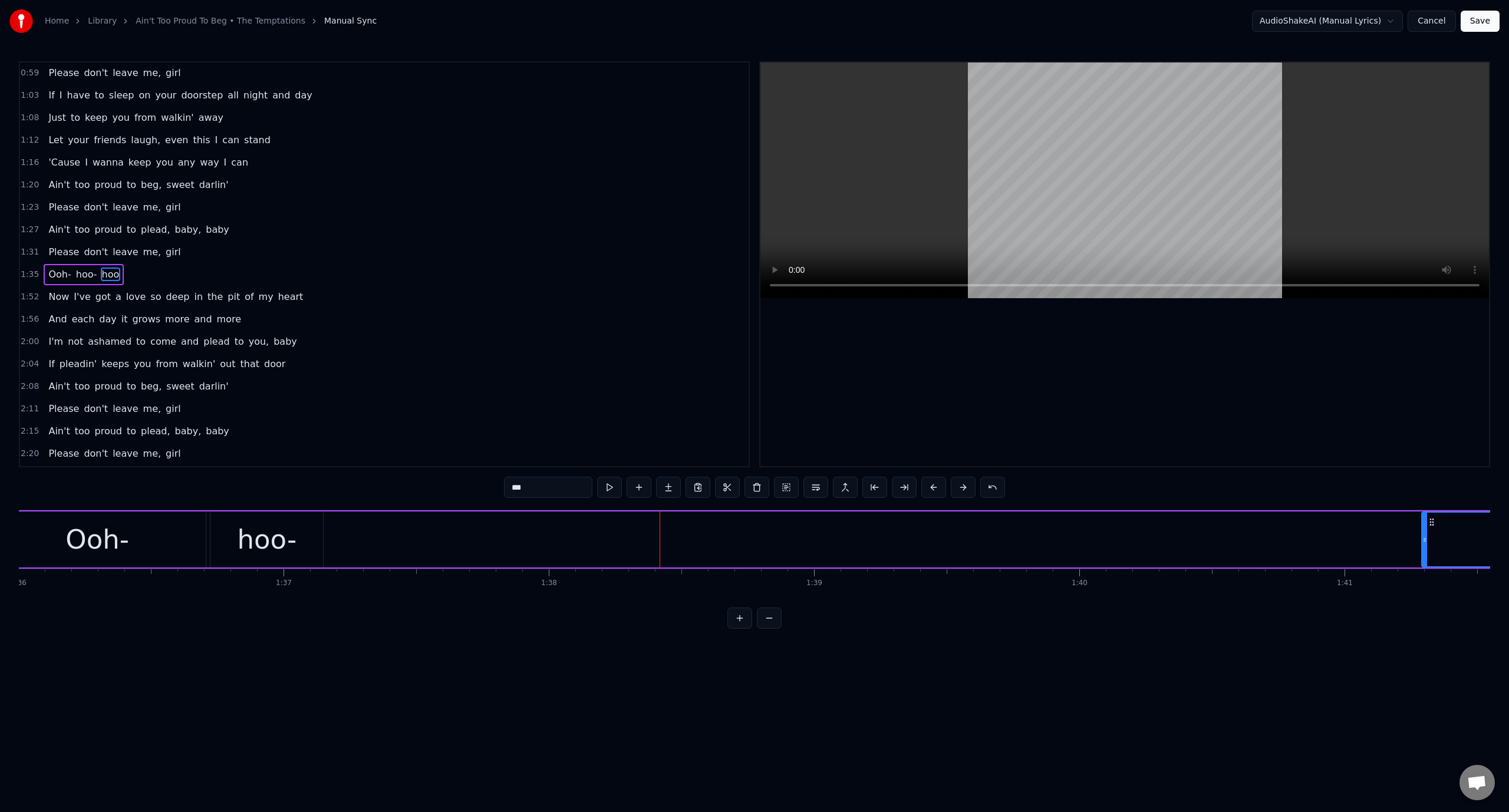
drag, startPoint x: 340, startPoint y: 544, endPoint x: 1469, endPoint y: 590, distance: 1129.9
click at [1466, 593] on div "I know you wanna leave me But I refuse to let you go If I have to beg and plead…" at bounding box center [754, 554] width 1472 height 88
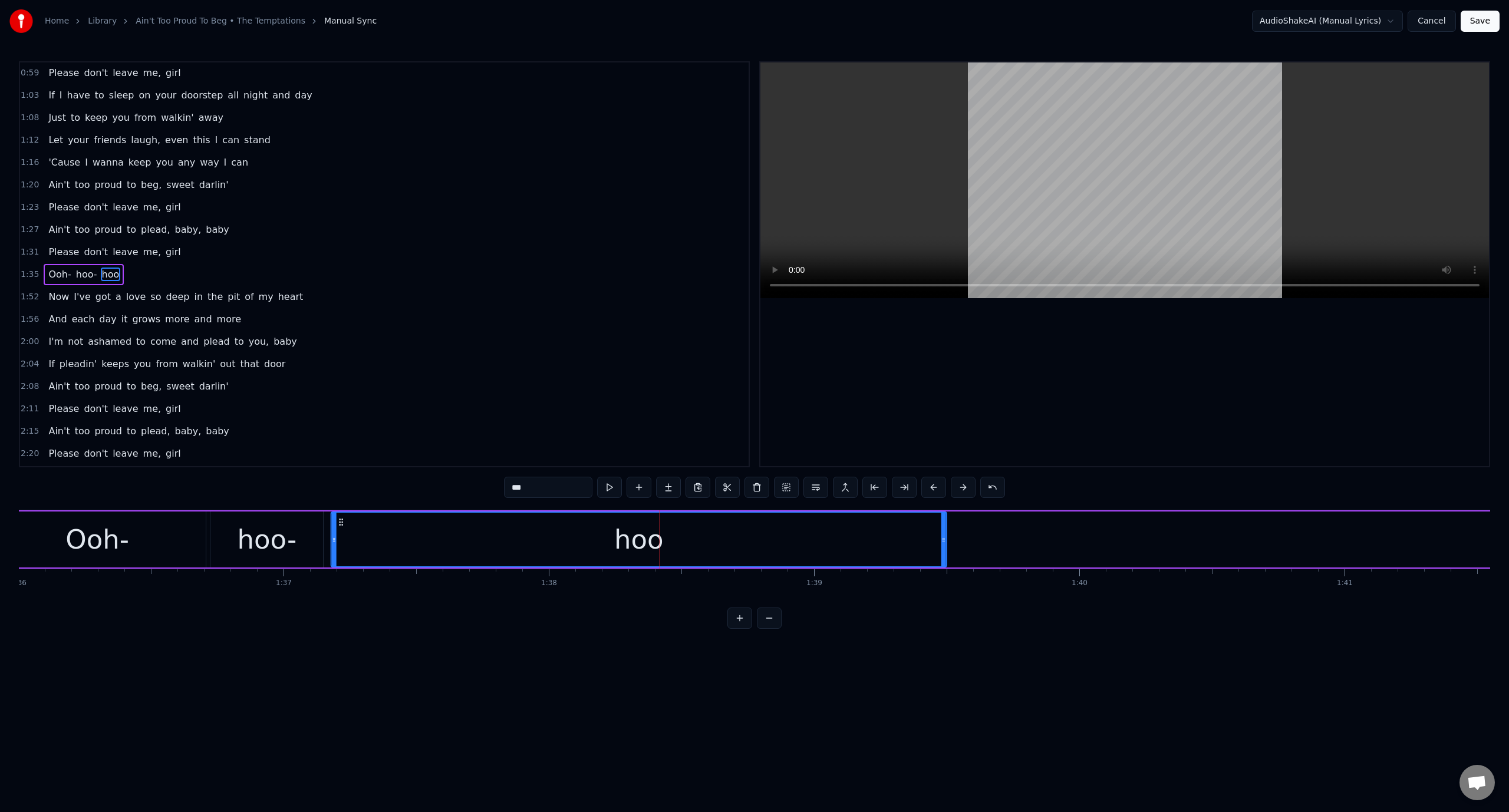
drag, startPoint x: 1470, startPoint y: 521, endPoint x: 338, endPoint y: 550, distance: 1132.4
click at [338, 550] on div "hoo" at bounding box center [639, 539] width 614 height 54
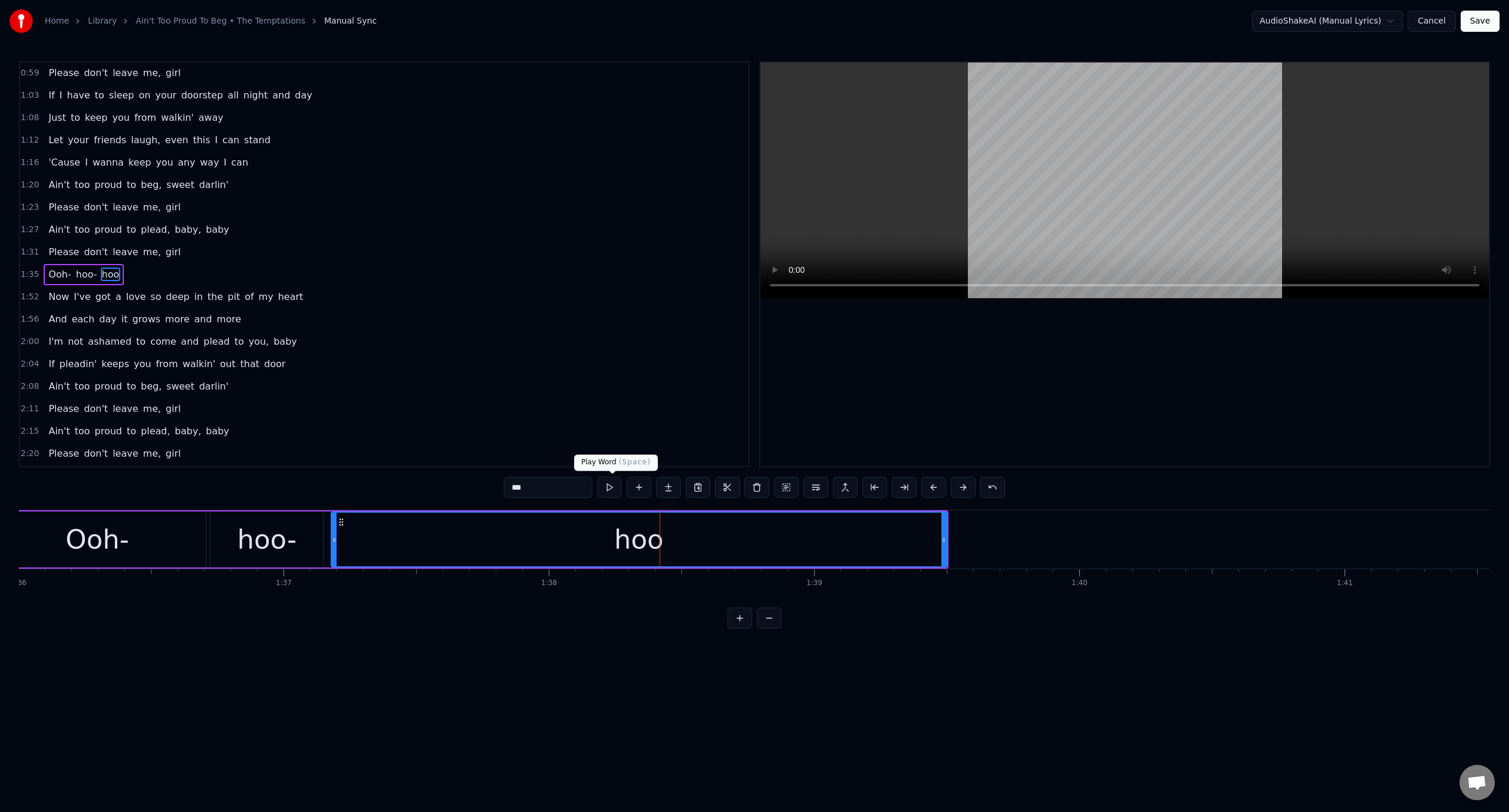
drag, startPoint x: 604, startPoint y: 478, endPoint x: 609, endPoint y: 482, distance: 6.4
click at [607, 479] on button at bounding box center [609, 487] width 25 height 21
click at [622, 485] on button at bounding box center [609, 487] width 25 height 21
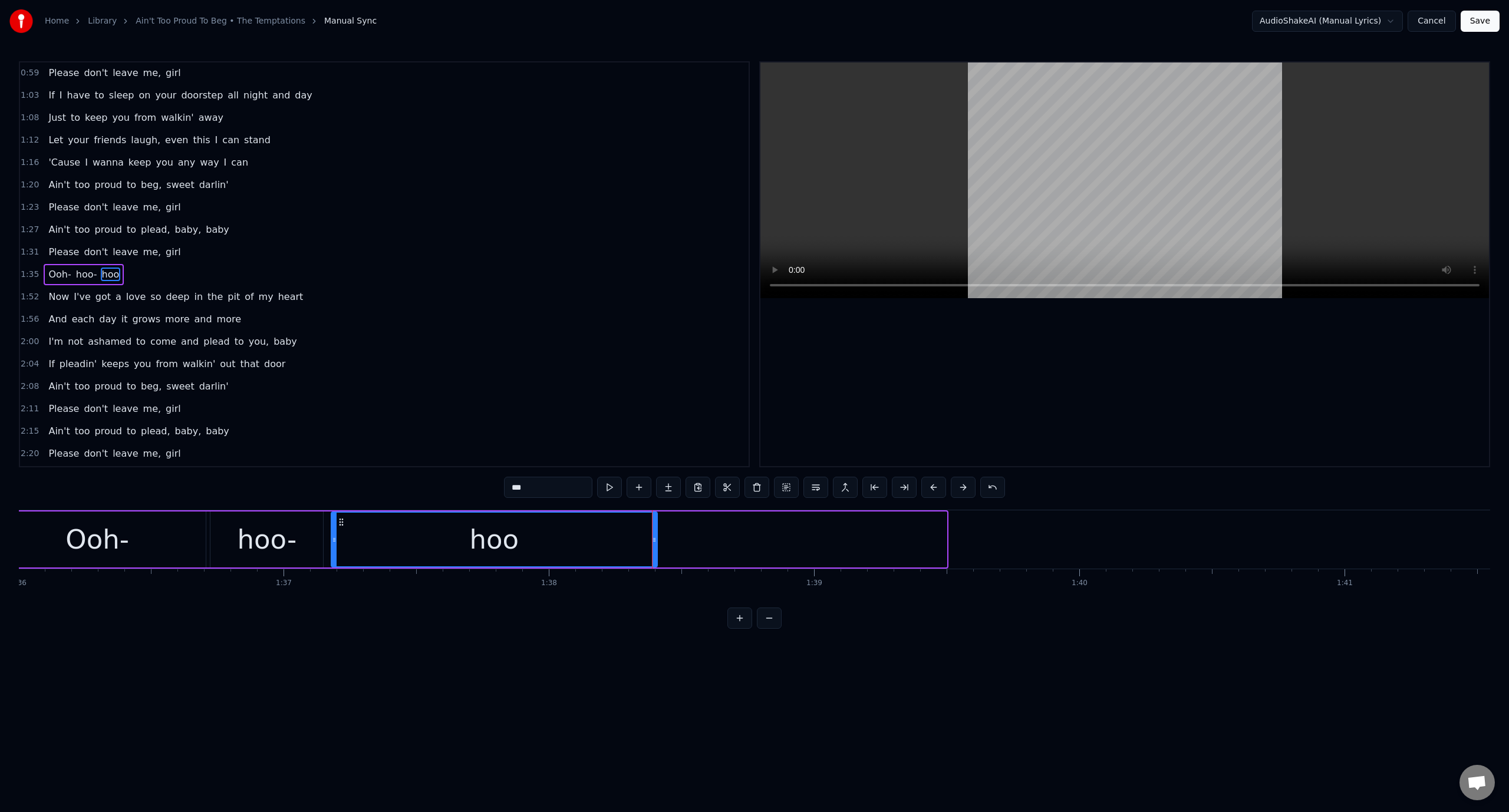
drag, startPoint x: 944, startPoint y: 535, endPoint x: 655, endPoint y: 551, distance: 289.4
click at [655, 551] on div at bounding box center [654, 539] width 4 height 54
drag, startPoint x: 621, startPoint y: 490, endPoint x: 614, endPoint y: 491, distance: 7.1
click at [619, 491] on button at bounding box center [609, 487] width 25 height 21
click at [613, 491] on button at bounding box center [609, 487] width 25 height 21
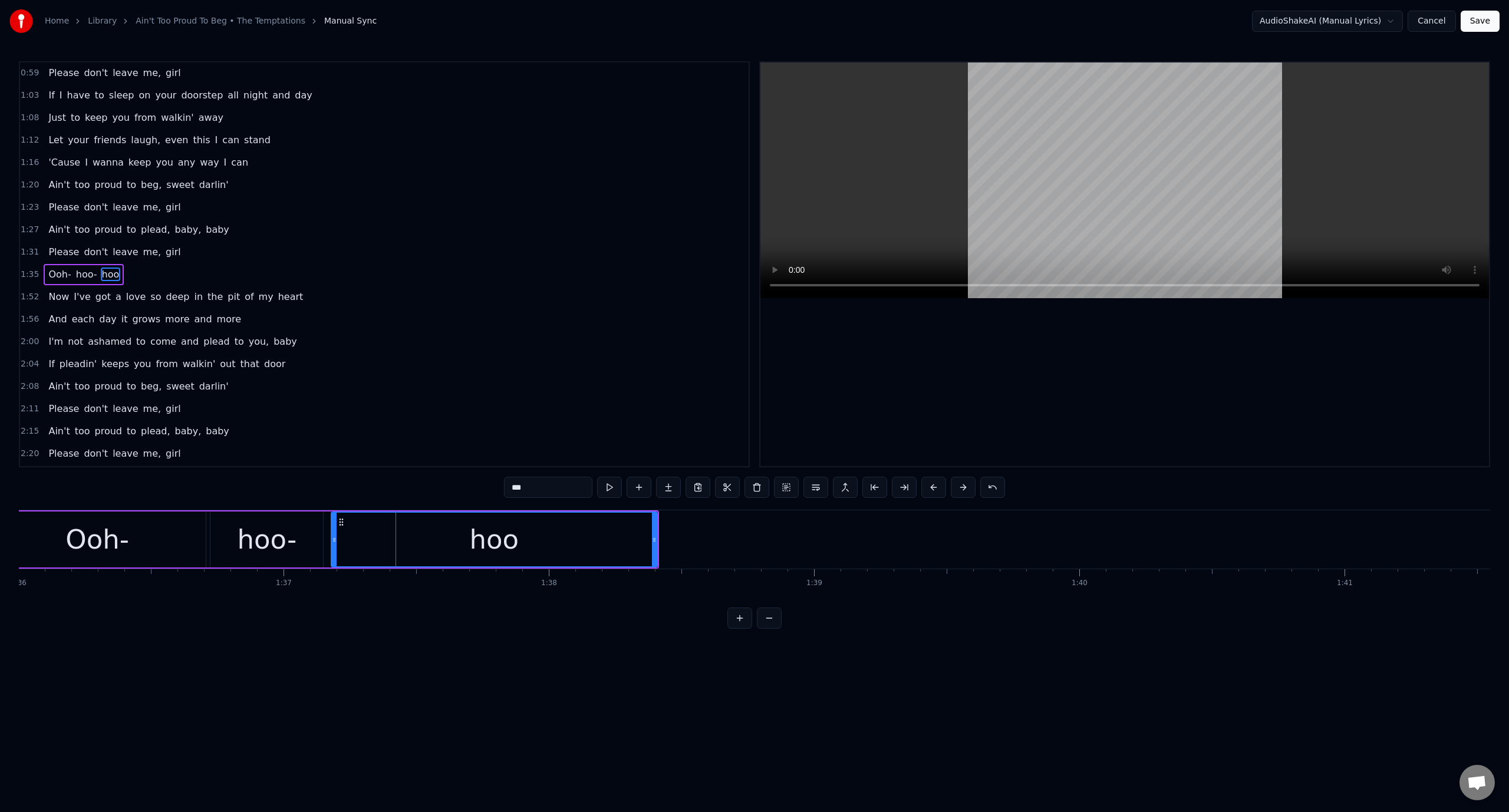
click at [613, 491] on button at bounding box center [609, 487] width 25 height 21
drag, startPoint x: 655, startPoint y: 541, endPoint x: 551, endPoint y: 548, distance: 104.2
click at [551, 549] on div at bounding box center [553, 539] width 4 height 54
click at [1059, 129] on video at bounding box center [1124, 180] width 729 height 236
click at [1078, 90] on video at bounding box center [1124, 180] width 729 height 236
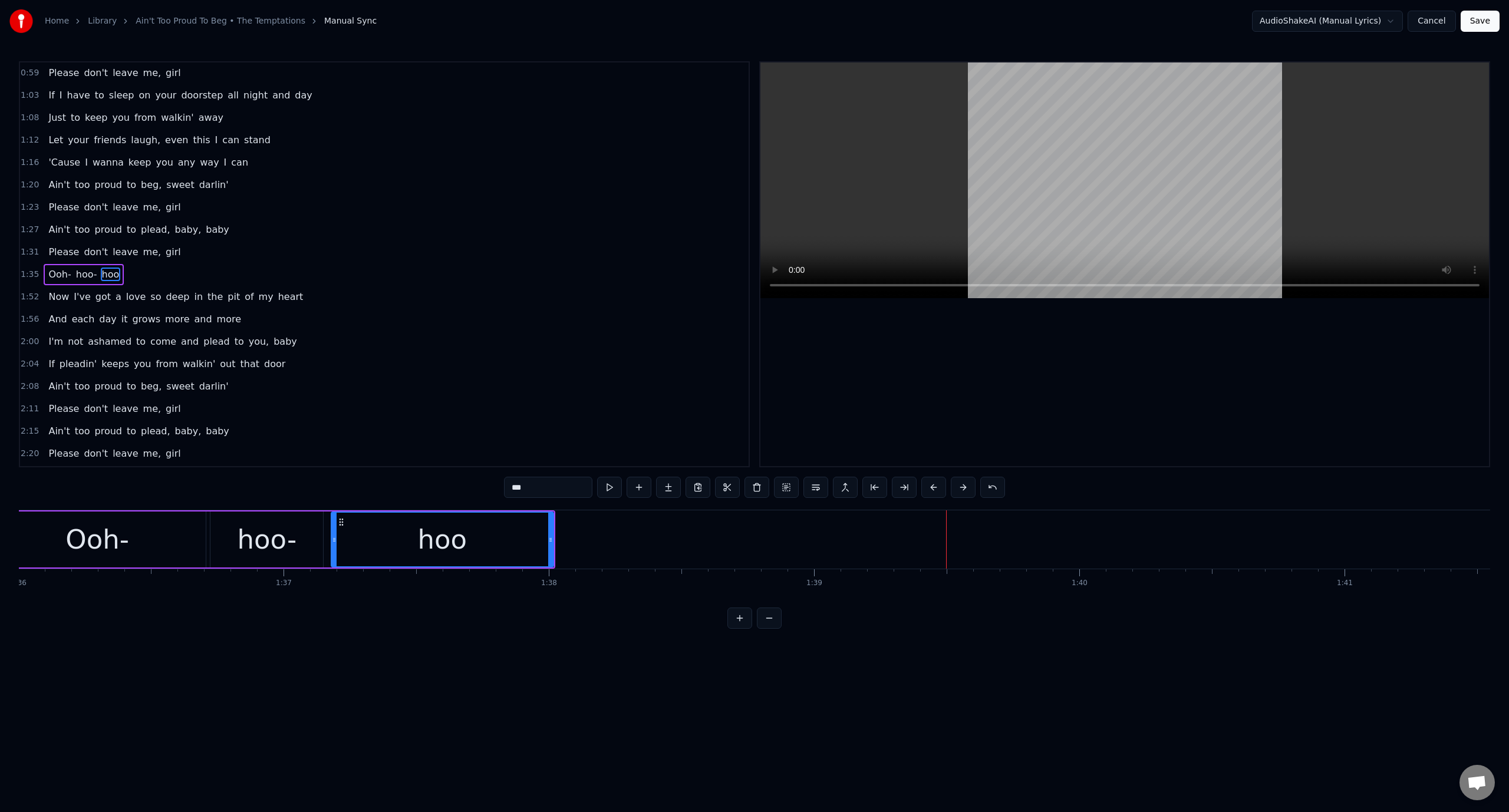
click at [1032, 91] on video at bounding box center [1124, 180] width 729 height 236
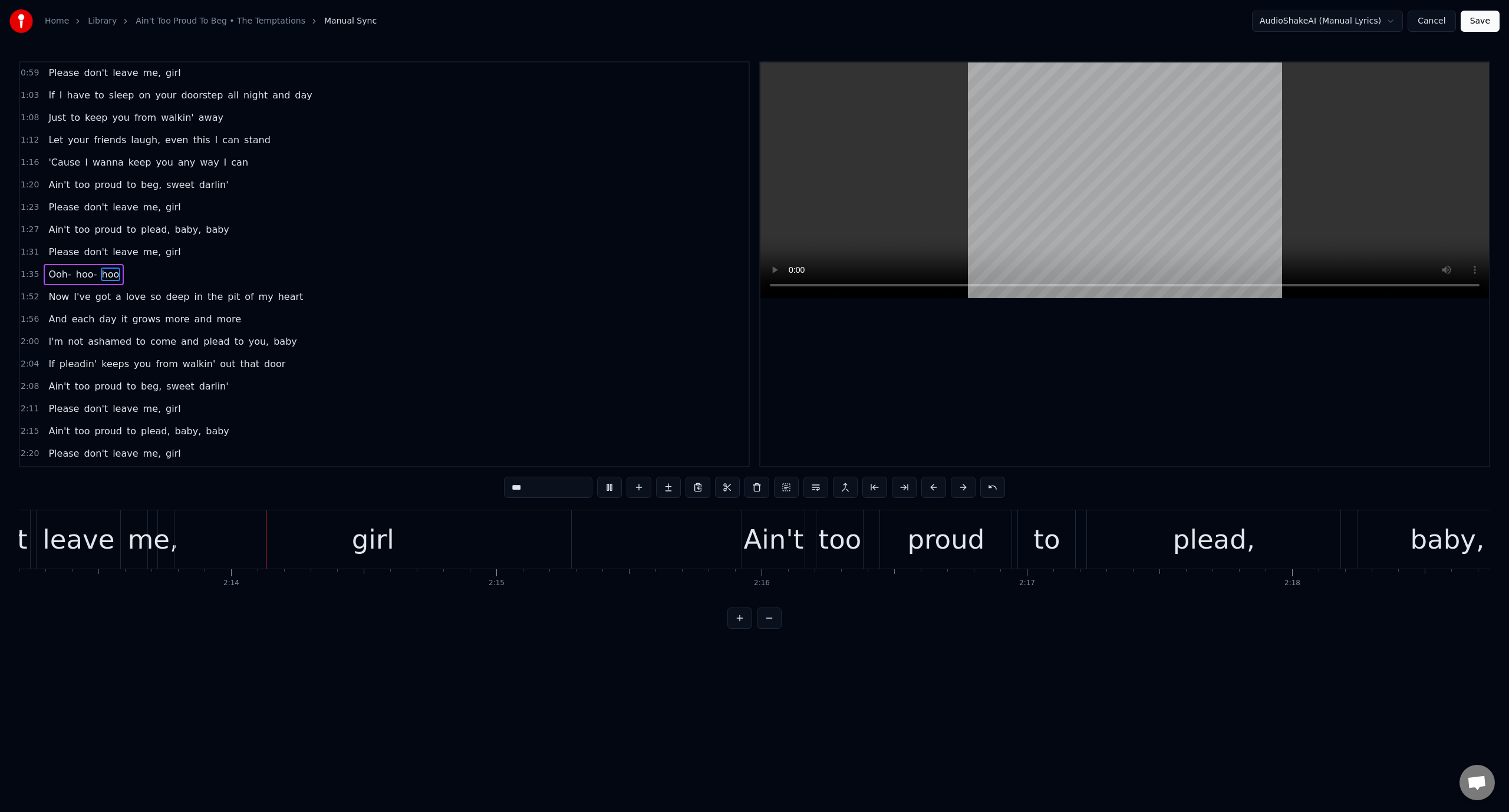
scroll to position [0, 35334]
click at [1186, 192] on video at bounding box center [1124, 180] width 729 height 236
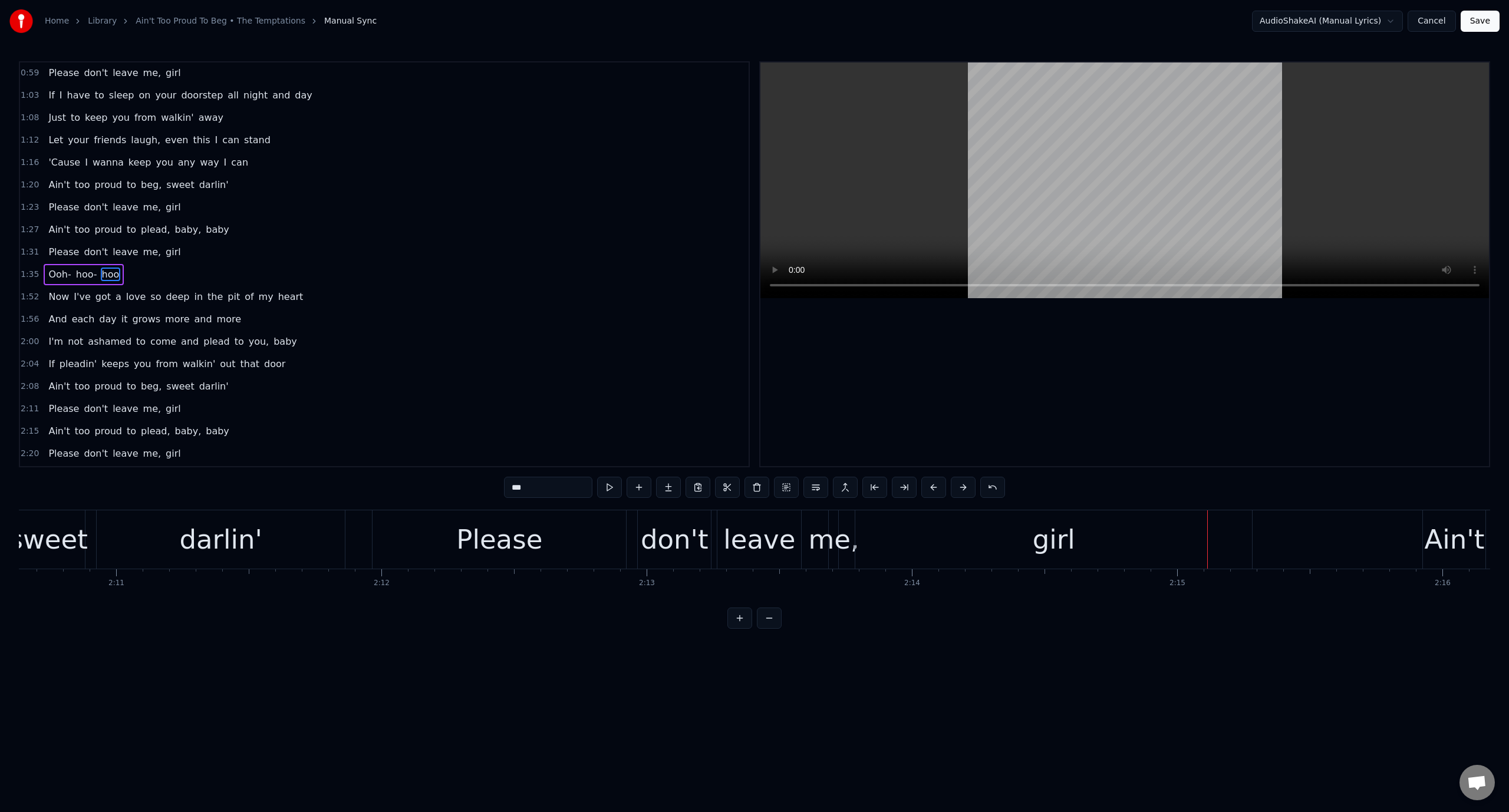
scroll to position [0, 34628]
click at [499, 538] on div "Please" at bounding box center [521, 540] width 86 height 40
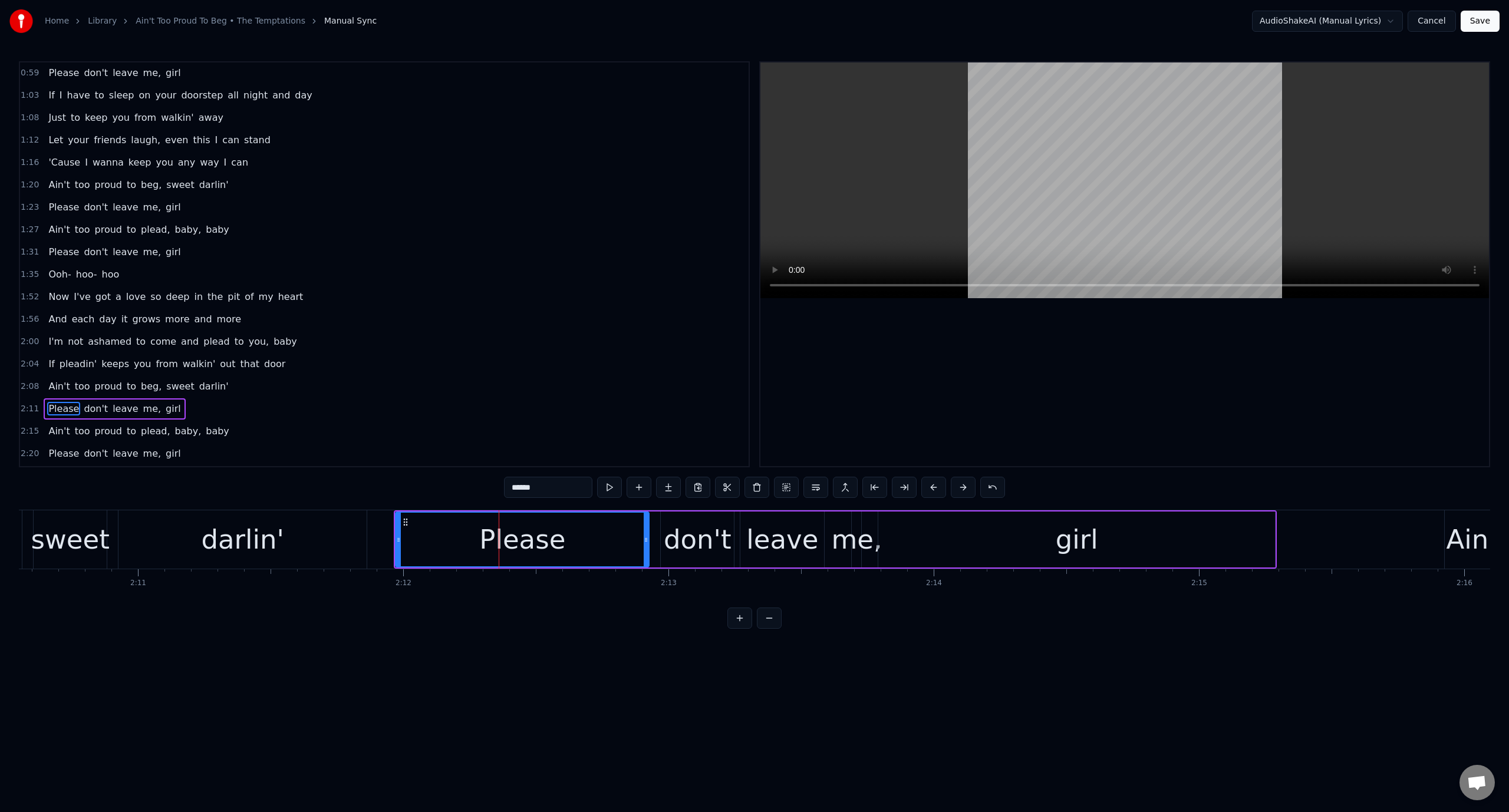
scroll to position [366, 0]
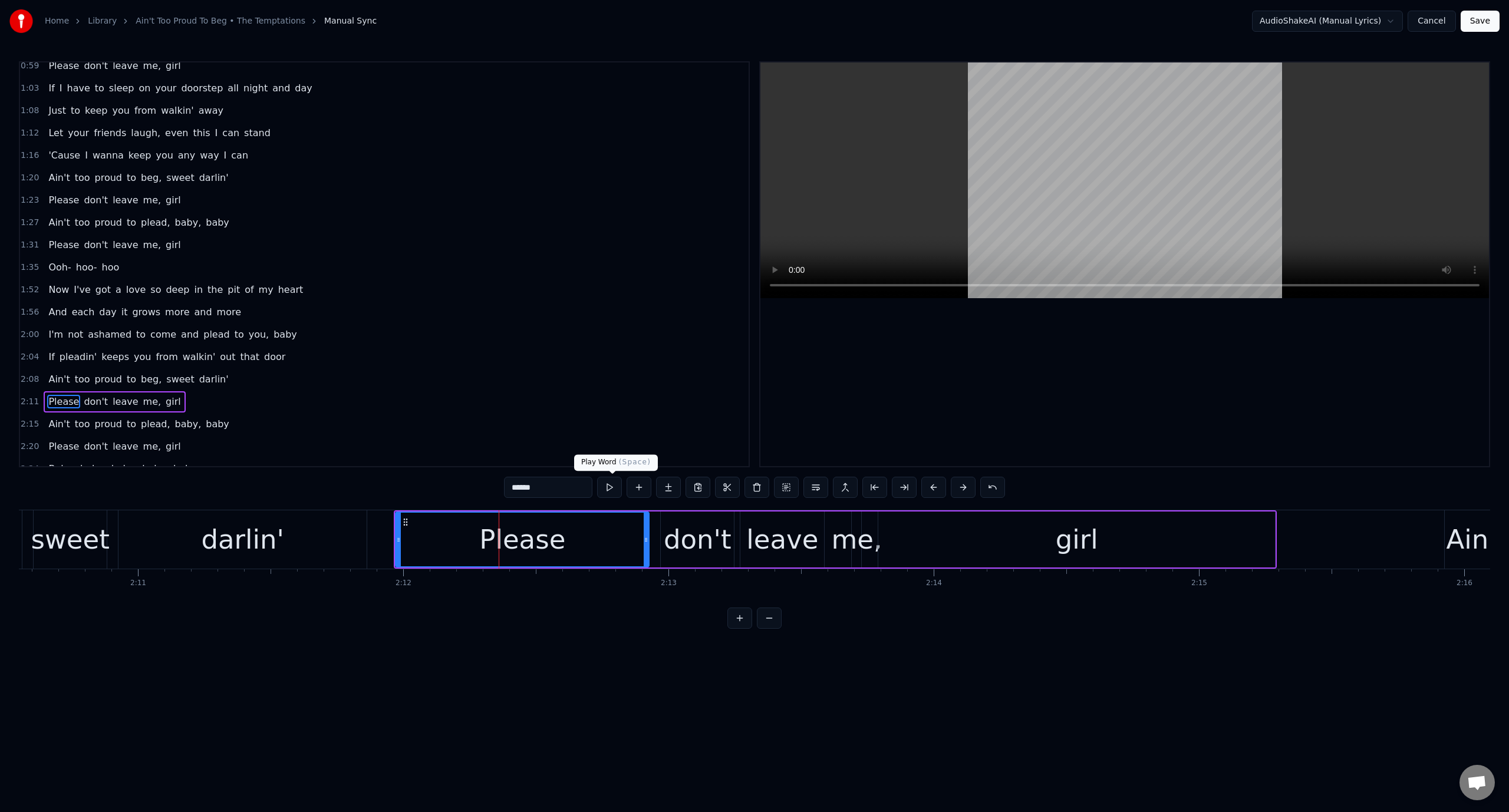
click at [616, 489] on button at bounding box center [609, 487] width 25 height 21
click at [680, 540] on div "don't" at bounding box center [697, 540] width 68 height 40
click at [613, 485] on button at bounding box center [609, 487] width 25 height 21
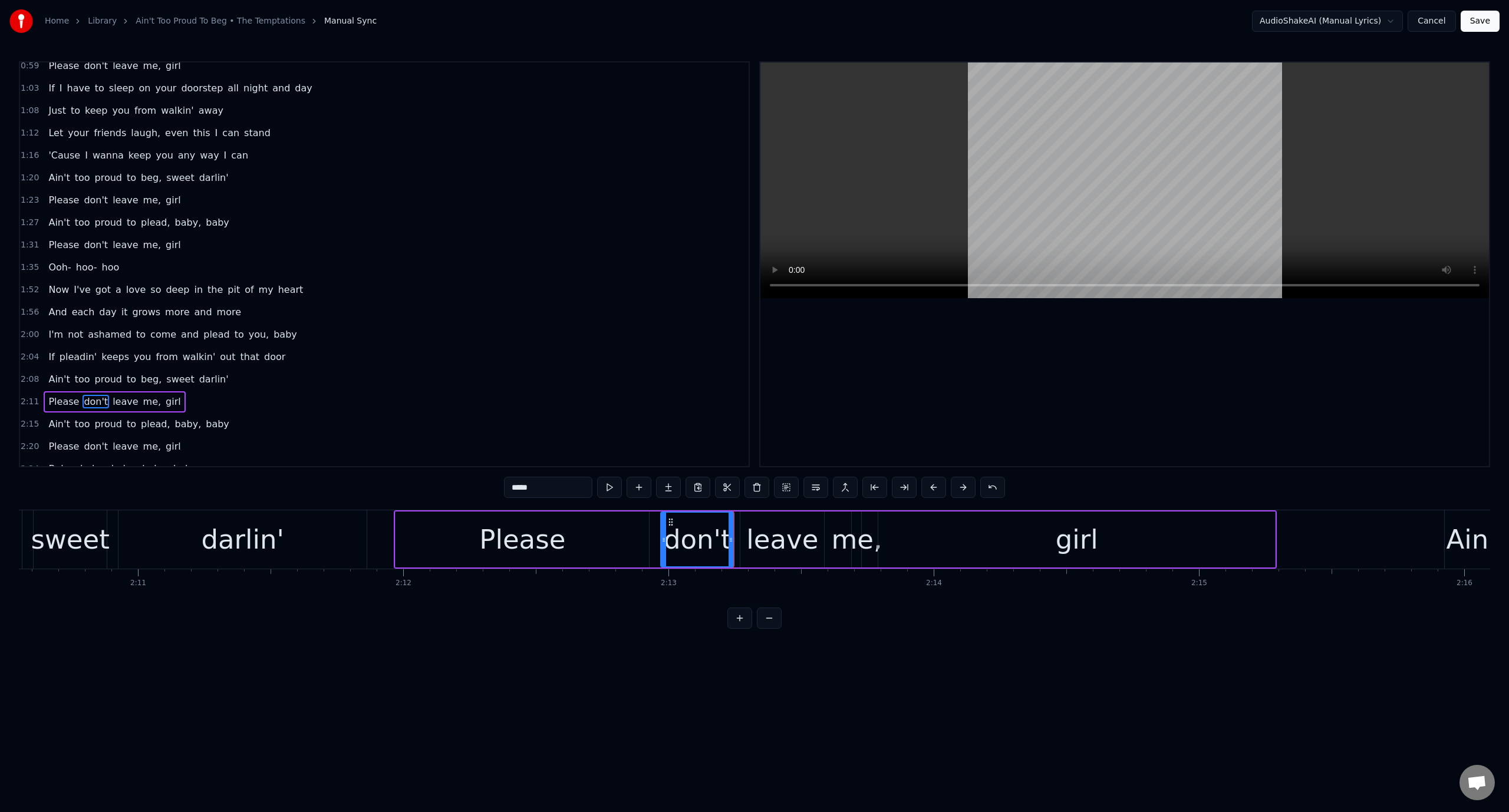
click at [747, 537] on div "leave" at bounding box center [783, 539] width 84 height 56
click at [610, 487] on button at bounding box center [609, 487] width 25 height 21
drag, startPoint x: 818, startPoint y: 540, endPoint x: 789, endPoint y: 544, distance: 29.3
click at [789, 544] on div at bounding box center [791, 539] width 4 height 54
click at [854, 532] on div "me," at bounding box center [857, 540] width 51 height 40
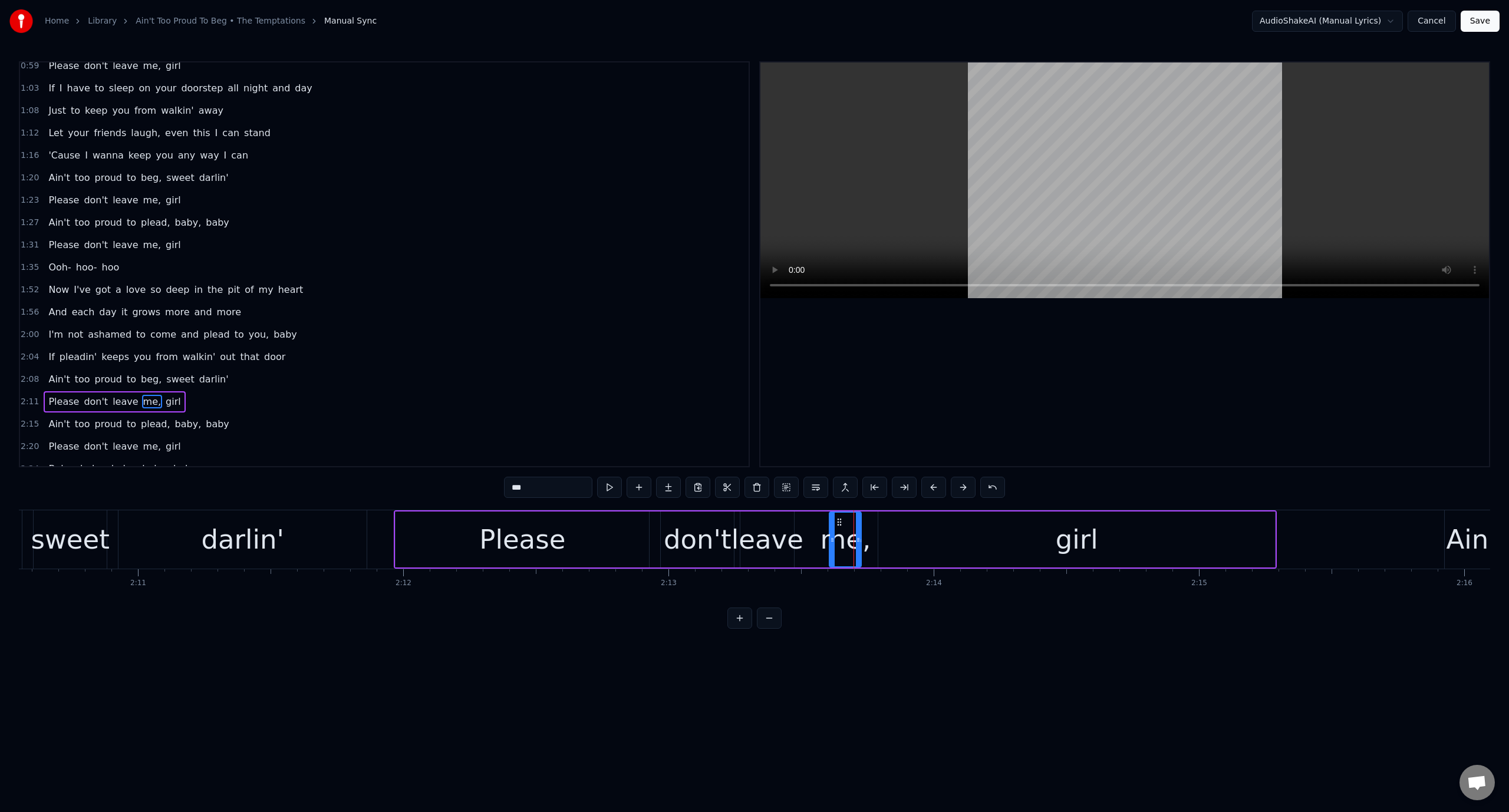
drag, startPoint x: 854, startPoint y: 535, endPoint x: 832, endPoint y: 541, distance: 22.8
click at [832, 541] on icon at bounding box center [832, 539] width 4 height 10
drag, startPoint x: 838, startPoint y: 523, endPoint x: 809, endPoint y: 526, distance: 29.2
click at [809, 526] on div "me," at bounding box center [817, 539] width 31 height 54
click at [610, 484] on button at bounding box center [609, 487] width 25 height 21
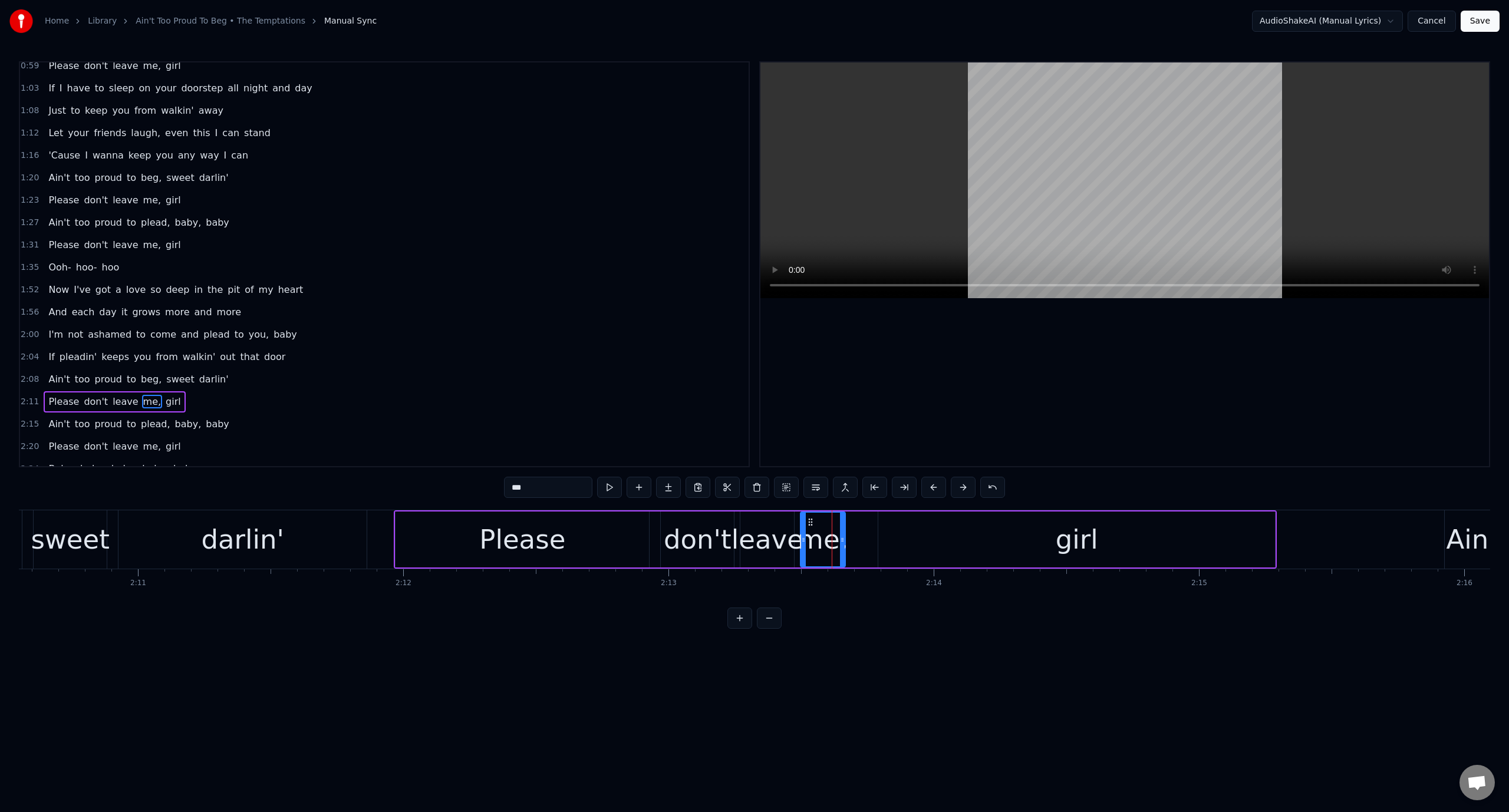
drag, startPoint x: 829, startPoint y: 544, endPoint x: 844, endPoint y: 544, distance: 15.0
click at [844, 544] on div at bounding box center [842, 539] width 4 height 54
click at [929, 535] on div "girl" at bounding box center [1077, 539] width 397 height 56
type input "****"
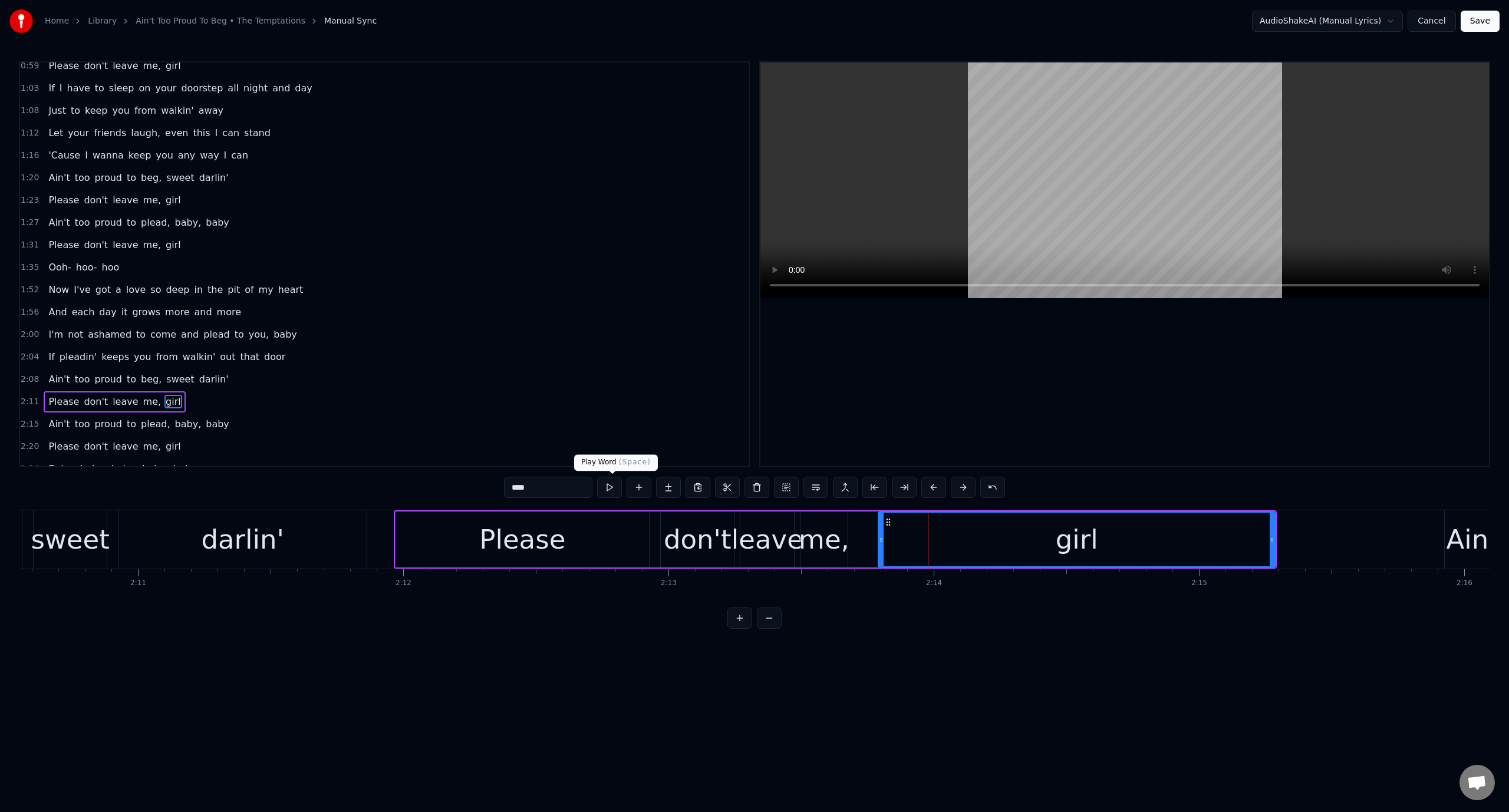
click at [611, 475] on span at bounding box center [613, 474] width 6 height 6
click at [611, 479] on button at bounding box center [609, 487] width 25 height 21
drag, startPoint x: 889, startPoint y: 518, endPoint x: 881, endPoint y: 519, distance: 8.1
click at [881, 519] on icon at bounding box center [880, 522] width 10 height 10
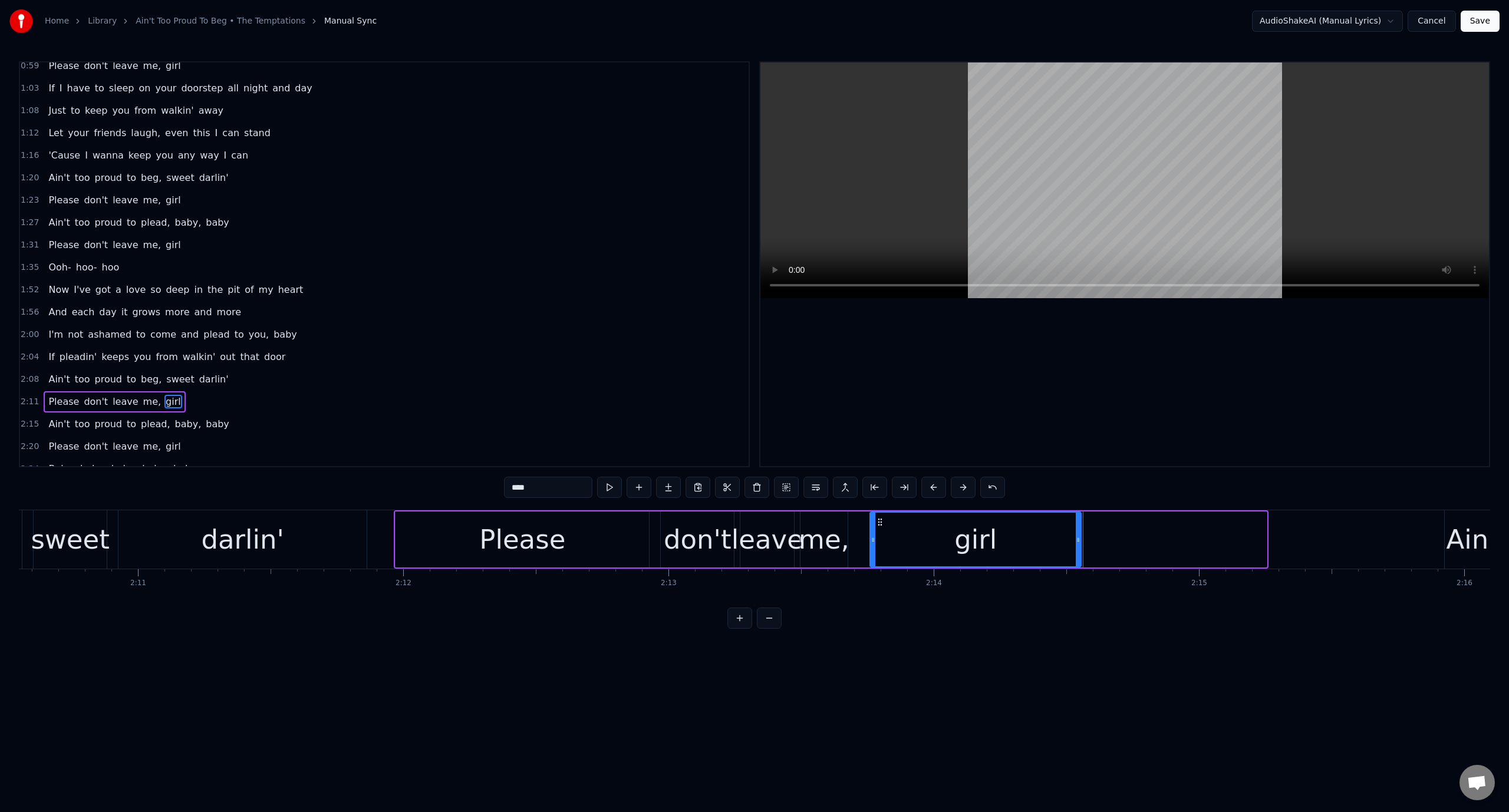
drag, startPoint x: 1266, startPoint y: 538, endPoint x: 1080, endPoint y: 568, distance: 188.4
click at [1080, 568] on div "Please don't leave me, girl" at bounding box center [830, 539] width 875 height 58
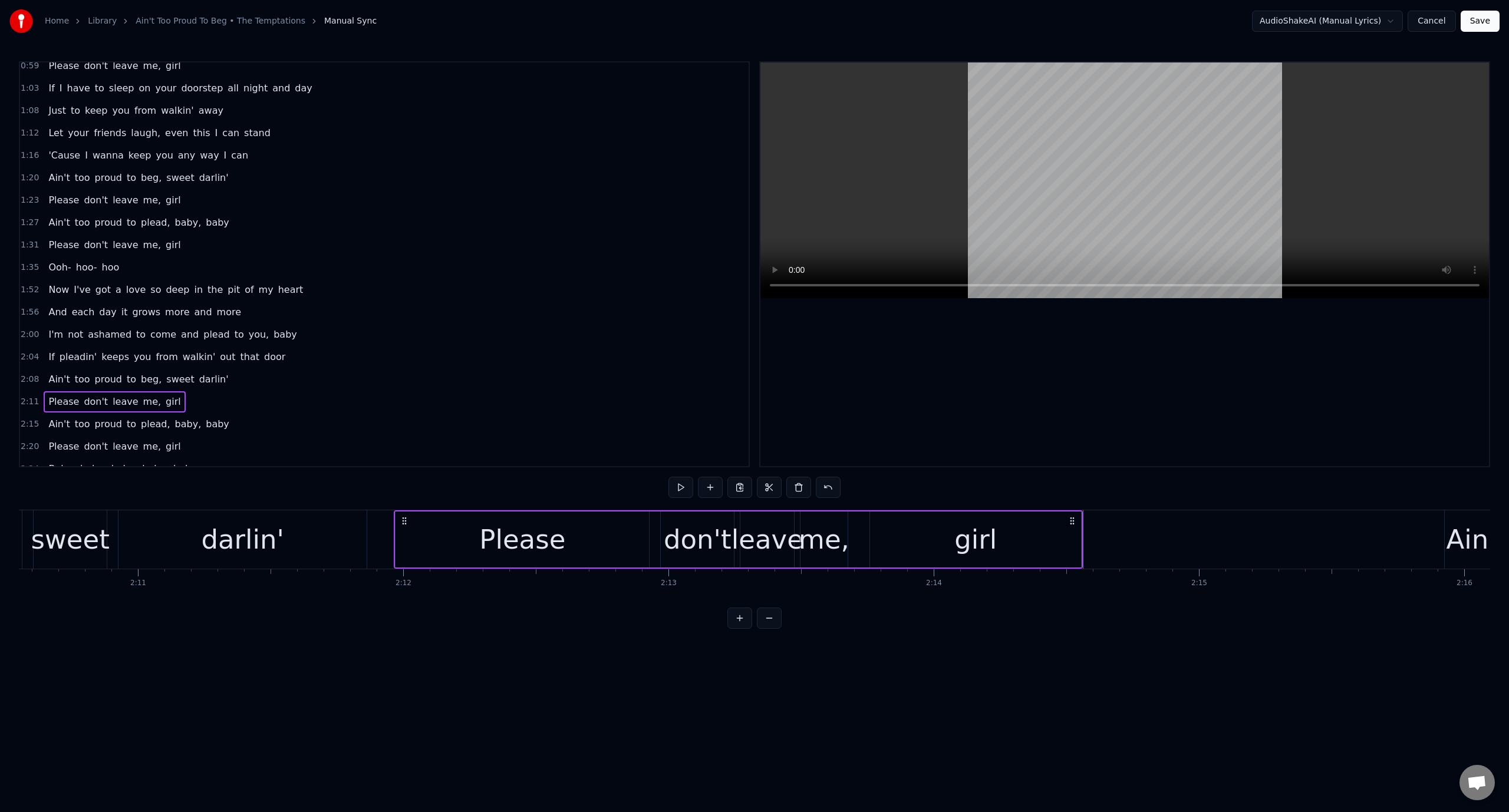
click at [839, 233] on video at bounding box center [1124, 180] width 729 height 236
click at [857, 219] on video at bounding box center [1124, 180] width 729 height 236
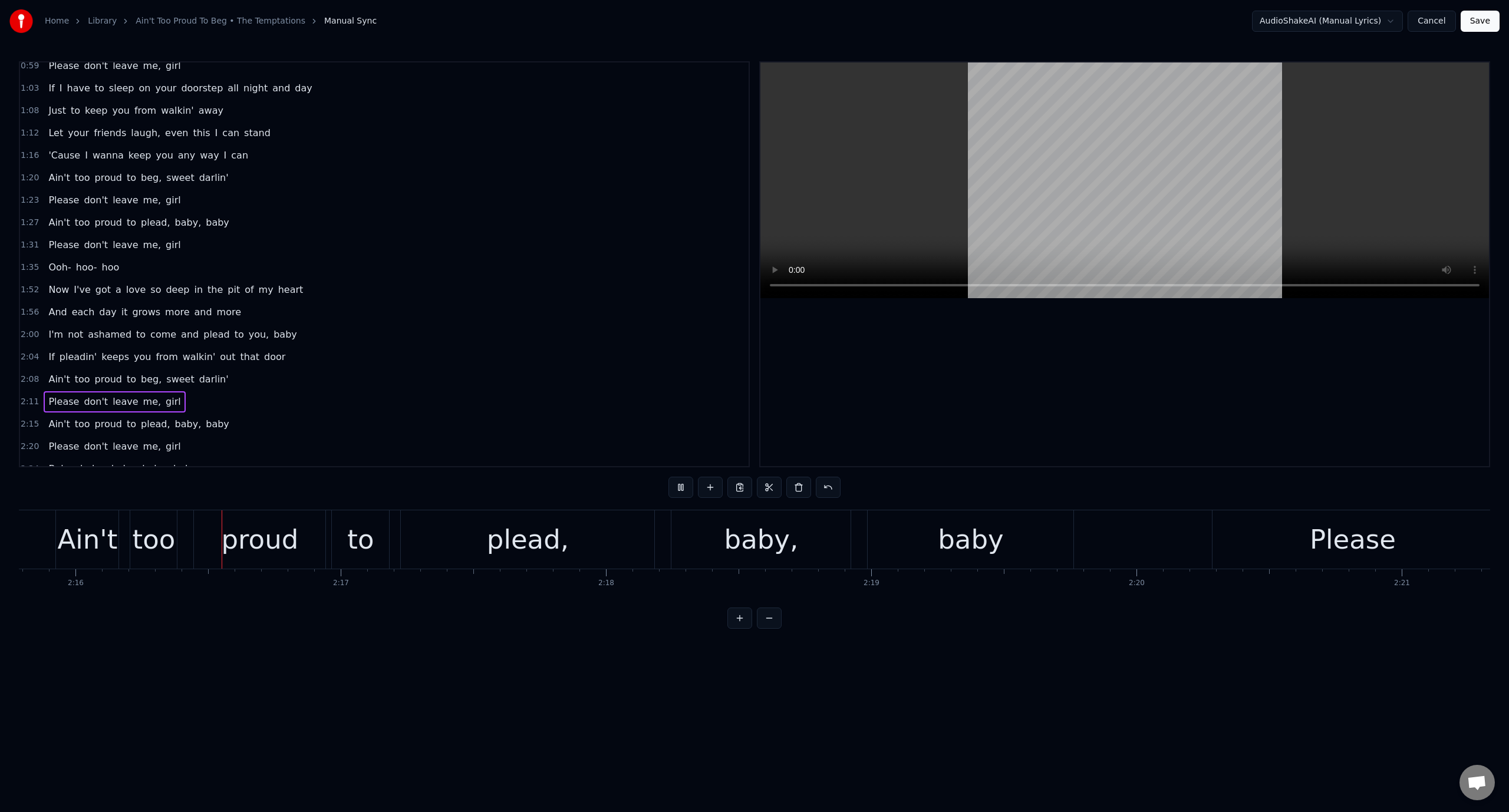
scroll to position [0, 36021]
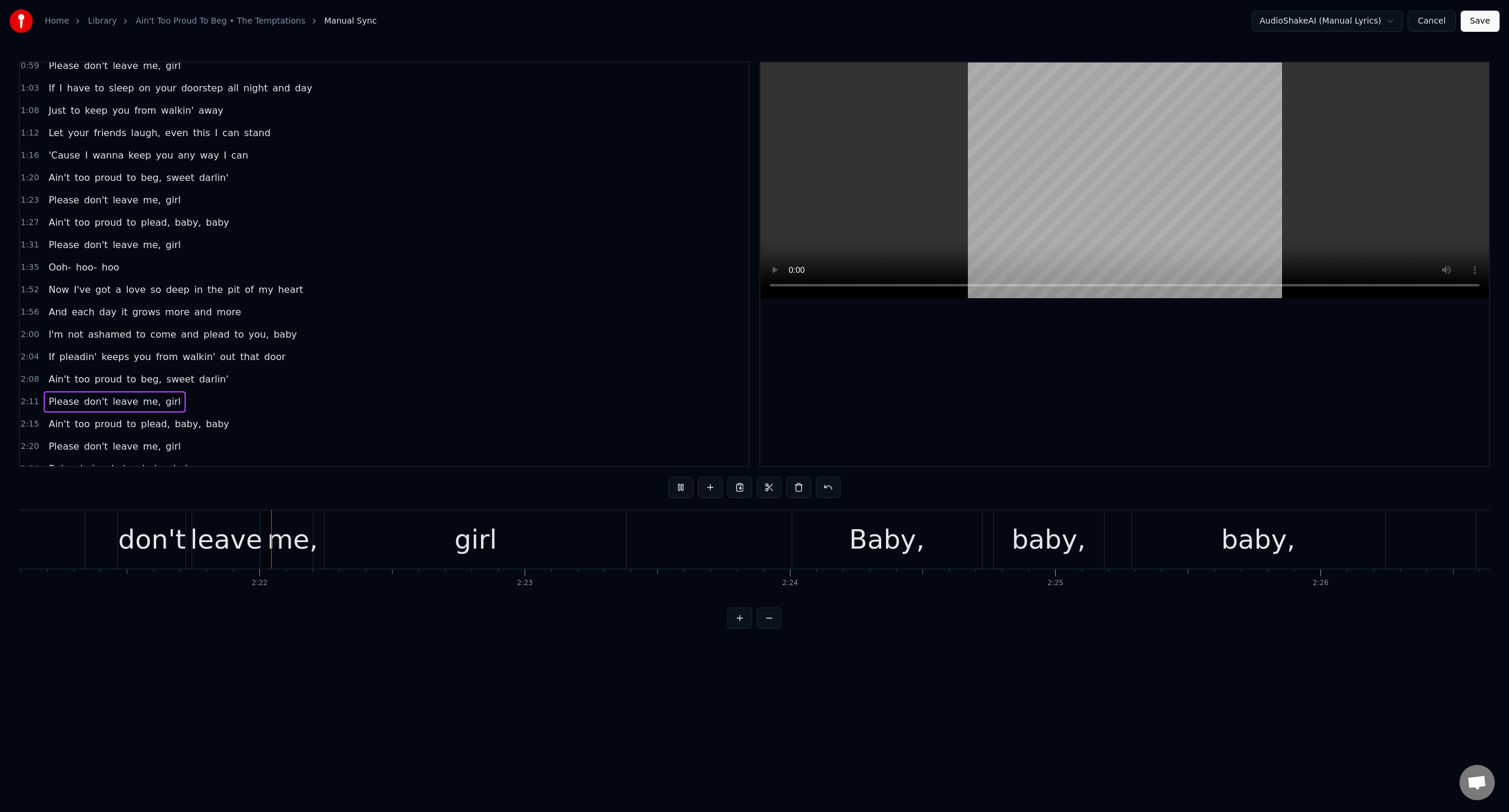
click at [1029, 154] on video at bounding box center [1124, 180] width 729 height 236
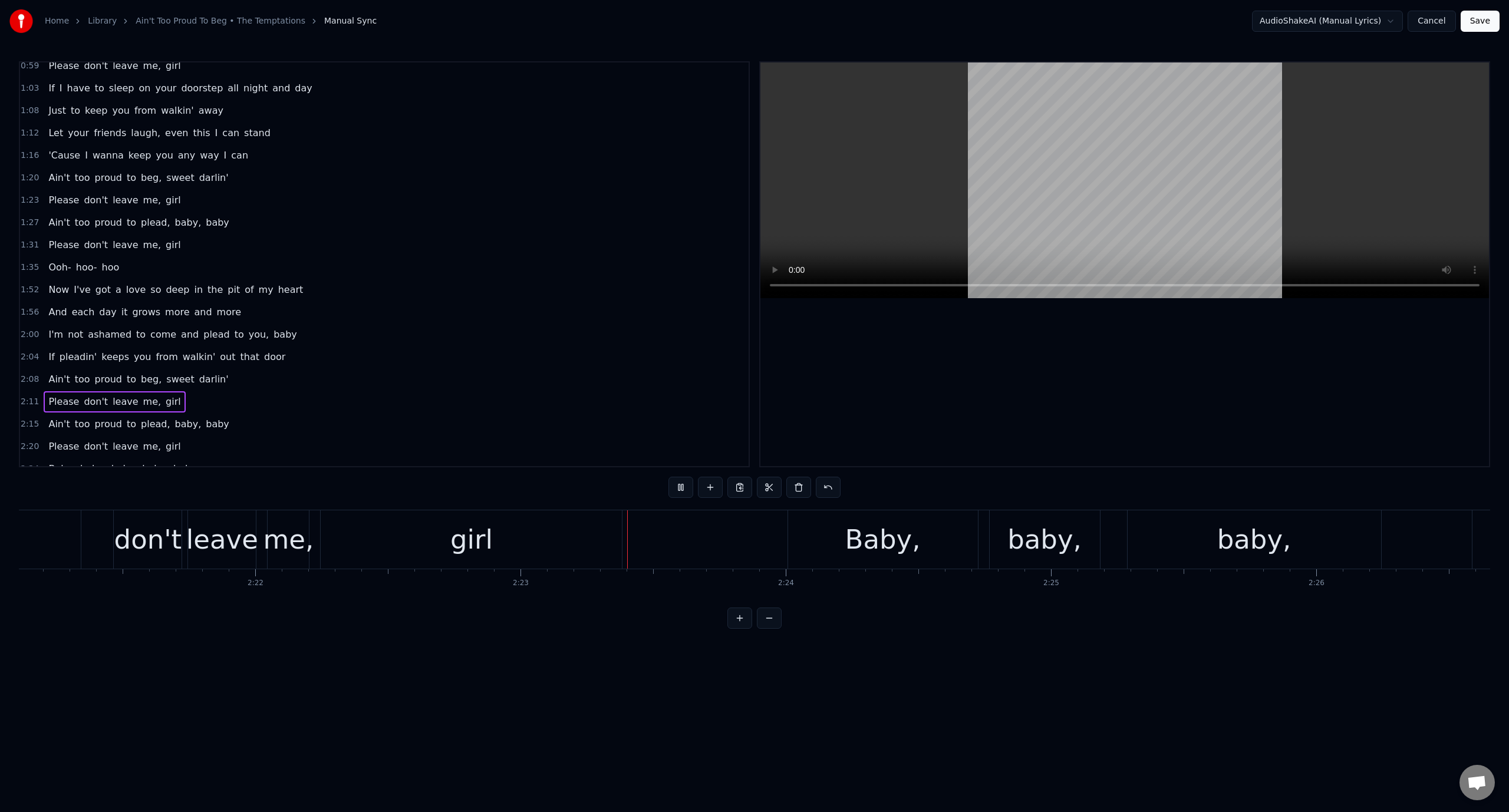
click at [1029, 154] on video at bounding box center [1124, 180] width 729 height 236
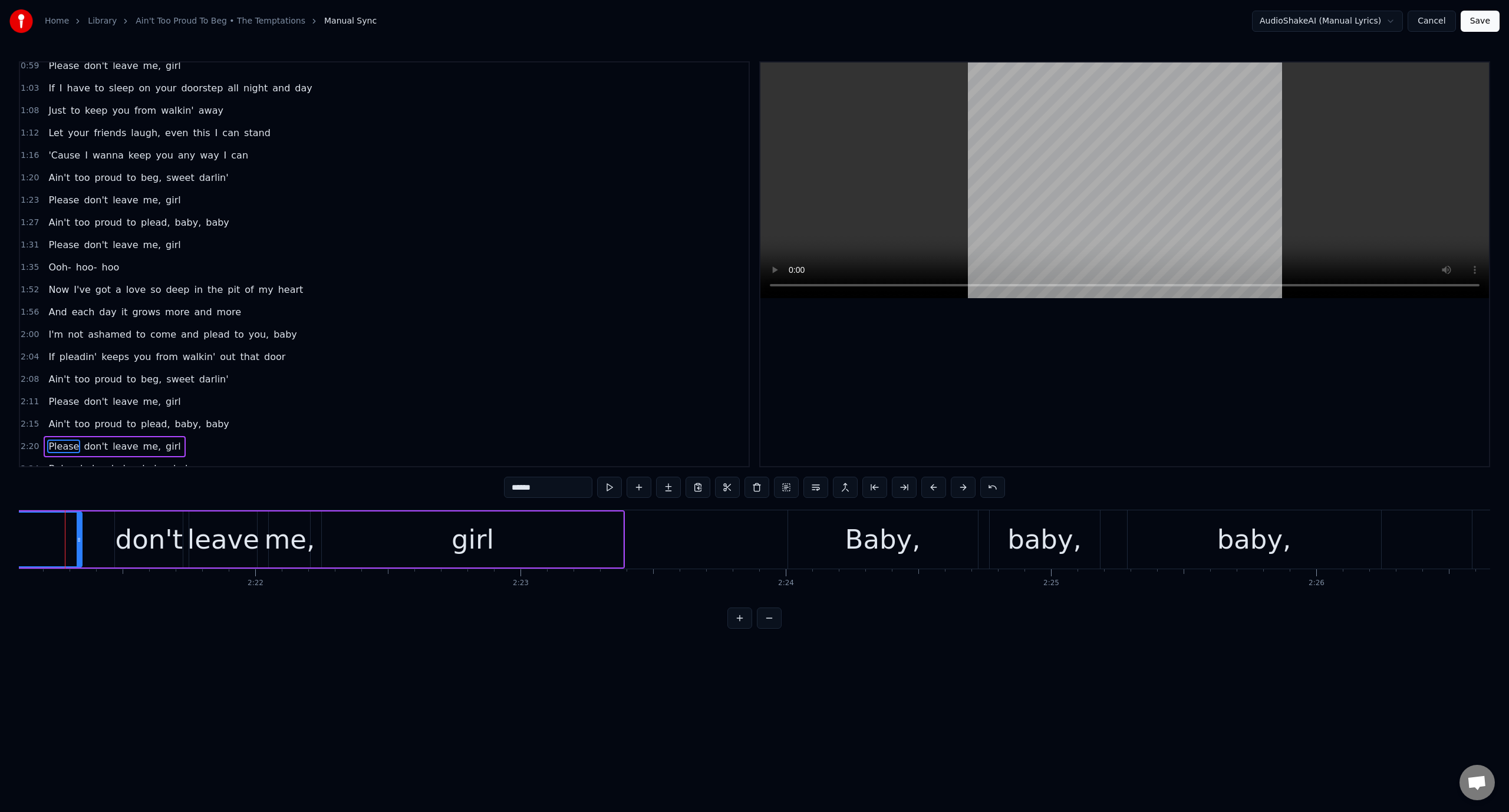
scroll to position [0, 37416]
click at [1077, 130] on video at bounding box center [1124, 180] width 729 height 236
click at [1077, 132] on video at bounding box center [1124, 180] width 729 height 236
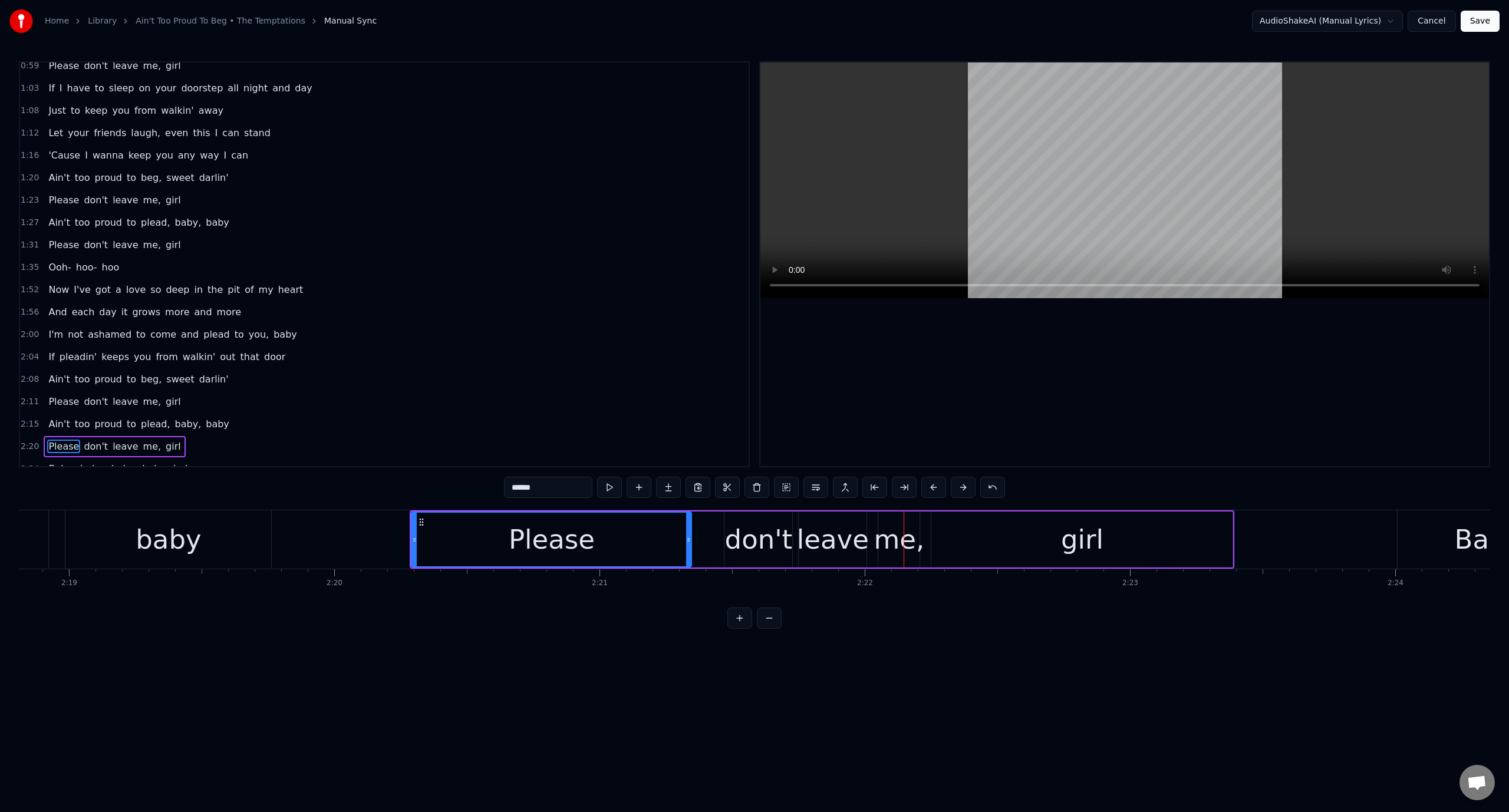
scroll to position [0, 36711]
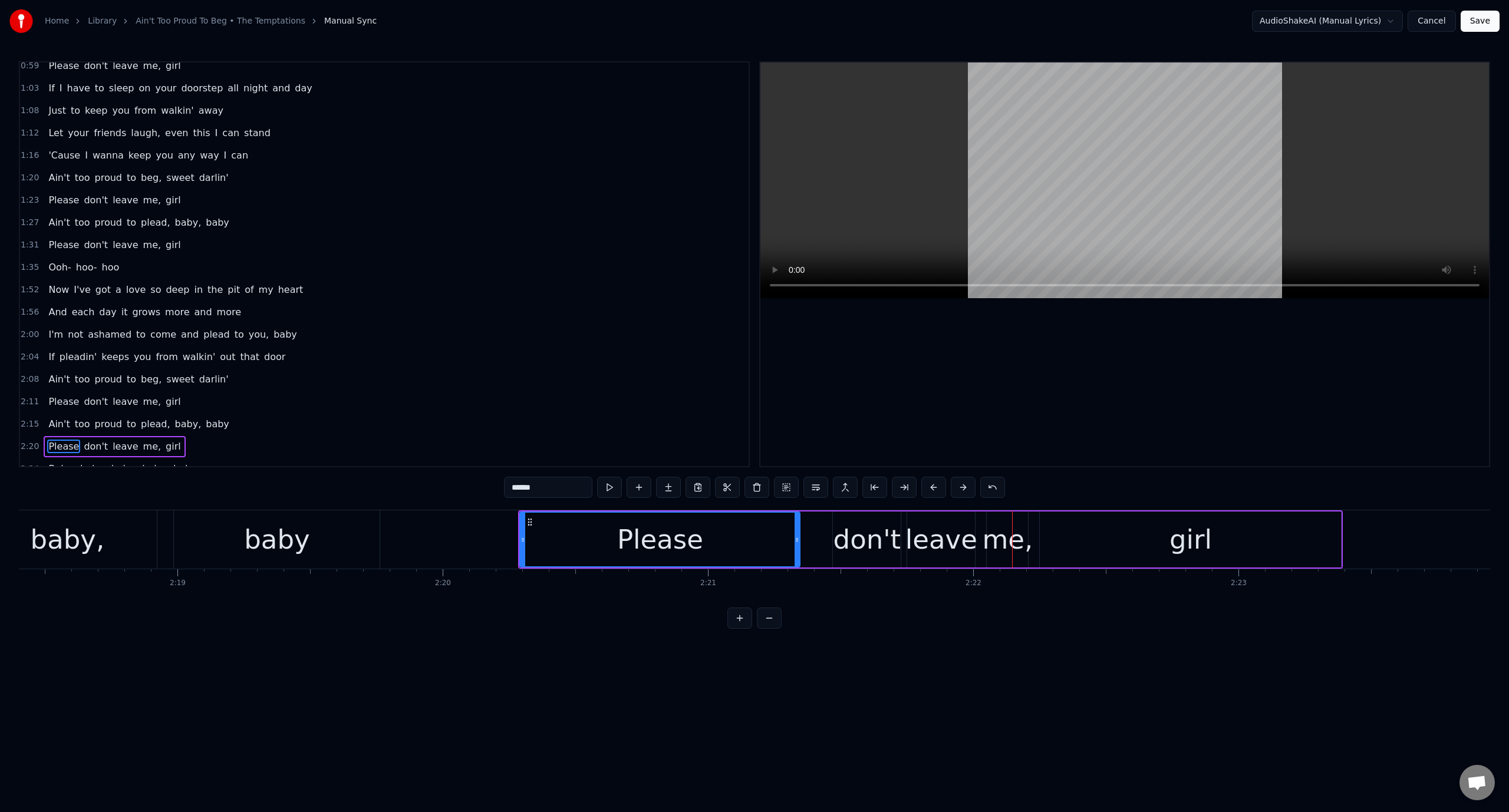
click at [285, 543] on div "baby" at bounding box center [276, 540] width 65 height 40
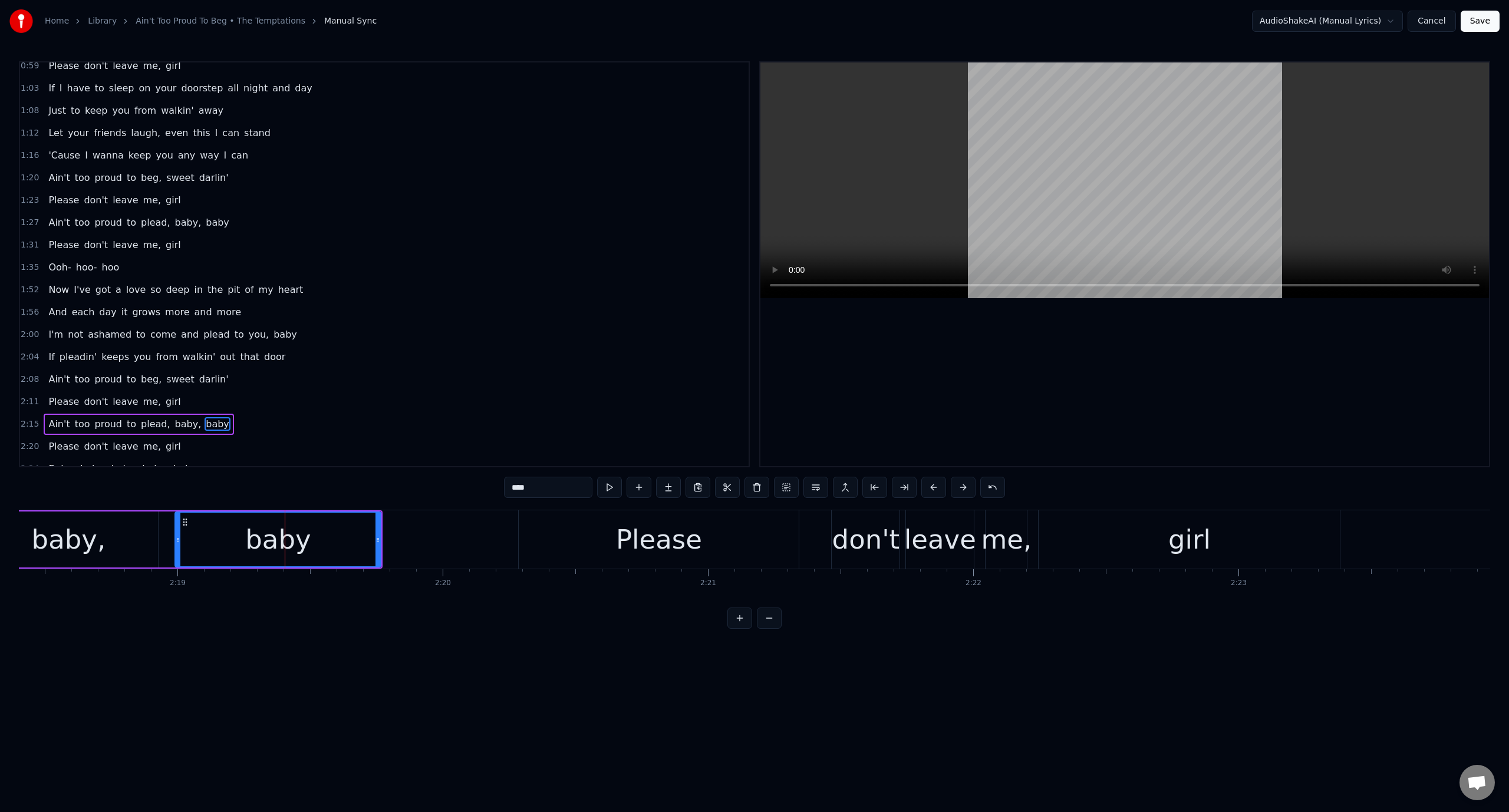
click at [948, 154] on video at bounding box center [1124, 180] width 729 height 236
click at [948, 155] on video at bounding box center [1124, 180] width 729 height 236
click at [530, 531] on div "Please" at bounding box center [658, 539] width 280 height 58
type input "******"
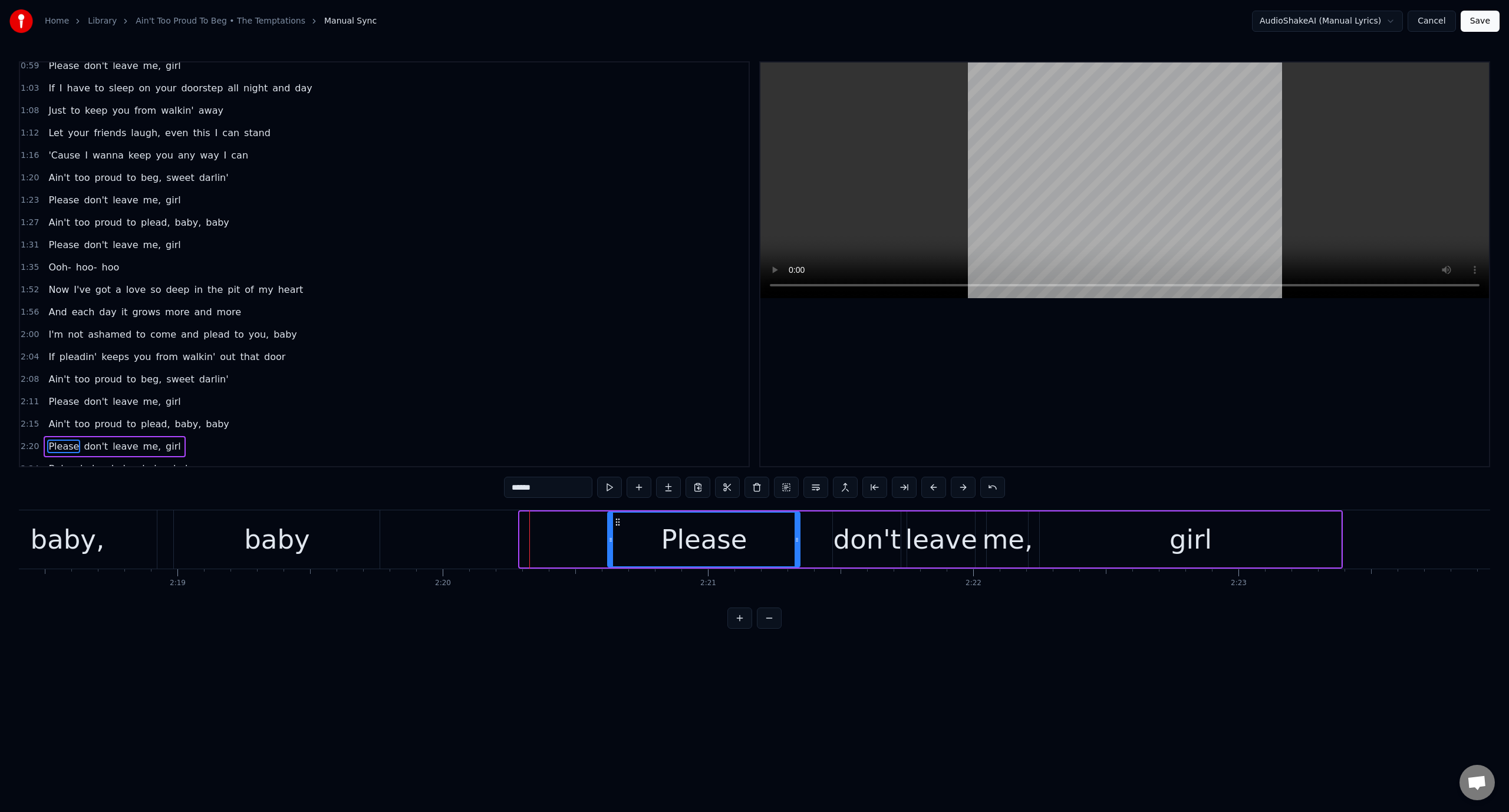
drag, startPoint x: 524, startPoint y: 534, endPoint x: 612, endPoint y: 516, distance: 89.8
click at [612, 516] on div at bounding box center [610, 539] width 4 height 54
click at [609, 485] on button at bounding box center [609, 487] width 25 height 21
click at [608, 485] on button at bounding box center [609, 487] width 25 height 21
drag, startPoint x: 610, startPoint y: 535, endPoint x: 598, endPoint y: 535, distance: 12.0
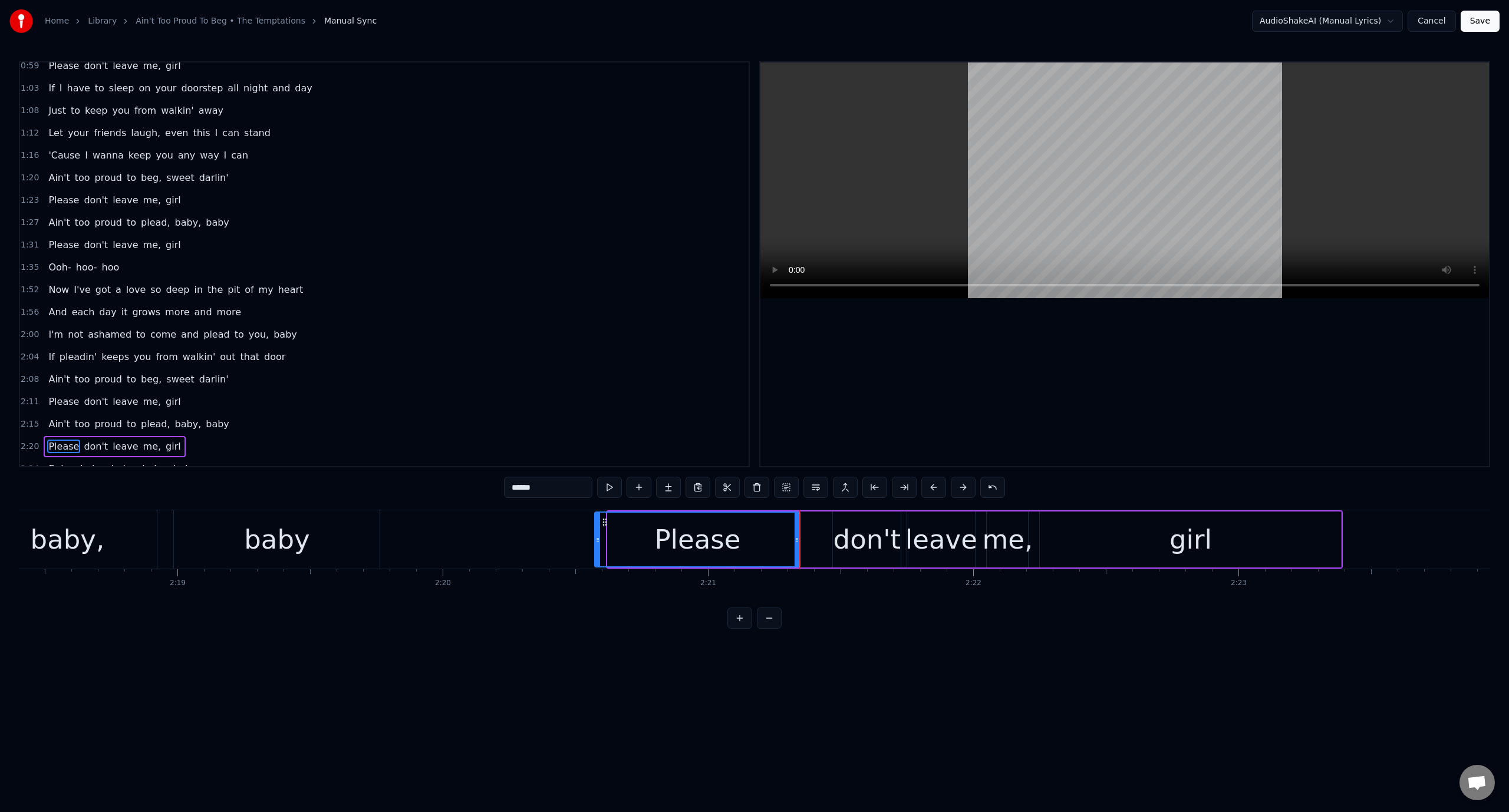
click at [598, 535] on icon at bounding box center [598, 539] width 4 height 10
click at [868, 192] on video at bounding box center [1124, 180] width 729 height 236
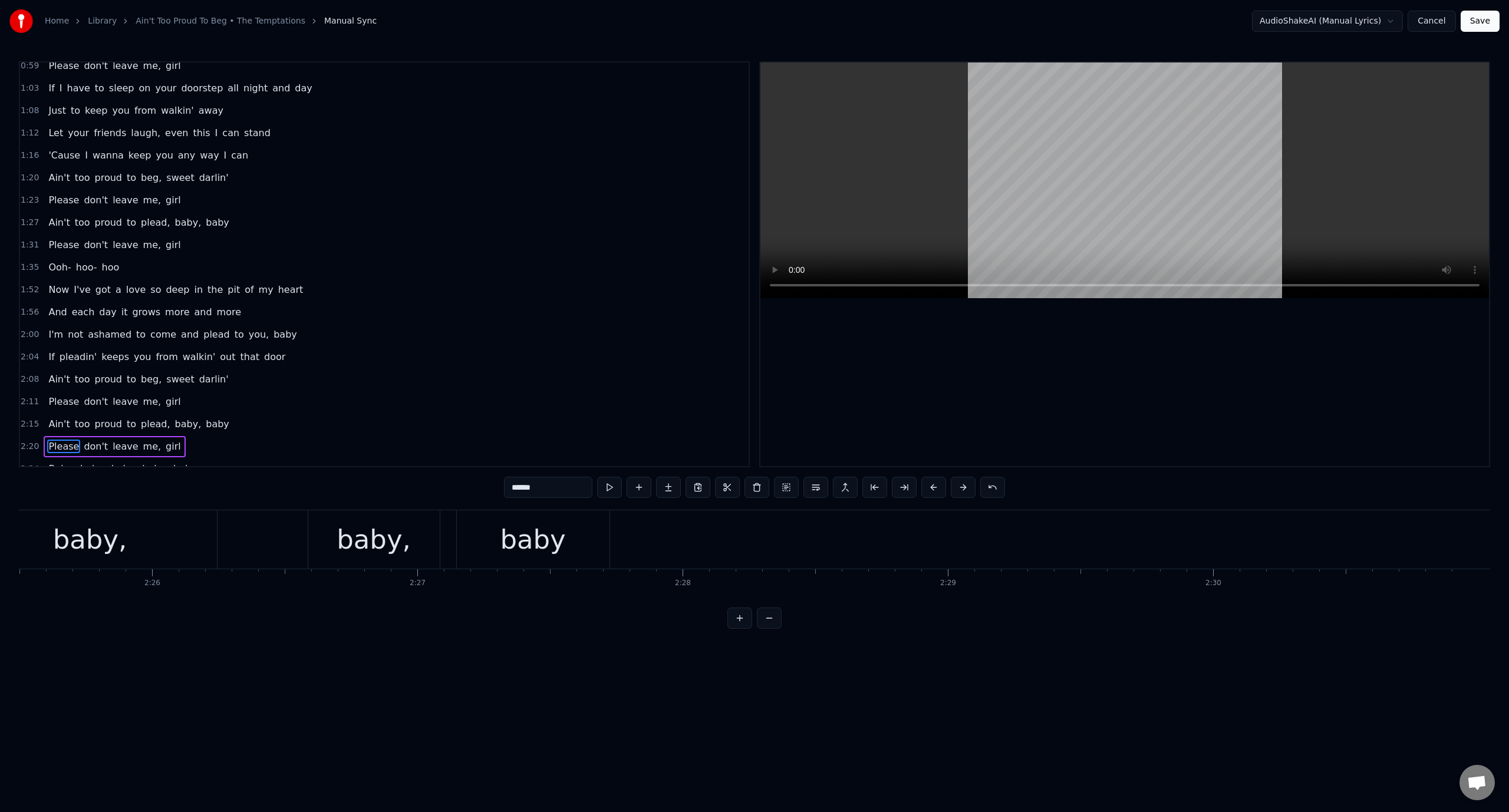
scroll to position [0, 38594]
click at [1476, 20] on button "Save" at bounding box center [1480, 21] width 39 height 21
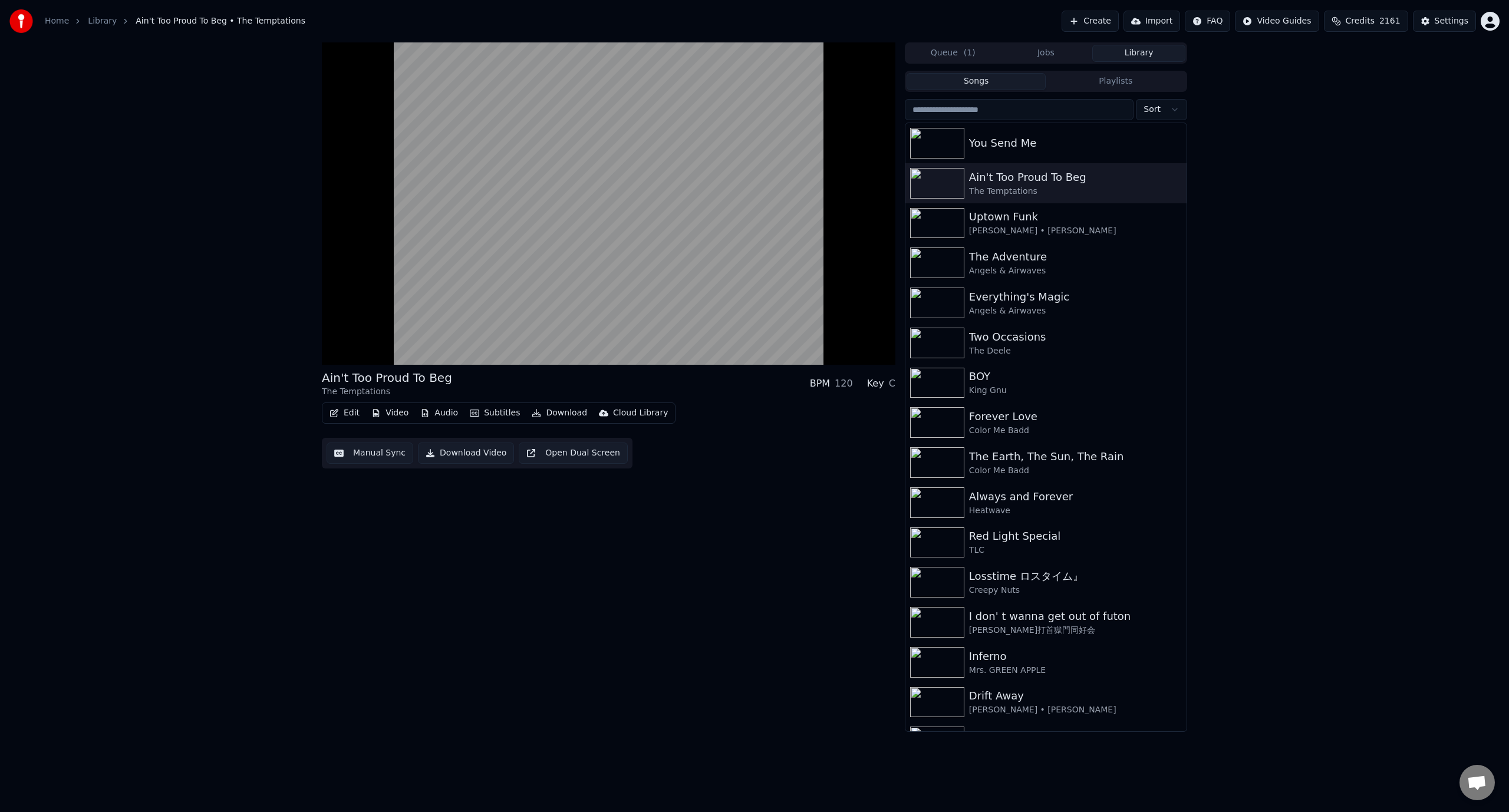
click at [550, 407] on button "Download" at bounding box center [559, 413] width 65 height 16
click at [590, 471] on div "InAndOn [.mp4]" at bounding box center [576, 476] width 66 height 12
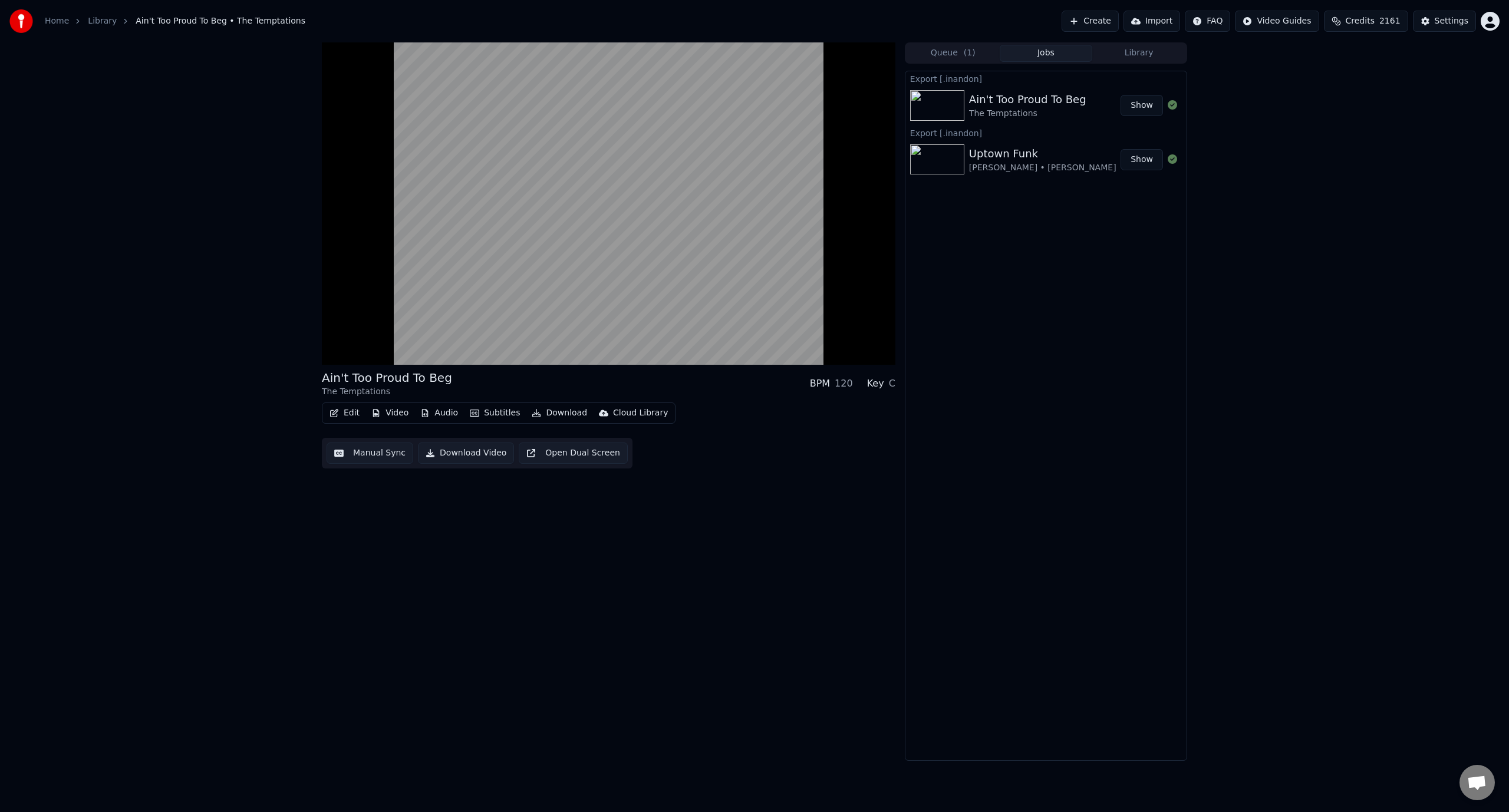
click at [560, 212] on video at bounding box center [608, 203] width 574 height 322
